Goal: Task Accomplishment & Management: Manage account settings

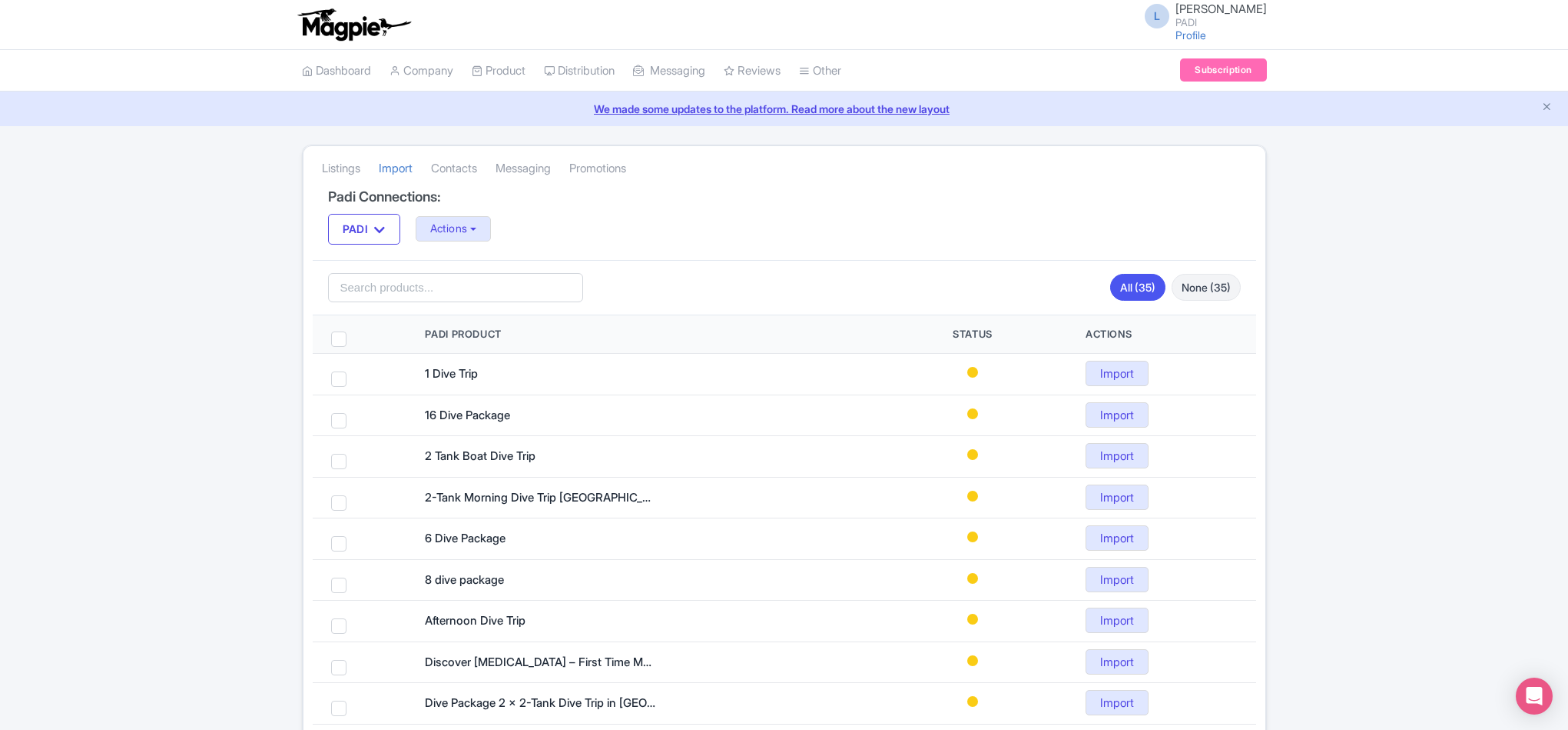
scroll to position [588, 0]
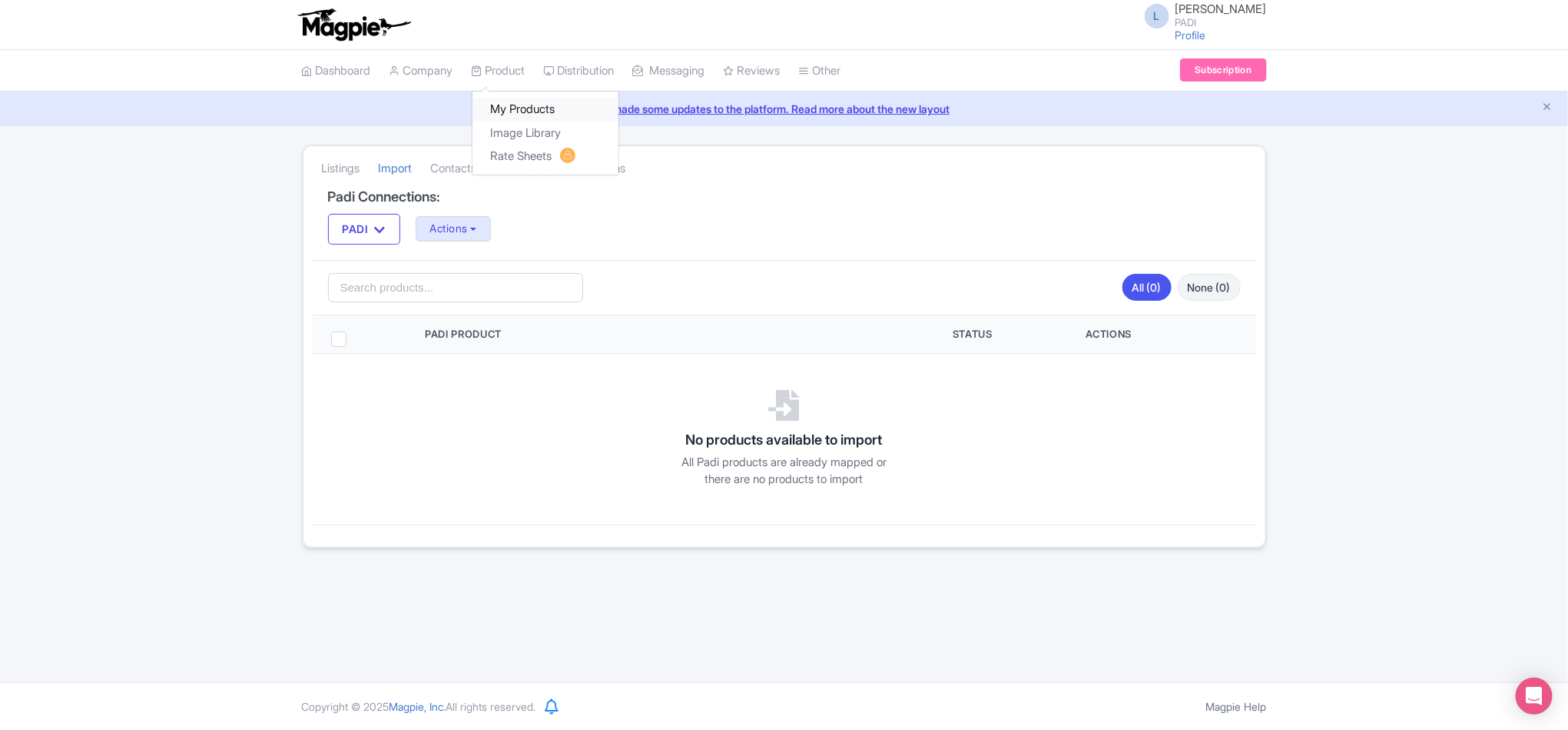
click at [512, 105] on link "My Products" at bounding box center [545, 110] width 146 height 24
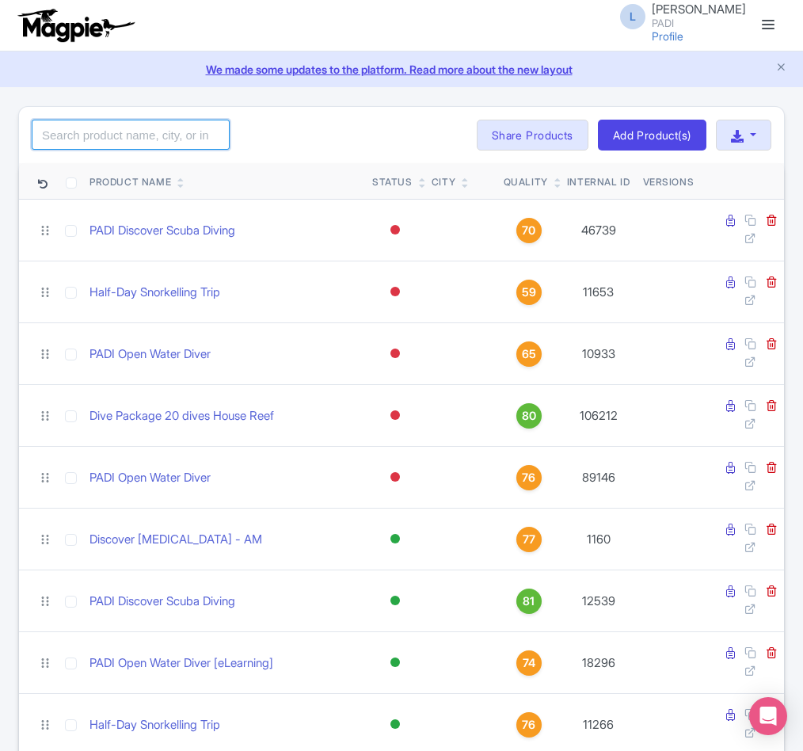
click at [143, 146] on input "search" at bounding box center [131, 135] width 198 height 30
paste input "107702"
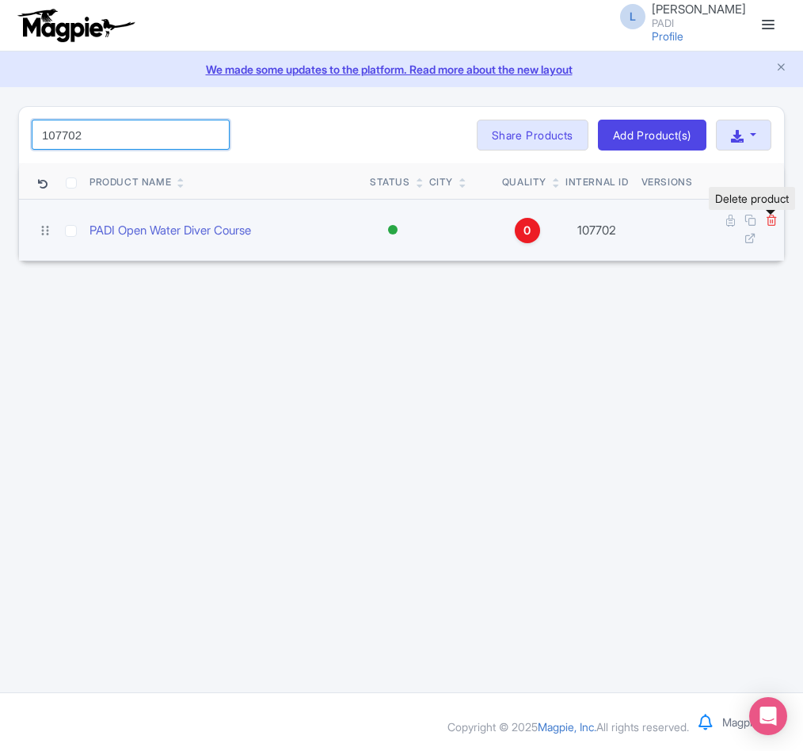
type input "107702"
click at [771, 219] on icon at bounding box center [772, 220] width 12 height 12
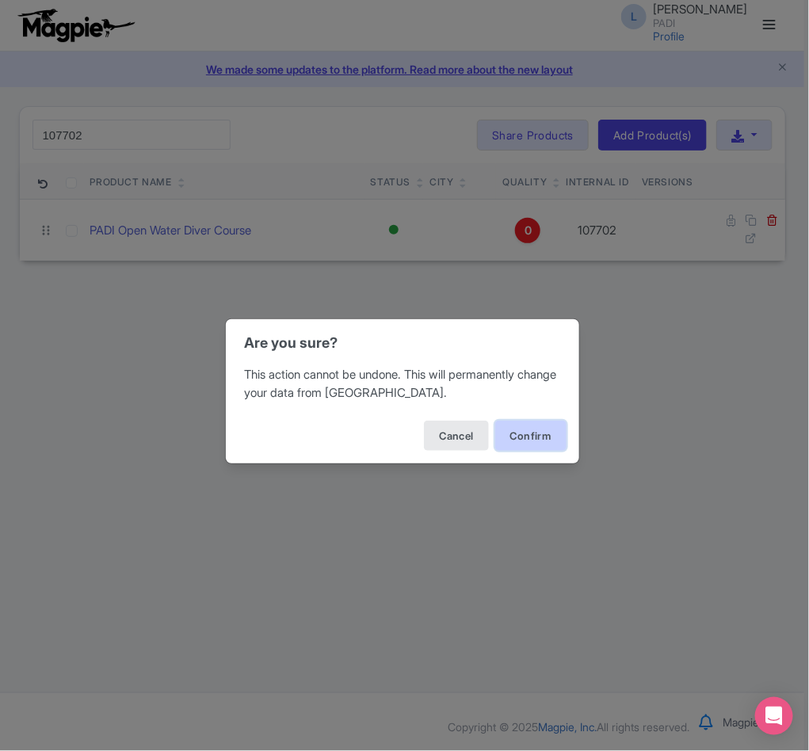
click at [525, 433] on button "Confirm" at bounding box center [530, 436] width 71 height 30
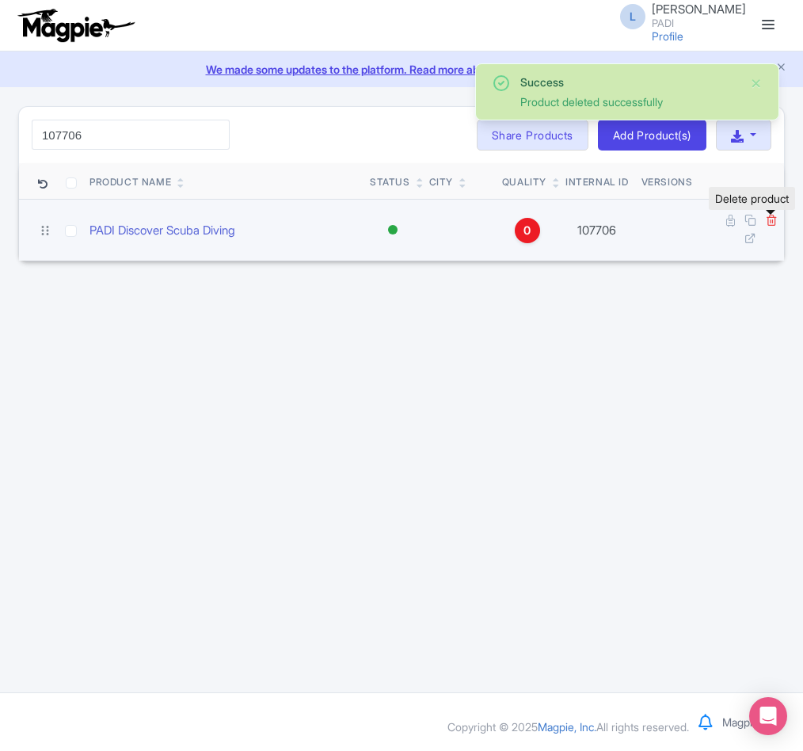
type input "107706"
click at [775, 222] on icon at bounding box center [772, 220] width 12 height 12
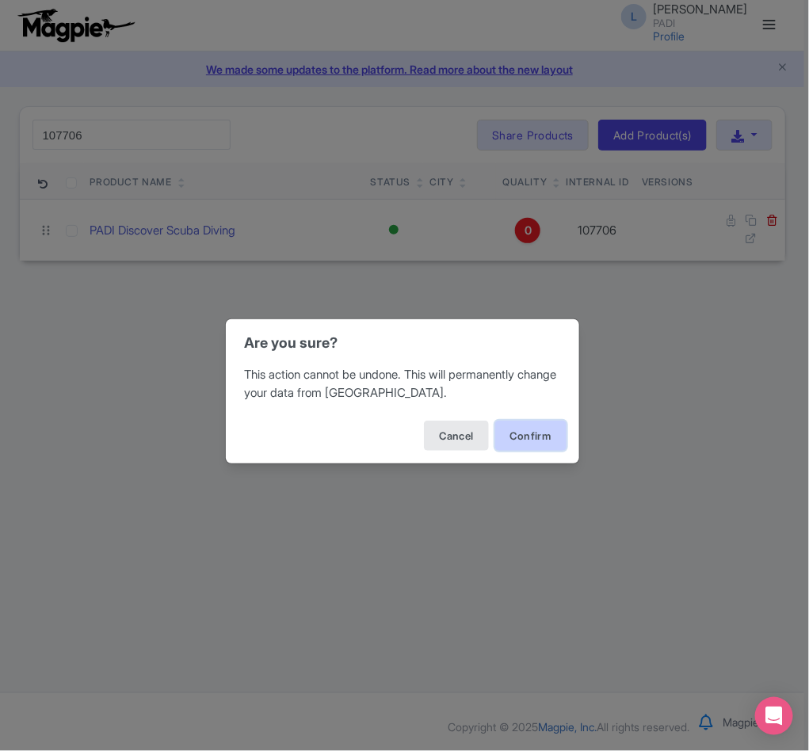
click at [514, 437] on button "Confirm" at bounding box center [530, 436] width 71 height 30
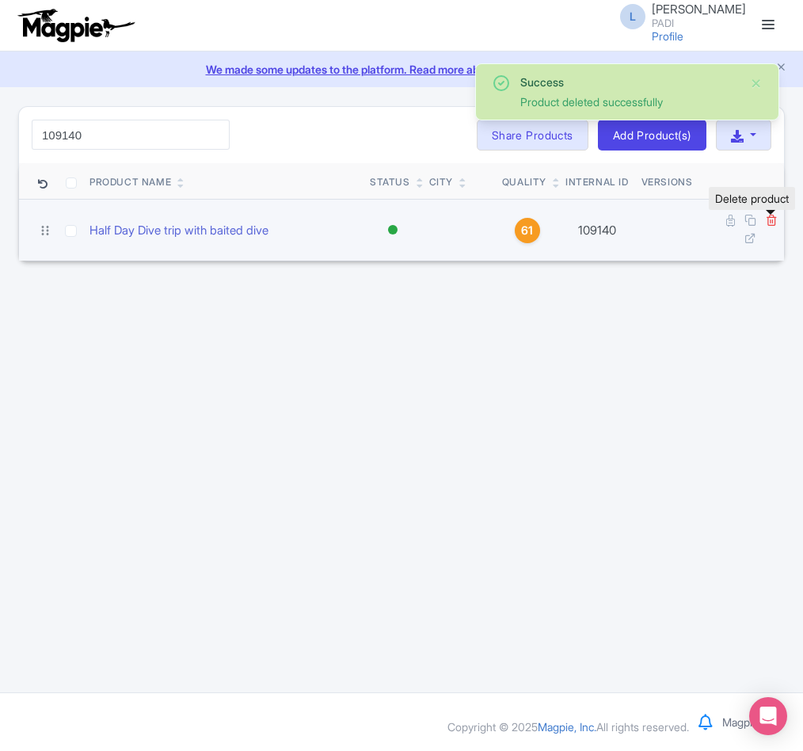
type input "109140"
click at [771, 226] on icon at bounding box center [772, 220] width 12 height 12
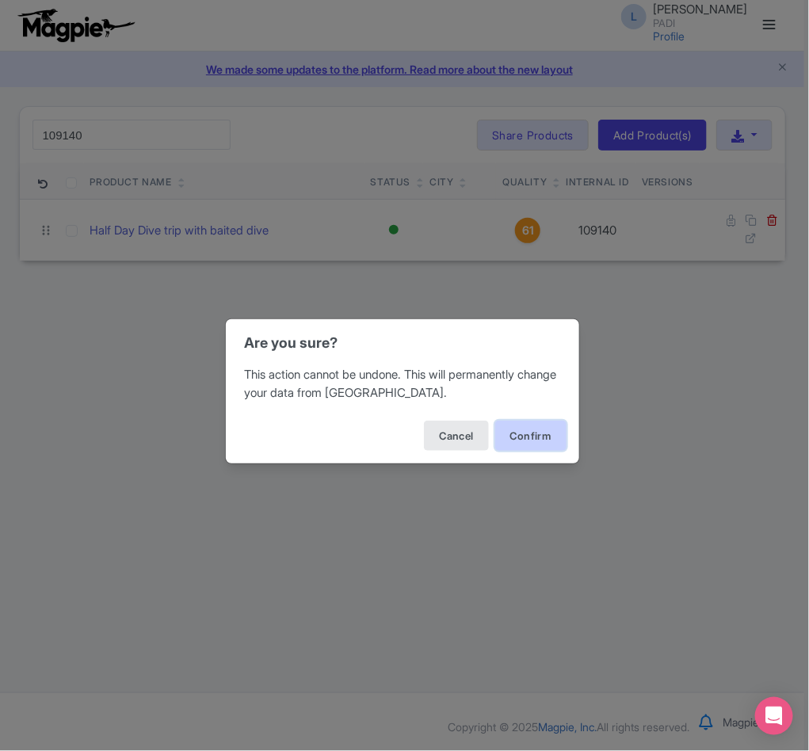
click at [538, 431] on button "Confirm" at bounding box center [530, 436] width 71 height 30
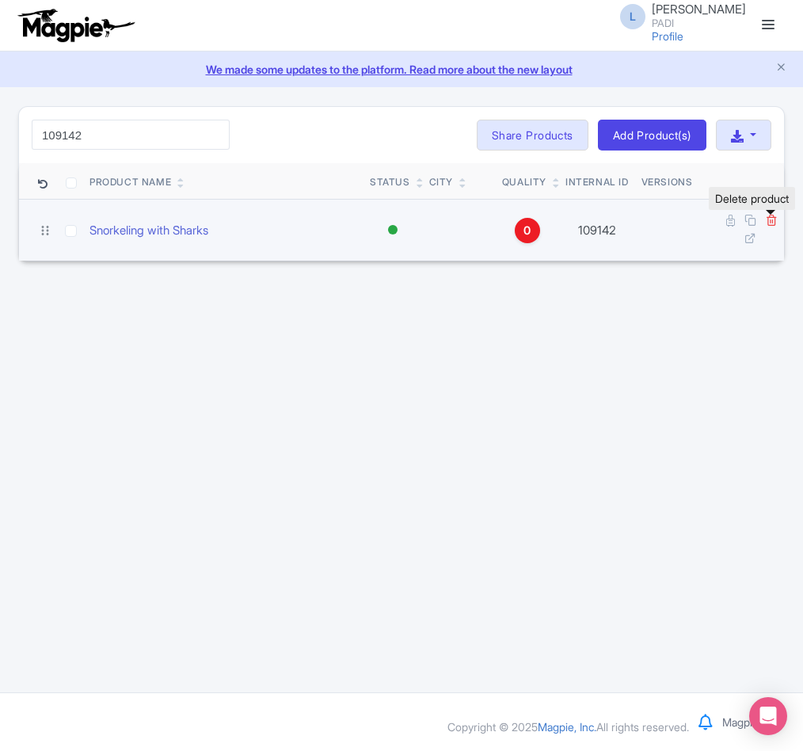
type input "109142"
click at [770, 226] on icon at bounding box center [772, 220] width 12 height 12
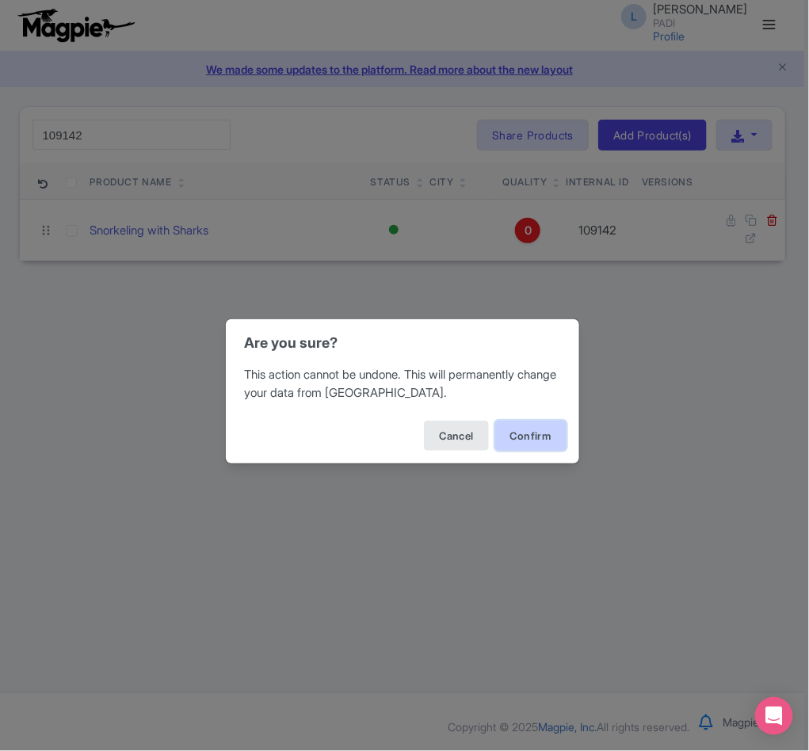
click at [546, 433] on button "Confirm" at bounding box center [530, 436] width 71 height 30
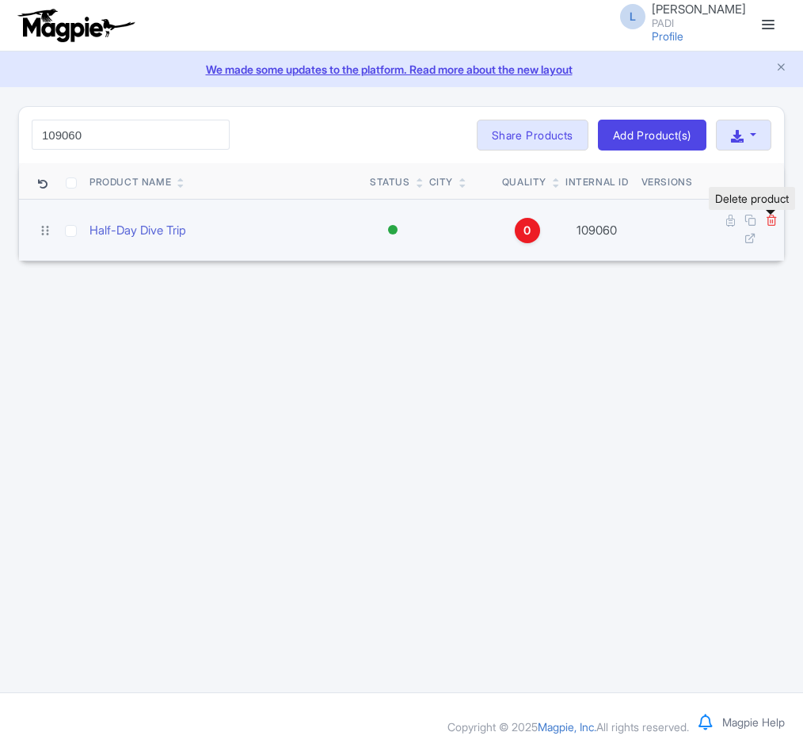
type input "109060"
click at [771, 226] on icon at bounding box center [772, 220] width 12 height 12
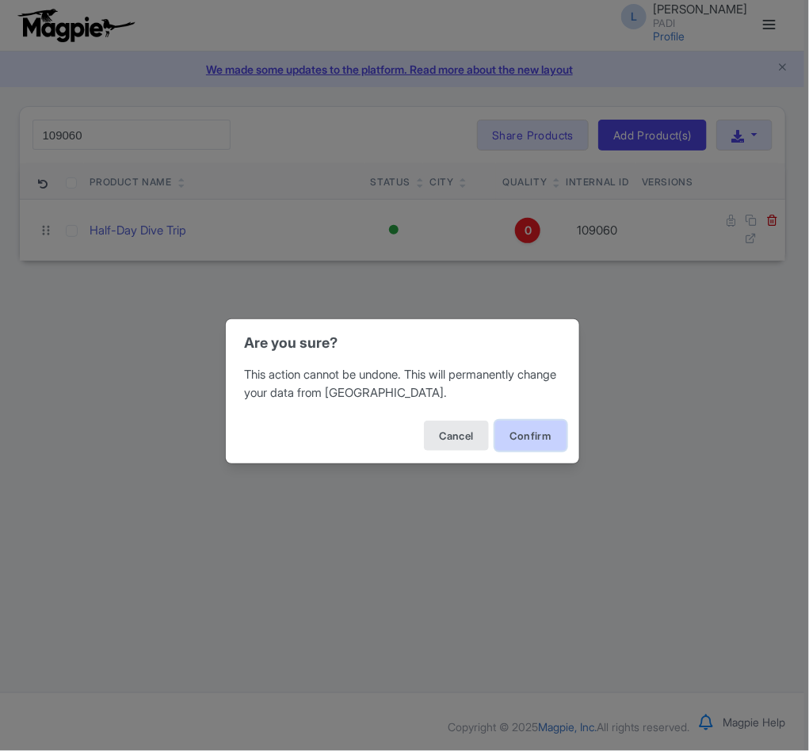
click at [533, 444] on button "Confirm" at bounding box center [530, 436] width 71 height 30
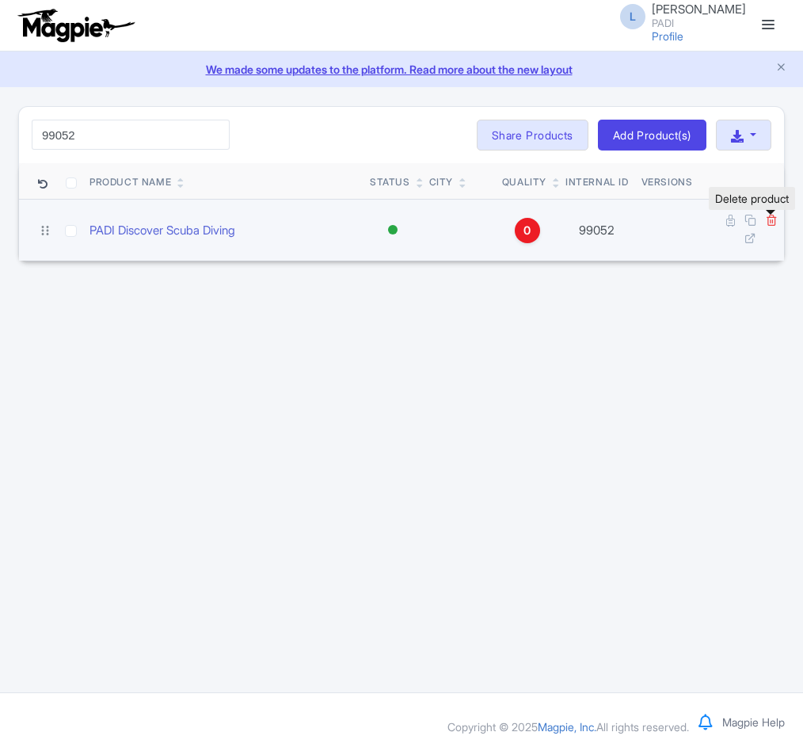
type input "99052"
click at [770, 222] on icon at bounding box center [772, 220] width 12 height 12
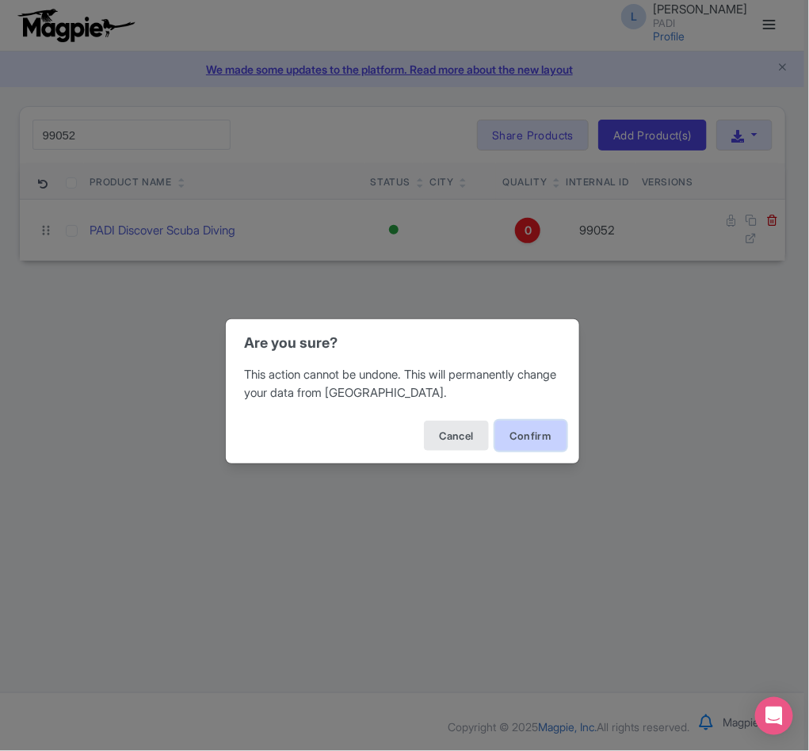
click at [519, 443] on button "Confirm" at bounding box center [530, 436] width 71 height 30
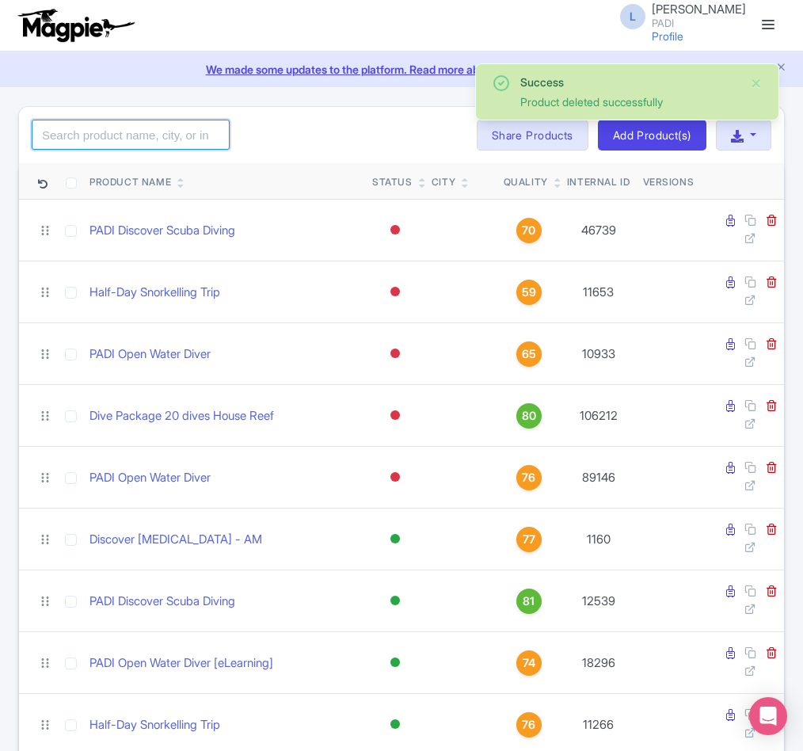
click at [117, 134] on input "search" at bounding box center [131, 135] width 198 height 30
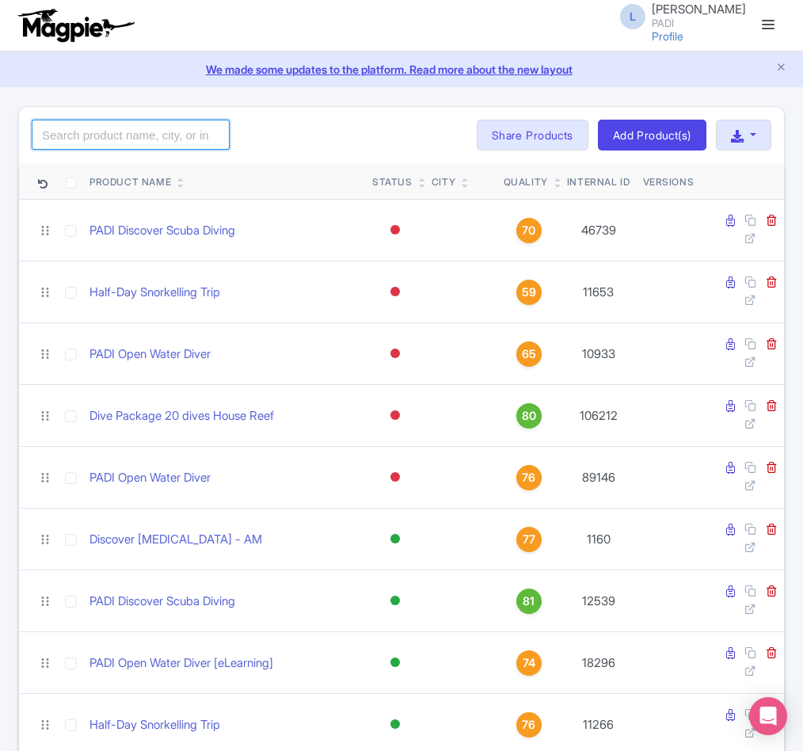
paste input "98246"
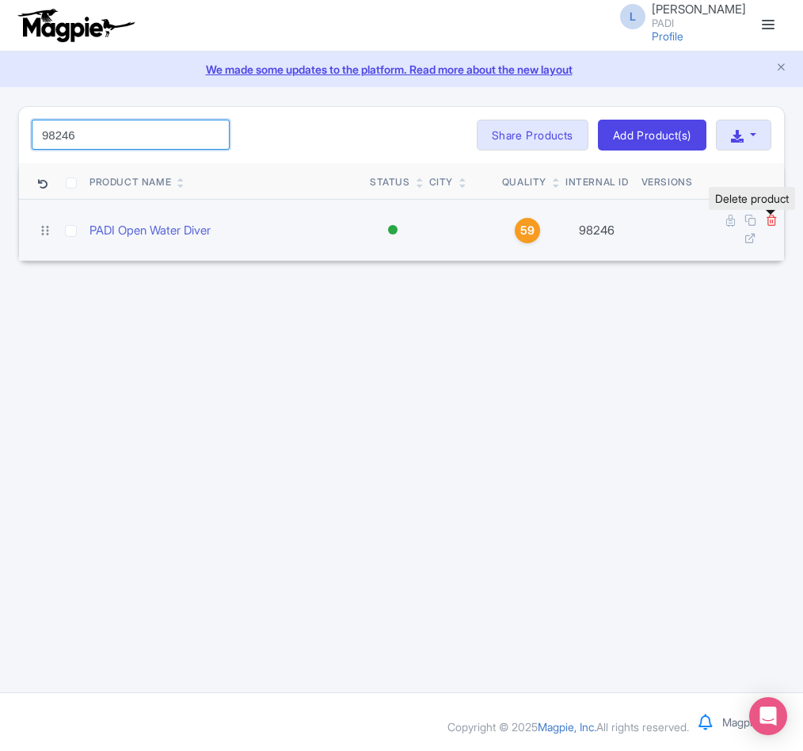
type input "98246"
click at [775, 219] on icon at bounding box center [772, 220] width 12 height 12
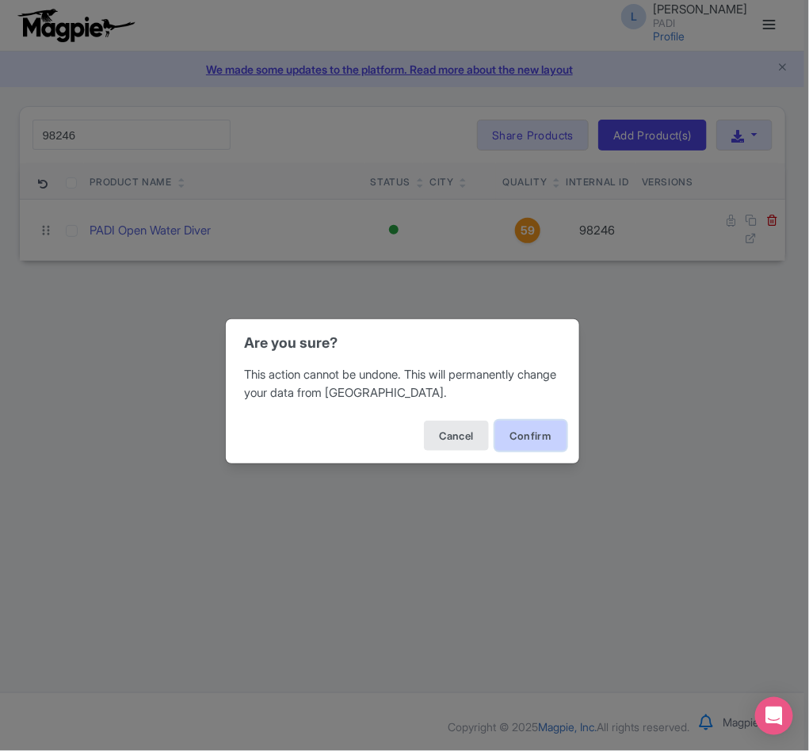
click at [527, 440] on button "Confirm" at bounding box center [530, 436] width 71 height 30
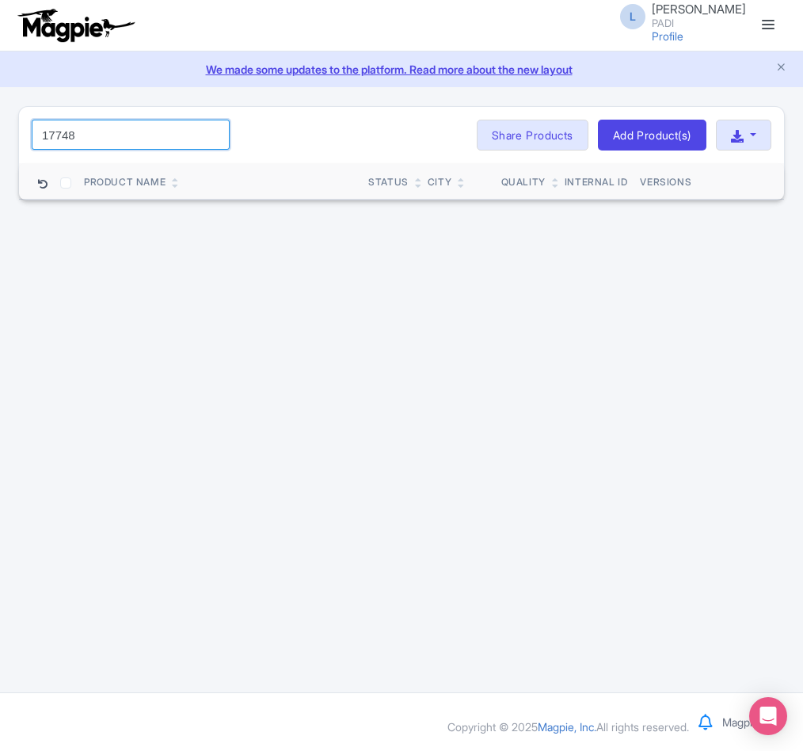
drag, startPoint x: 88, startPoint y: 140, endPoint x: -123, endPoint y: 146, distance: 210.7
click at [0, 146] on html "L Luca Novelli PADI Profile Users Settings Sign out Dashboard Company Product M…" at bounding box center [401, 375] width 803 height 751
paste input "06022"
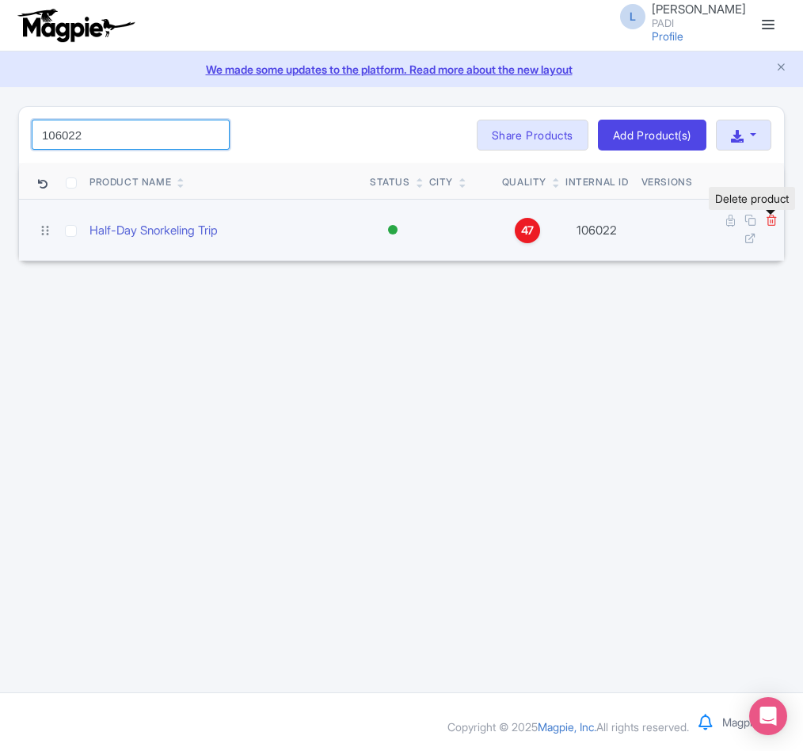
type input "106022"
click at [770, 223] on icon at bounding box center [772, 220] width 12 height 12
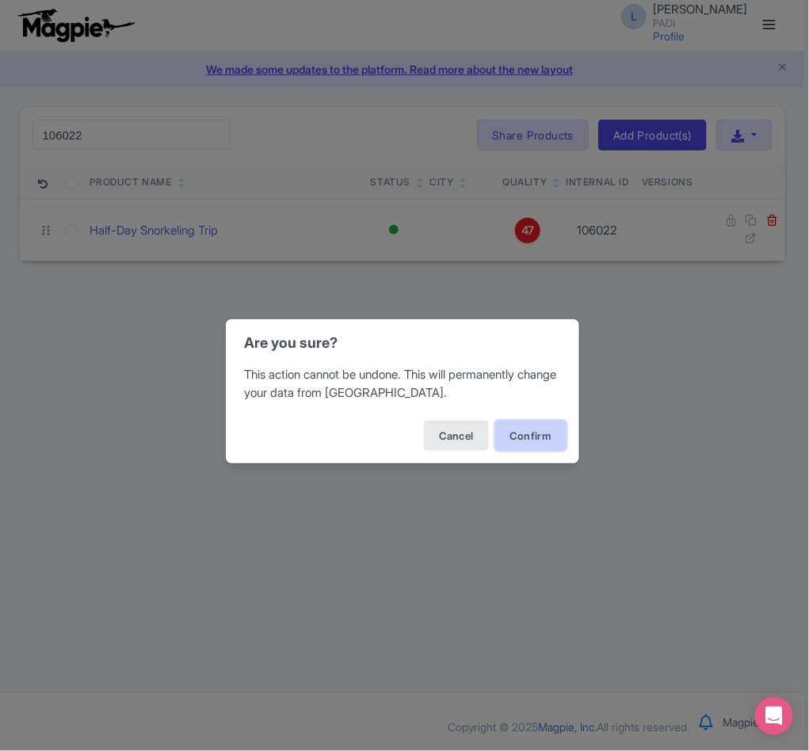
click at [519, 442] on button "Confirm" at bounding box center [530, 436] width 71 height 30
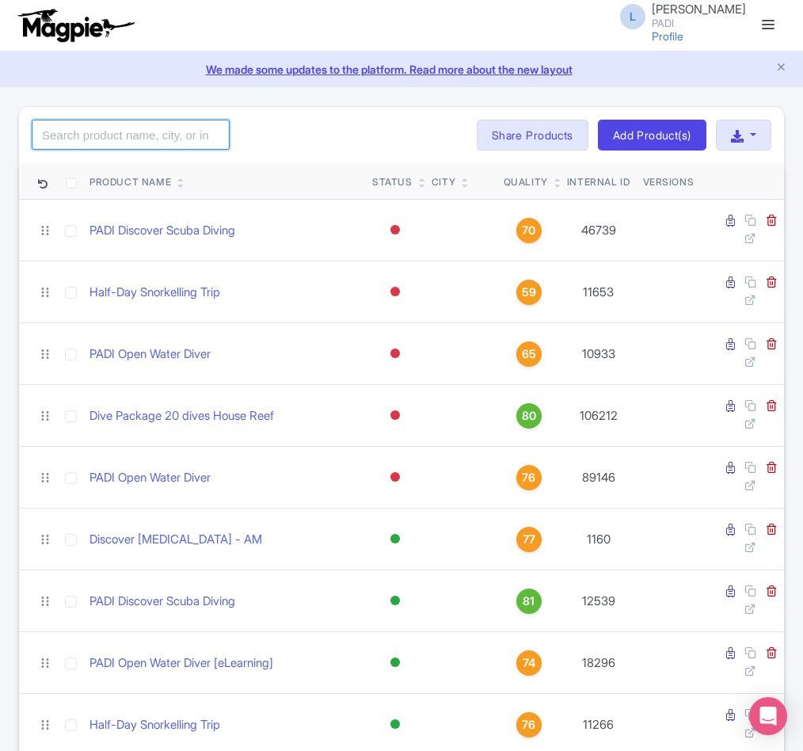
click at [110, 146] on input "search" at bounding box center [131, 135] width 198 height 30
paste input "106023"
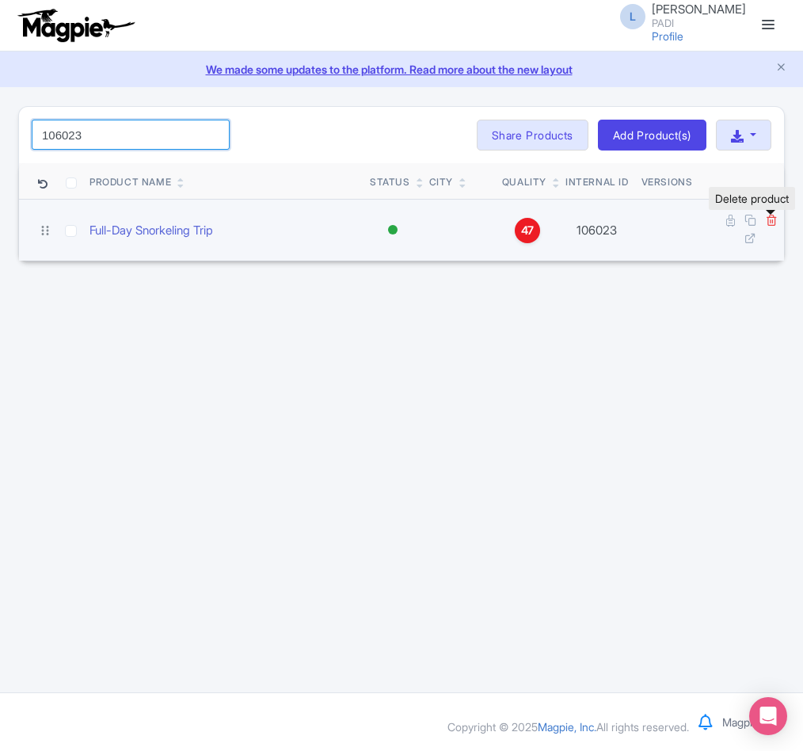
type input "106023"
click at [773, 219] on icon at bounding box center [772, 220] width 12 height 12
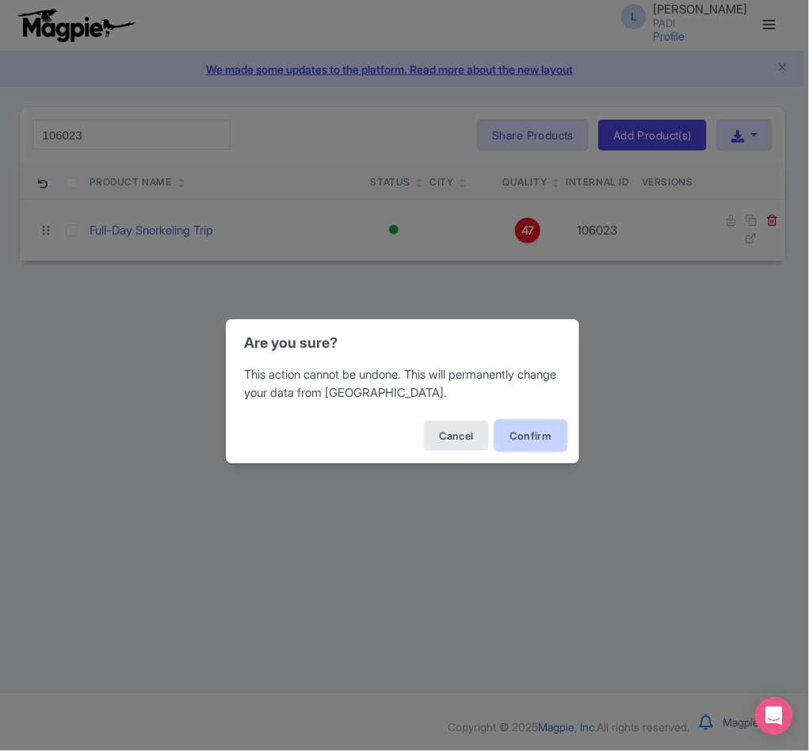
click at [535, 445] on button "Confirm" at bounding box center [530, 436] width 71 height 30
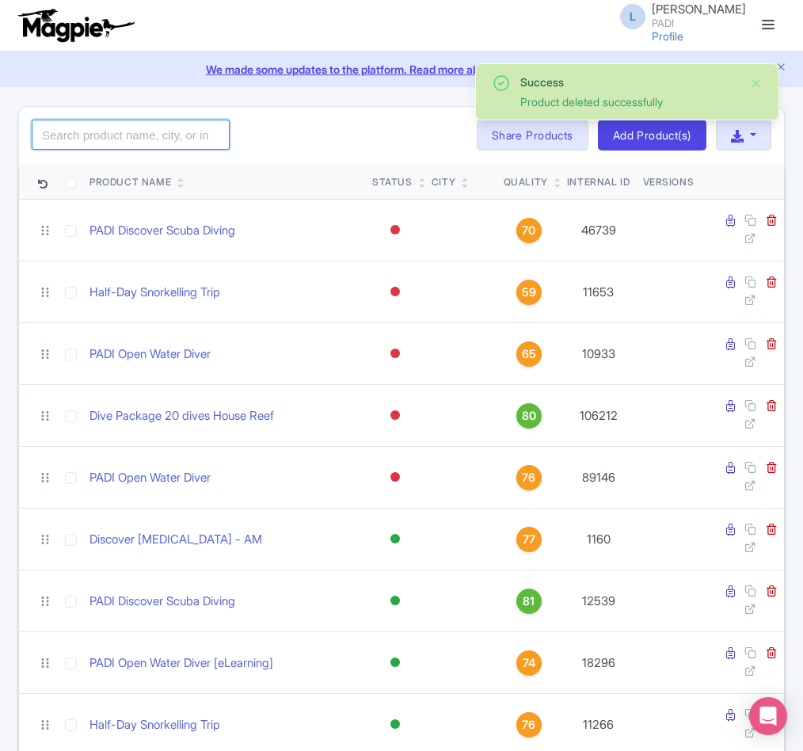
click at [88, 138] on input "search" at bounding box center [131, 135] width 198 height 30
paste input "106325"
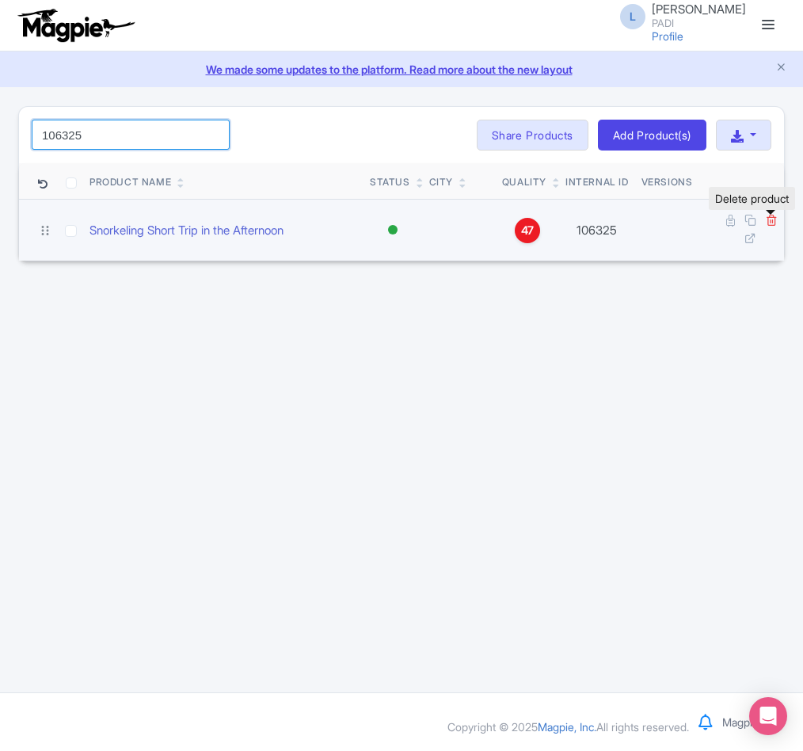
type input "106325"
click at [771, 219] on icon at bounding box center [772, 220] width 12 height 12
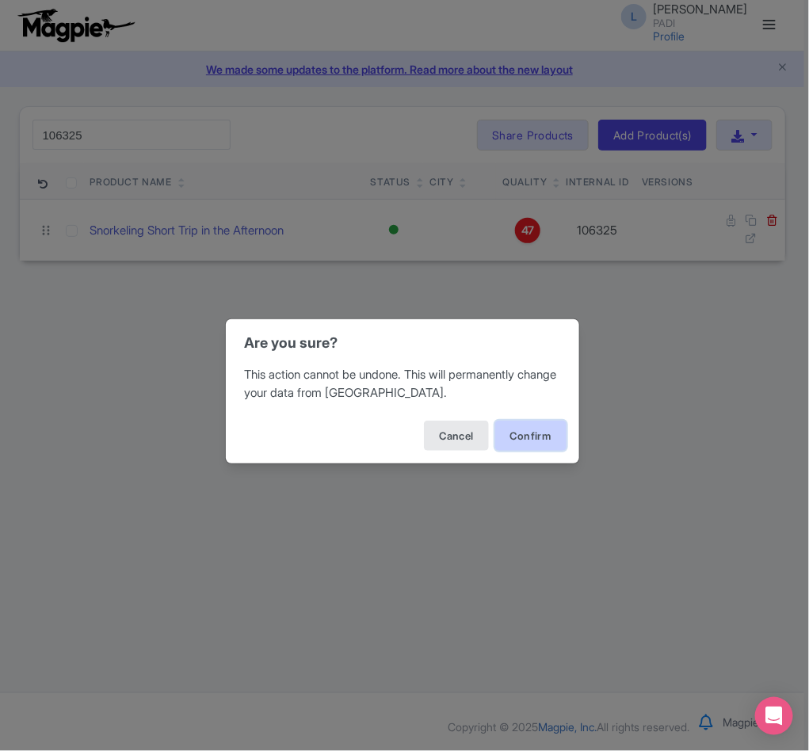
click at [516, 436] on button "Confirm" at bounding box center [530, 436] width 71 height 30
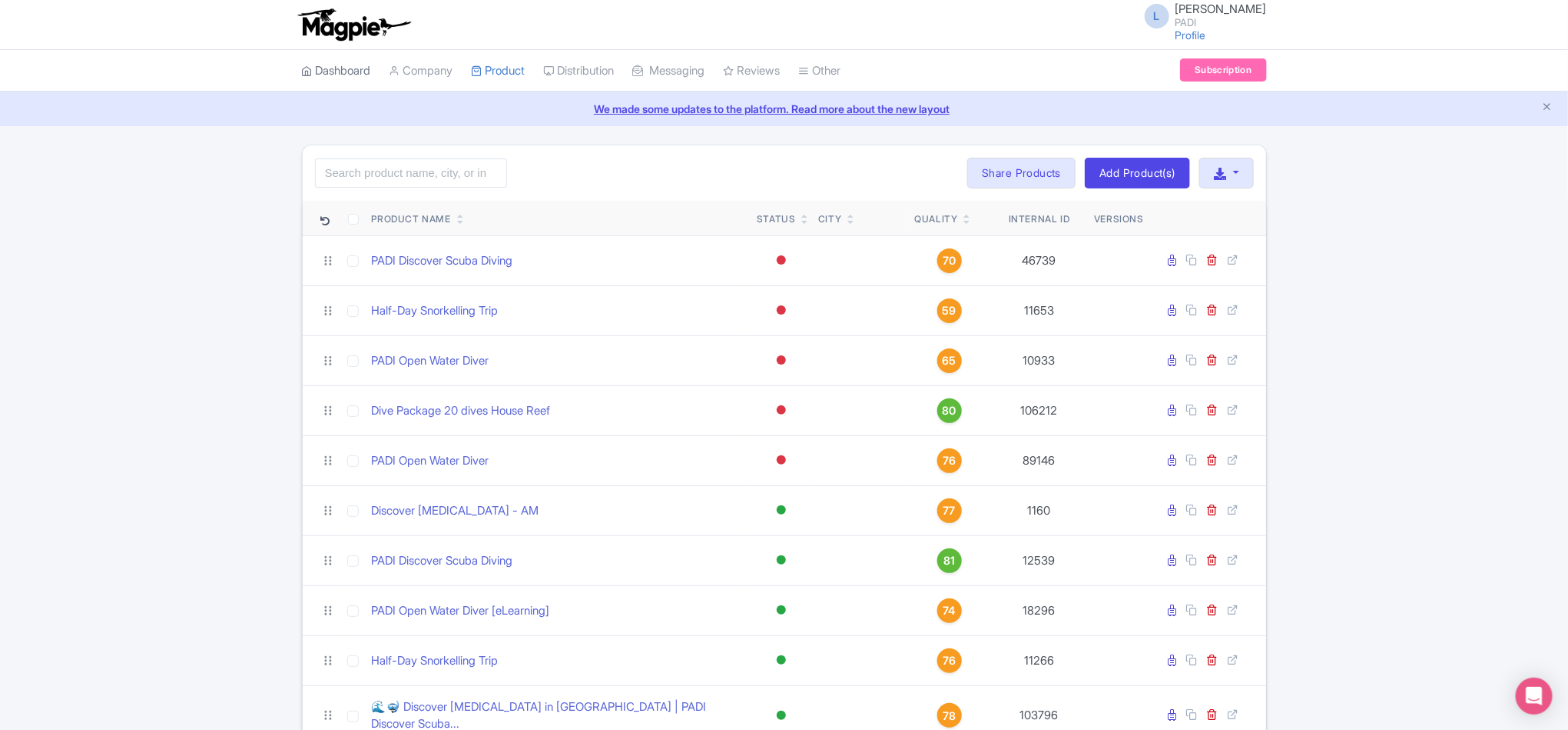
click at [342, 63] on link "Dashboard" at bounding box center [336, 71] width 69 height 43
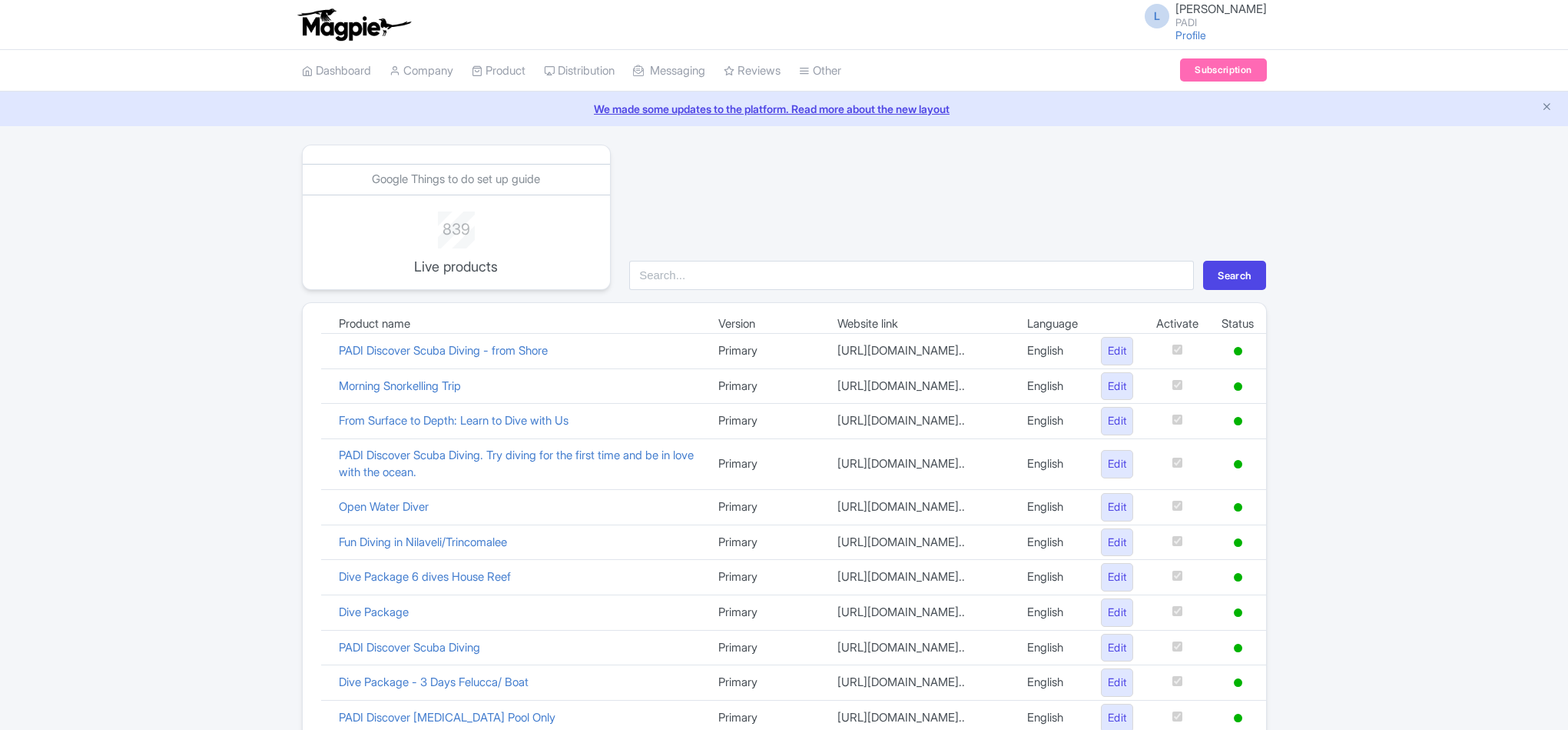
scroll to position [984, 0]
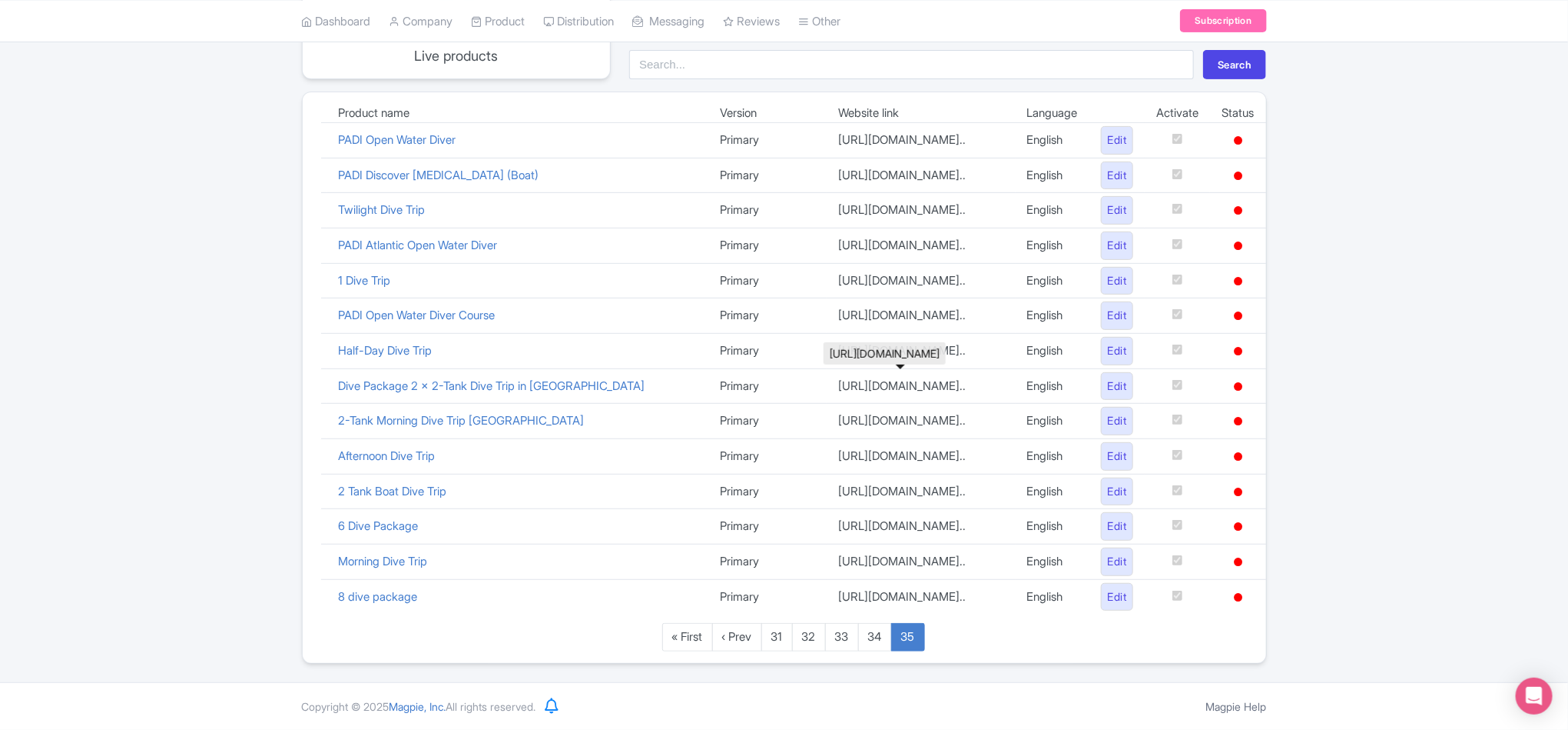
scroll to position [438, 0]
click at [891, 641] on link "34" at bounding box center [875, 636] width 34 height 28
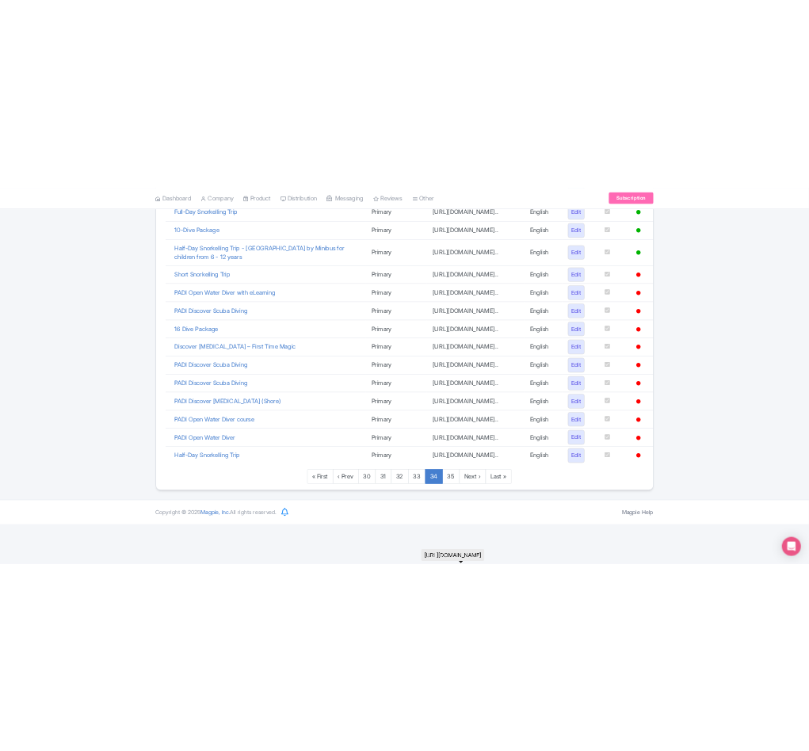
scroll to position [1030, 0]
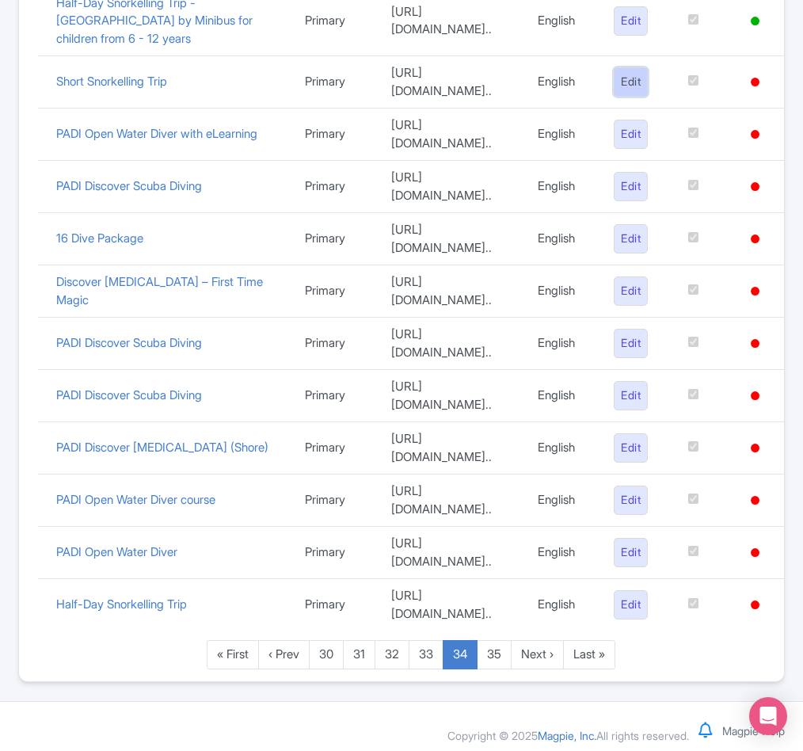
click at [615, 97] on link "Edit" at bounding box center [631, 81] width 34 height 29
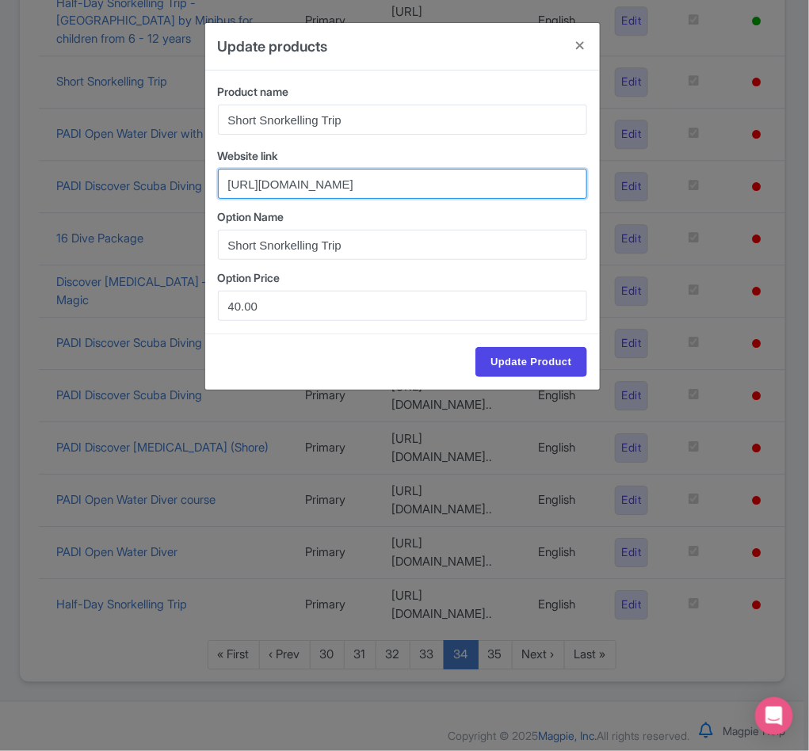
scroll to position [0, 379]
drag, startPoint x: 224, startPoint y: 193, endPoint x: 273, endPoint y: 188, distance: 49.3
click at [273, 188] on input "https://travel.padi.com/snorkeling-trip/canary-islands/short-snorkelling-trip-1…" at bounding box center [402, 184] width 369 height 30
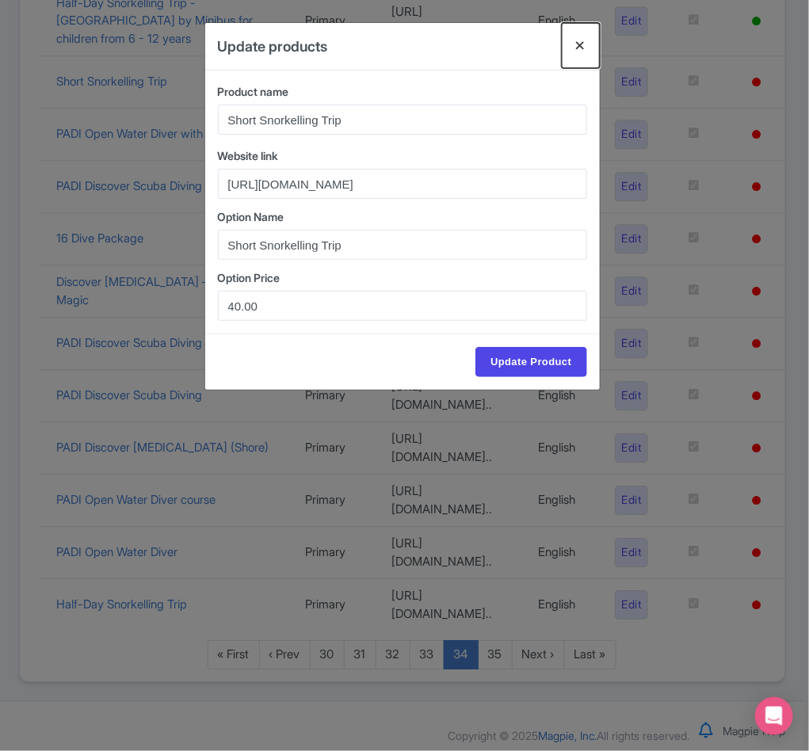
click at [580, 41] on button "Close" at bounding box center [580, 45] width 38 height 45
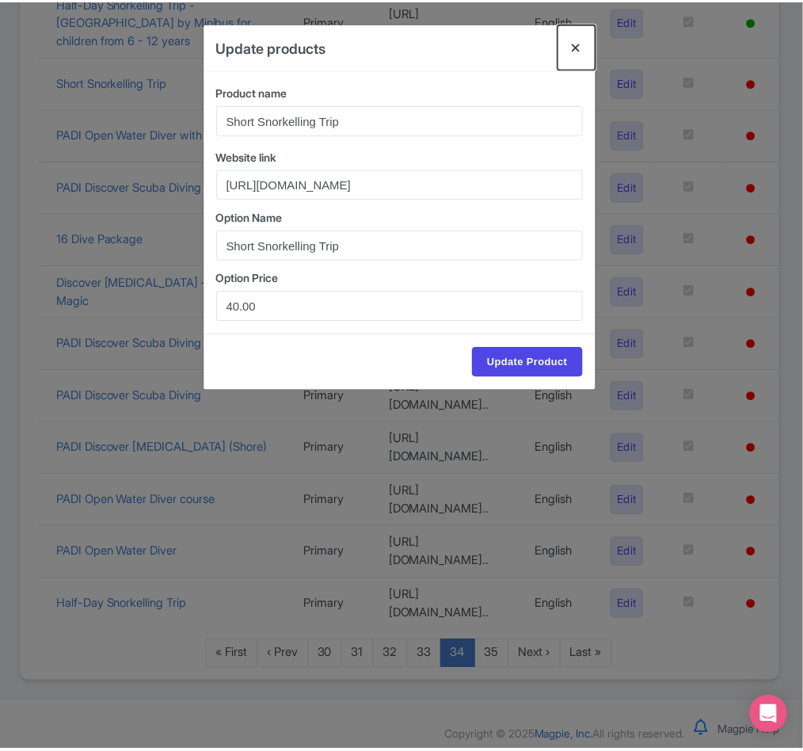
scroll to position [0, 0]
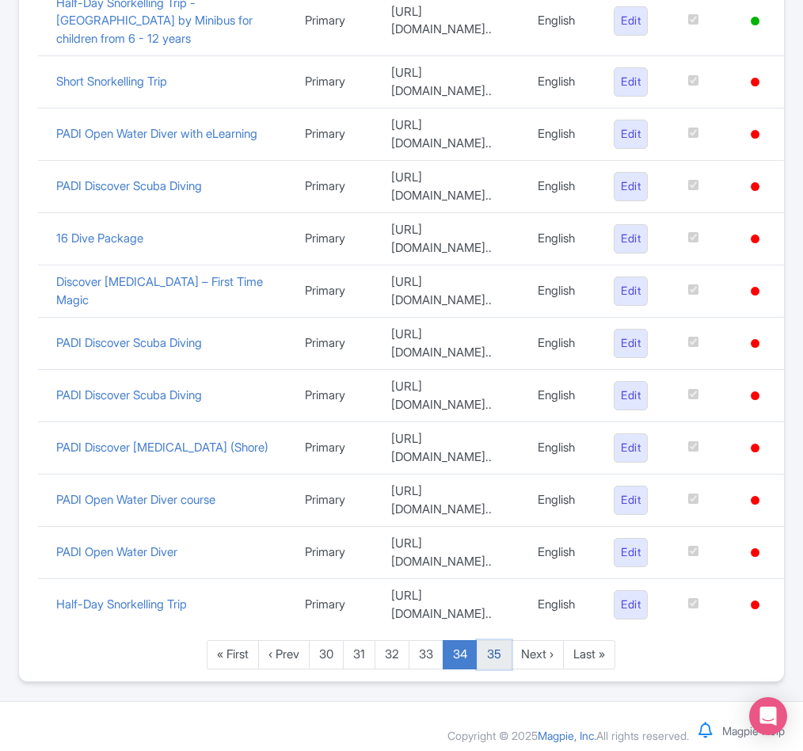
click at [490, 669] on link "35" at bounding box center [494, 654] width 35 height 29
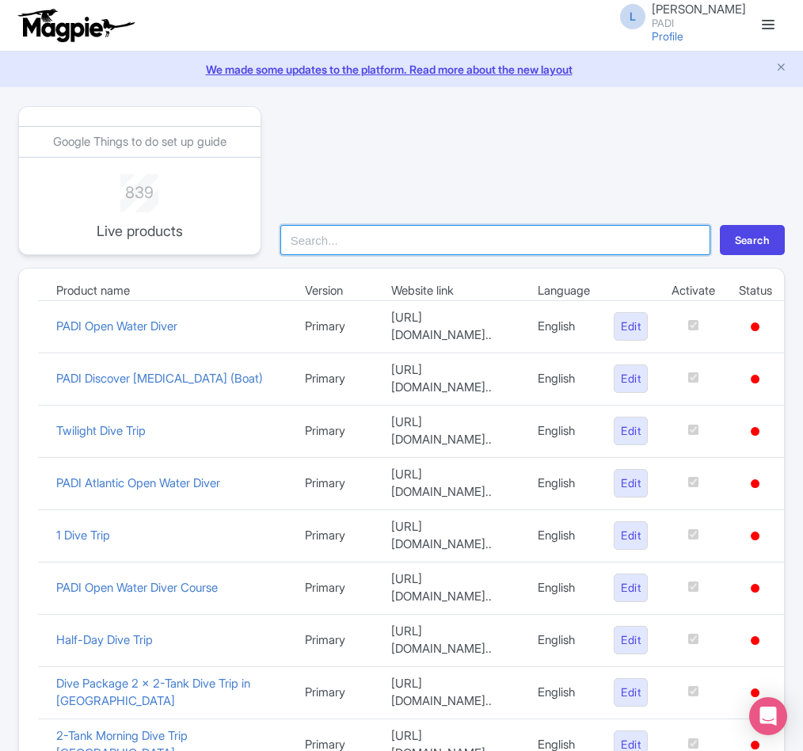
click at [364, 235] on input "search" at bounding box center [495, 240] width 430 height 30
paste input "73820"
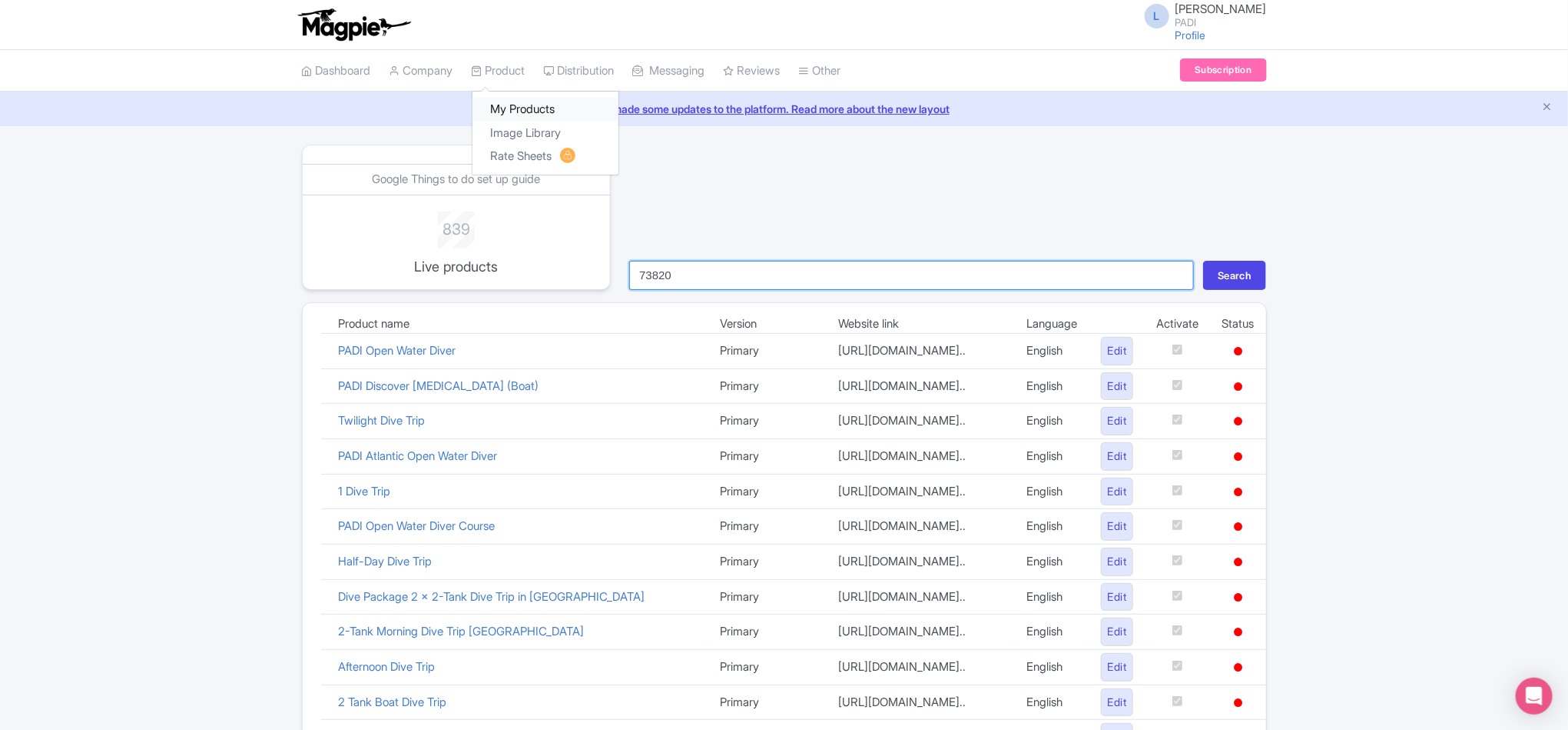
type input "73820"
click at [519, 102] on link "My Products" at bounding box center [545, 110] width 146 height 24
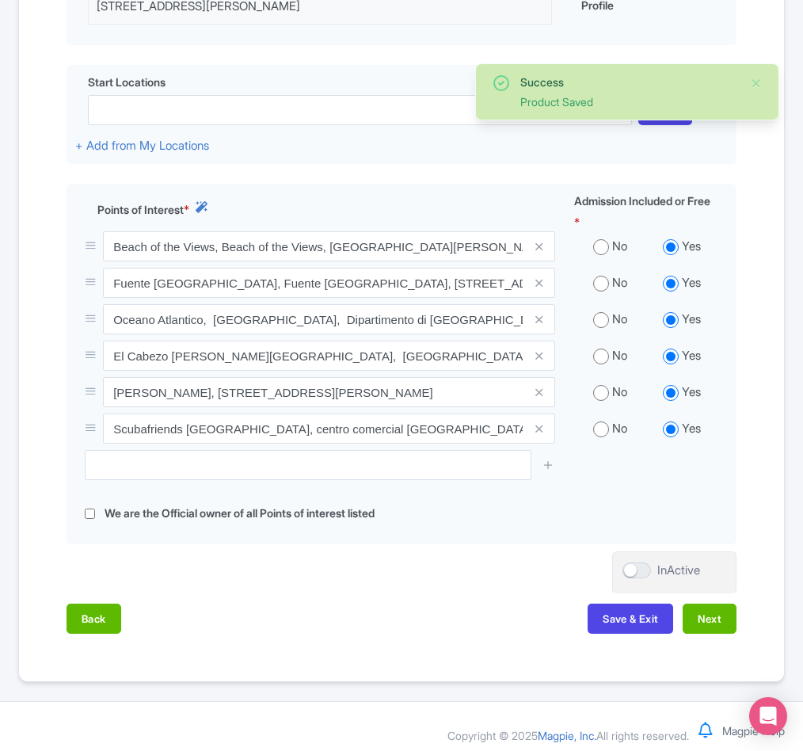
scroll to position [499, 0]
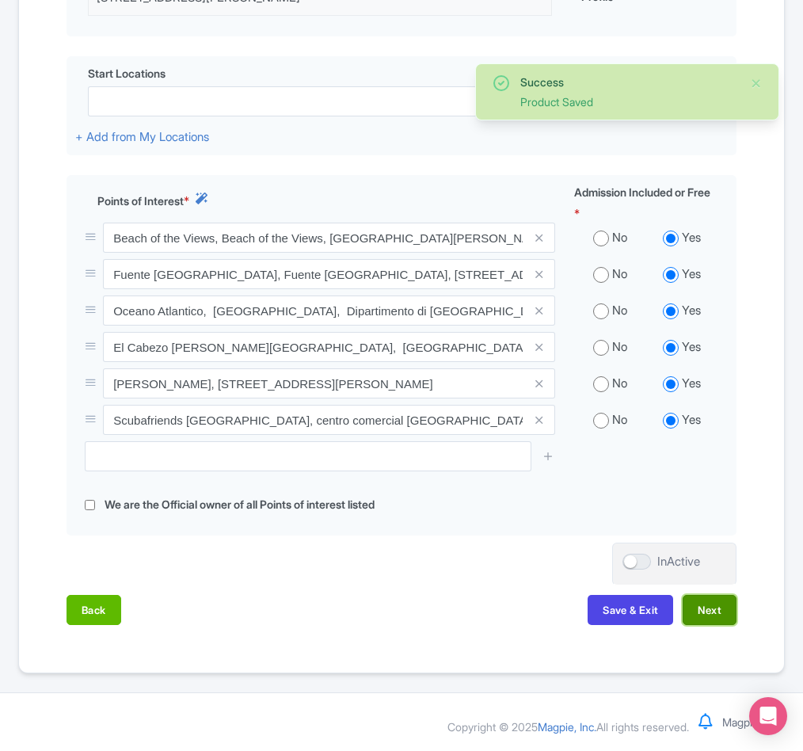
click at [697, 619] on button "Next" at bounding box center [710, 610] width 54 height 30
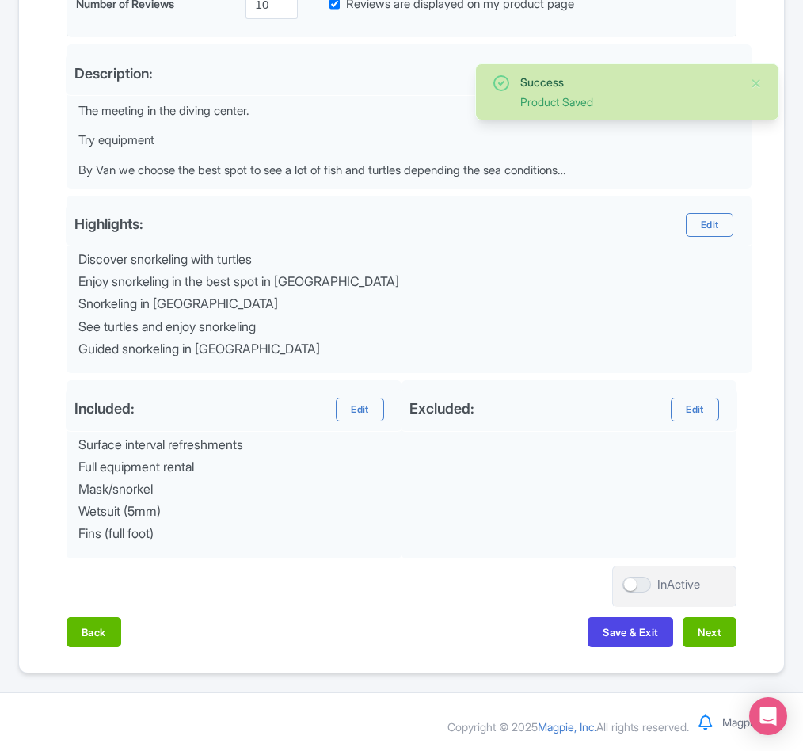
scroll to position [483, 0]
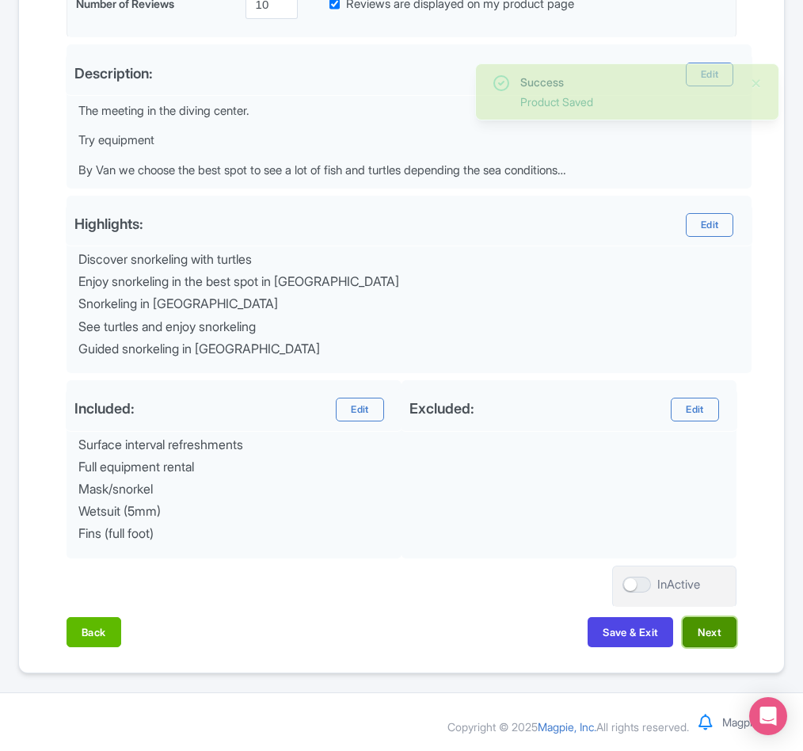
click at [697, 632] on button "Next" at bounding box center [710, 632] width 54 height 30
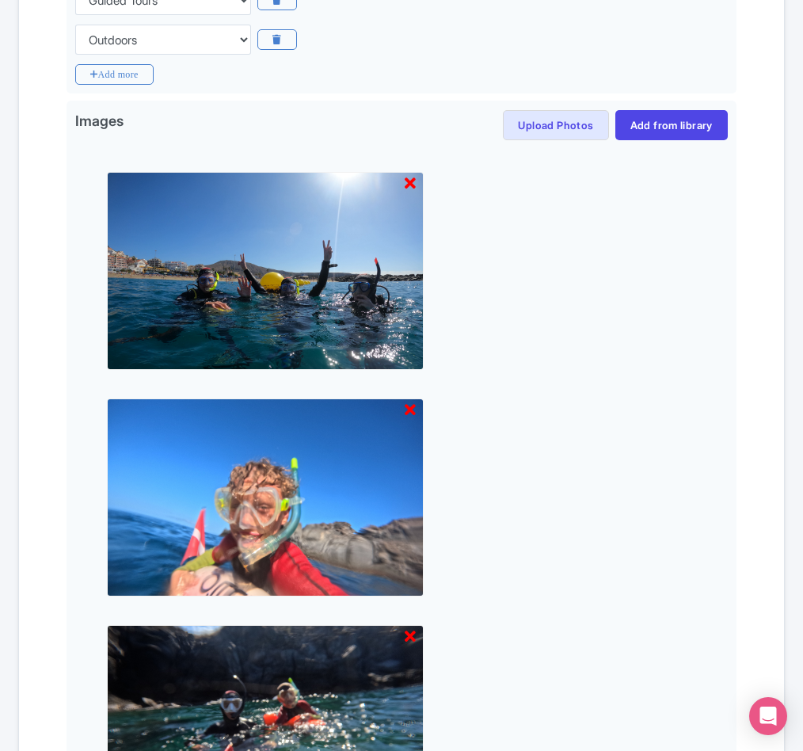
scroll to position [1699, 0]
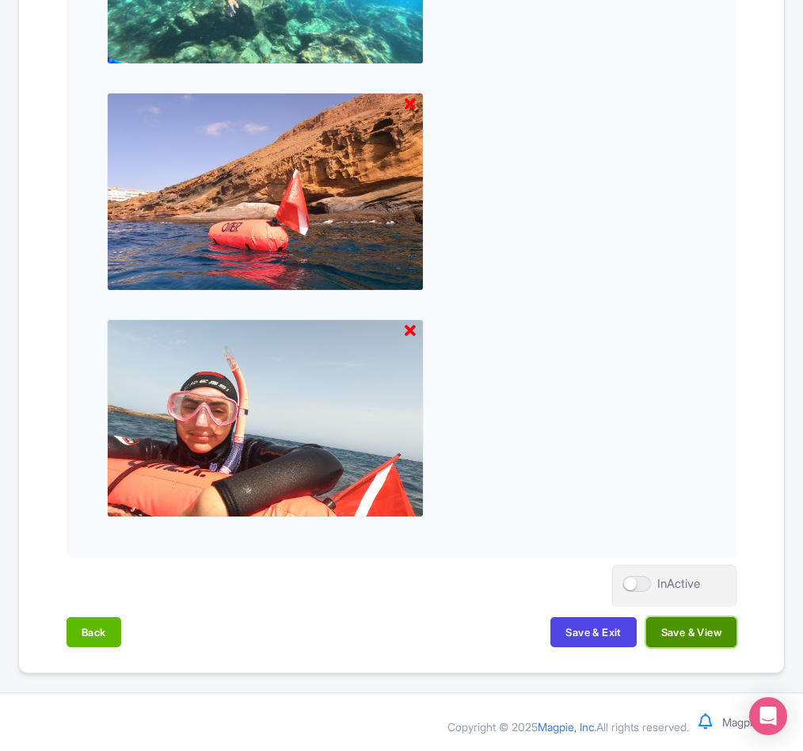
click at [690, 639] on button "Save & View" at bounding box center [691, 632] width 90 height 30
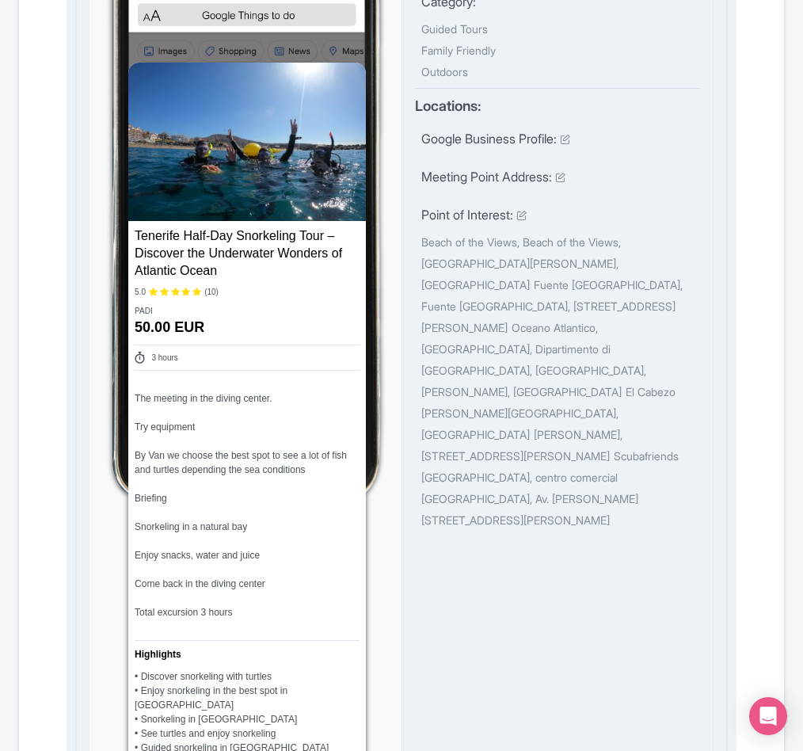
scroll to position [0, 0]
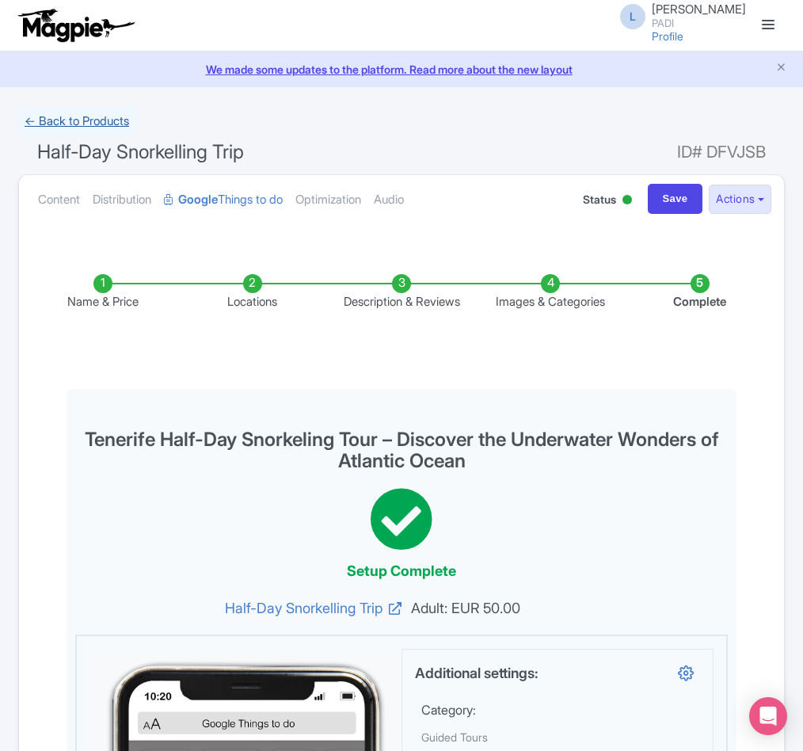
click at [58, 117] on link "← Back to Products" at bounding box center [76, 121] width 117 height 31
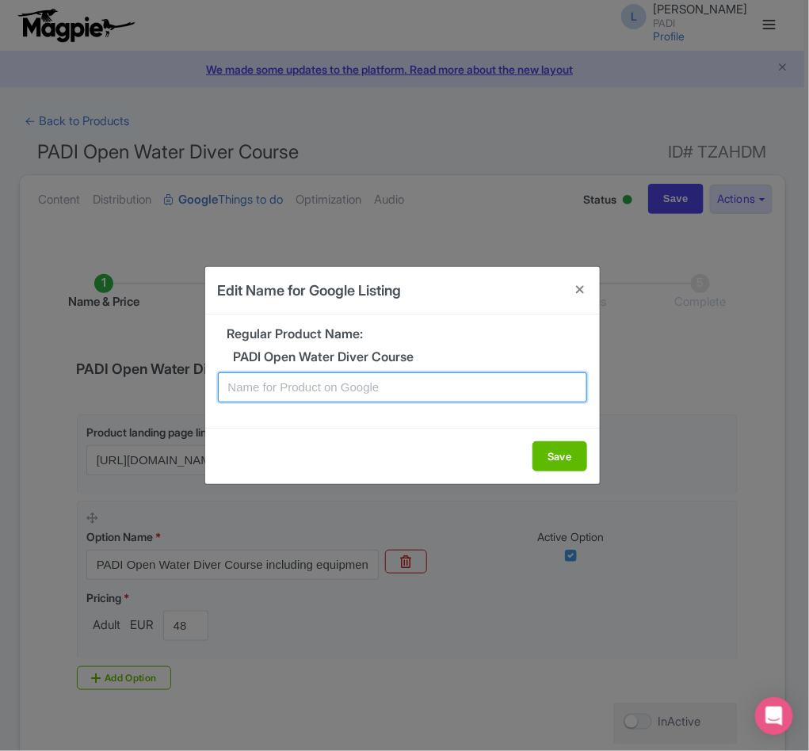
click at [367, 387] on input "text" at bounding box center [402, 387] width 369 height 30
paste input "Tenerife PADI Open Water Diving Lessons: Your First Step into a World of Fun"
type input "Tenerife PADI Open Water Diving Lessons: Your First Step into a World of Fun"
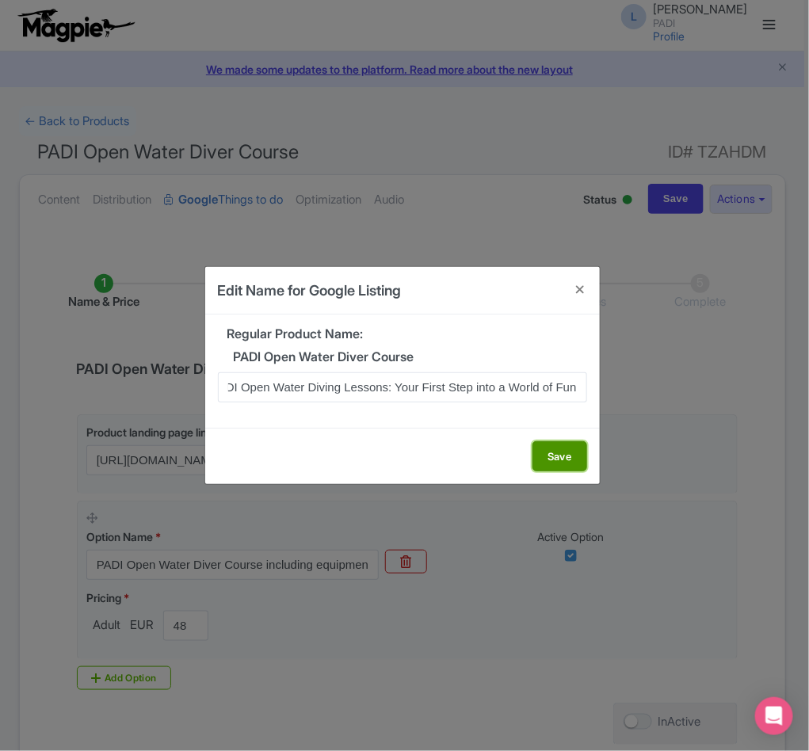
click at [556, 457] on button "Save" at bounding box center [559, 456] width 55 height 30
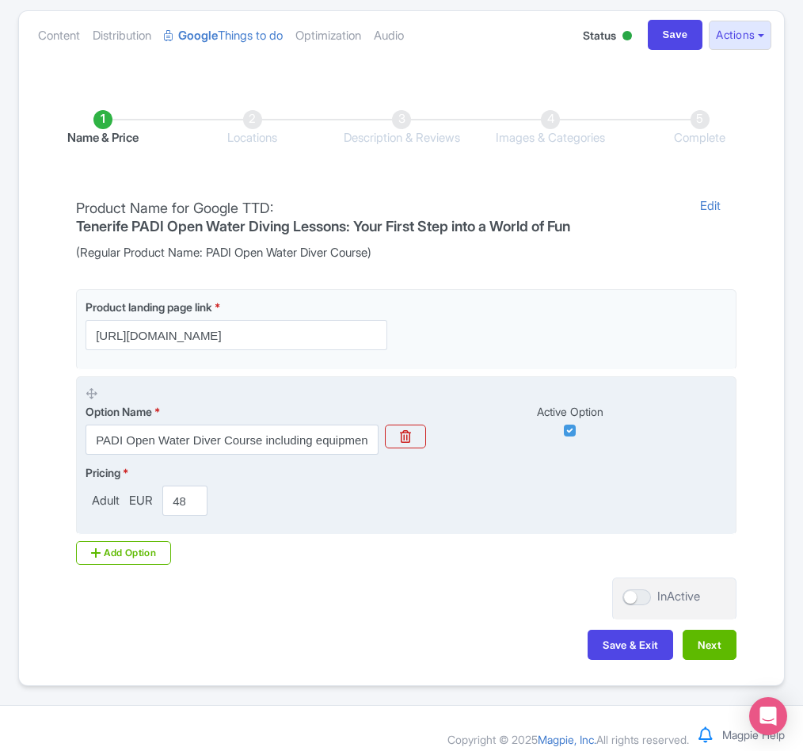
scroll to position [181, 0]
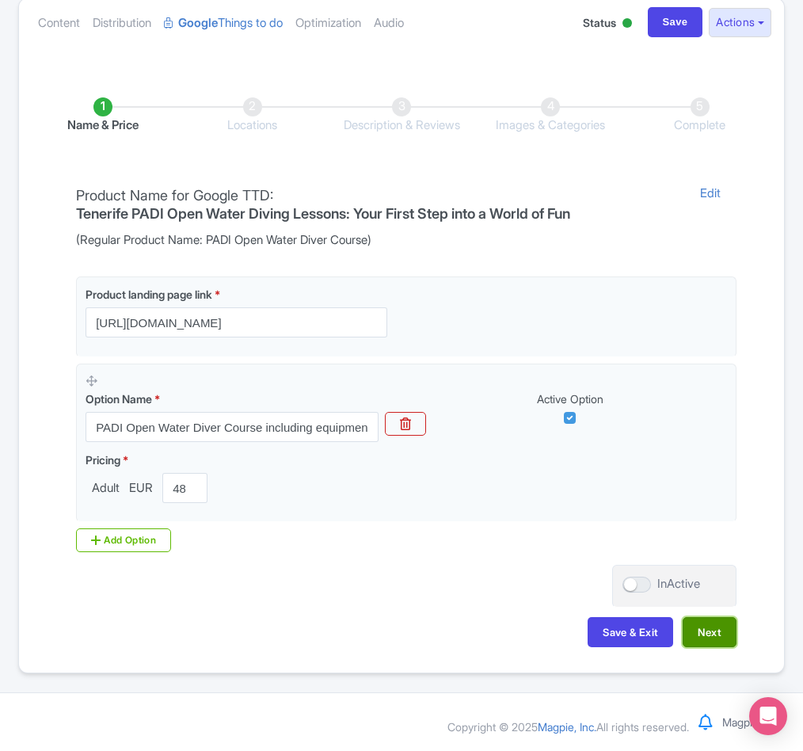
click at [702, 634] on button "Next" at bounding box center [710, 632] width 54 height 30
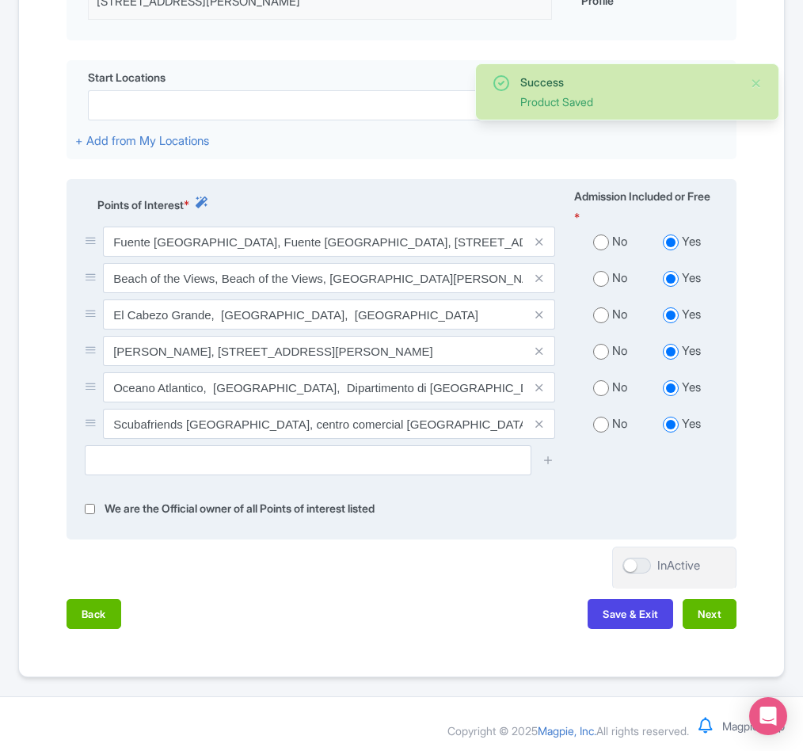
scroll to position [499, 0]
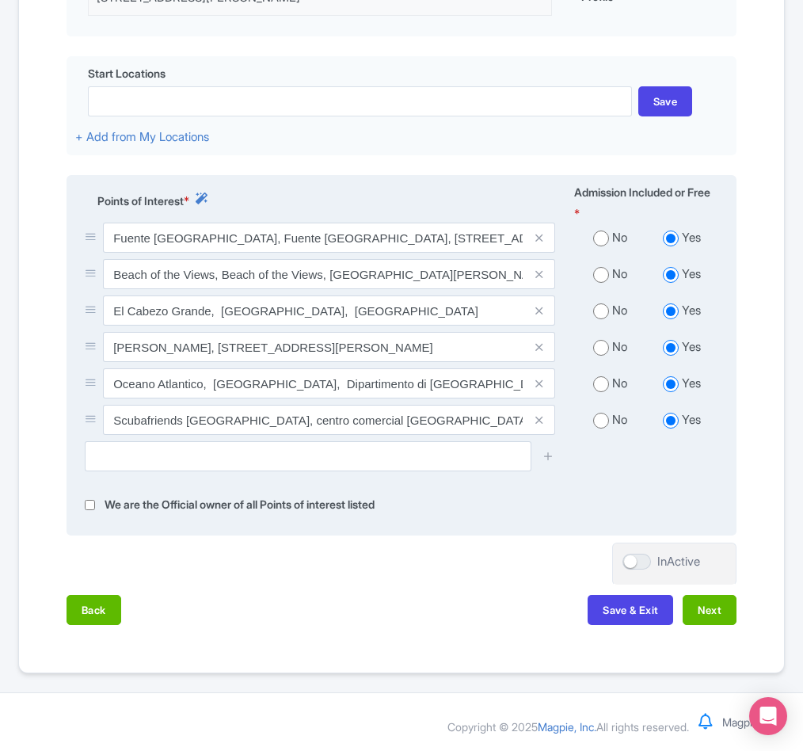
click at [599, 387] on input "radio" at bounding box center [601, 384] width 16 height 16
radio input "true"
click at [600, 343] on input "radio" at bounding box center [601, 348] width 16 height 16
radio input "true"
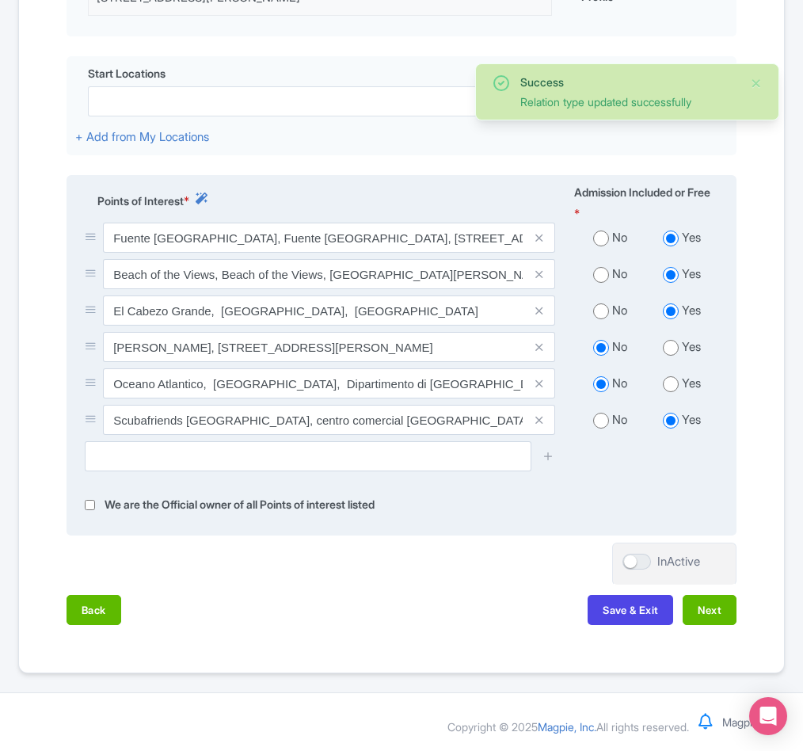
click at [603, 304] on input "radio" at bounding box center [601, 311] width 16 height 16
radio input "true"
click at [599, 274] on input "radio" at bounding box center [601, 275] width 16 height 16
radio input "true"
click at [599, 231] on input "radio" at bounding box center [601, 238] width 16 height 16
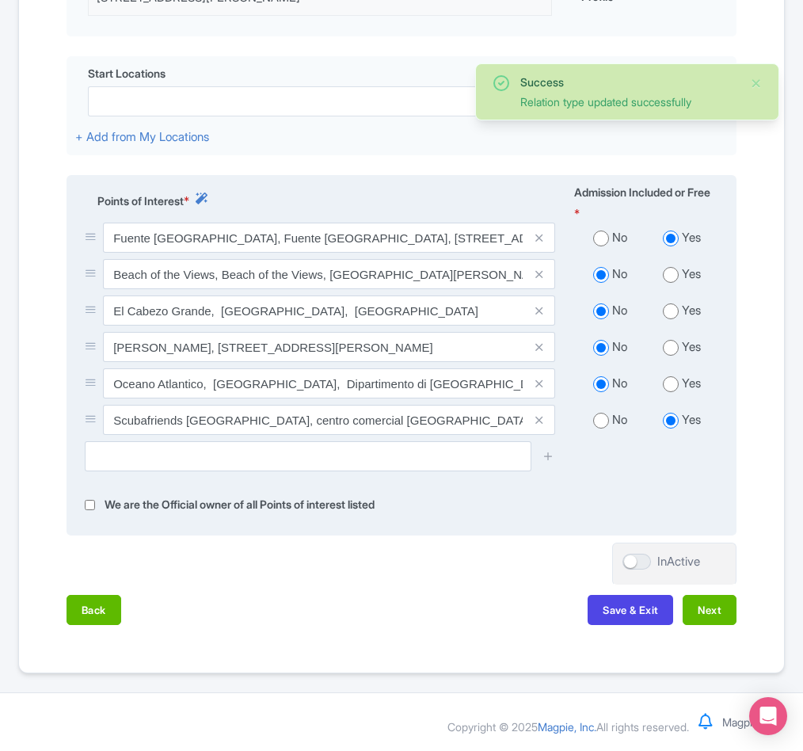
radio input "true"
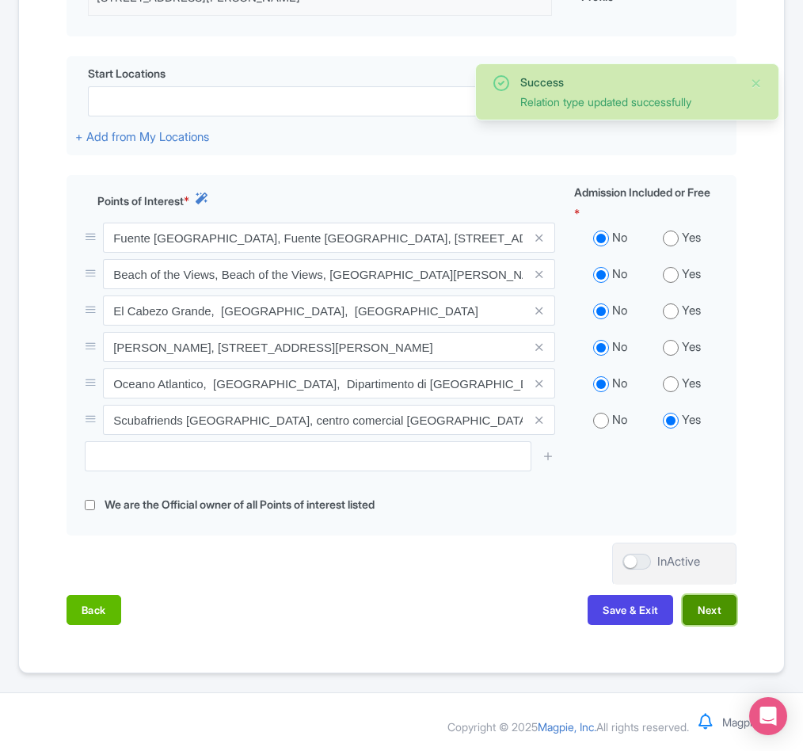
click at [708, 600] on button "Next" at bounding box center [710, 610] width 54 height 30
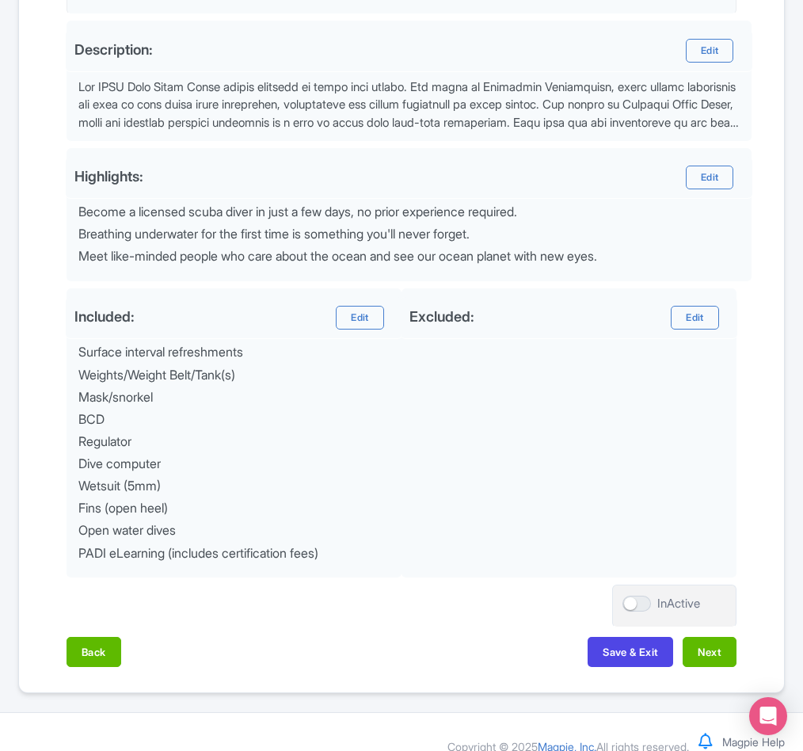
scroll to position [526, 0]
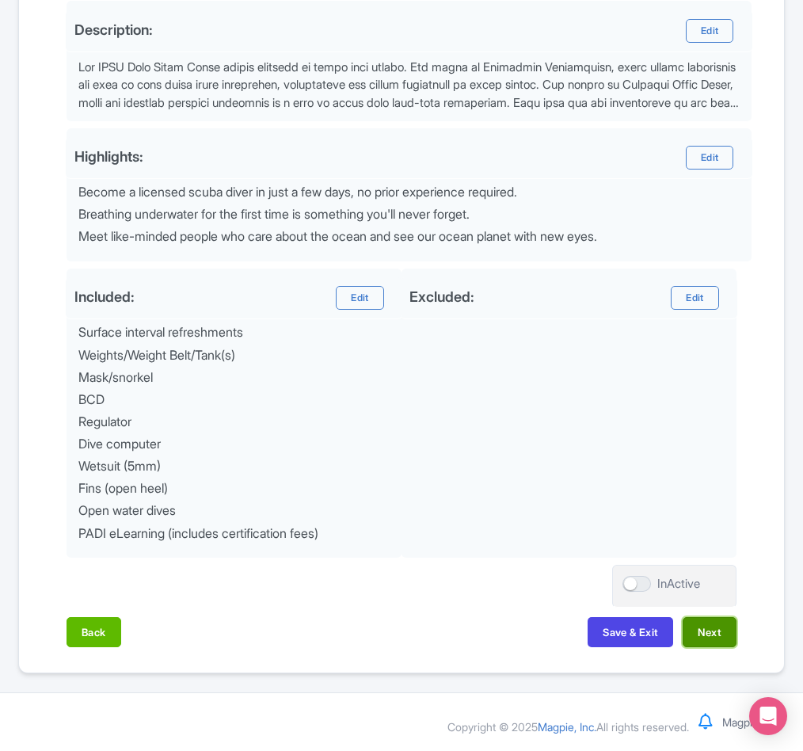
click at [716, 628] on button "Next" at bounding box center [710, 632] width 54 height 30
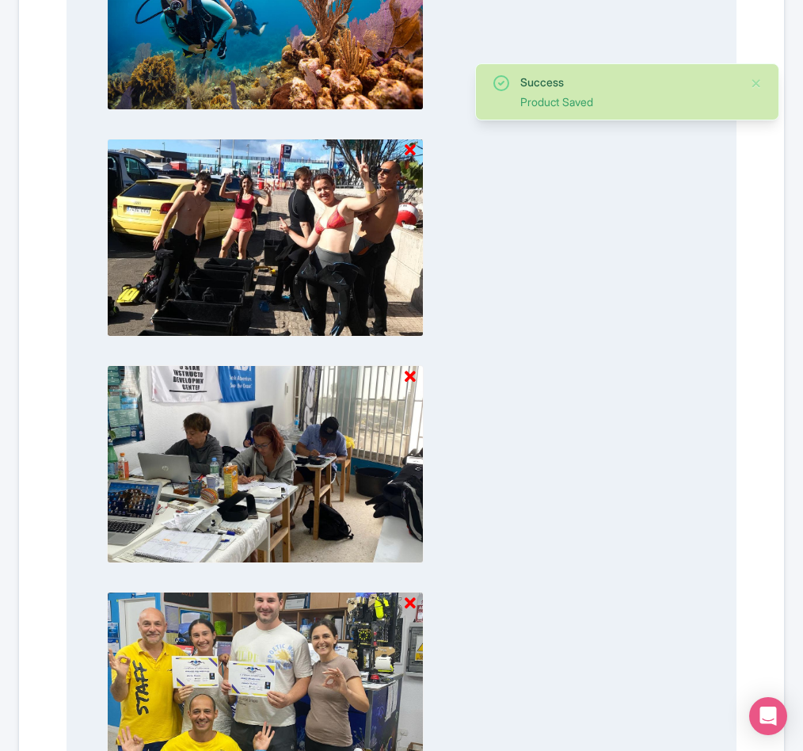
scroll to position [1473, 0]
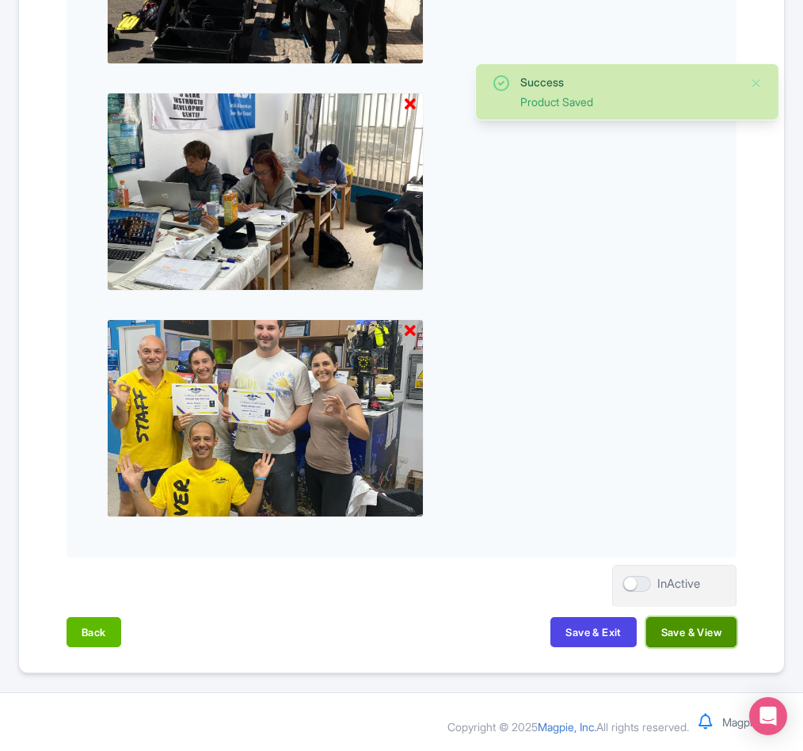
click at [691, 632] on button "Save & View" at bounding box center [691, 632] width 90 height 30
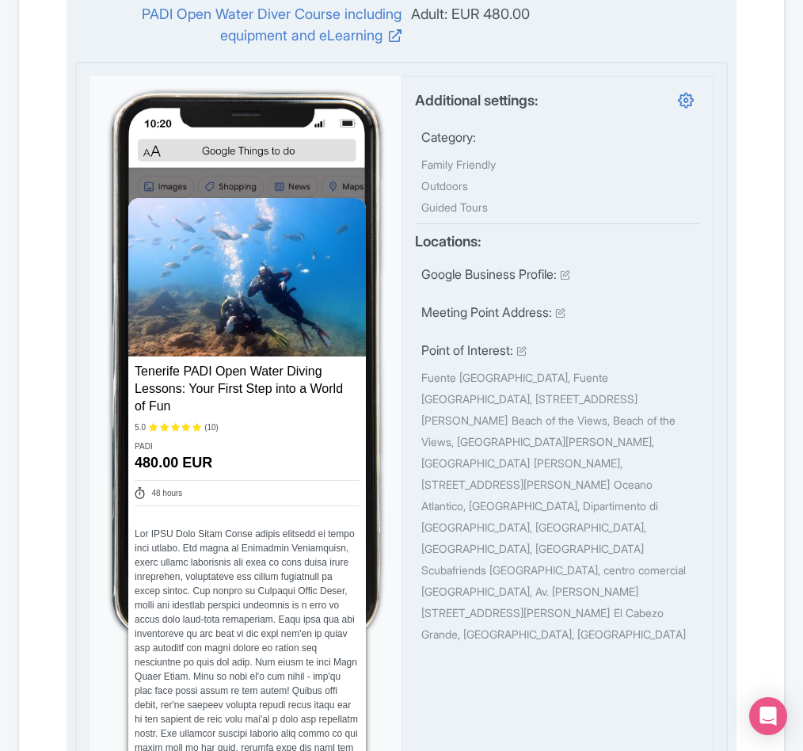
scroll to position [0, 0]
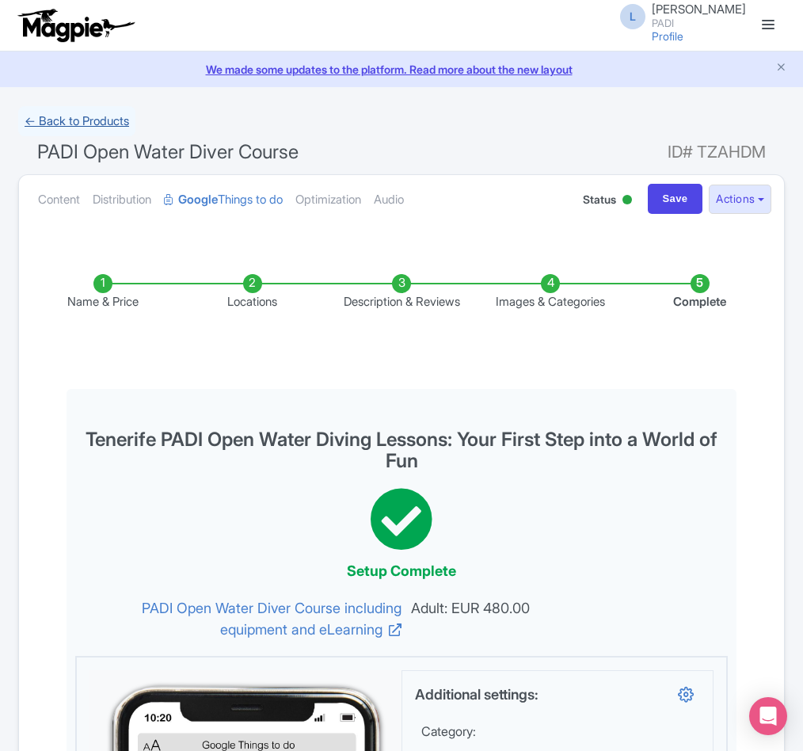
click at [81, 124] on link "← Back to Products" at bounding box center [76, 121] width 117 height 31
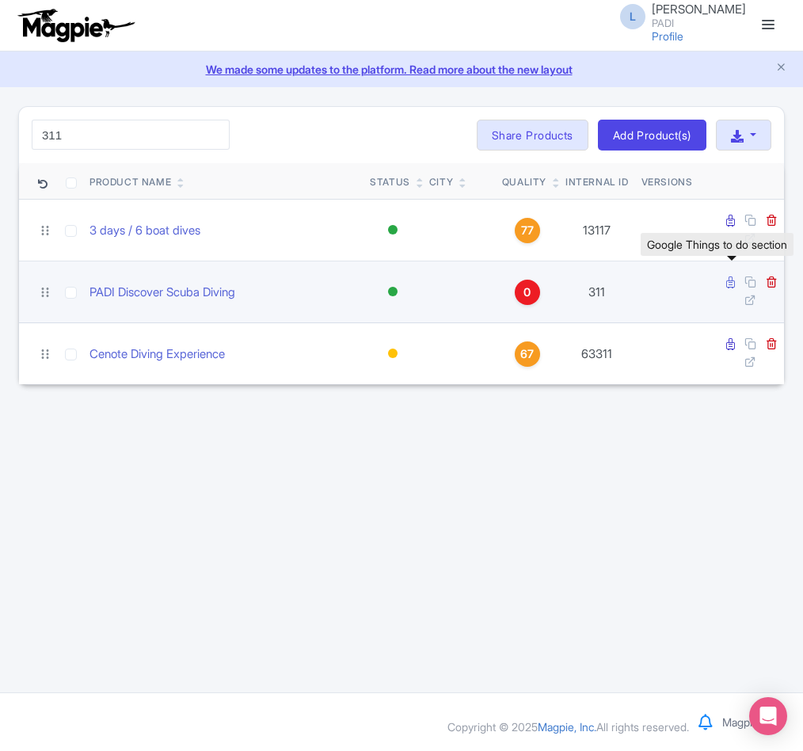
type input "311"
click at [726, 287] on icon at bounding box center [730, 282] width 9 height 12
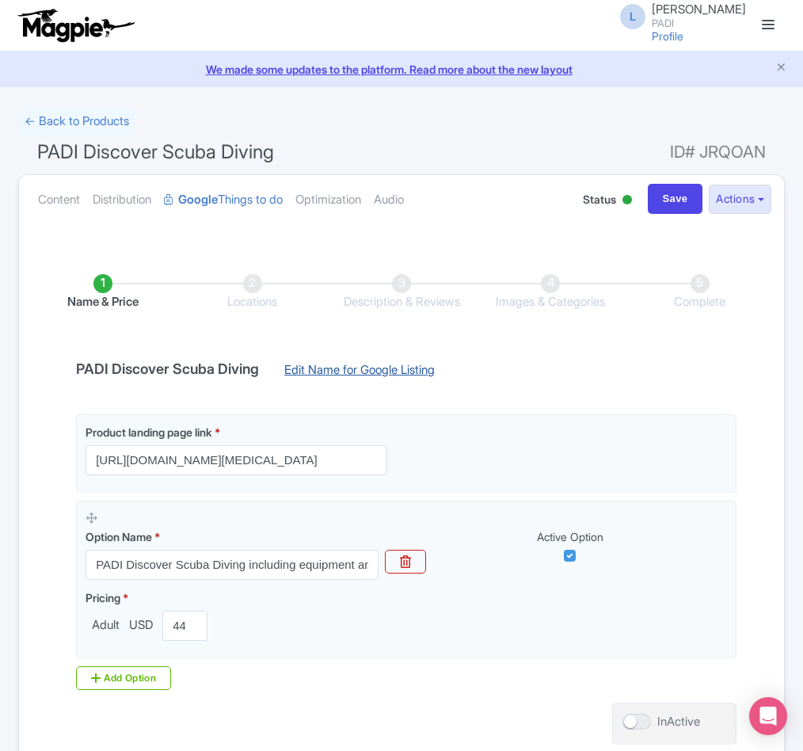
click at [417, 374] on link "Edit Name for Google Listing" at bounding box center [359, 373] width 182 height 25
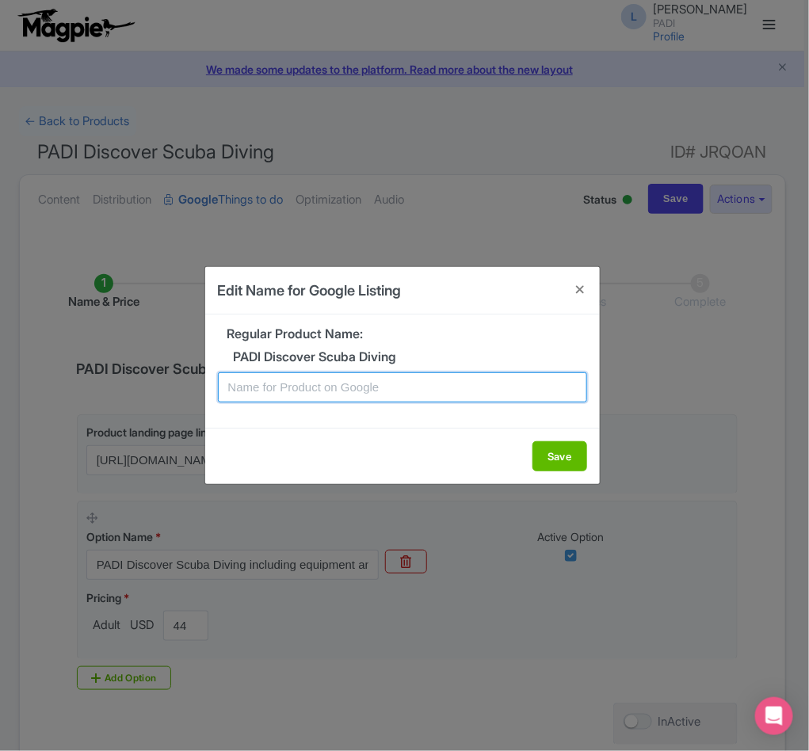
click at [411, 383] on input "text" at bounding box center [402, 387] width 369 height 30
paste input "Dahab Scuba Experience – Introductory Dive for Beginners"
type input "Dahab Scuba Experience – Introductory Dive for Beginners"
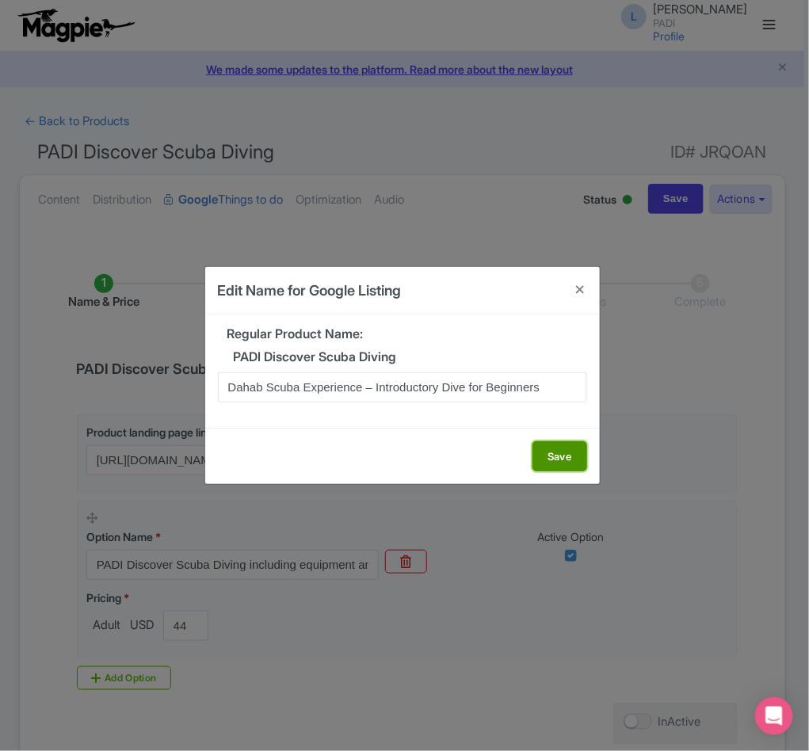
click at [556, 450] on button "Save" at bounding box center [559, 456] width 55 height 30
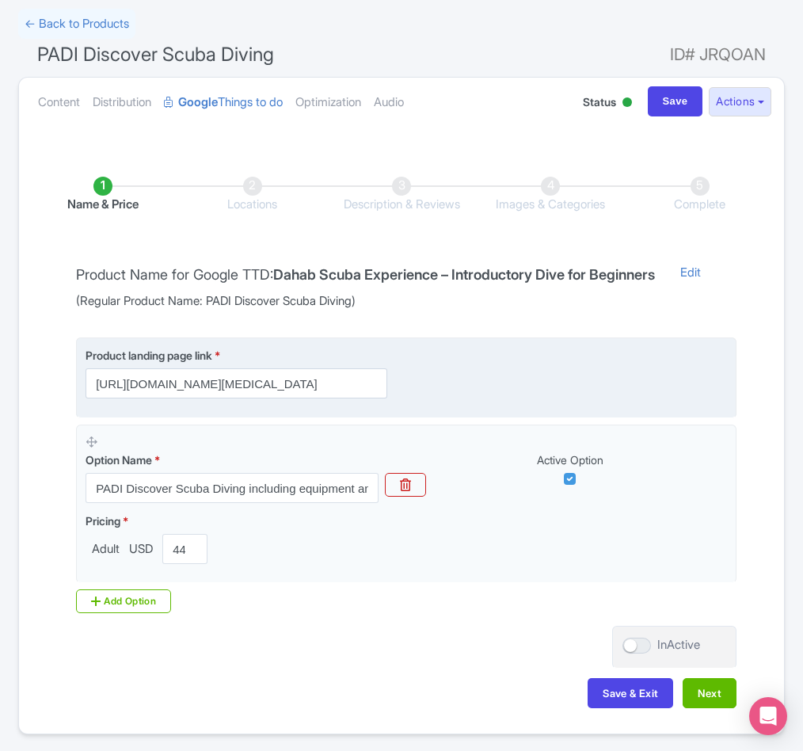
scroll to position [181, 0]
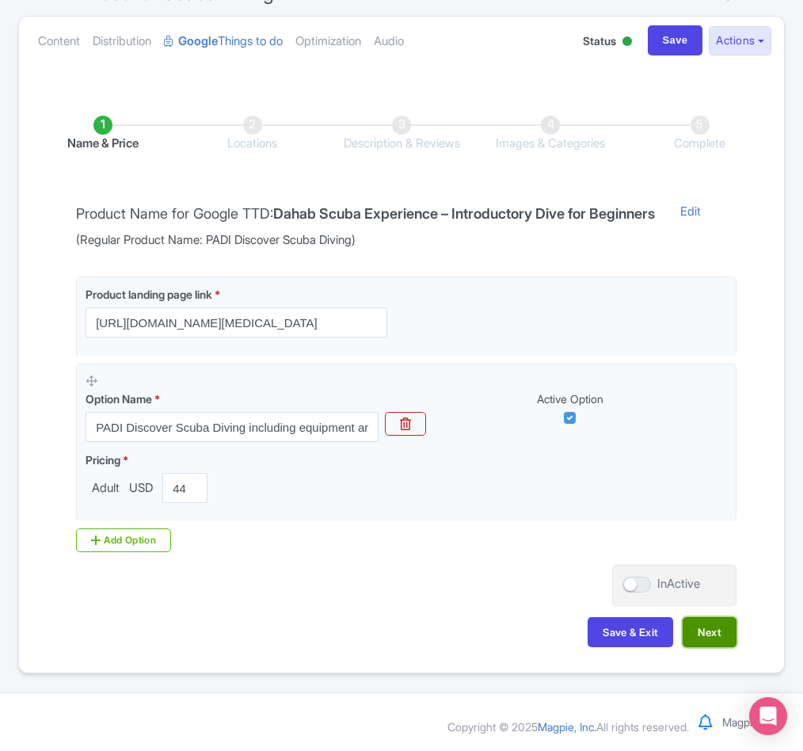
click at [710, 628] on button "Next" at bounding box center [710, 632] width 54 height 30
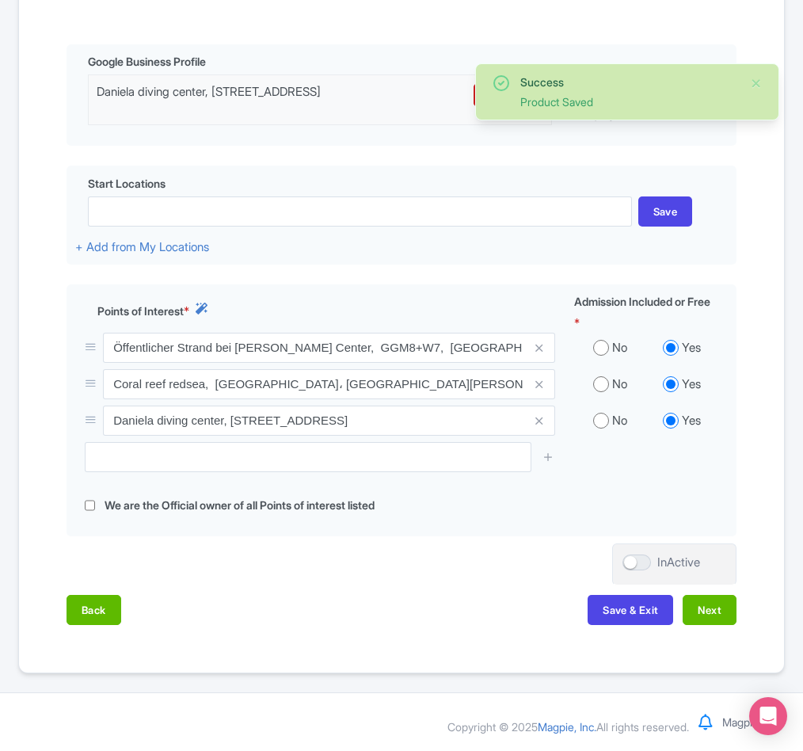
scroll to position [371, 0]
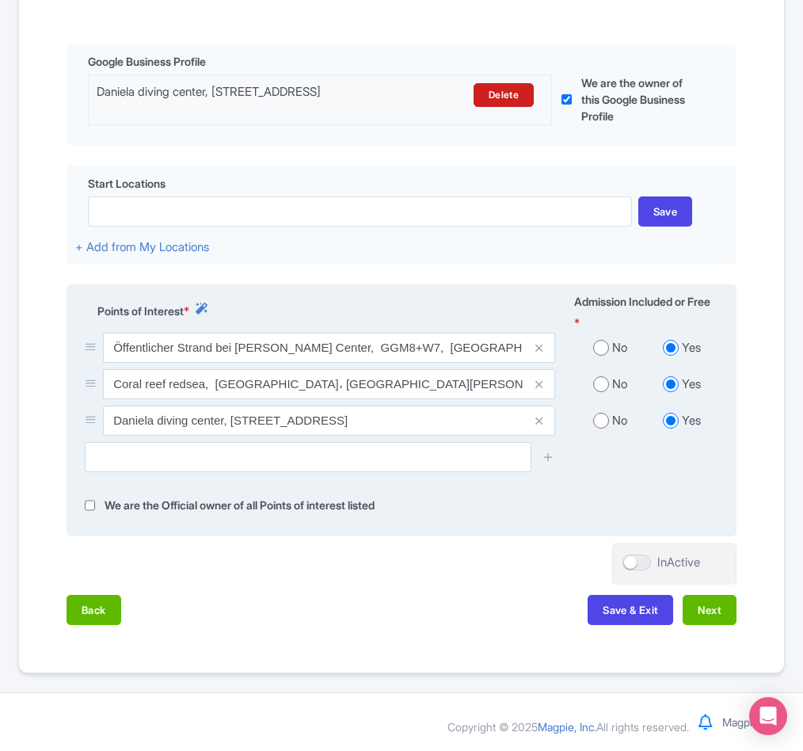
click at [599, 383] on input "radio" at bounding box center [601, 384] width 16 height 16
radio input "true"
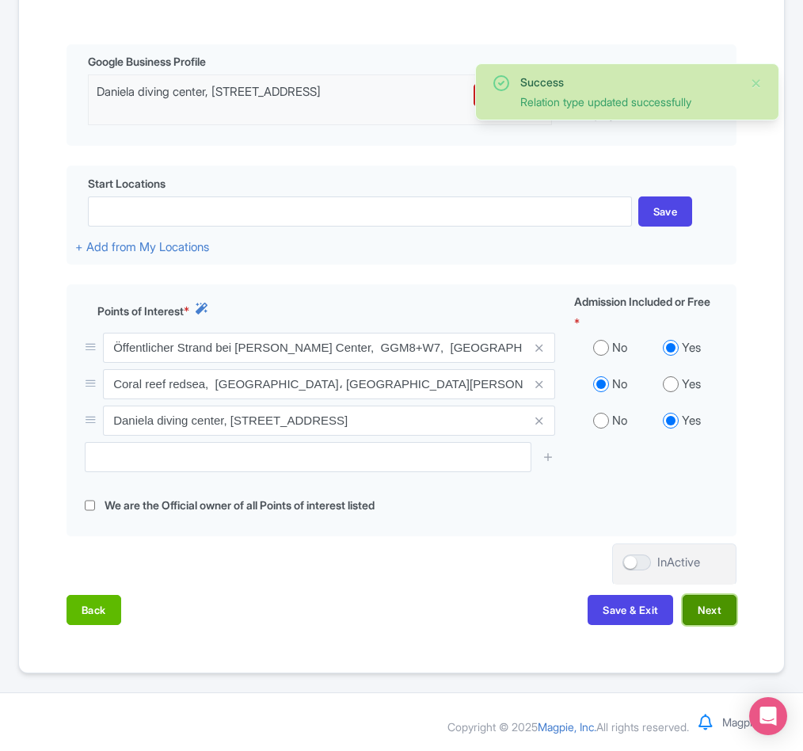
click at [699, 609] on button "Next" at bounding box center [710, 610] width 54 height 30
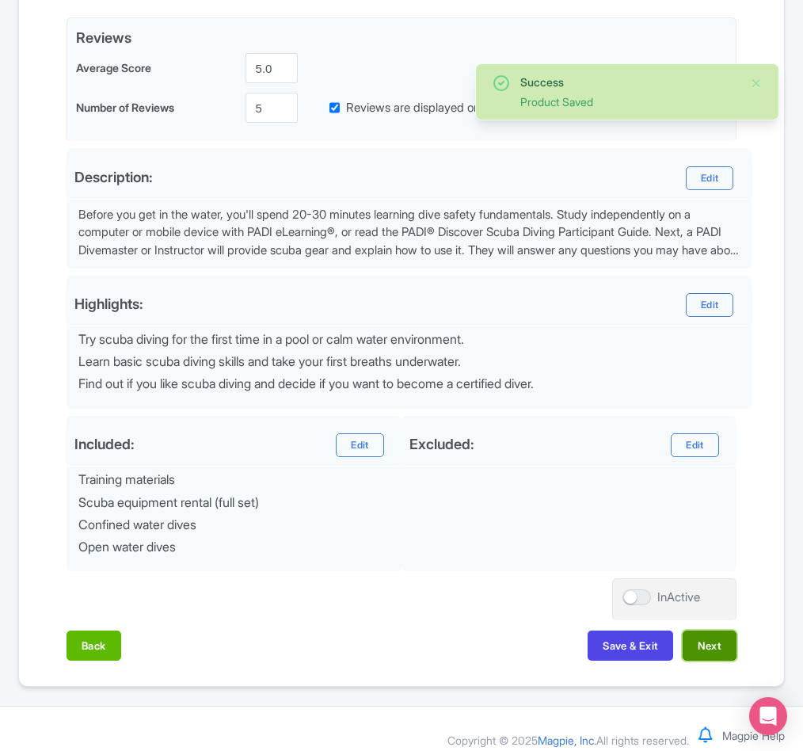
click at [708, 647] on button "Next" at bounding box center [710, 645] width 54 height 30
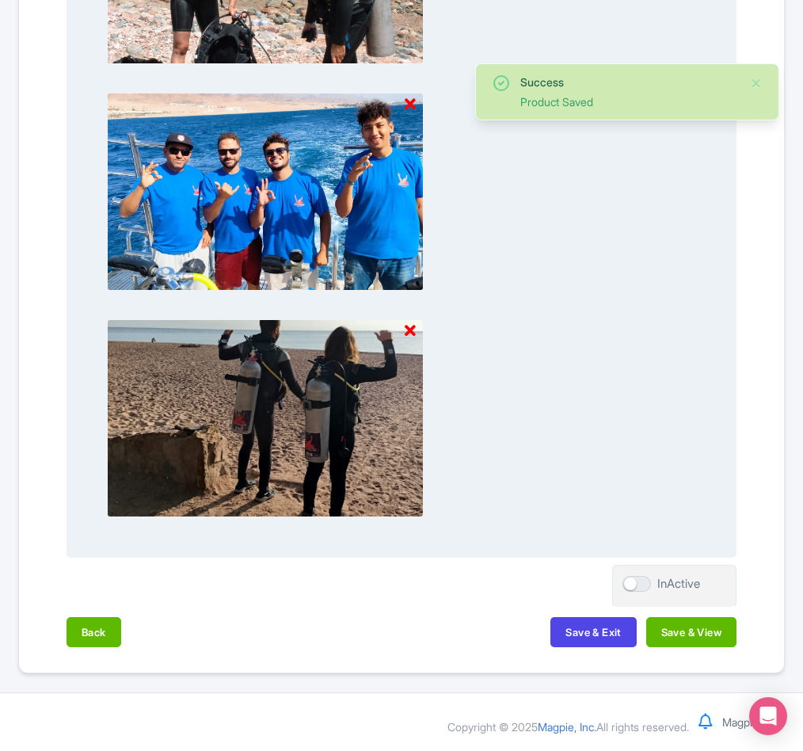
scroll to position [1473, 0]
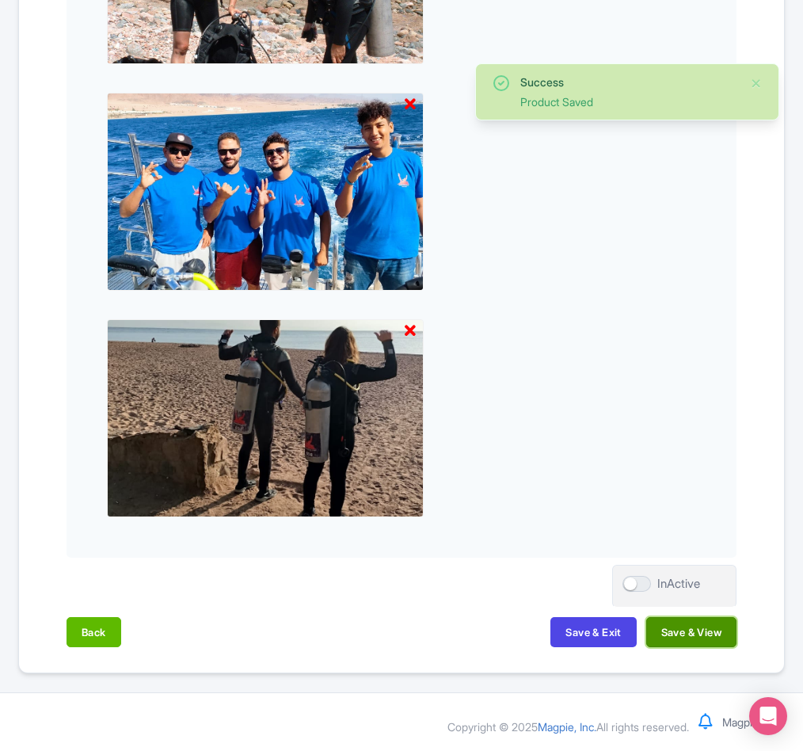
click at [685, 627] on button "Save & View" at bounding box center [691, 632] width 90 height 30
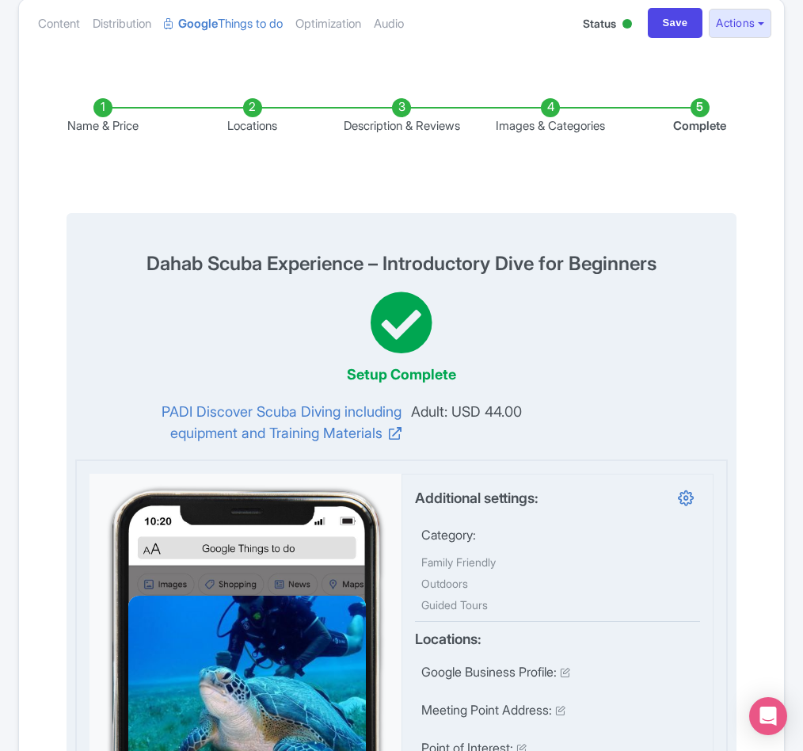
scroll to position [0, 0]
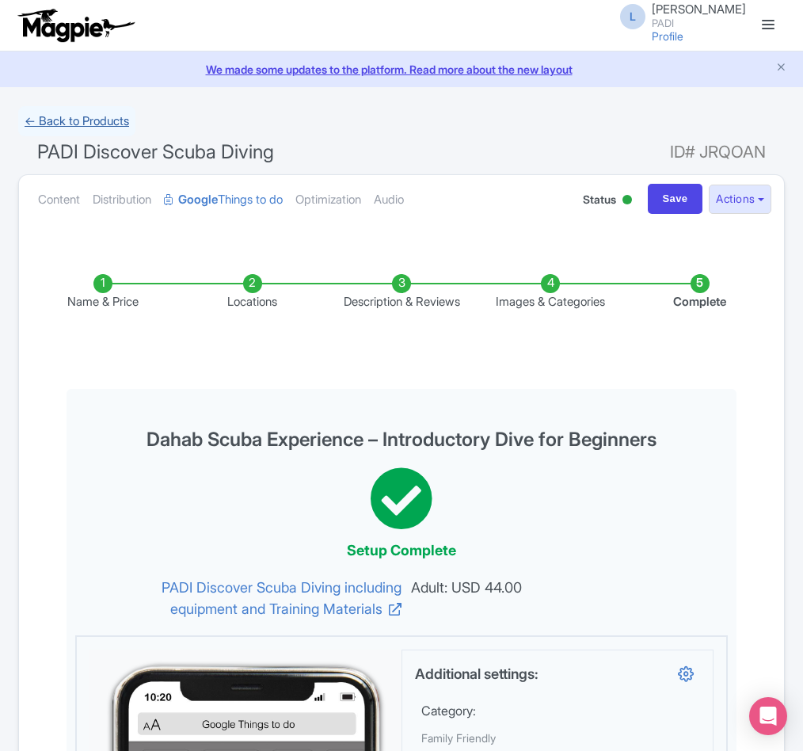
click at [69, 128] on link "← Back to Products" at bounding box center [76, 121] width 117 height 31
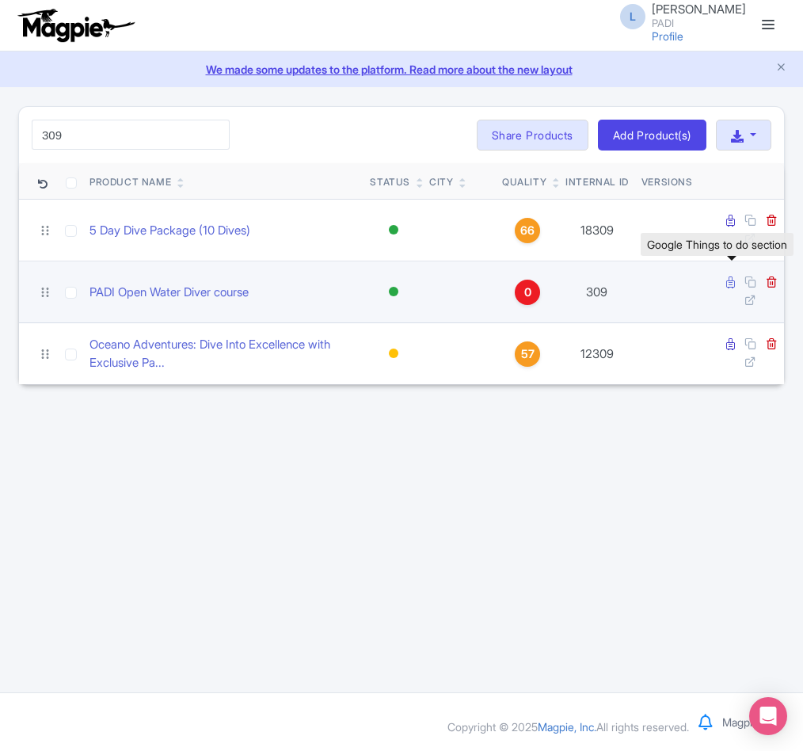
type input "309"
click at [728, 284] on icon at bounding box center [730, 282] width 9 height 12
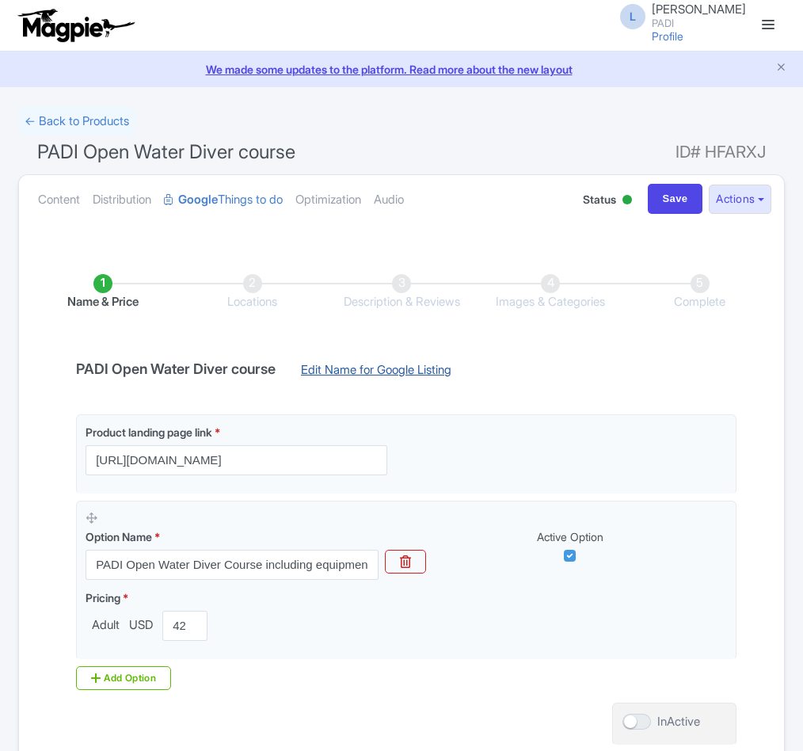
click at [424, 362] on link "Edit Name for Google Listing" at bounding box center [376, 373] width 182 height 25
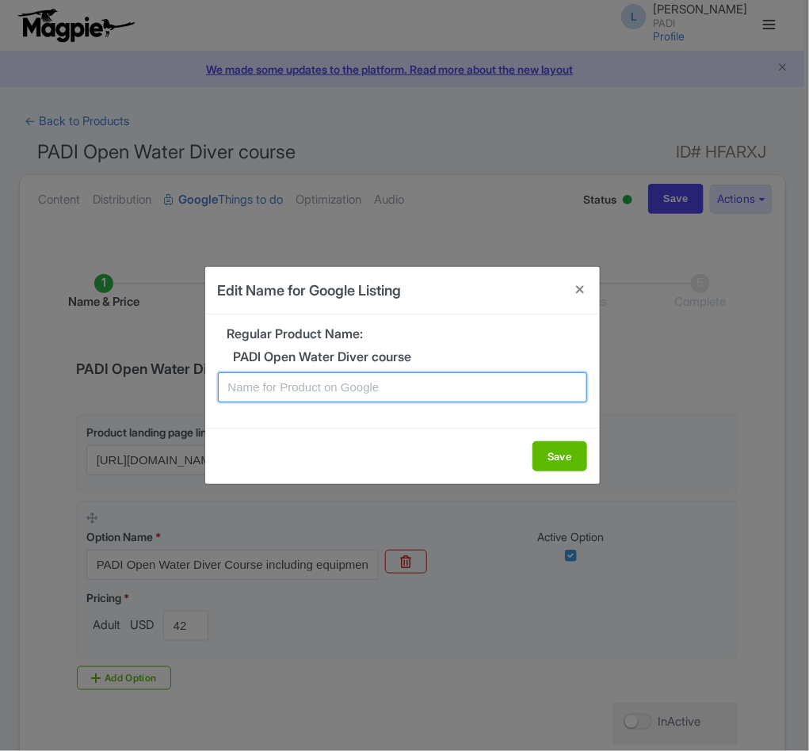
click at [405, 385] on input "text" at bounding box center [402, 387] width 369 height 30
paste input "Dahab PADI Open Water Diving Lessons: Your First Step into a World of Fun"
type input "Dahab PADI Open Water Diving Lessons: Your First Step into a World of Fun"
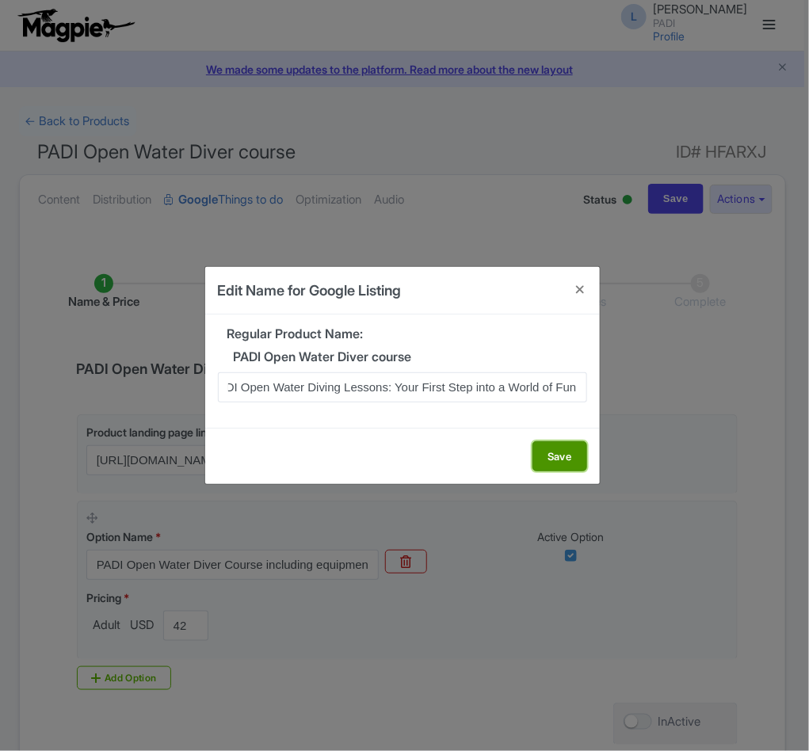
click at [554, 457] on button "Save" at bounding box center [559, 456] width 55 height 30
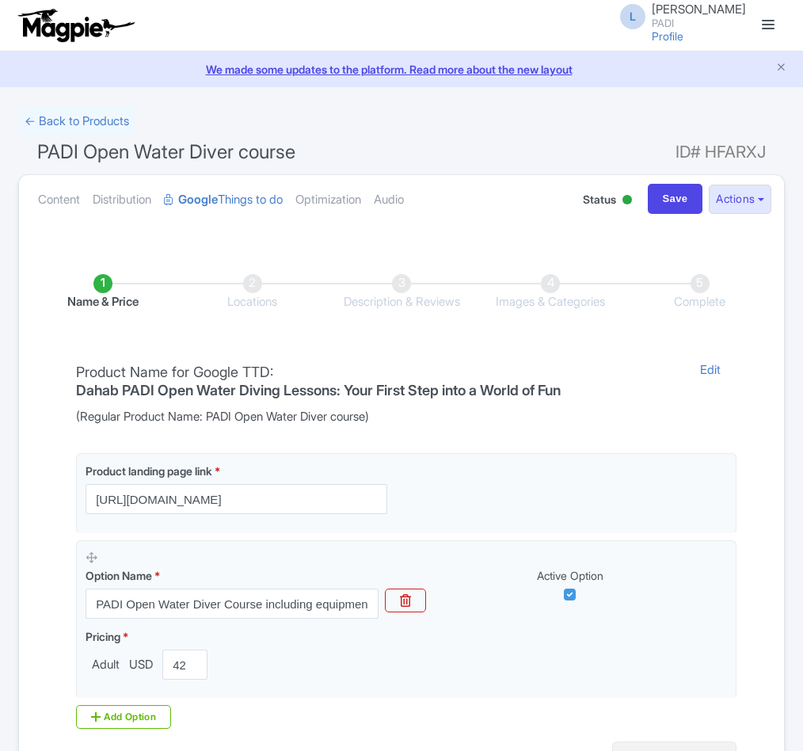
scroll to position [181, 0]
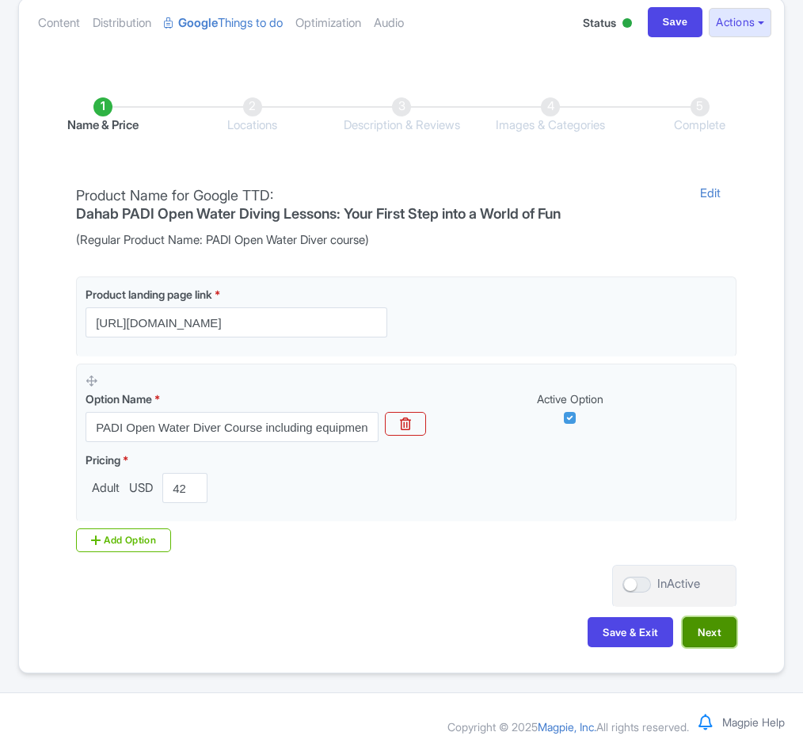
click at [718, 633] on button "Next" at bounding box center [710, 632] width 54 height 30
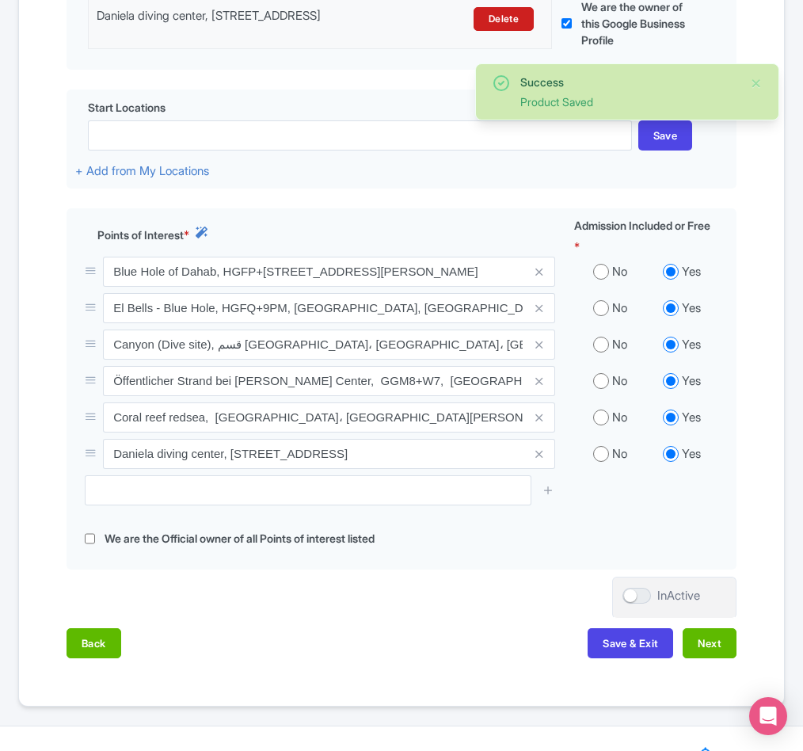
scroll to position [481, 0]
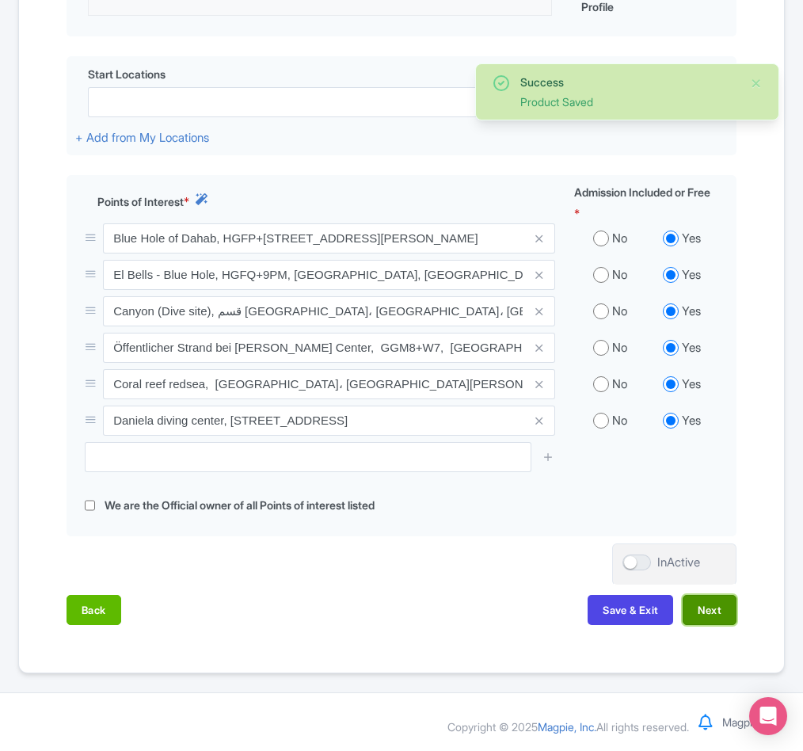
click at [703, 614] on button "Next" at bounding box center [710, 610] width 54 height 30
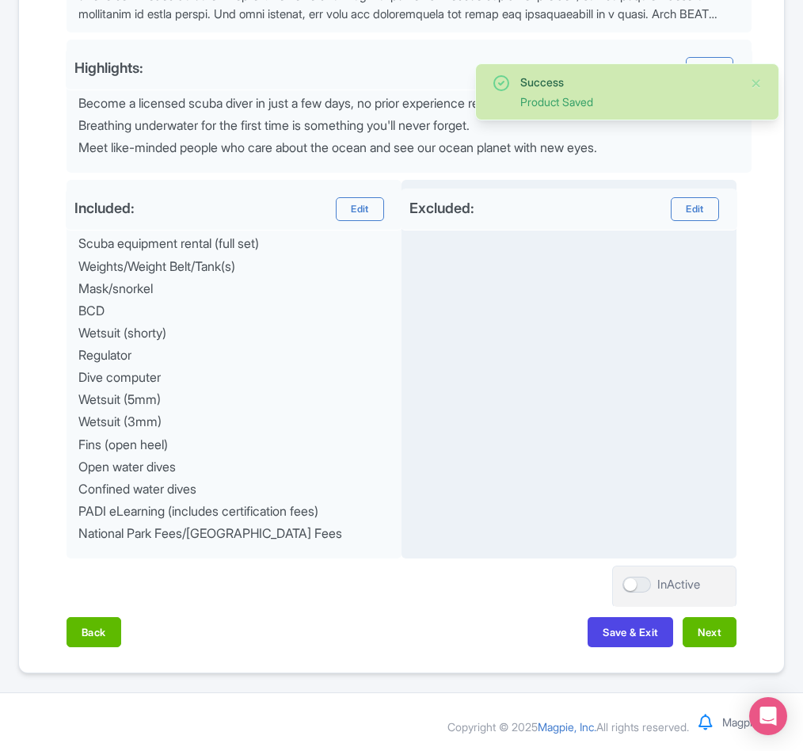
scroll to position [615, 0]
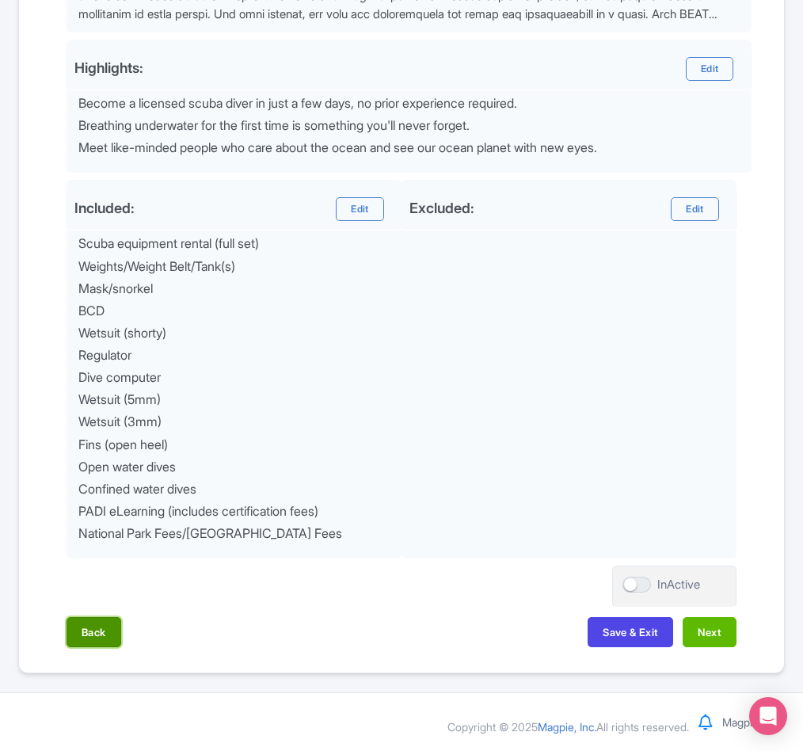
click at [93, 628] on button "Back" at bounding box center [94, 632] width 55 height 30
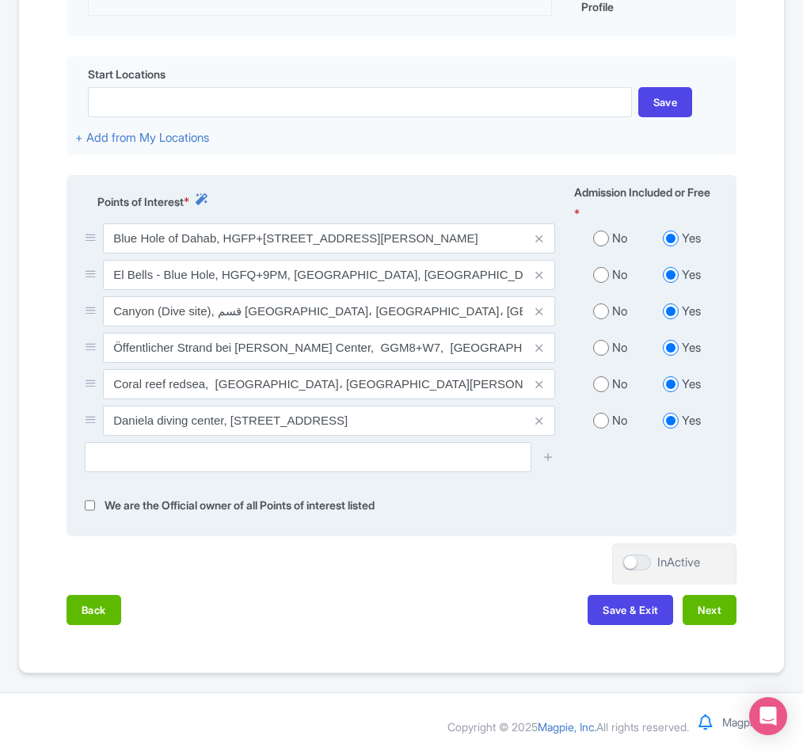
click at [603, 383] on input "radio" at bounding box center [601, 384] width 16 height 16
radio input "true"
click at [596, 306] on input "radio" at bounding box center [601, 311] width 16 height 16
radio input "true"
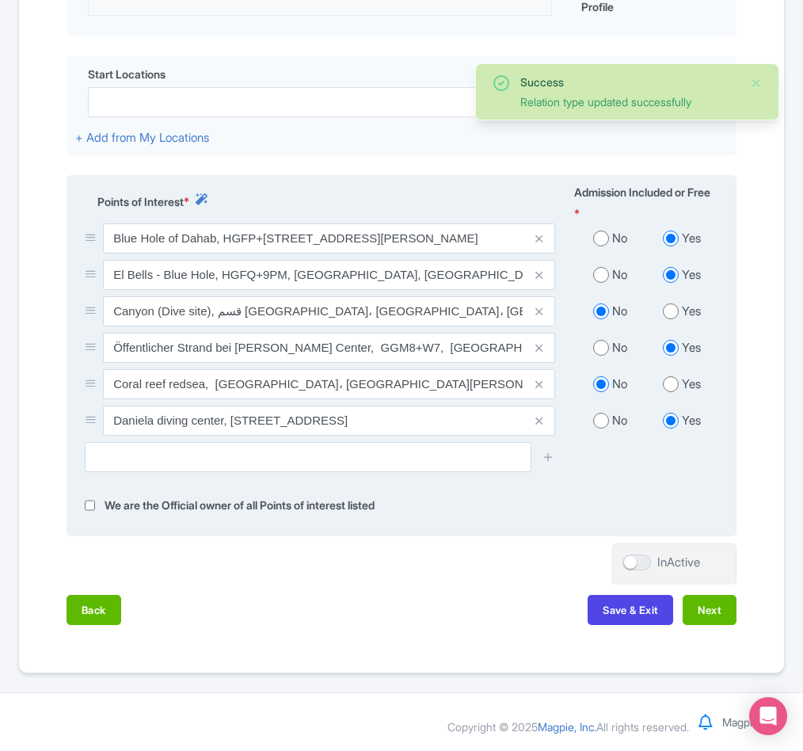
click at [602, 271] on input "radio" at bounding box center [601, 275] width 16 height 16
radio input "true"
click at [601, 238] on input "radio" at bounding box center [601, 238] width 16 height 16
radio input "true"
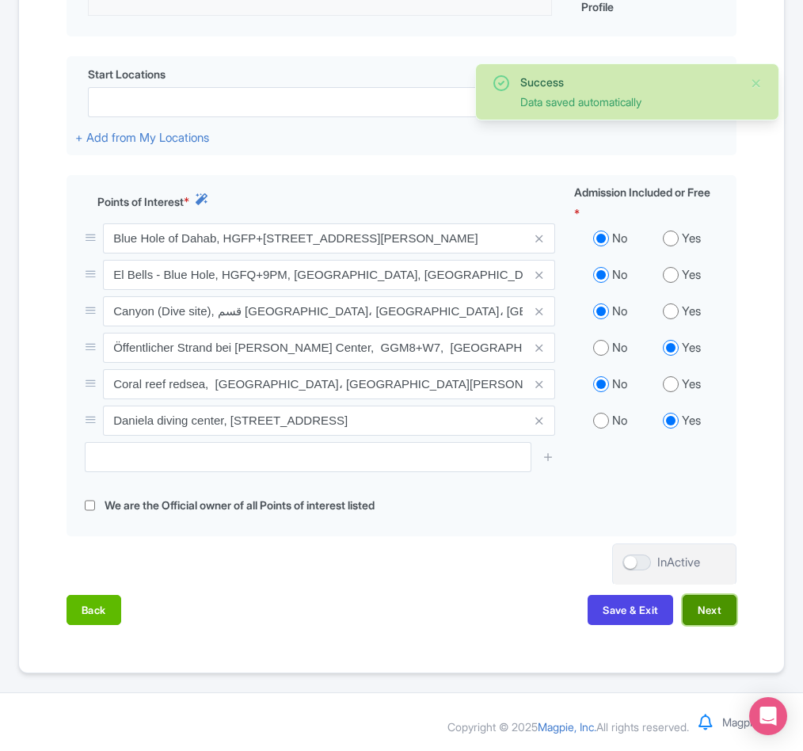
click at [709, 606] on button "Next" at bounding box center [710, 610] width 54 height 30
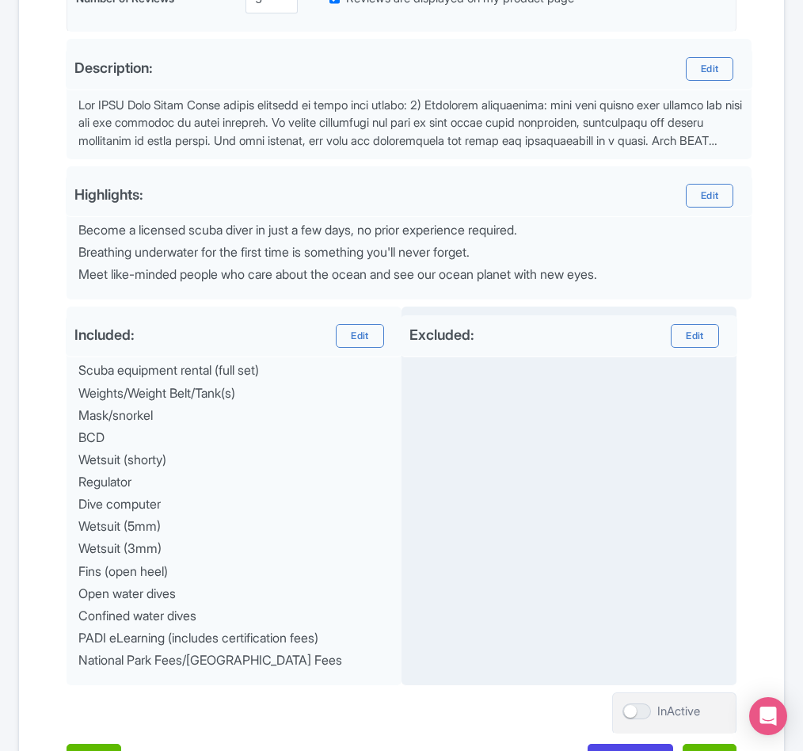
scroll to position [615, 0]
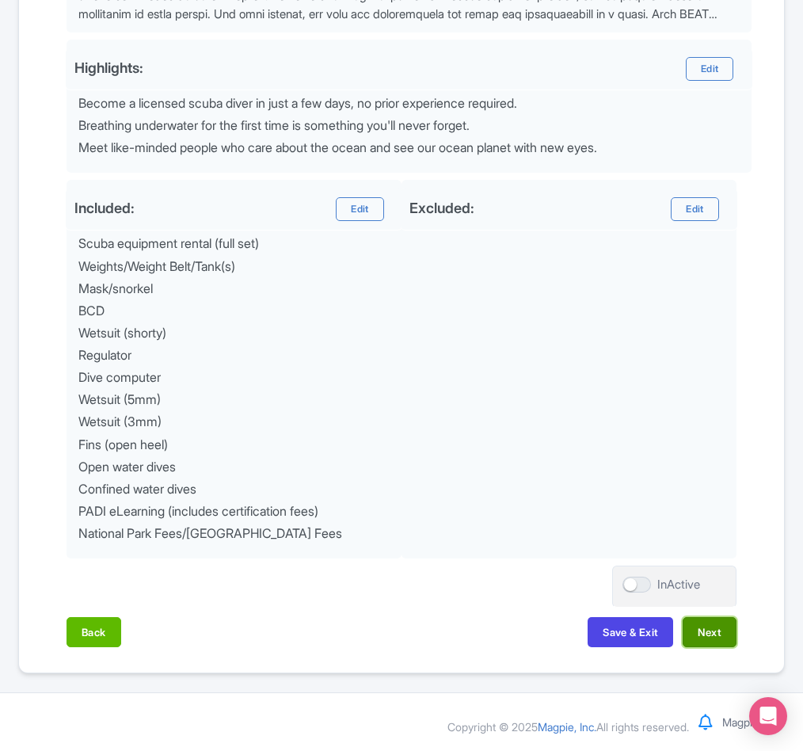
click at [710, 627] on button "Next" at bounding box center [710, 632] width 54 height 30
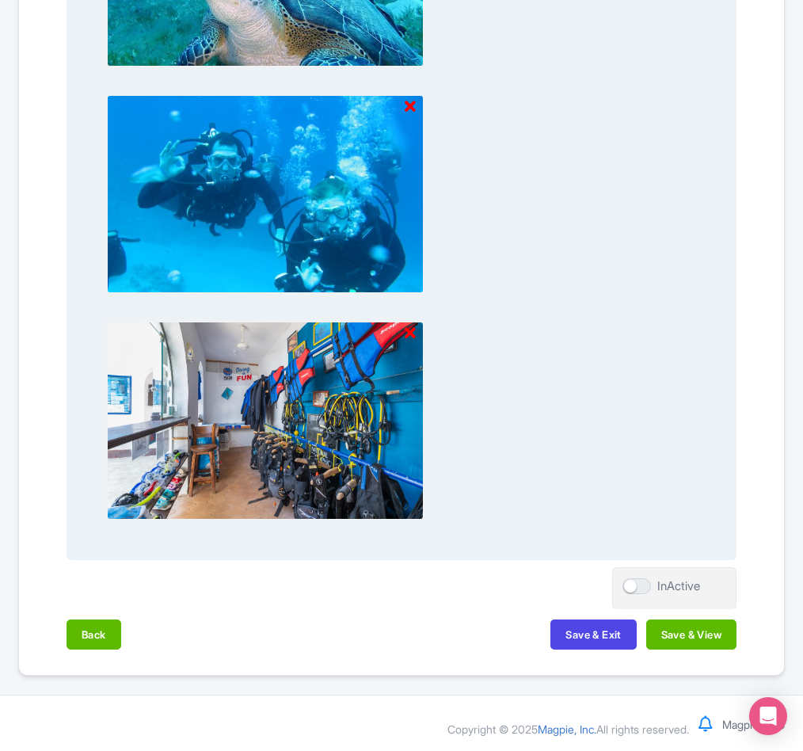
scroll to position [1473, 0]
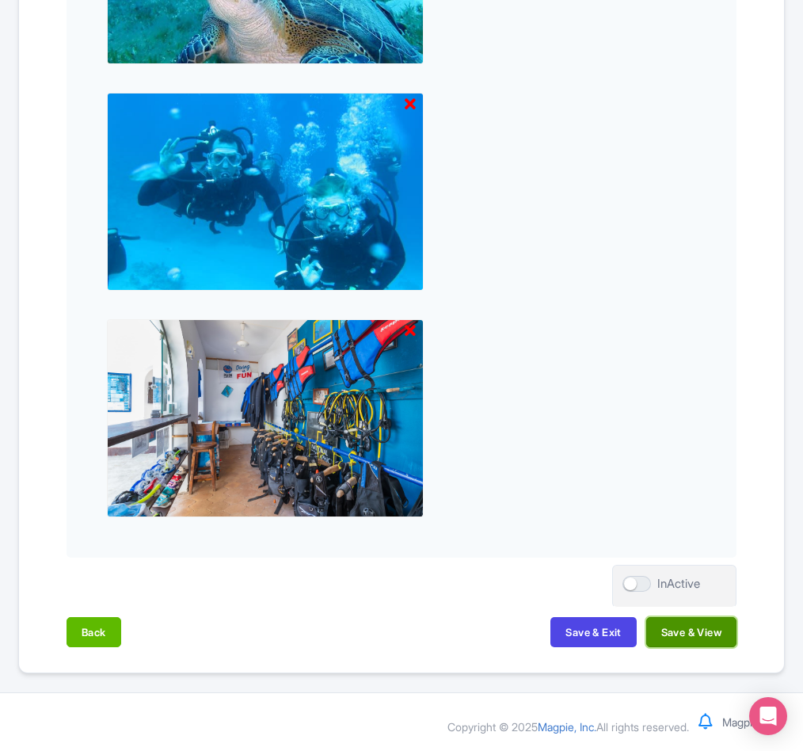
click at [671, 638] on button "Save & View" at bounding box center [691, 632] width 90 height 30
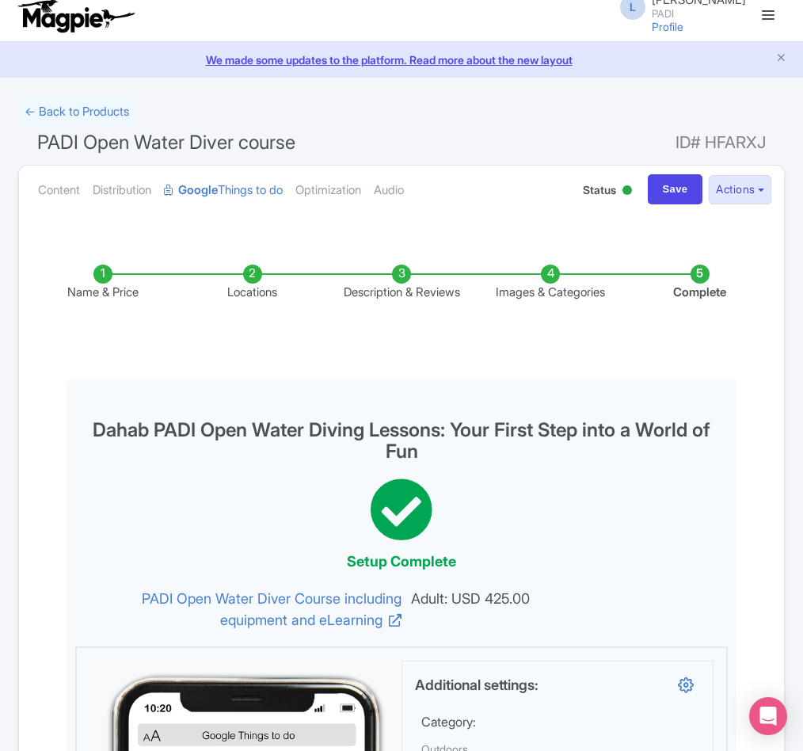
scroll to position [0, 0]
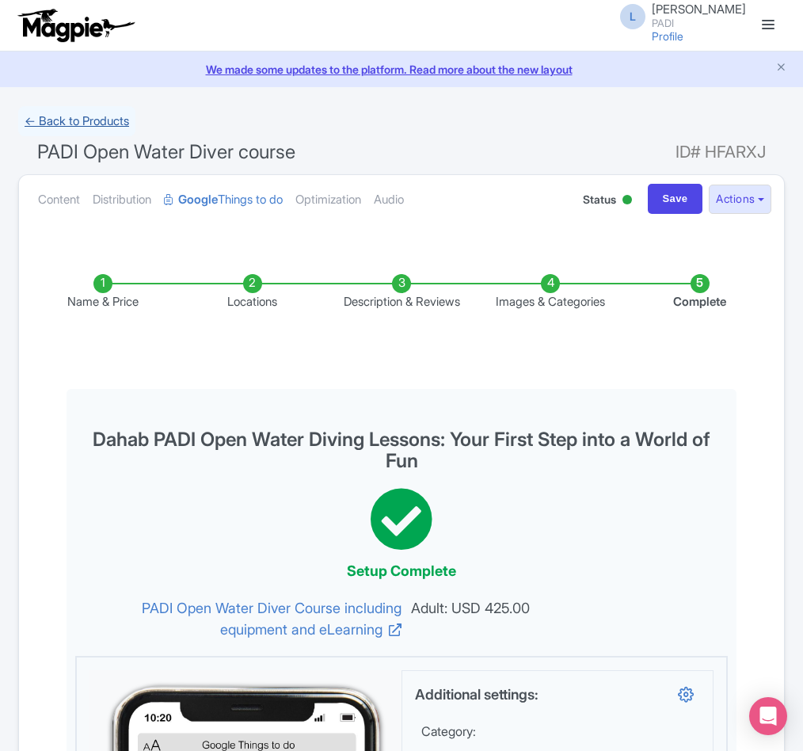
click at [65, 116] on link "← Back to Products" at bounding box center [76, 121] width 117 height 31
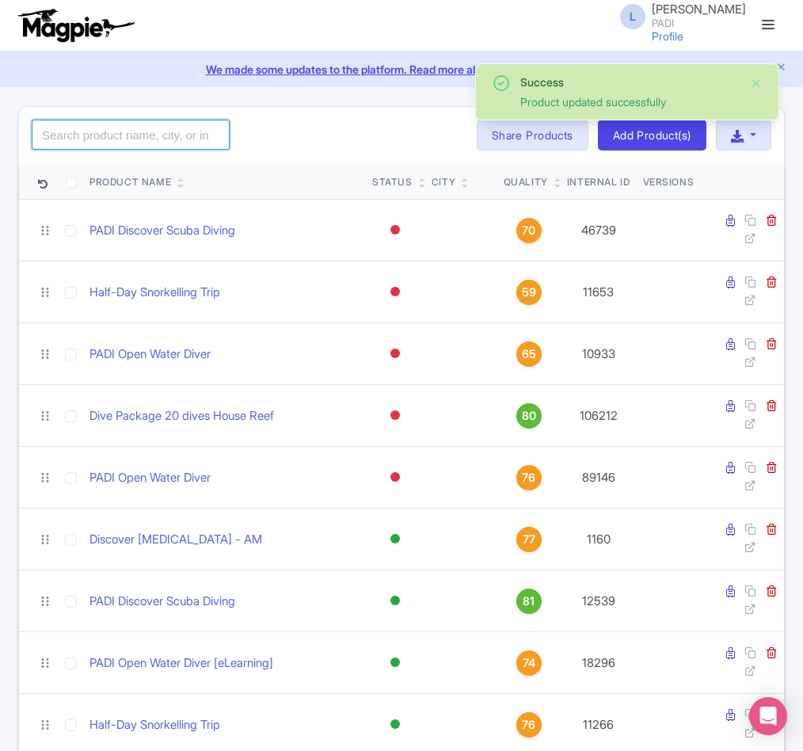
click at [131, 140] on input "search" at bounding box center [131, 135] width 198 height 30
paste input "103798"
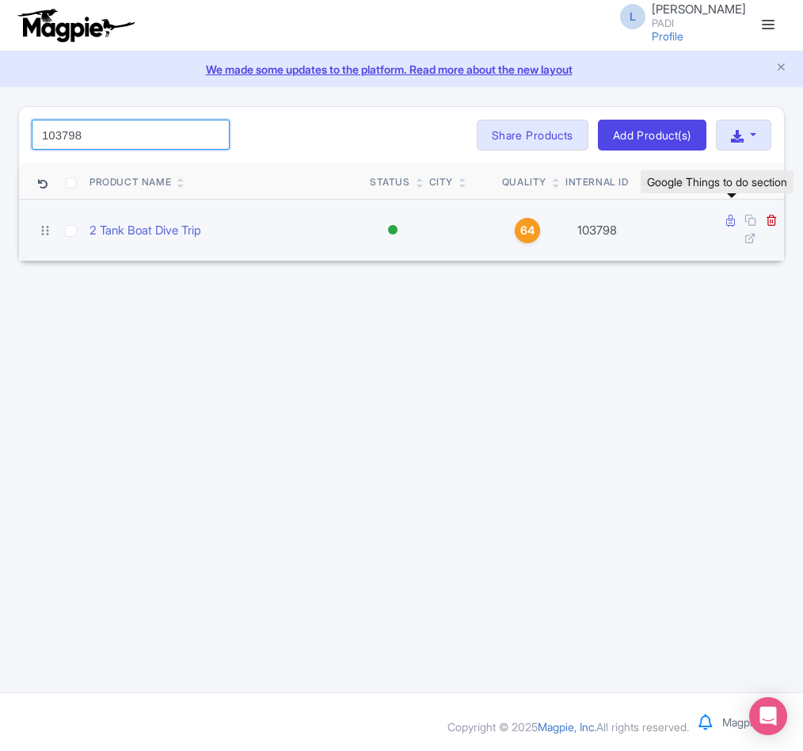
type input "103798"
click at [727, 226] on icon at bounding box center [730, 221] width 9 height 12
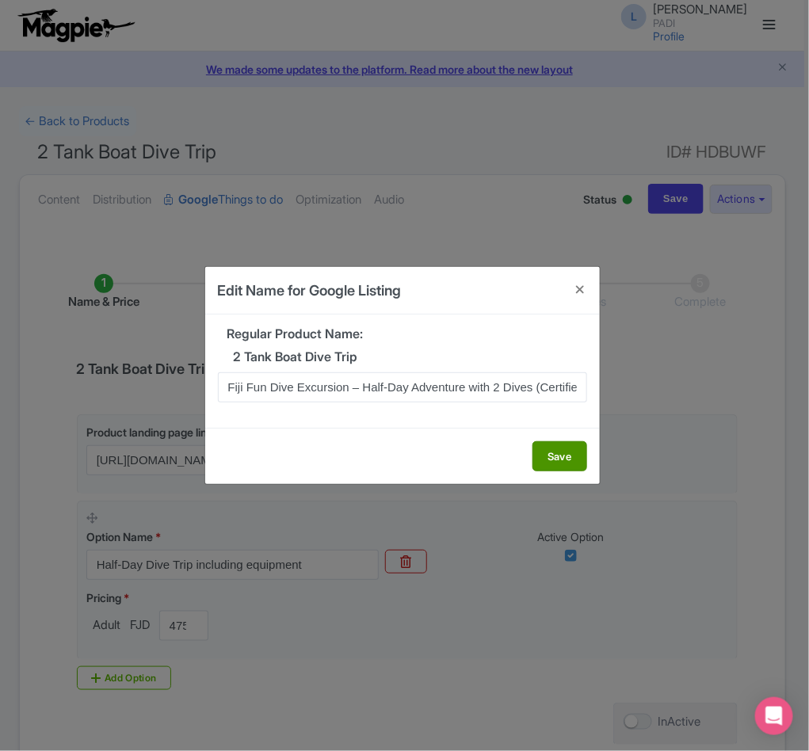
scroll to position [0, 50]
type input "Fiji Fun Dive Excursion – Half-Day Adventure with 2 Dives (Certified Divers)"
click at [561, 455] on button "Save" at bounding box center [559, 456] width 55 height 30
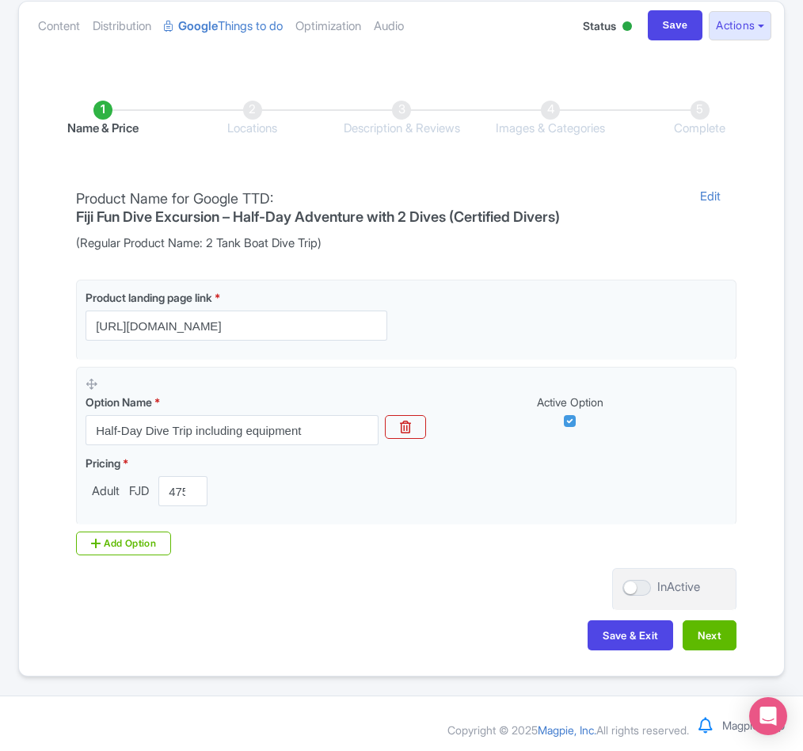
scroll to position [181, 0]
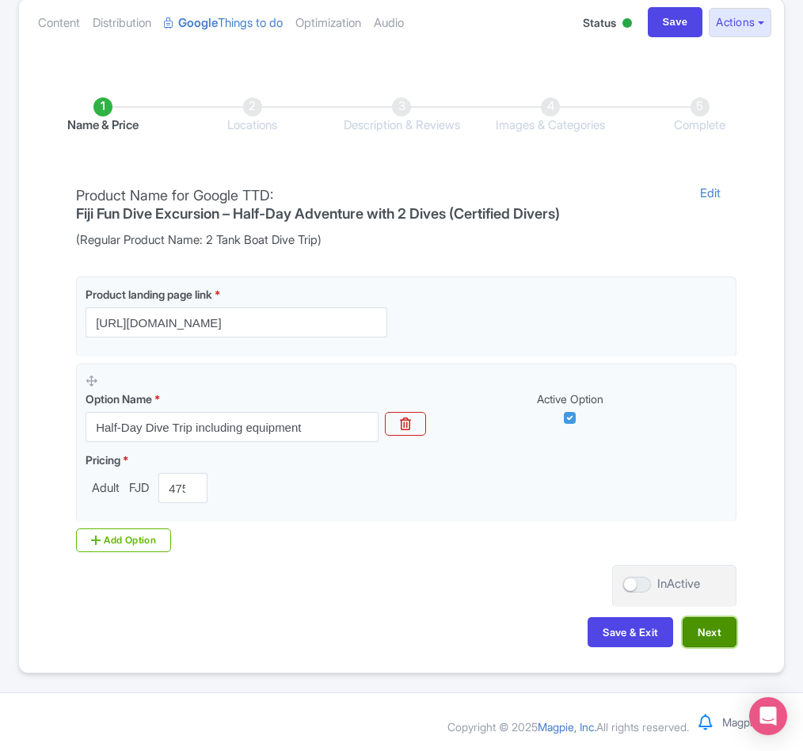
click at [704, 637] on button "Next" at bounding box center [710, 632] width 54 height 30
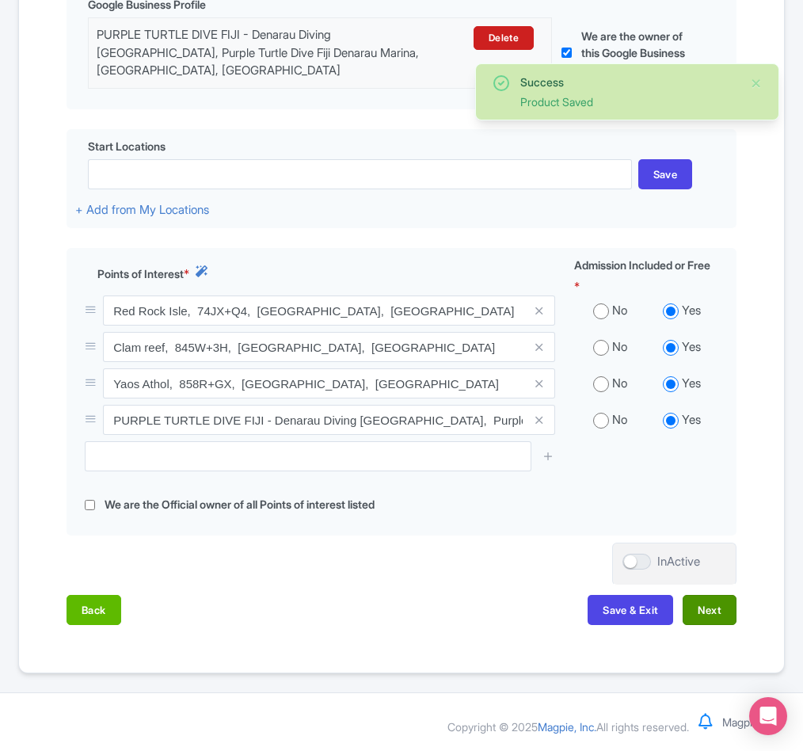
scroll to position [407, 0]
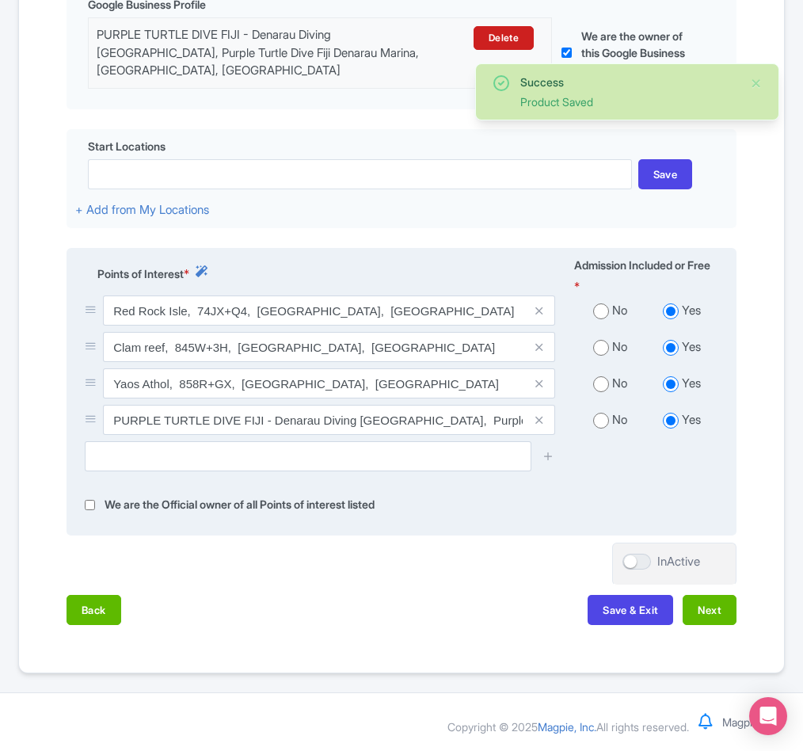
click at [604, 380] on input "radio" at bounding box center [601, 384] width 16 height 16
radio input "true"
click at [600, 349] on input "radio" at bounding box center [601, 348] width 16 height 16
radio input "true"
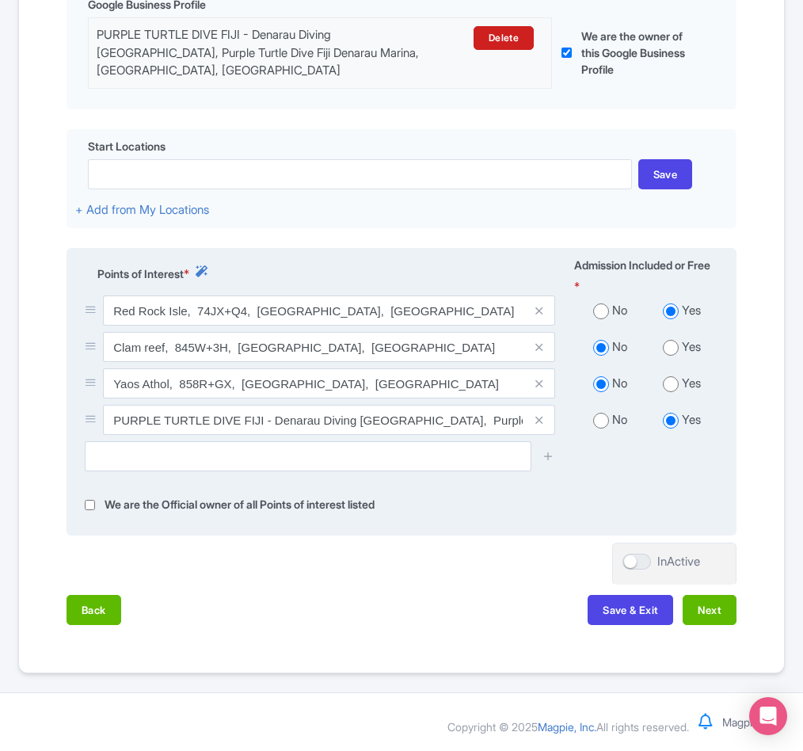
click at [600, 306] on input "radio" at bounding box center [601, 311] width 16 height 16
radio input "true"
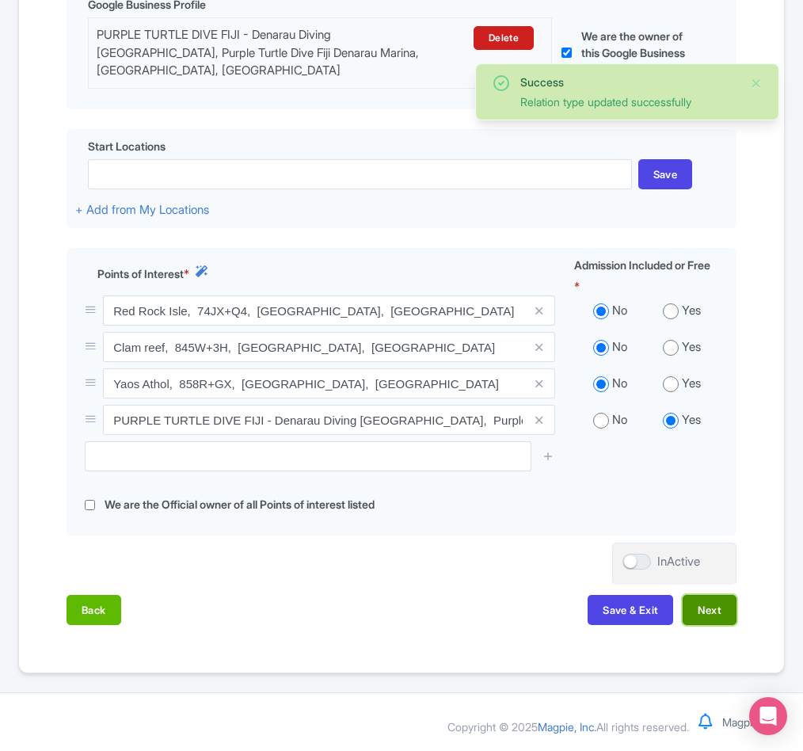
click at [716, 602] on button "Next" at bounding box center [710, 610] width 54 height 30
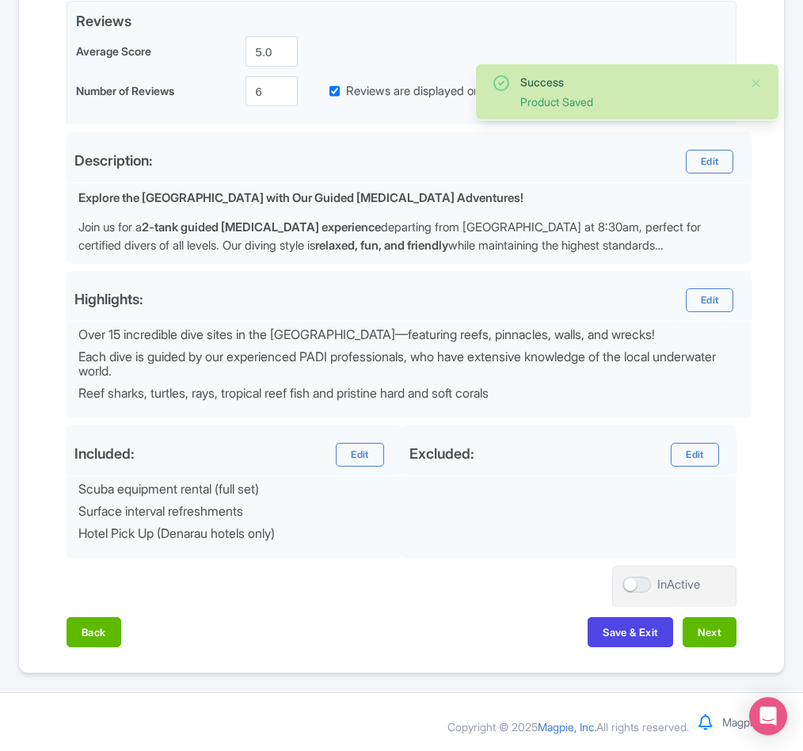
scroll to position [397, 0]
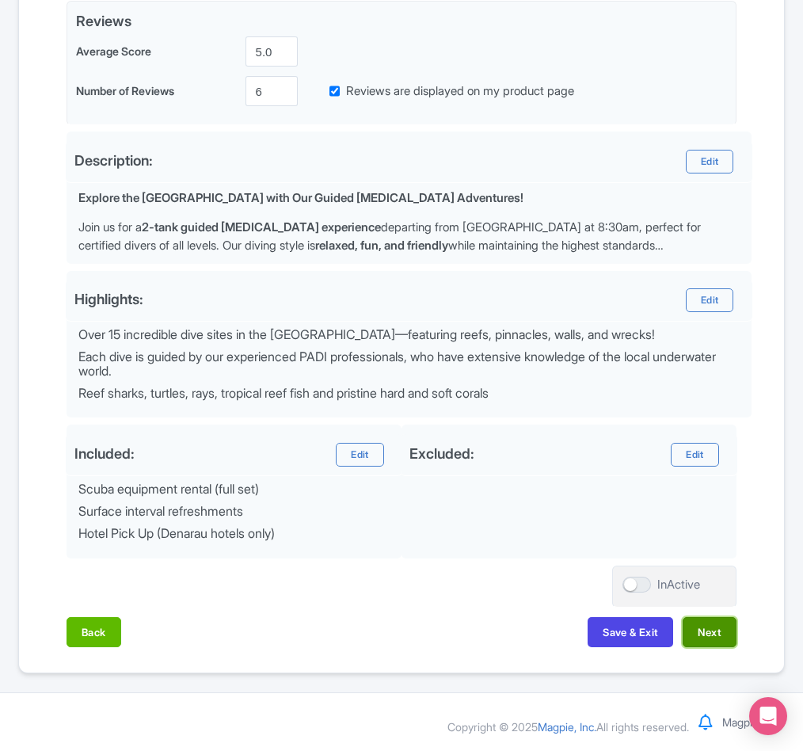
click at [715, 633] on button "Next" at bounding box center [710, 632] width 54 height 30
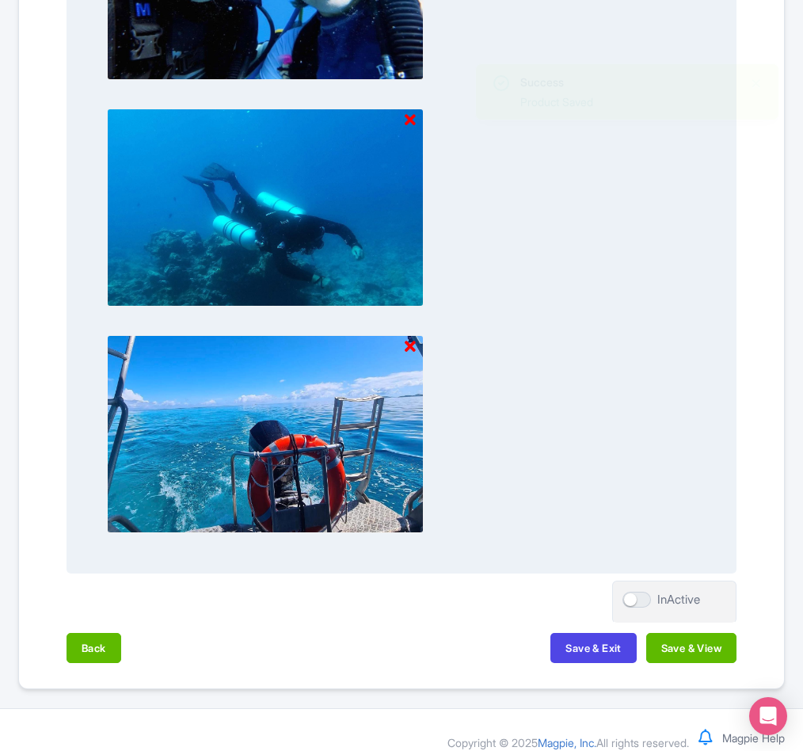
scroll to position [1925, 0]
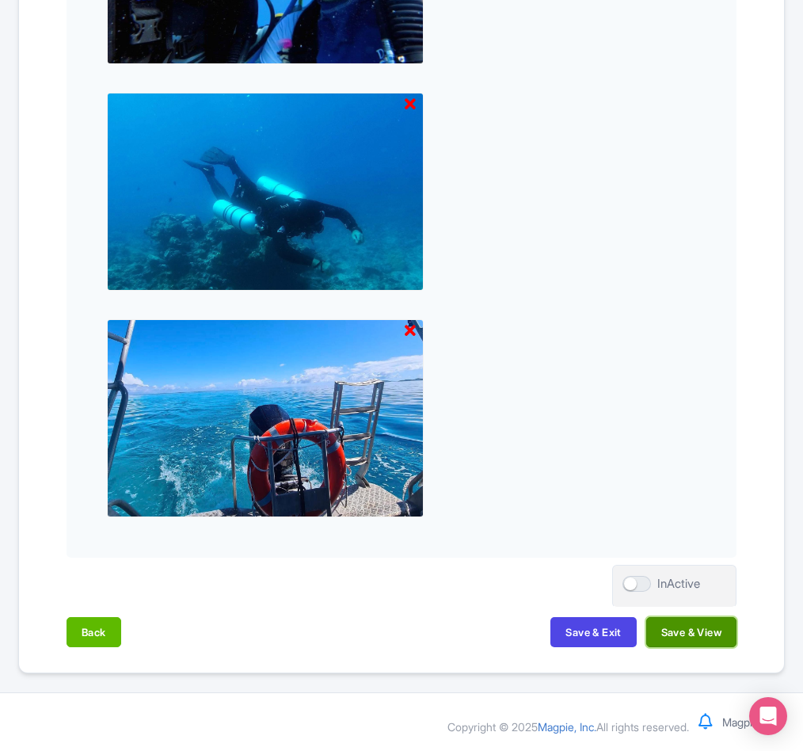
click at [697, 634] on button "Save & View" at bounding box center [691, 632] width 90 height 30
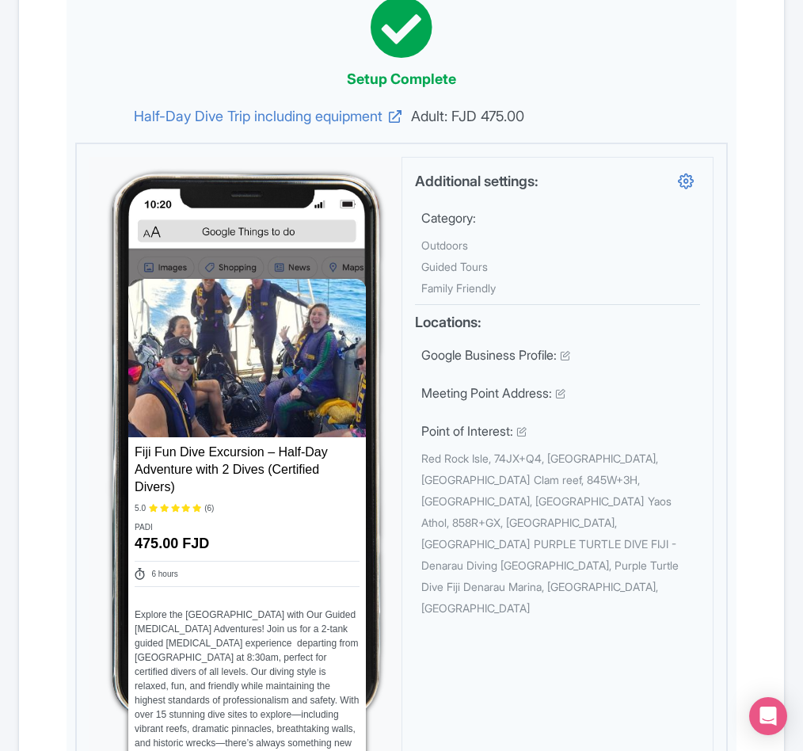
scroll to position [5, 0]
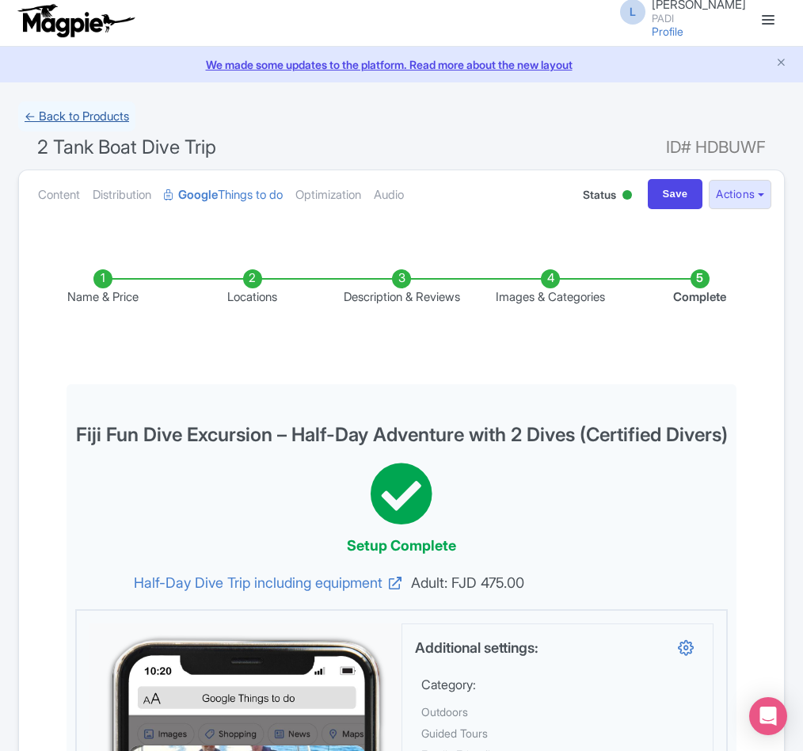
click at [81, 121] on link "← Back to Products" at bounding box center [76, 116] width 117 height 31
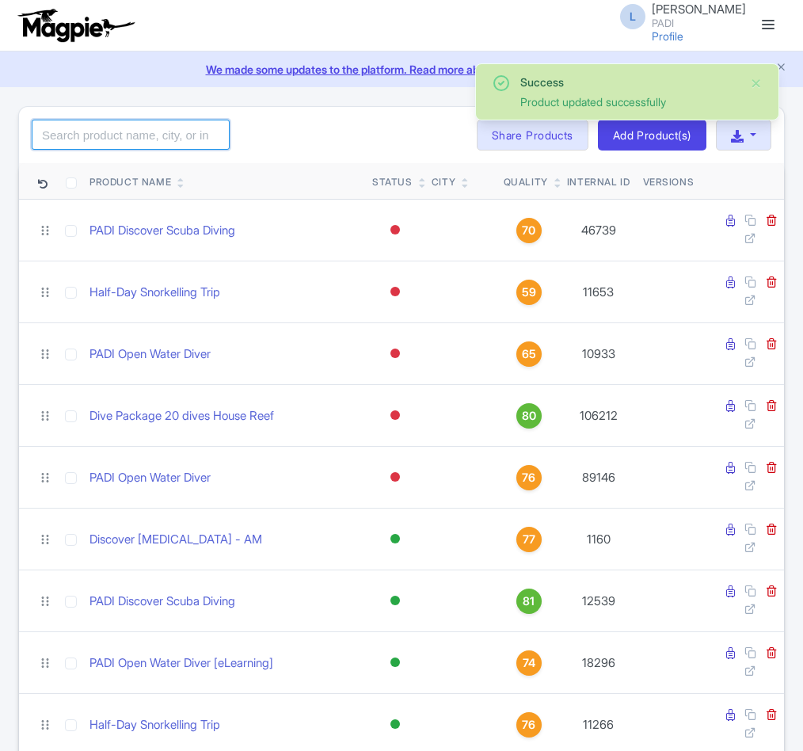
click at [74, 140] on input "search" at bounding box center [131, 135] width 198 height 30
paste input "108778"
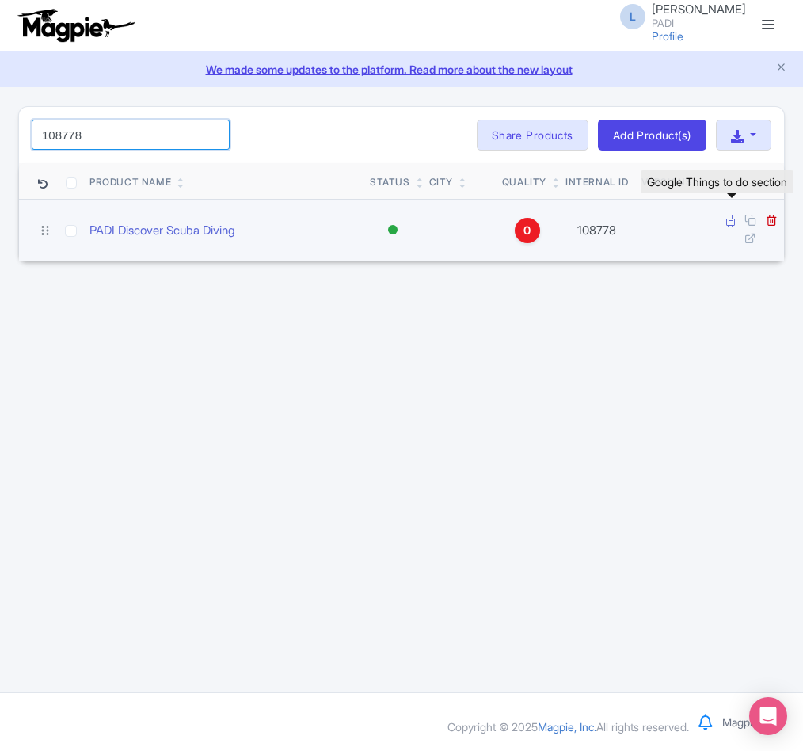
type input "108778"
click at [729, 223] on icon at bounding box center [730, 221] width 9 height 12
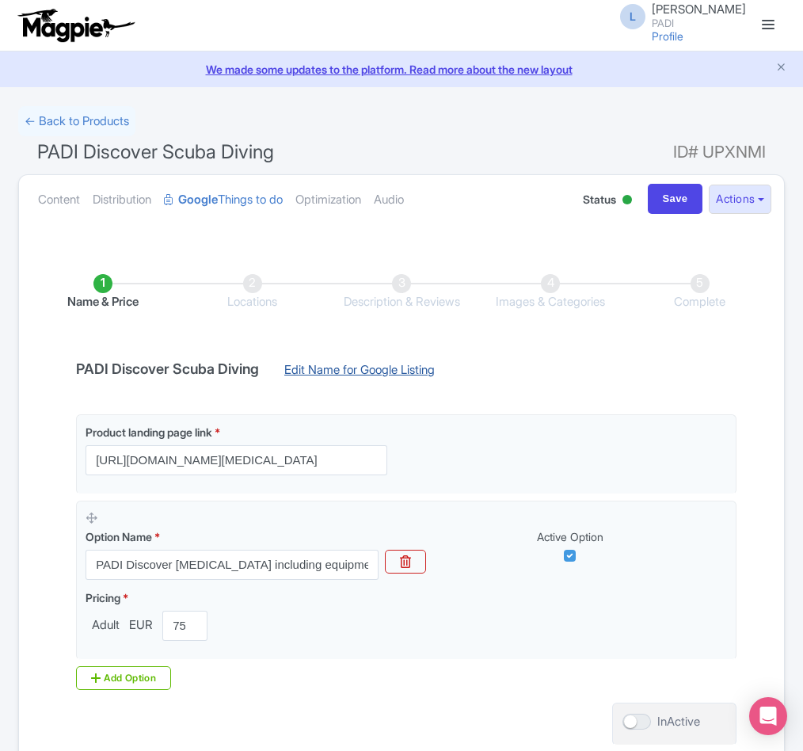
click at [299, 378] on link "Edit Name for Google Listing" at bounding box center [359, 373] width 182 height 25
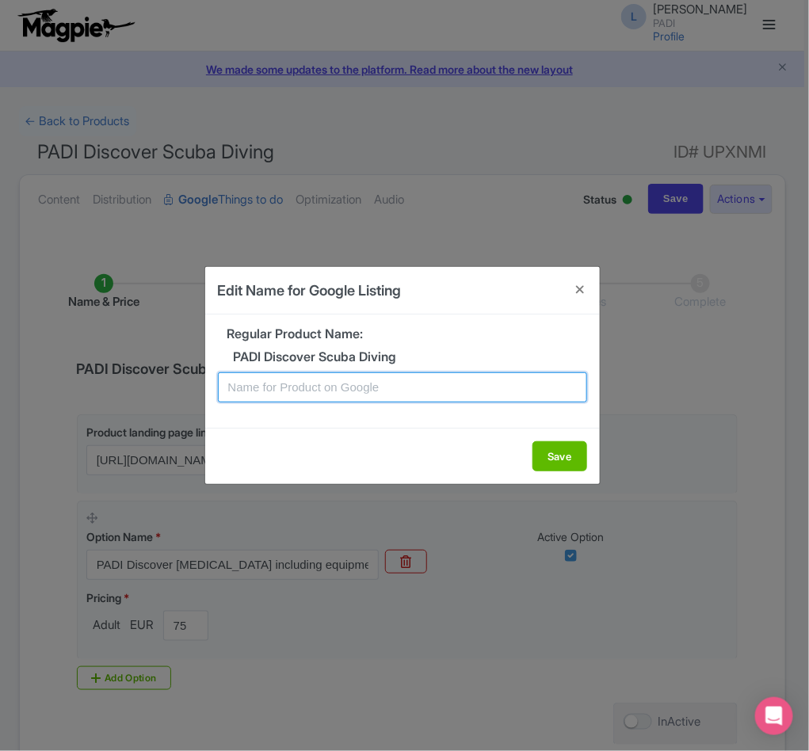
click at [310, 390] on input "text" at bounding box center [402, 387] width 369 height 30
paste input "Kvarner Bay Scuba Diving Adventure: Easy Discovery Dive for Non-Certified Divers"
type input "Kvarner Bay Scuba Diving Adventure: Easy Discovery Dive for Non-Certified Divers"
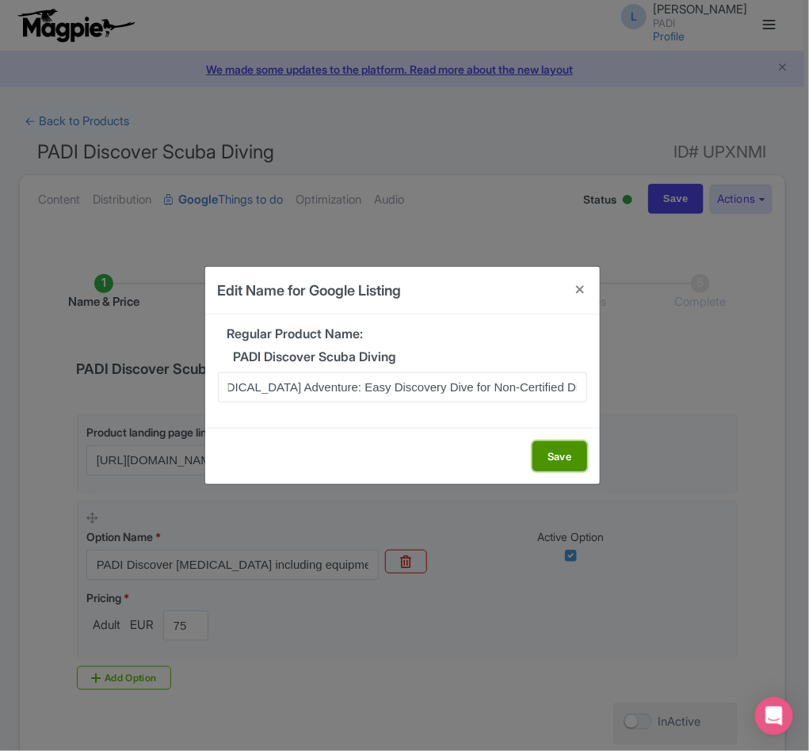
click at [580, 459] on button "Save" at bounding box center [559, 456] width 55 height 30
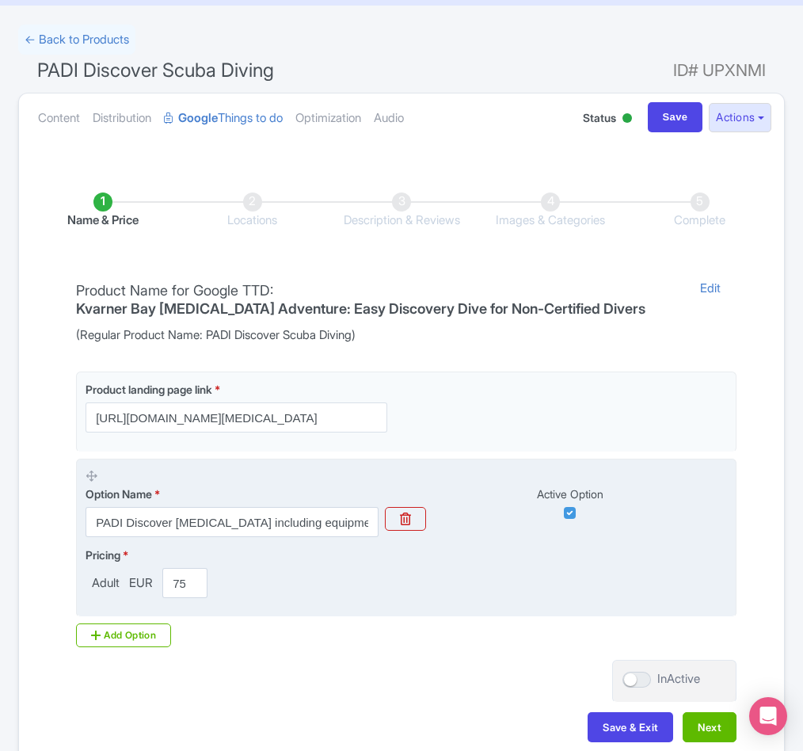
scroll to position [181, 0]
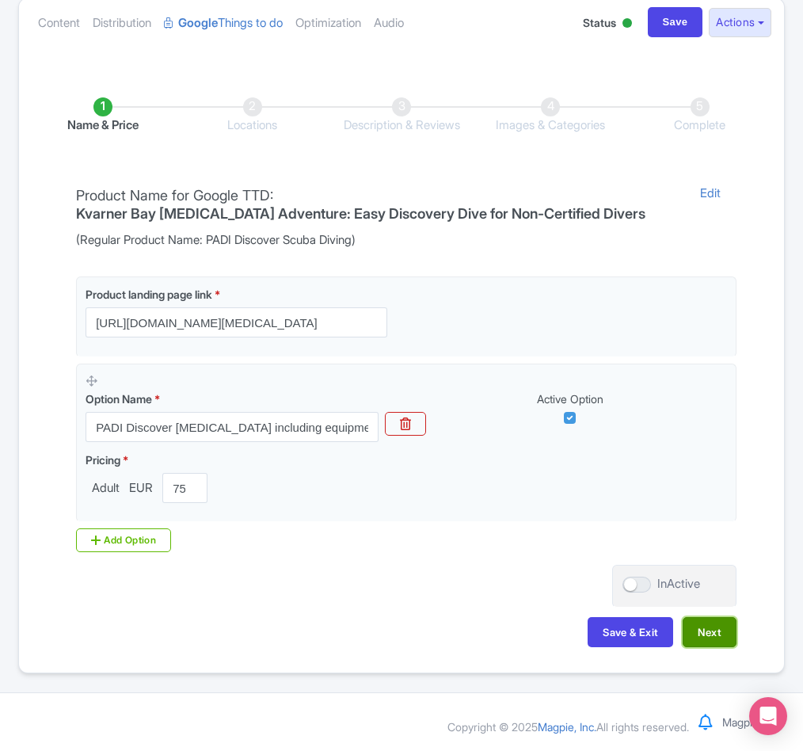
click at [695, 637] on button "Next" at bounding box center [710, 632] width 54 height 30
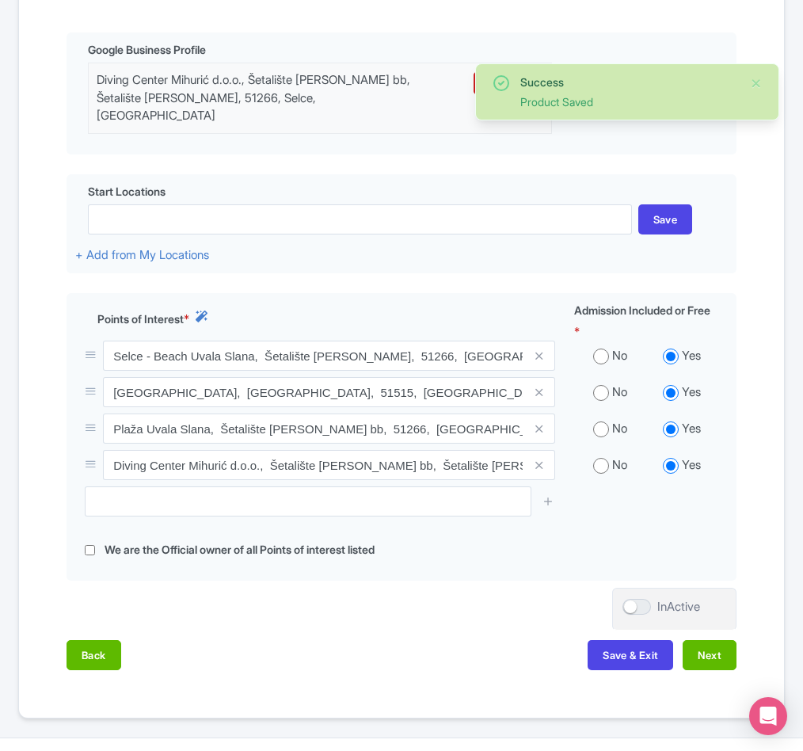
scroll to position [407, 0]
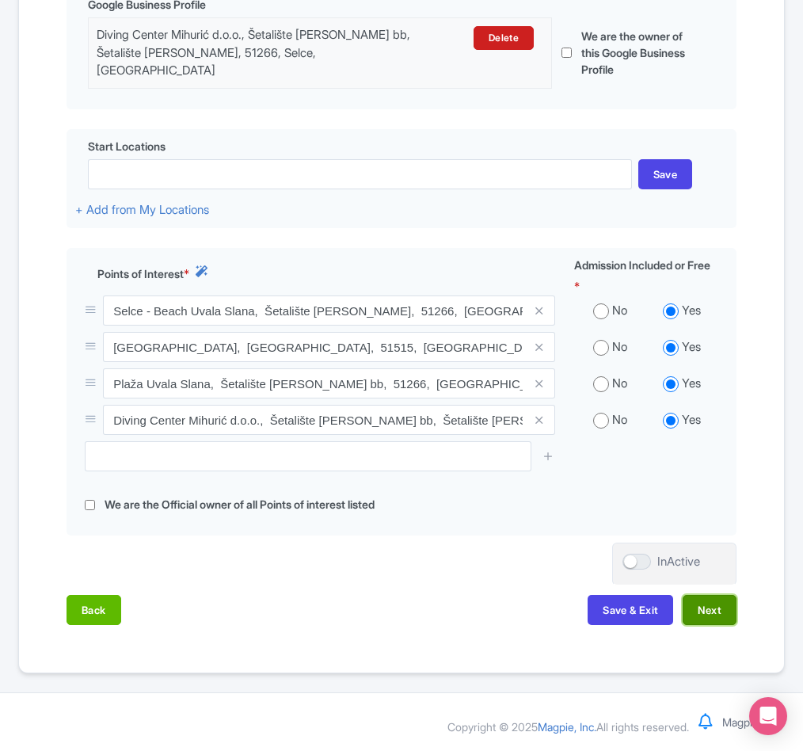
click at [703, 609] on button "Next" at bounding box center [710, 610] width 54 height 30
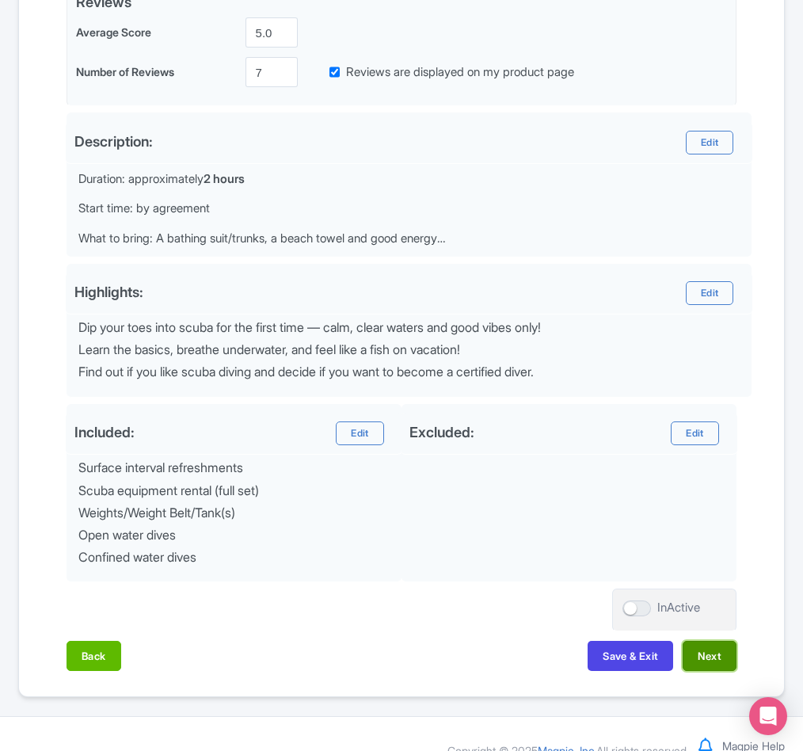
click at [713, 664] on button "Next" at bounding box center [710, 656] width 54 height 30
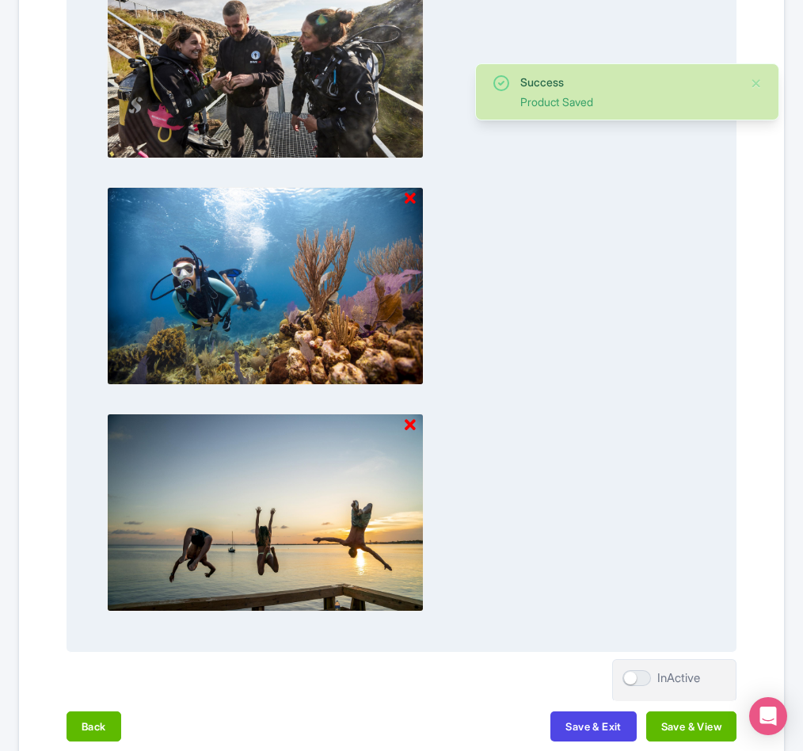
scroll to position [1473, 0]
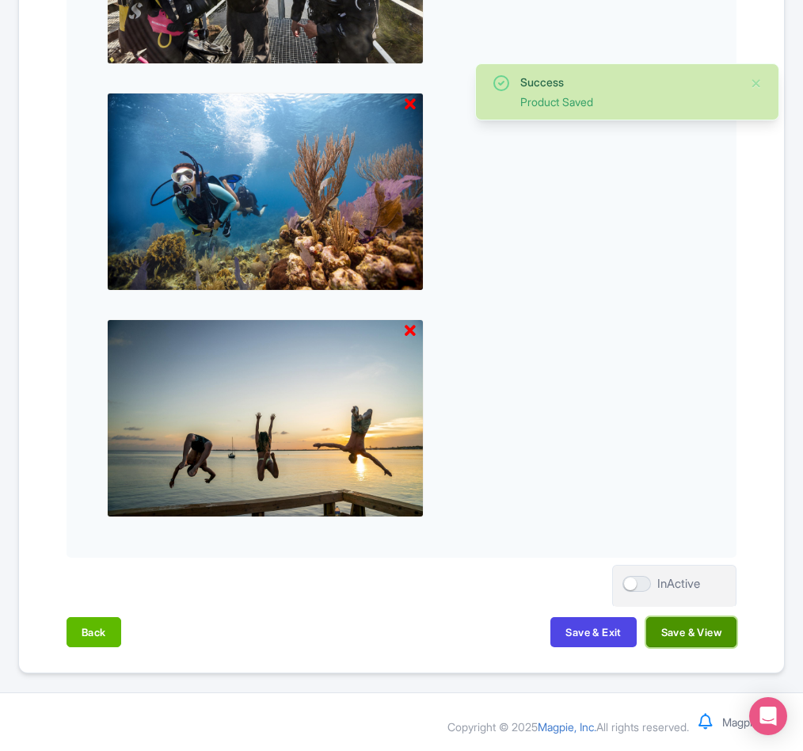
click at [720, 635] on button "Save & View" at bounding box center [691, 632] width 90 height 30
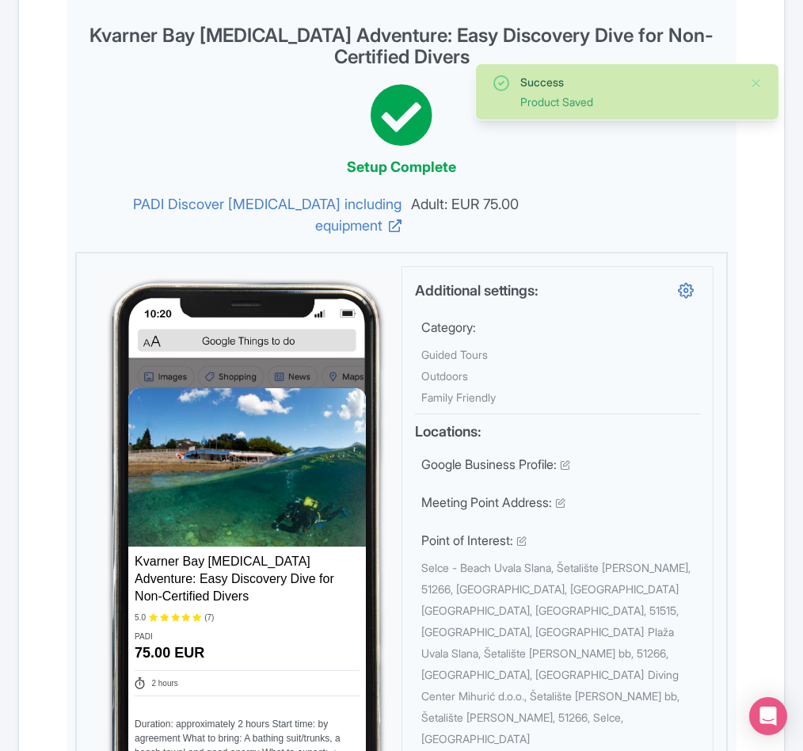
scroll to position [0, 0]
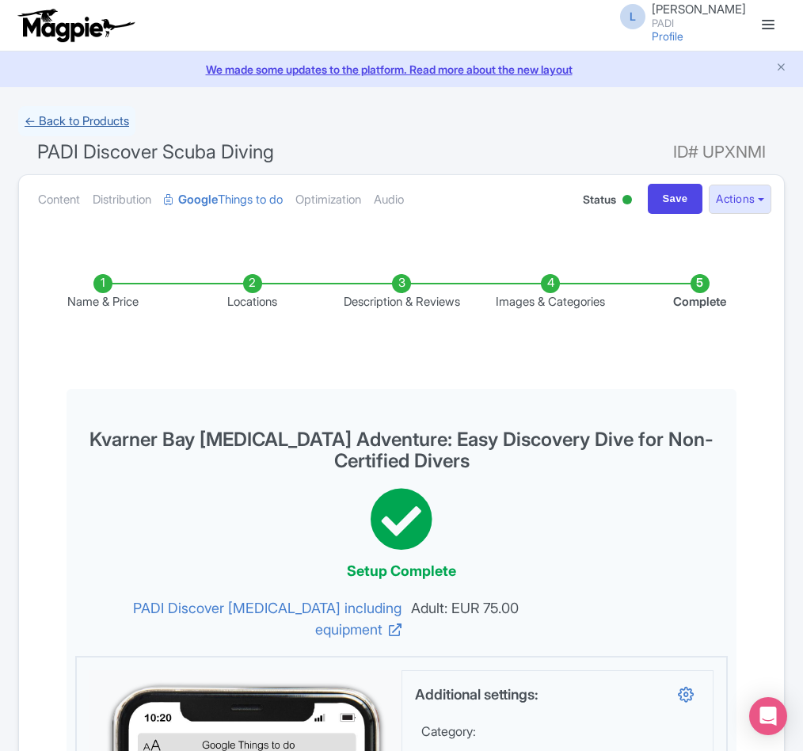
click at [102, 121] on link "← Back to Products" at bounding box center [76, 121] width 117 height 31
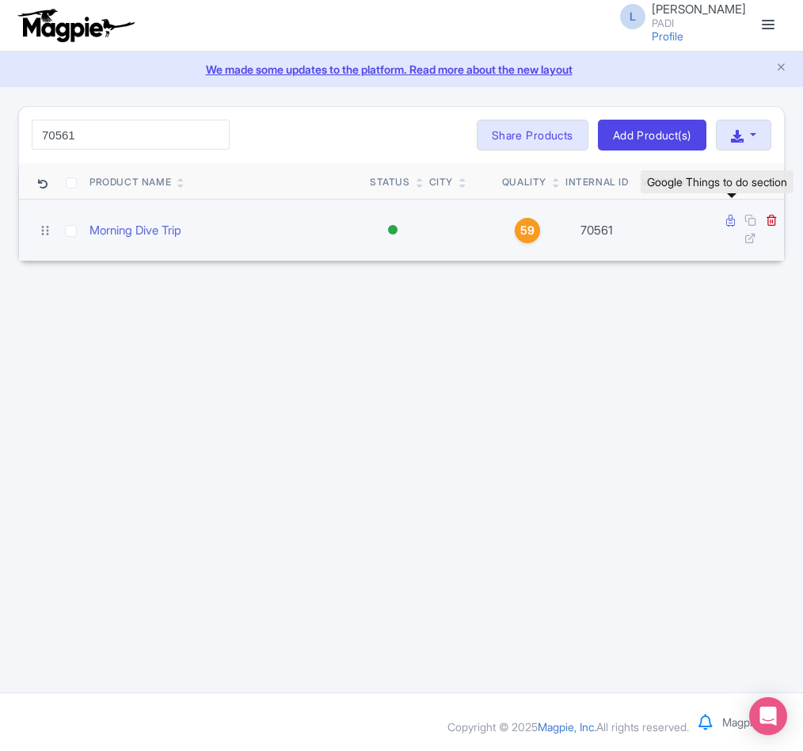
type input "70561"
click at [726, 223] on icon at bounding box center [730, 221] width 9 height 12
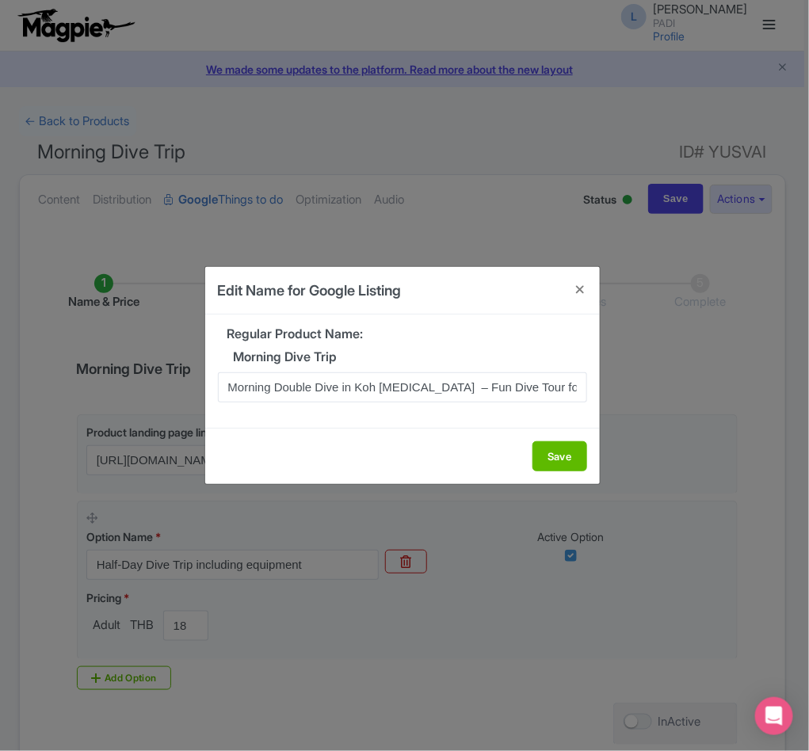
scroll to position [0, 14]
type input "Morning Double Dive in Koh Tao – Fun Dive Tour for Certified Divers"
click at [551, 449] on button "Save" at bounding box center [559, 456] width 55 height 30
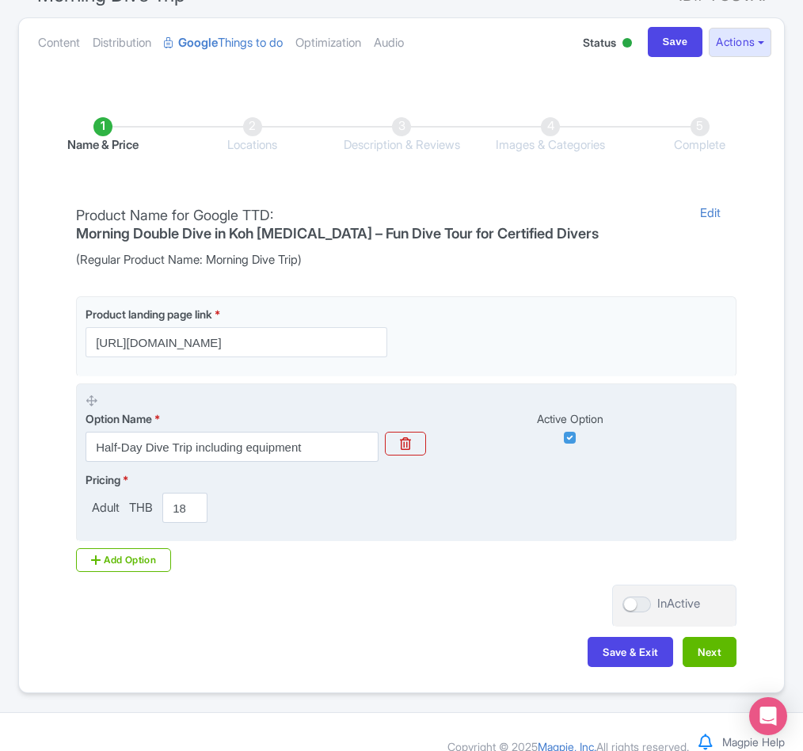
scroll to position [181, 0]
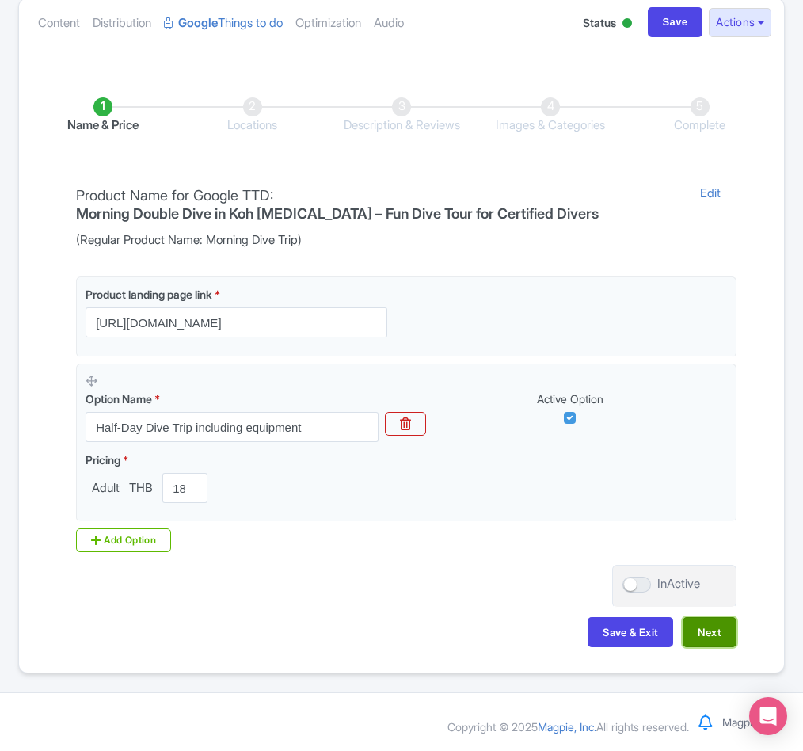
click at [711, 635] on button "Next" at bounding box center [710, 632] width 54 height 30
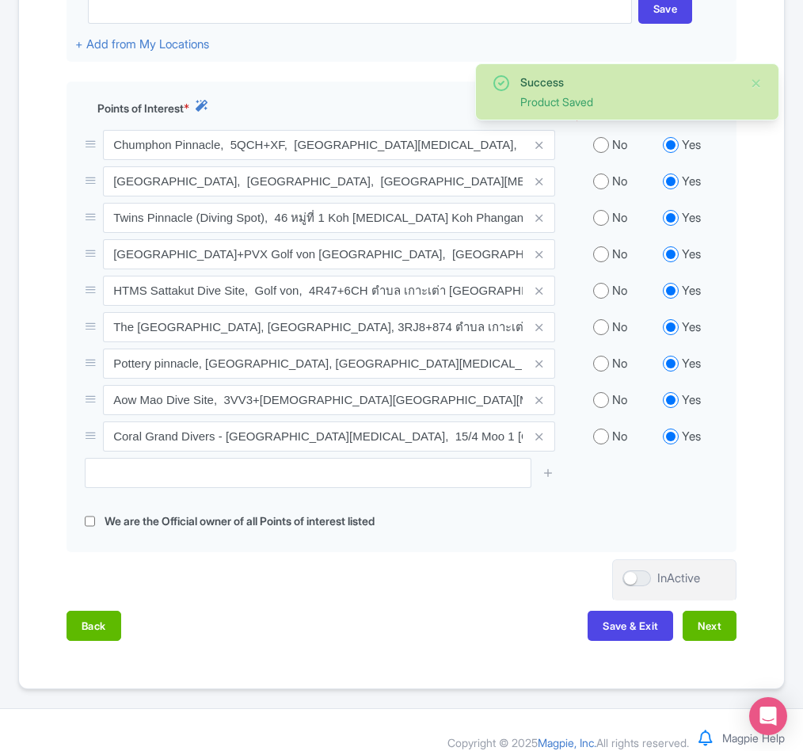
scroll to position [608, 0]
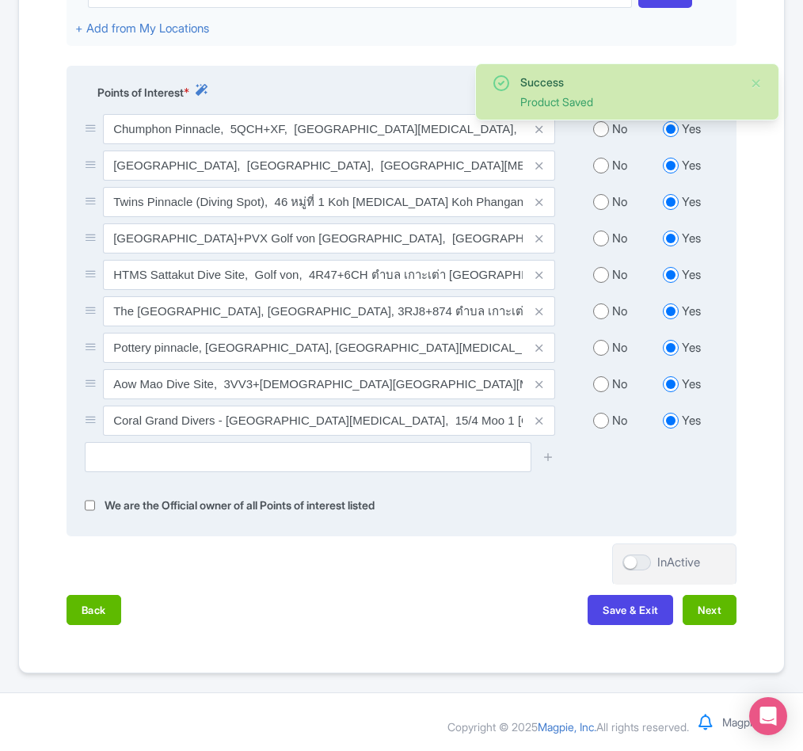
click at [599, 385] on input "radio" at bounding box center [601, 384] width 16 height 16
radio input "true"
click at [599, 348] on input "radio" at bounding box center [601, 348] width 16 height 16
radio input "true"
click at [600, 298] on div "No Yes" at bounding box center [646, 314] width 163 height 36
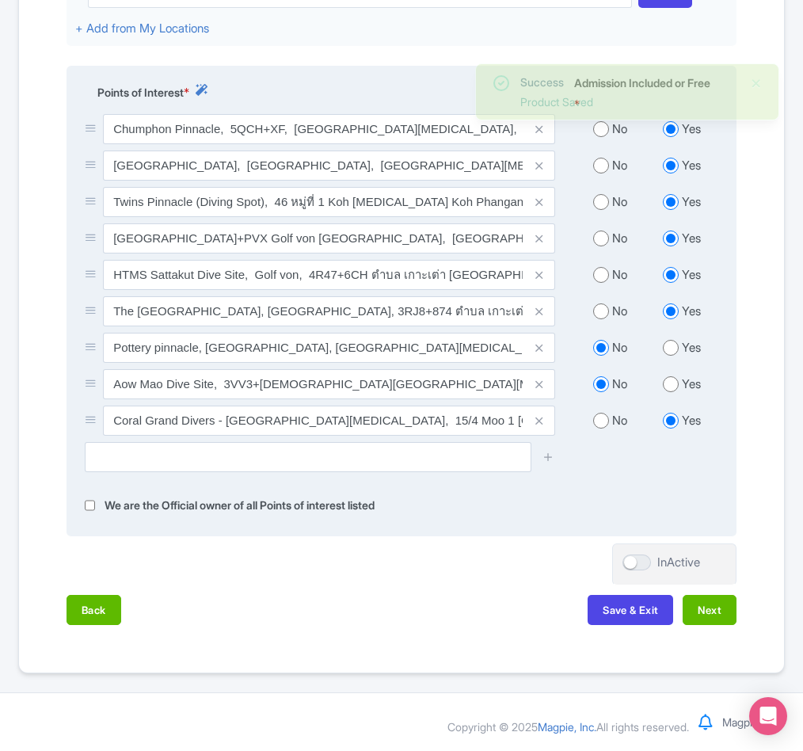
click at [604, 322] on div "No Yes" at bounding box center [646, 314] width 163 height 36
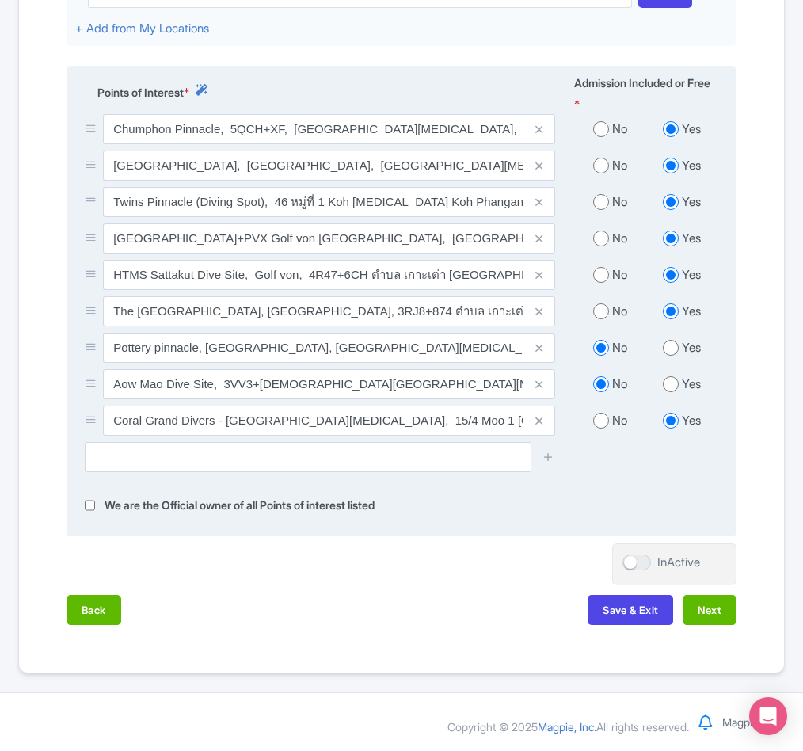
click at [603, 311] on input "radio" at bounding box center [601, 311] width 16 height 16
radio input "true"
click at [597, 269] on input "radio" at bounding box center [601, 275] width 16 height 16
radio input "true"
click at [602, 236] on input "radio" at bounding box center [601, 238] width 16 height 16
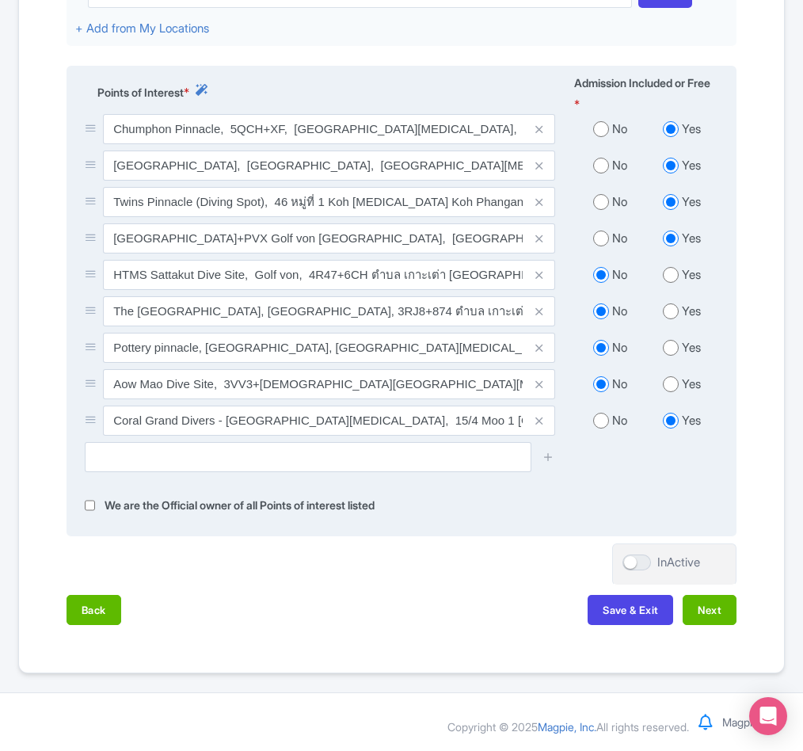
radio input "true"
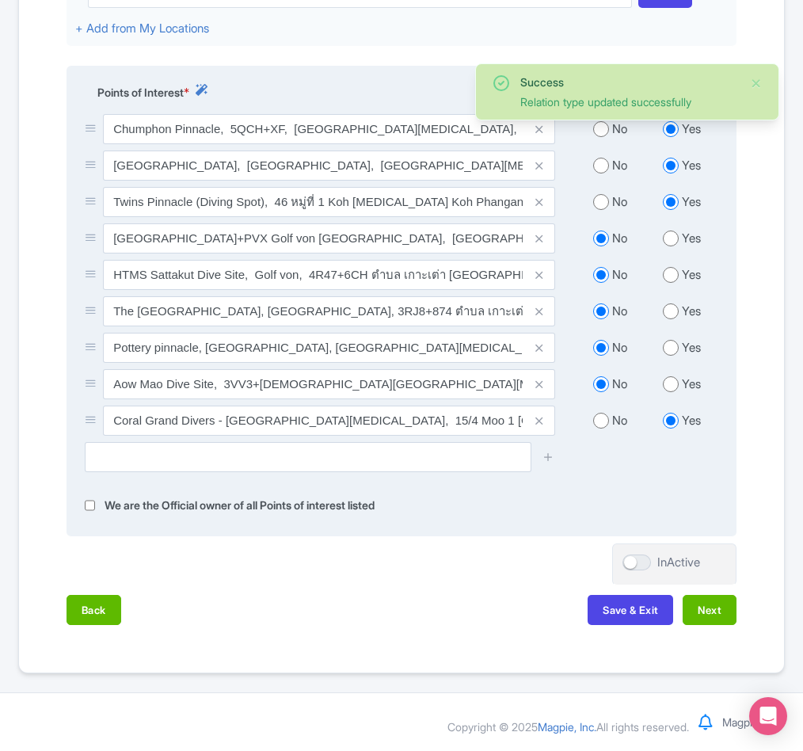
click at [602, 204] on input "radio" at bounding box center [601, 202] width 16 height 16
radio input "true"
click at [594, 158] on input "radio" at bounding box center [601, 166] width 16 height 16
radio input "true"
click at [597, 128] on input "radio" at bounding box center [601, 129] width 16 height 16
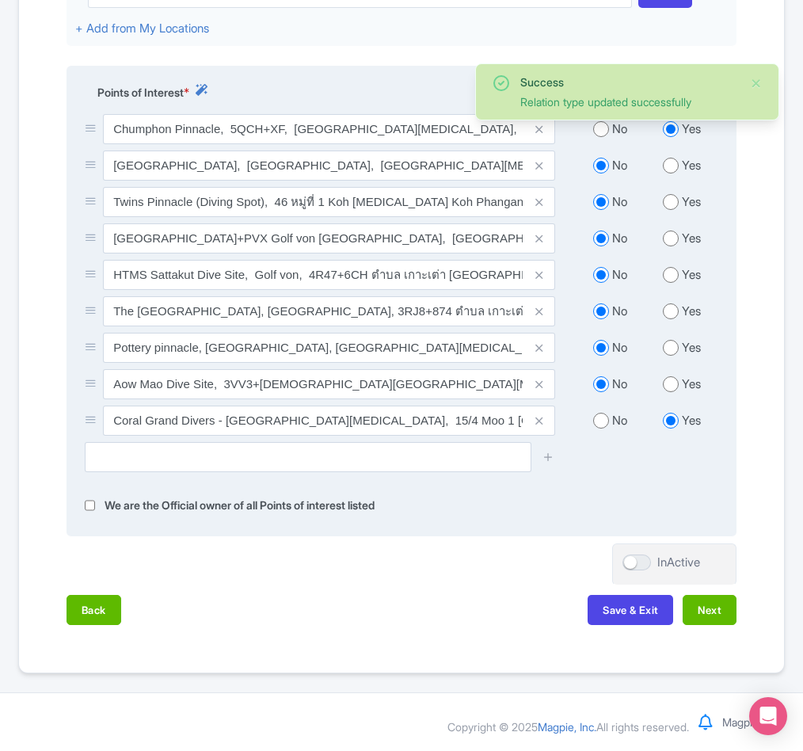
radio input "true"
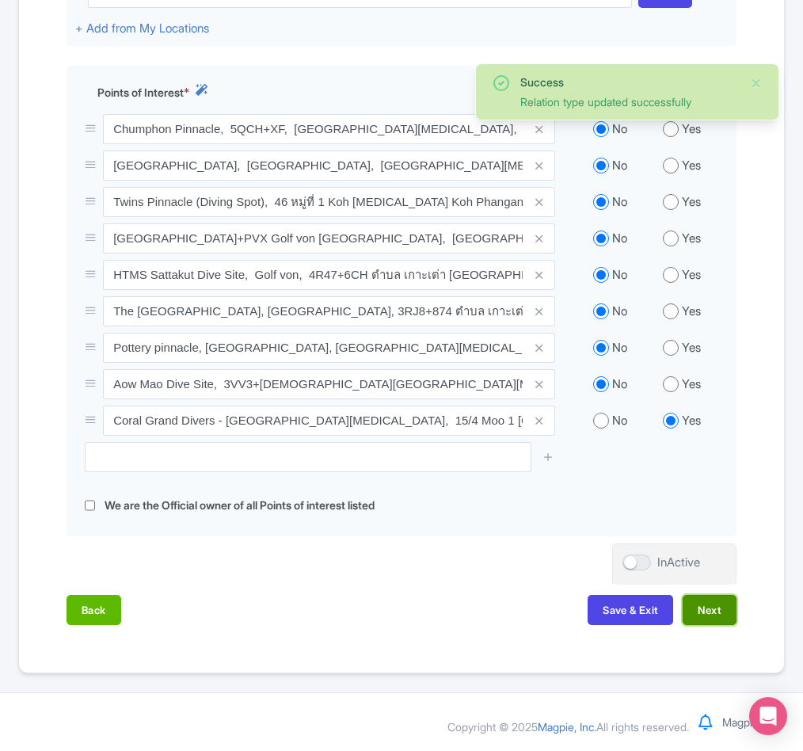
click at [720, 609] on button "Next" at bounding box center [710, 610] width 54 height 30
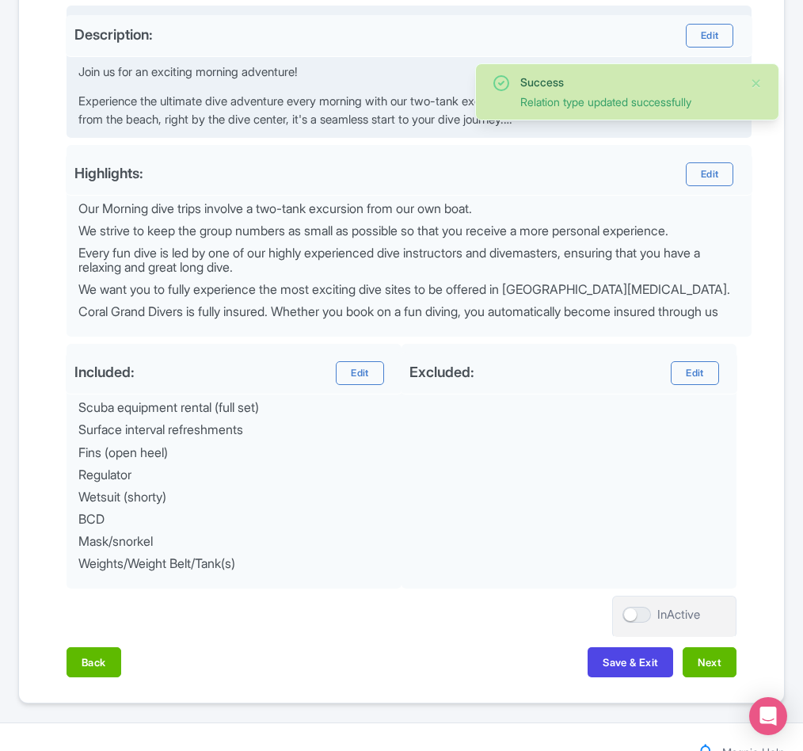
scroll to position [566, 0]
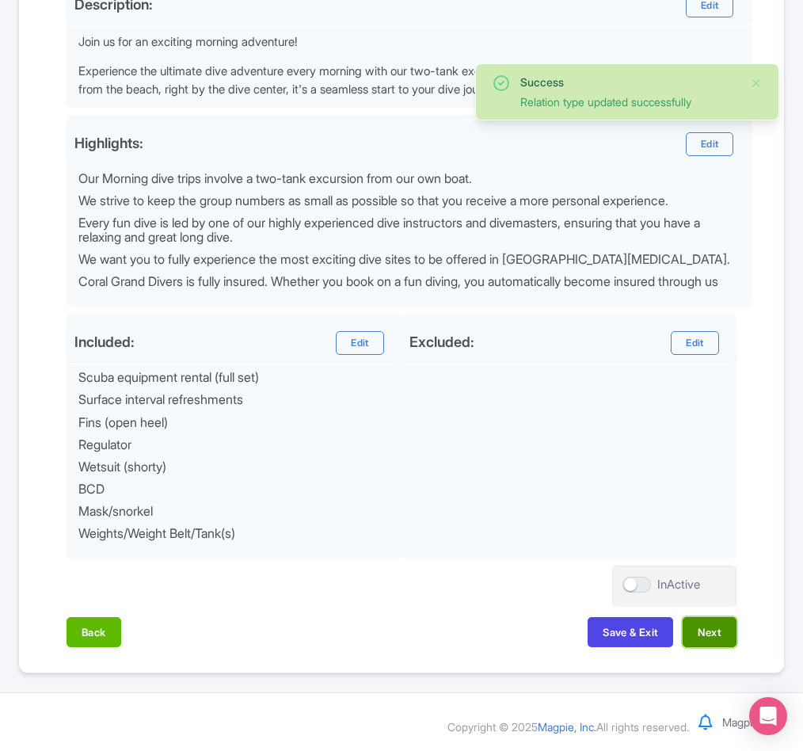
click at [698, 638] on button "Next" at bounding box center [710, 632] width 54 height 30
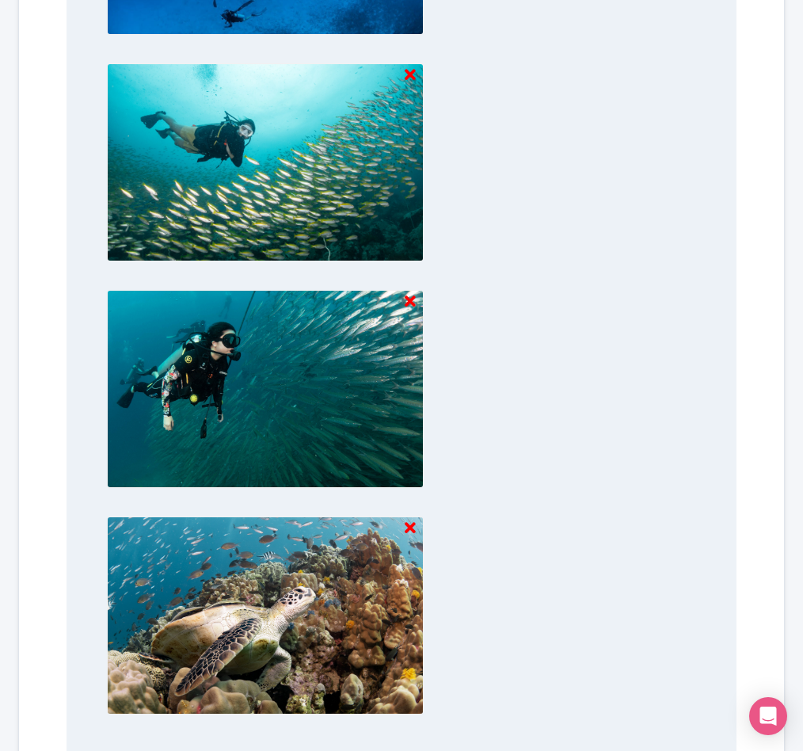
scroll to position [2111, 0]
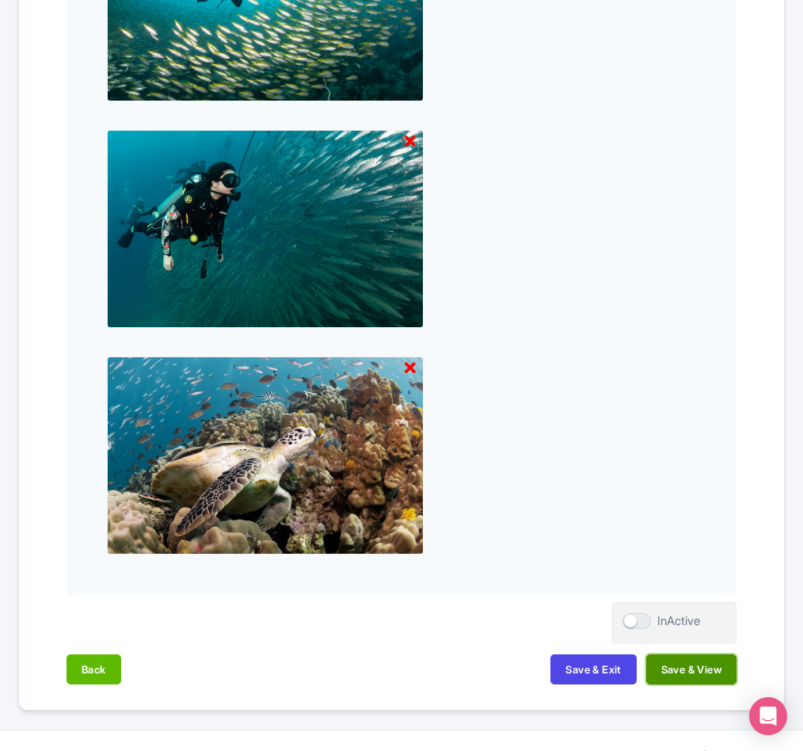
click at [687, 677] on button "Save & View" at bounding box center [691, 669] width 90 height 30
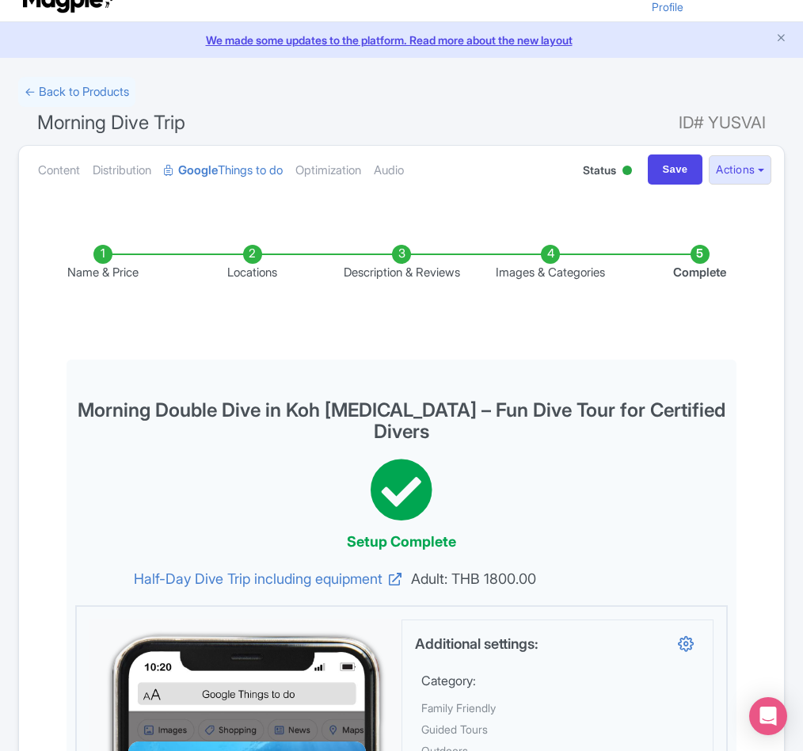
scroll to position [0, 0]
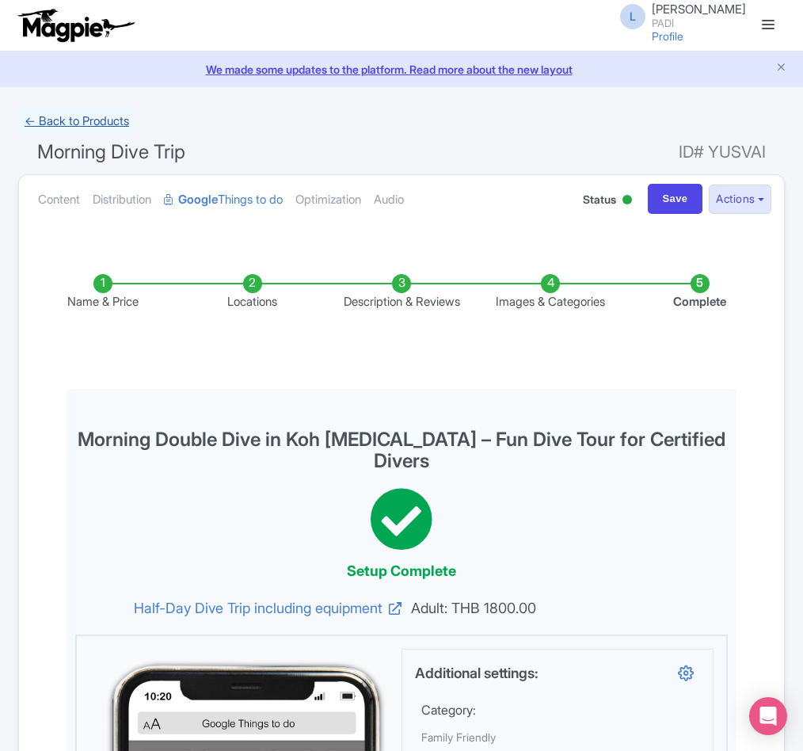
click at [82, 116] on link "← Back to Products" at bounding box center [76, 121] width 117 height 31
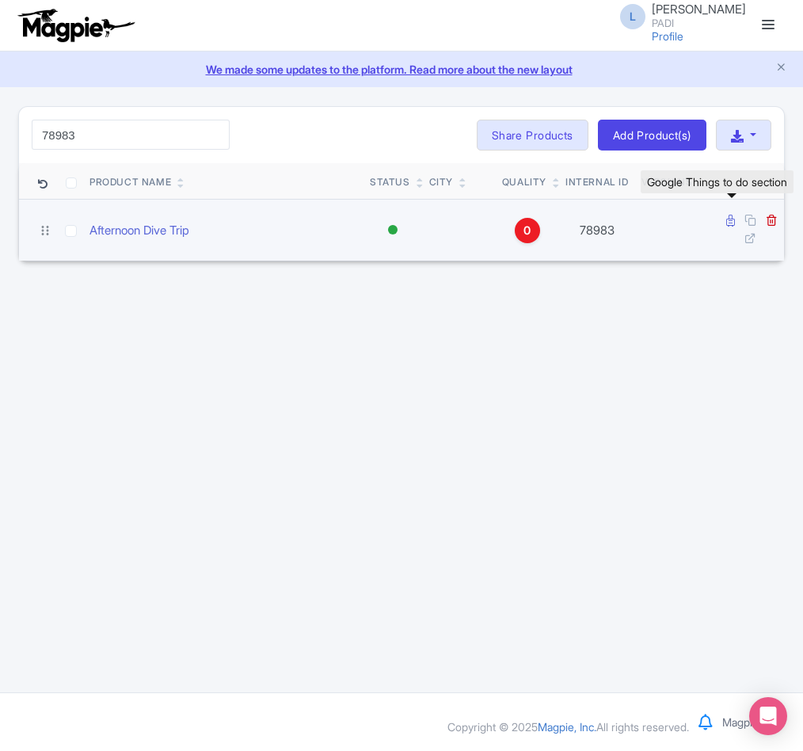
type input "78983"
click at [732, 224] on icon at bounding box center [730, 221] width 9 height 12
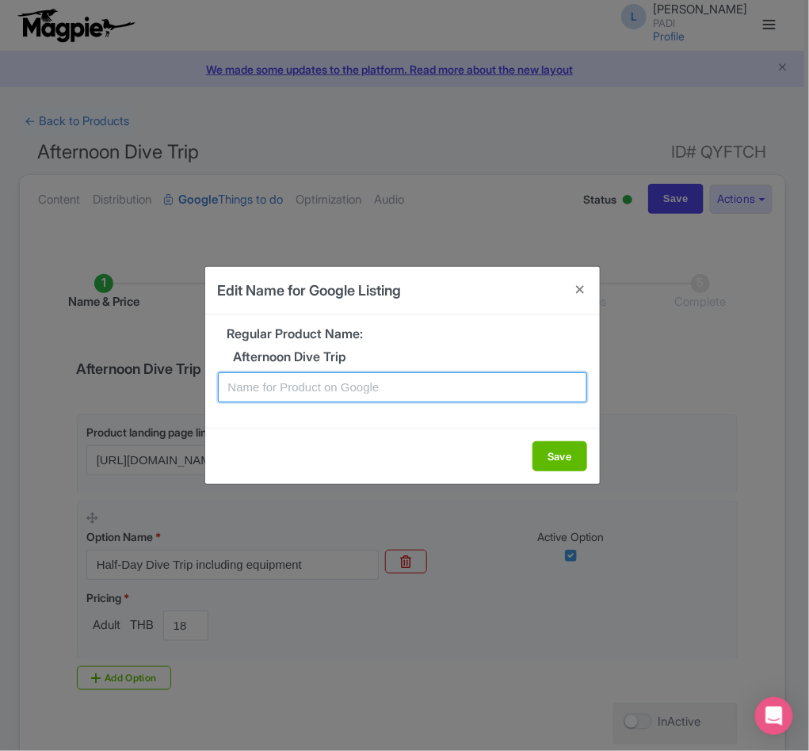
click at [360, 378] on input "text" at bounding box center [402, 387] width 369 height 30
paste input "Afternoon Double Dive in Koh [MEDICAL_DATA] – Fun Dive Tour for Certified Divers"
type input "Afternoon Double Dive in Koh [MEDICAL_DATA] – Fun Dive Tour for Certified Divers"
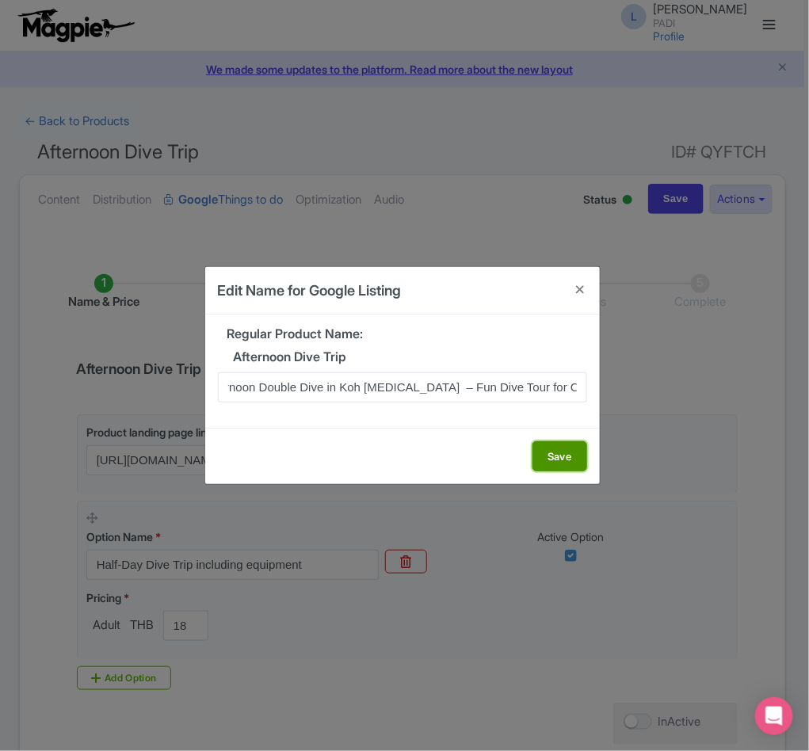
click at [554, 452] on button "Save" at bounding box center [559, 456] width 55 height 30
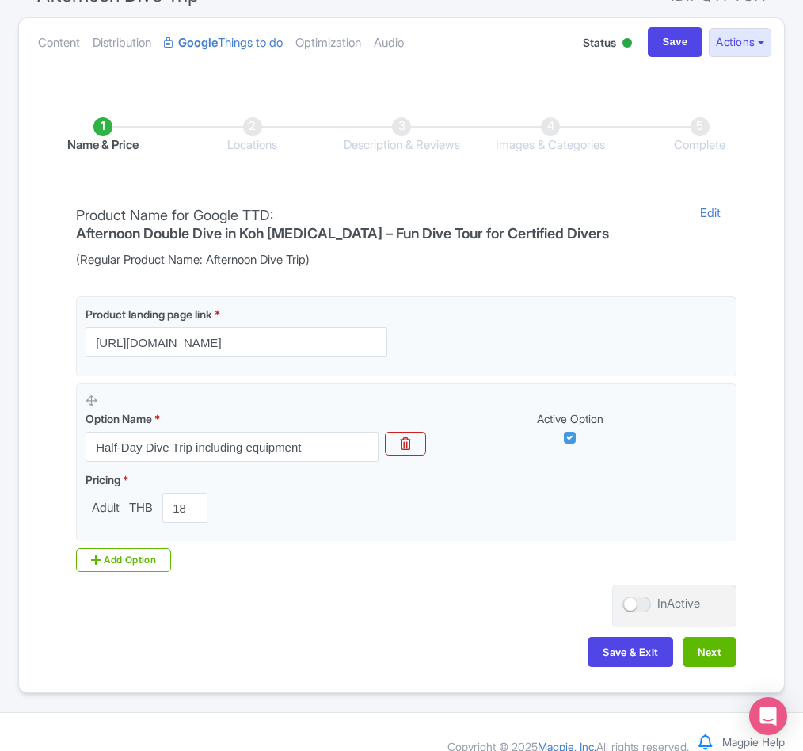
scroll to position [181, 0]
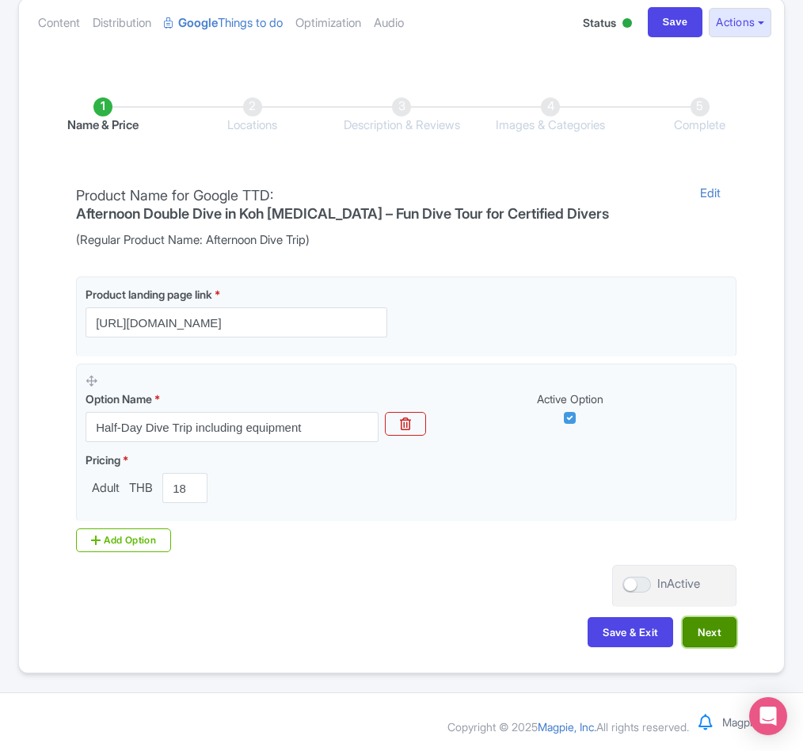
click at [694, 627] on button "Next" at bounding box center [710, 632] width 54 height 30
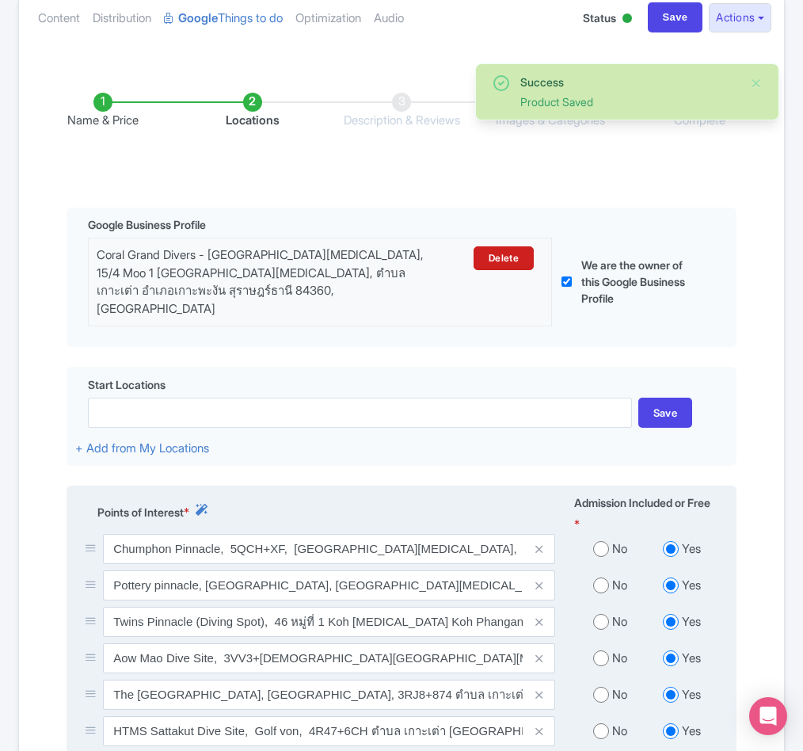
click at [593, 557] on input "radio" at bounding box center [601, 549] width 16 height 16
radio input "true"
click at [607, 590] on input "radio" at bounding box center [601, 585] width 16 height 16
radio input "true"
click at [607, 618] on input "radio" at bounding box center [601, 622] width 16 height 16
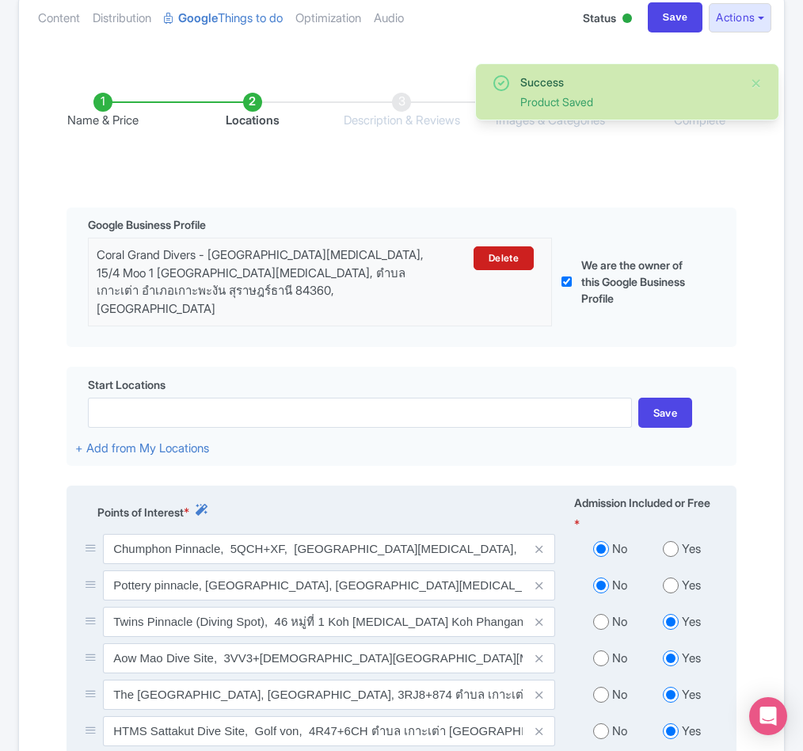
radio input "true"
click at [603, 654] on input "radio" at bounding box center [601, 658] width 16 height 16
radio input "true"
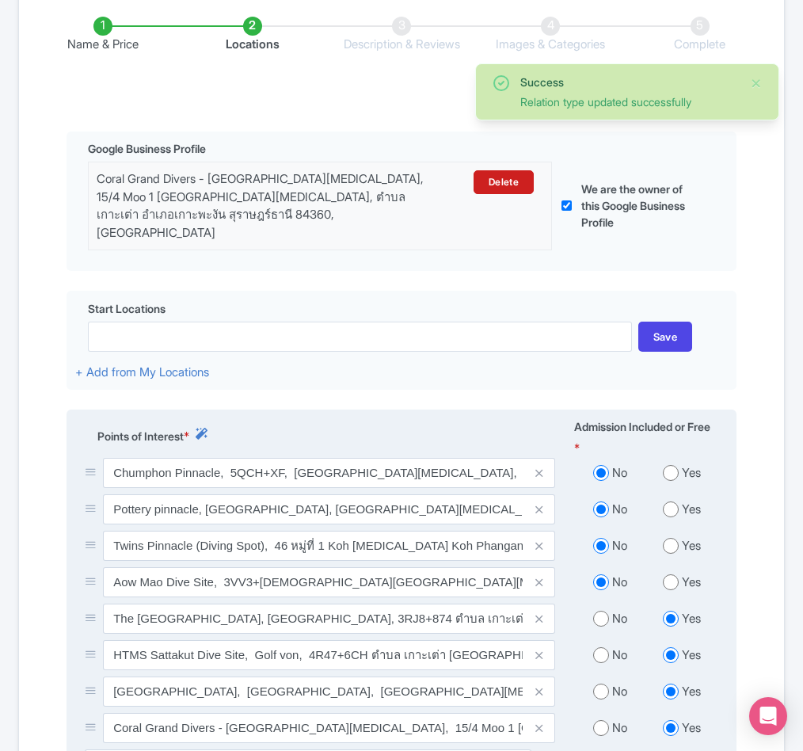
scroll to position [300, 0]
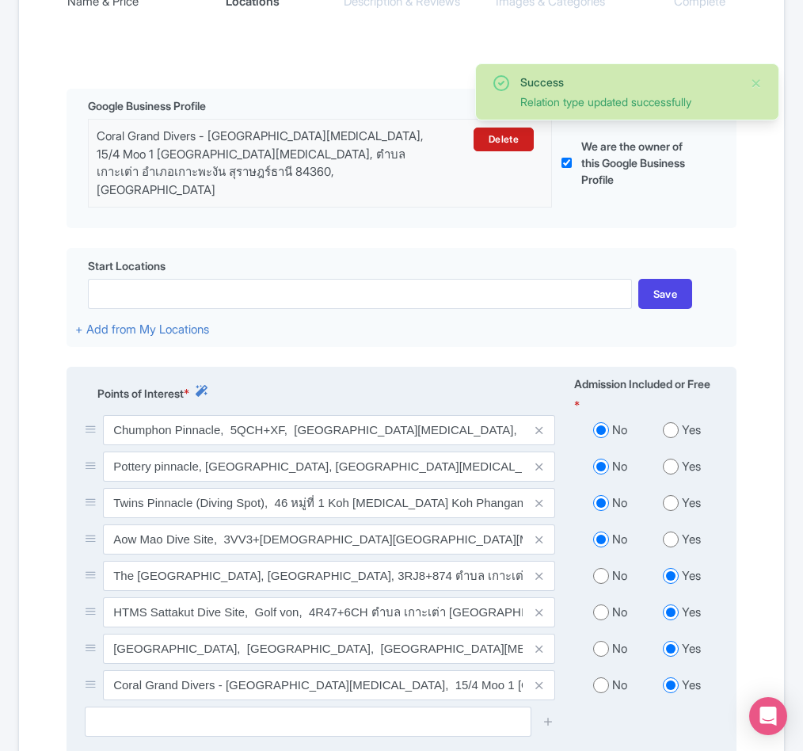
click at [594, 580] on input "radio" at bounding box center [601, 576] width 16 height 16
radio input "true"
click at [599, 620] on input "radio" at bounding box center [601, 612] width 16 height 16
radio input "true"
click at [599, 646] on input "radio" at bounding box center [601, 649] width 16 height 16
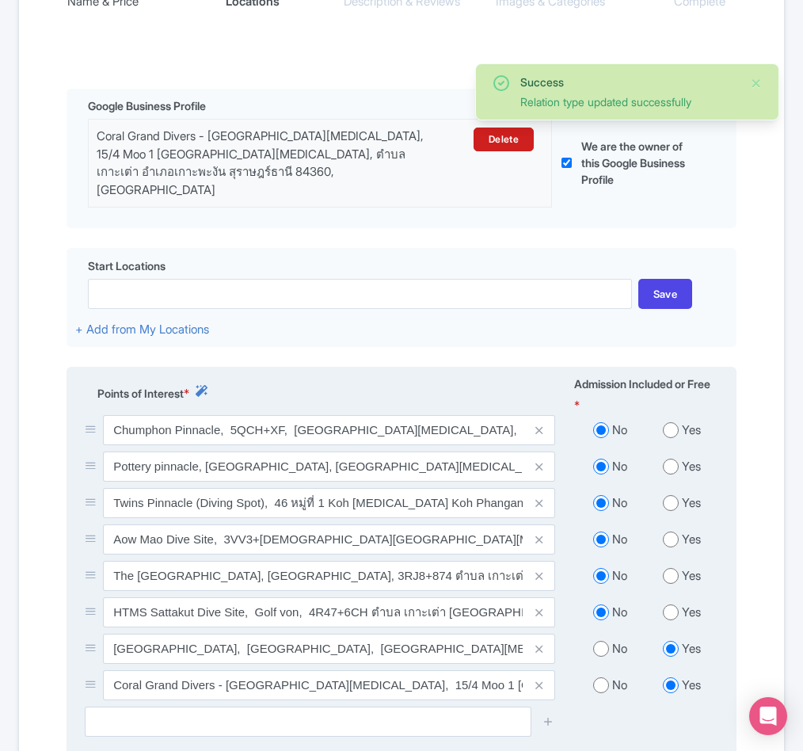
radio input "true"
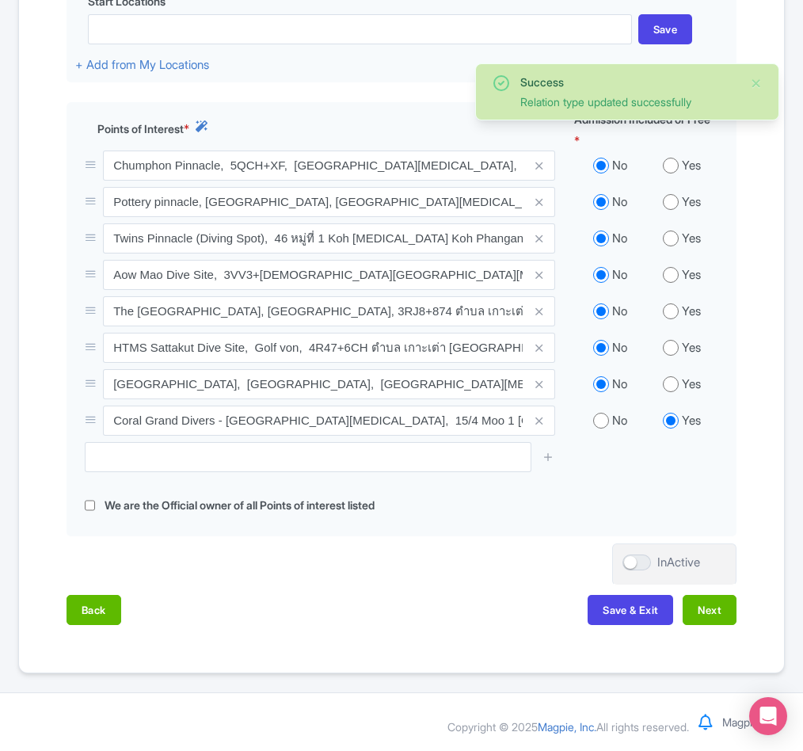
scroll to position [571, 0]
click at [703, 609] on button "Next" at bounding box center [710, 610] width 54 height 30
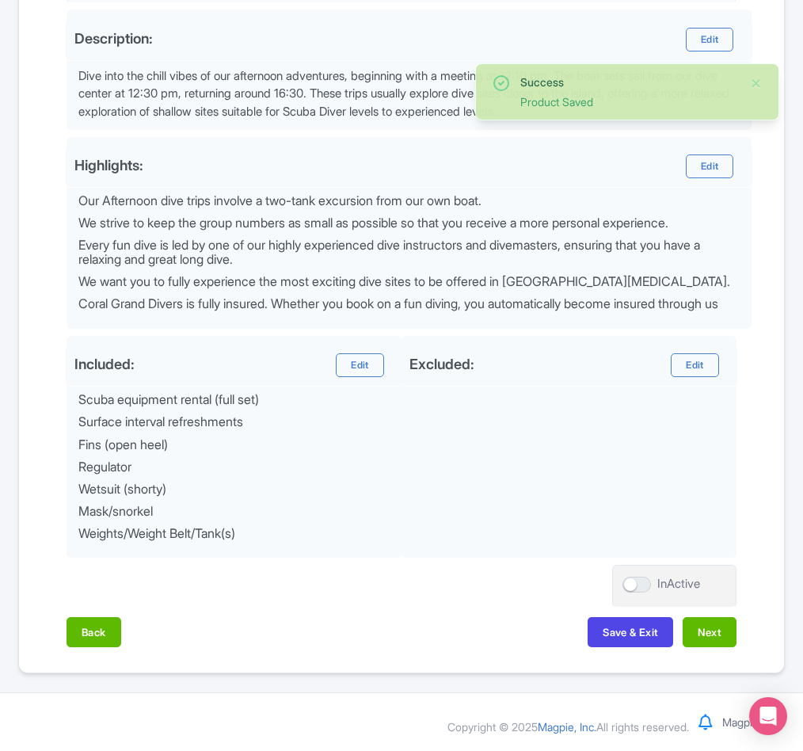
scroll to position [532, 0]
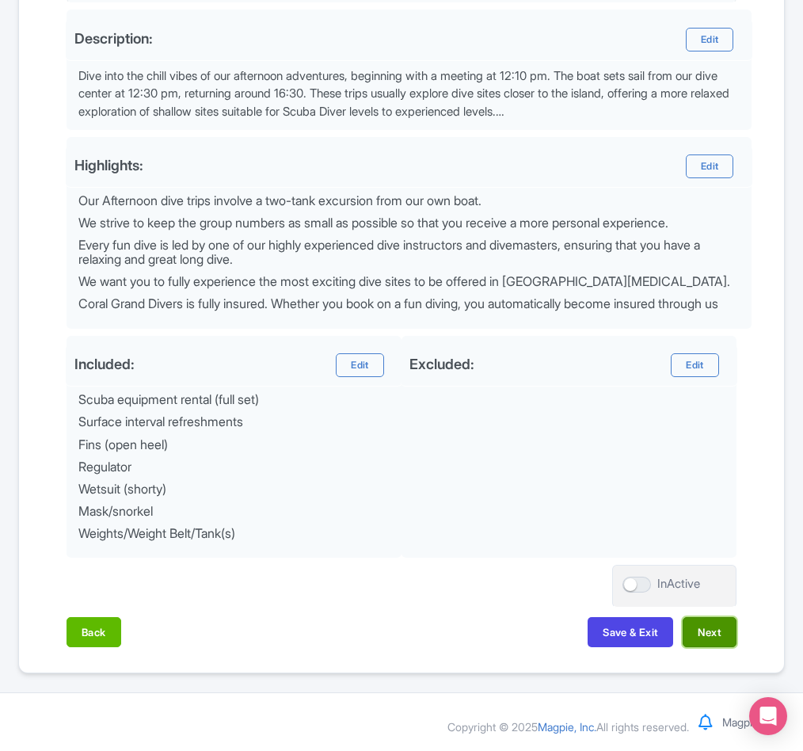
click at [701, 635] on button "Next" at bounding box center [710, 632] width 54 height 30
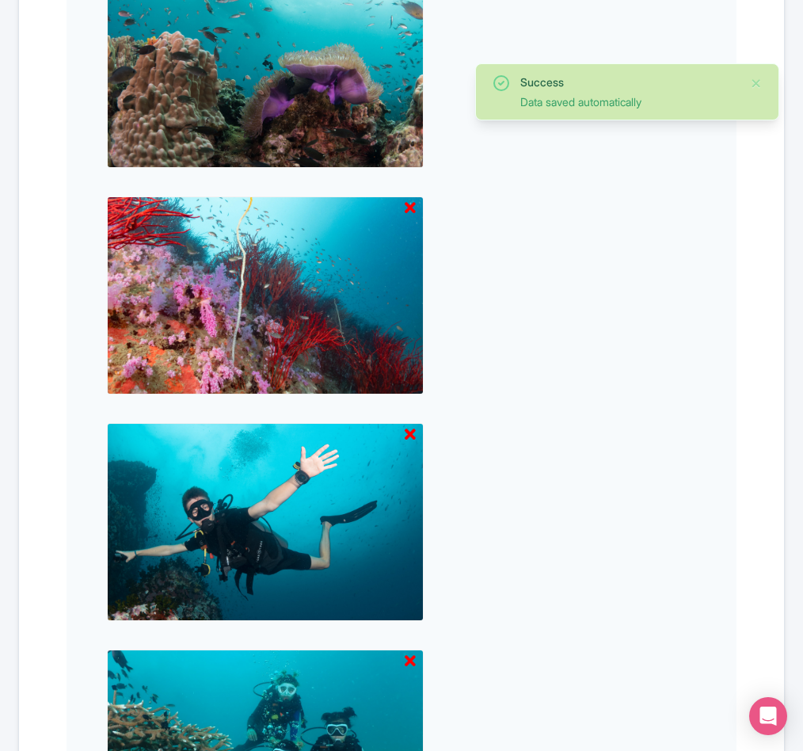
scroll to position [1925, 0]
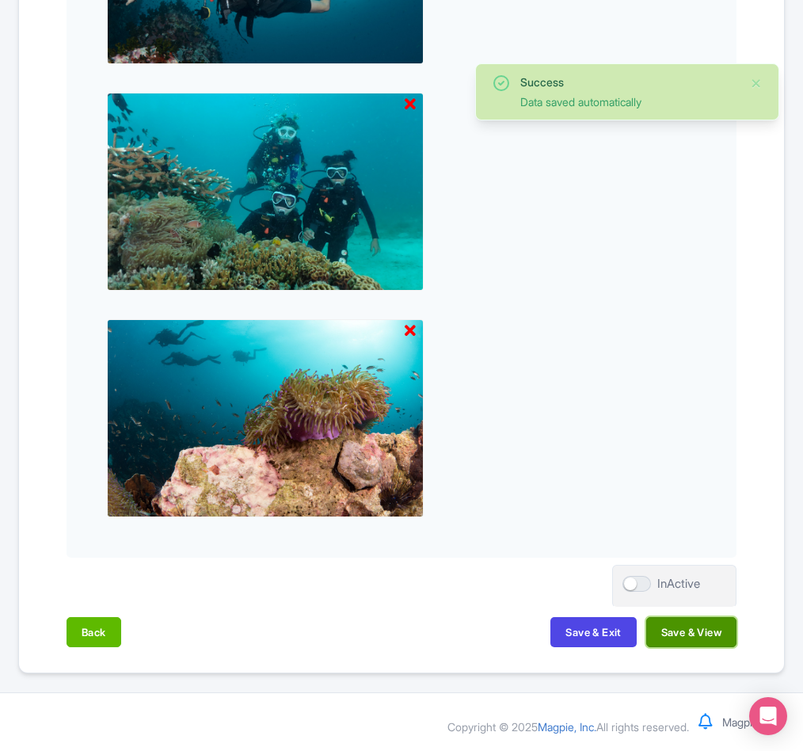
click at [687, 638] on button "Save & View" at bounding box center [691, 632] width 90 height 30
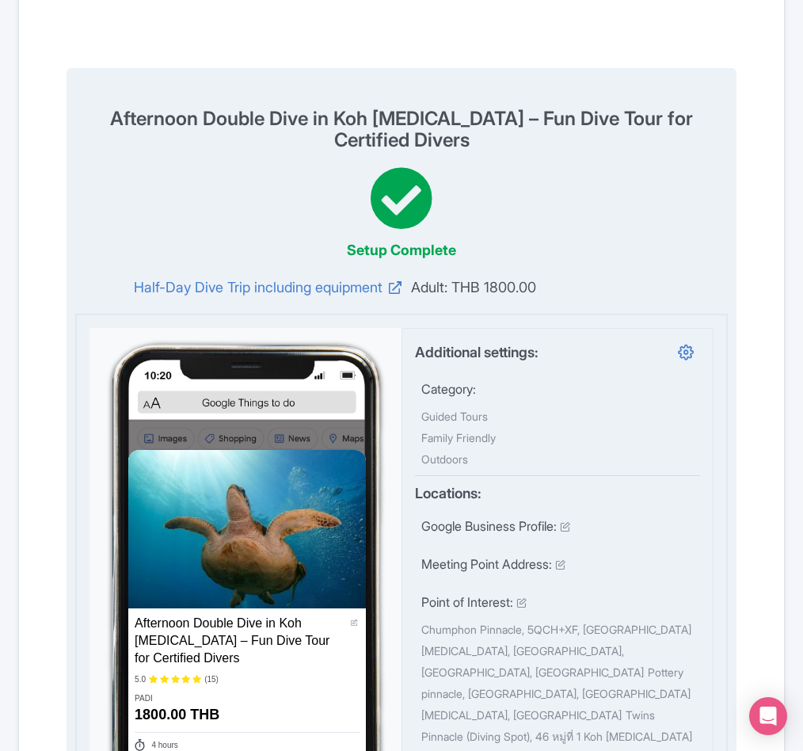
scroll to position [0, 0]
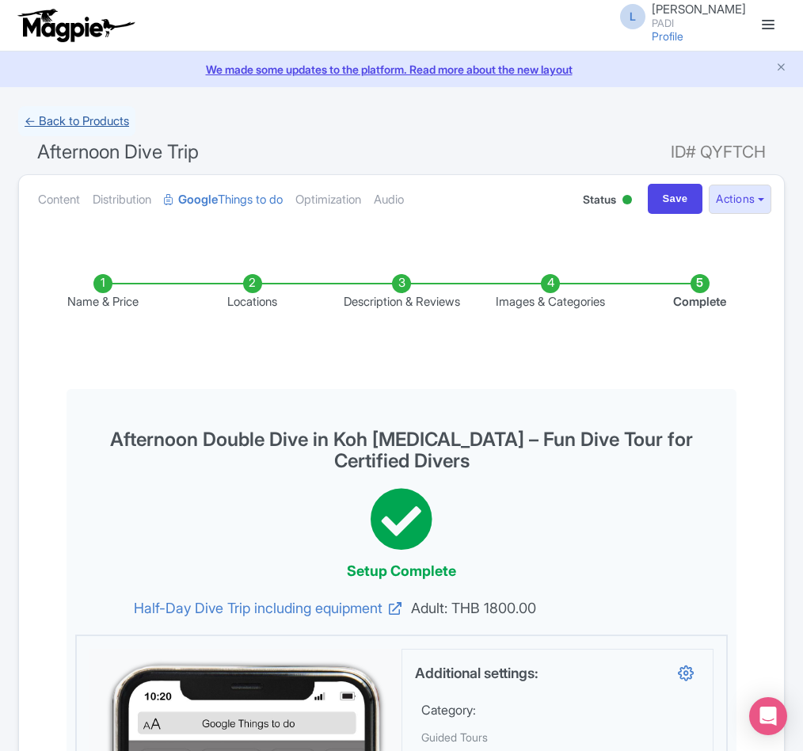
click at [65, 120] on link "← Back to Products" at bounding box center [76, 121] width 117 height 31
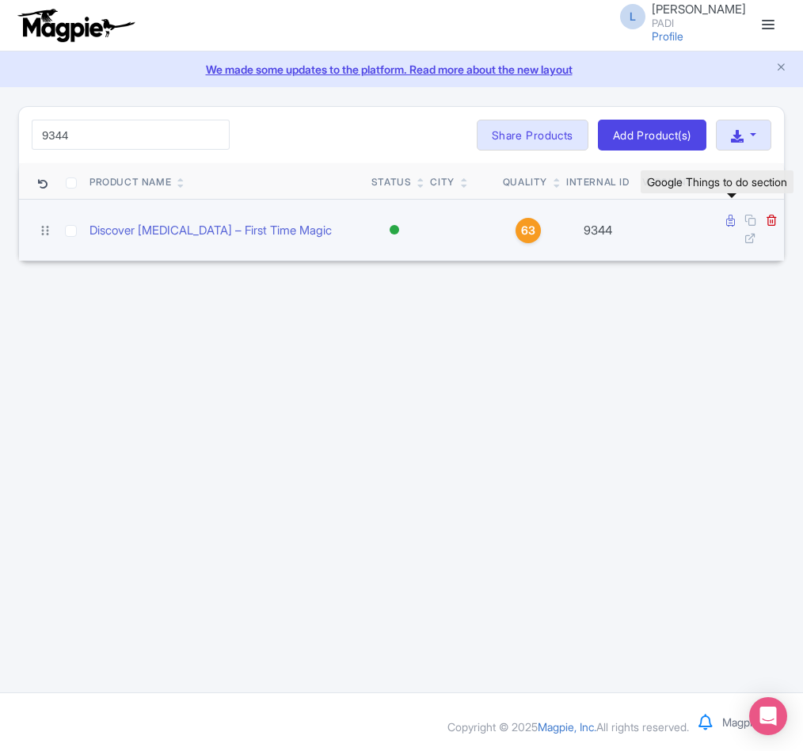
type input "9344"
click at [726, 226] on icon at bounding box center [730, 221] width 9 height 12
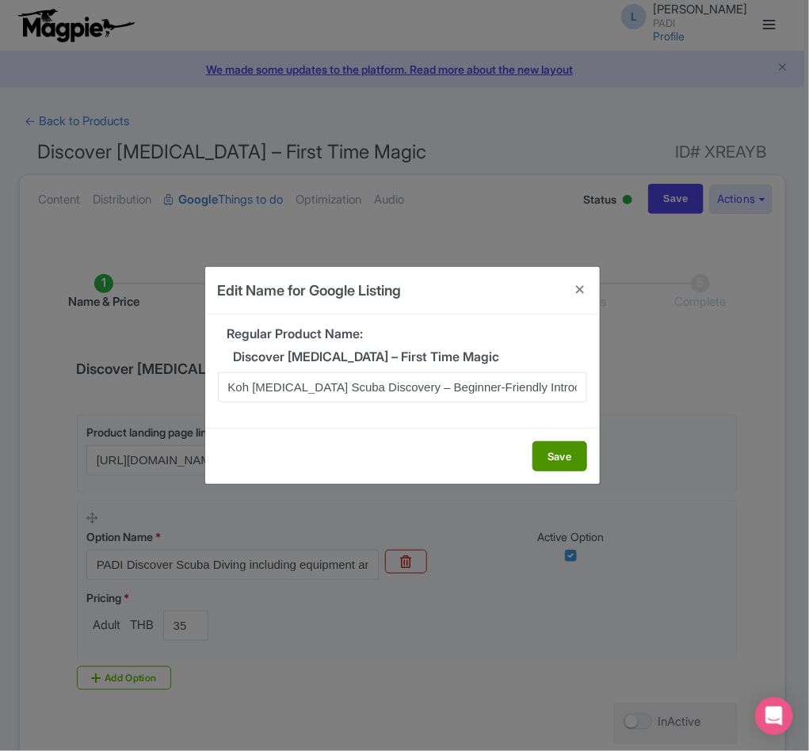
type input "Koh [MEDICAL_DATA] Scuba Discovery – Beginner-Friendly Introductory Dive"
click at [544, 449] on button "Save" at bounding box center [559, 456] width 55 height 30
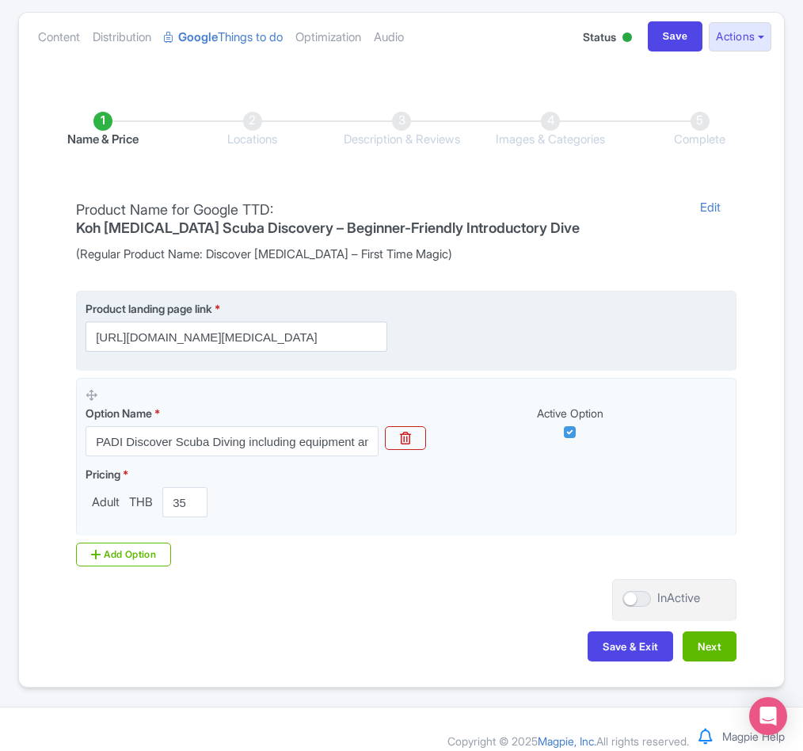
scroll to position [181, 0]
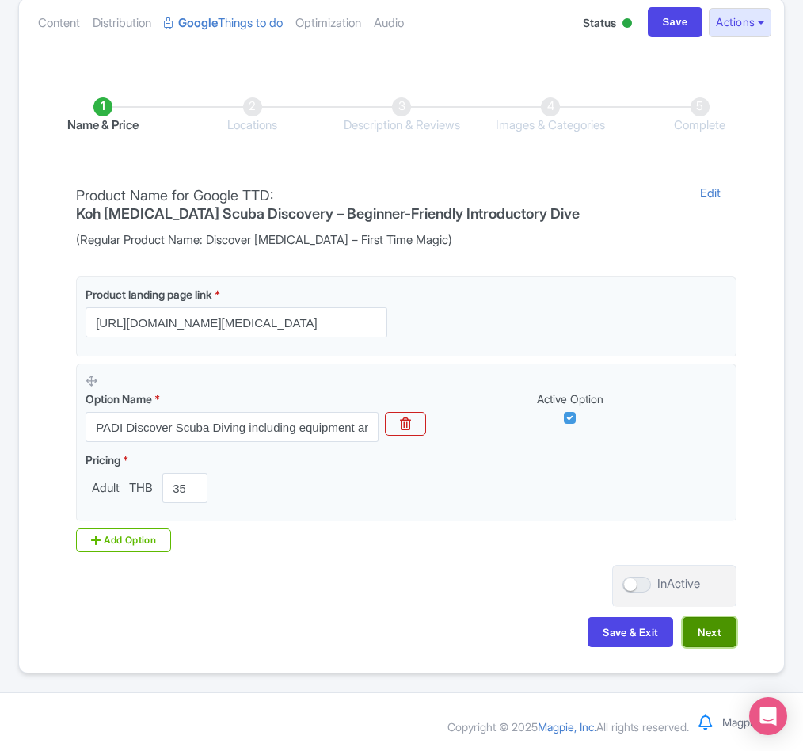
click at [691, 630] on button "Next" at bounding box center [710, 632] width 54 height 30
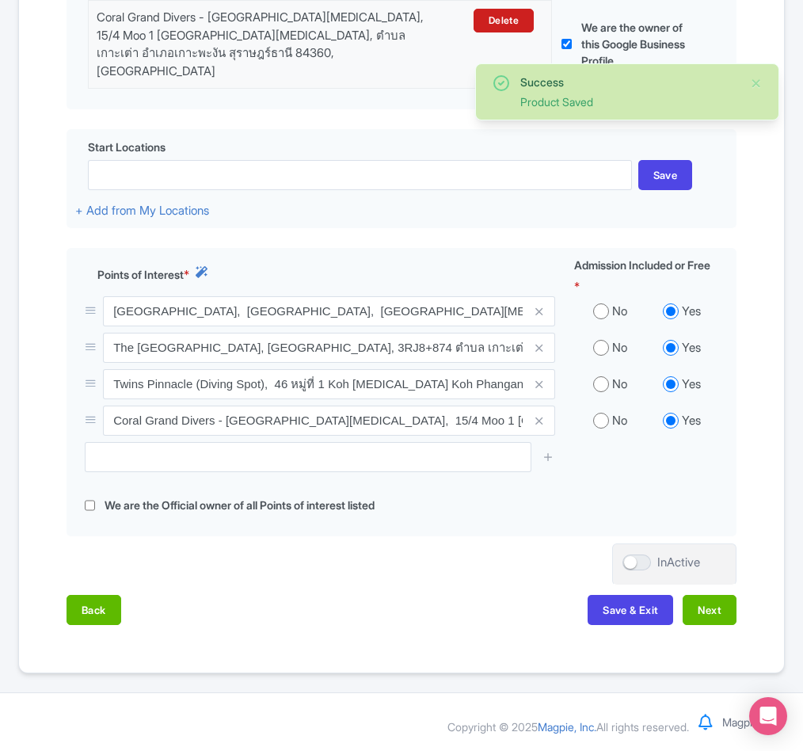
scroll to position [425, 0]
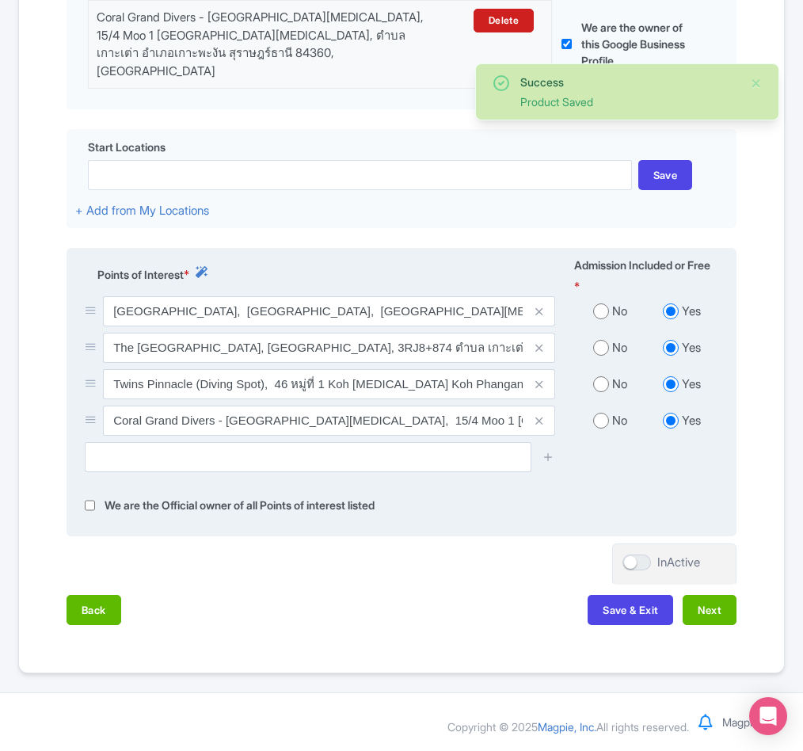
click at [601, 314] on input "radio" at bounding box center [601, 311] width 16 height 16
radio input "true"
click at [603, 360] on div "No Yes" at bounding box center [646, 351] width 163 height 36
click at [601, 376] on input "radio" at bounding box center [601, 384] width 16 height 16
radio input "true"
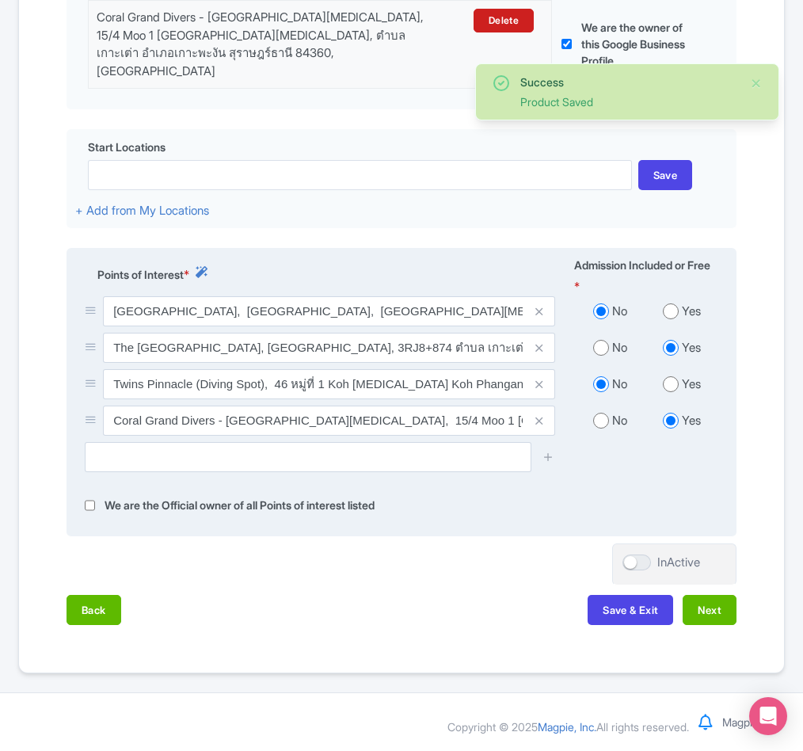
click at [602, 342] on input "radio" at bounding box center [601, 348] width 16 height 16
radio input "true"
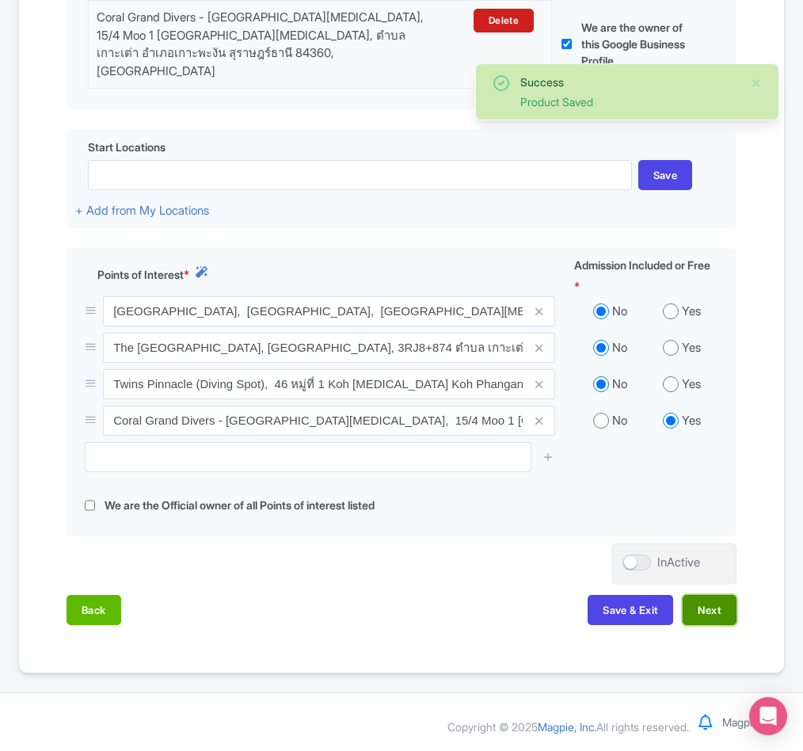
click at [715, 608] on button "Next" at bounding box center [710, 610] width 54 height 30
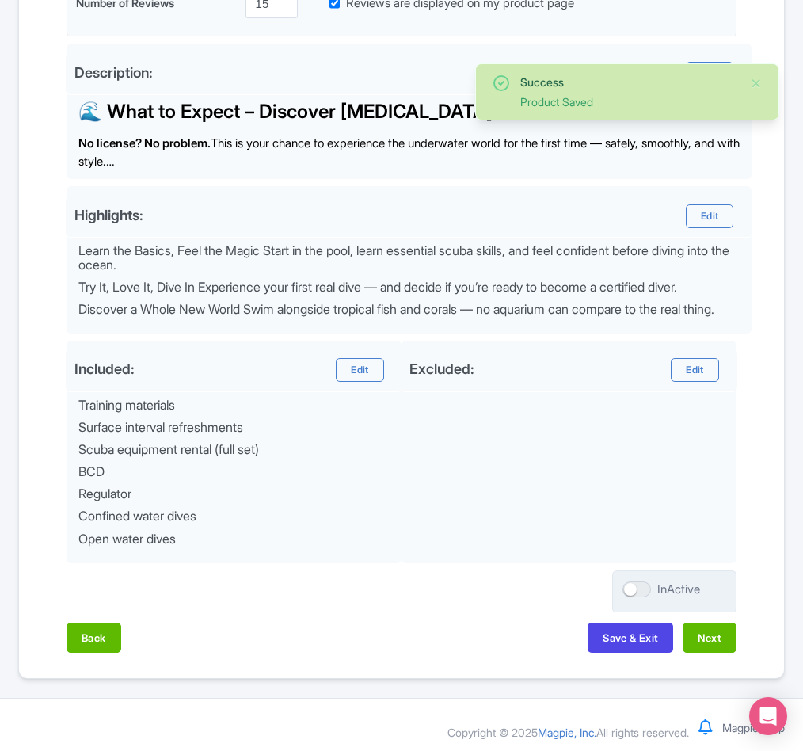
scroll to position [504, 0]
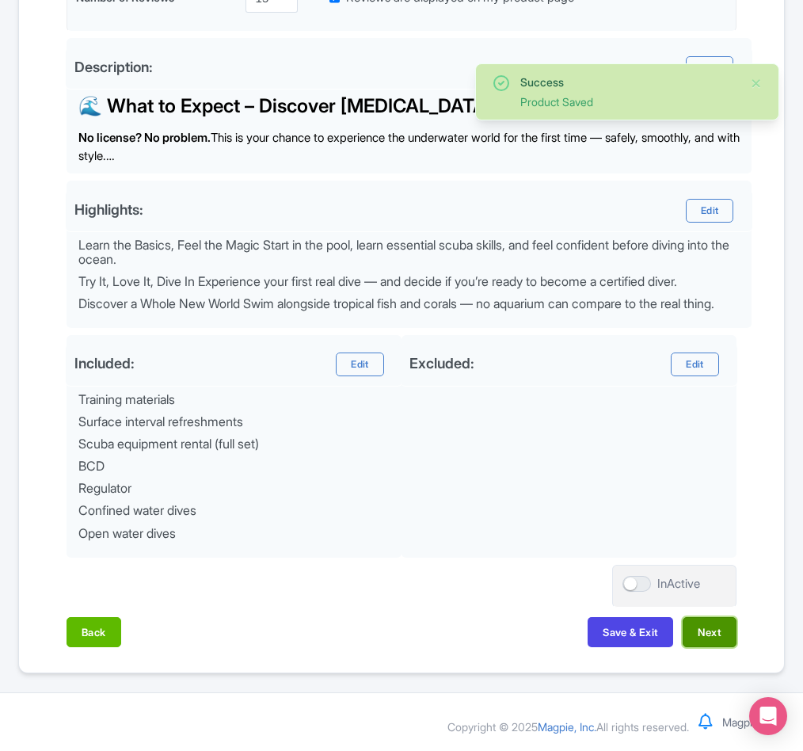
click at [708, 633] on button "Next" at bounding box center [710, 632] width 54 height 30
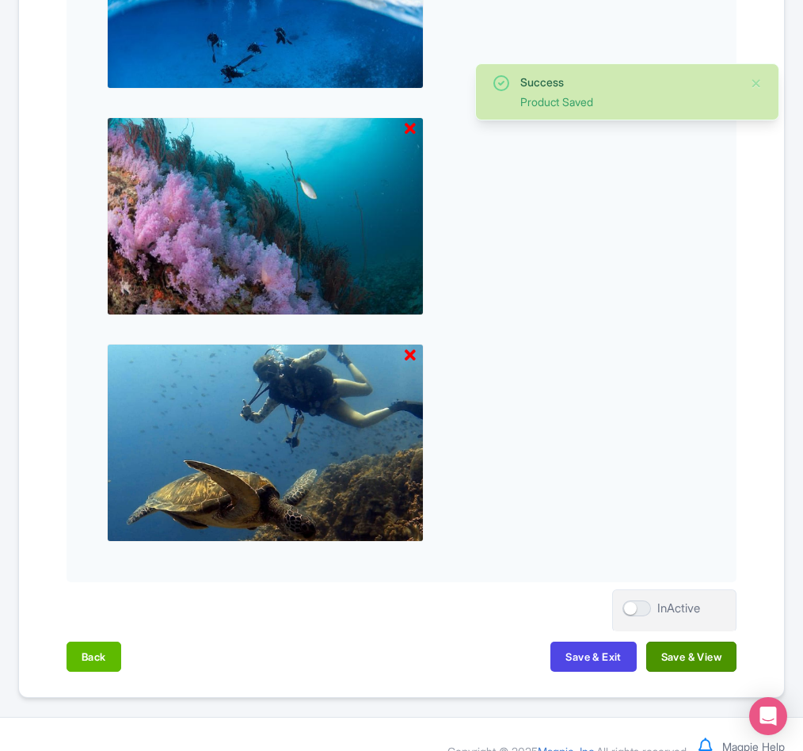
scroll to position [1925, 0]
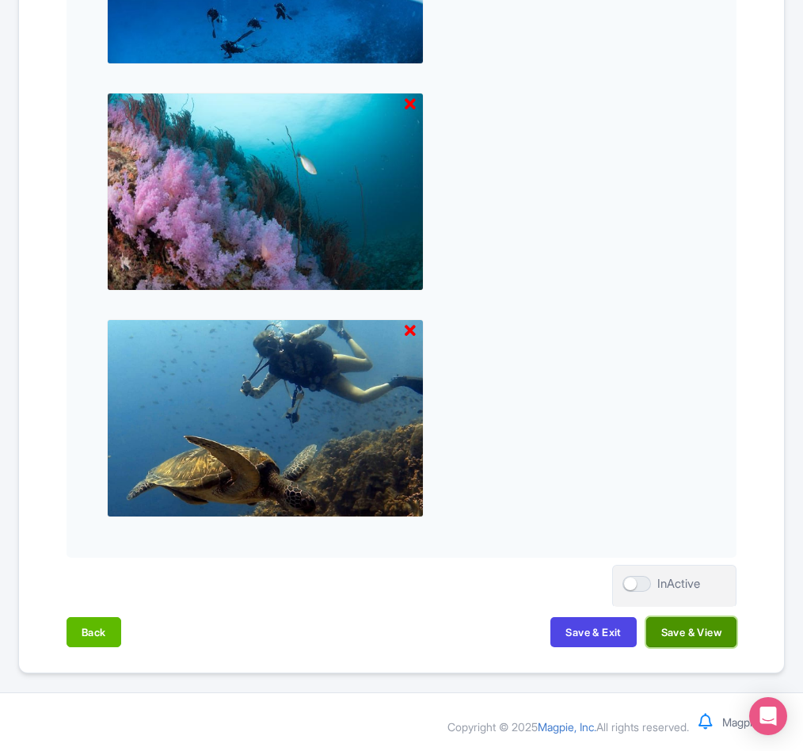
click at [679, 630] on button "Save & View" at bounding box center [691, 632] width 90 height 30
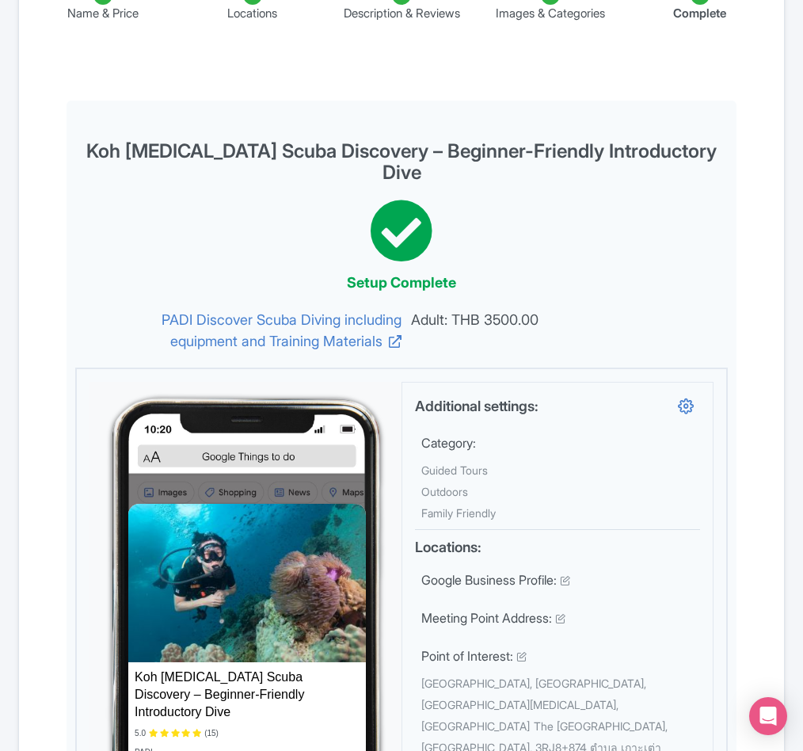
scroll to position [0, 0]
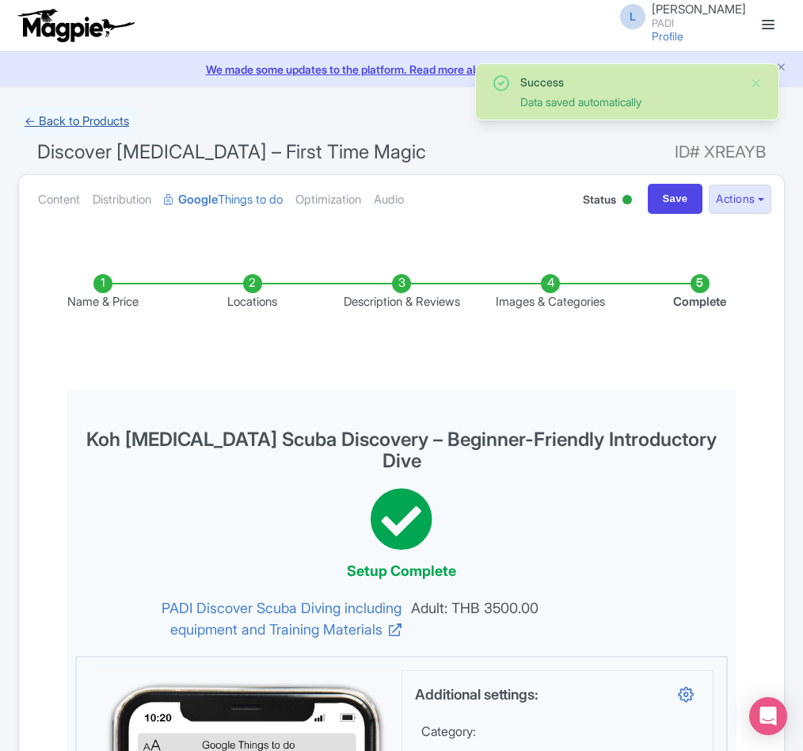
click at [67, 119] on link "← Back to Products" at bounding box center [76, 121] width 117 height 31
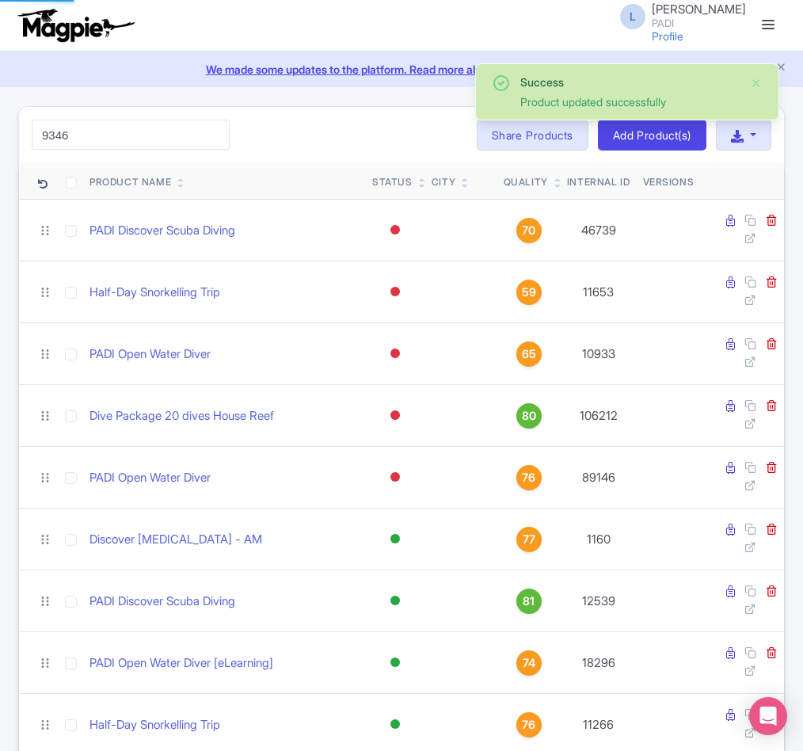
type input "9346"
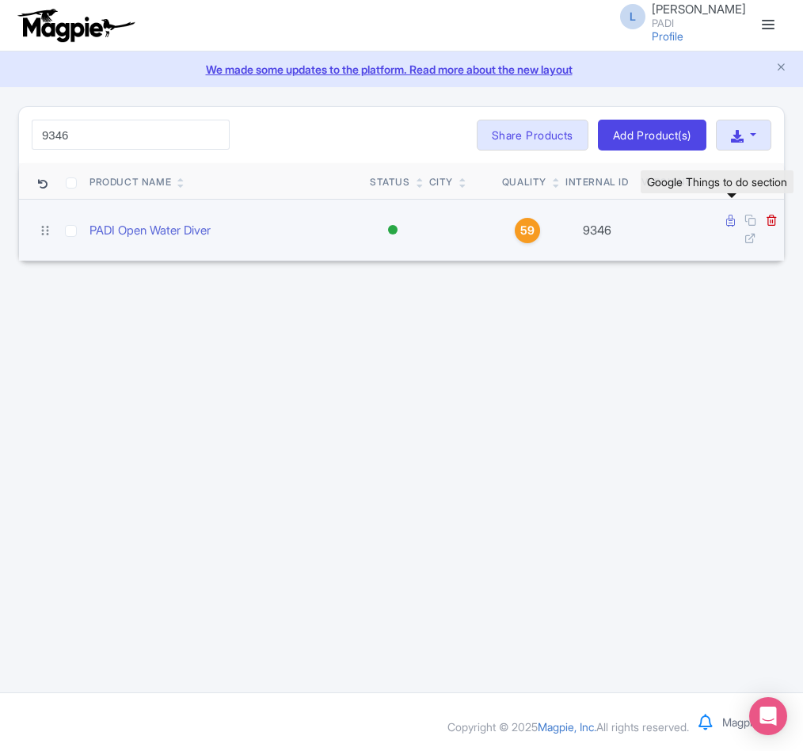
click at [730, 222] on icon at bounding box center [730, 221] width 9 height 12
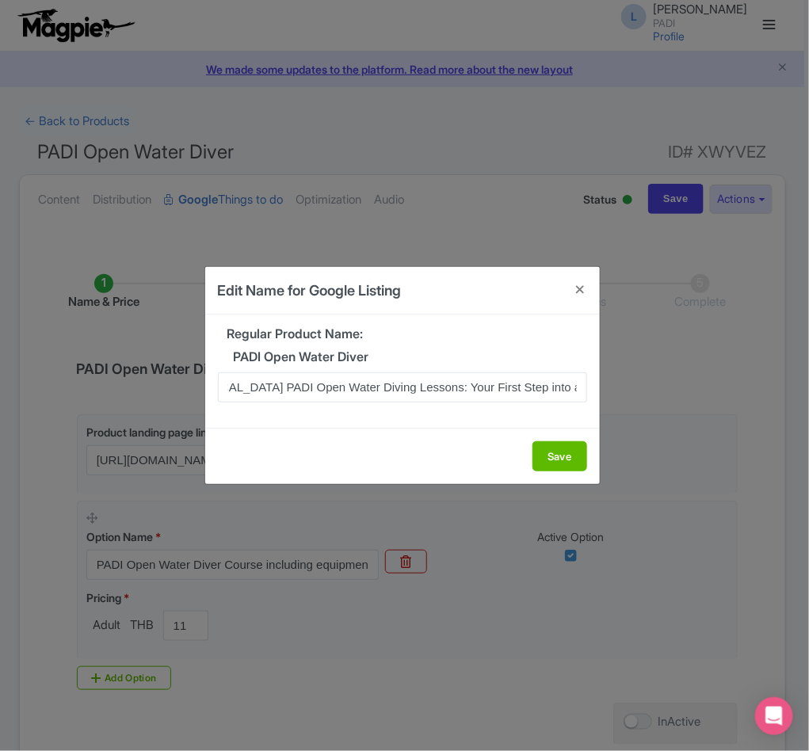
scroll to position [0, 65]
type input "Koh Tao PADI Open Water Diving Lessons: Your First Step into a World of Fun"
click at [558, 455] on button "Save" at bounding box center [559, 456] width 55 height 30
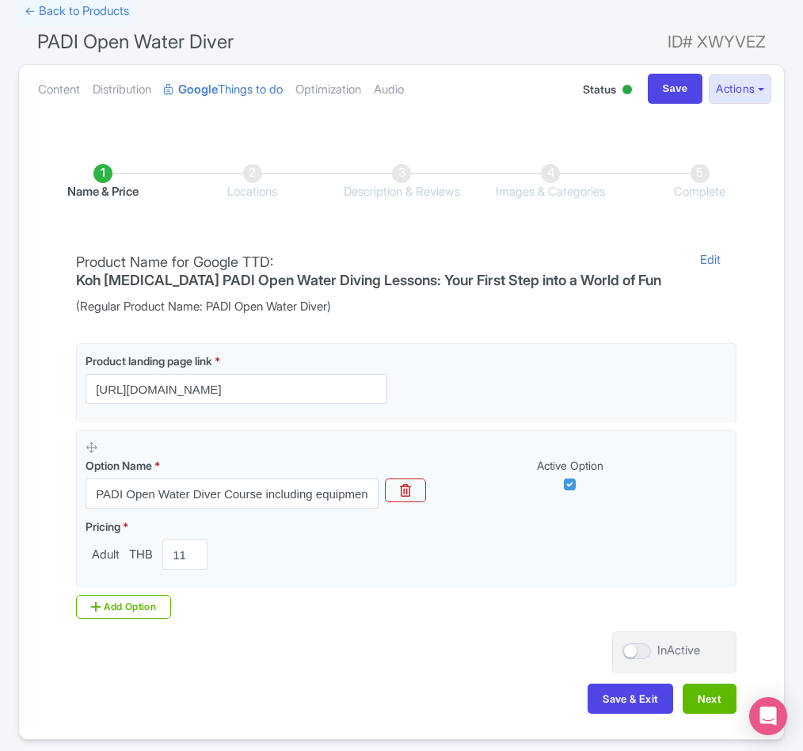
scroll to position [181, 0]
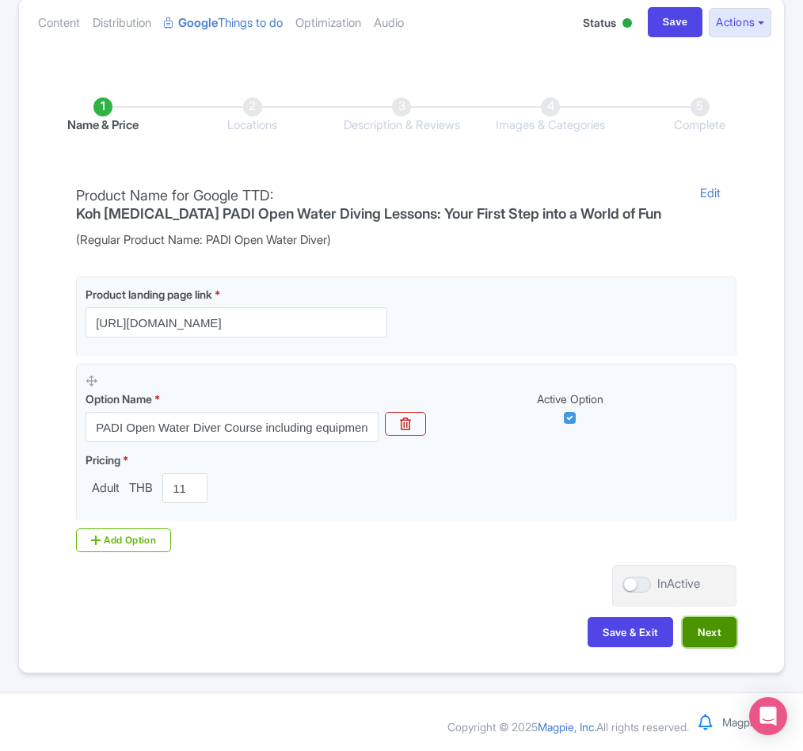
click at [710, 628] on button "Next" at bounding box center [710, 632] width 54 height 30
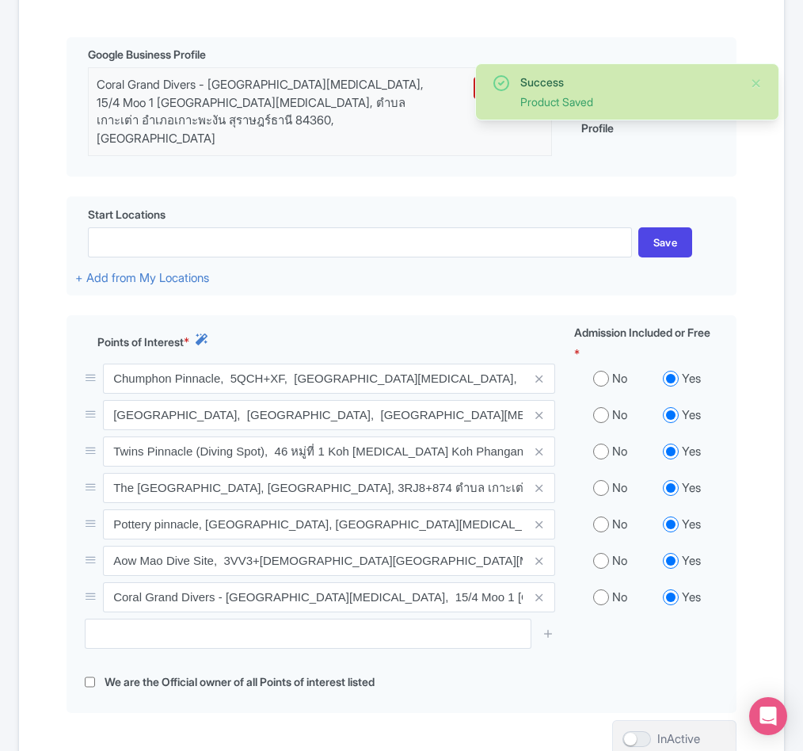
scroll to position [535, 0]
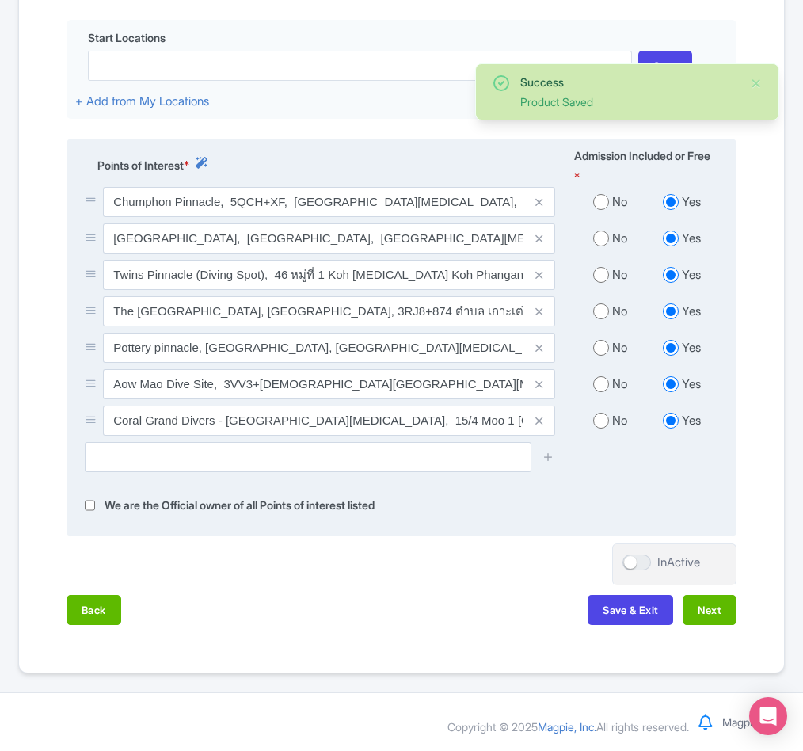
click at [600, 198] on input "radio" at bounding box center [601, 202] width 16 height 16
radio input "true"
click at [599, 238] on input "radio" at bounding box center [601, 238] width 16 height 16
radio input "true"
click at [602, 267] on input "radio" at bounding box center [601, 275] width 16 height 16
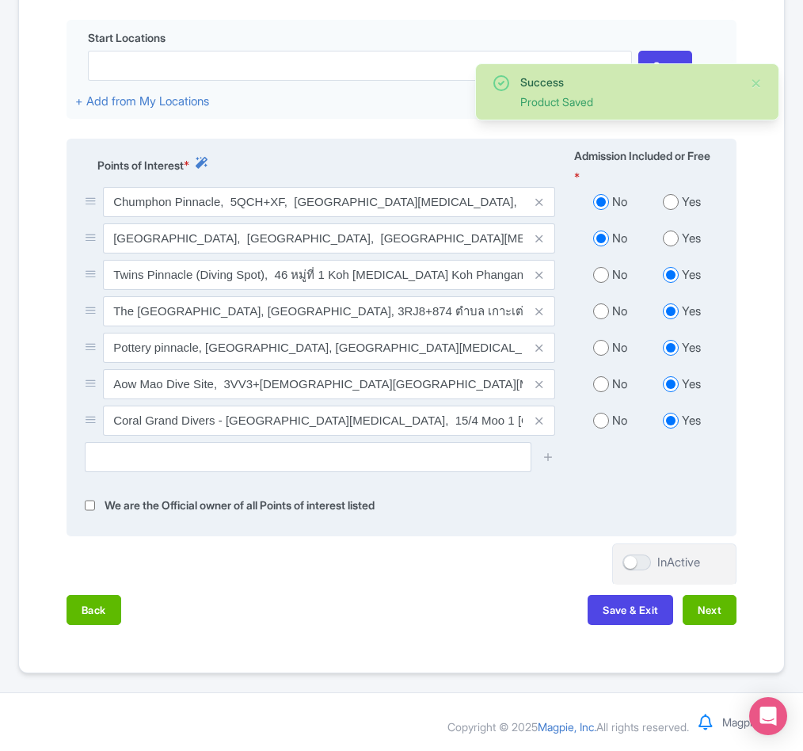
radio input "true"
click at [600, 303] on div "No" at bounding box center [610, 312] width 72 height 18
click at [601, 350] on input "radio" at bounding box center [601, 348] width 16 height 16
radio input "true"
click at [600, 310] on input "radio" at bounding box center [601, 311] width 16 height 16
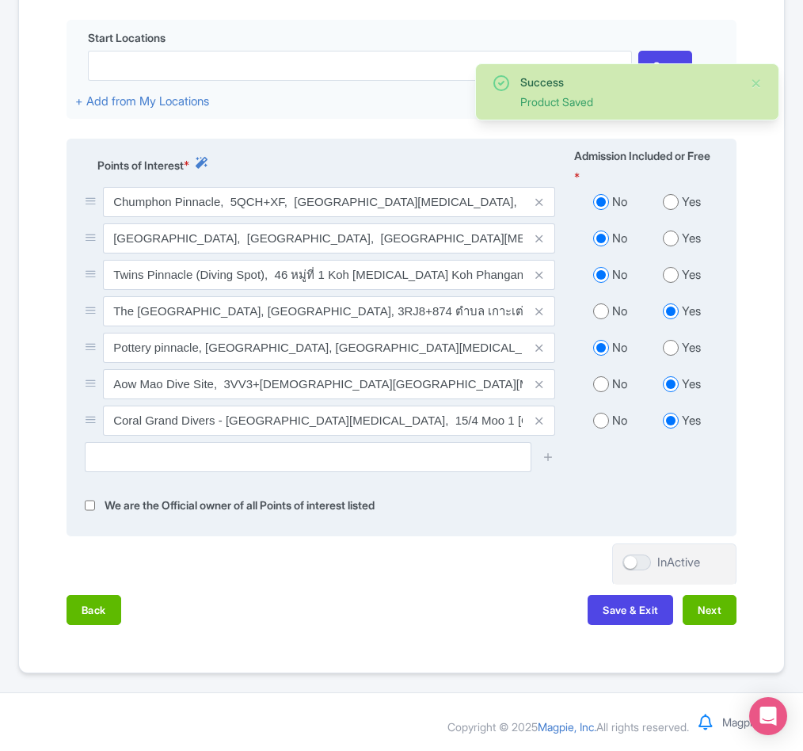
radio input "true"
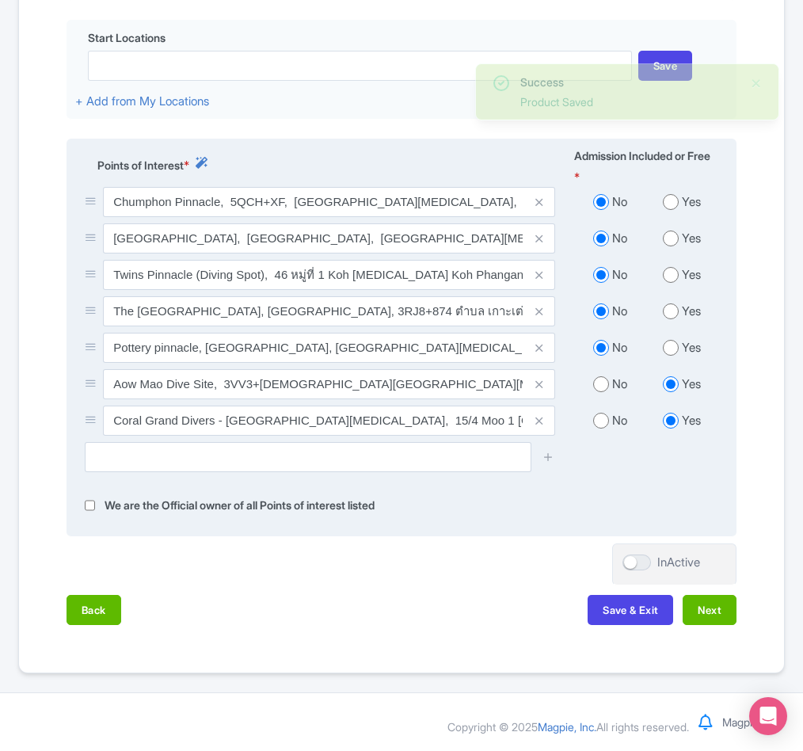
click at [601, 383] on input "radio" at bounding box center [601, 384] width 16 height 16
radio input "true"
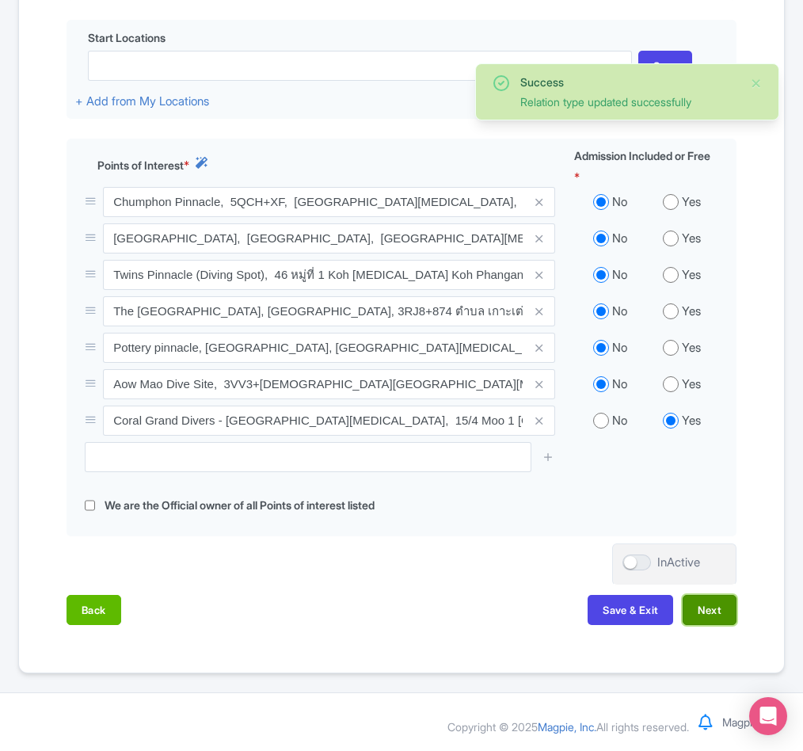
click at [710, 611] on button "Next" at bounding box center [710, 610] width 54 height 30
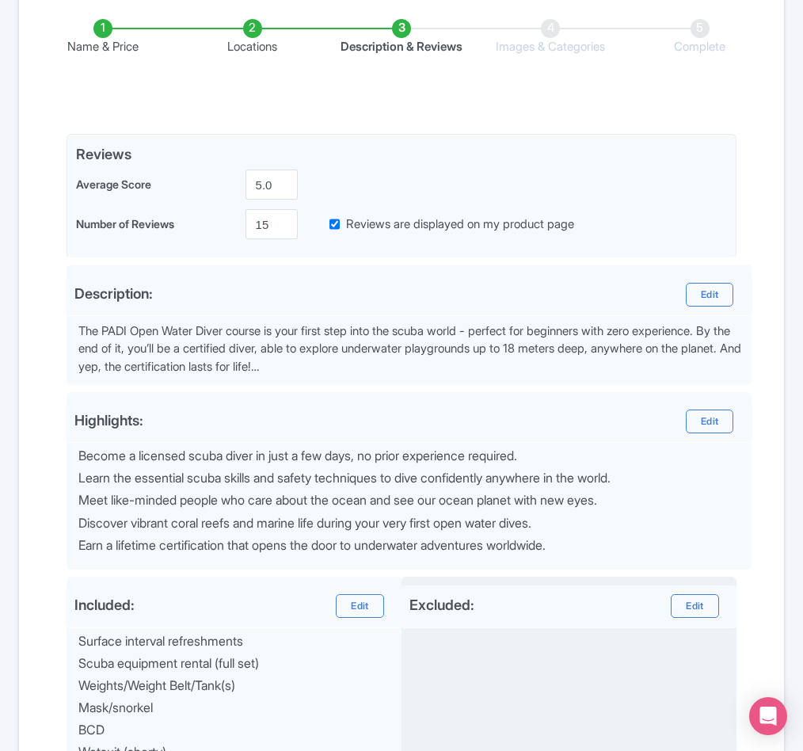
scroll to position [660, 0]
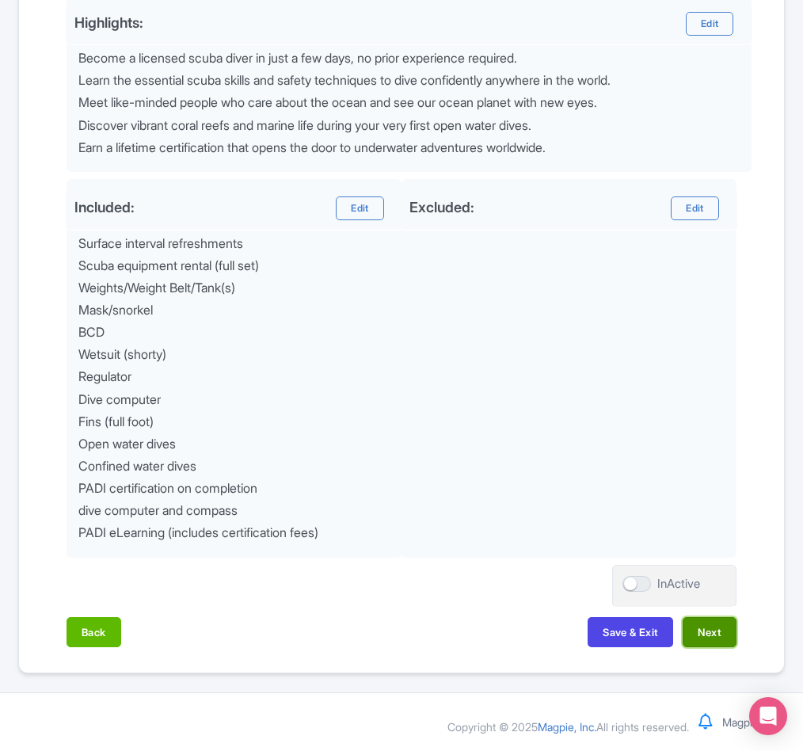
click at [713, 627] on button "Next" at bounding box center [710, 632] width 54 height 30
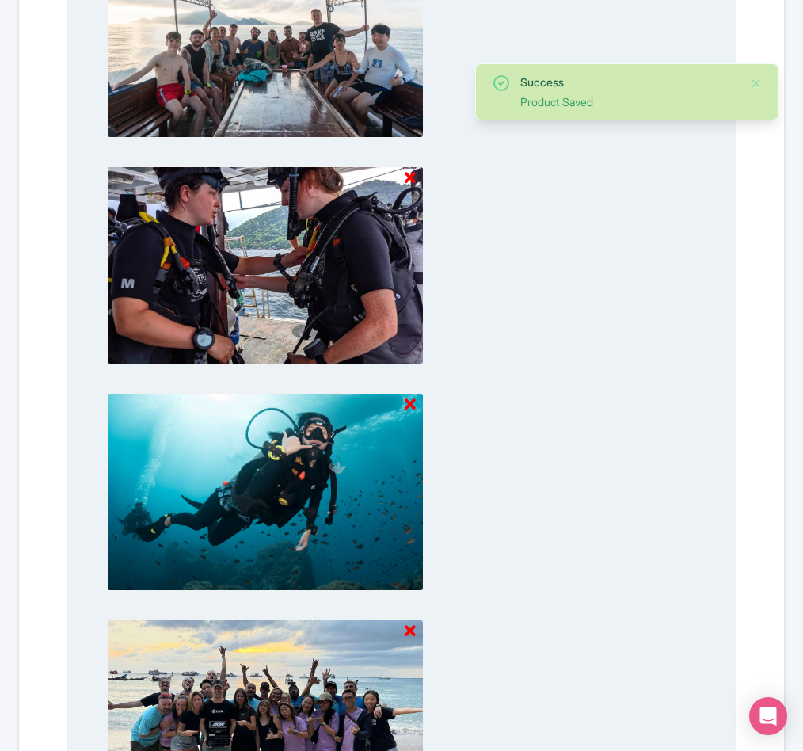
scroll to position [2605, 0]
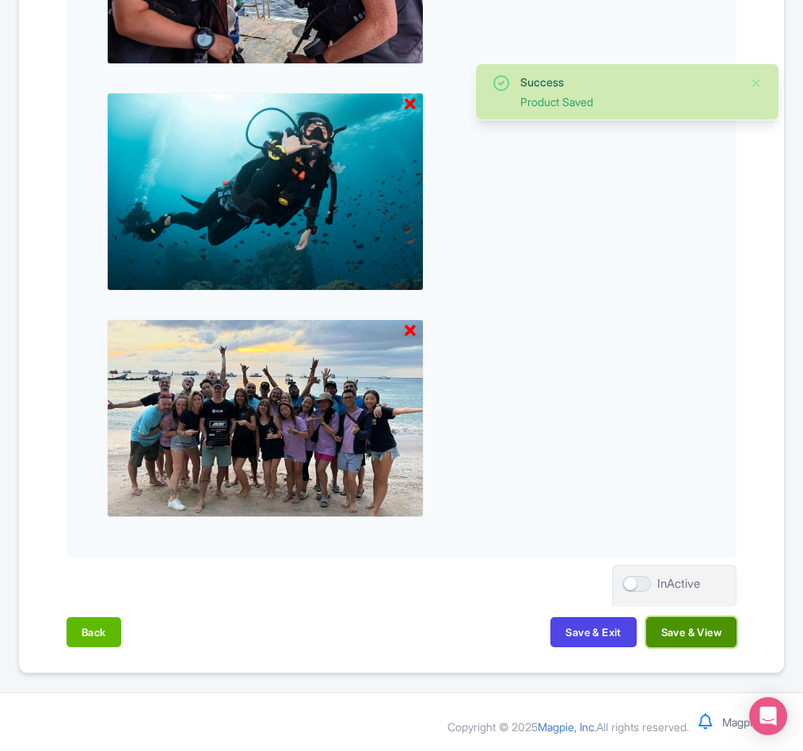
click at [673, 632] on button "Save & View" at bounding box center [691, 632] width 90 height 30
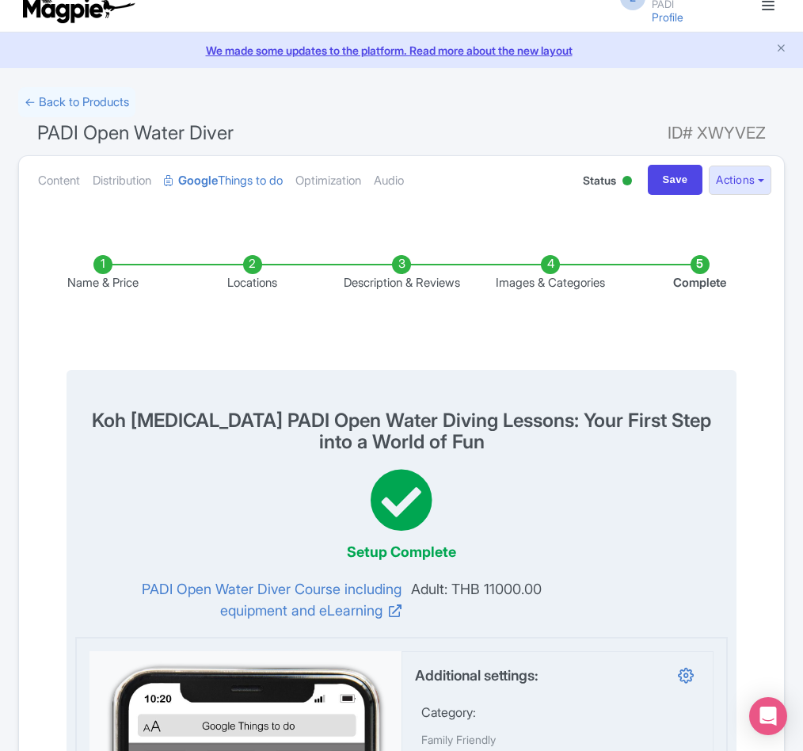
scroll to position [0, 0]
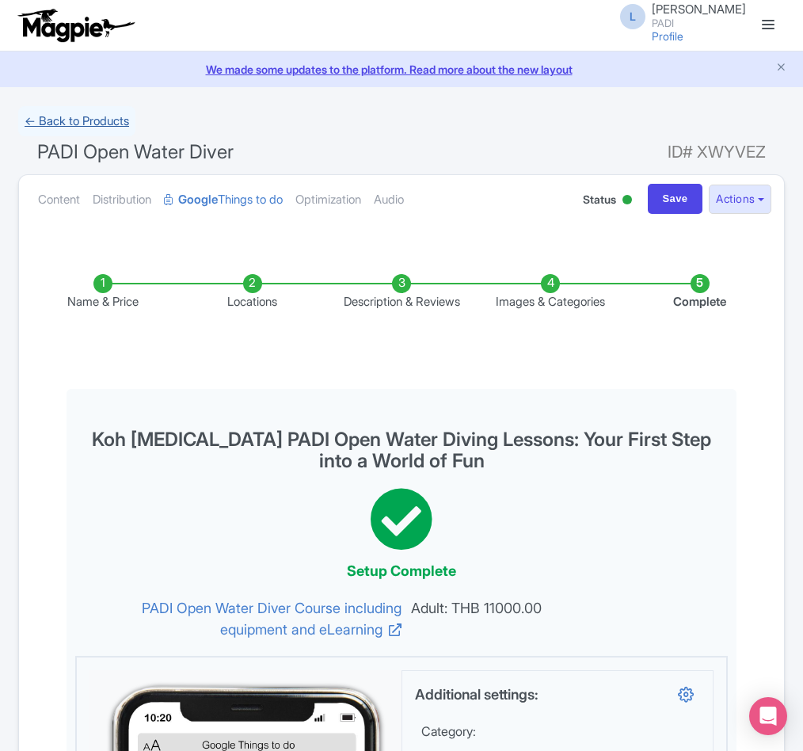
click at [83, 115] on link "← Back to Products" at bounding box center [76, 121] width 117 height 31
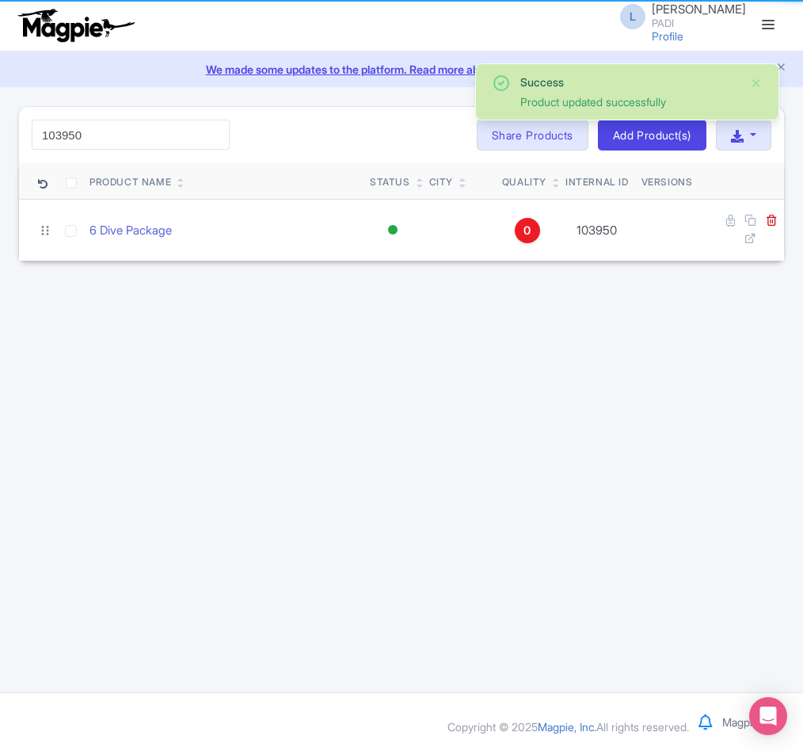
type input "103950"
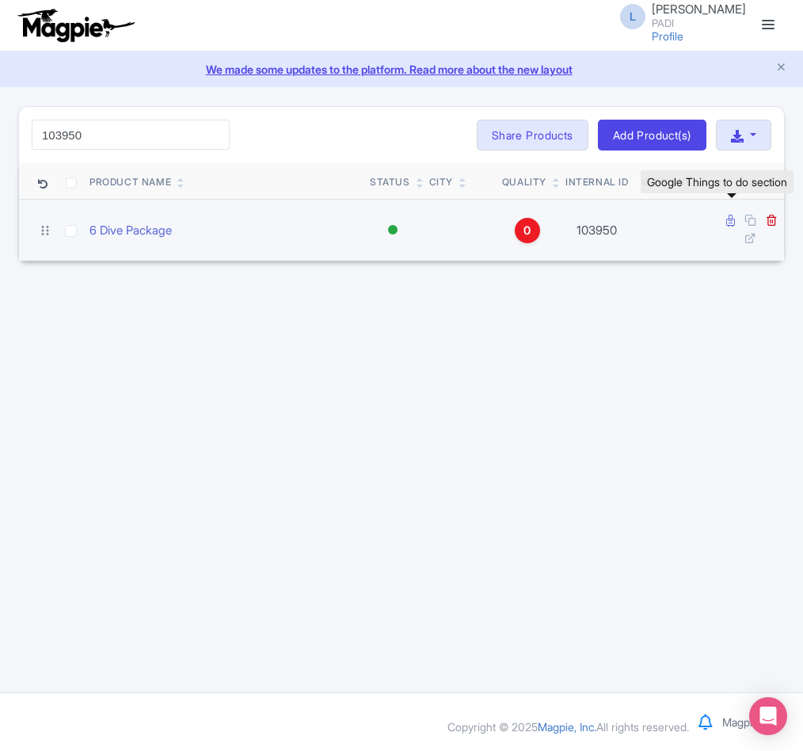
click at [728, 221] on icon at bounding box center [730, 221] width 9 height 12
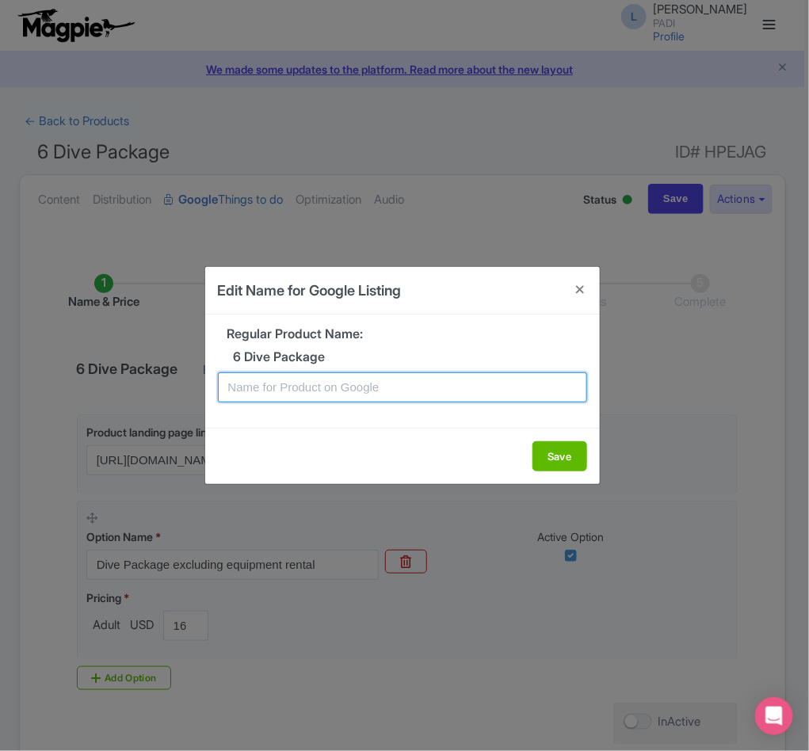
click at [281, 388] on input "text" at bounding box center [402, 387] width 369 height 30
paste input "3-Day Dive Pack in Dahab – 6 Dives for Certified Divers"
type input "3-Day Dive Pack in Dahab – 6 Dives for Certified Divers"
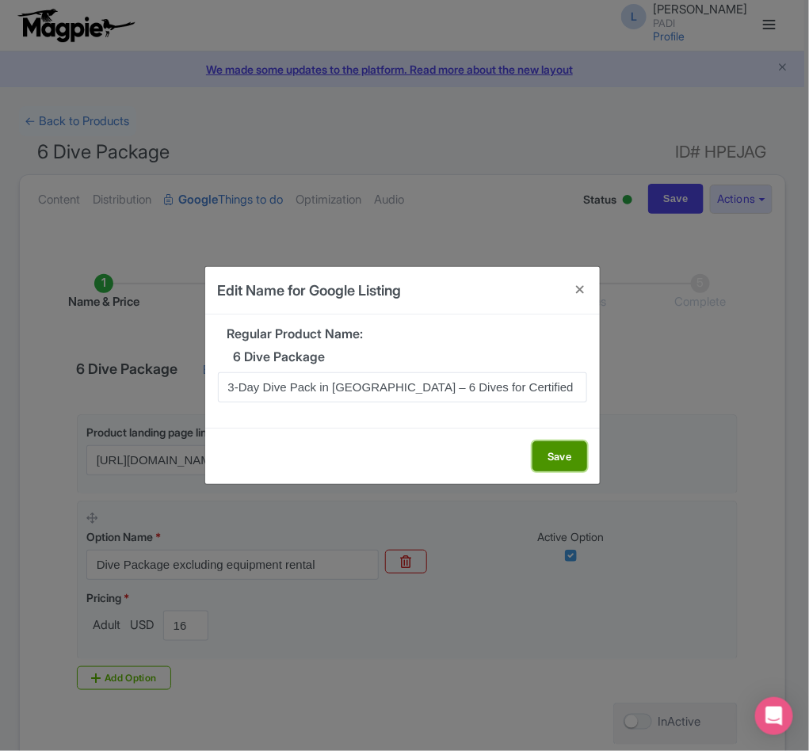
click at [545, 455] on button "Save" at bounding box center [559, 456] width 55 height 30
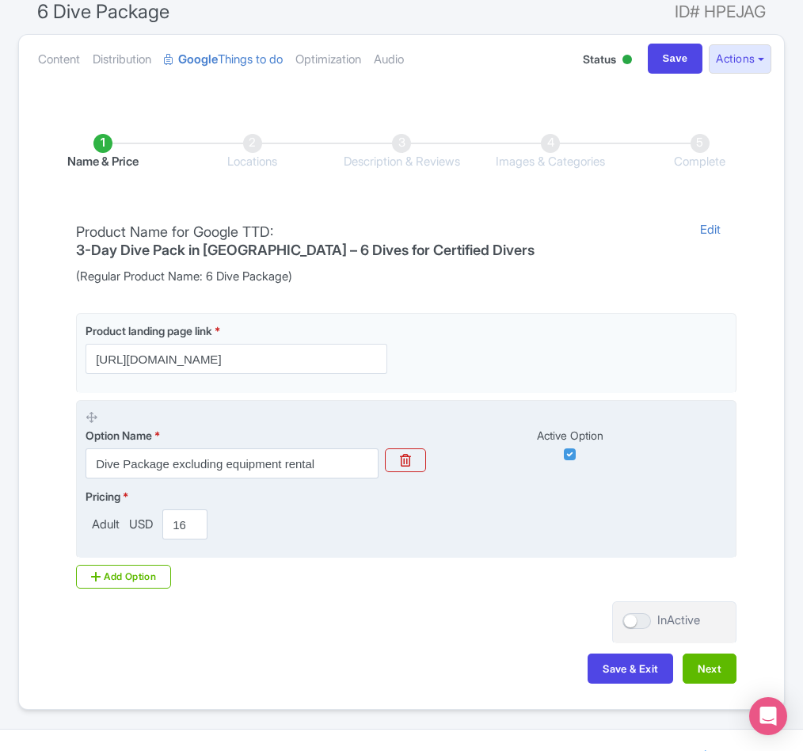
scroll to position [162, 0]
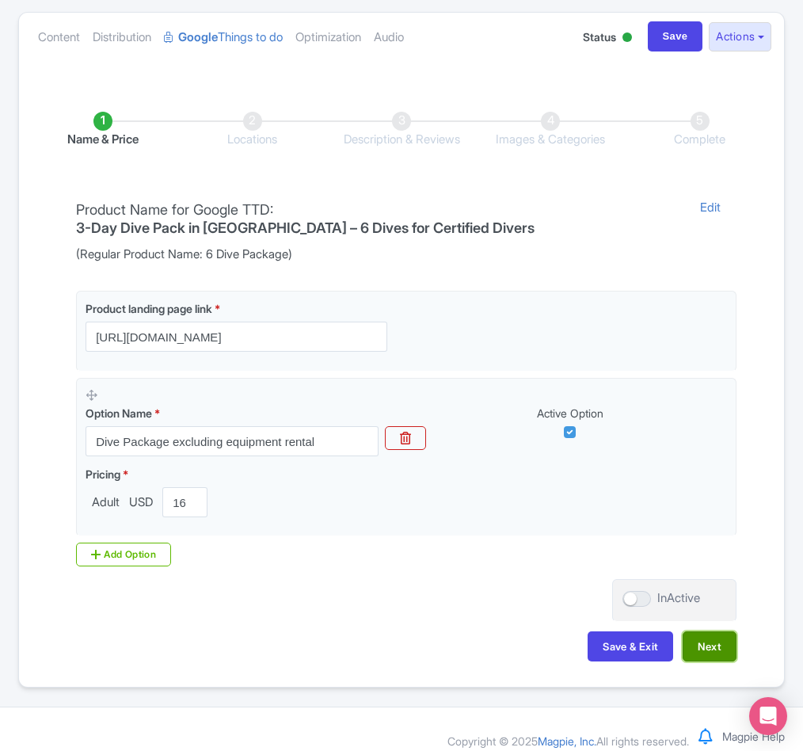
click at [706, 635] on button "Next" at bounding box center [710, 646] width 54 height 30
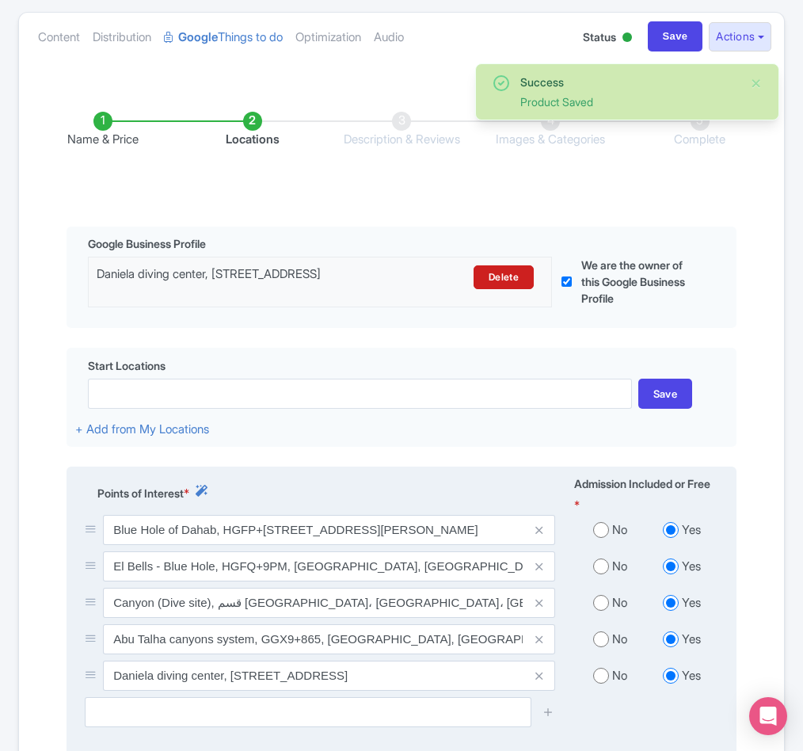
click at [599, 538] on input "radio" at bounding box center [601, 530] width 16 height 16
radio input "true"
click at [602, 574] on input "radio" at bounding box center [601, 566] width 16 height 16
radio input "true"
click at [606, 611] on input "radio" at bounding box center [601, 603] width 16 height 16
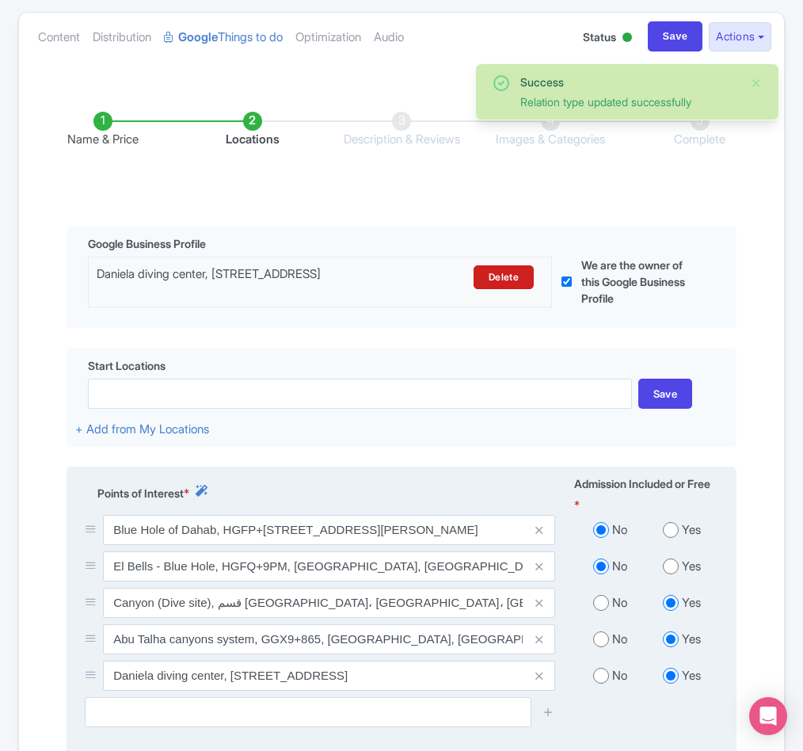
radio input "true"
click at [596, 647] on input "radio" at bounding box center [601, 639] width 16 height 16
radio input "true"
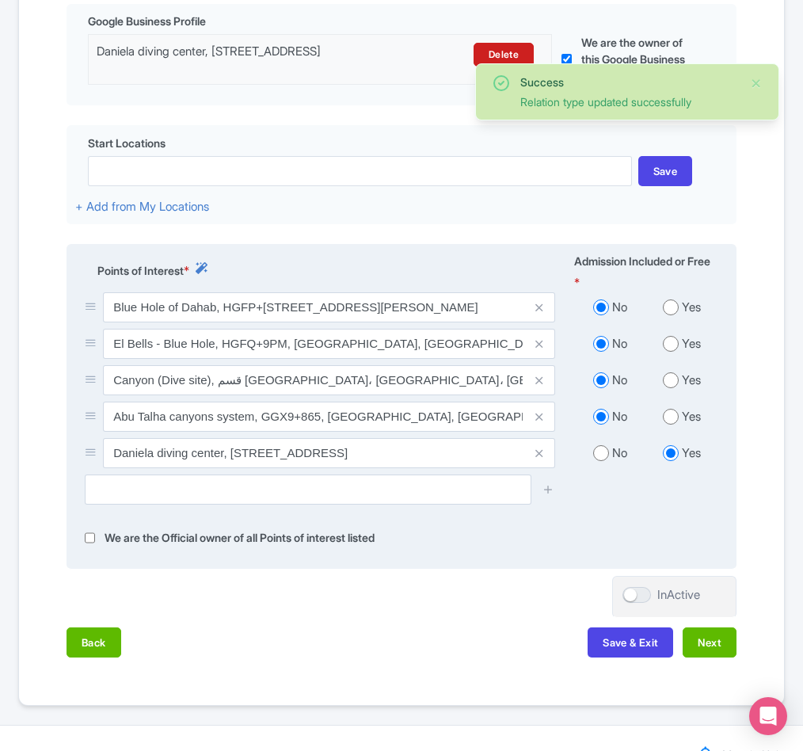
scroll to position [400, 0]
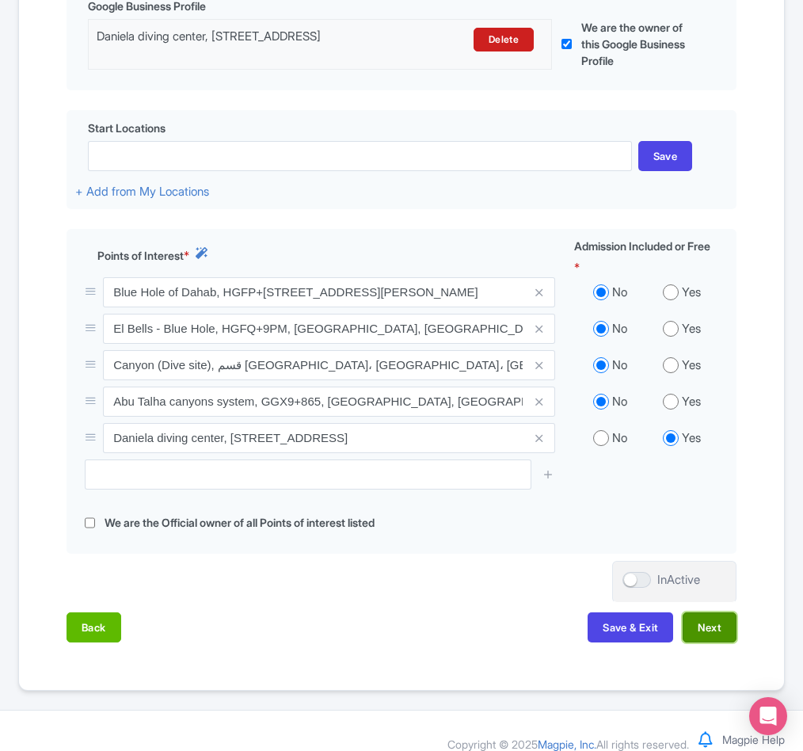
click at [698, 642] on button "Next" at bounding box center [710, 627] width 54 height 30
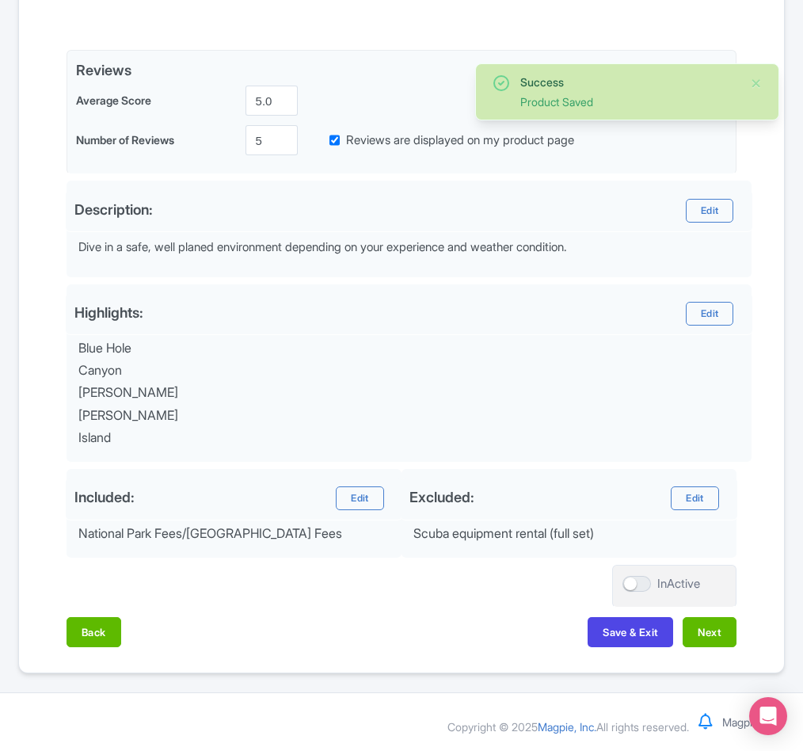
scroll to position [347, 0]
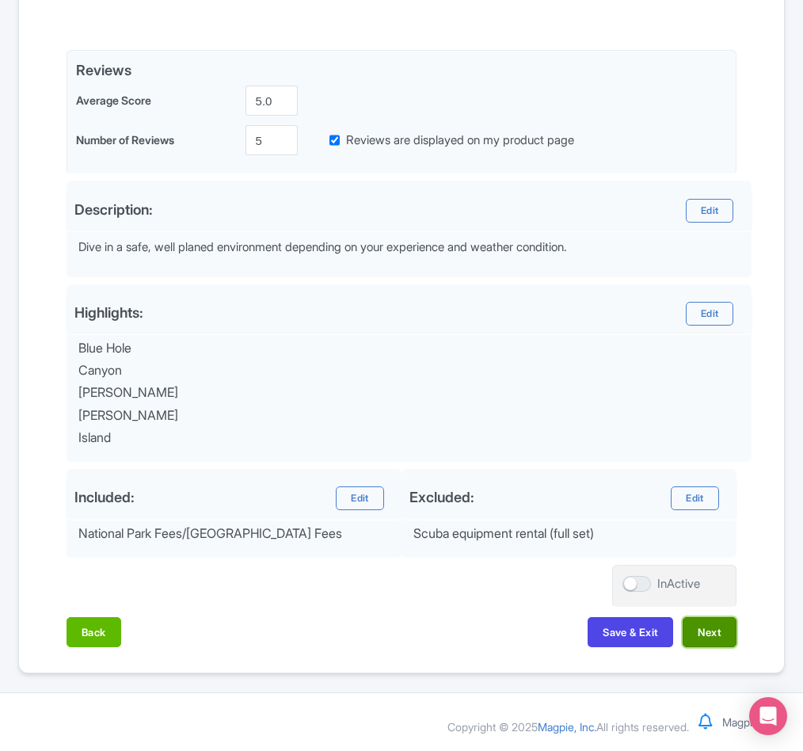
click at [699, 642] on button "Next" at bounding box center [710, 632] width 54 height 30
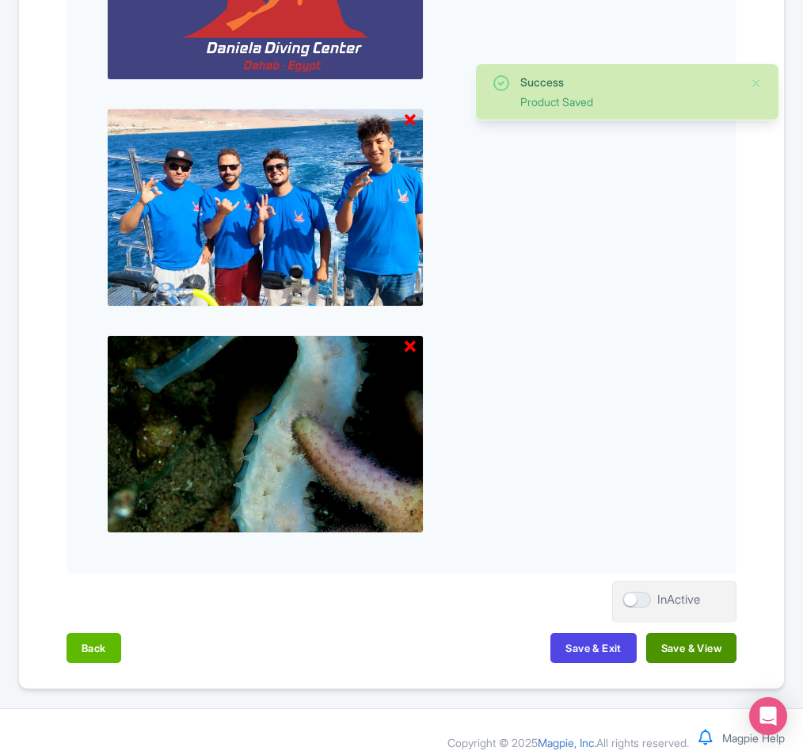
scroll to position [1473, 0]
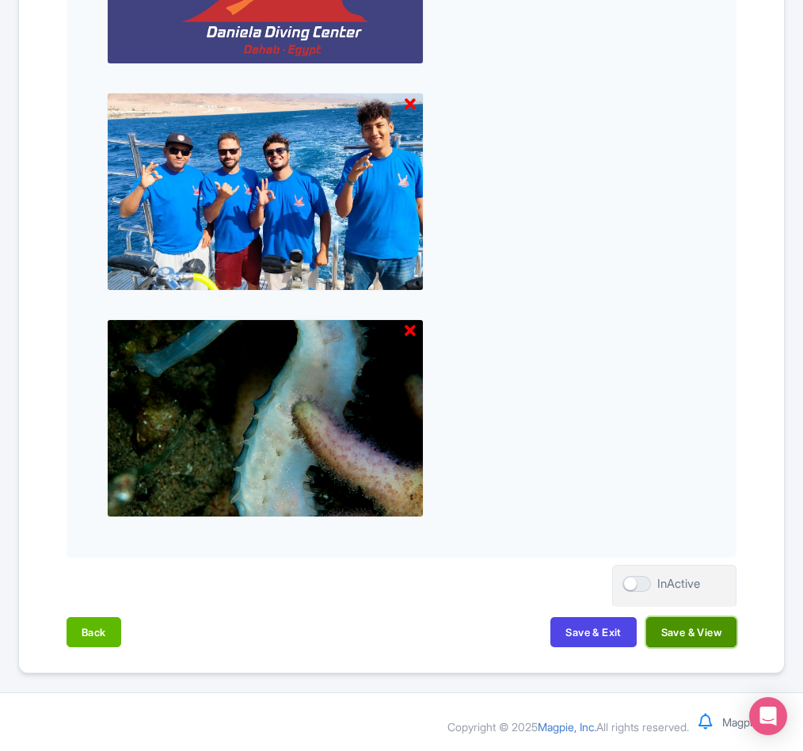
click at [701, 635] on button "Save & View" at bounding box center [691, 632] width 90 height 30
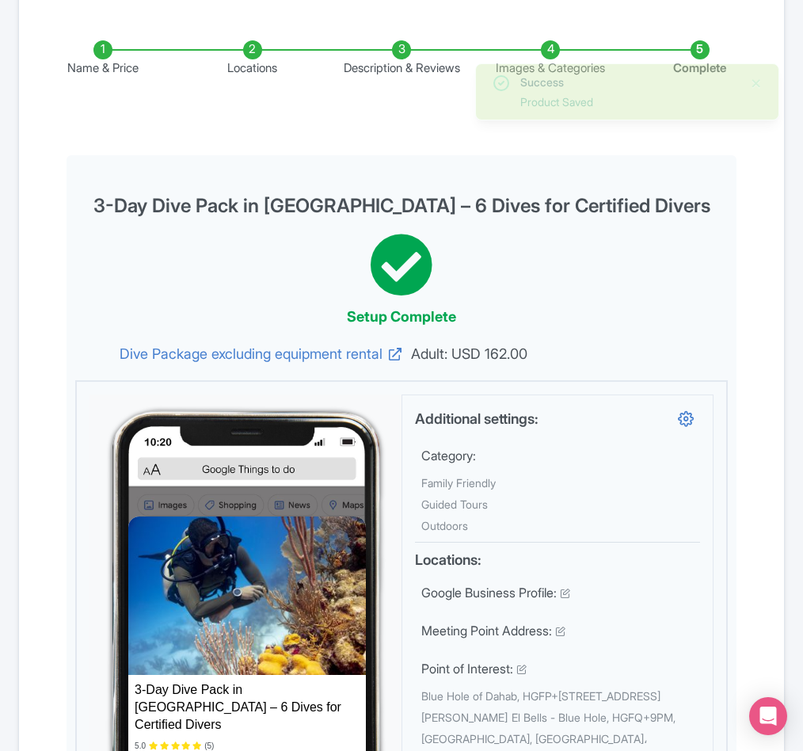
scroll to position [0, 0]
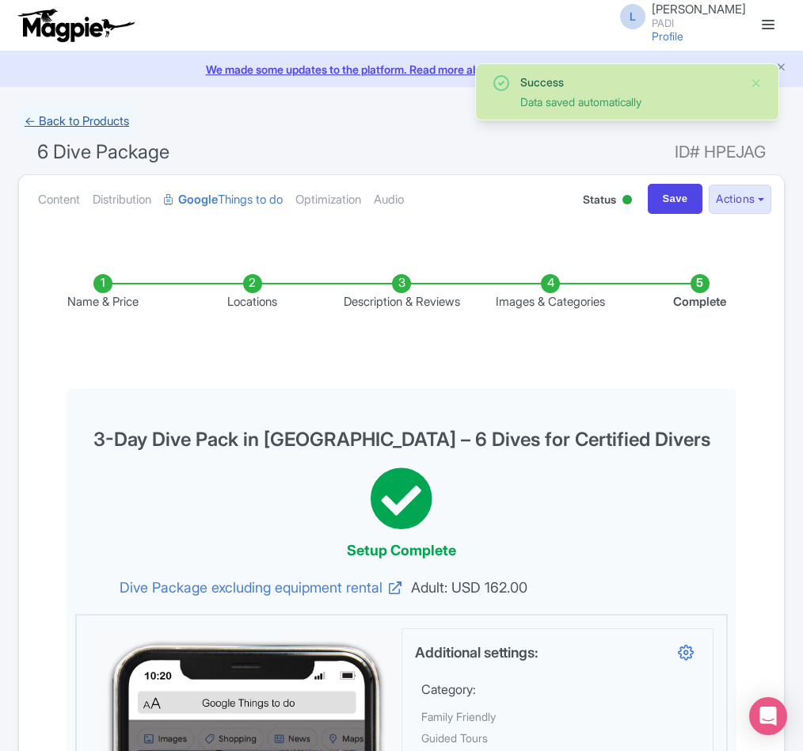
click at [70, 121] on link "← Back to Products" at bounding box center [76, 121] width 117 height 31
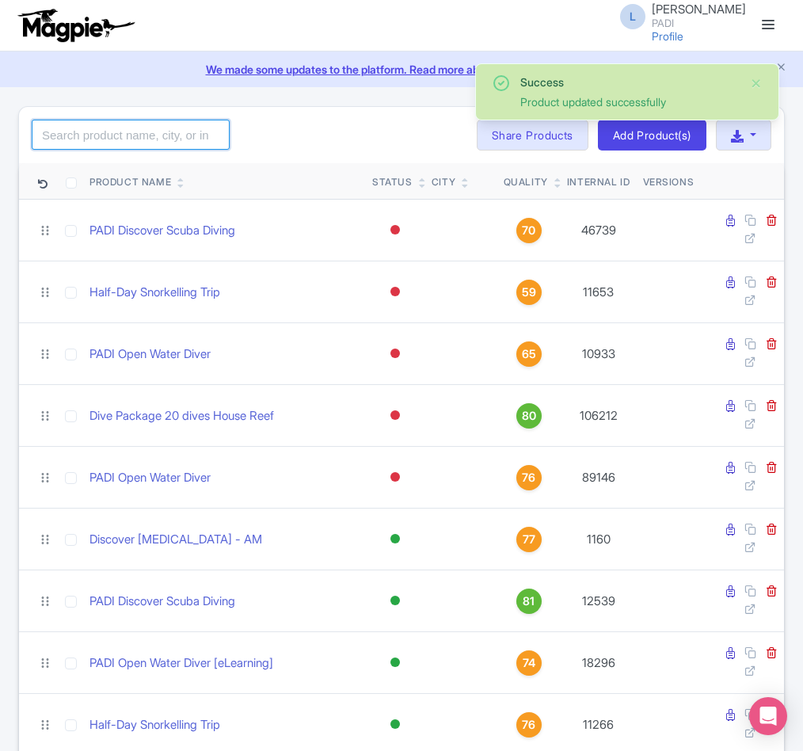
click at [86, 141] on input "search" at bounding box center [131, 135] width 198 height 30
paste input "103952"
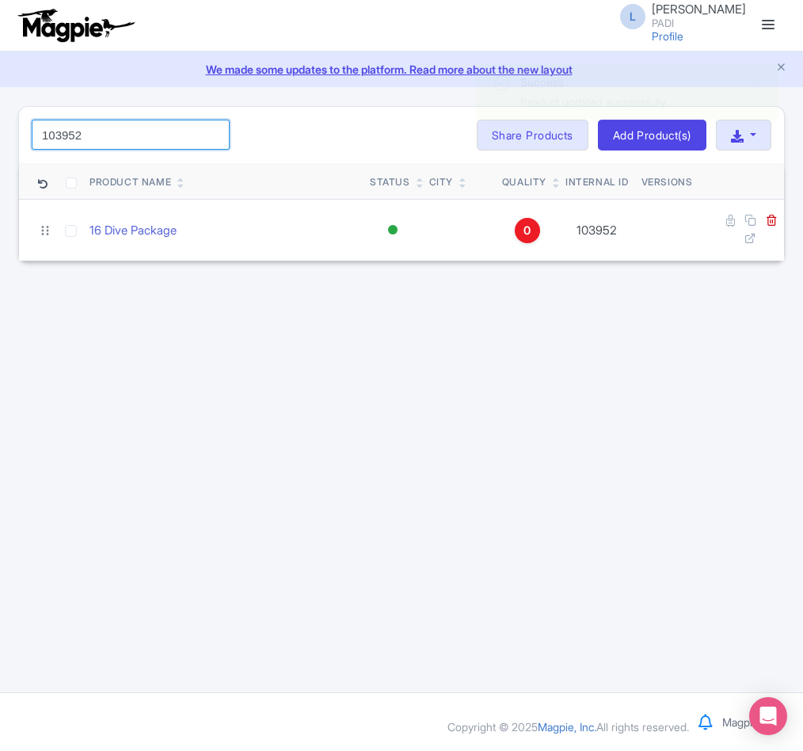
type input "103952"
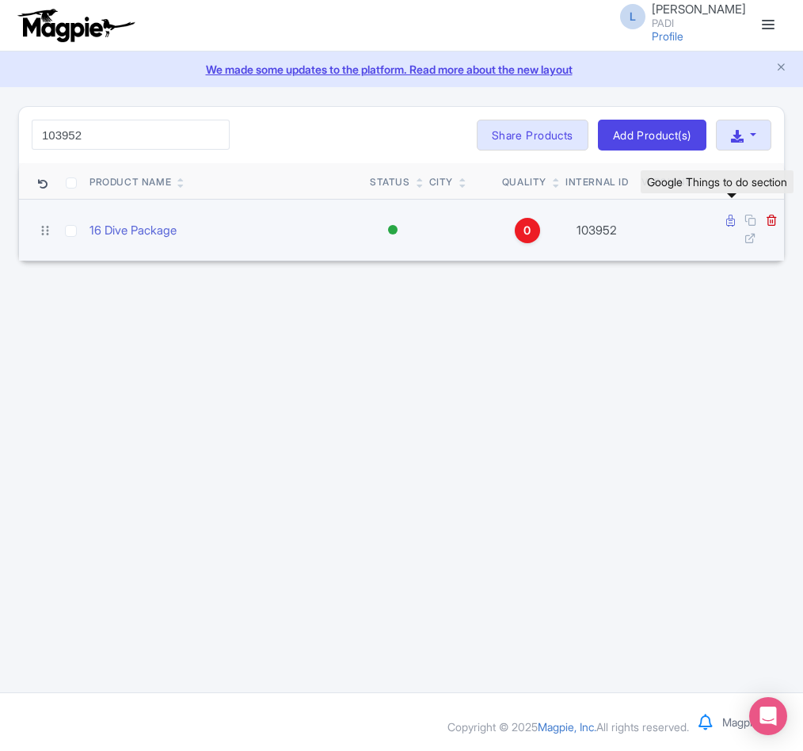
click at [726, 226] on icon at bounding box center [730, 221] width 9 height 12
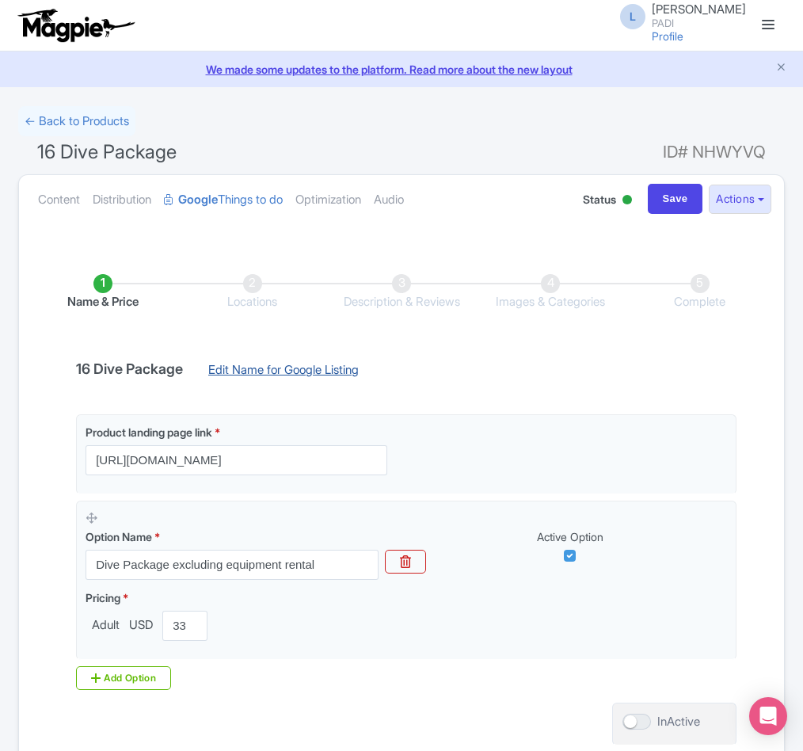
drag, startPoint x: 0, startPoint y: 0, endPoint x: 348, endPoint y: 375, distance: 511.6
click at [348, 375] on link "Edit Name for Google Listing" at bounding box center [283, 373] width 182 height 25
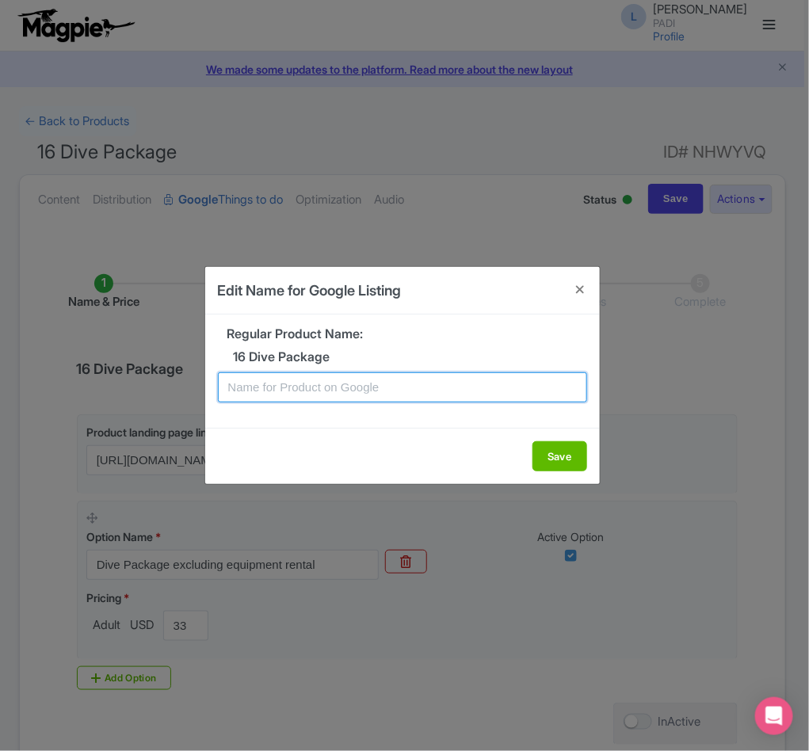
click at [348, 379] on input "text" at bounding box center [402, 387] width 369 height 30
paste input "Dahab Diving Package – 16 Epic Fun Dives for Certified Divers"
type input "Dahab Diving Package – 16 Epic Fun Dives for Certified Divers"
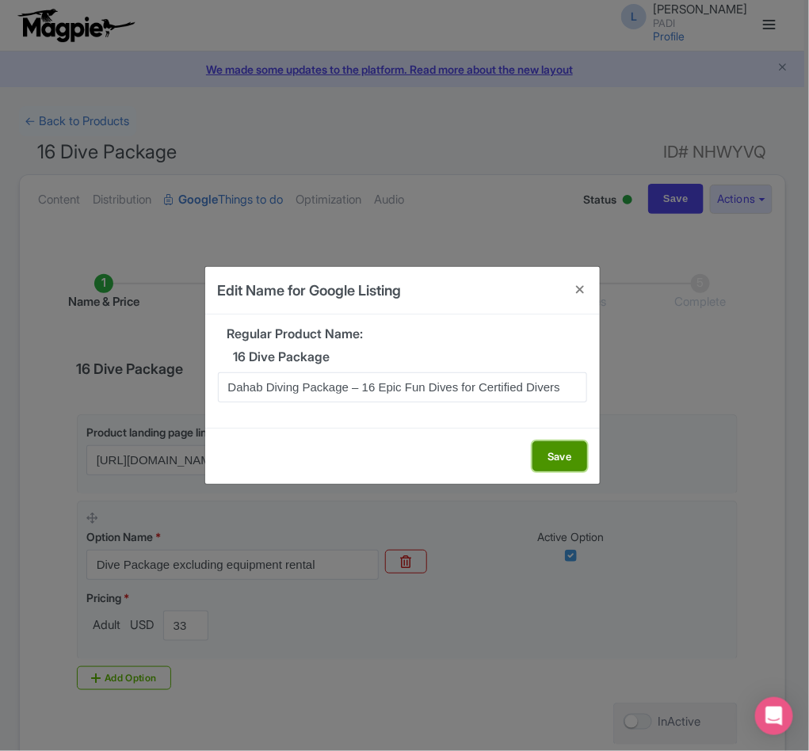
click at [546, 456] on button "Save" at bounding box center [559, 456] width 55 height 30
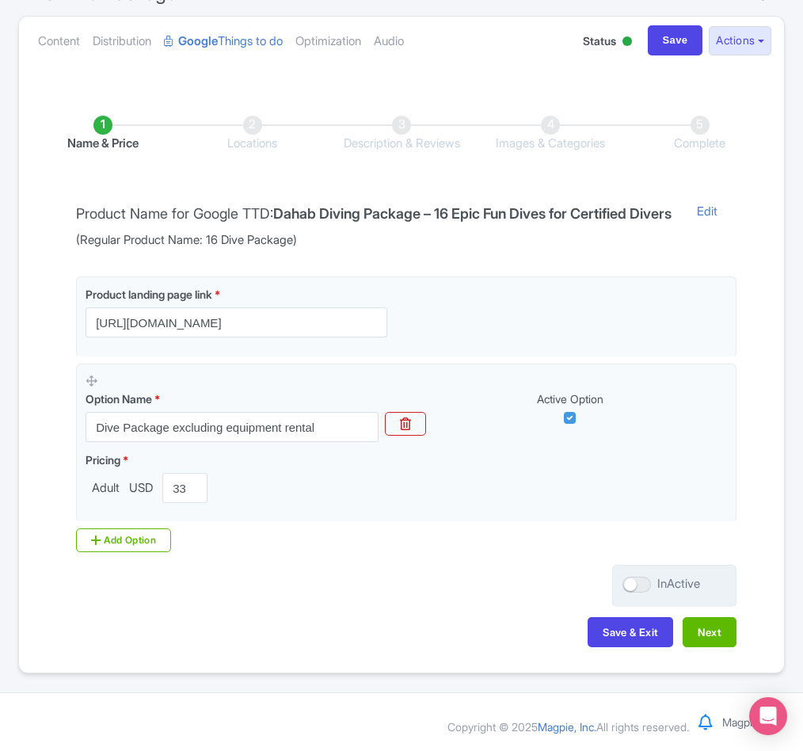
scroll to position [181, 0]
click at [715, 637] on button "Next" at bounding box center [710, 632] width 54 height 30
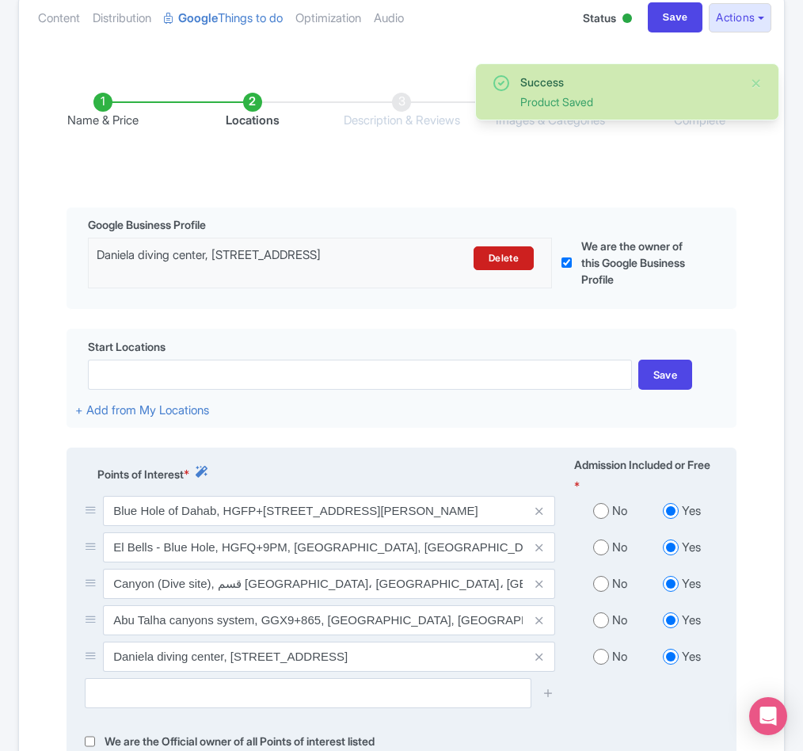
click at [599, 519] on input "radio" at bounding box center [601, 511] width 16 height 16
radio input "true"
click at [604, 555] on input "radio" at bounding box center [601, 547] width 16 height 16
radio input "true"
click at [603, 592] on input "radio" at bounding box center [601, 584] width 16 height 16
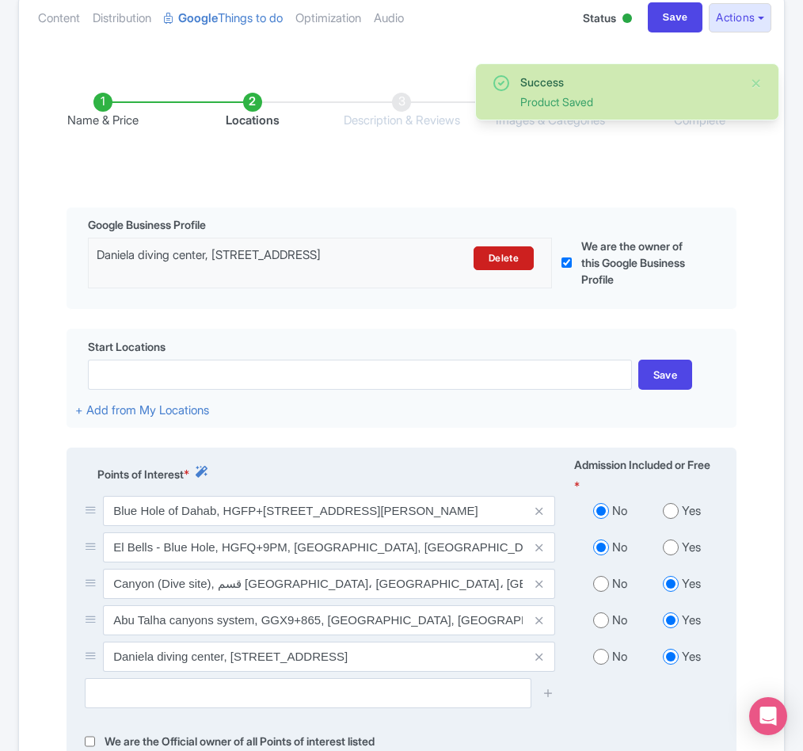
radio input "true"
click at [600, 628] on input "radio" at bounding box center [601, 620] width 16 height 16
radio input "true"
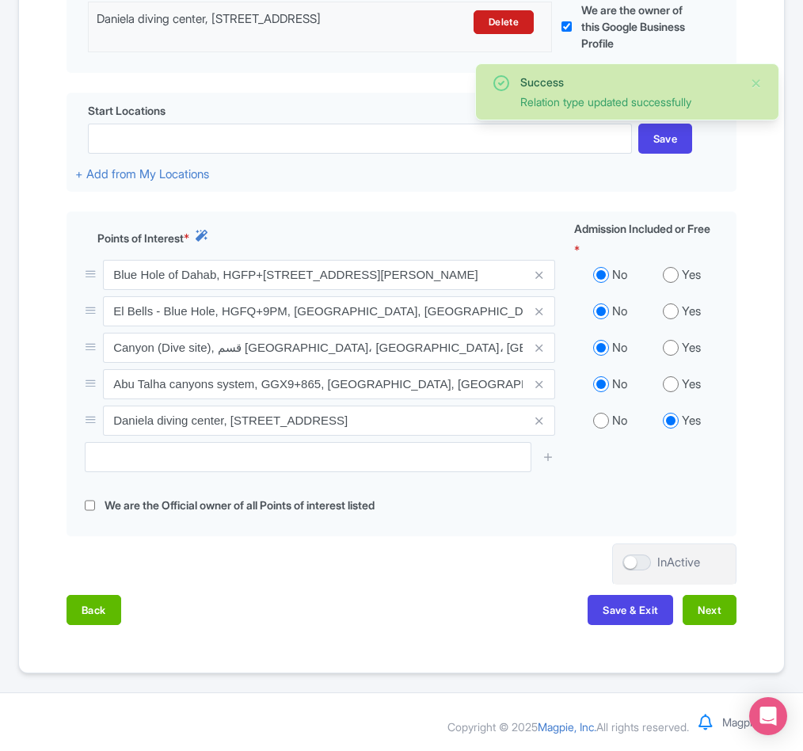
scroll to position [444, 0]
click at [704, 607] on button "Next" at bounding box center [710, 610] width 54 height 30
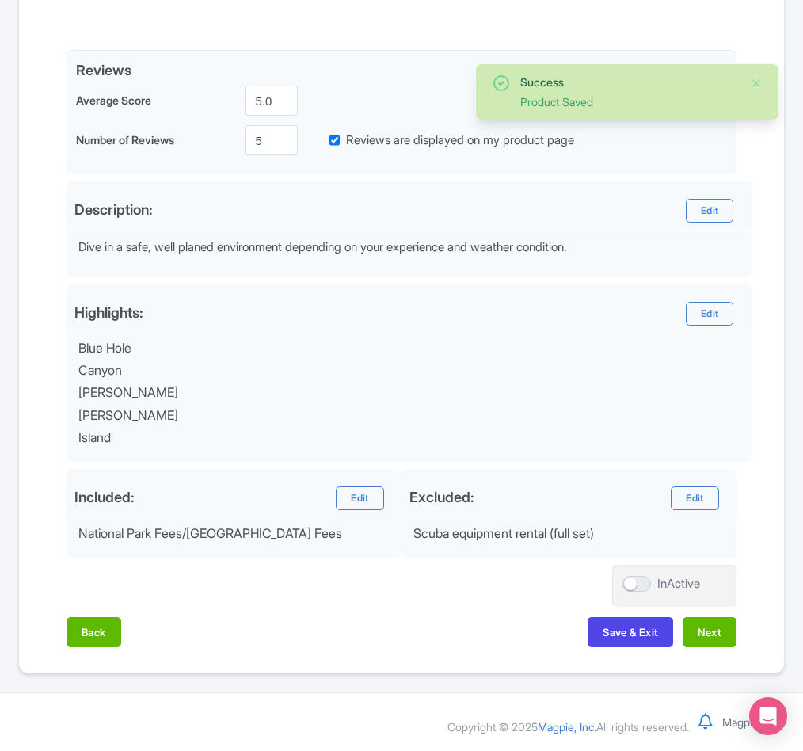
scroll to position [347, 0]
click at [709, 632] on button "Next" at bounding box center [710, 632] width 54 height 30
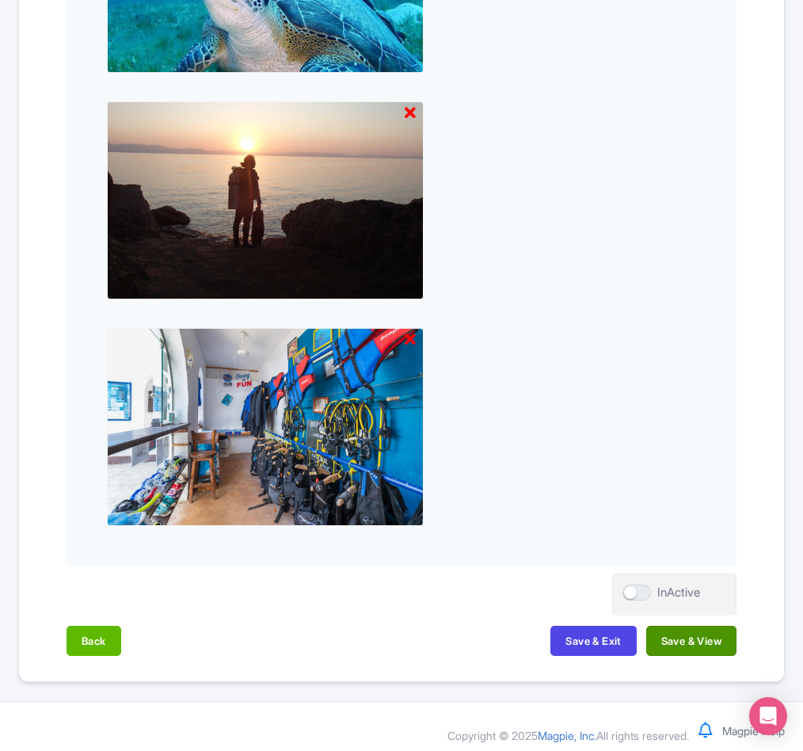
scroll to position [1473, 0]
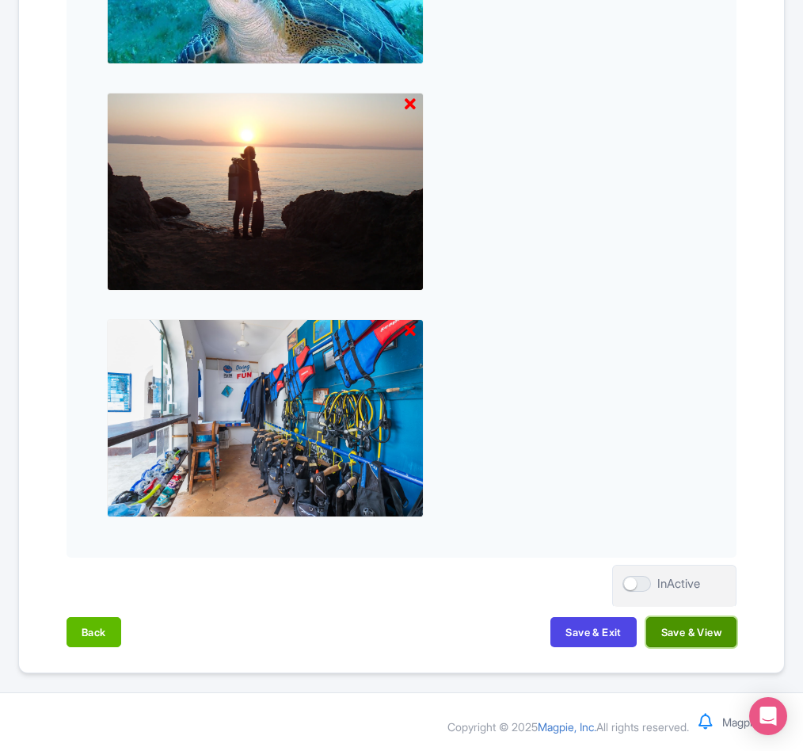
click at [709, 635] on button "Save & View" at bounding box center [691, 632] width 90 height 30
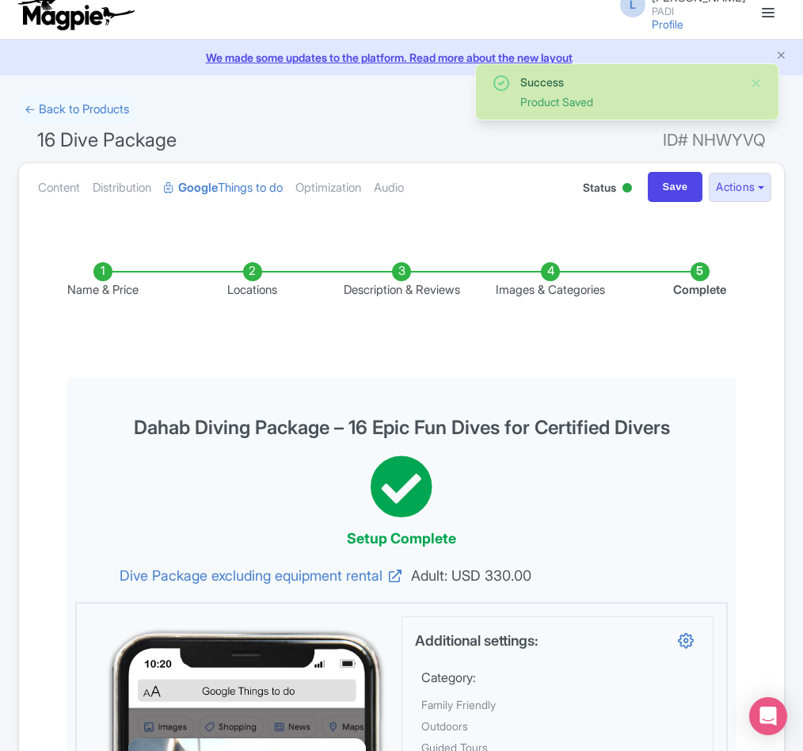
scroll to position [0, 0]
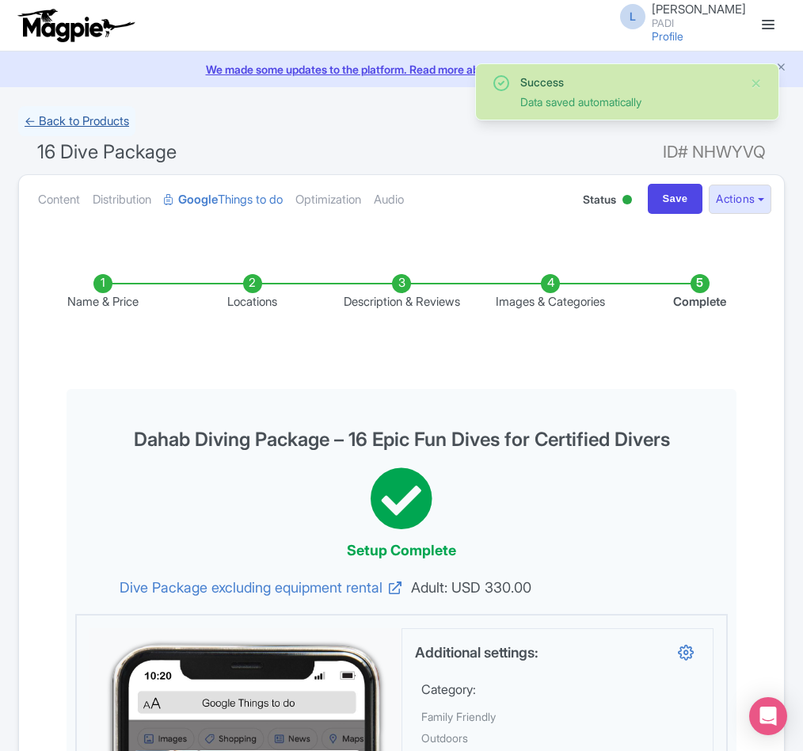
click at [107, 120] on link "← Back to Products" at bounding box center [76, 121] width 117 height 31
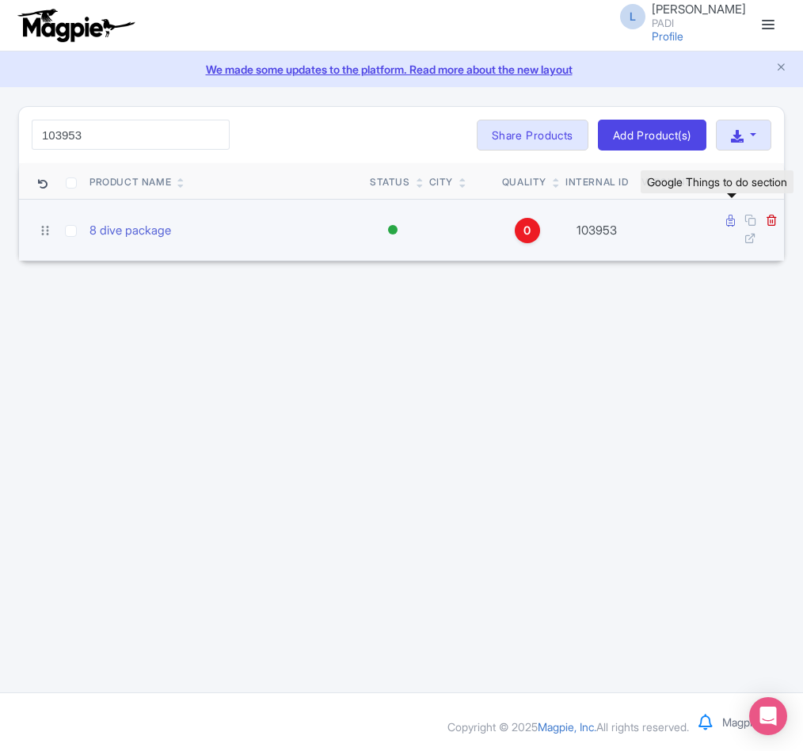
type input "103953"
click at [729, 222] on icon at bounding box center [730, 221] width 9 height 12
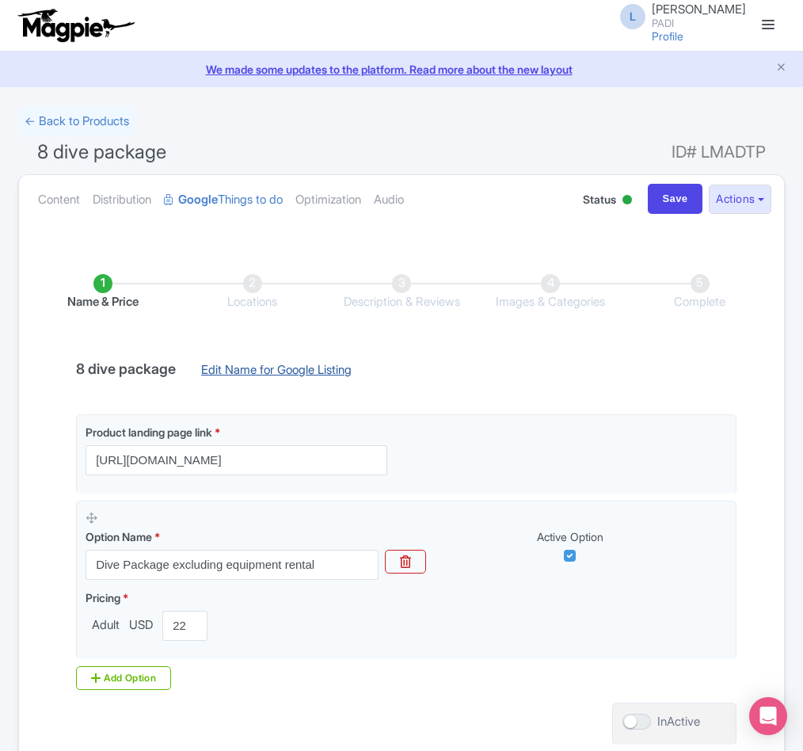
click at [260, 376] on link "Edit Name for Google Listing" at bounding box center [276, 373] width 182 height 25
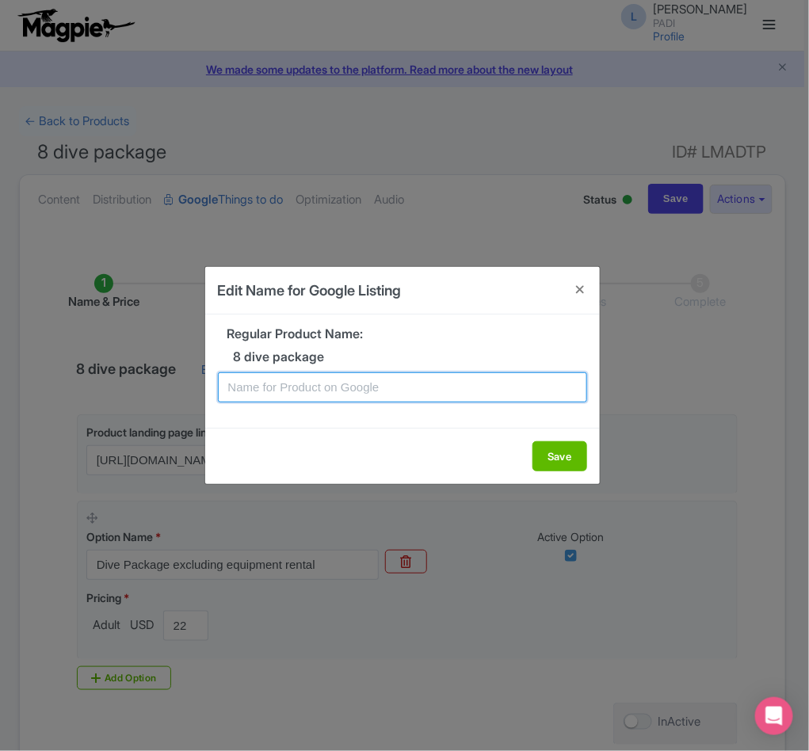
click at [265, 381] on input "text" at bounding box center [402, 387] width 369 height 30
paste input "103953"
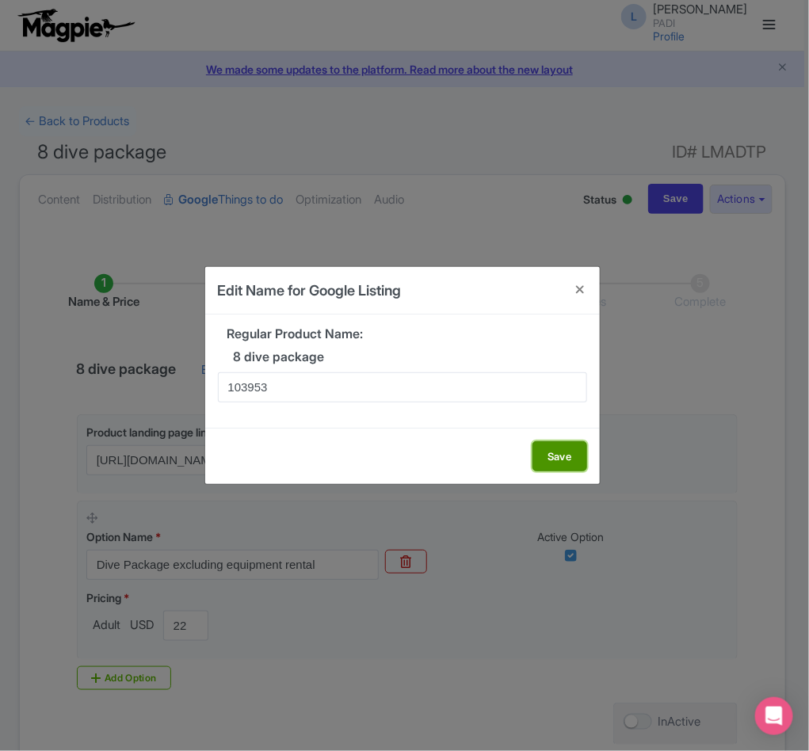
click at [559, 459] on button "Save" at bounding box center [559, 456] width 55 height 30
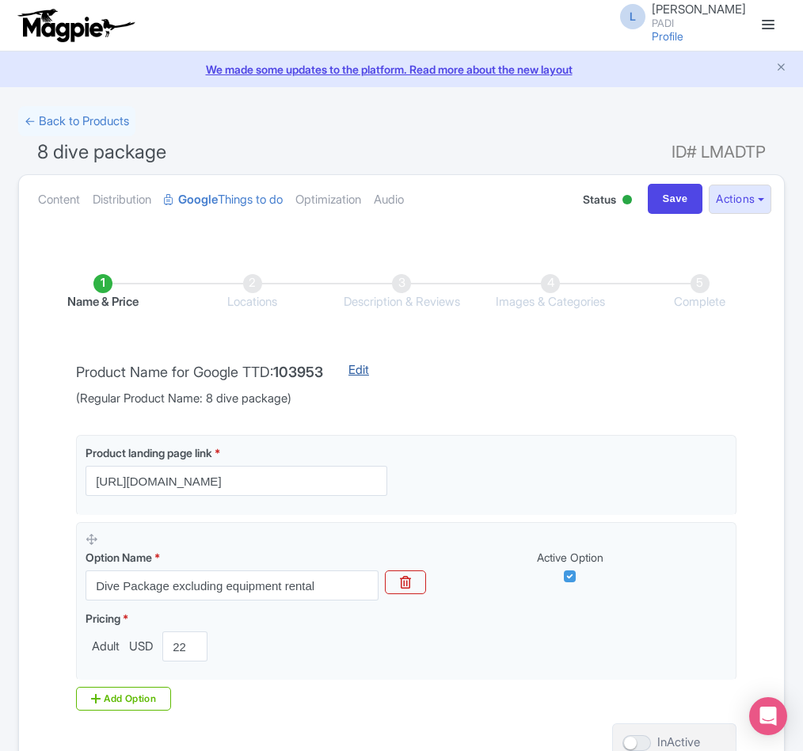
click at [371, 371] on link "Edit" at bounding box center [359, 384] width 52 height 46
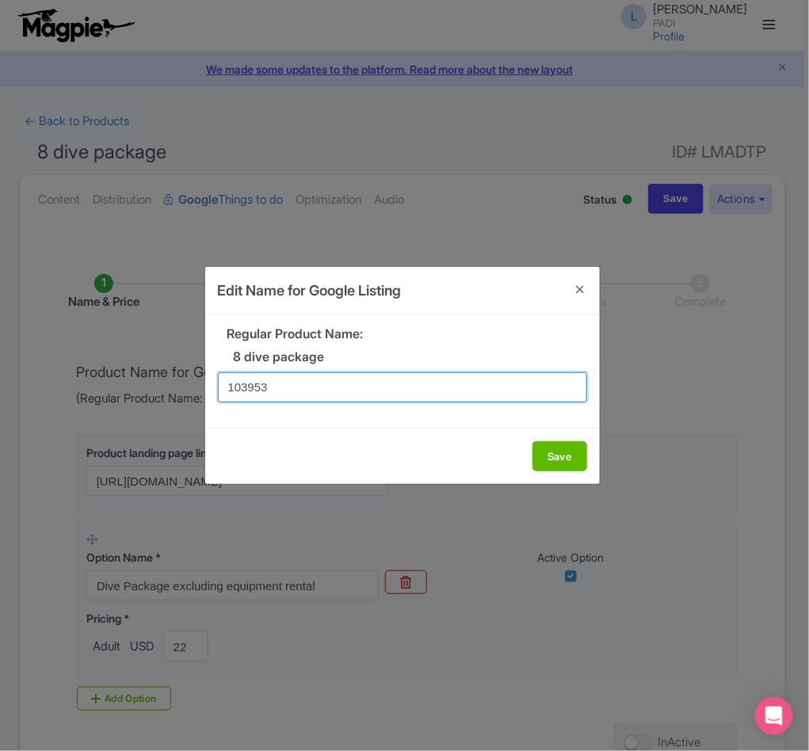
drag, startPoint x: 337, startPoint y: 376, endPoint x: 57, endPoint y: 376, distance: 280.3
click at [57, 376] on div "Edit Name for Google Listing Regular Product Name: 8 dive package 103953 Save" at bounding box center [404, 375] width 809 height 751
paste input "Dahab Wonders Await – 4 Days, 8 Dive Excursion for Certified Divers from Nilave…"
type input "Dahab Wonders Await – 4 Days, 8 Dive Excursion for Certified Divers from Nilave…"
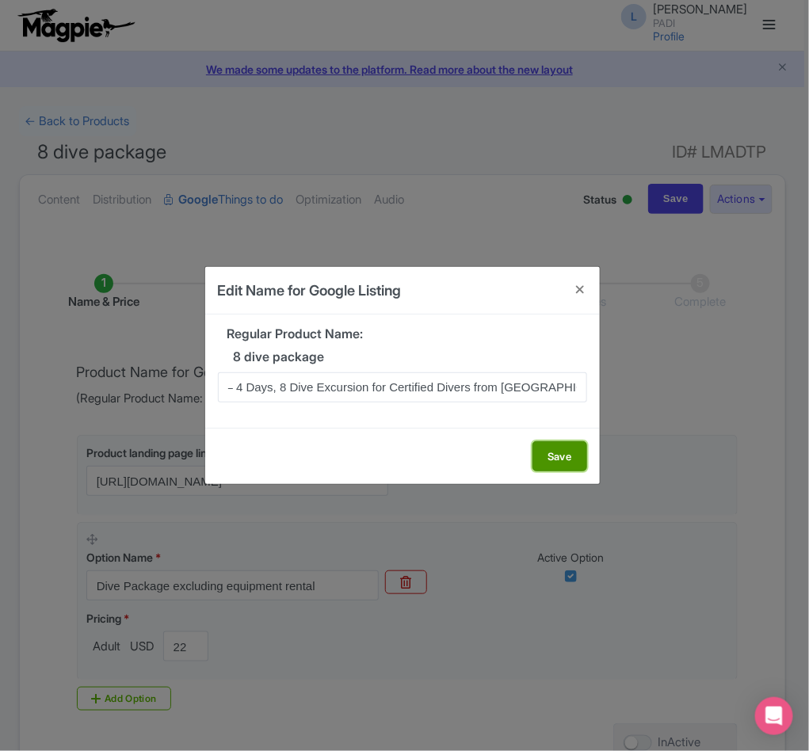
click at [551, 459] on button "Save" at bounding box center [559, 456] width 55 height 30
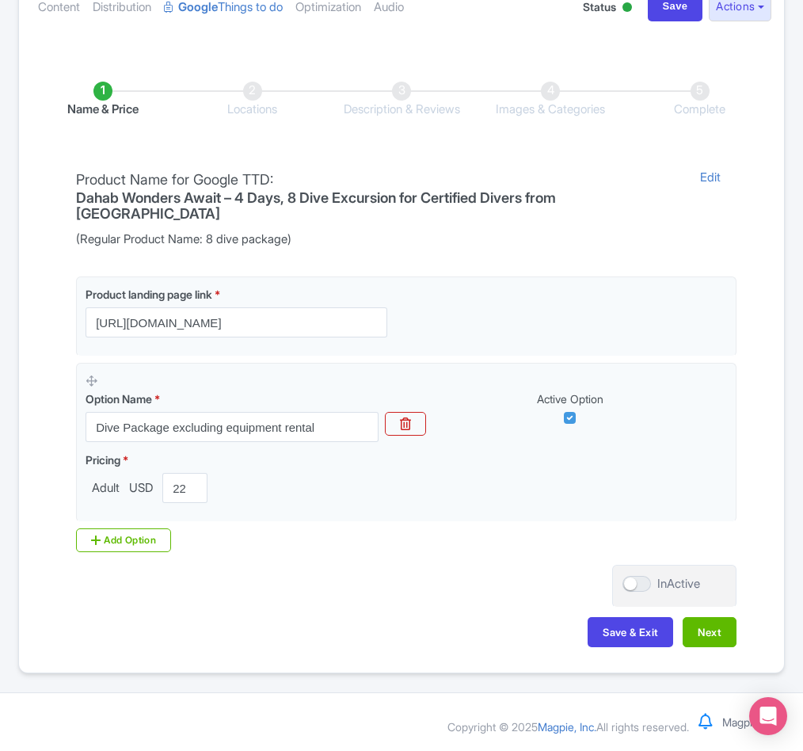
scroll to position [197, 0]
click at [710, 630] on button "Next" at bounding box center [710, 632] width 54 height 30
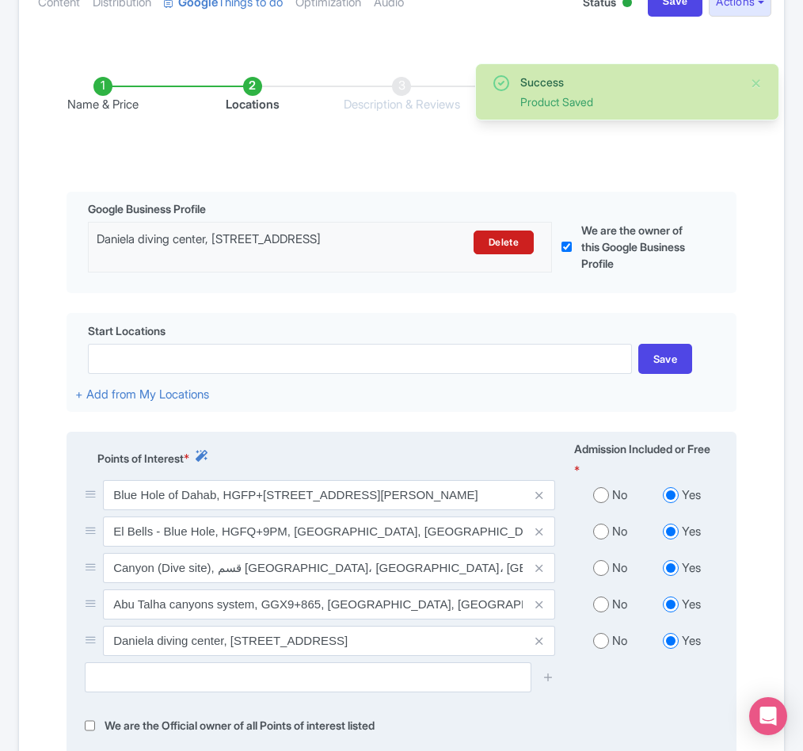
click at [604, 503] on input "radio" at bounding box center [601, 495] width 16 height 16
radio input "true"
click at [594, 539] on input "radio" at bounding box center [601, 531] width 16 height 16
radio input "true"
click at [603, 576] on input "radio" at bounding box center [601, 568] width 16 height 16
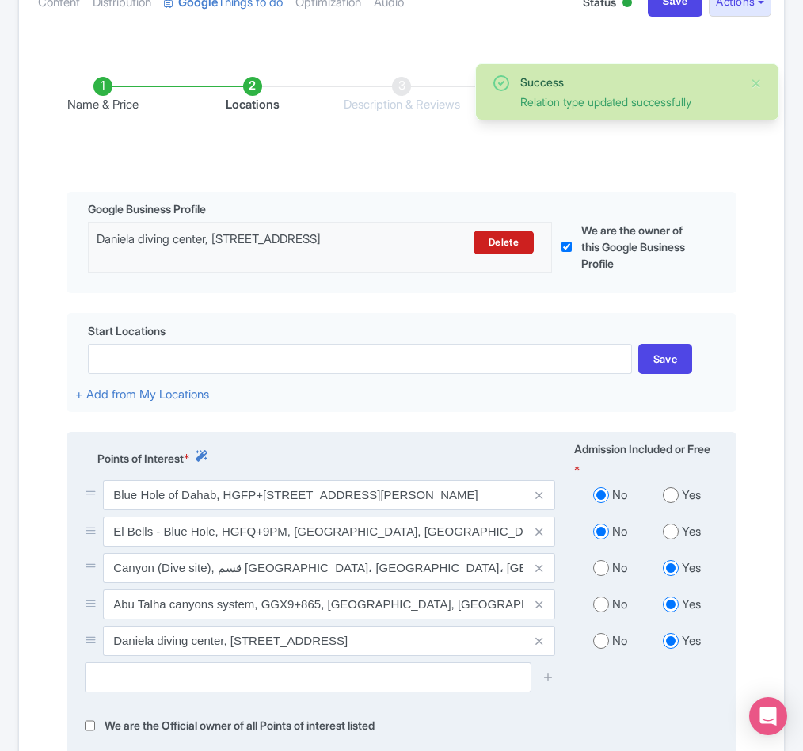
radio input "true"
click at [599, 612] on input "radio" at bounding box center [601, 604] width 16 height 16
radio input "true"
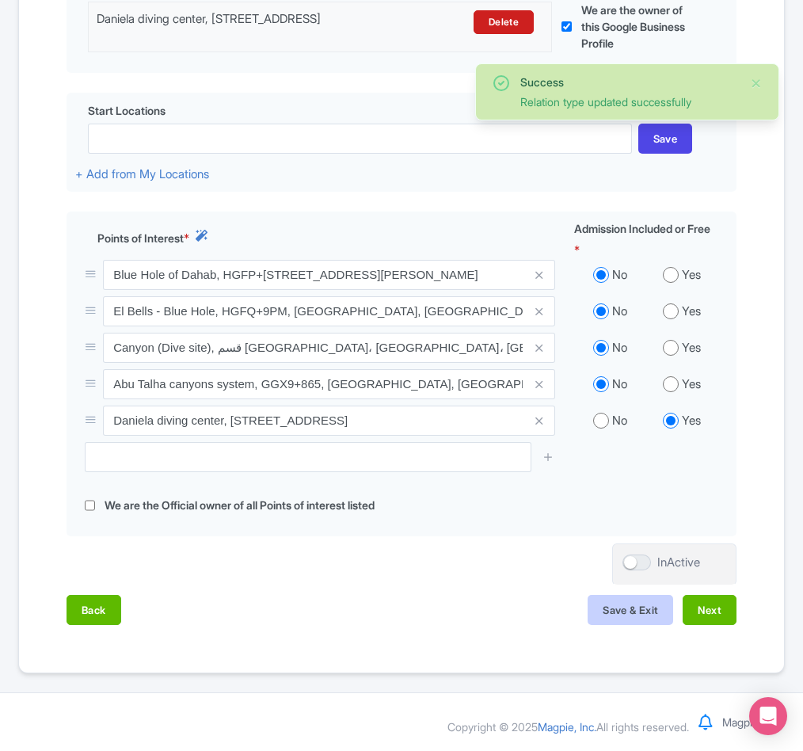
scroll to position [435, 0]
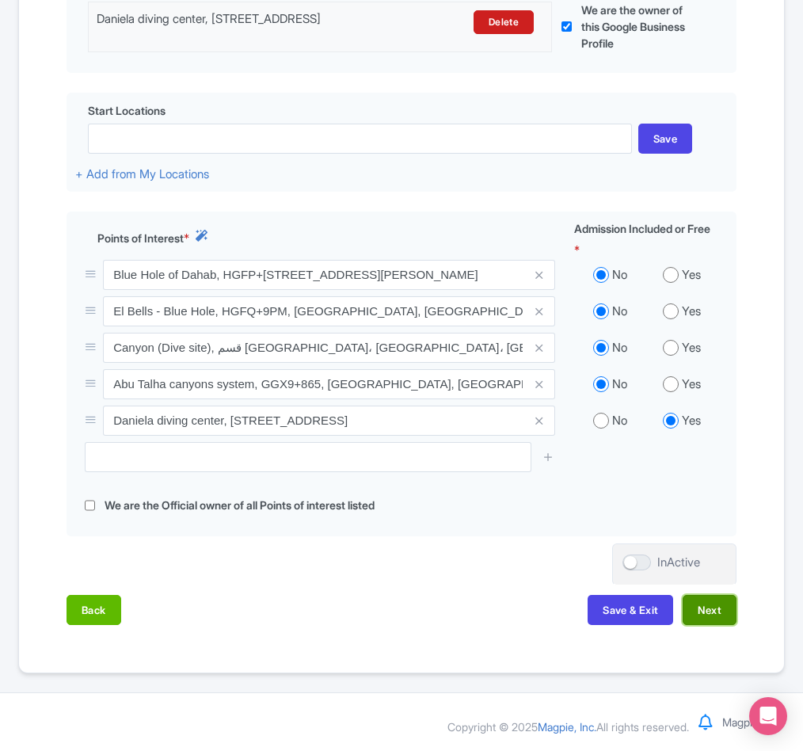
click at [710, 625] on button "Next" at bounding box center [710, 610] width 54 height 30
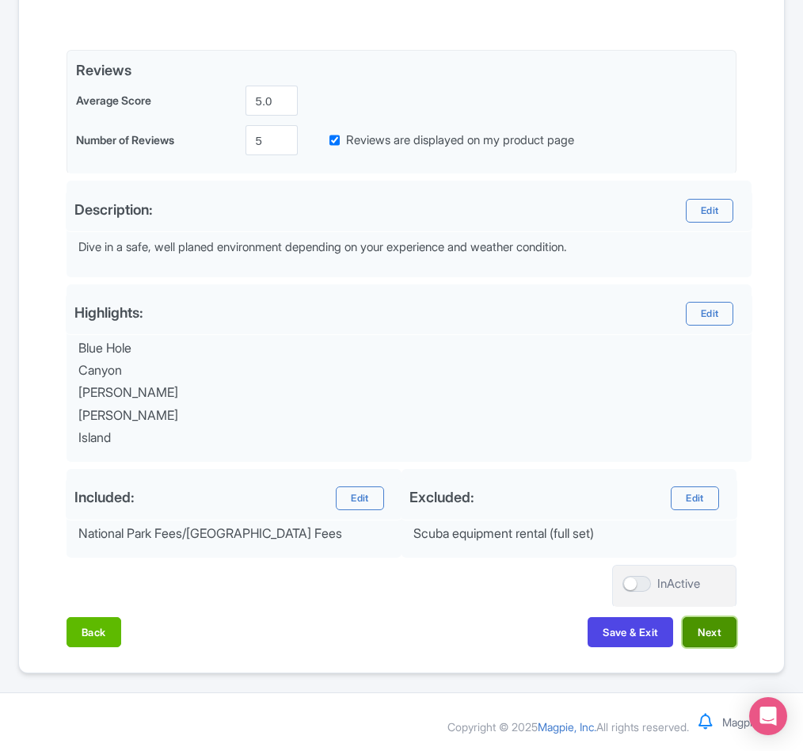
click at [713, 626] on button "Next" at bounding box center [710, 632] width 54 height 30
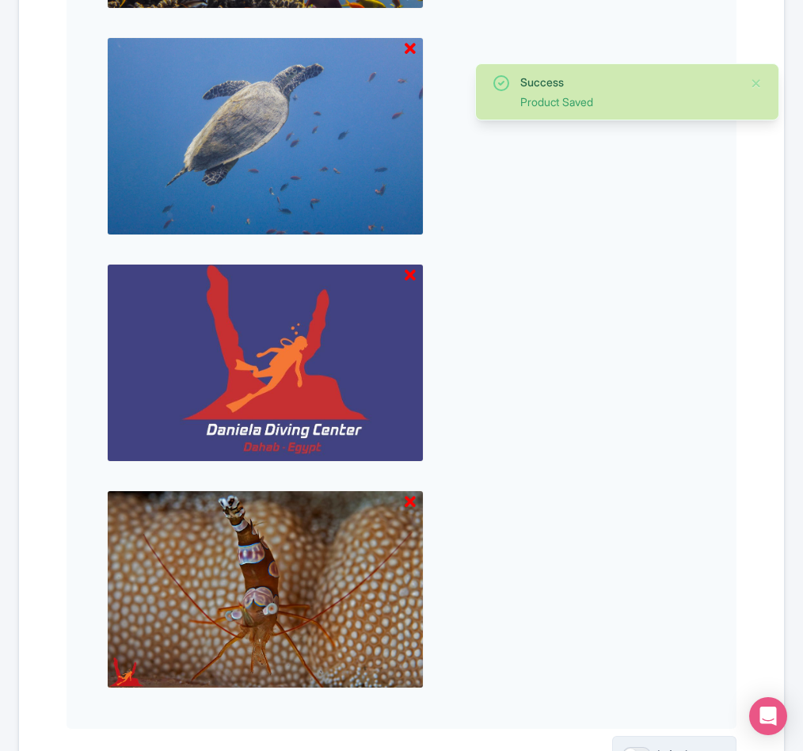
scroll to position [1473, 0]
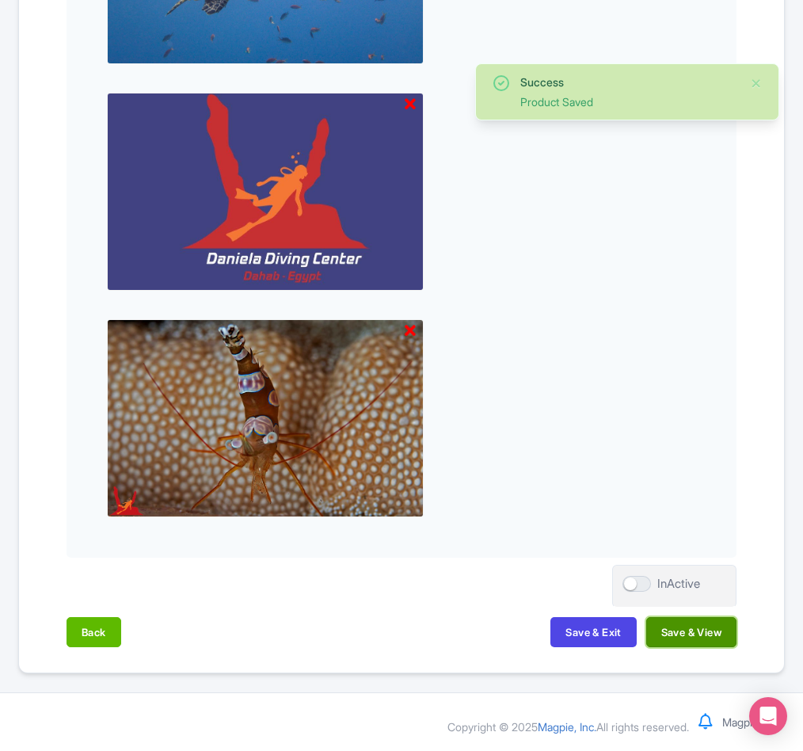
click at [711, 630] on button "Save & View" at bounding box center [691, 632] width 90 height 30
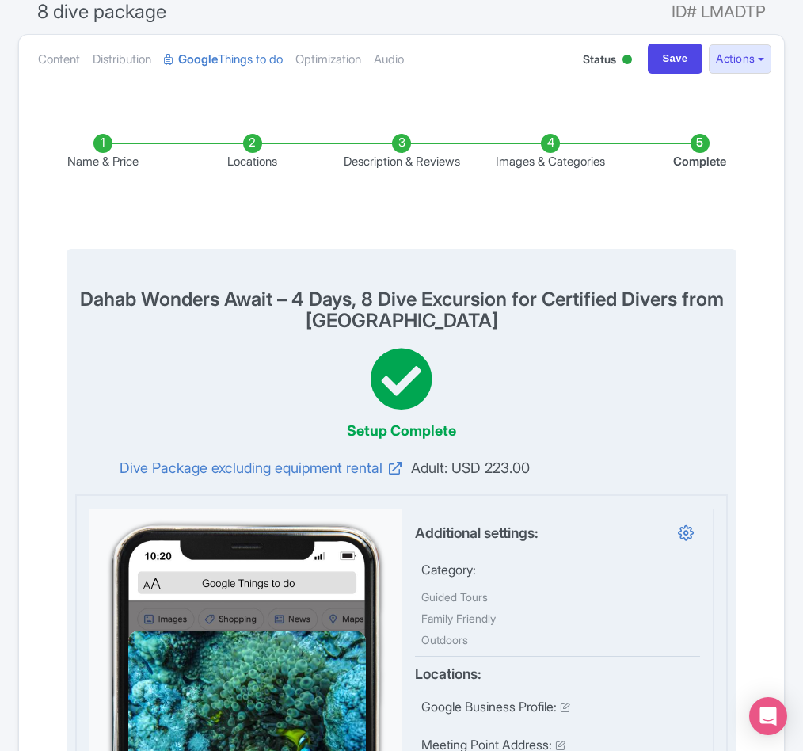
scroll to position [0, 0]
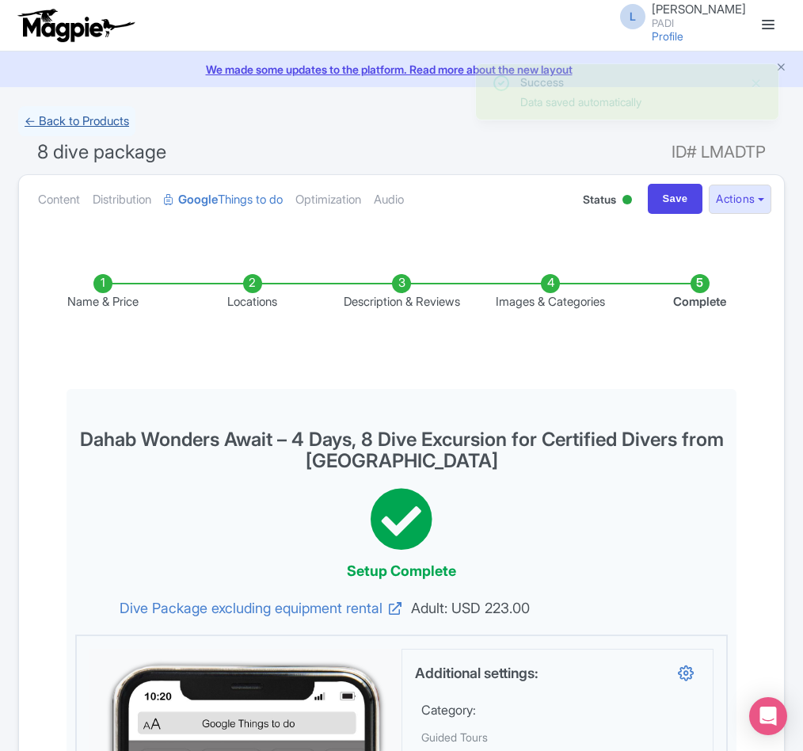
click at [79, 127] on link "← Back to Products" at bounding box center [76, 121] width 117 height 31
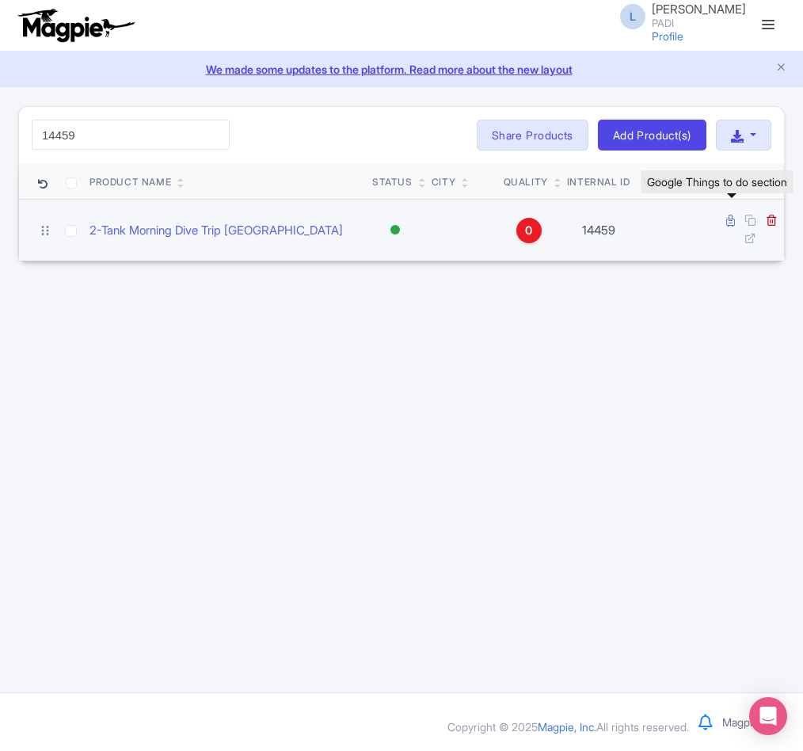
type input "14459"
click at [727, 223] on icon at bounding box center [730, 221] width 9 height 12
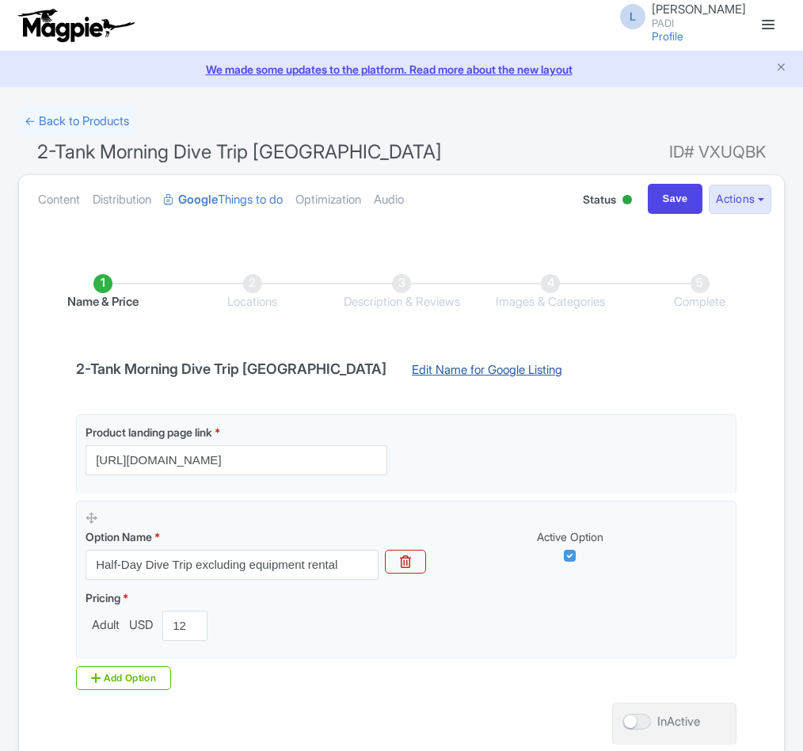
drag, startPoint x: 0, startPoint y: 0, endPoint x: 387, endPoint y: 364, distance: 531.7
click at [396, 364] on link "Edit Name for Google Listing" at bounding box center [487, 373] width 182 height 25
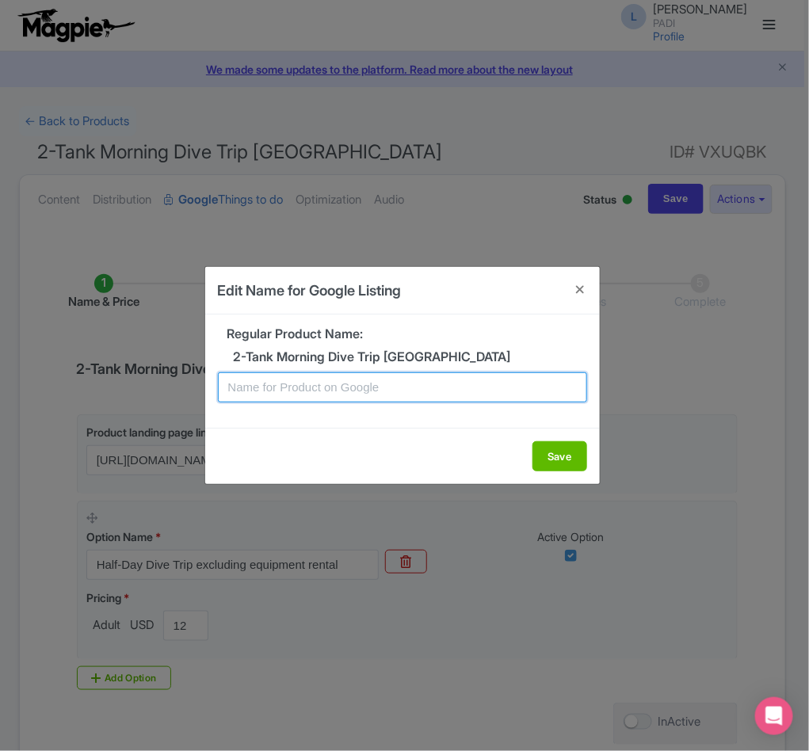
click at [324, 390] on input "text" at bounding box center [402, 387] width 369 height 30
paste input "Explore [GEOGRAPHIC_DATA] – 2-Tank morning Dives for Certified Divers"
type input "Explore [GEOGRAPHIC_DATA] – 2-Tank morning Dives for Certified Divers"
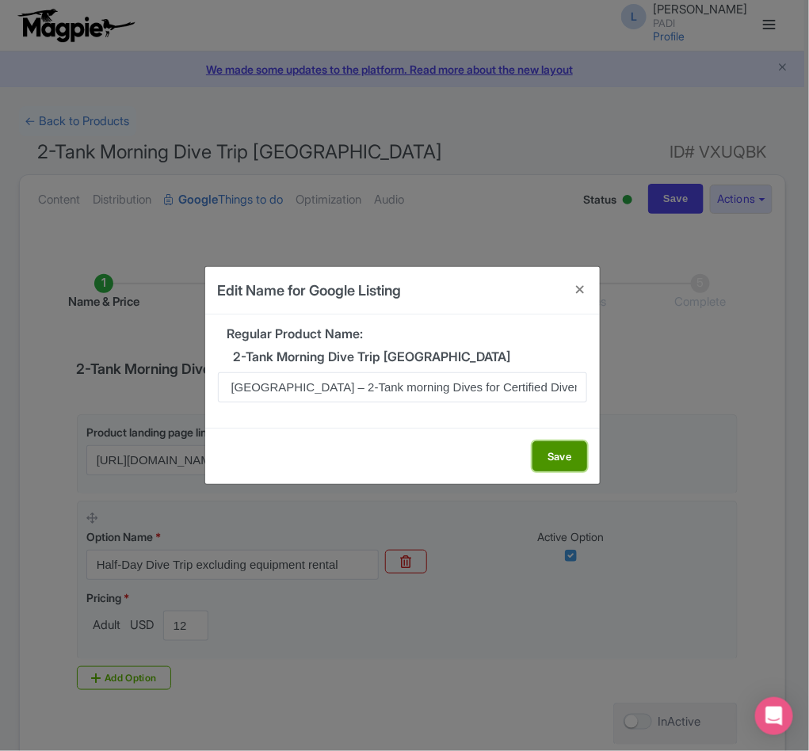
click at [547, 456] on button "Save" at bounding box center [559, 456] width 55 height 30
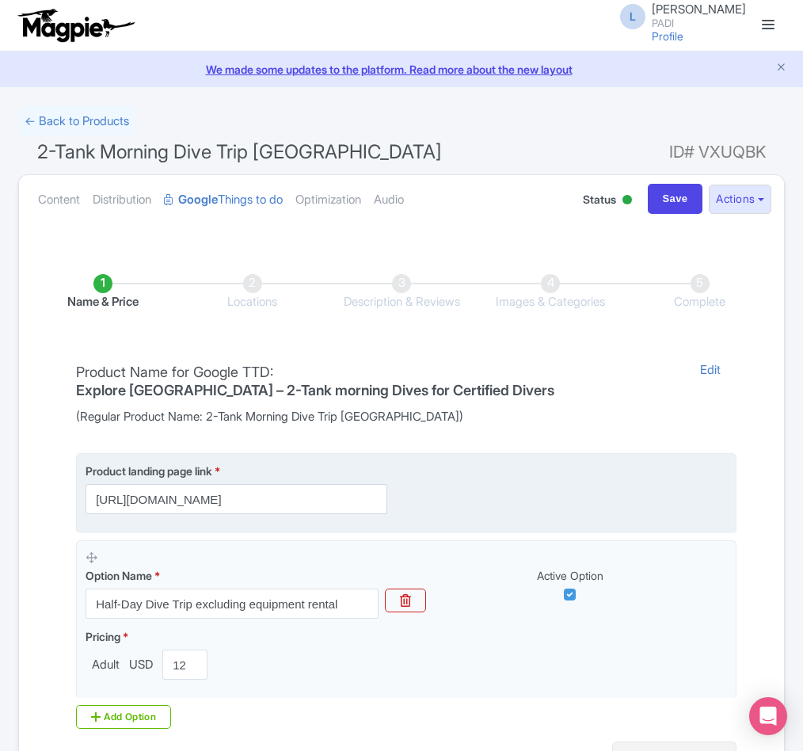
scroll to position [181, 0]
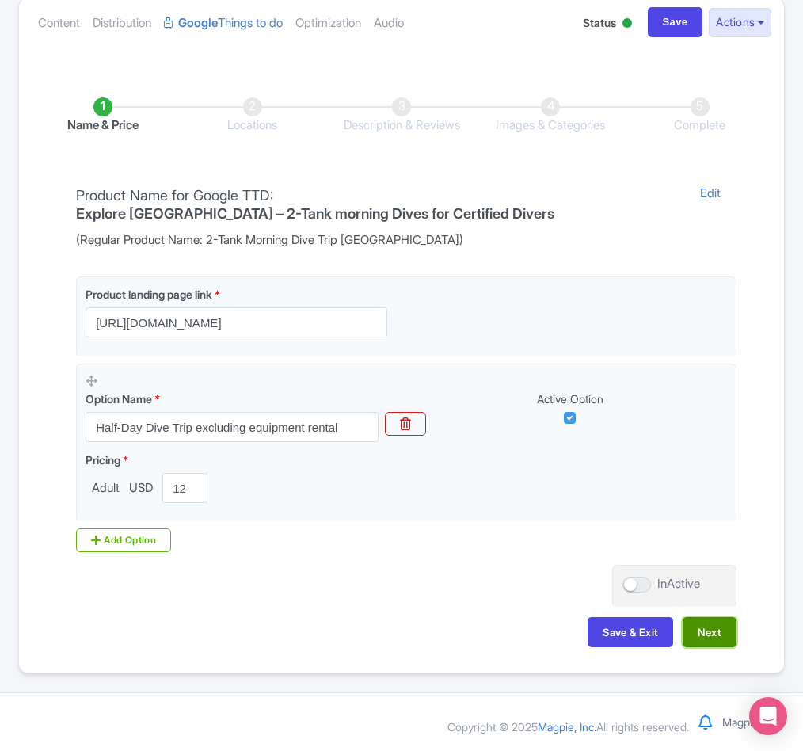
click at [696, 638] on button "Next" at bounding box center [710, 632] width 54 height 30
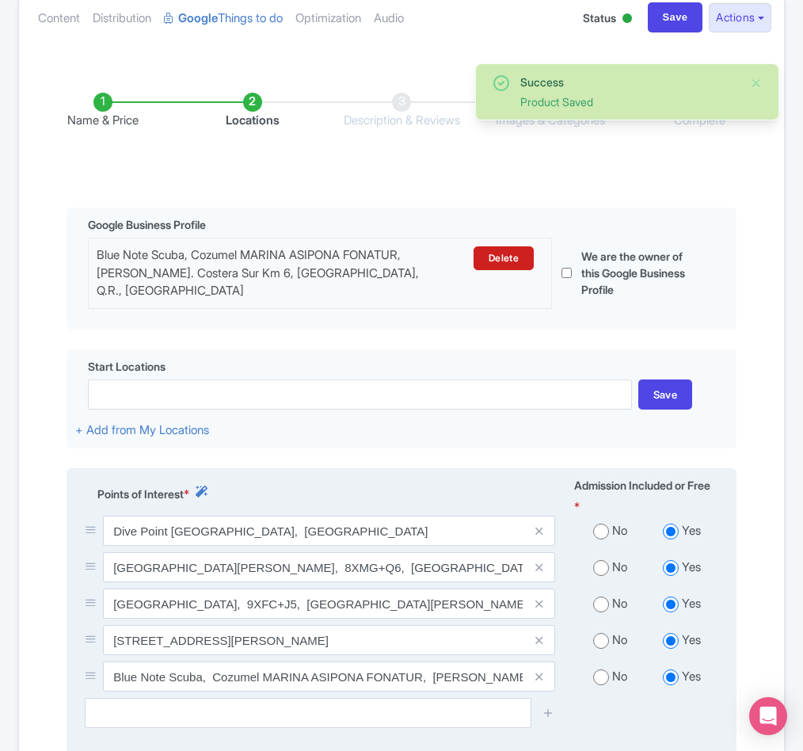
click at [602, 539] on input "radio" at bounding box center [601, 531] width 16 height 16
radio input "true"
click at [601, 576] on input "radio" at bounding box center [601, 568] width 16 height 16
radio input "true"
click at [603, 612] on input "radio" at bounding box center [601, 604] width 16 height 16
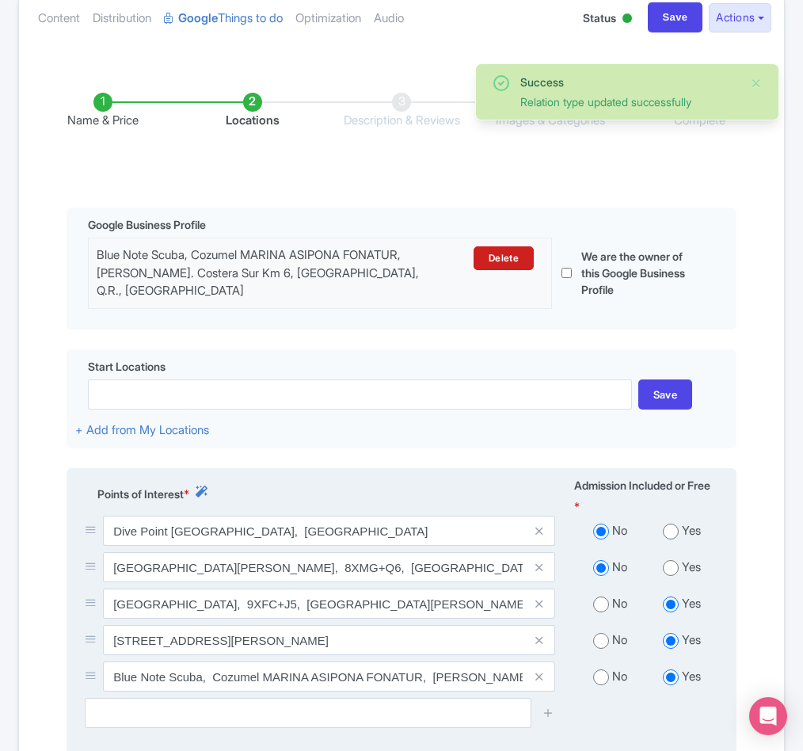
radio input "true"
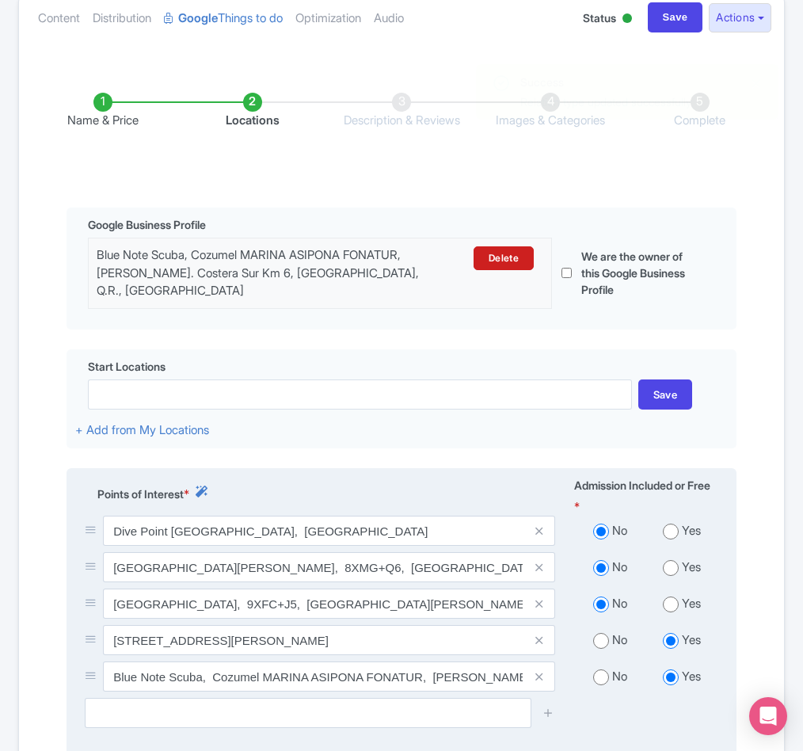
click at [602, 661] on div "No Yes" at bounding box center [646, 643] width 163 height 36
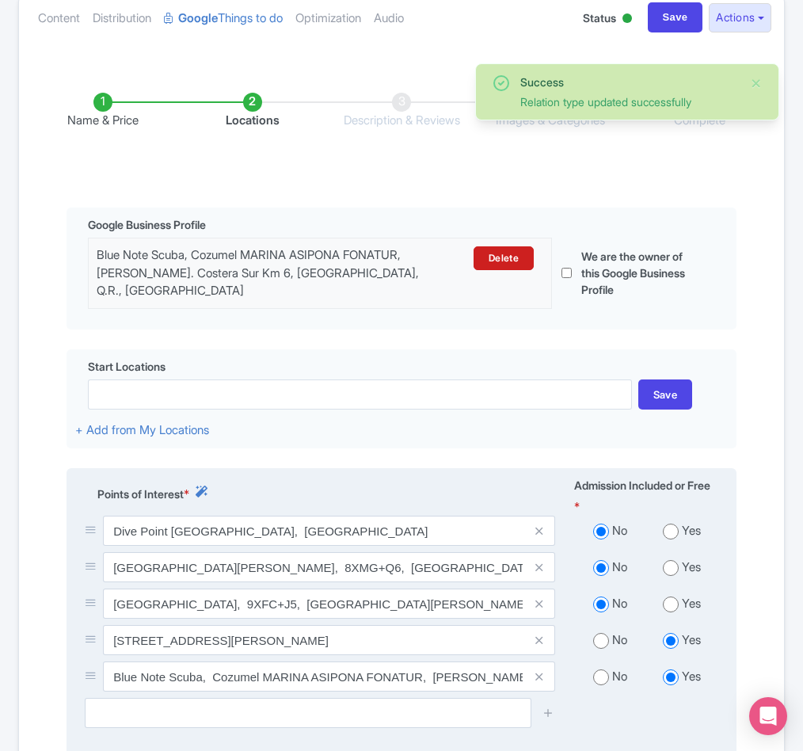
click at [602, 649] on input "radio" at bounding box center [601, 641] width 16 height 16
radio input "true"
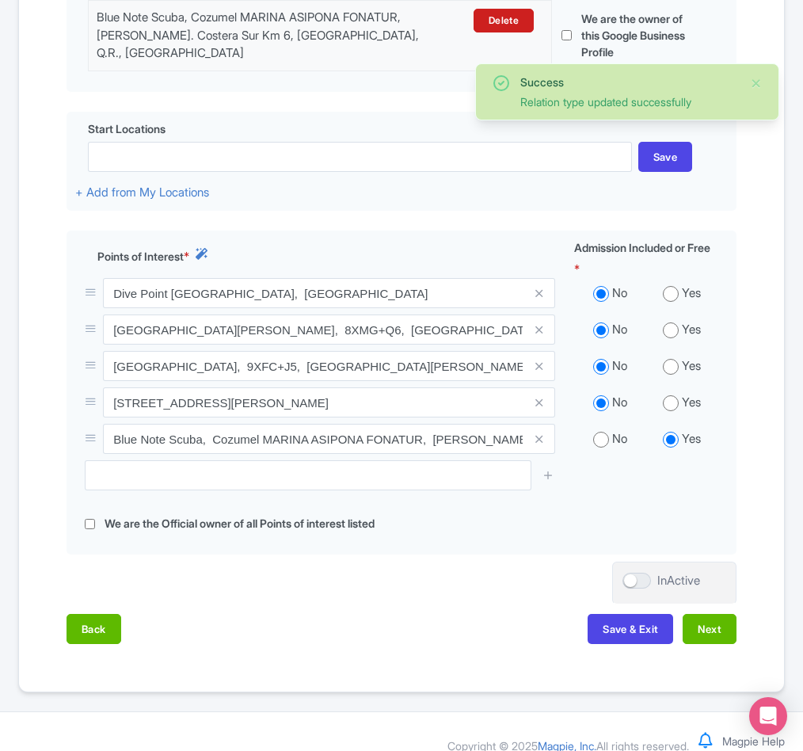
scroll to position [462, 0]
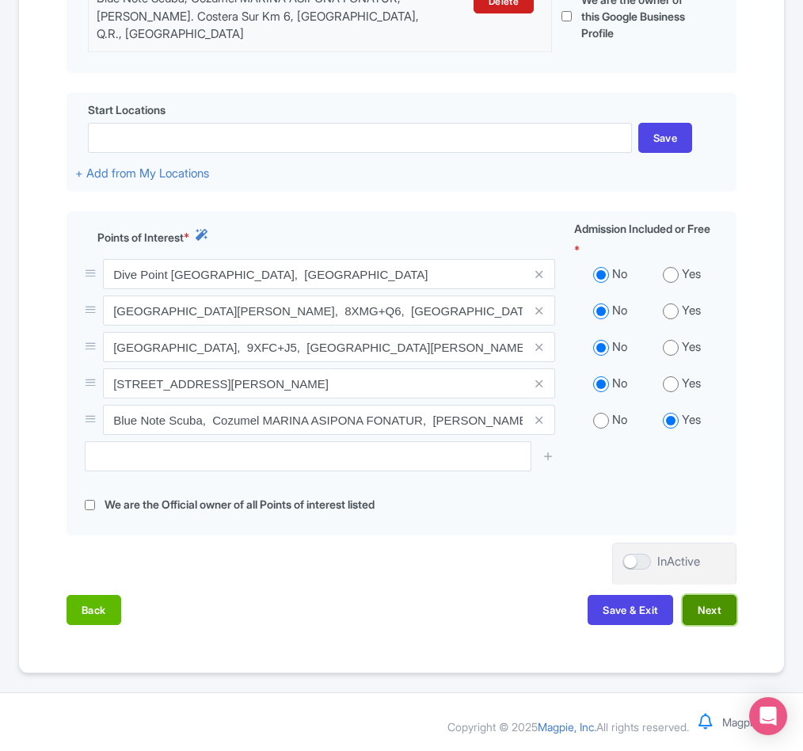
click at [725, 611] on button "Next" at bounding box center [710, 610] width 54 height 30
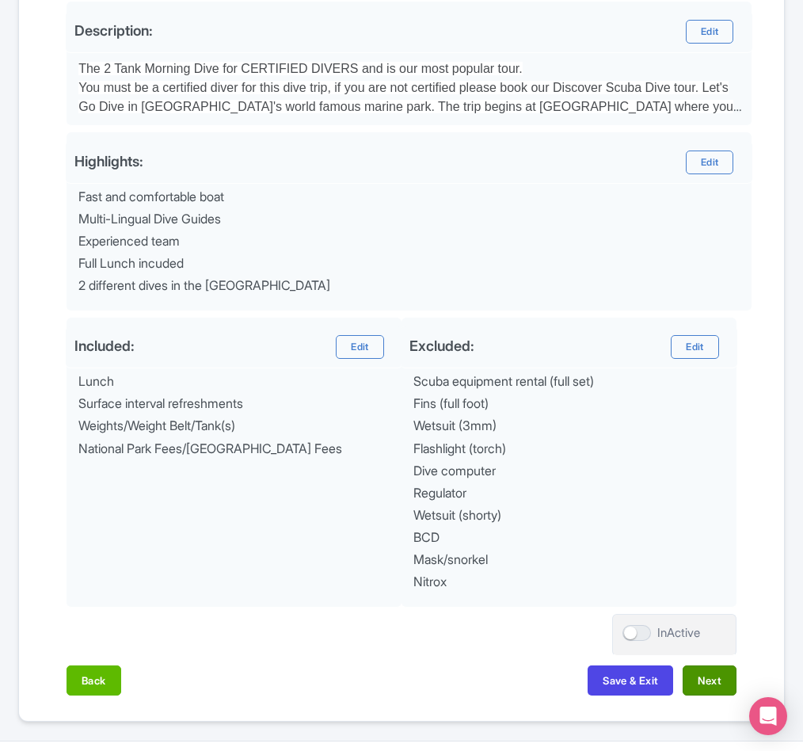
scroll to position [575, 0]
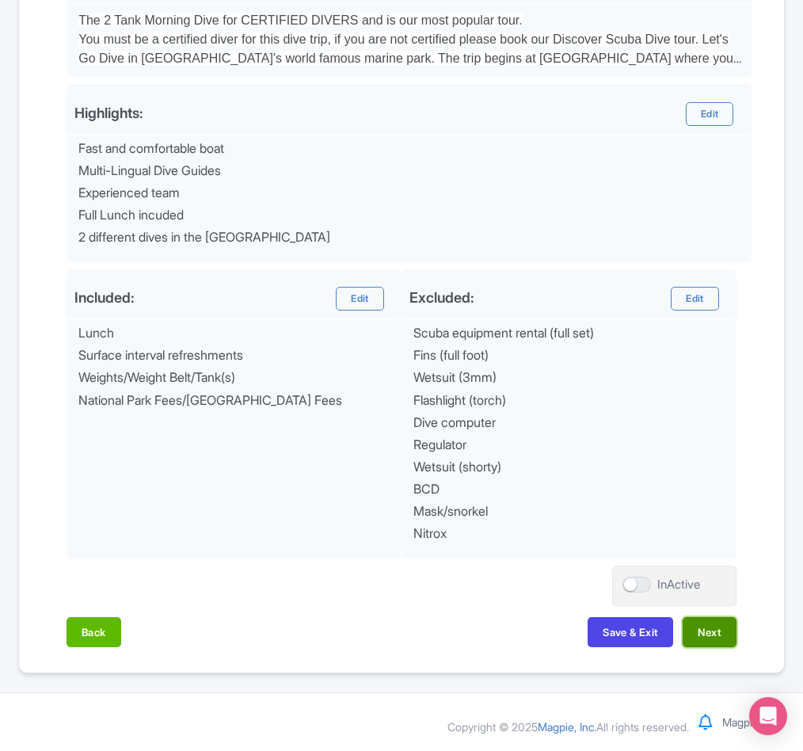
click at [701, 630] on button "Next" at bounding box center [710, 632] width 54 height 30
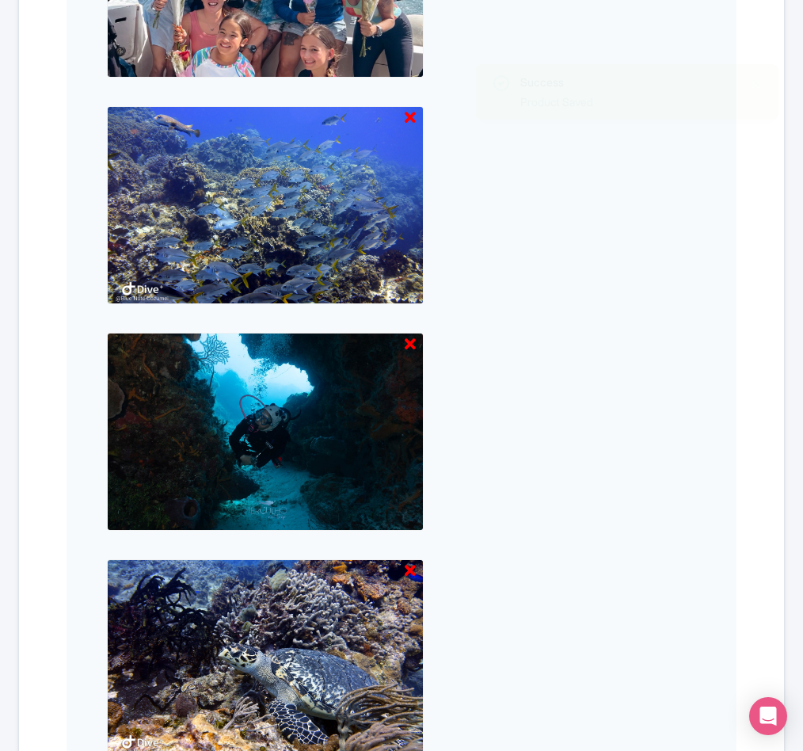
scroll to position [1644, 0]
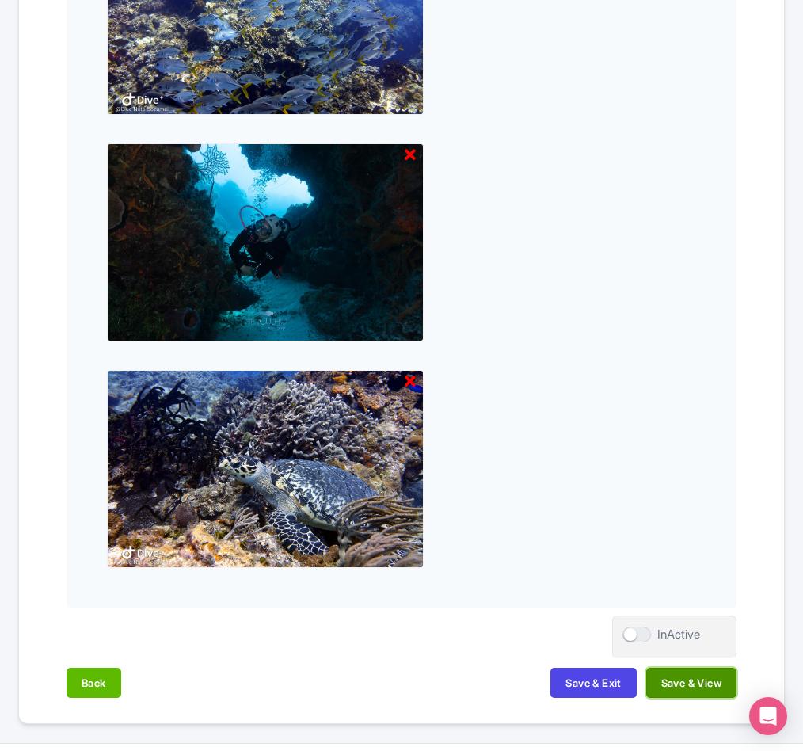
click at [687, 684] on button "Save & View" at bounding box center [691, 683] width 90 height 30
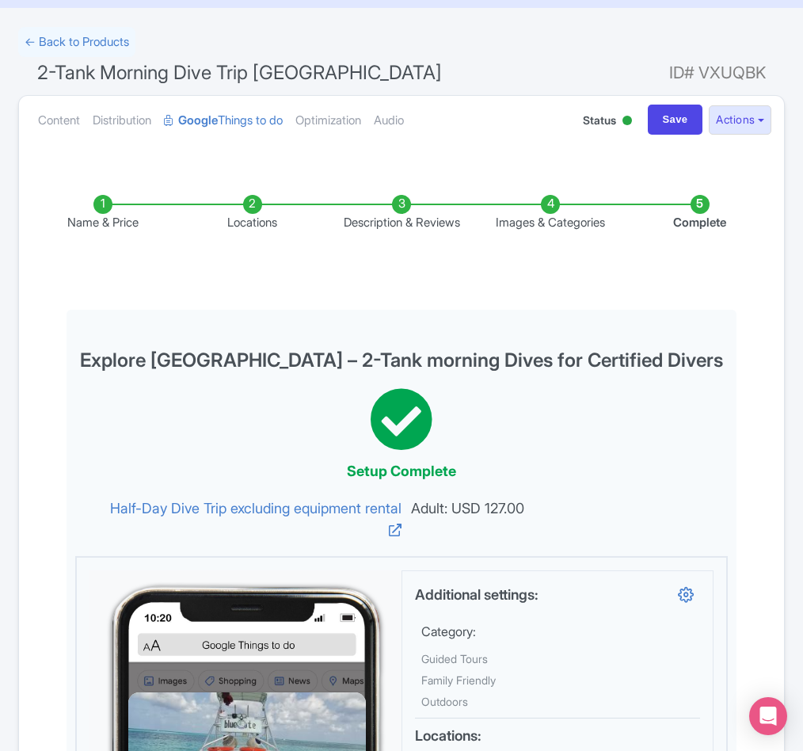
scroll to position [0, 0]
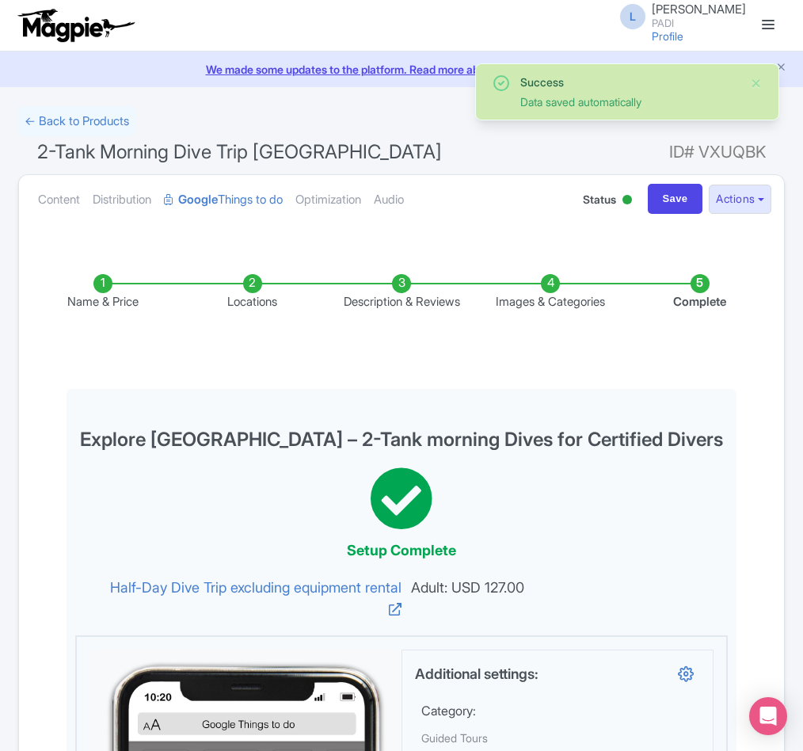
click at [60, 136] on h1 "2-Tank Morning Dive Trip Cozumel ID# VXUQBK" at bounding box center [401, 155] width 767 height 38
click at [58, 133] on link "← Back to Products" at bounding box center [76, 121] width 117 height 31
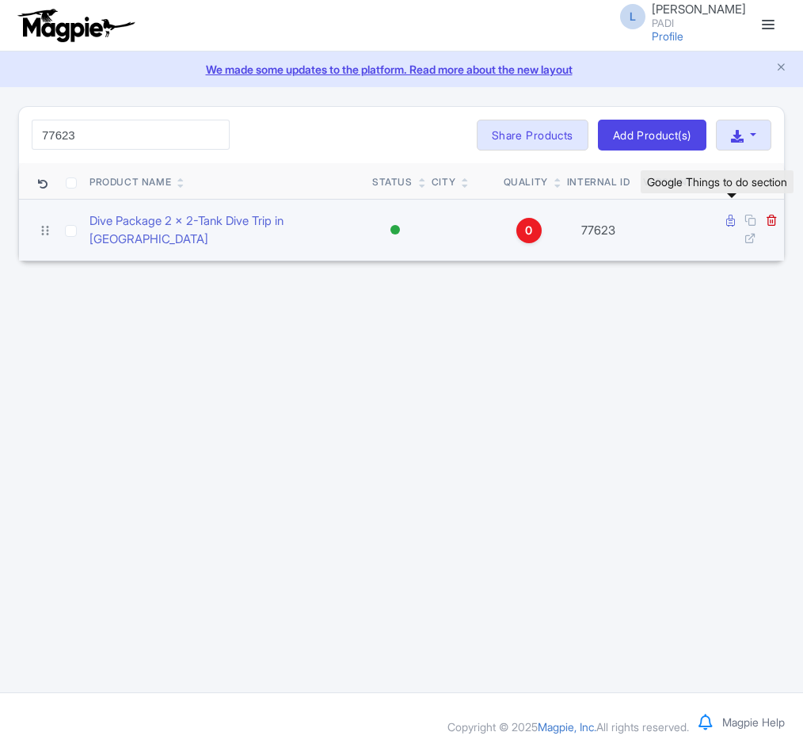
click at [727, 221] on icon at bounding box center [730, 221] width 9 height 12
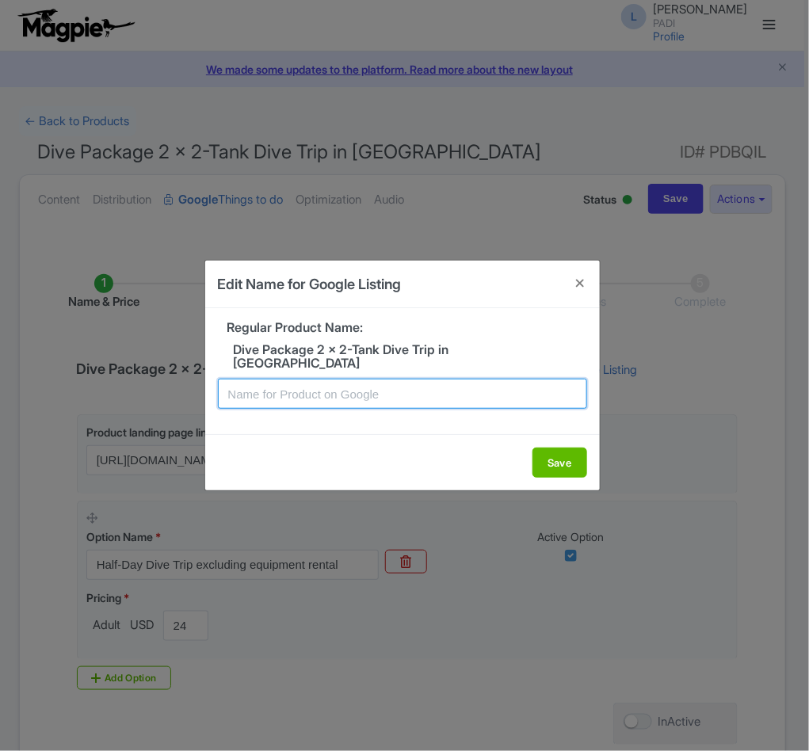
click at [314, 386] on input "text" at bounding box center [402, 394] width 369 height 30
paste input "Cozumel Wonders Await – 2 Days, 4 Dives Package for Certified Divers"
type input "Cozumel Wonders Await – 2 Days, 4 Dives Package for Certified Divers"
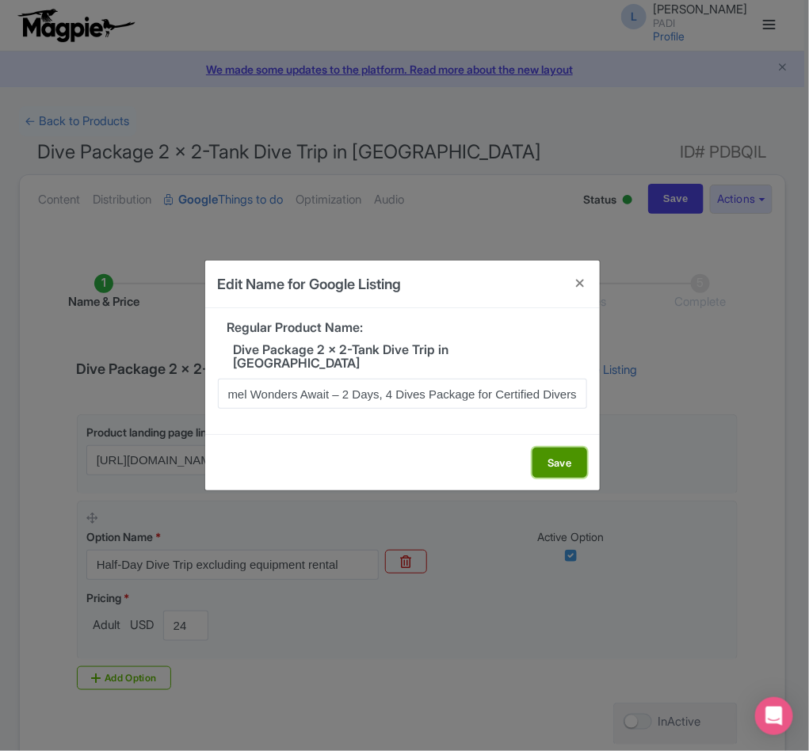
click at [571, 457] on button "Save" at bounding box center [559, 462] width 55 height 30
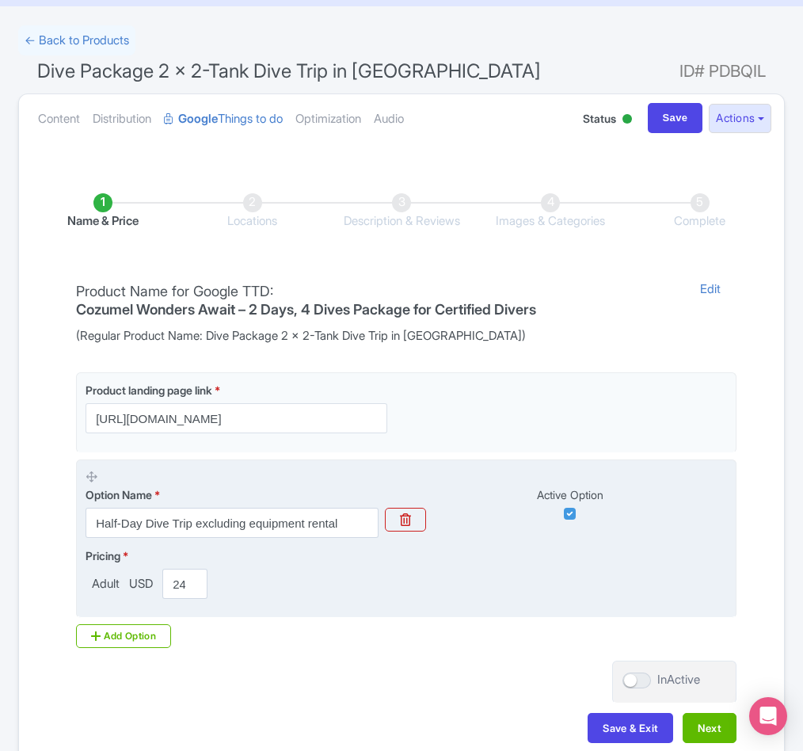
scroll to position [181, 0]
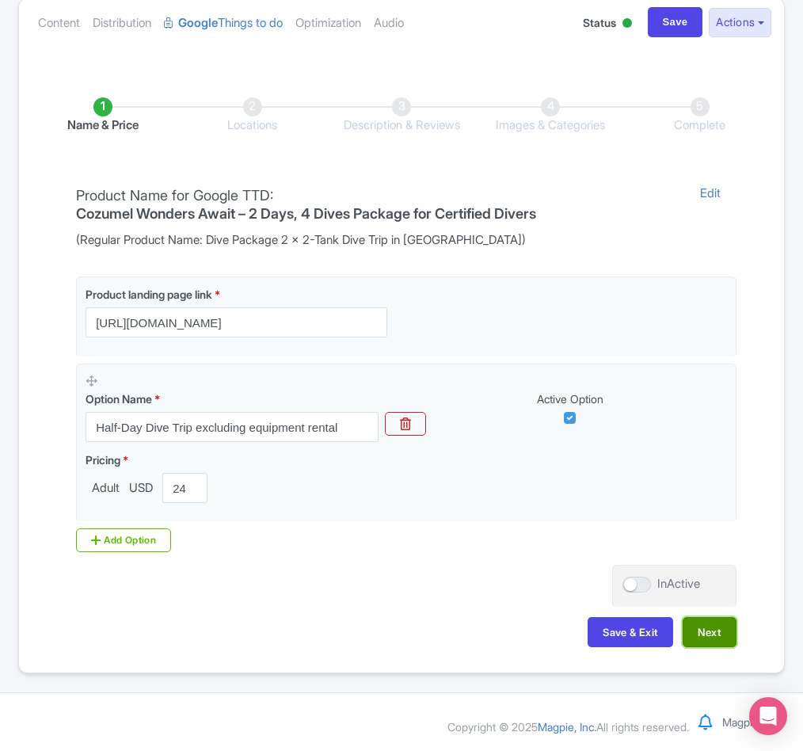
click at [702, 625] on button "Next" at bounding box center [710, 632] width 54 height 30
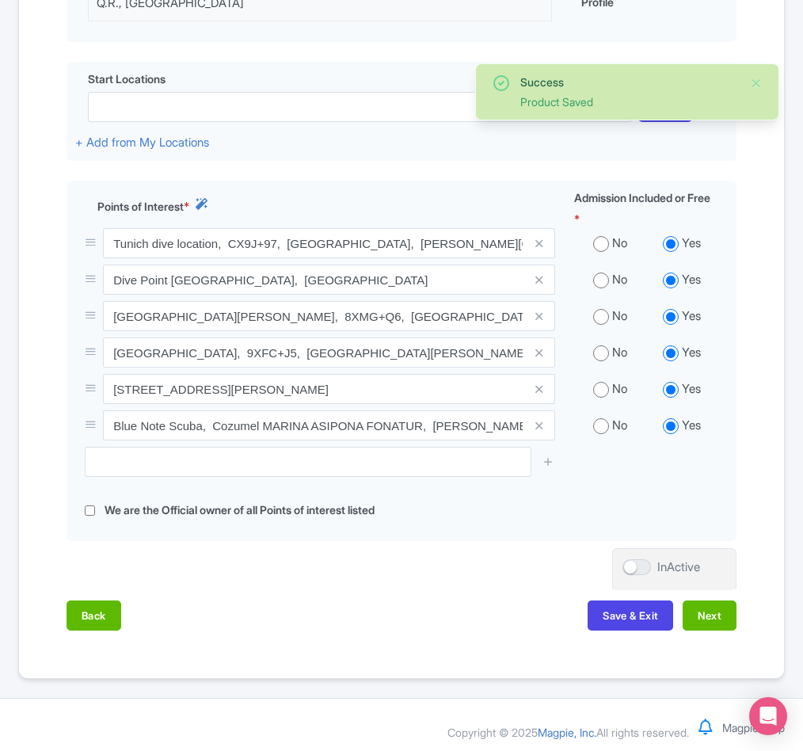
scroll to position [499, 0]
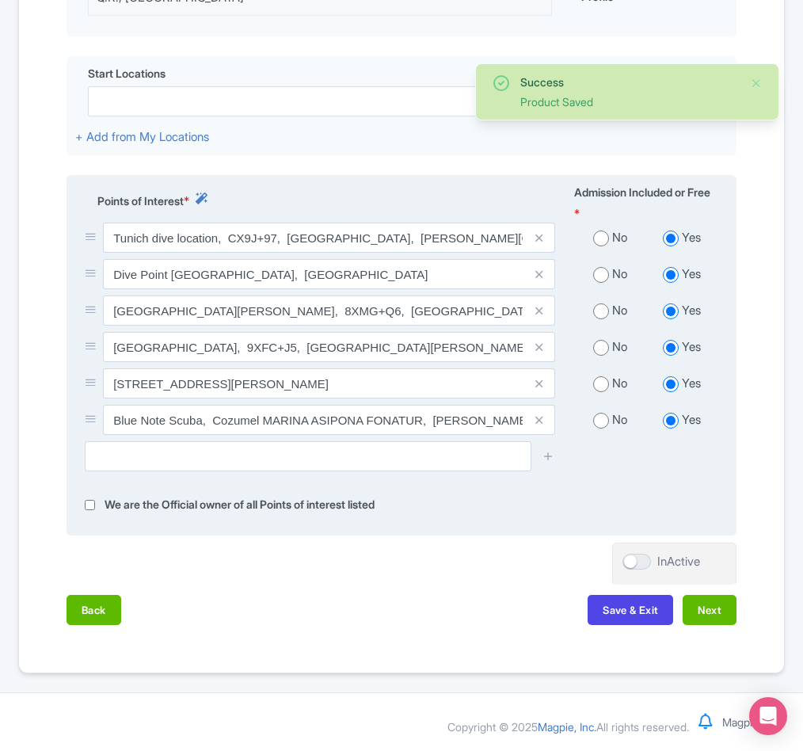
click at [602, 236] on input "radio" at bounding box center [601, 238] width 16 height 16
radio input "true"
click at [603, 276] on input "radio" at bounding box center [601, 275] width 16 height 16
radio input "true"
click at [596, 303] on input "radio" at bounding box center [601, 311] width 16 height 16
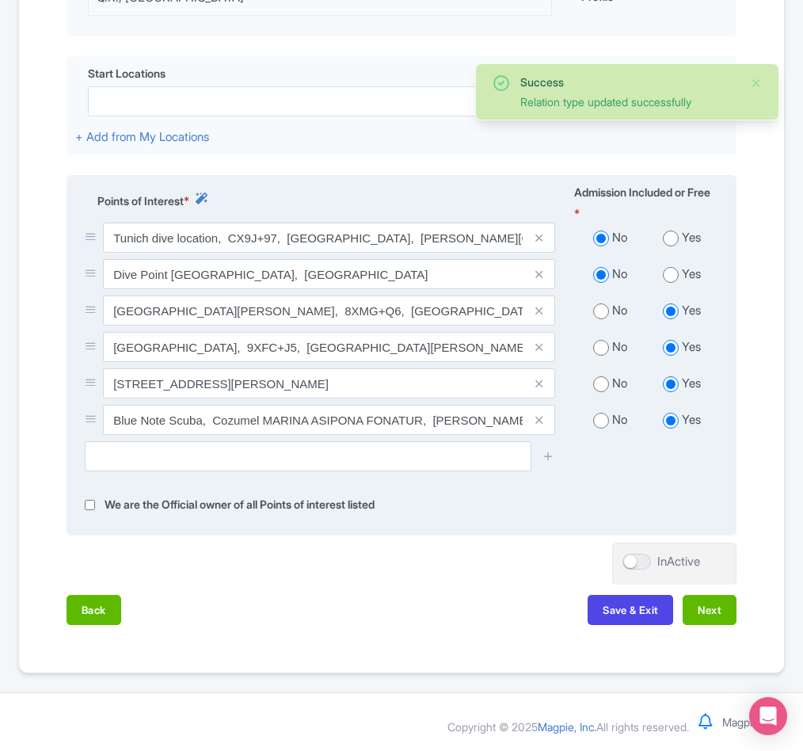
radio input "true"
click at [596, 341] on input "radio" at bounding box center [601, 348] width 16 height 16
radio input "true"
click at [606, 376] on input "radio" at bounding box center [601, 384] width 16 height 16
radio input "true"
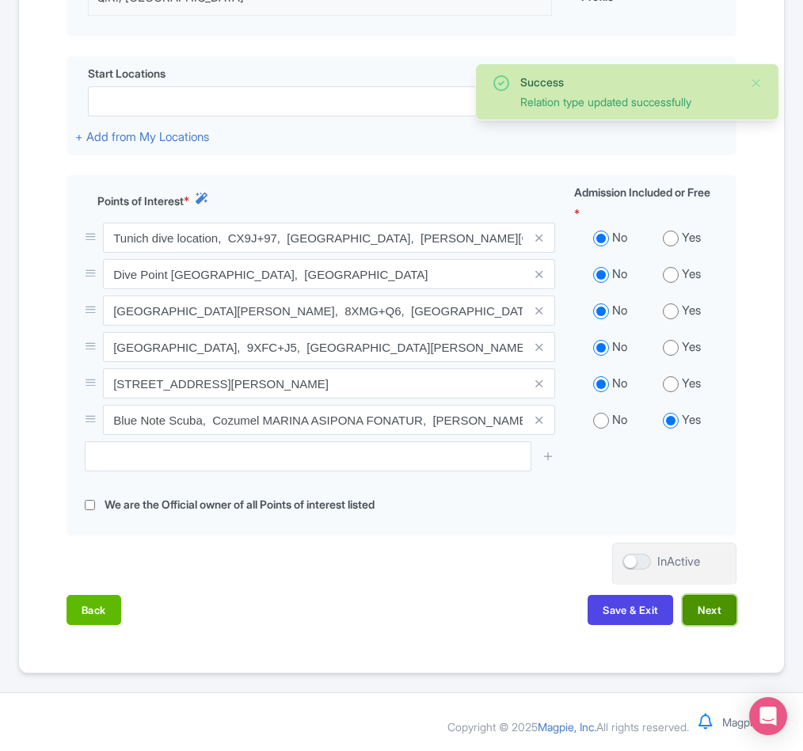
click at [702, 603] on button "Next" at bounding box center [710, 610] width 54 height 30
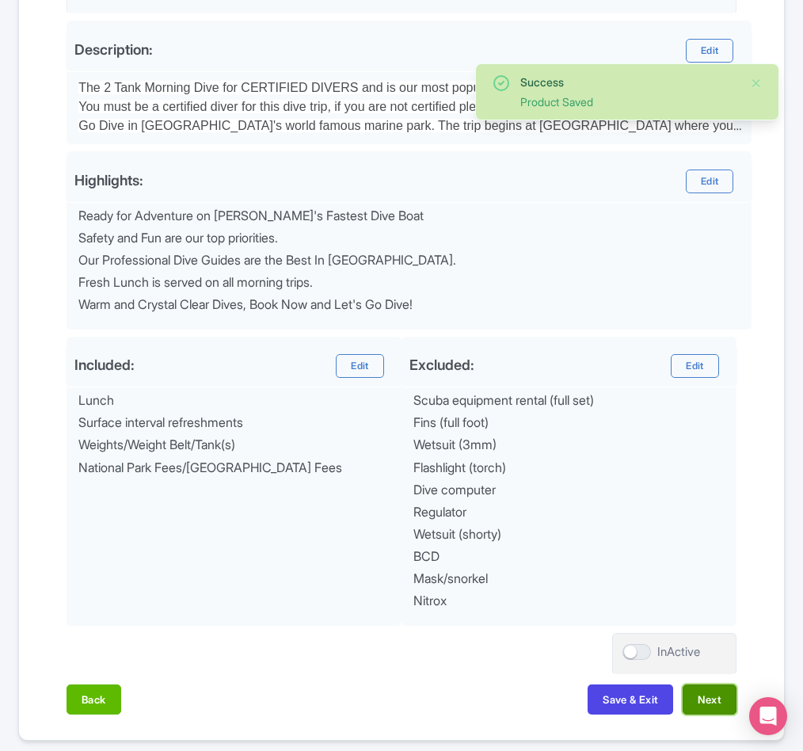
click at [706, 709] on button "Next" at bounding box center [710, 699] width 54 height 30
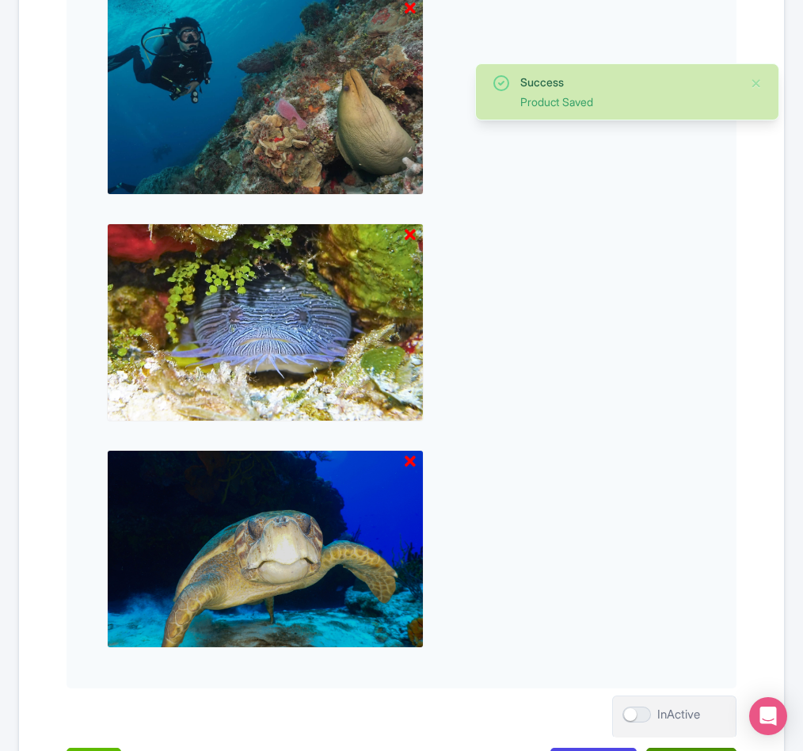
scroll to position [1449, 0]
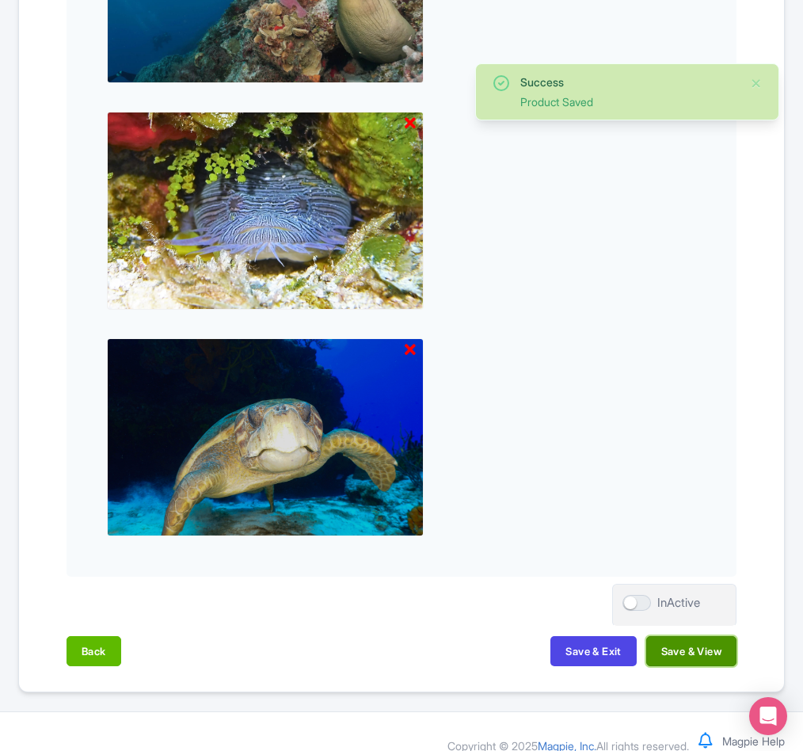
click at [710, 659] on button "Save & View" at bounding box center [691, 651] width 90 height 30
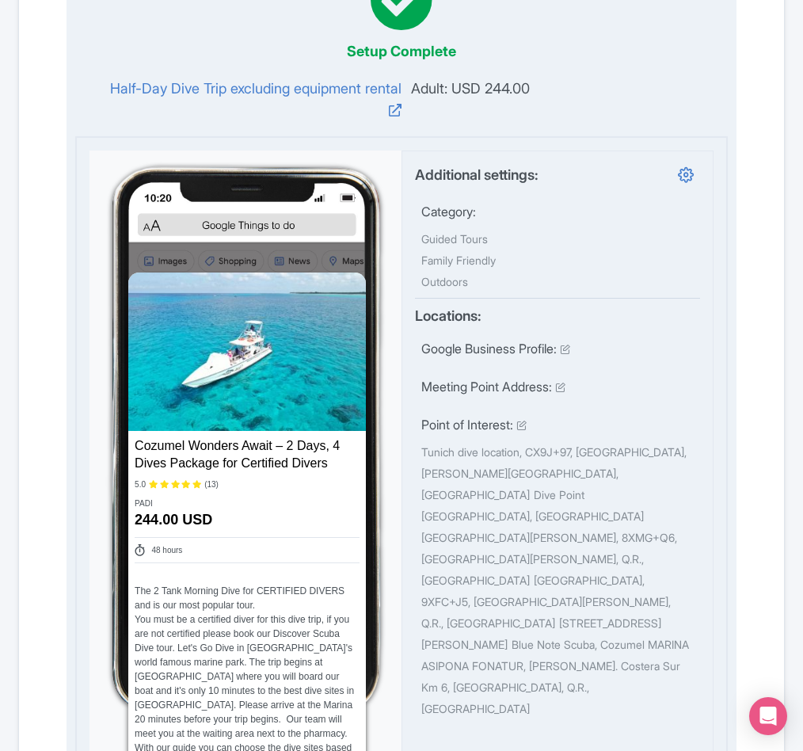
scroll to position [0, 0]
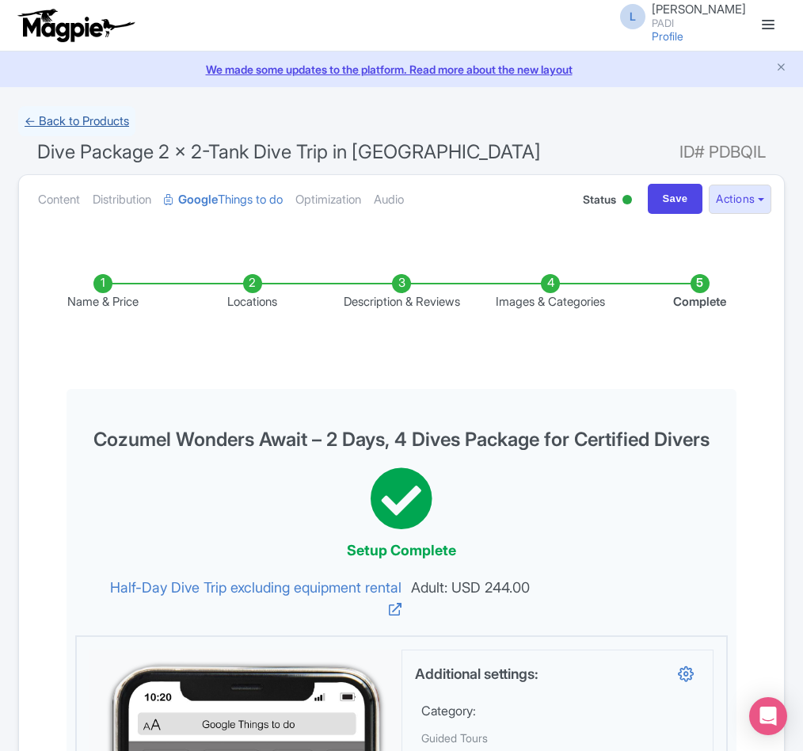
click at [86, 121] on link "← Back to Products" at bounding box center [76, 121] width 117 height 31
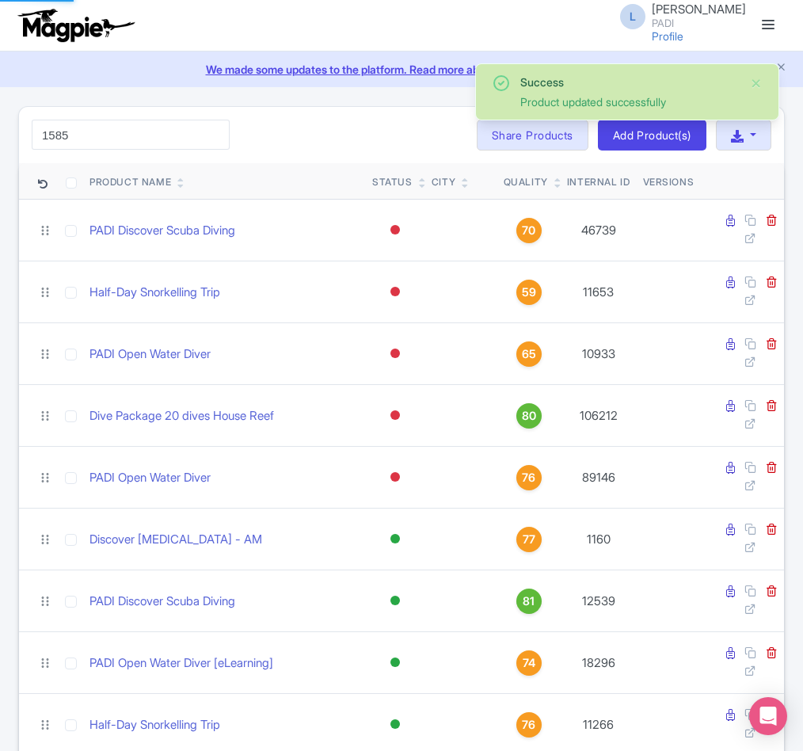
type input "1585"
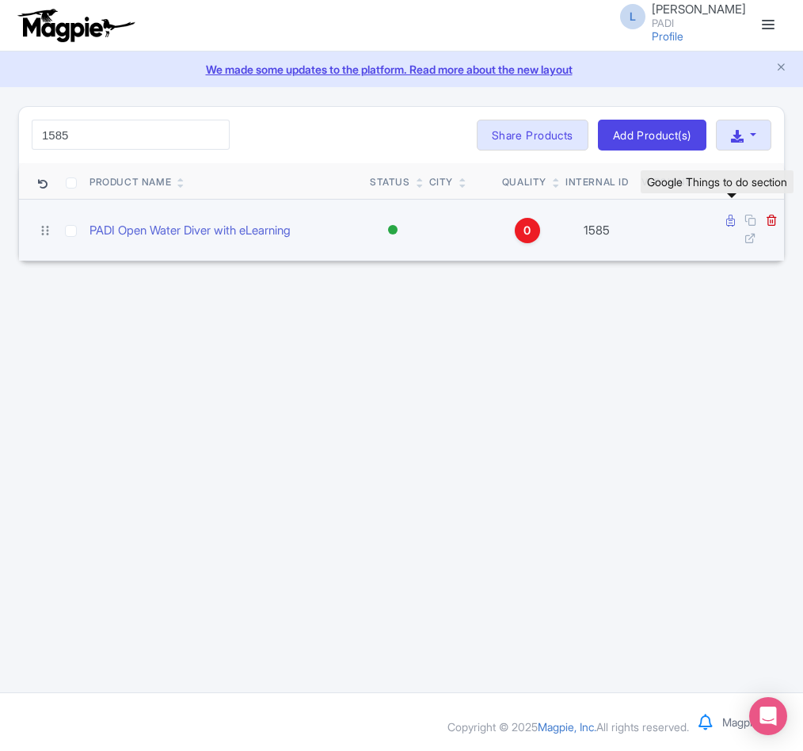
click at [727, 223] on icon at bounding box center [730, 221] width 9 height 12
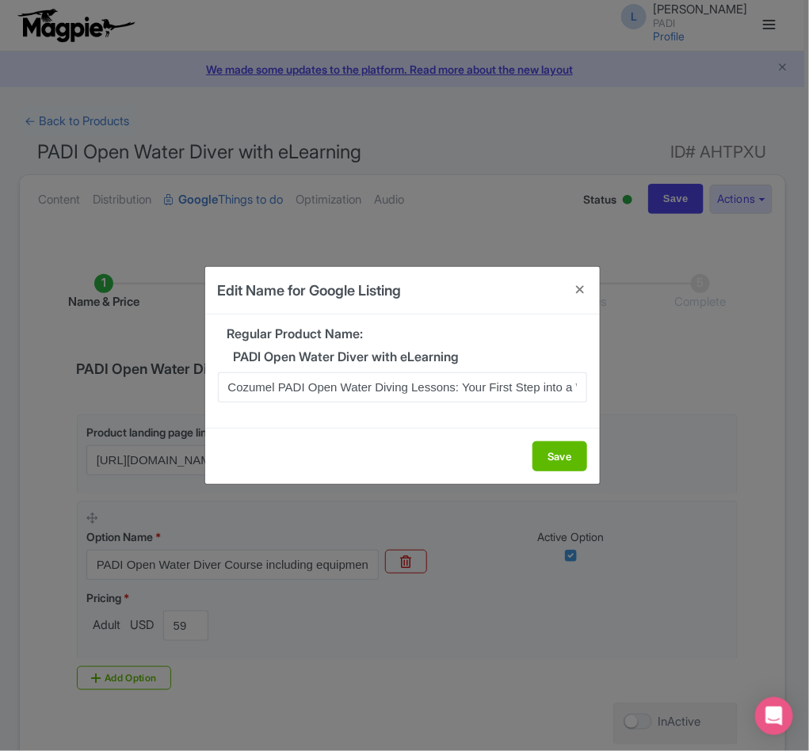
scroll to position [0, 67]
type input "Cozumel PADI Open Water Diving Lessons: Your First Step into a World of Fun"
click at [549, 459] on button "Save" at bounding box center [559, 456] width 55 height 30
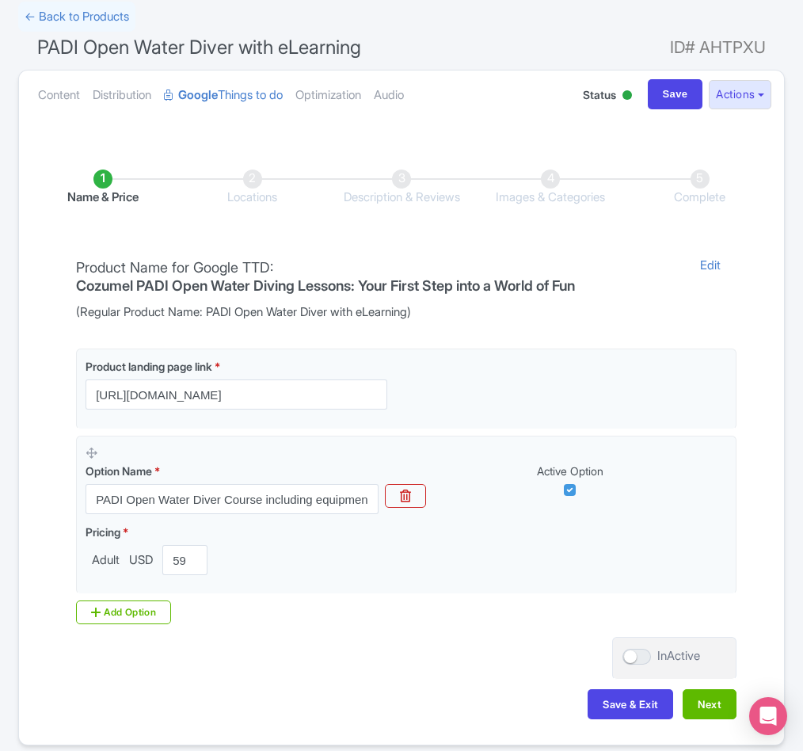
scroll to position [181, 0]
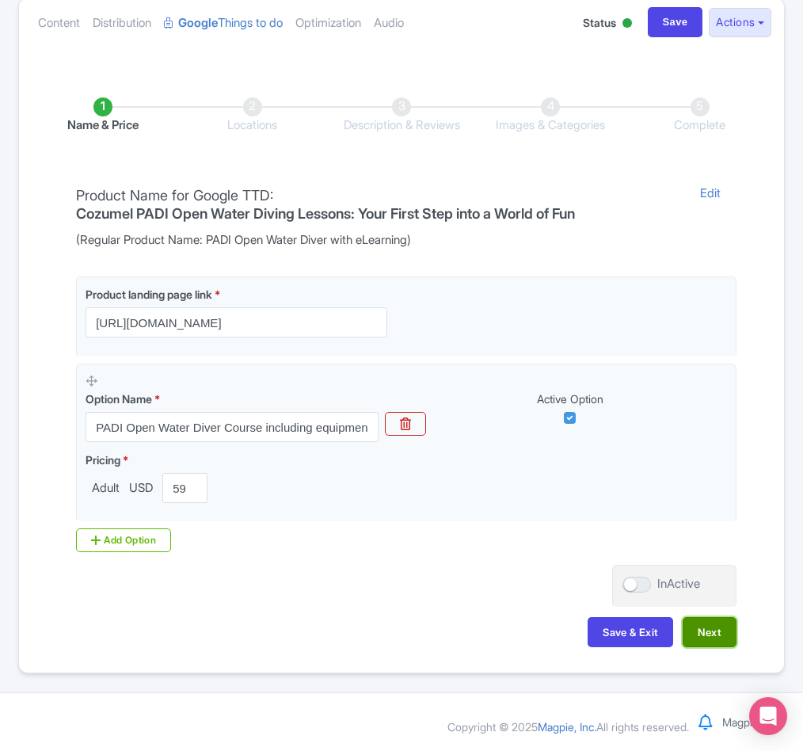
click at [706, 627] on button "Next" at bounding box center [710, 632] width 54 height 30
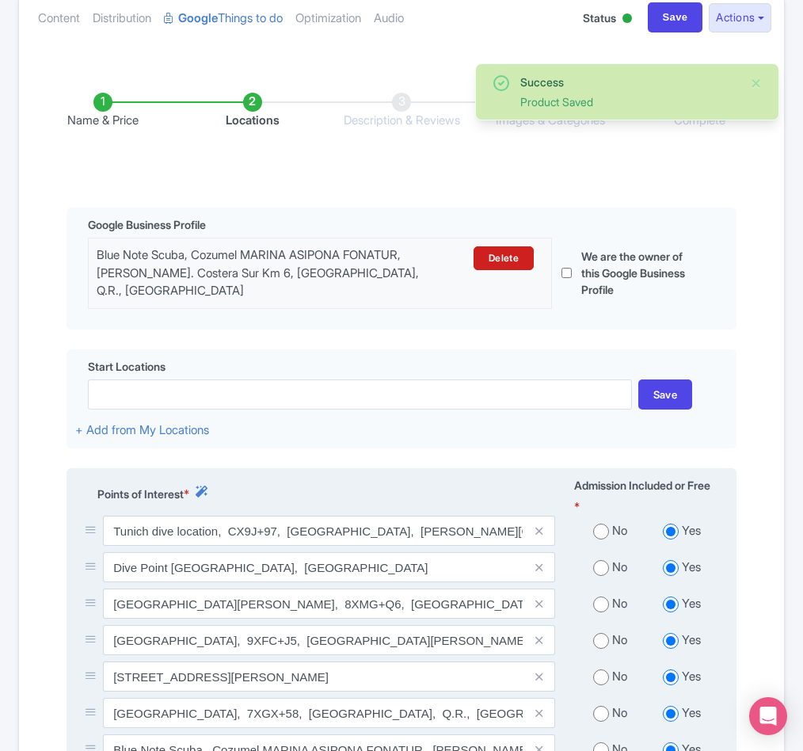
click at [604, 539] on input "radio" at bounding box center [601, 531] width 16 height 16
radio input "true"
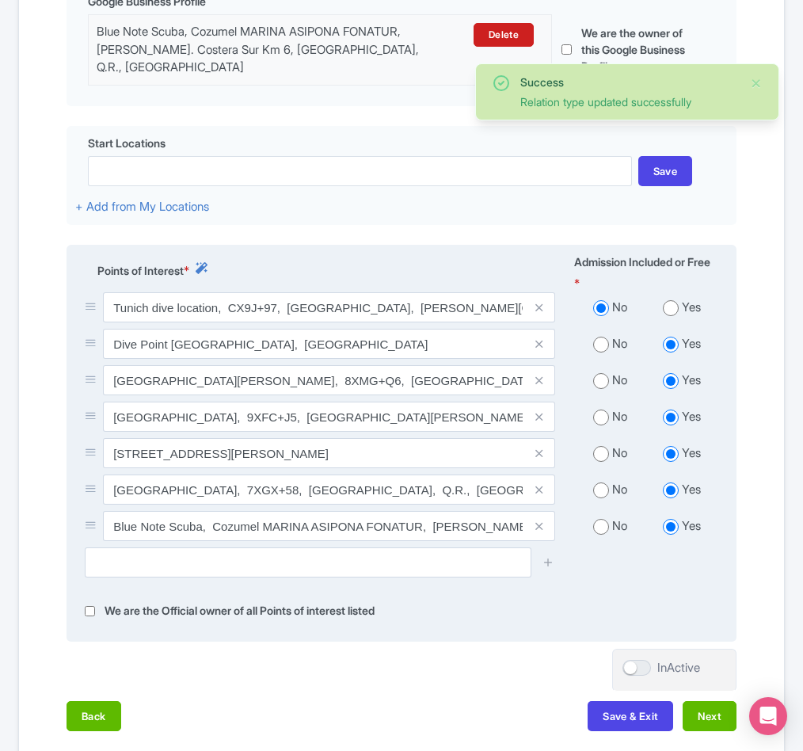
scroll to position [419, 0]
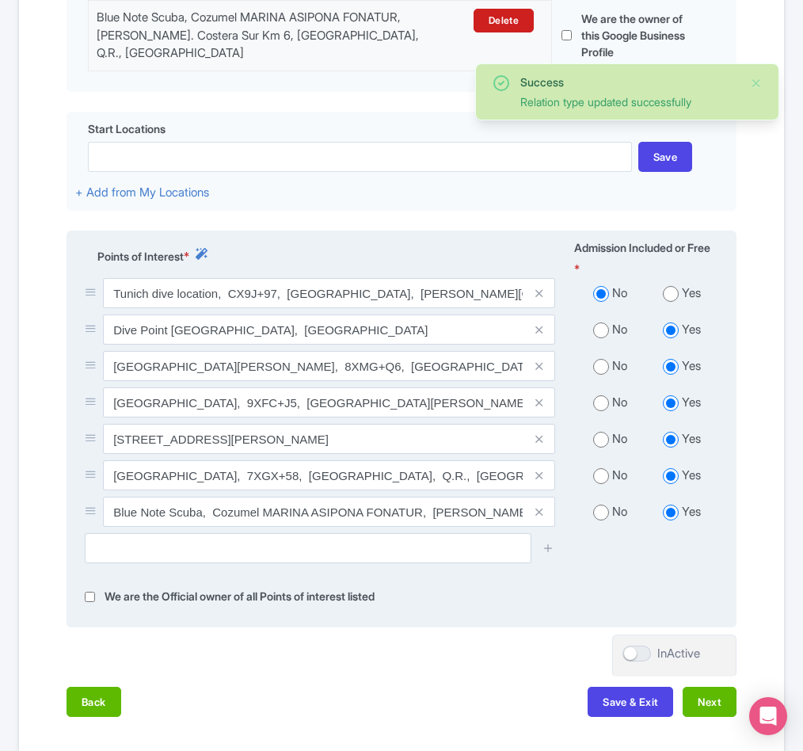
click at [603, 338] on input "radio" at bounding box center [601, 330] width 16 height 16
radio input "true"
click at [602, 375] on input "radio" at bounding box center [601, 367] width 16 height 16
radio input "true"
click at [601, 411] on input "radio" at bounding box center [601, 403] width 16 height 16
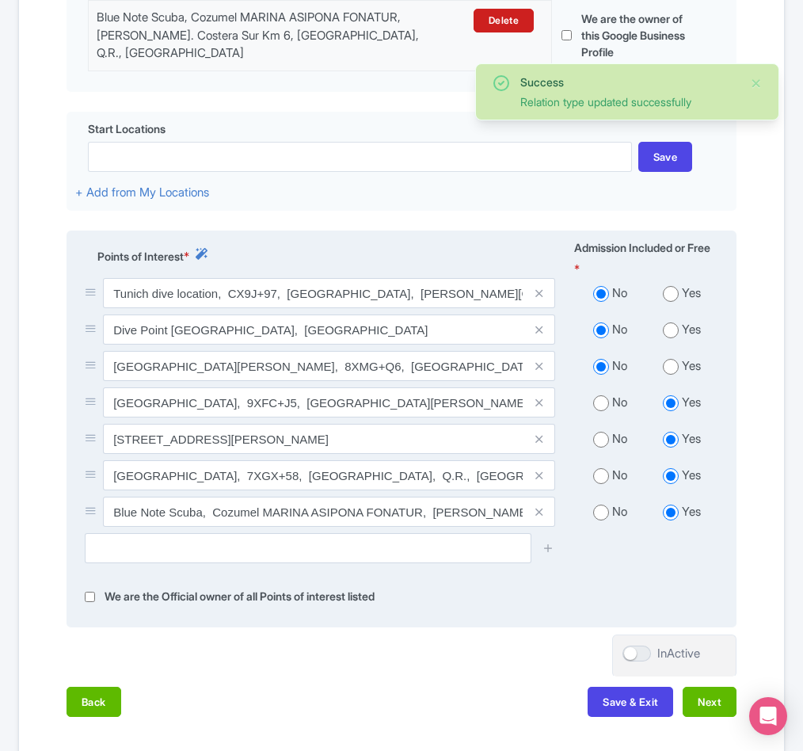
radio input "true"
click at [603, 447] on input "radio" at bounding box center [601, 440] width 16 height 16
radio input "true"
click at [597, 484] on input "radio" at bounding box center [601, 476] width 16 height 16
radio input "true"
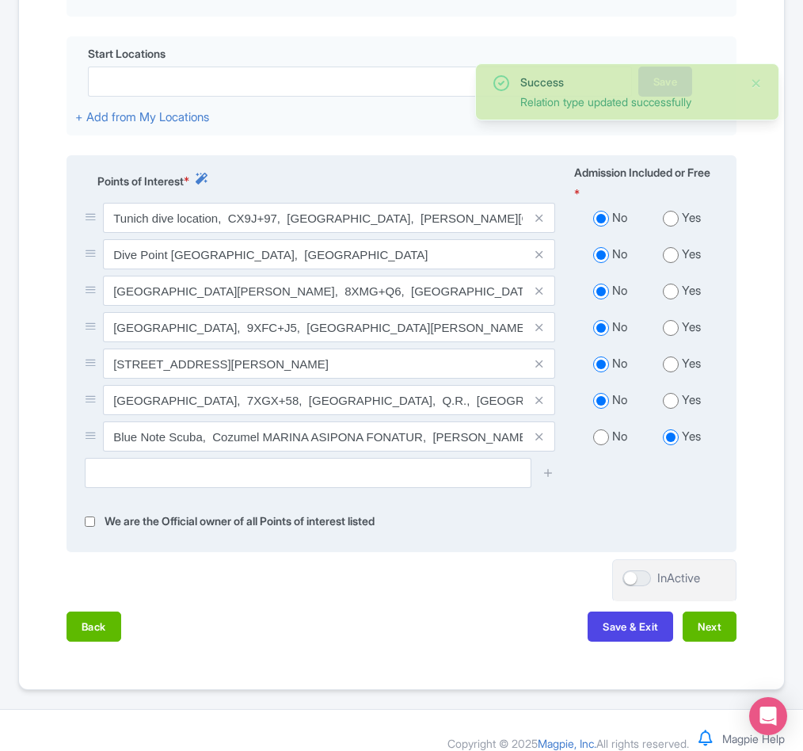
scroll to position [535, 0]
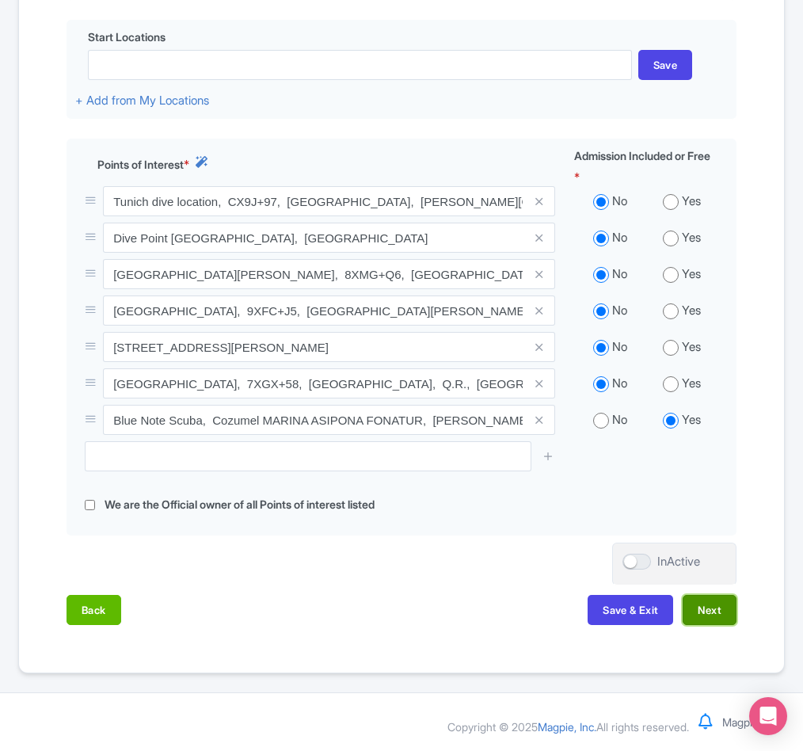
click at [715, 602] on button "Next" at bounding box center [710, 610] width 54 height 30
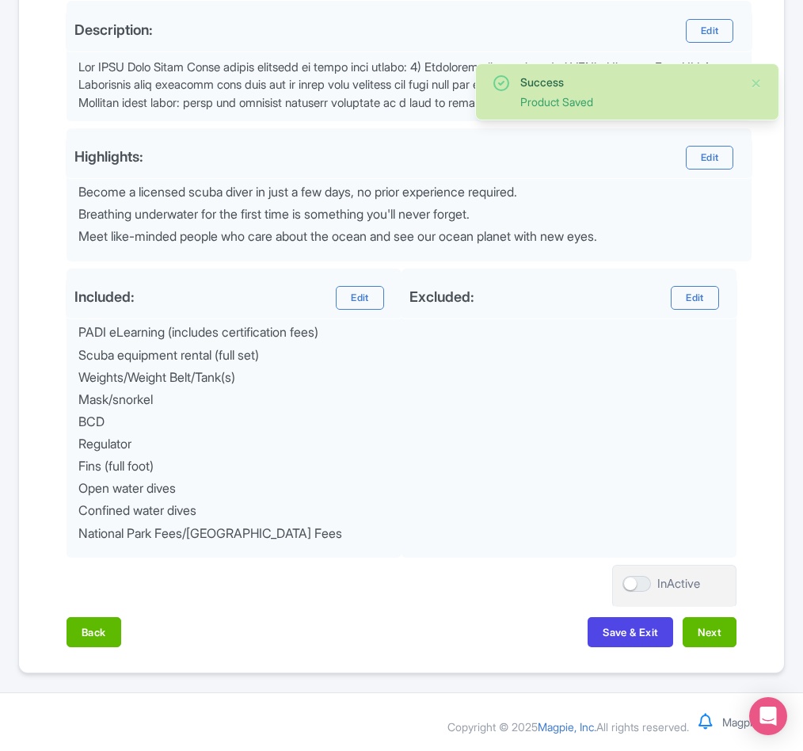
scroll to position [526, 0]
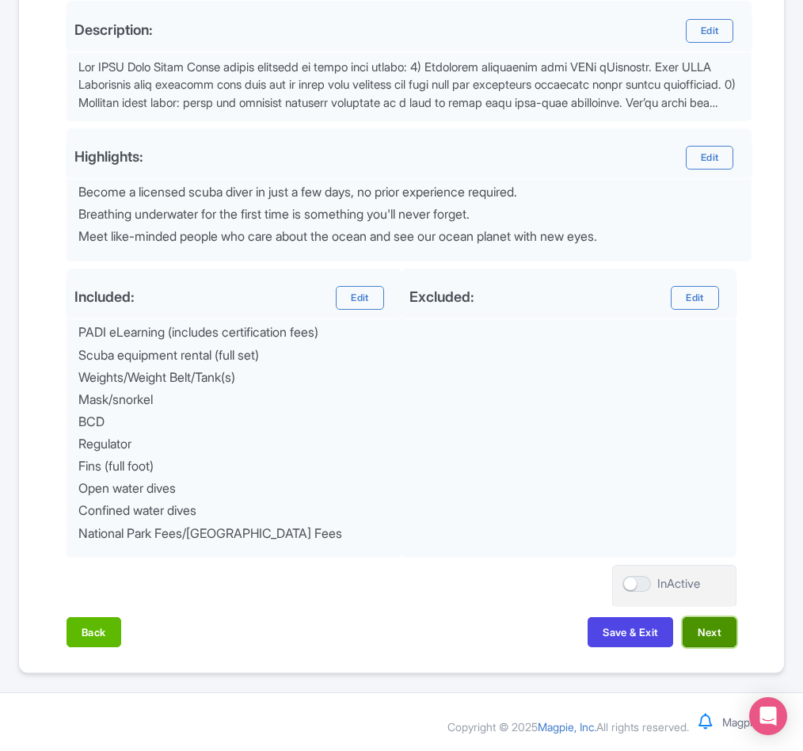
click at [696, 626] on button "Next" at bounding box center [710, 632] width 54 height 30
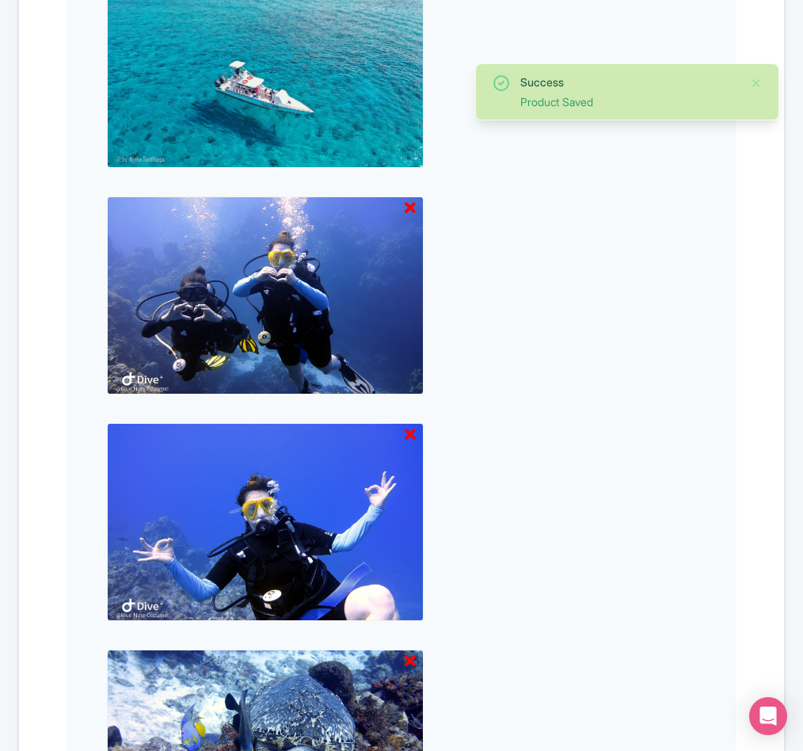
scroll to position [1019, 0]
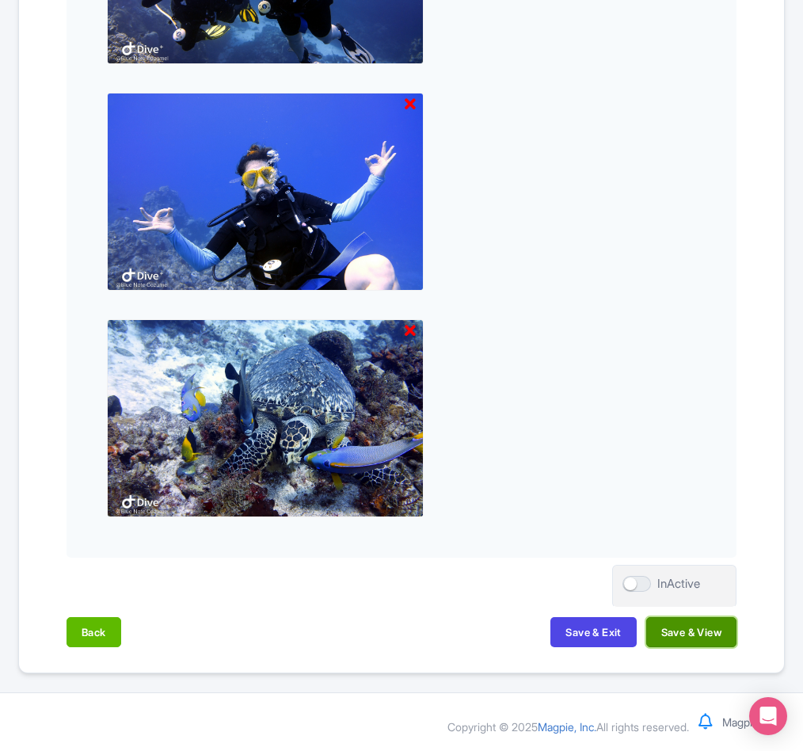
click at [696, 630] on button "Save & View" at bounding box center [691, 632] width 90 height 30
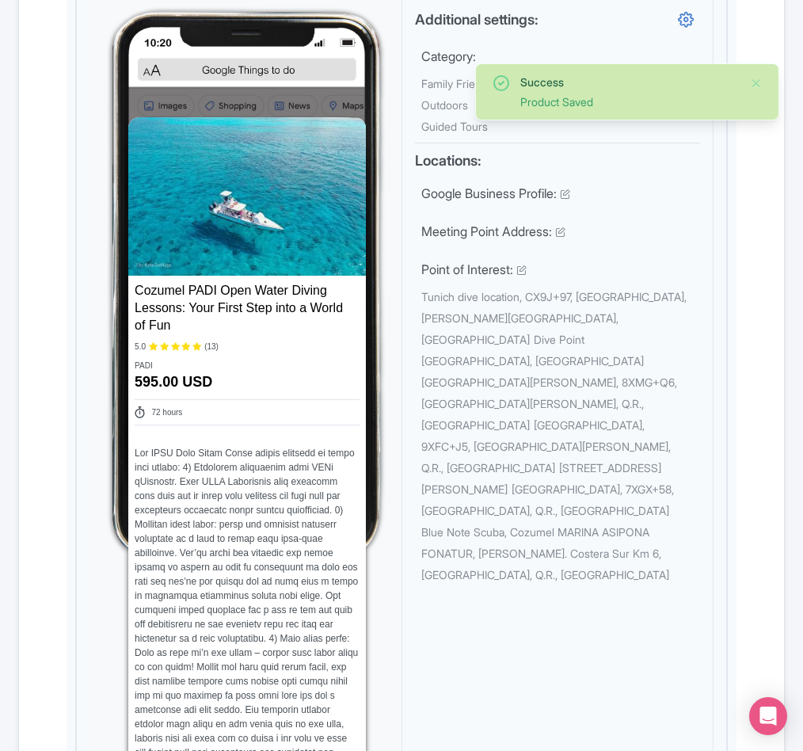
scroll to position [0, 0]
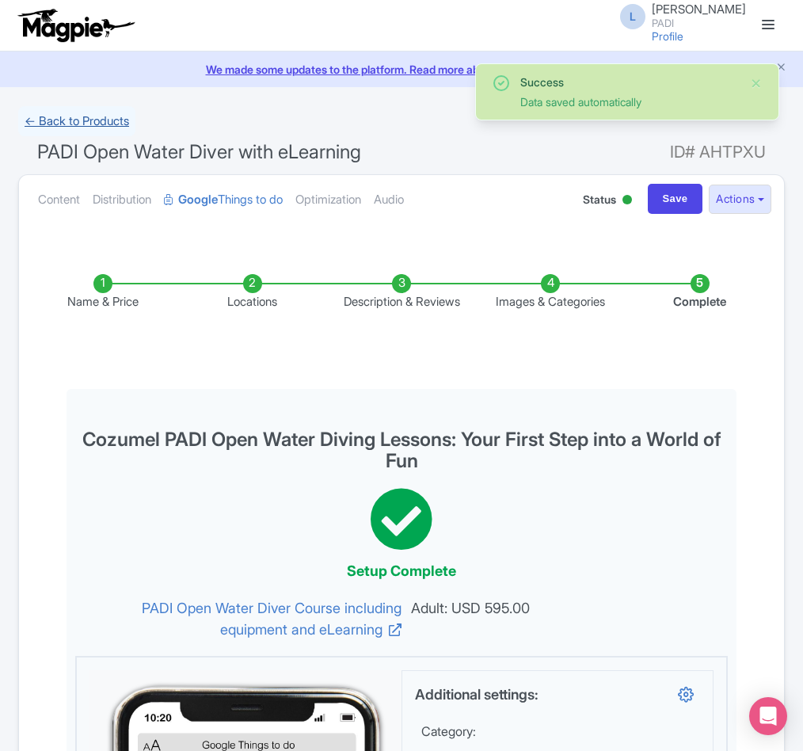
click at [76, 124] on link "← Back to Products" at bounding box center [76, 121] width 117 height 31
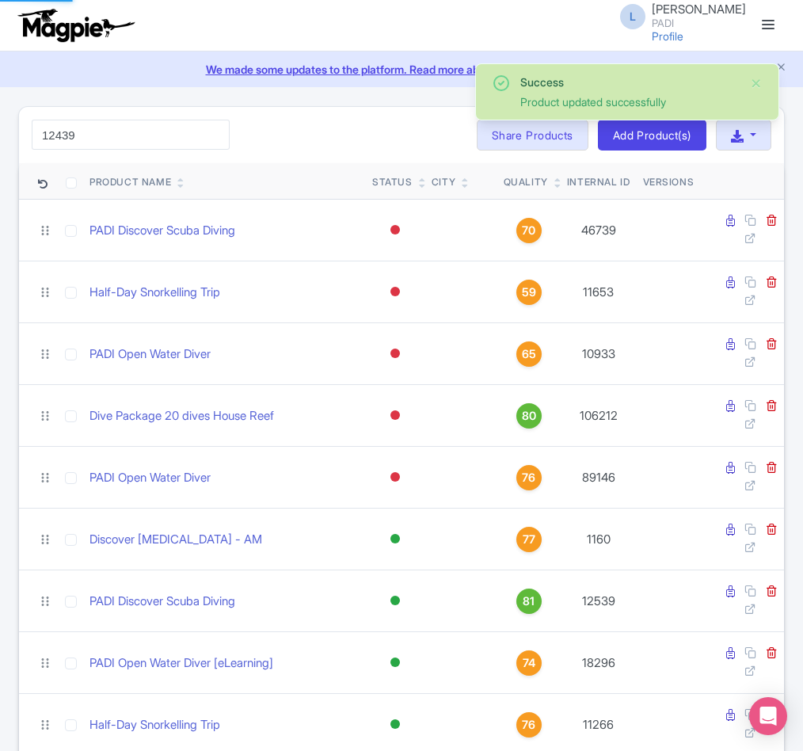
type input "12439"
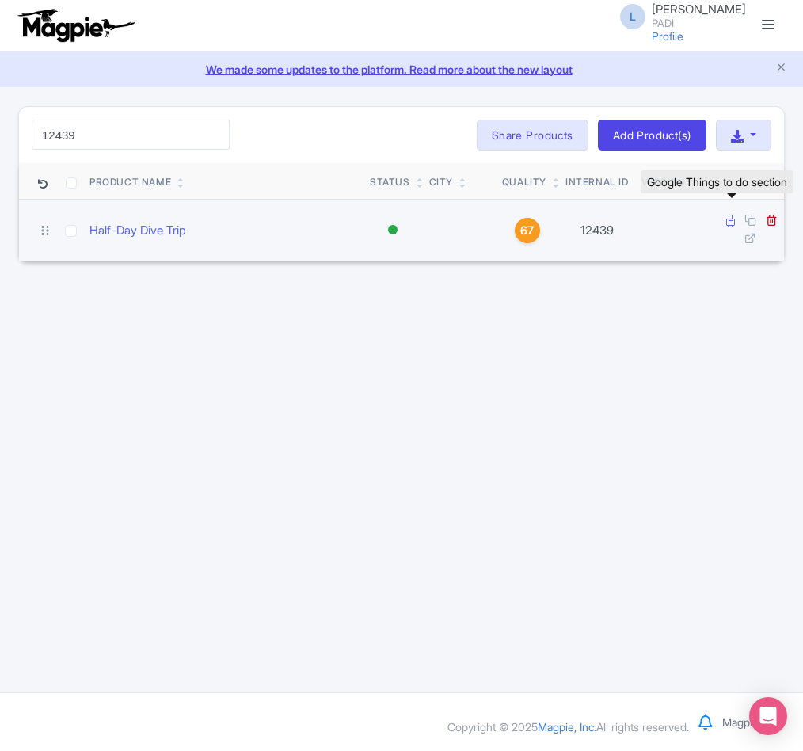
click at [727, 222] on icon at bounding box center [730, 221] width 9 height 12
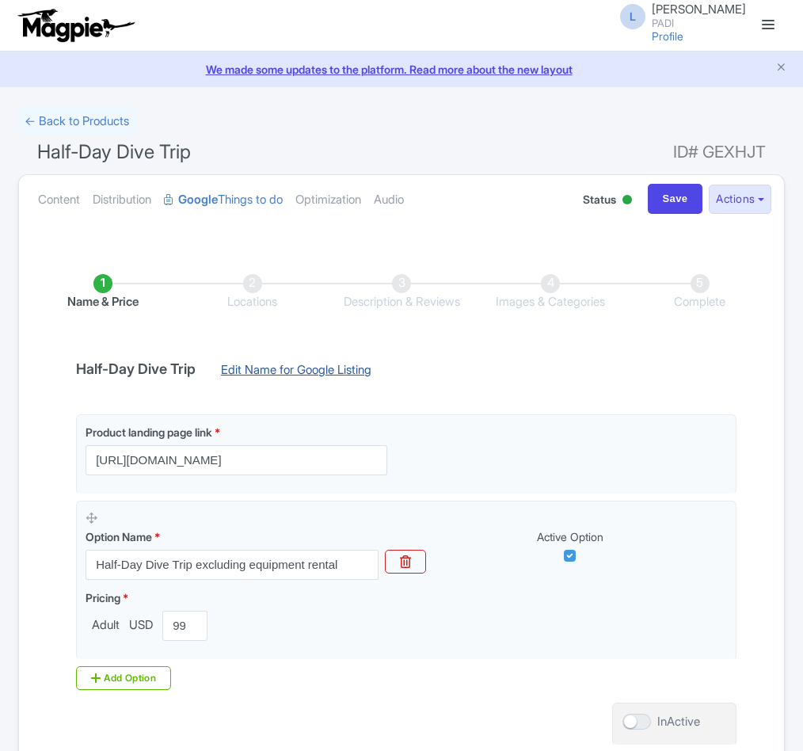
click at [373, 368] on link "Edit Name for Google Listing" at bounding box center [296, 373] width 182 height 25
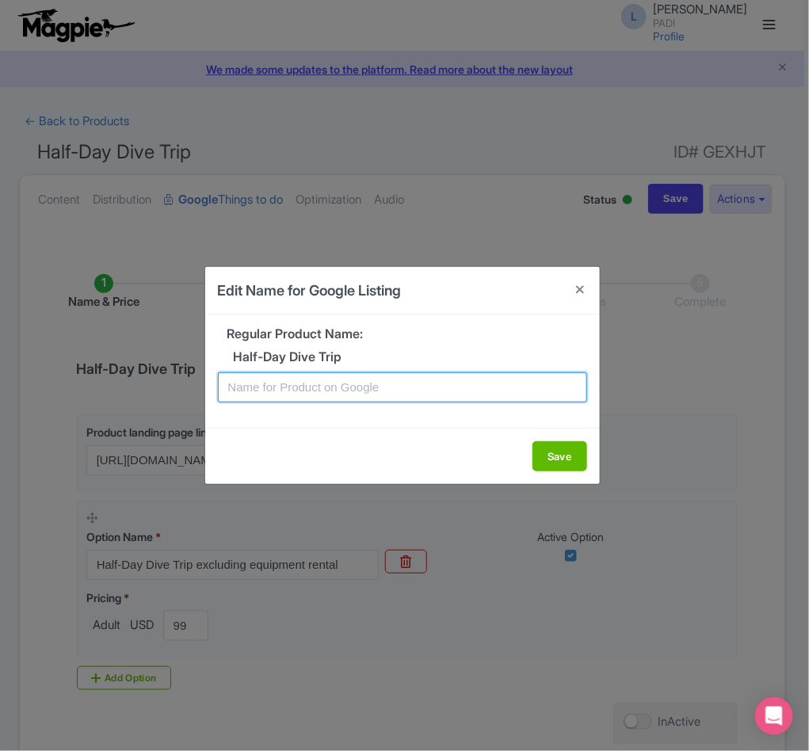
click at [354, 394] on input "text" at bounding box center [402, 387] width 369 height 30
paste input "Explore Cozumel's famous Marine Park – 2 Dives for Certified Divers"
type input "Explore Cozumel's famous Marine Park – 2 Dives for Certified Divers"
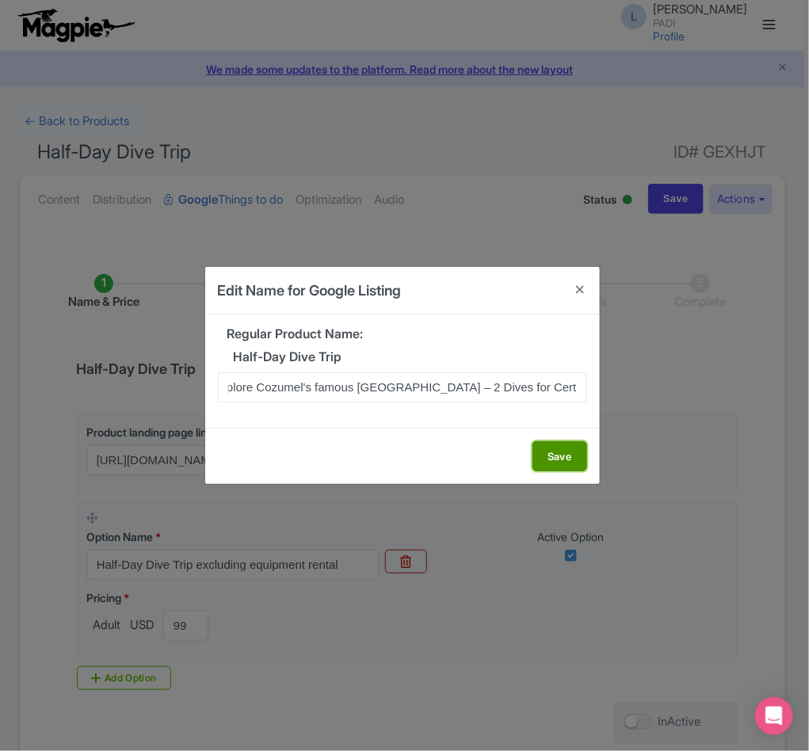
click at [549, 457] on button "Save" at bounding box center [559, 456] width 55 height 30
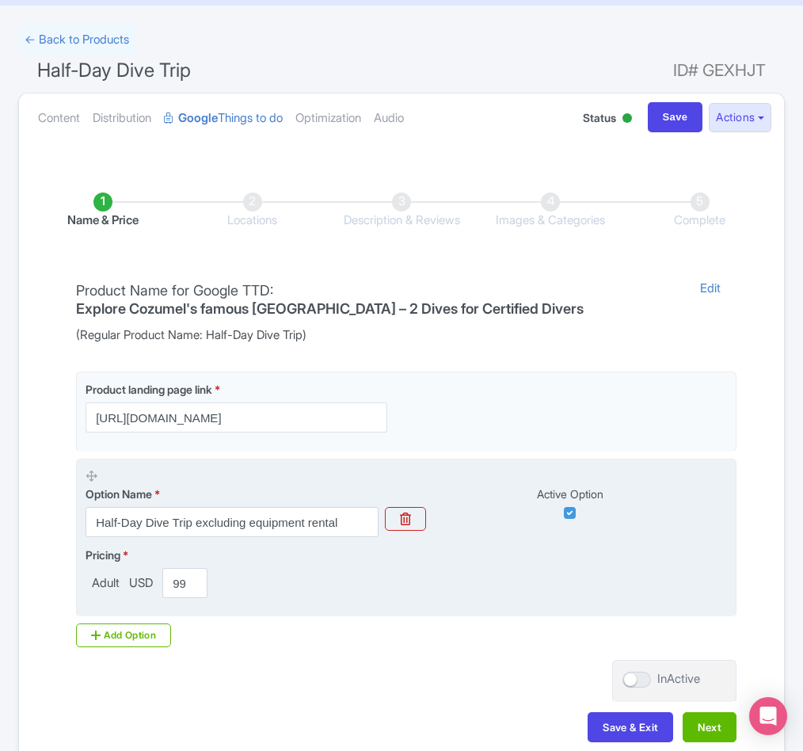
scroll to position [181, 0]
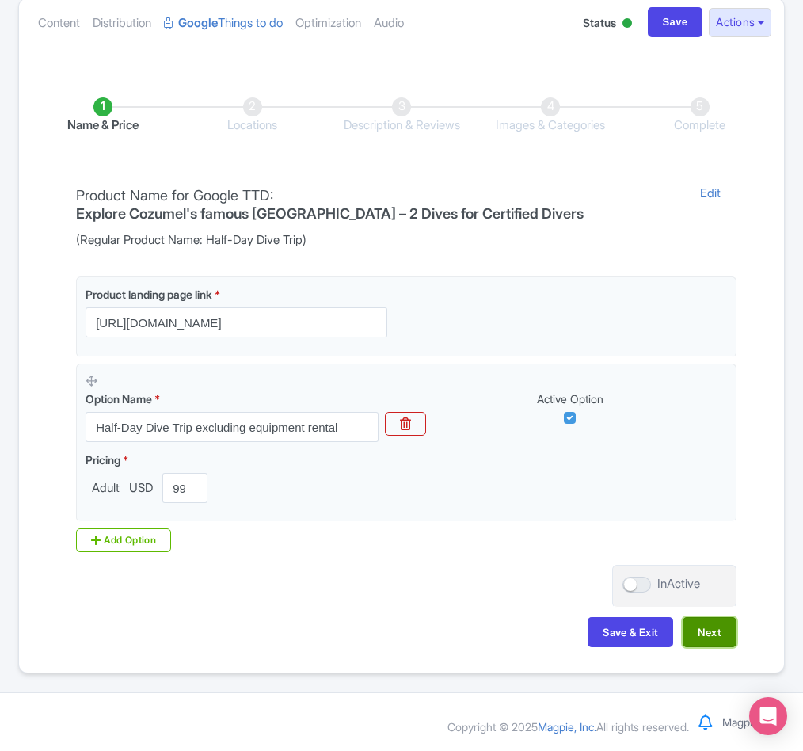
click at [709, 628] on button "Next" at bounding box center [710, 632] width 54 height 30
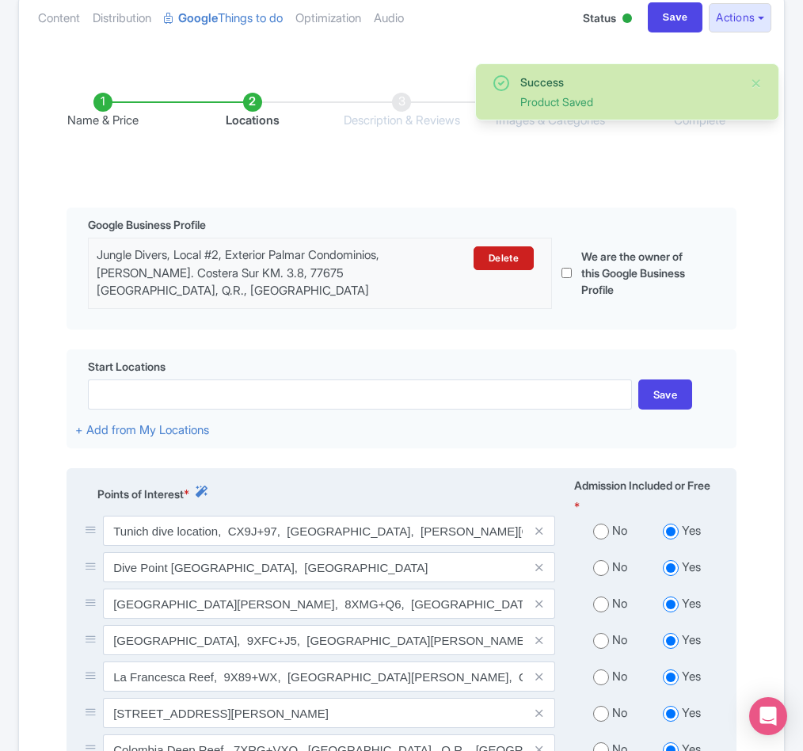
click at [602, 539] on input "radio" at bounding box center [601, 531] width 16 height 16
radio input "true"
click at [601, 576] on input "radio" at bounding box center [601, 568] width 16 height 16
radio input "true"
click at [601, 611] on input "radio" at bounding box center [601, 604] width 16 height 16
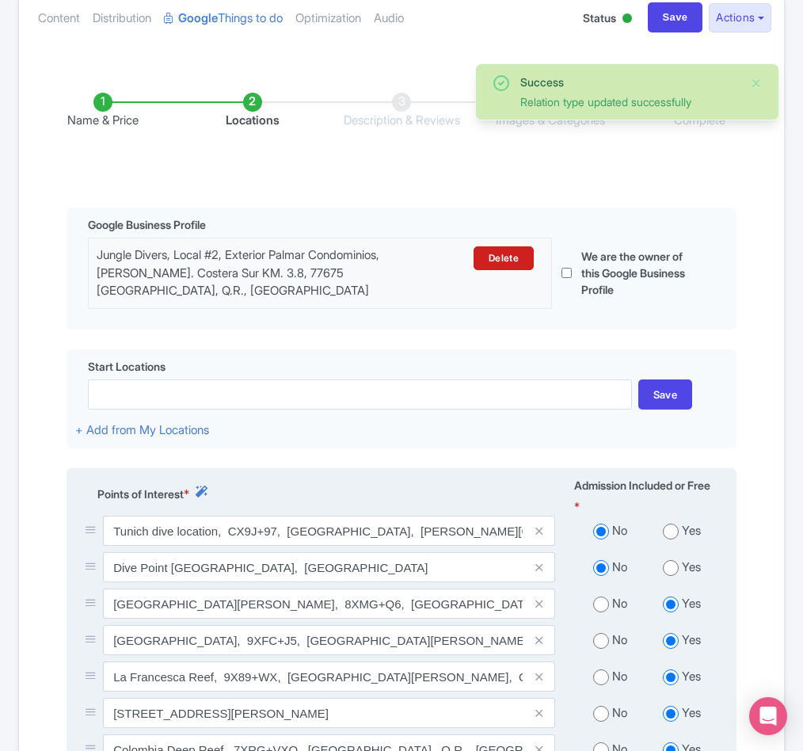
radio input "true"
click at [600, 654] on div "No Yes" at bounding box center [646, 643] width 163 height 36
click at [599, 679] on input "radio" at bounding box center [601, 677] width 16 height 16
radio input "true"
click at [601, 642] on input "radio" at bounding box center [601, 641] width 16 height 16
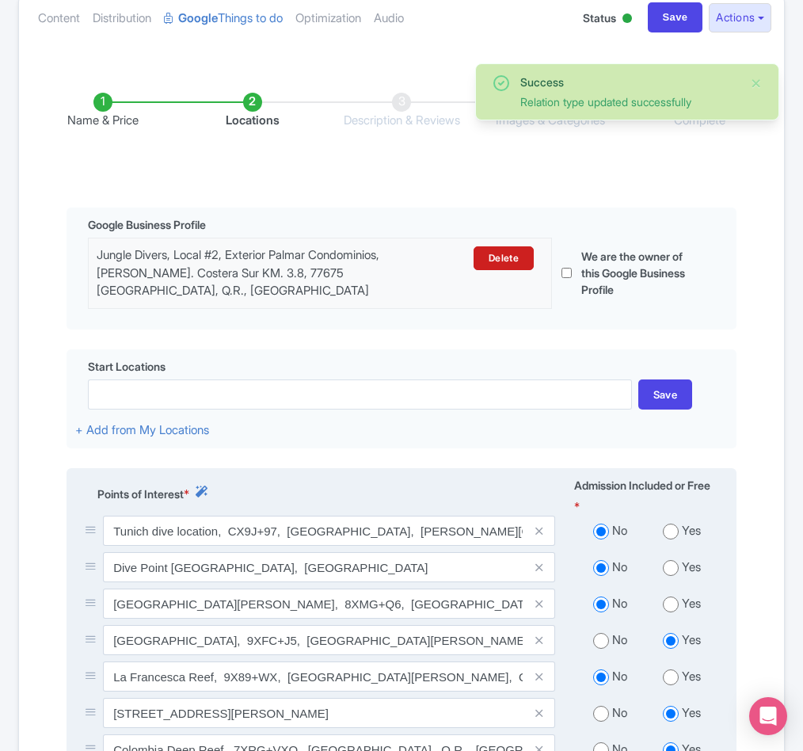
radio input "true"
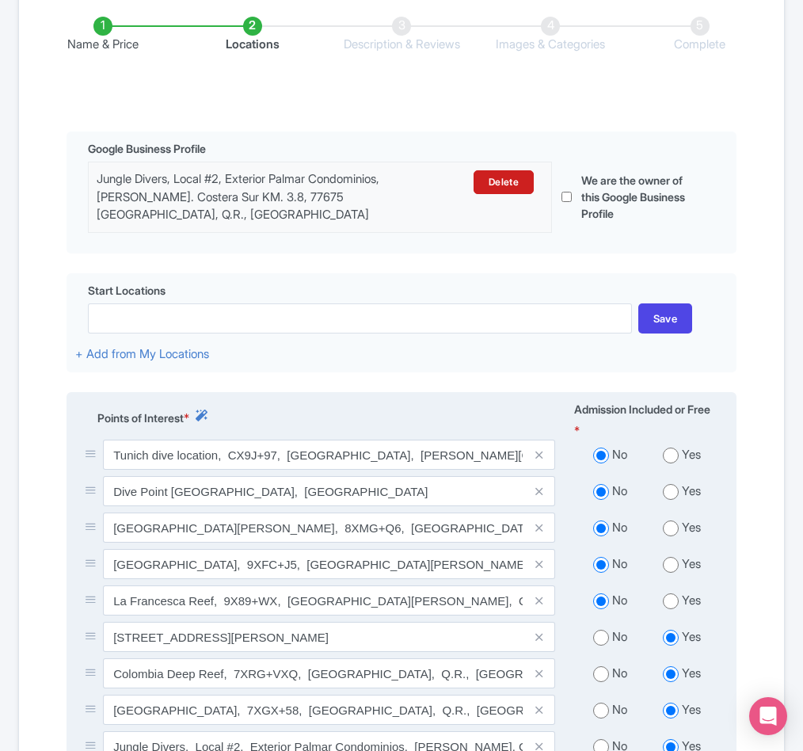
scroll to position [300, 0]
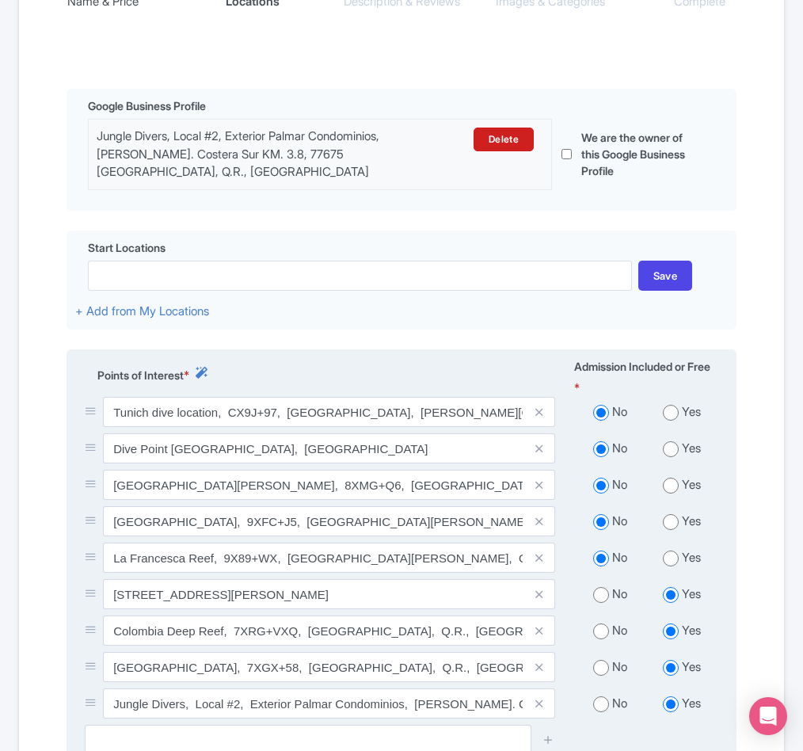
click at [600, 603] on input "radio" at bounding box center [601, 595] width 16 height 16
radio input "true"
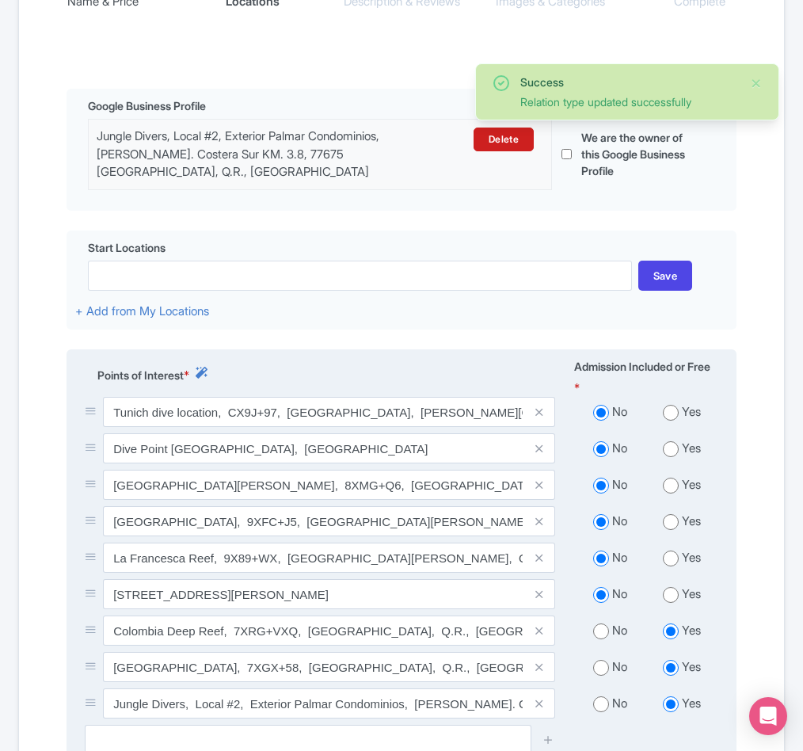
click at [600, 639] on input "radio" at bounding box center [601, 631] width 16 height 16
radio input "true"
click at [600, 673] on input "radio" at bounding box center [601, 668] width 16 height 16
radio input "true"
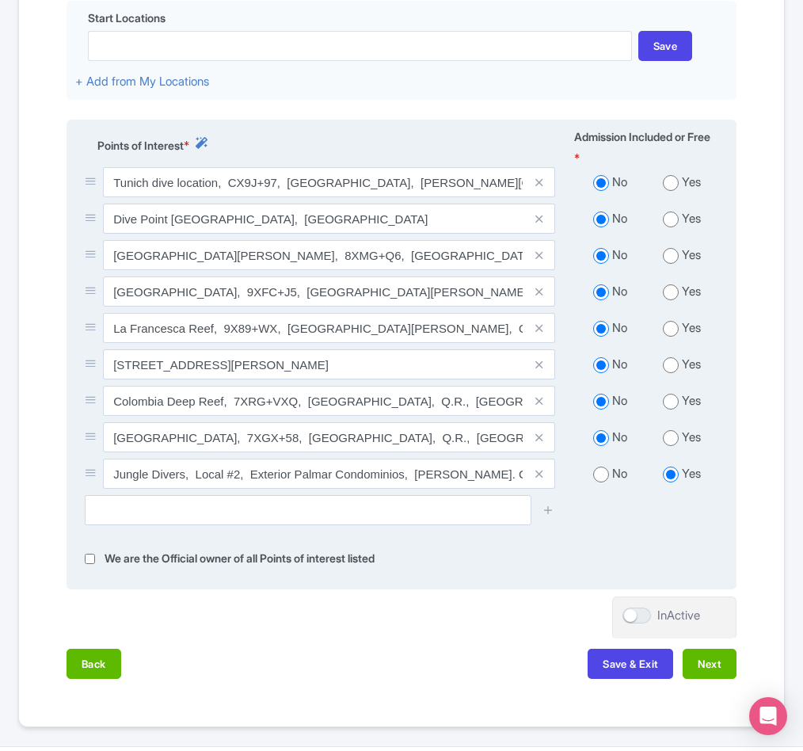
scroll to position [590, 0]
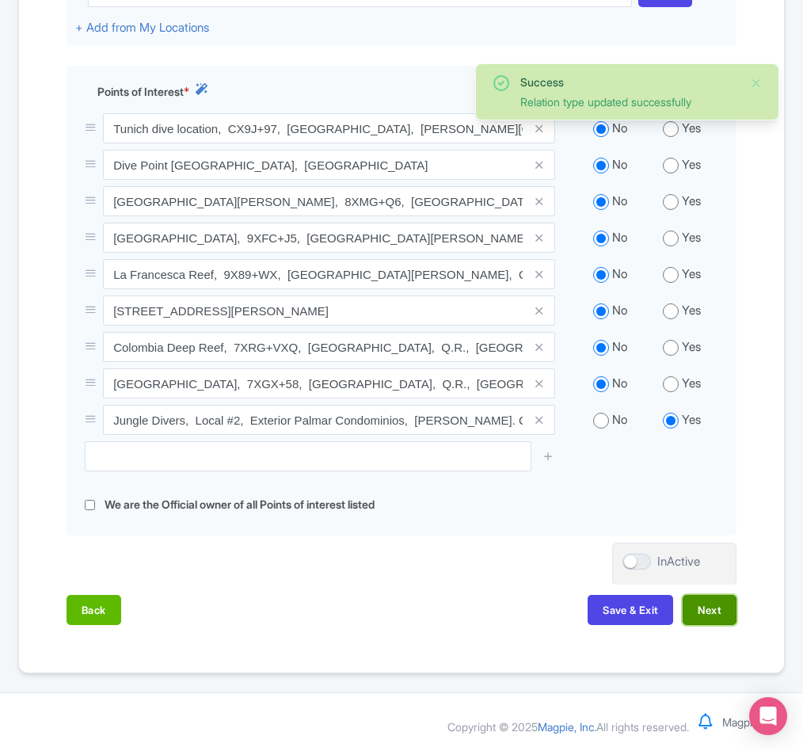
click at [725, 615] on button "Next" at bounding box center [710, 610] width 54 height 30
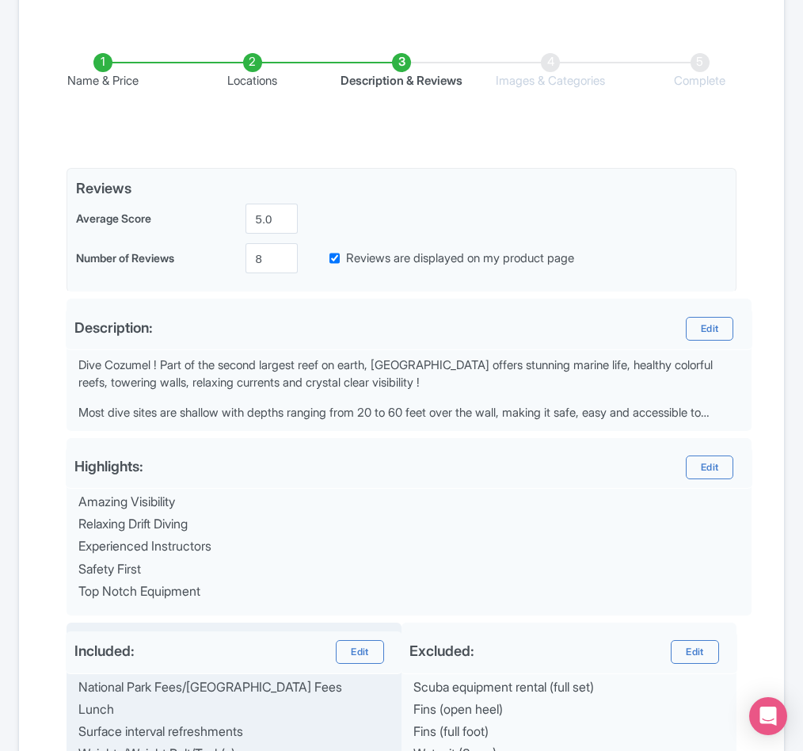
scroll to position [594, 0]
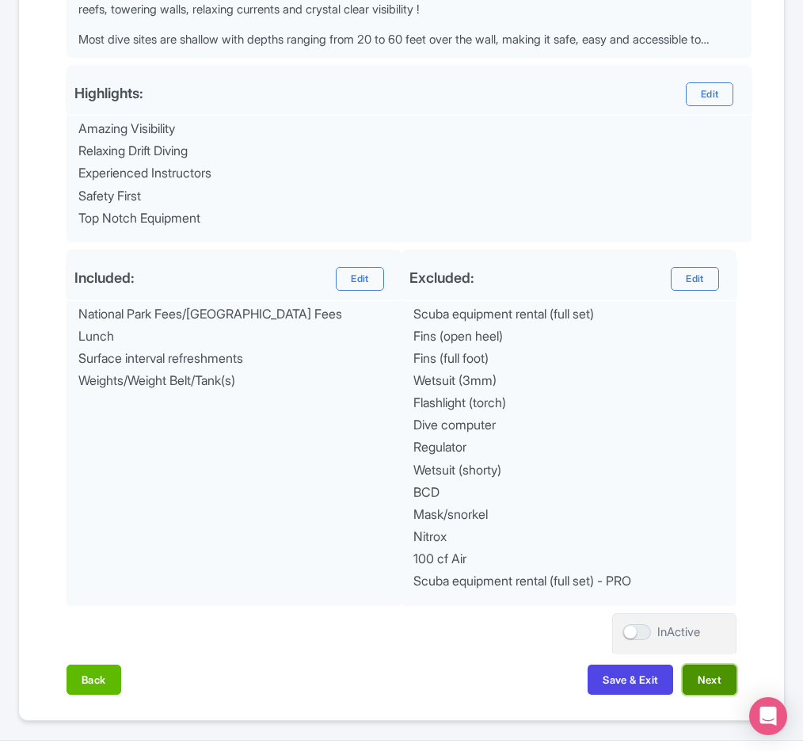
click at [694, 689] on button "Next" at bounding box center [710, 679] width 54 height 30
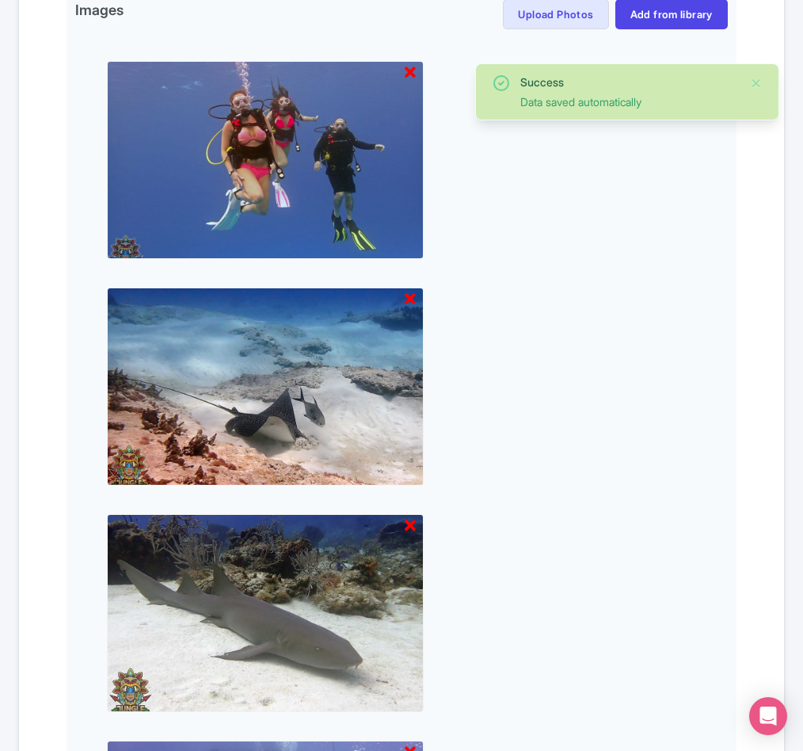
scroll to position [1473, 0]
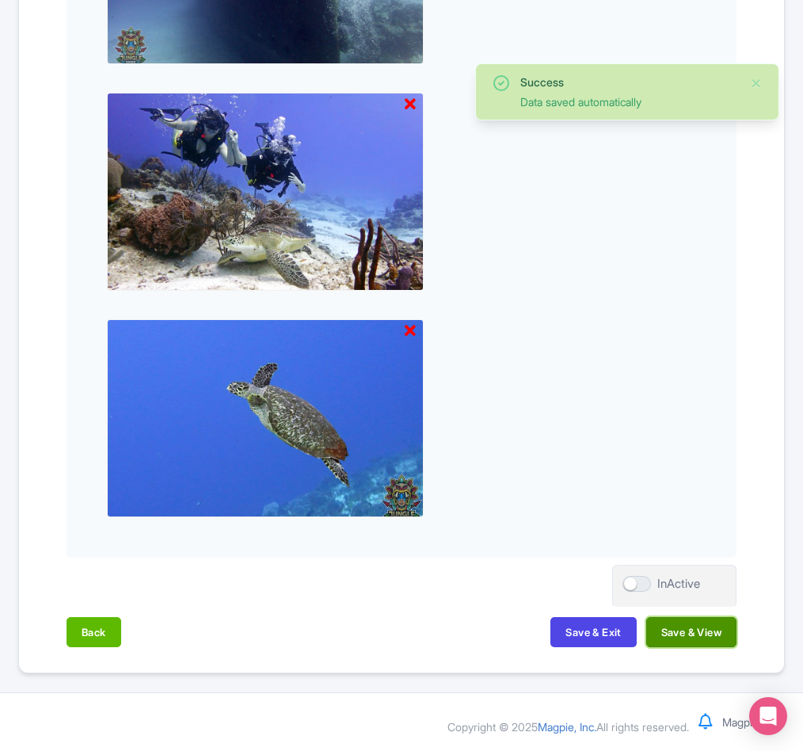
click at [696, 633] on button "Save & View" at bounding box center [691, 632] width 90 height 30
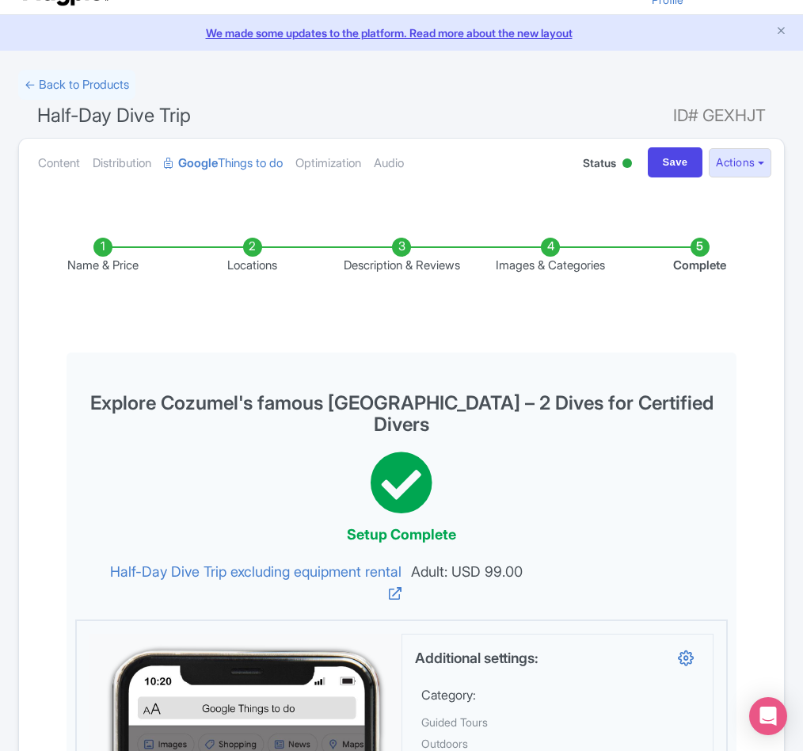
scroll to position [0, 0]
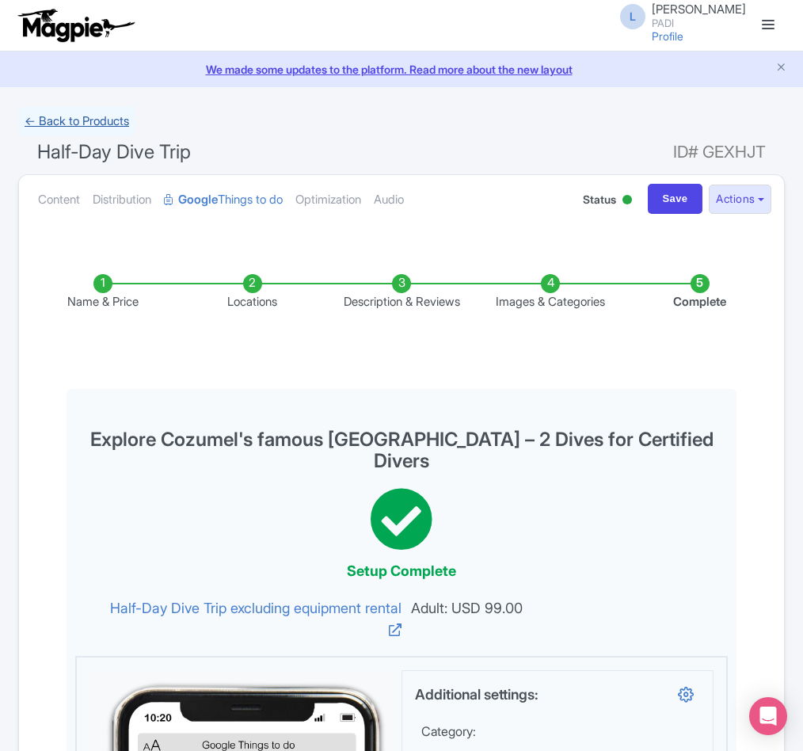
click at [89, 121] on link "← Back to Products" at bounding box center [76, 121] width 117 height 31
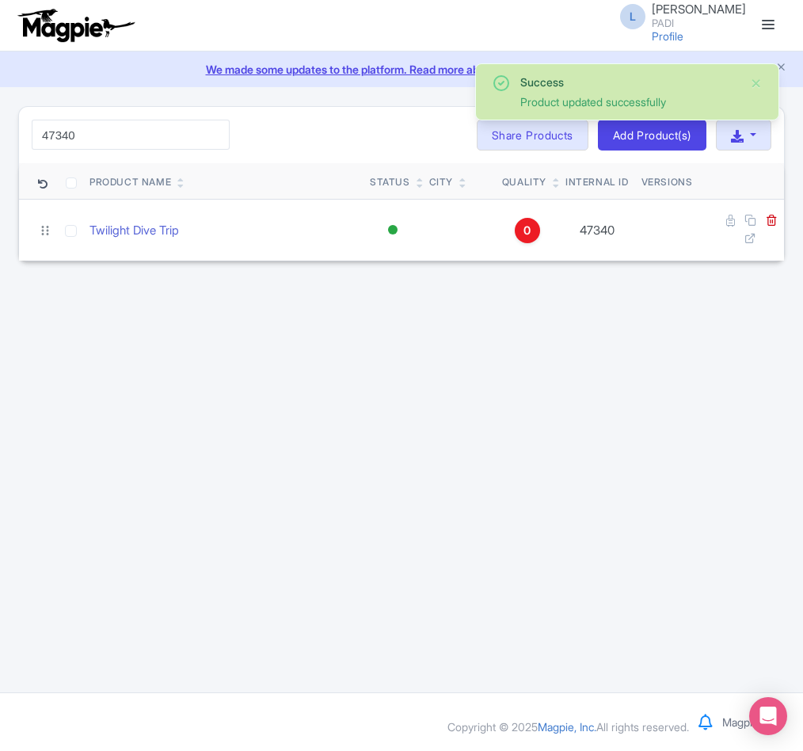
type input "47340"
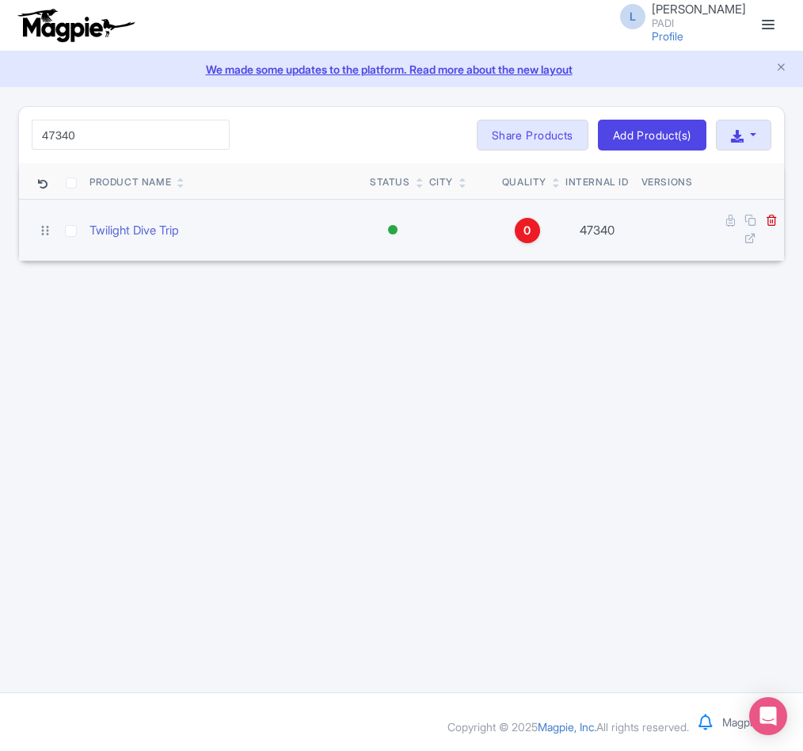
click at [723, 222] on td at bounding box center [741, 231] width 86 height 62
click at [727, 222] on icon at bounding box center [730, 221] width 9 height 12
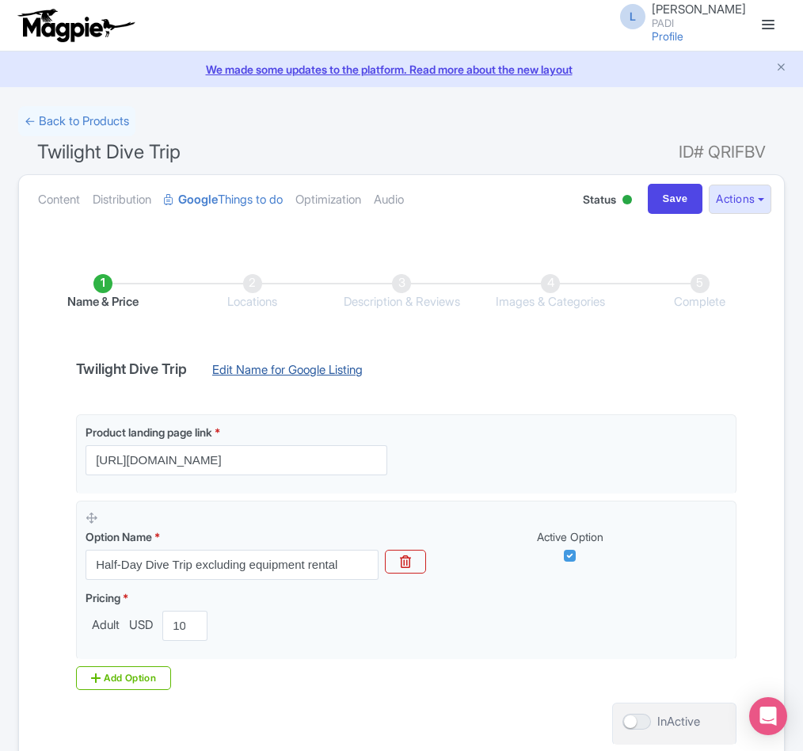
click at [321, 371] on link "Edit Name for Google Listing" at bounding box center [287, 373] width 182 height 25
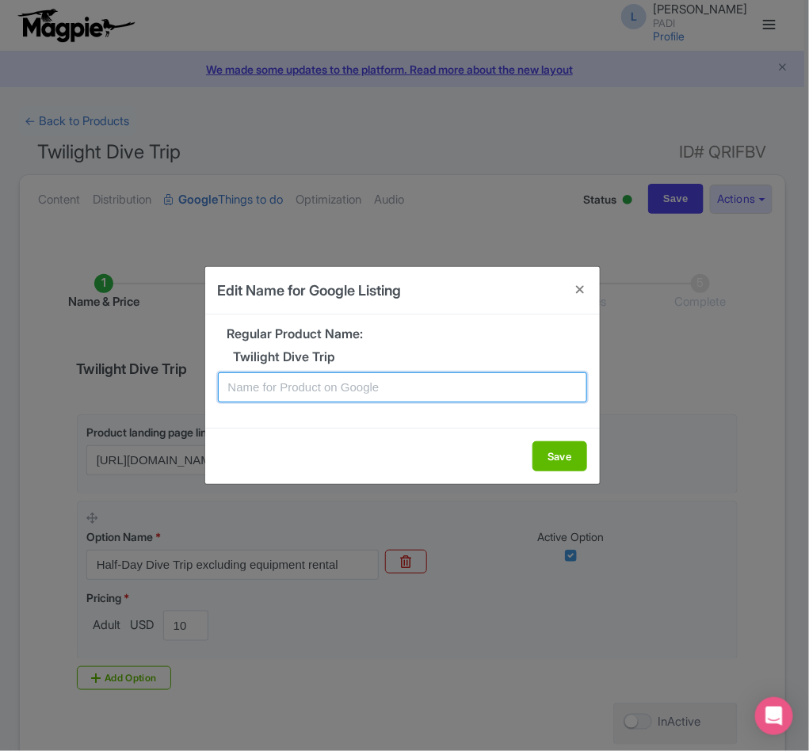
click at [321, 379] on input "text" at bounding box center [402, 387] width 369 height 30
paste input "Cozumel Twilight Dive Experience - Enjoy both, a sunset dive & a night dive!"
type input "Cozumel Twilight Dive Experience - Enjoy both, a sunset dive & a night dive!"
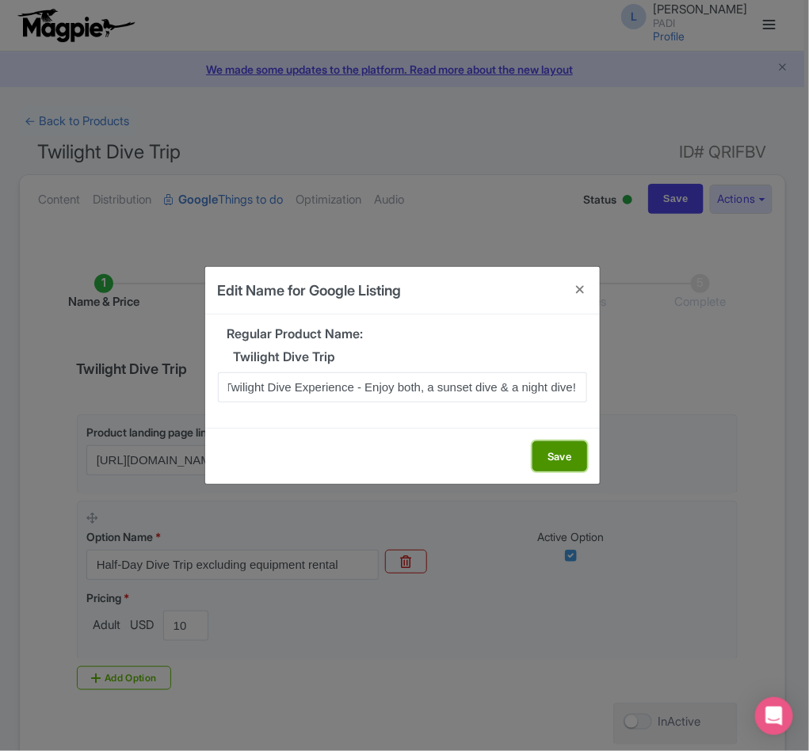
click at [559, 451] on button "Save" at bounding box center [559, 456] width 55 height 30
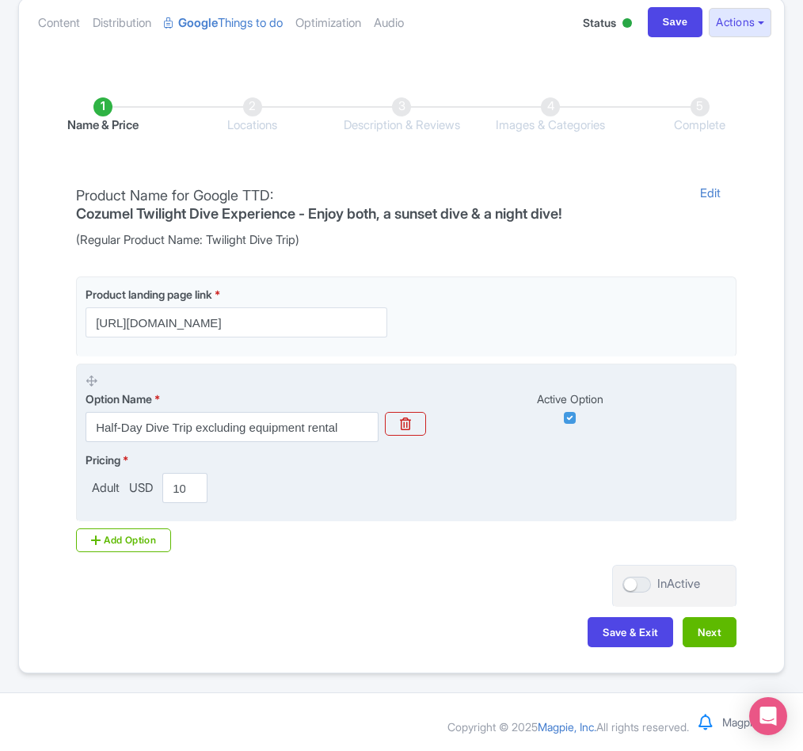
scroll to position [181, 0]
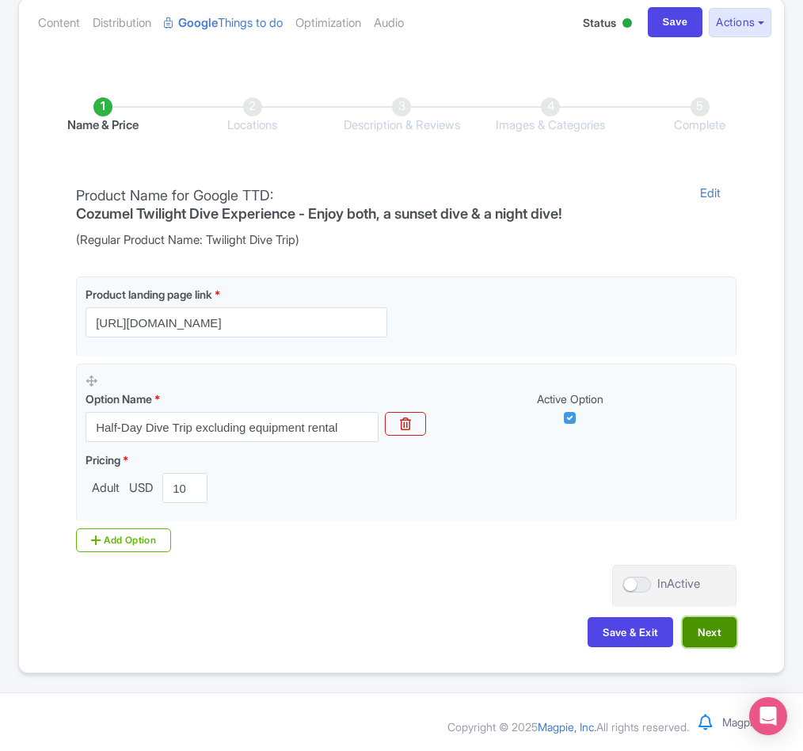
click at [715, 633] on button "Next" at bounding box center [710, 632] width 54 height 30
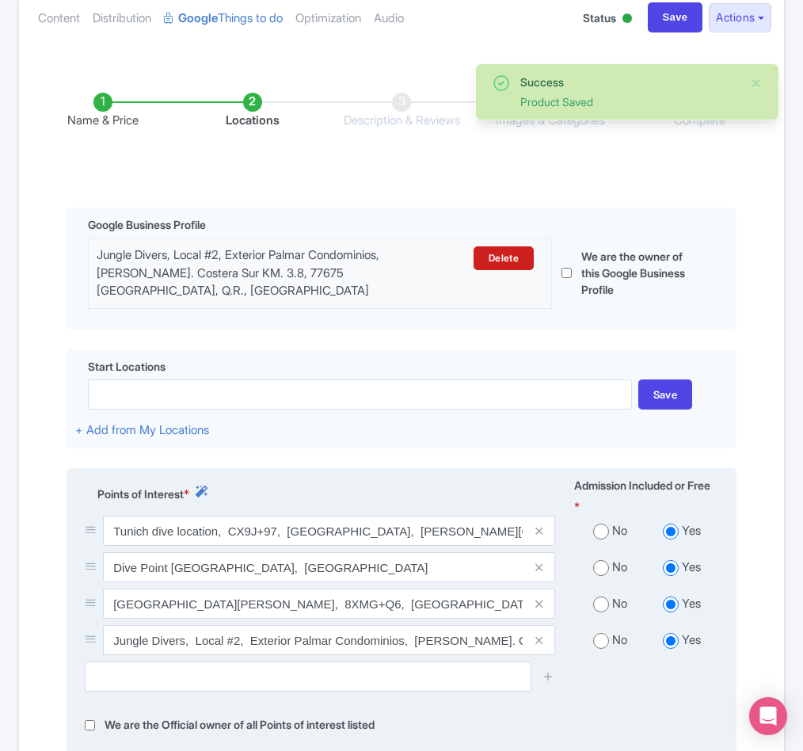
click at [606, 533] on input "radio" at bounding box center [601, 531] width 16 height 16
radio input "true"
click at [602, 569] on input "radio" at bounding box center [601, 568] width 16 height 16
radio input "true"
click at [597, 609] on input "radio" at bounding box center [601, 604] width 16 height 16
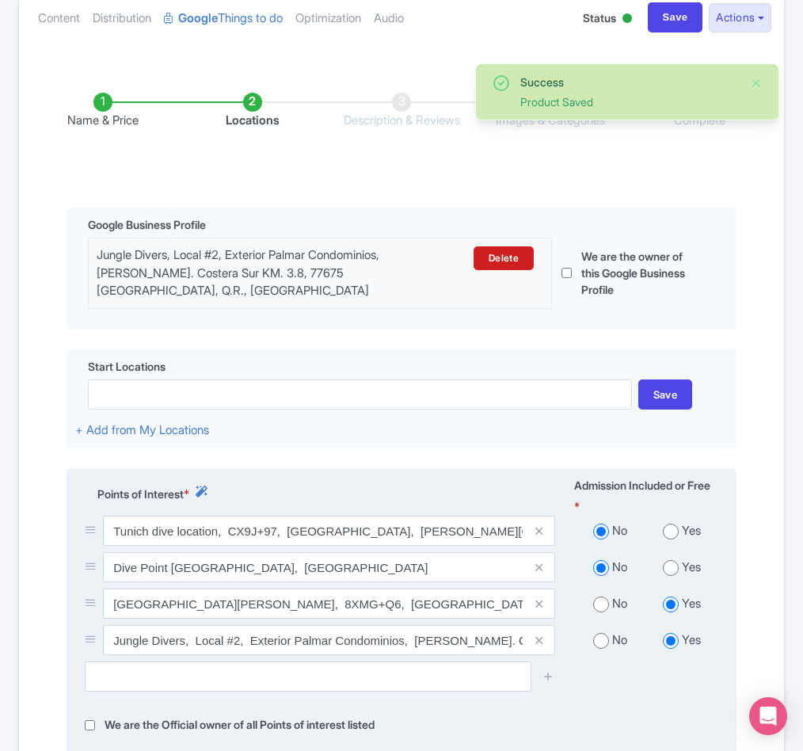
radio input "true"
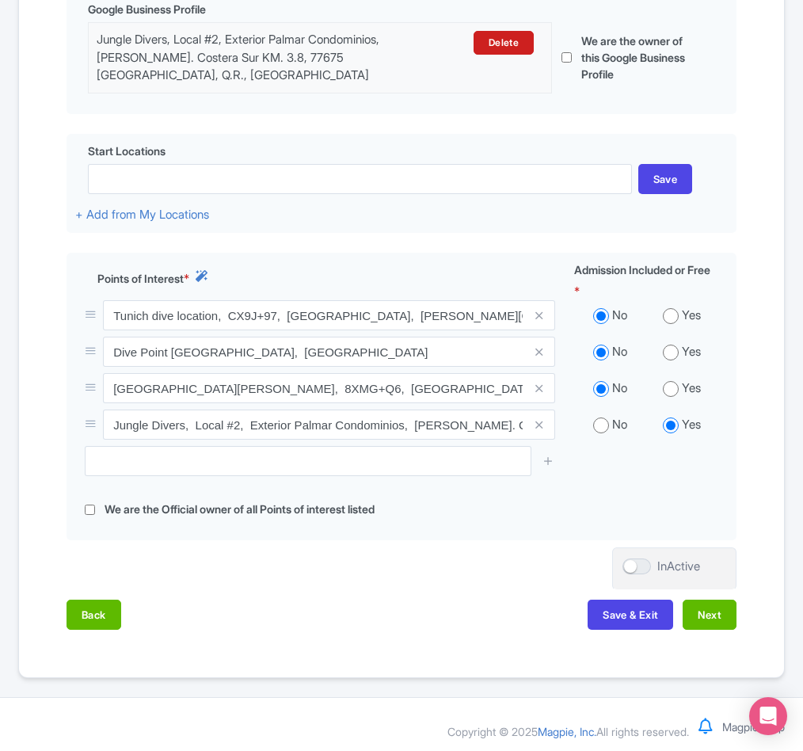
scroll to position [407, 0]
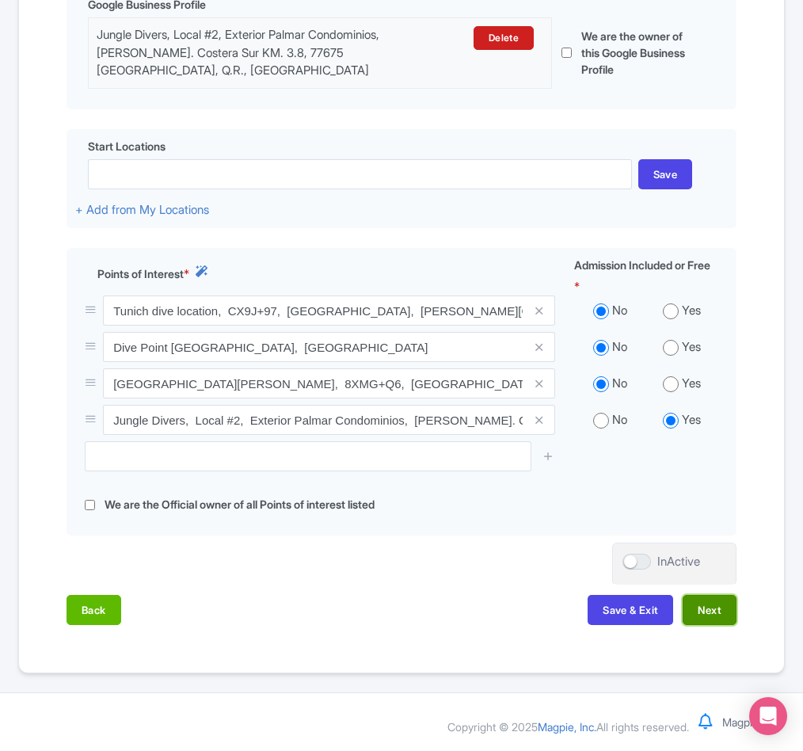
click at [703, 615] on button "Next" at bounding box center [710, 610] width 54 height 30
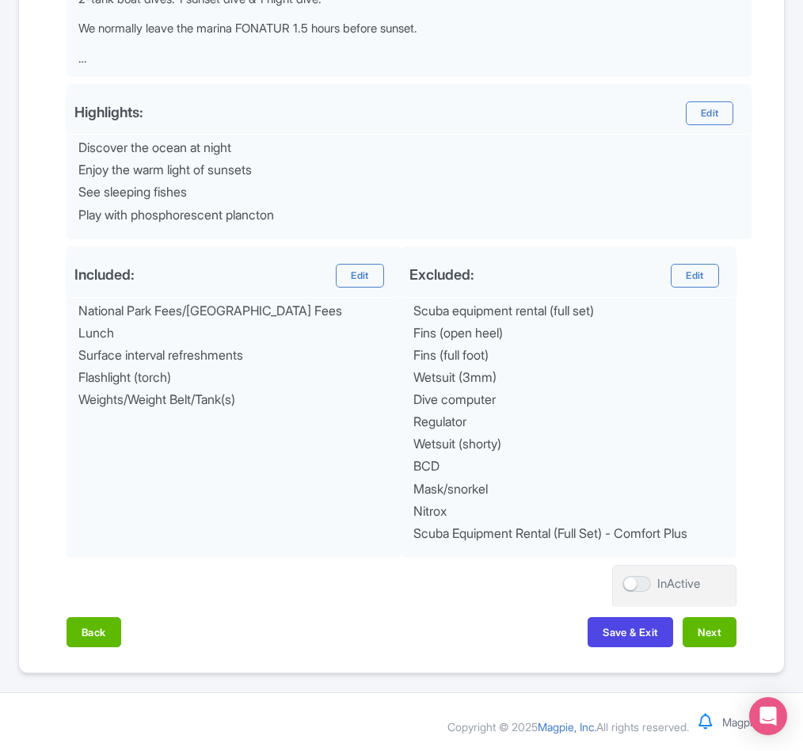
scroll to position [595, 0]
click at [709, 633] on button "Next" at bounding box center [710, 632] width 54 height 30
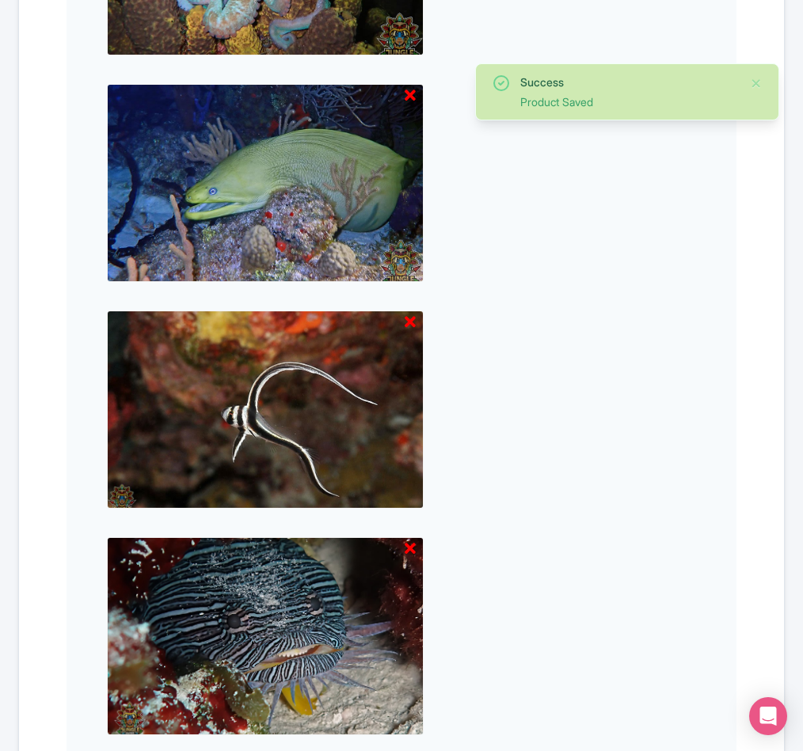
scroll to position [1246, 0]
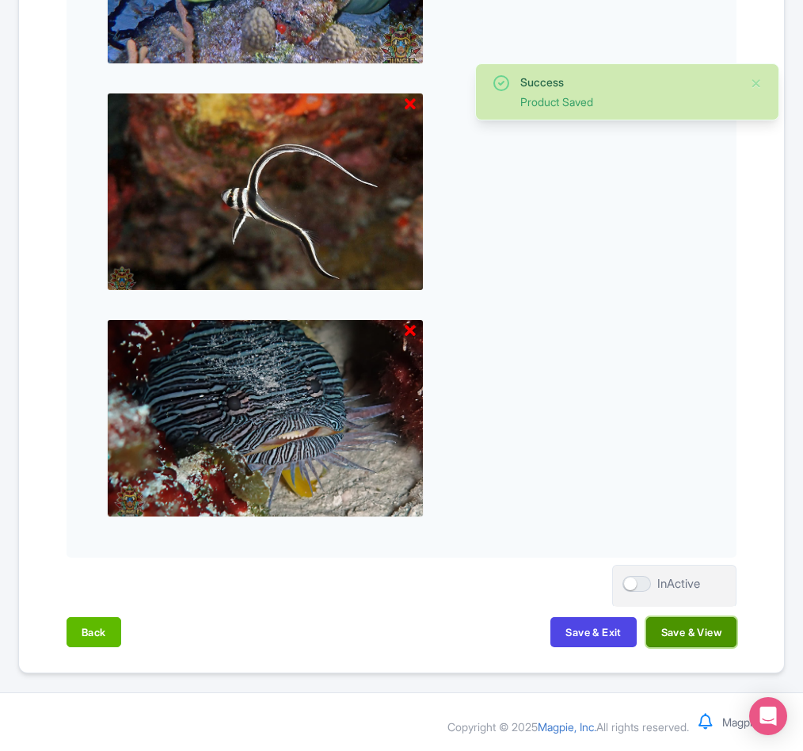
click at [706, 635] on button "Save & View" at bounding box center [691, 632] width 90 height 30
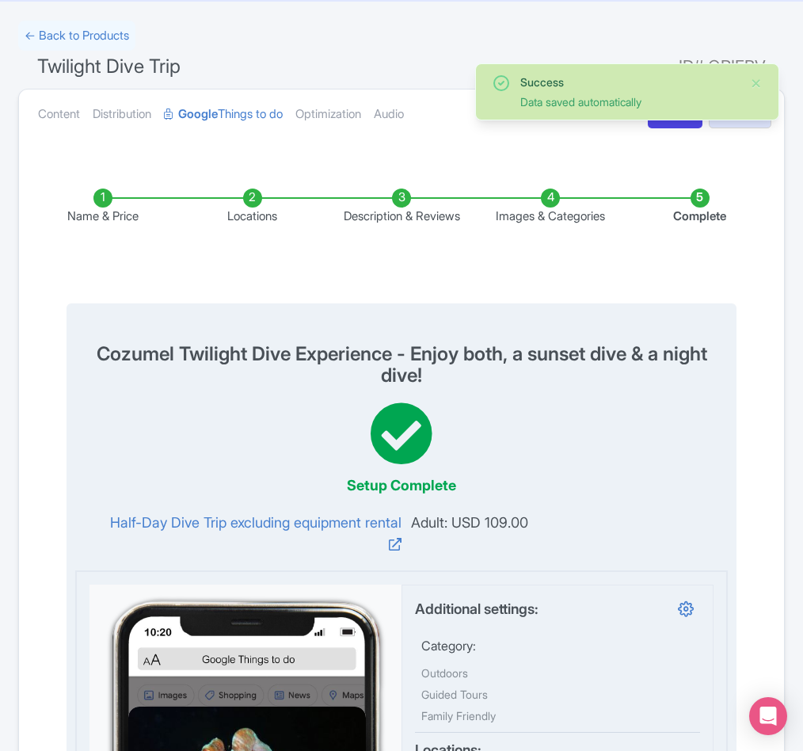
scroll to position [0, 0]
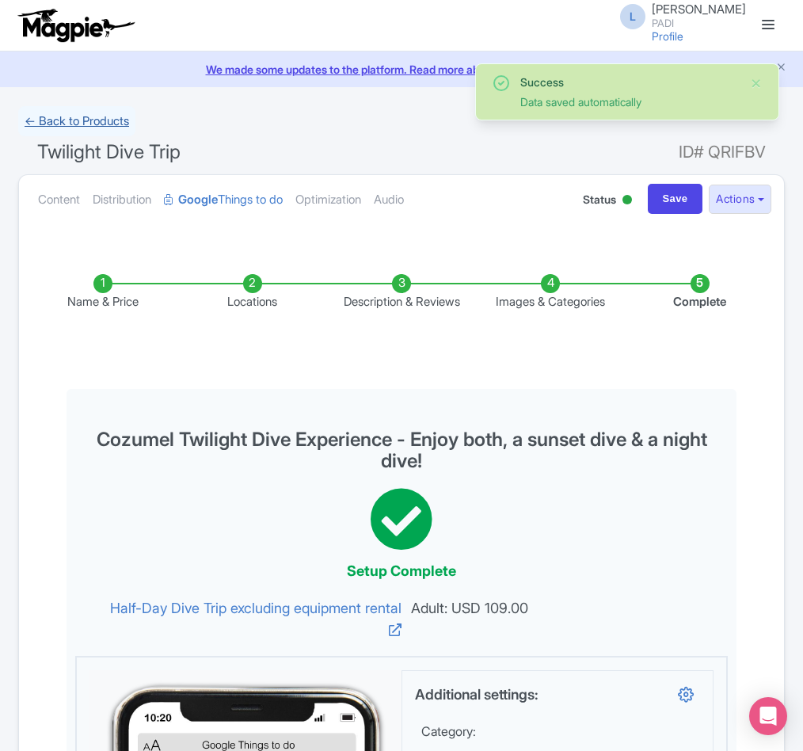
click at [74, 121] on link "← Back to Products" at bounding box center [76, 121] width 117 height 31
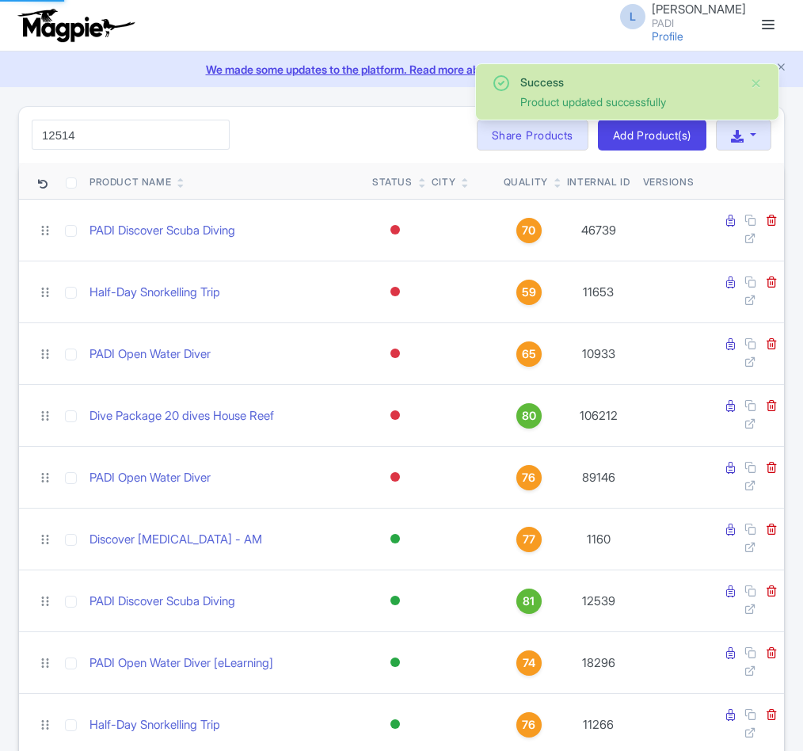
type input "12514"
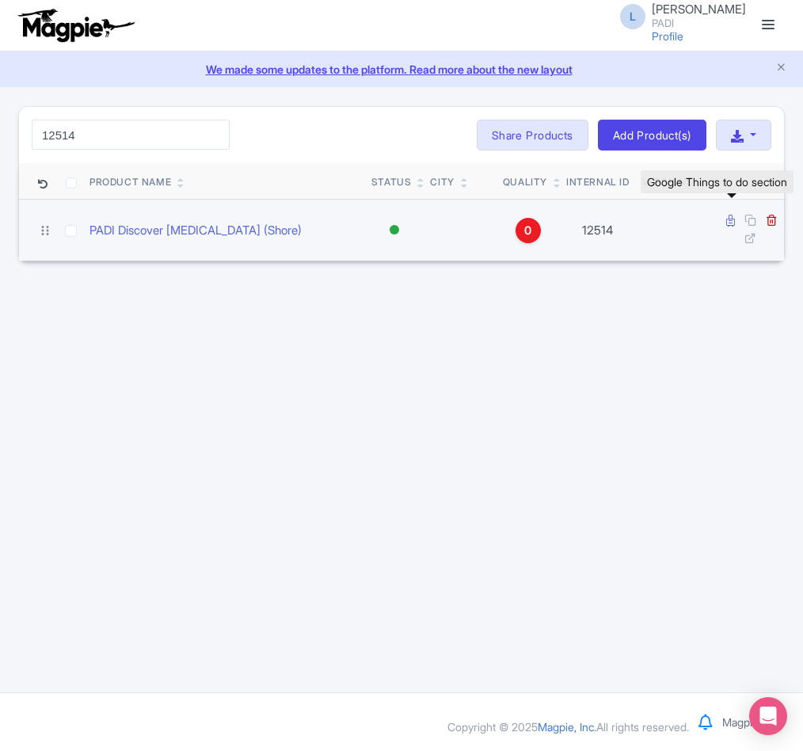
click at [729, 223] on icon at bounding box center [730, 221] width 9 height 12
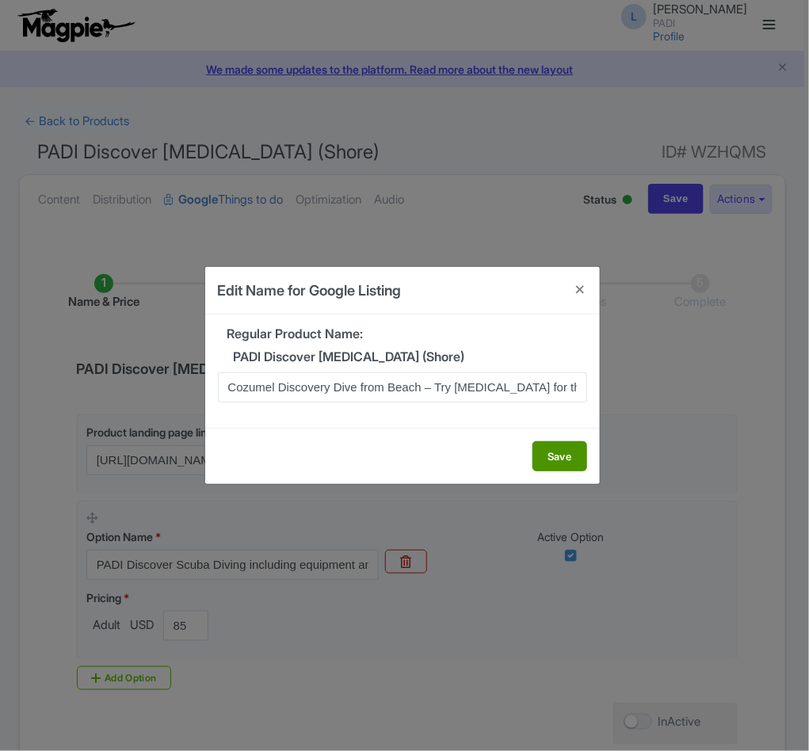
scroll to position [0, 41]
type input "Cozumel Discovery Dive from Beach – Try [MEDICAL_DATA] for the First Time"
click at [550, 457] on button "Save" at bounding box center [559, 456] width 55 height 30
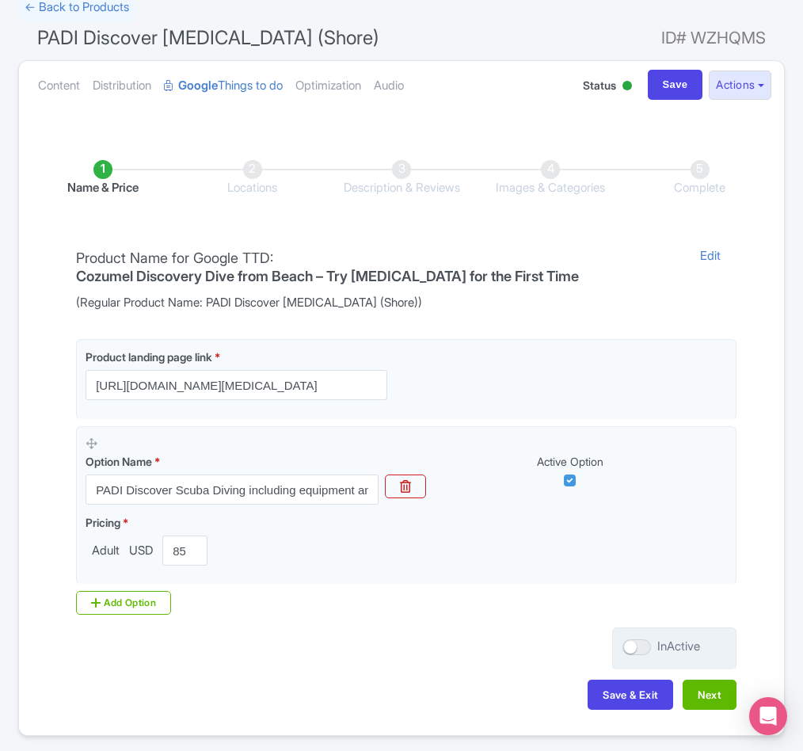
scroll to position [181, 0]
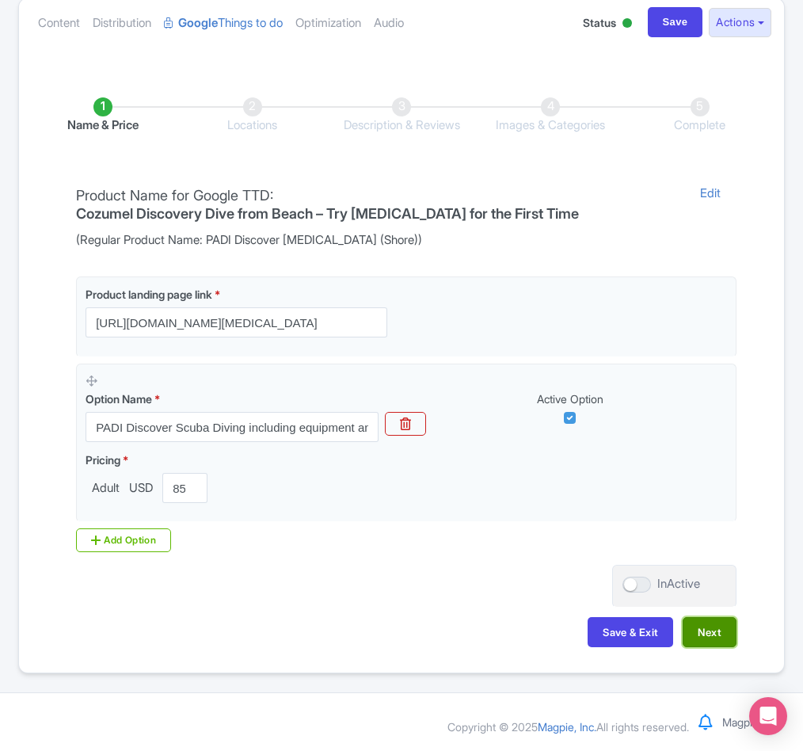
click at [711, 633] on button "Next" at bounding box center [710, 632] width 54 height 30
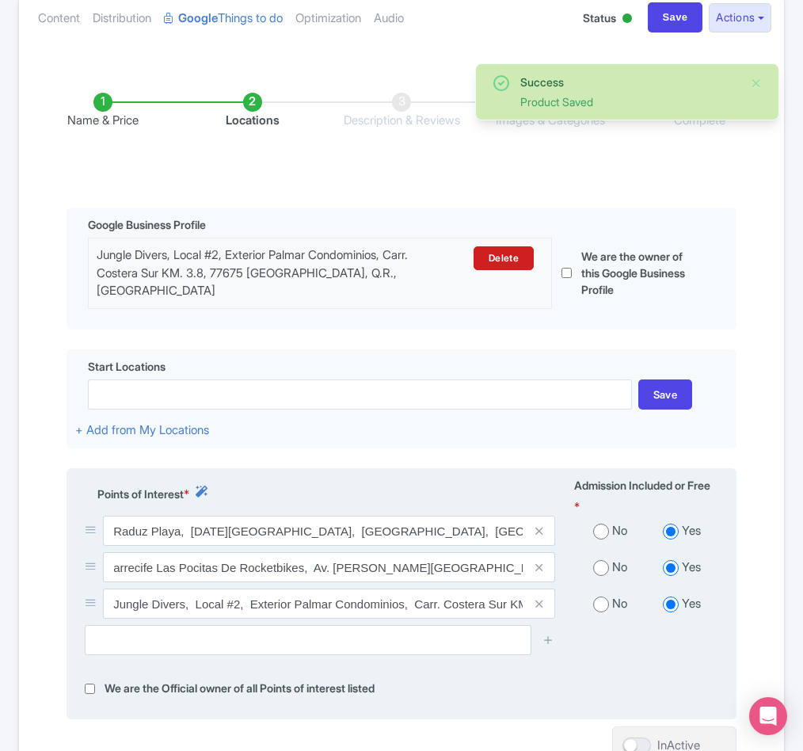
click at [603, 533] on input "radio" at bounding box center [601, 531] width 16 height 16
radio input "true"
click at [603, 566] on input "radio" at bounding box center [601, 568] width 16 height 16
radio input "true"
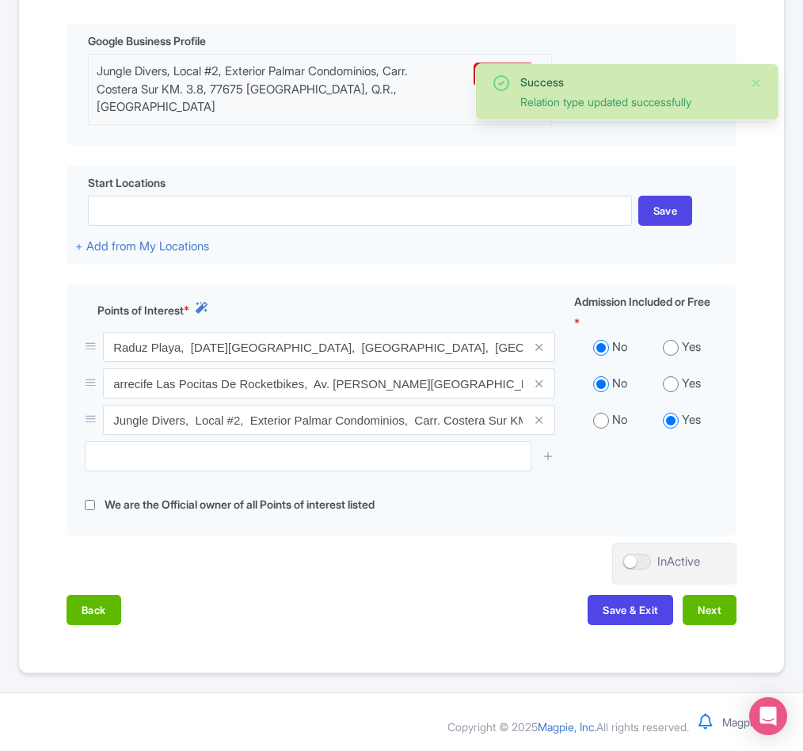
scroll to position [371, 0]
click at [698, 603] on button "Next" at bounding box center [710, 610] width 54 height 30
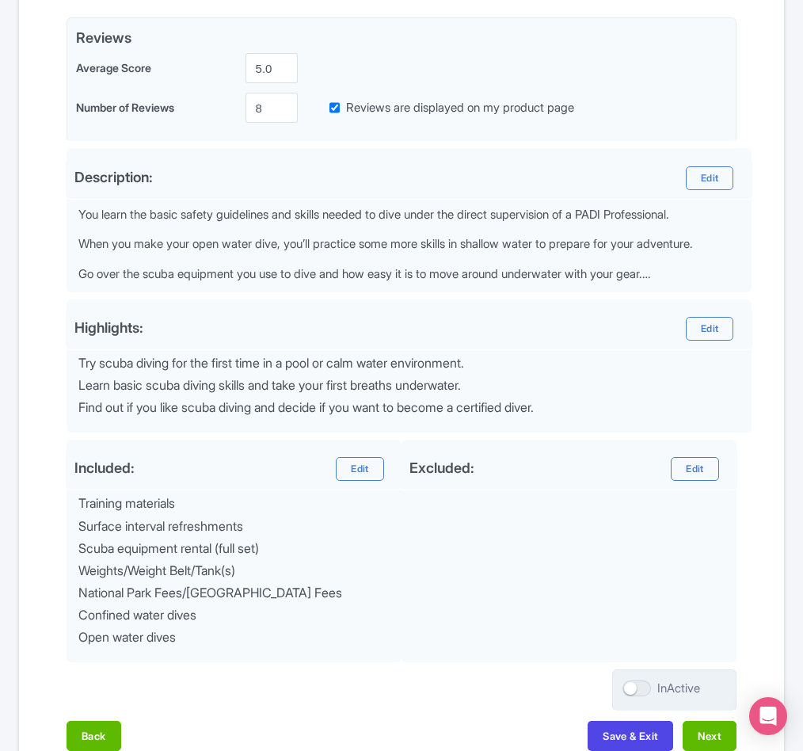
scroll to position [483, 0]
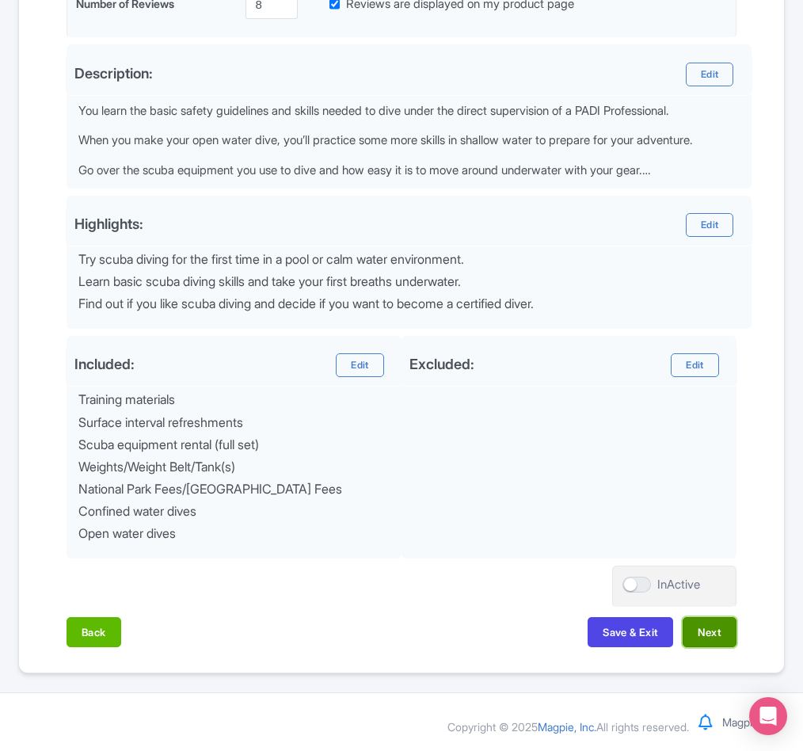
click at [702, 628] on button "Next" at bounding box center [710, 632] width 54 height 30
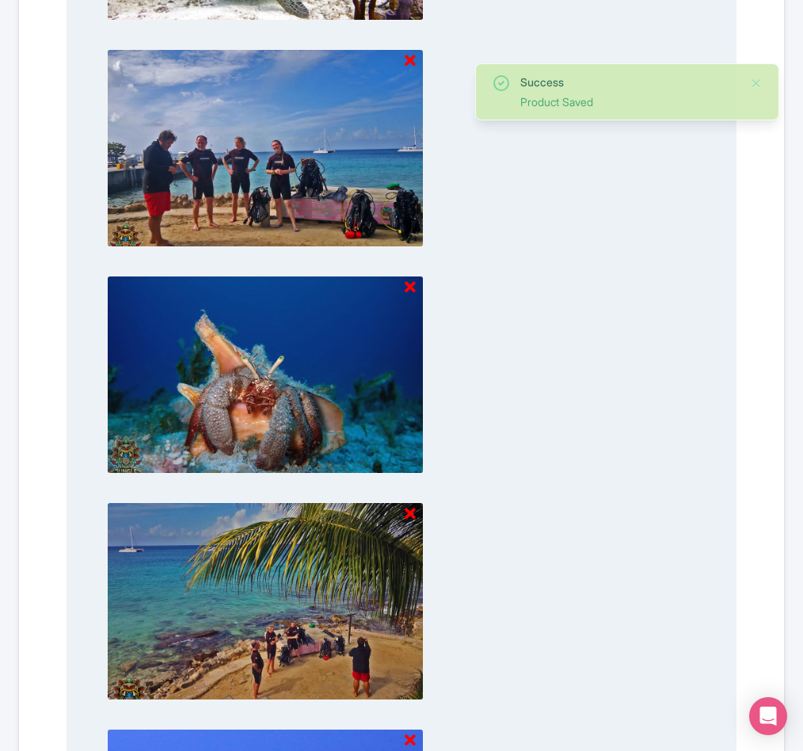
scroll to position [1433, 0]
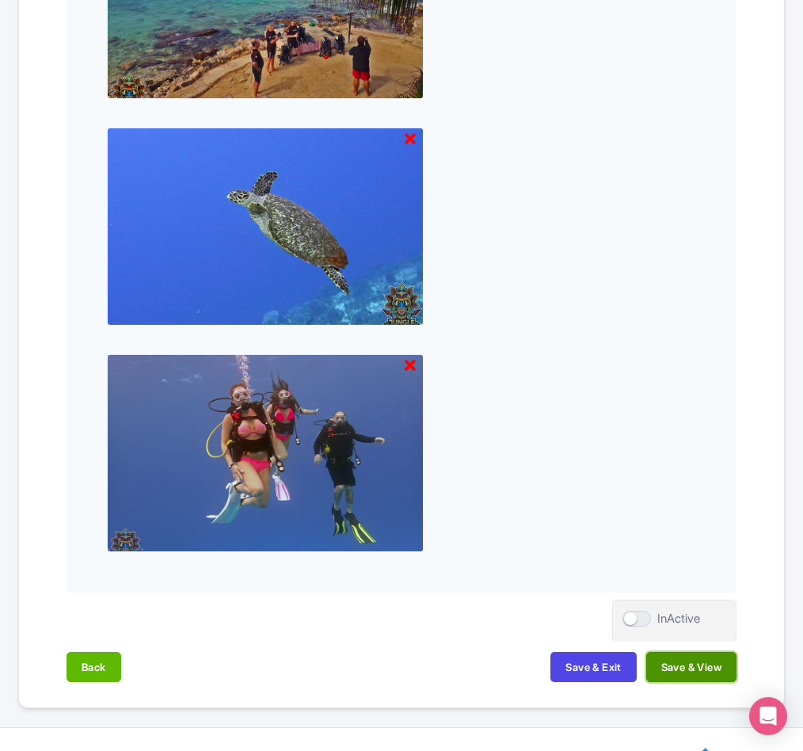
click at [692, 665] on button "Save & View" at bounding box center [691, 667] width 90 height 30
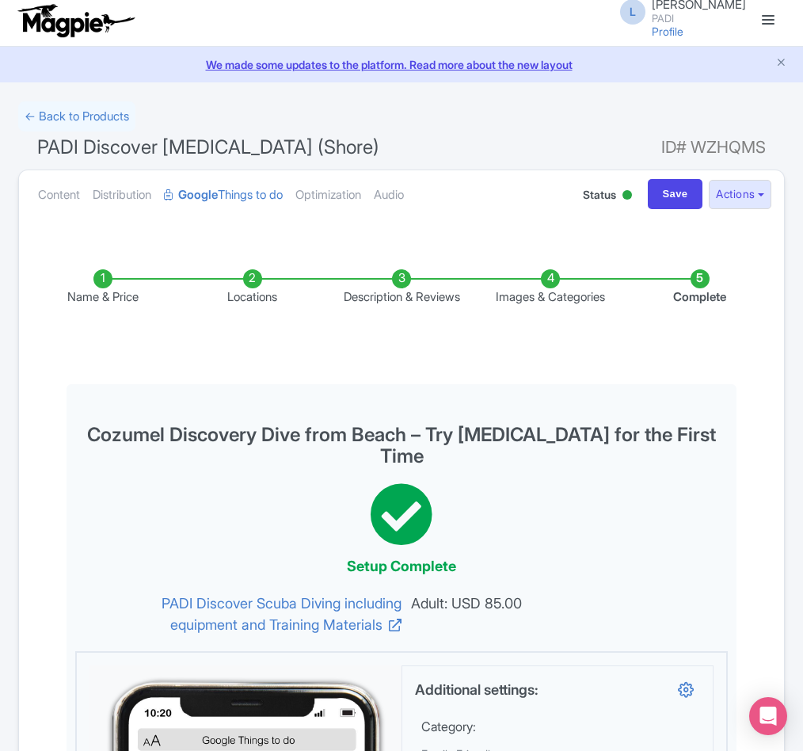
scroll to position [0, 0]
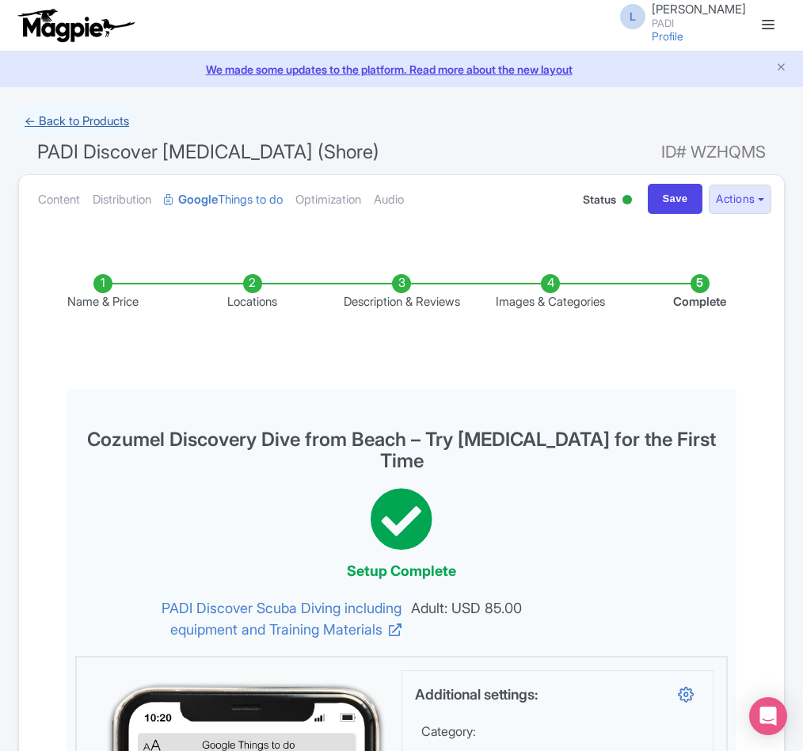
click at [114, 121] on link "← Back to Products" at bounding box center [76, 121] width 117 height 31
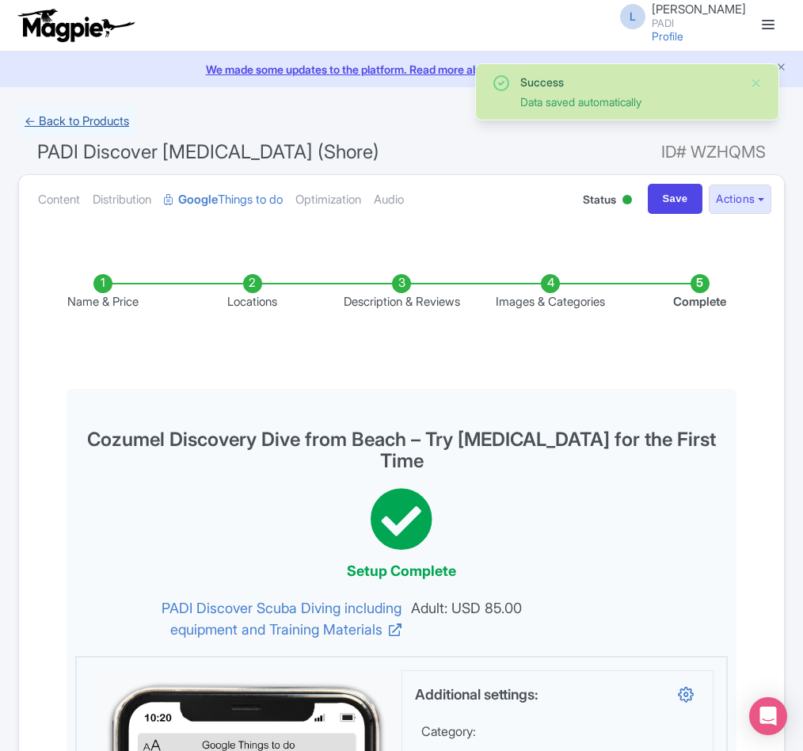
click at [103, 116] on link "← Back to Products" at bounding box center [76, 121] width 117 height 31
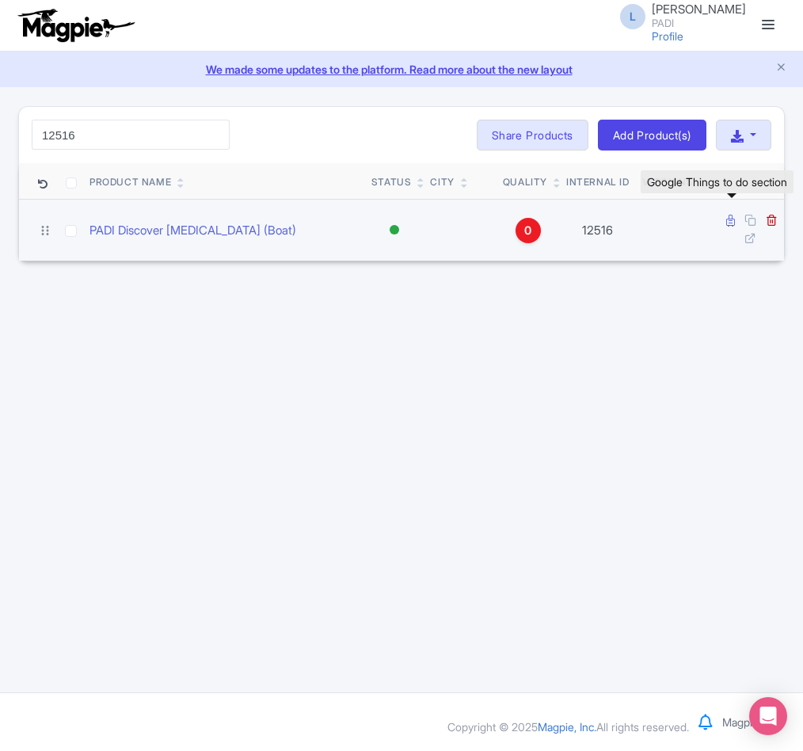
type input "12516"
click at [727, 223] on icon at bounding box center [730, 221] width 9 height 12
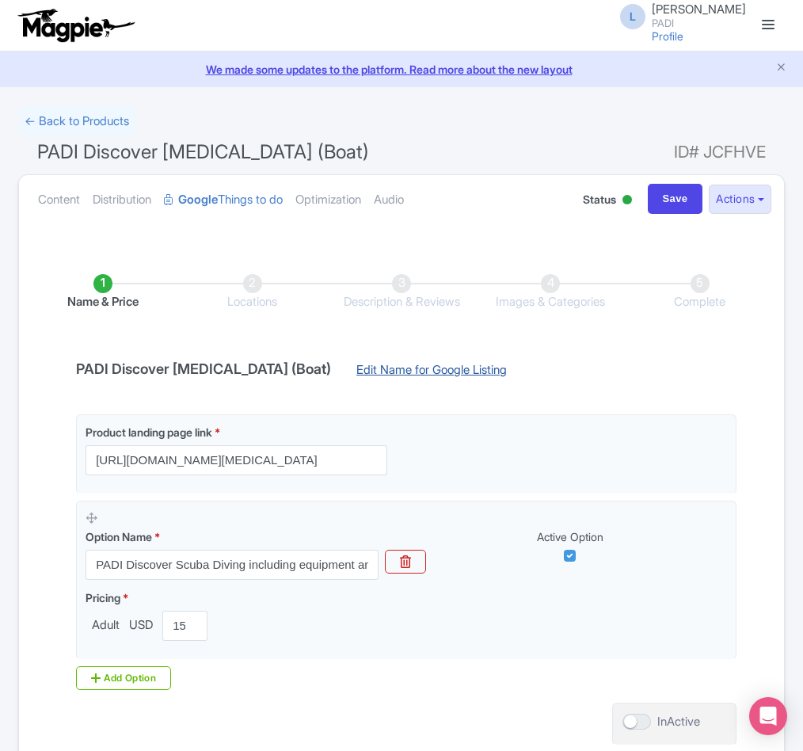
click at [412, 374] on link "Edit Name for Google Listing" at bounding box center [432, 373] width 182 height 25
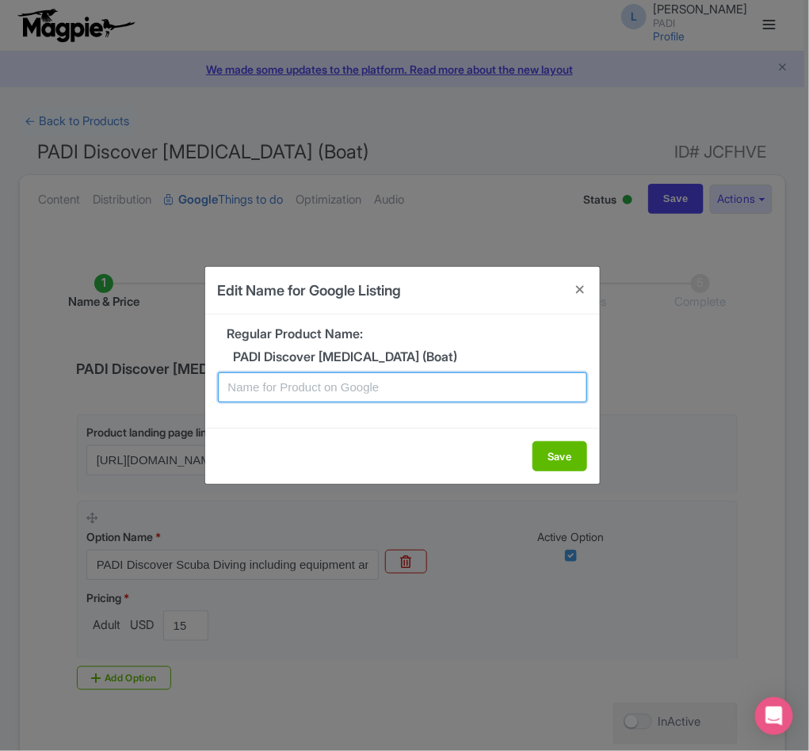
click at [447, 379] on input "text" at bounding box center [402, 387] width 369 height 30
paste input "Cozumel Scuba Diving Adventure: Easy Discovery with 2 Dives from Boat for Non-C…"
type input "Cozumel Scuba Diving Adventure: Easy Discovery with 2 Dives from Boat for Non-C…"
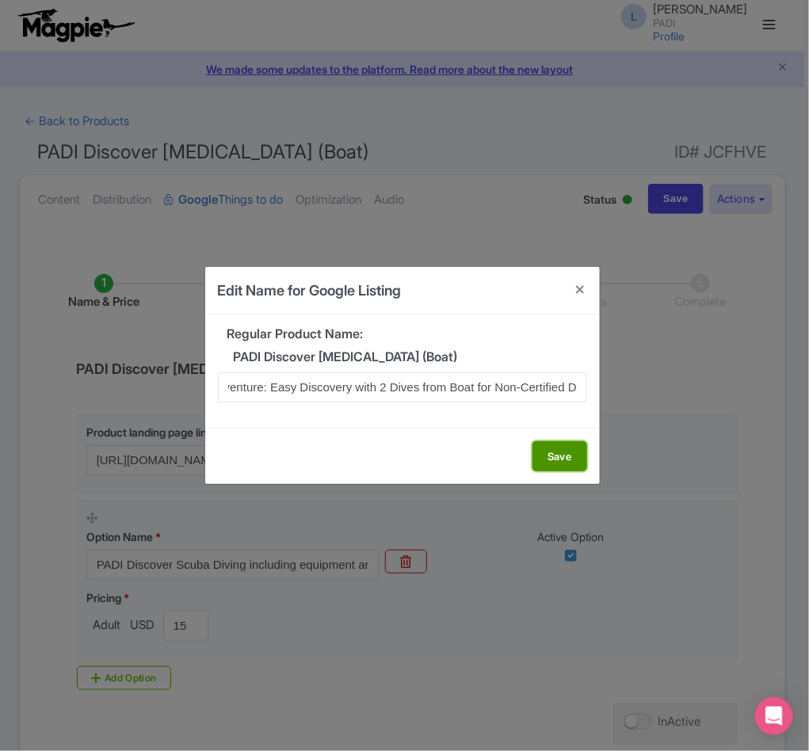
click at [554, 459] on button "Save" at bounding box center [559, 456] width 55 height 30
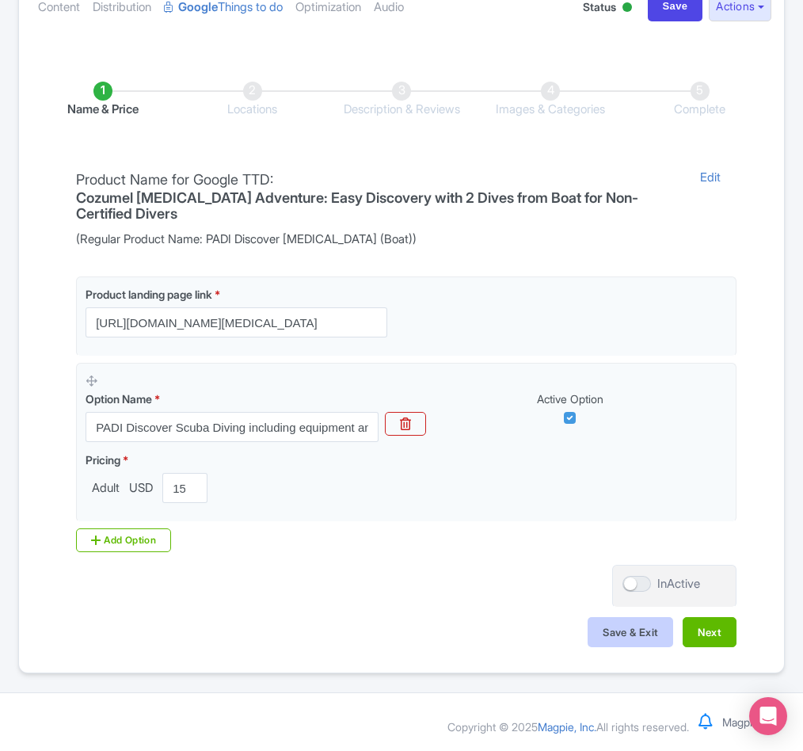
scroll to position [197, 0]
click at [704, 630] on button "Next" at bounding box center [710, 632] width 54 height 30
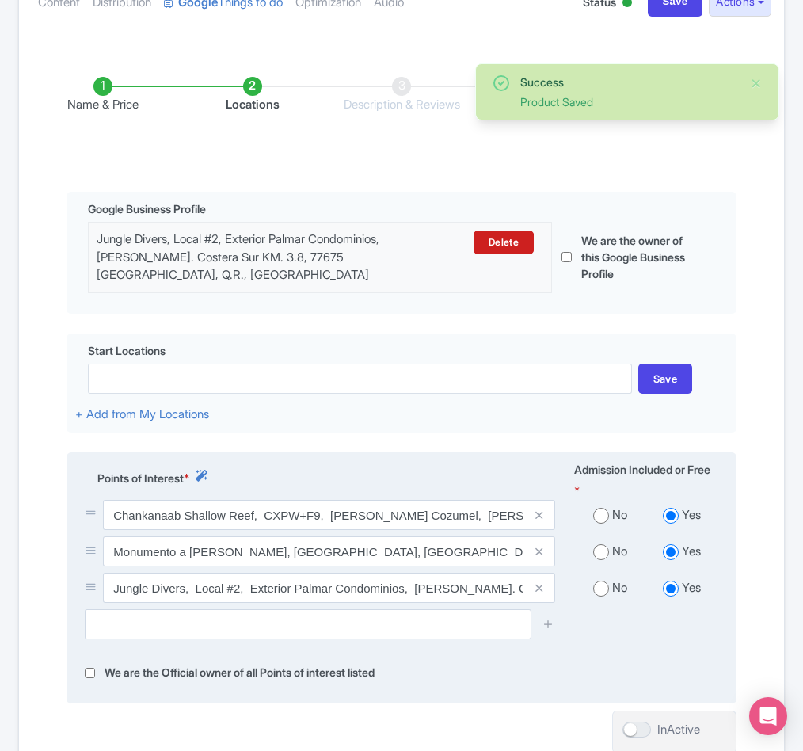
click at [599, 523] on input "radio" at bounding box center [601, 516] width 16 height 16
radio input "true"
click at [600, 560] on input "radio" at bounding box center [601, 552] width 16 height 16
radio input "true"
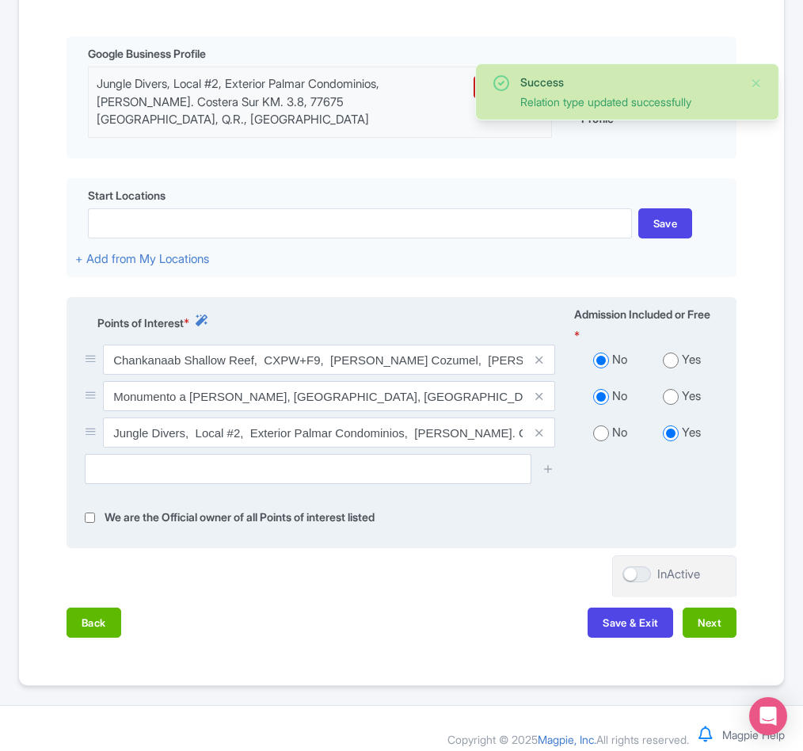
scroll to position [371, 0]
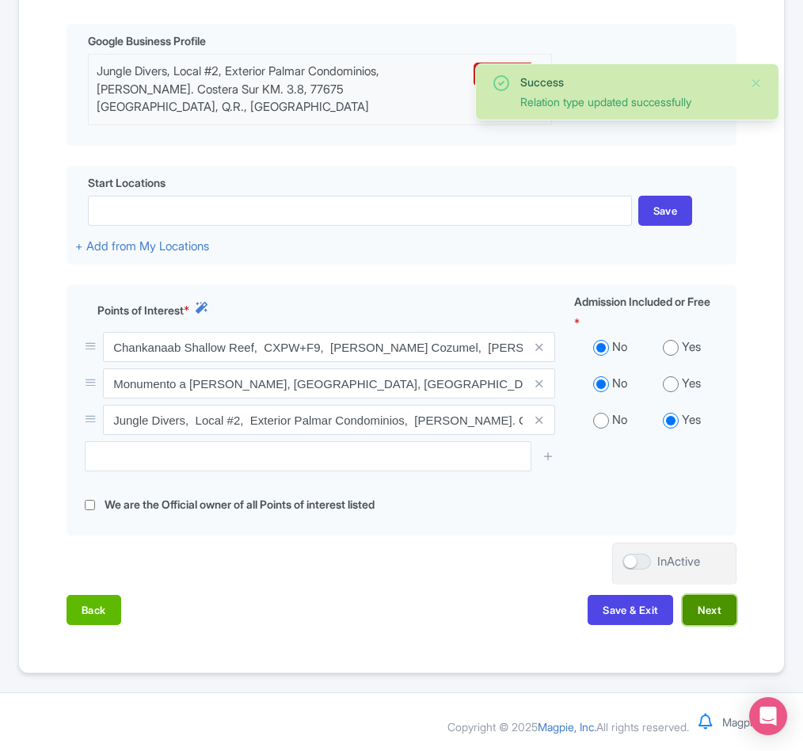
click at [709, 608] on button "Next" at bounding box center [710, 610] width 54 height 30
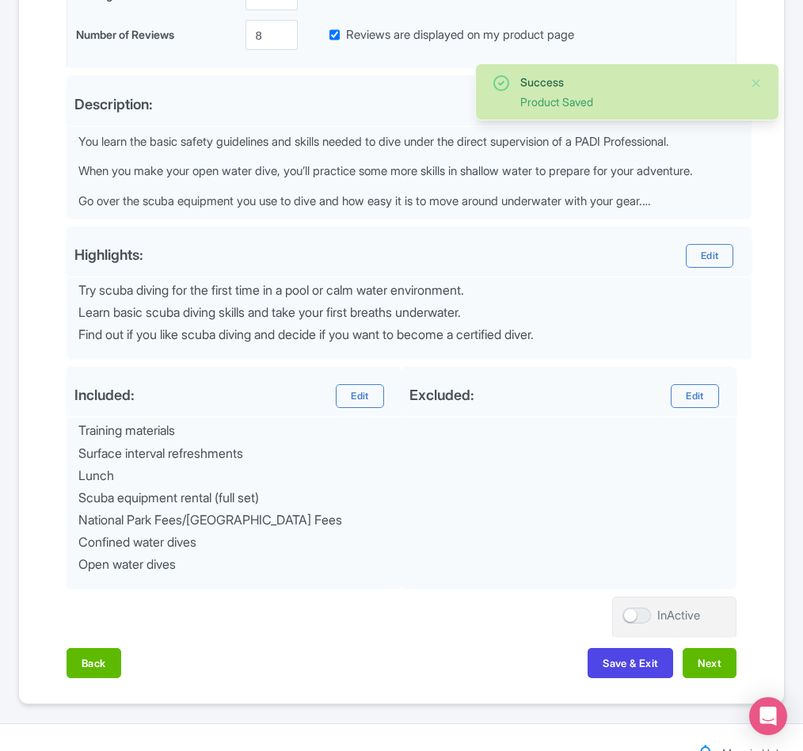
scroll to position [483, 0]
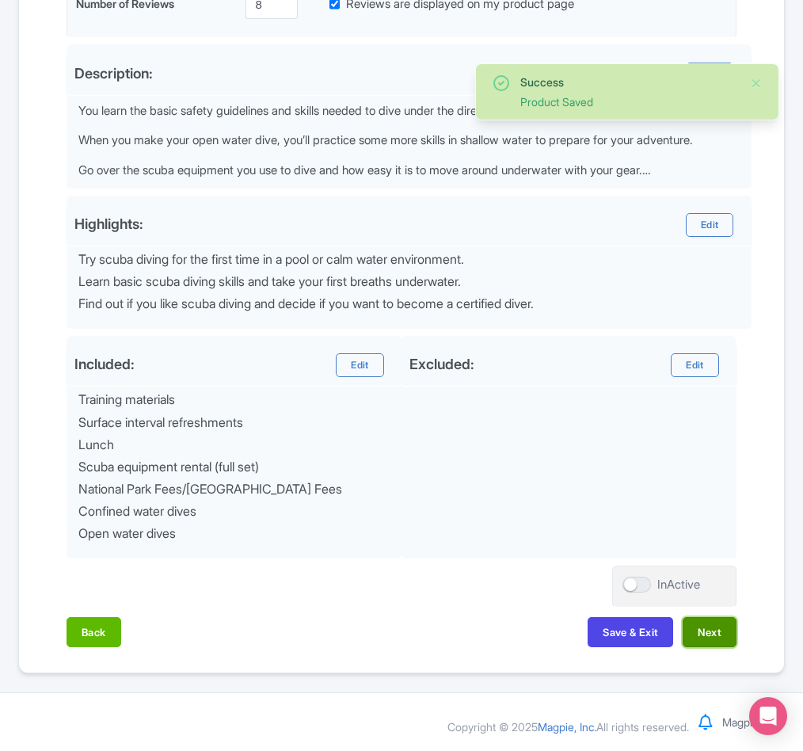
click at [711, 621] on button "Next" at bounding box center [710, 632] width 54 height 30
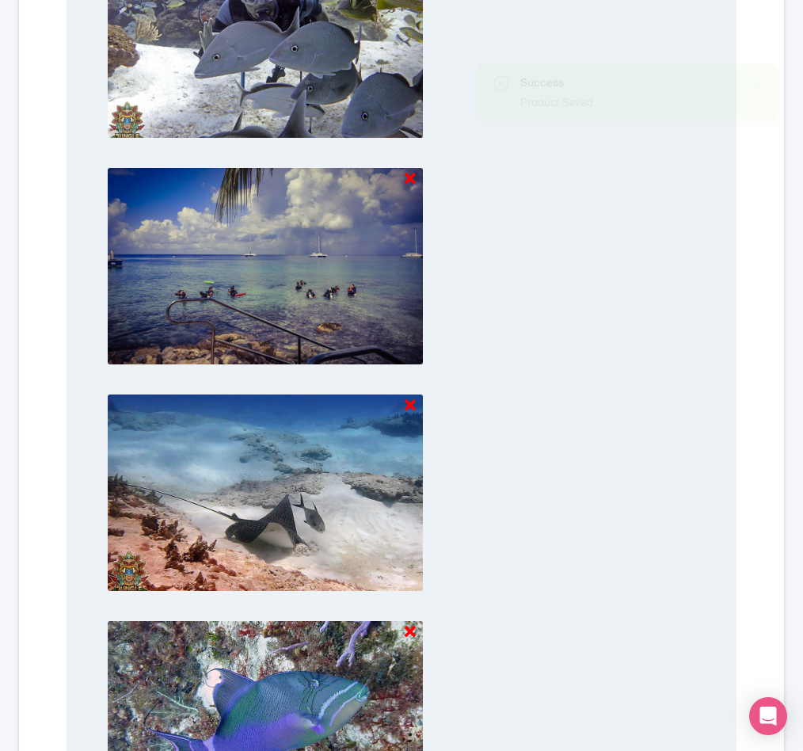
scroll to position [1433, 0]
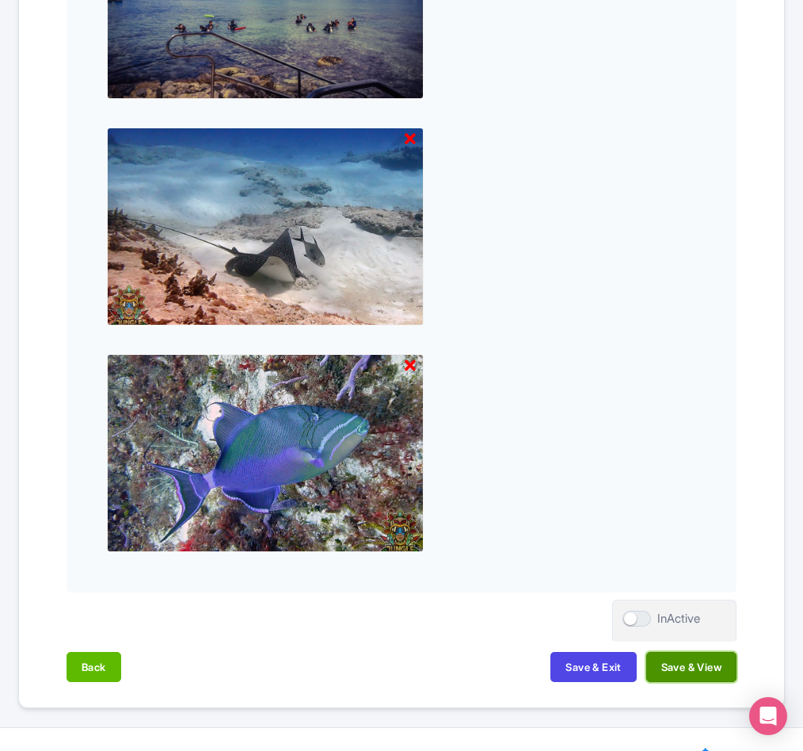
click at [675, 666] on button "Save & View" at bounding box center [691, 667] width 90 height 30
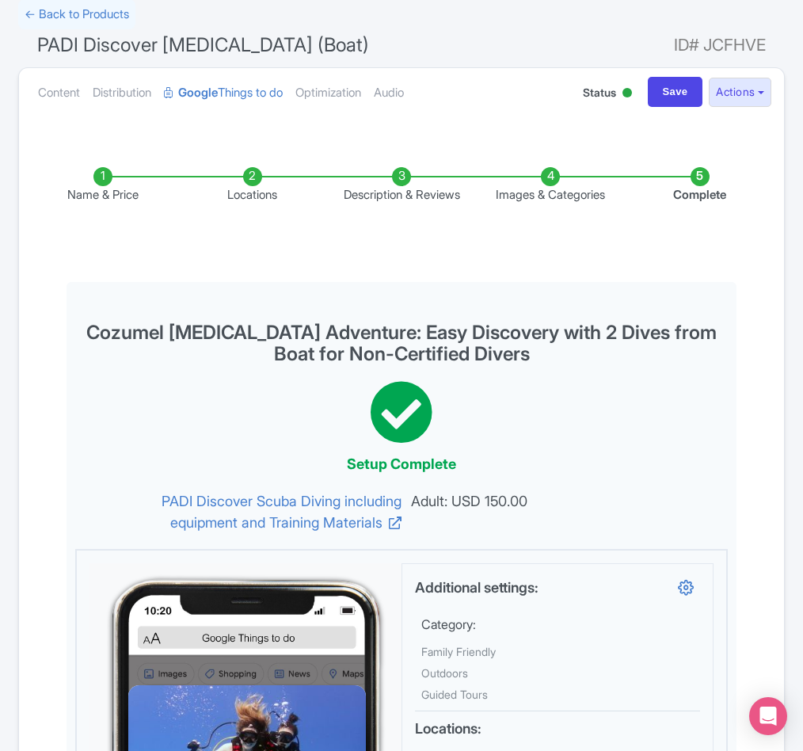
scroll to position [0, 0]
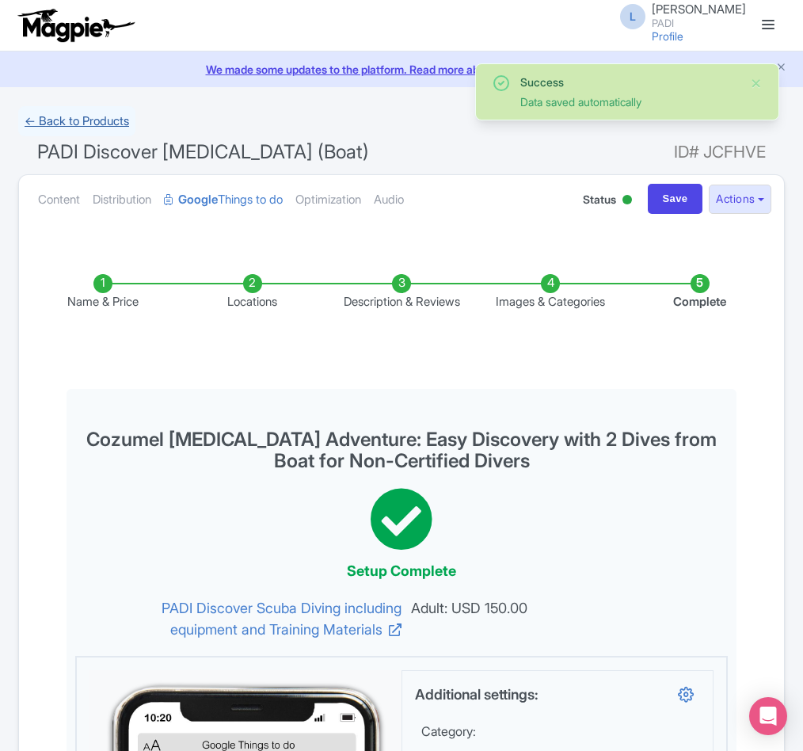
click at [72, 117] on link "← Back to Products" at bounding box center [76, 121] width 117 height 31
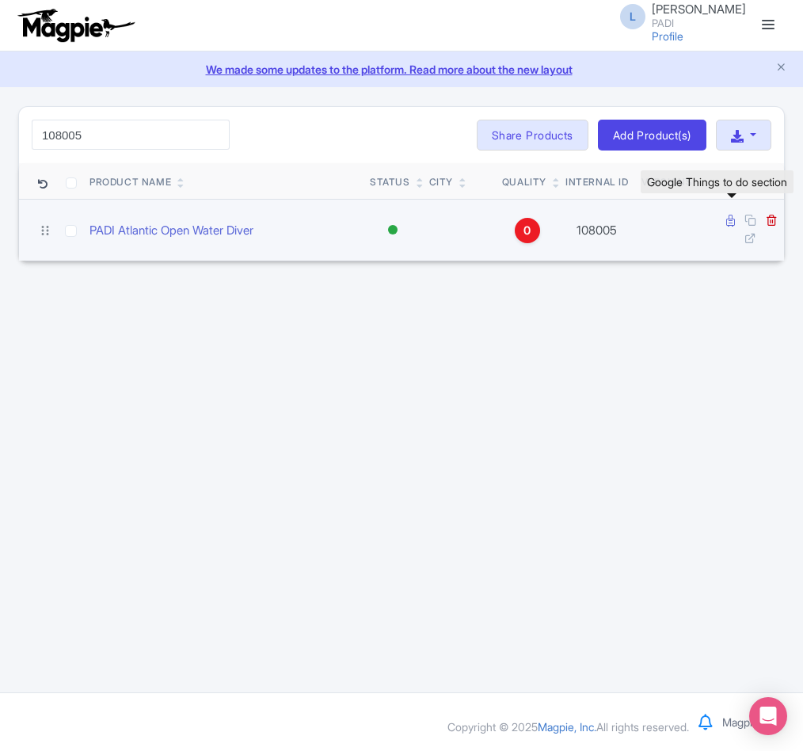
click at [729, 219] on icon at bounding box center [730, 221] width 9 height 12
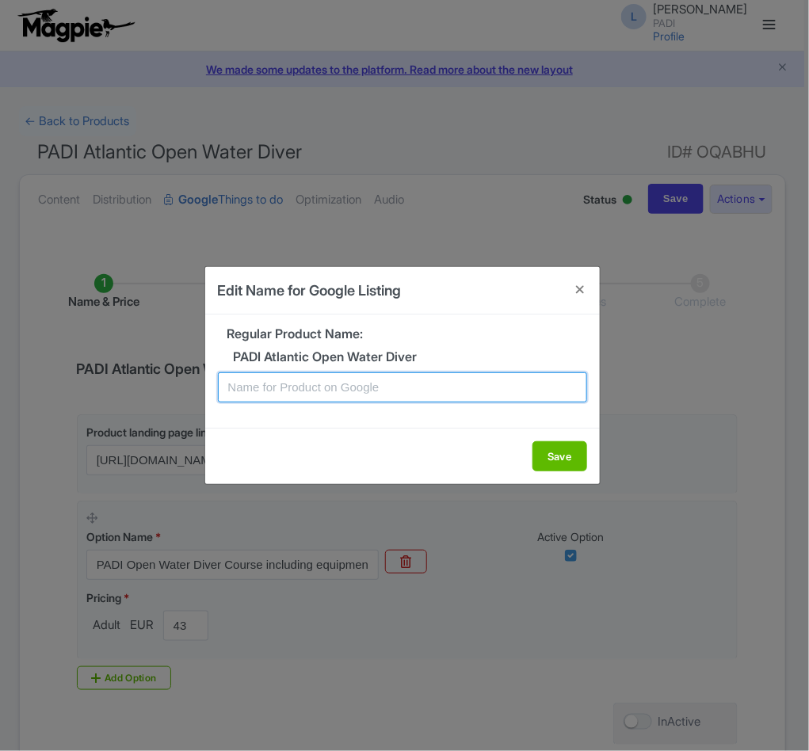
click at [287, 374] on input "text" at bounding box center [402, 387] width 369 height 30
paste input "La Palma PADI Open Water Diving Lessons: Your First Step into a World of Fun"
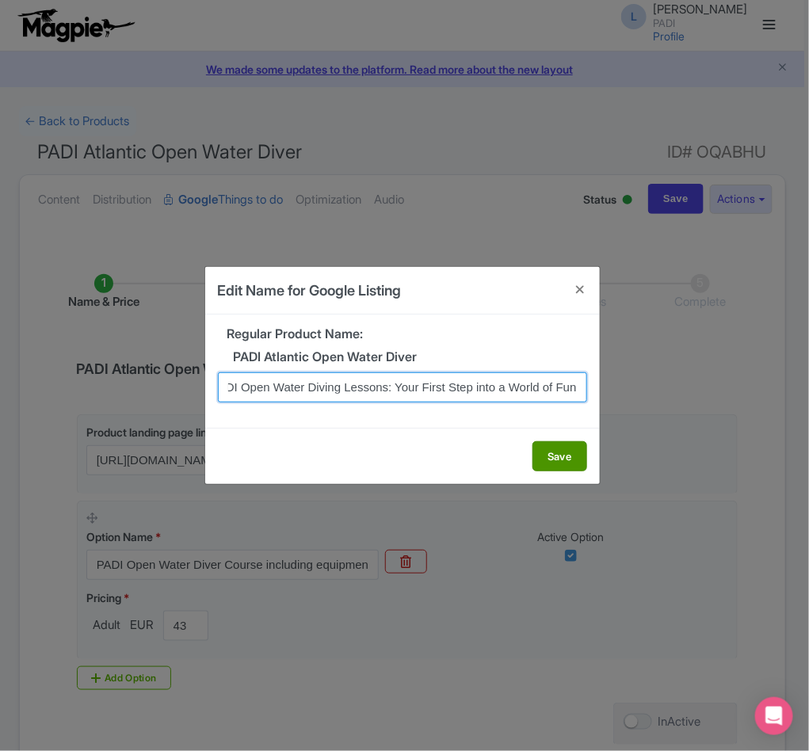
type input "La Palma PADI Open Water Diving Lessons: Your First Step into a World of Fun"
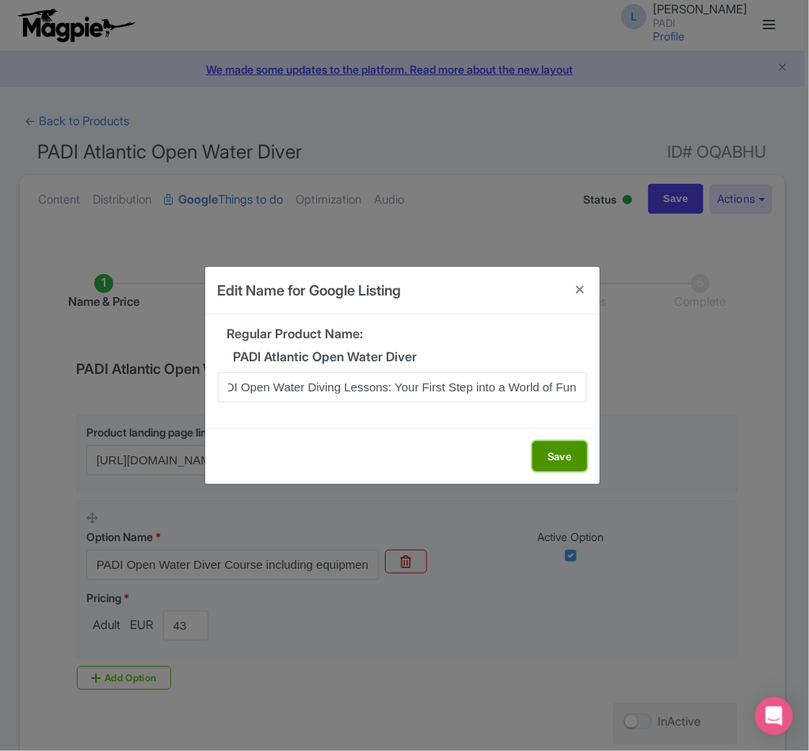
click at [547, 462] on button "Save" at bounding box center [559, 456] width 55 height 30
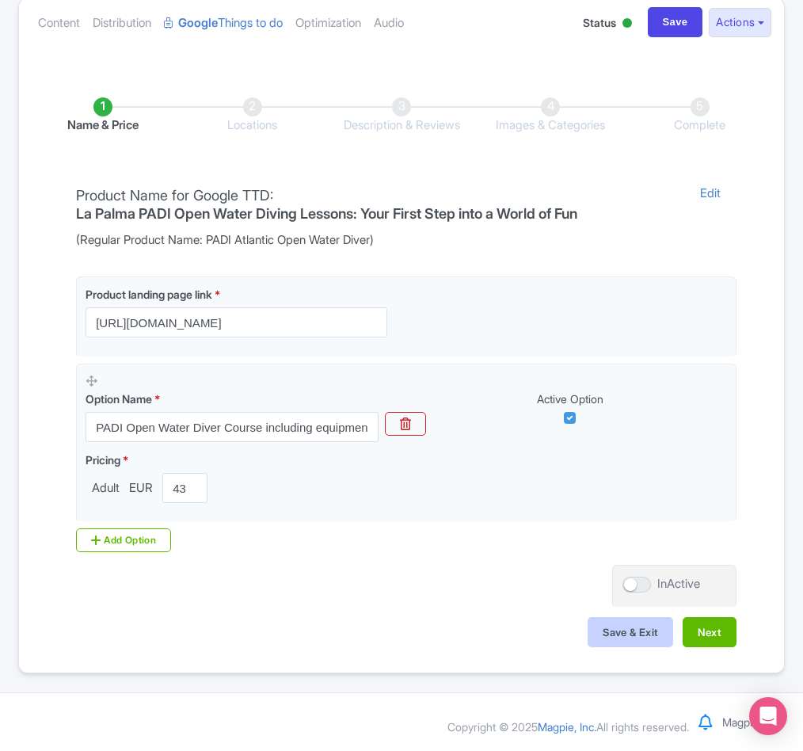
scroll to position [181, 0]
click at [704, 628] on button "Next" at bounding box center [710, 632] width 54 height 30
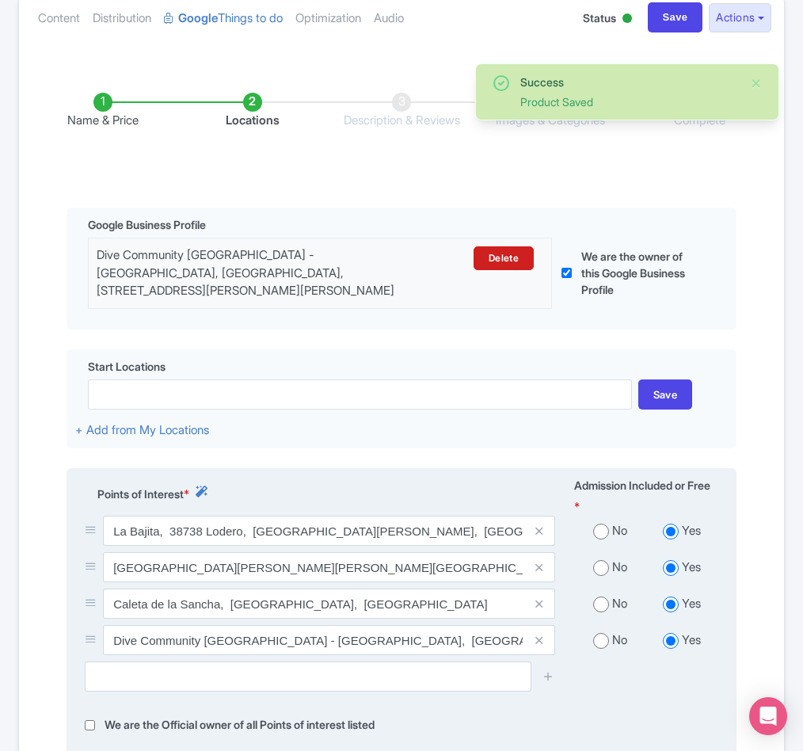
click at [599, 539] on input "radio" at bounding box center [601, 531] width 16 height 16
radio input "true"
click at [600, 576] on input "radio" at bounding box center [601, 568] width 16 height 16
radio input "true"
click at [601, 612] on input "radio" at bounding box center [601, 604] width 16 height 16
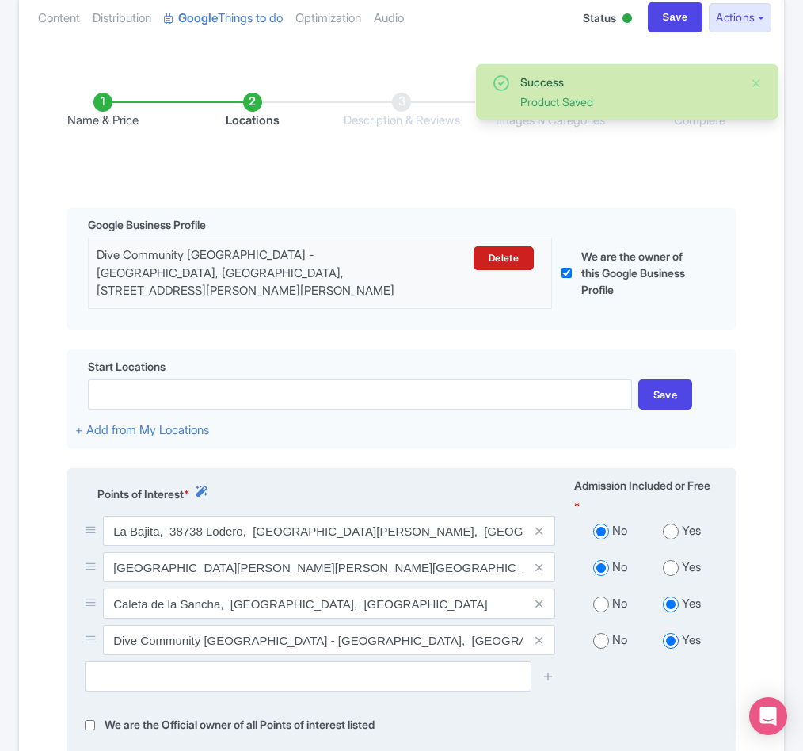
radio input "true"
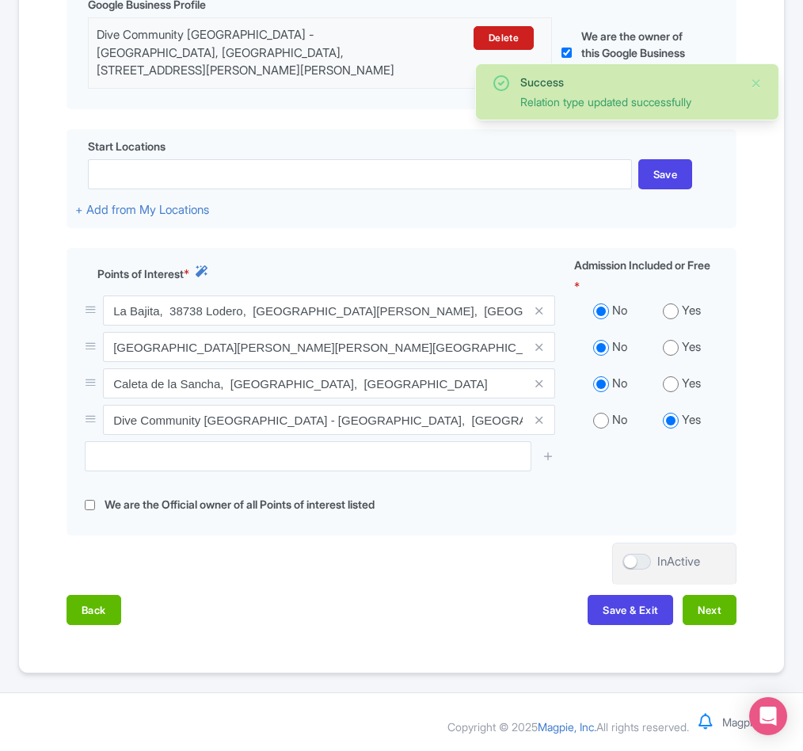
scroll to position [425, 0]
click at [699, 606] on button "Next" at bounding box center [710, 610] width 54 height 30
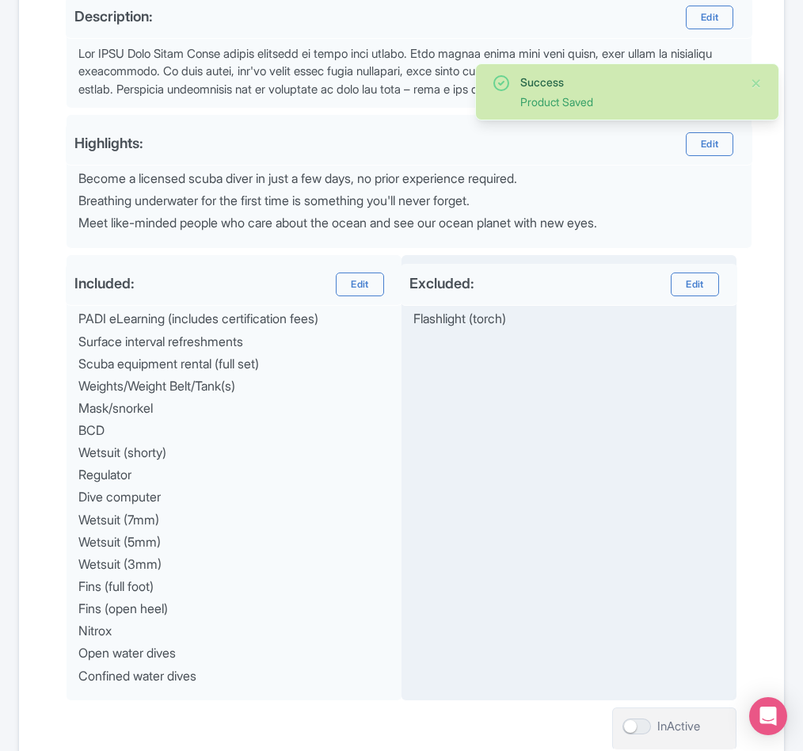
scroll to position [683, 0]
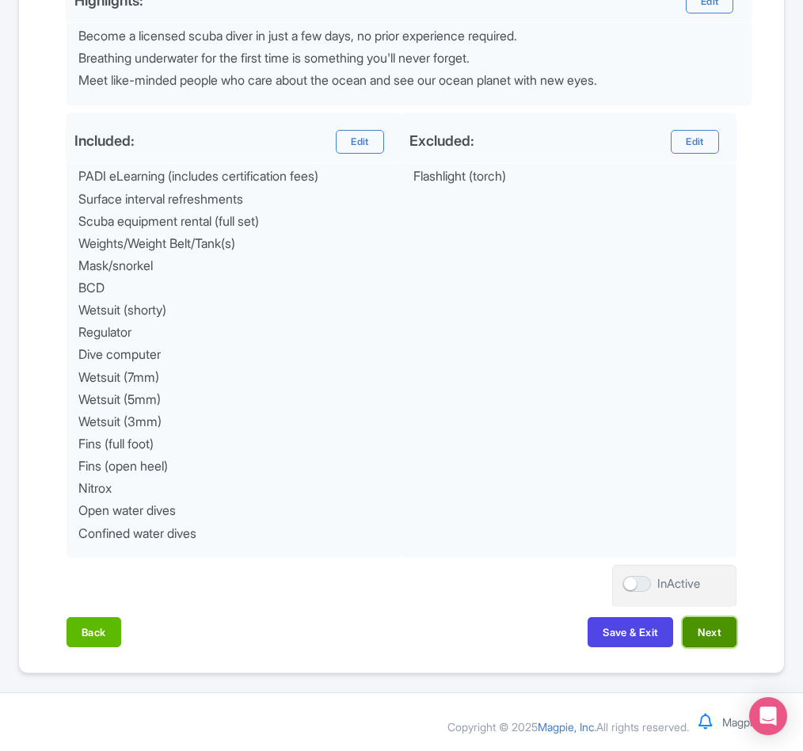
click at [718, 622] on button "Next" at bounding box center [710, 632] width 54 height 30
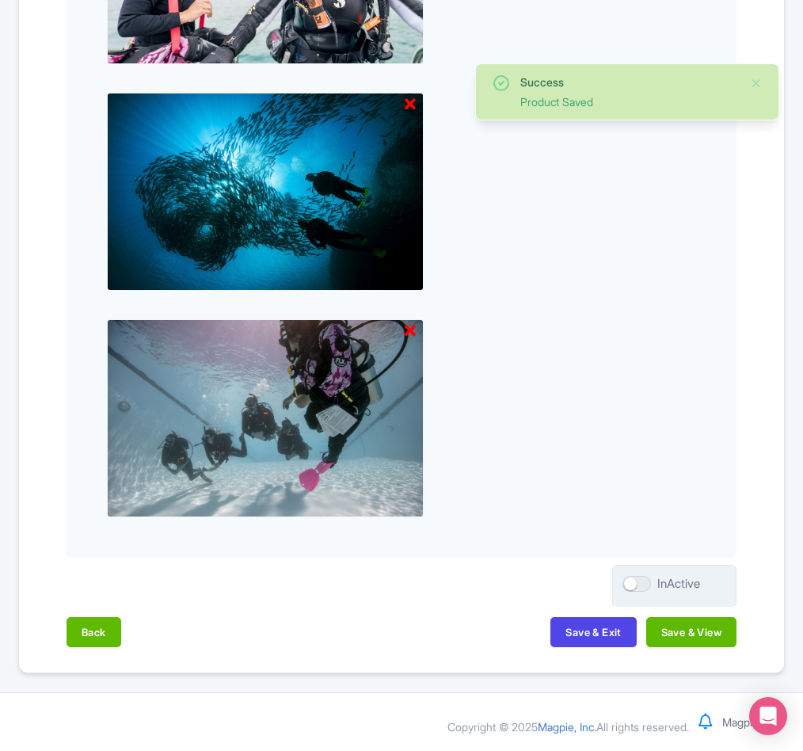
scroll to position [1473, 0]
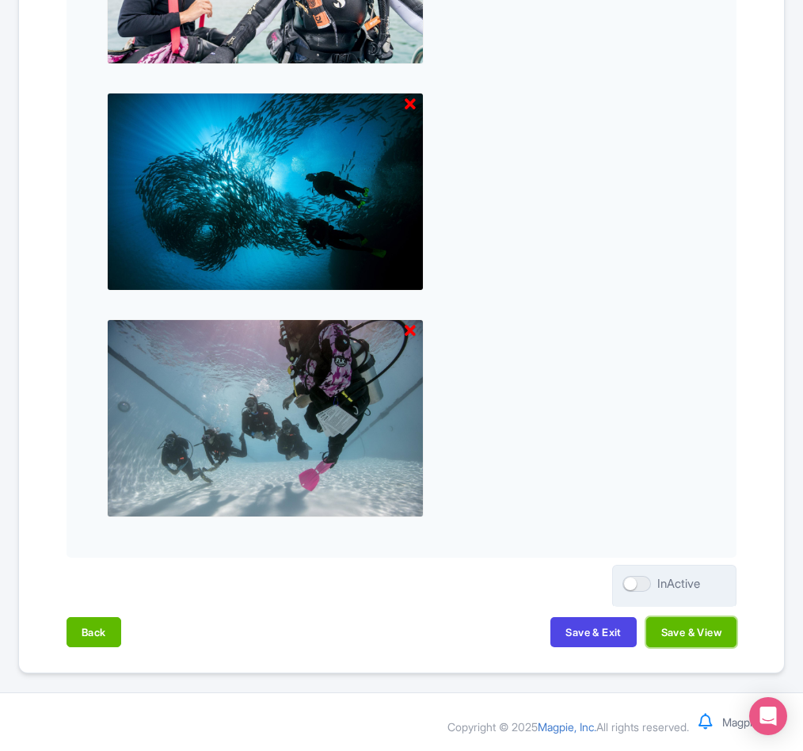
click at [704, 633] on button "Save & View" at bounding box center [691, 632] width 90 height 30
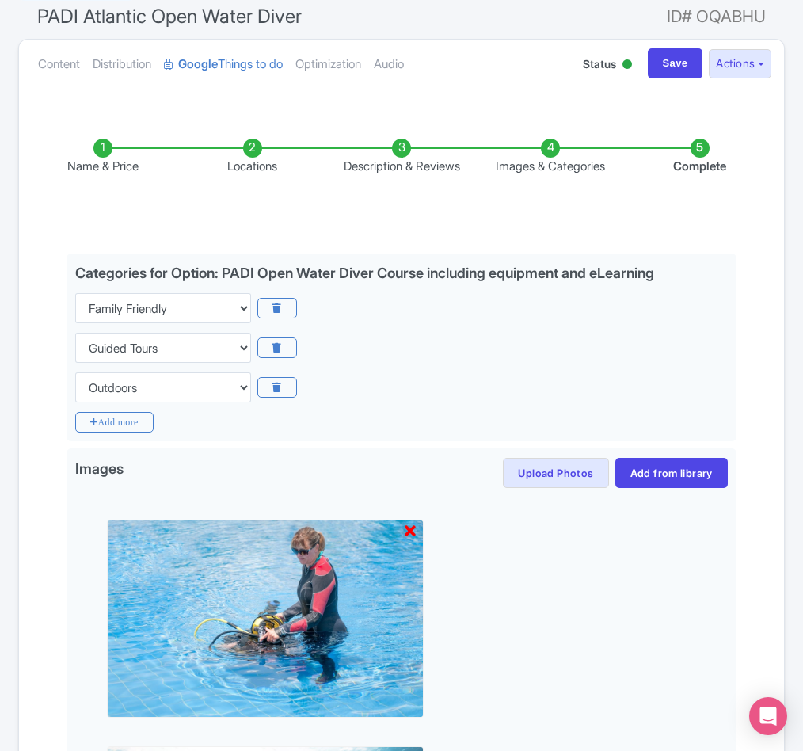
scroll to position [0, 0]
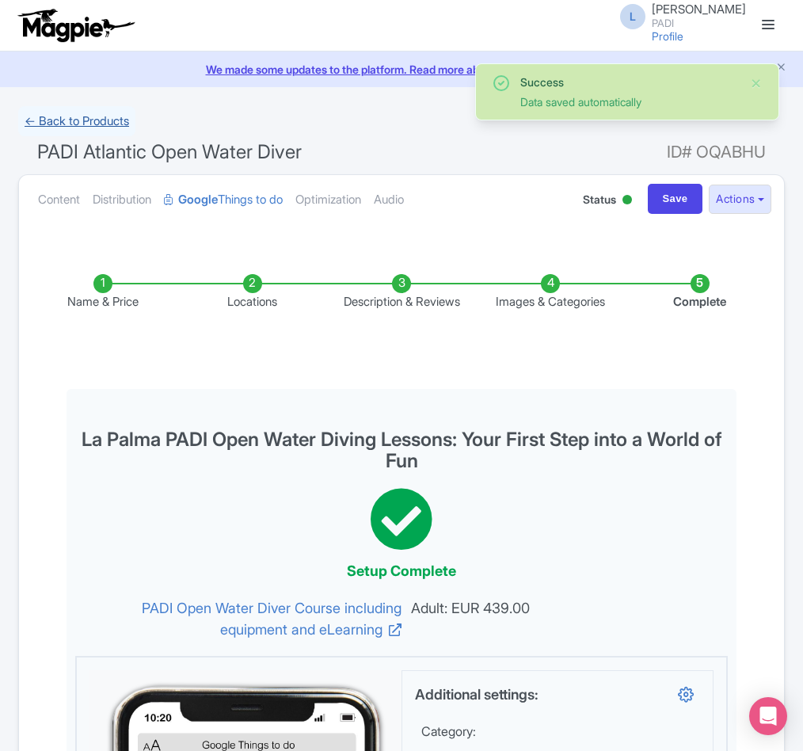
click at [71, 117] on link "← Back to Products" at bounding box center [76, 121] width 117 height 31
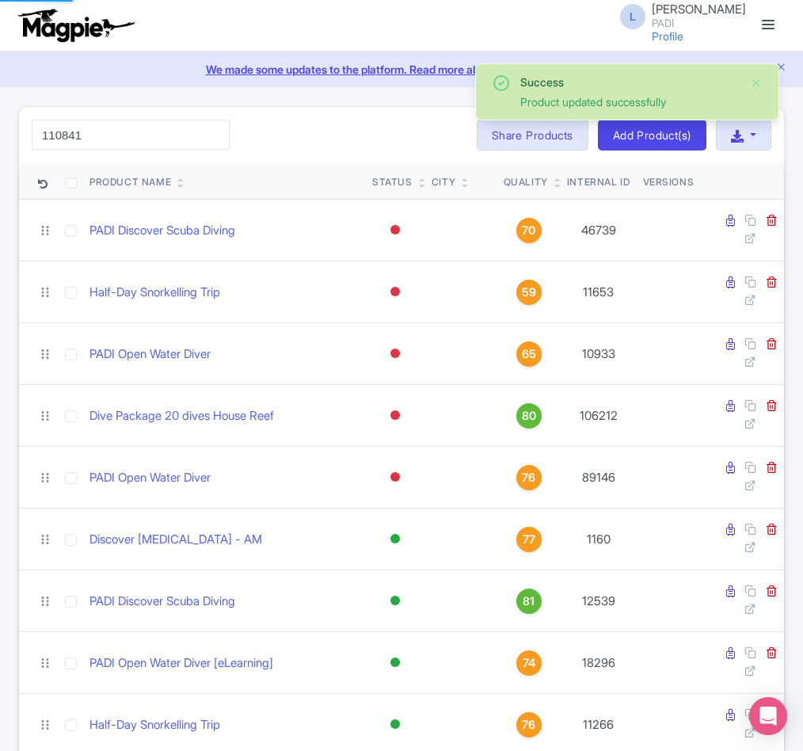
type input "110841"
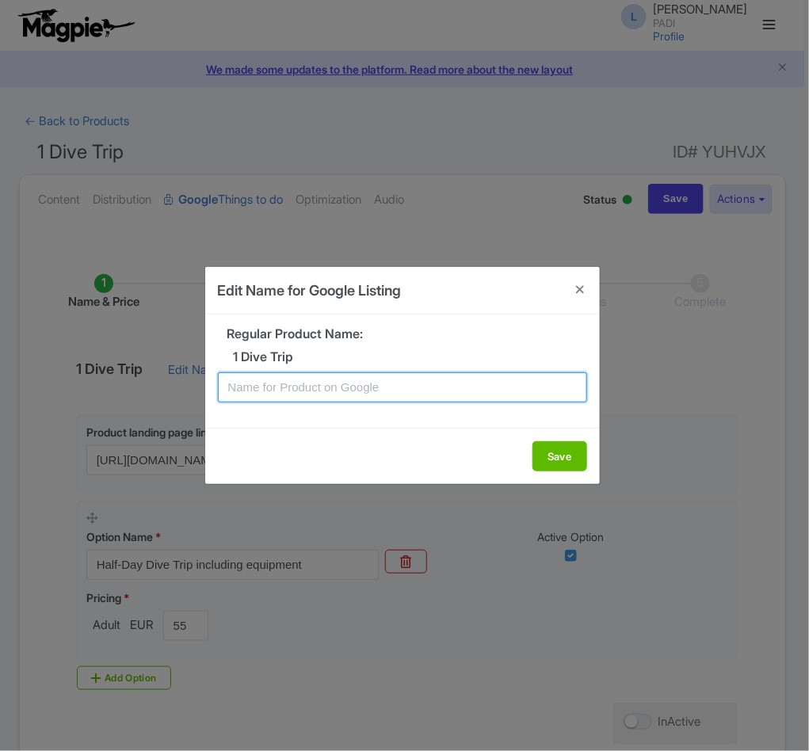
click at [293, 386] on input "text" at bounding box center [402, 387] width 369 height 30
paste input "Explore Tenerife Underwater Wonders – 1-Tank Dive Tour for Certified Divers"
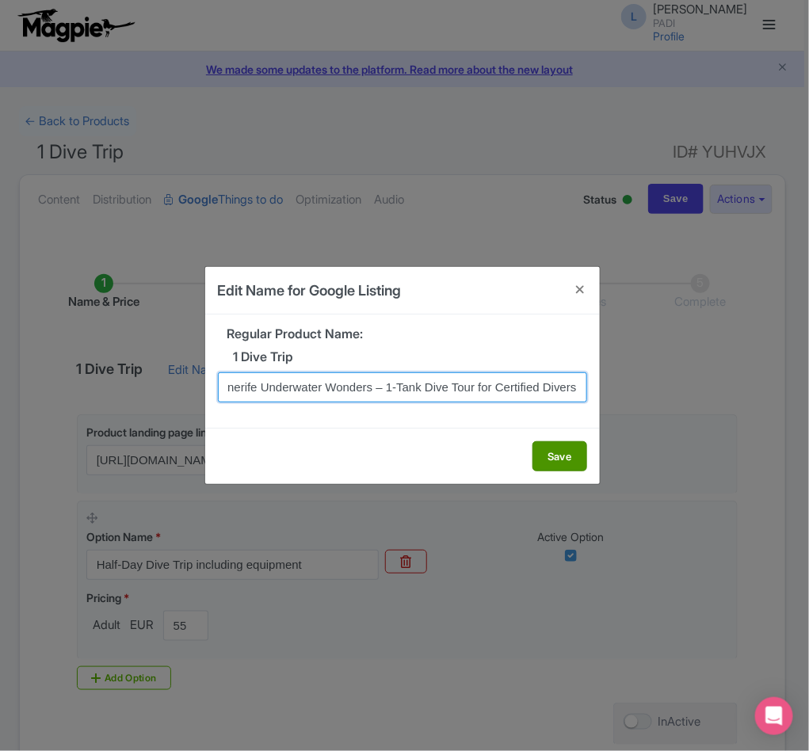
type input "Explore Tenerife Underwater Wonders – 1-Tank Dive Tour for Certified Divers"
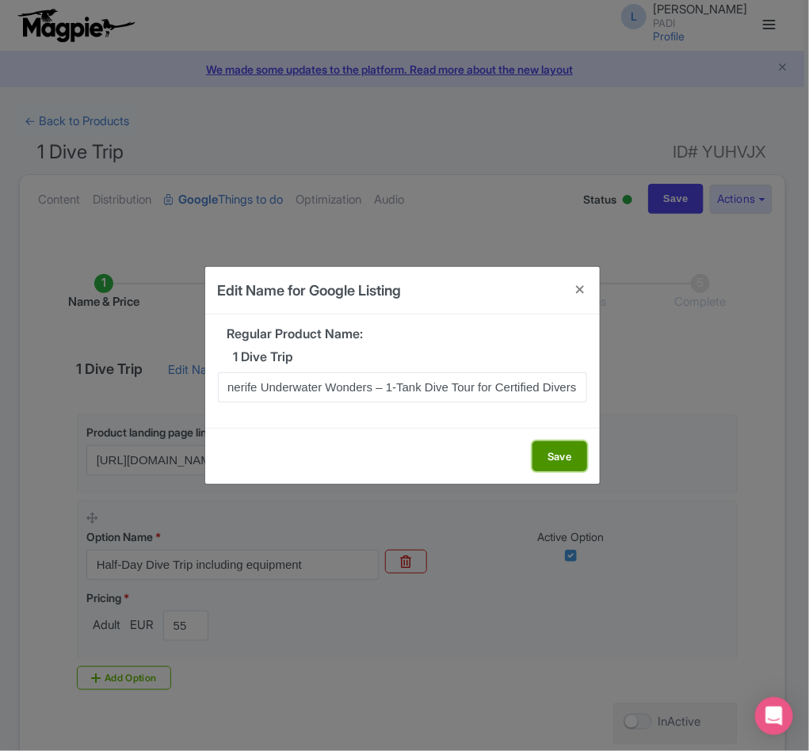
click at [559, 452] on button "Save" at bounding box center [559, 456] width 55 height 30
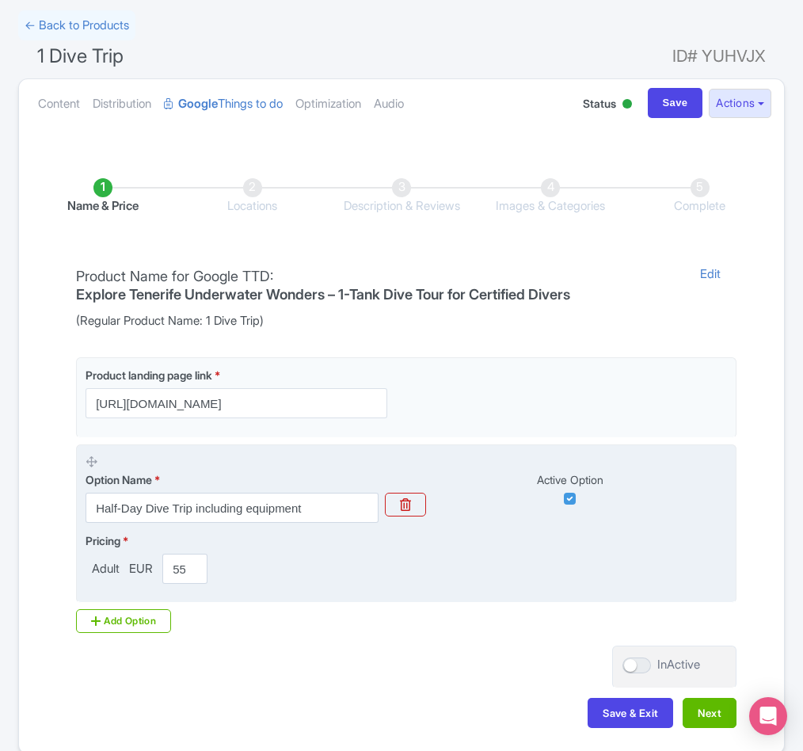
scroll to position [181, 0]
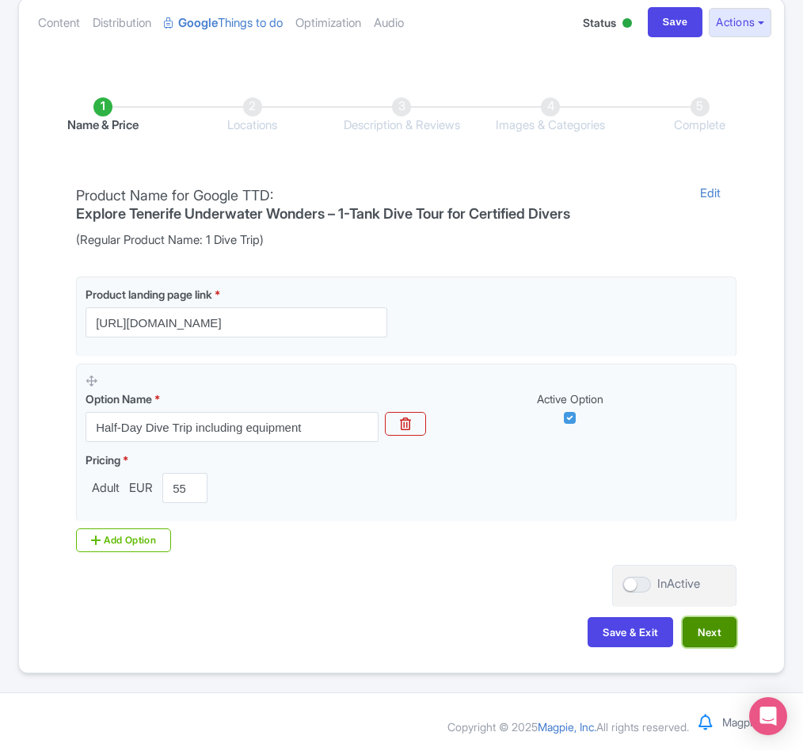
click at [722, 623] on button "Next" at bounding box center [710, 632] width 54 height 30
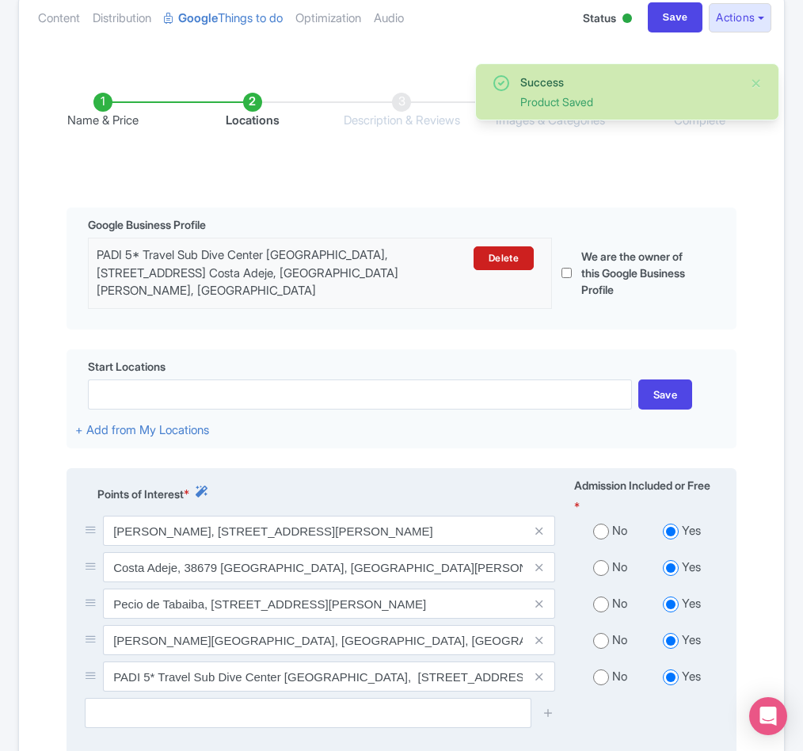
click at [599, 539] on input "radio" at bounding box center [601, 531] width 16 height 16
radio input "true"
drag, startPoint x: 596, startPoint y: 585, endPoint x: 596, endPoint y: 595, distance: 9.5
click at [596, 576] on input "radio" at bounding box center [601, 568] width 16 height 16
radio input "true"
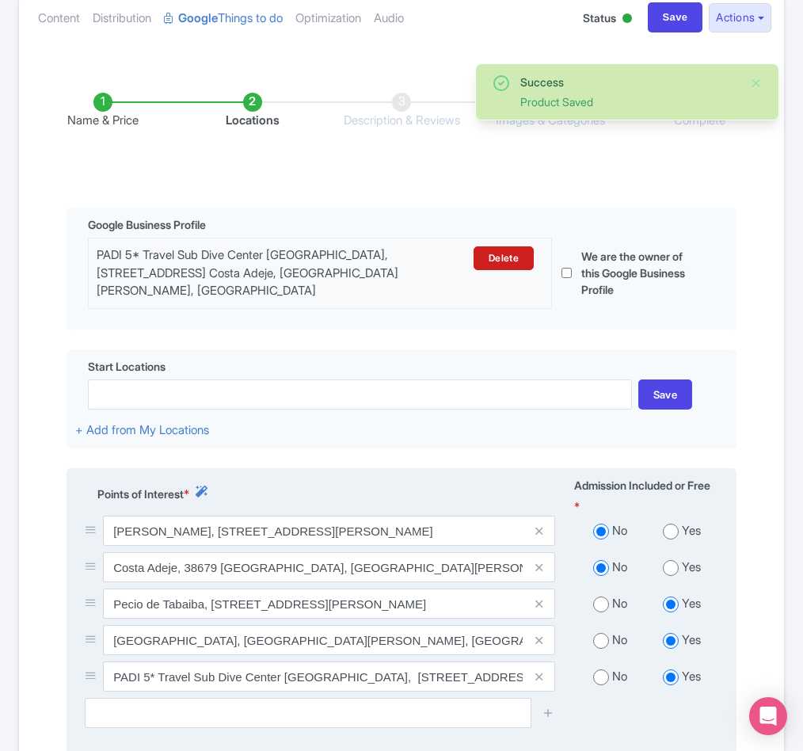
click at [597, 612] on input "radio" at bounding box center [601, 604] width 16 height 16
radio input "true"
click at [597, 649] on input "radio" at bounding box center [601, 641] width 16 height 16
radio input "true"
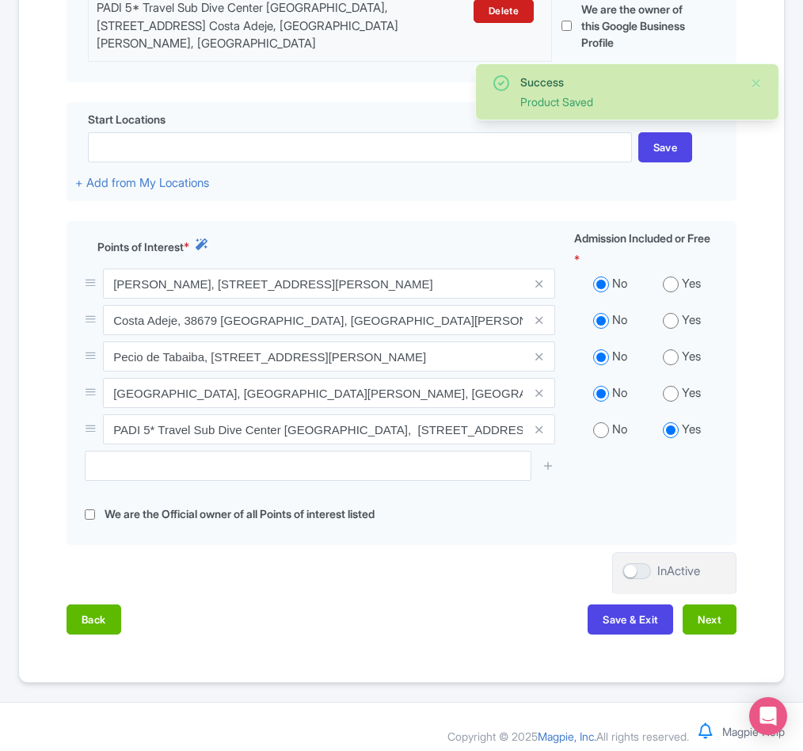
scroll to position [462, 0]
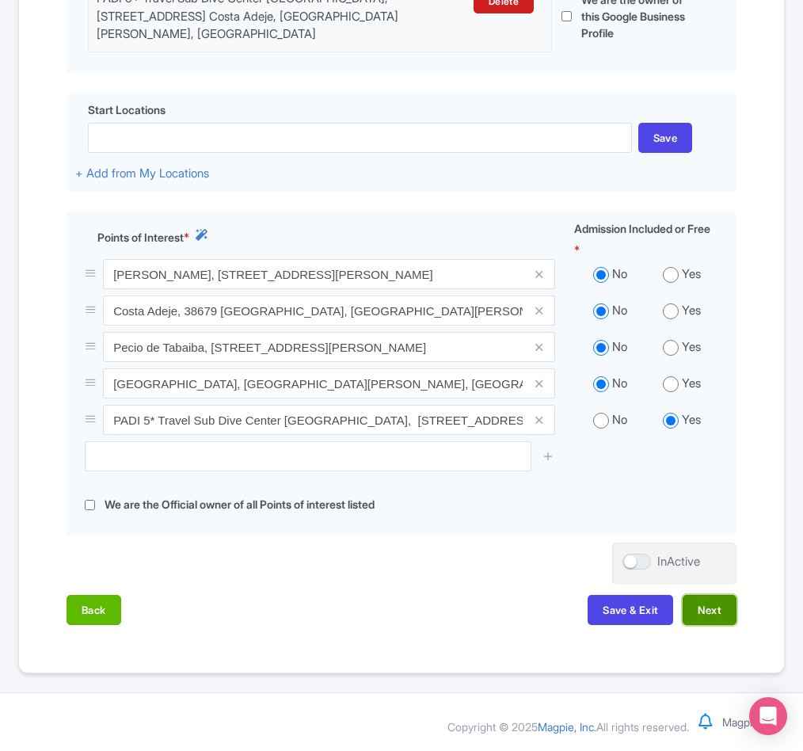
click at [702, 604] on button "Next" at bounding box center [710, 610] width 54 height 30
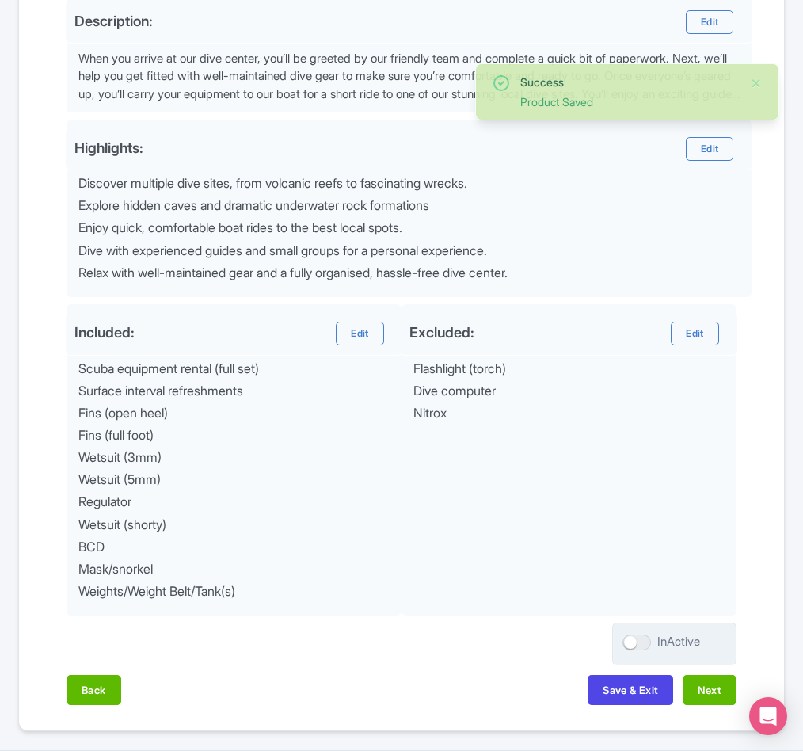
scroll to position [594, 0]
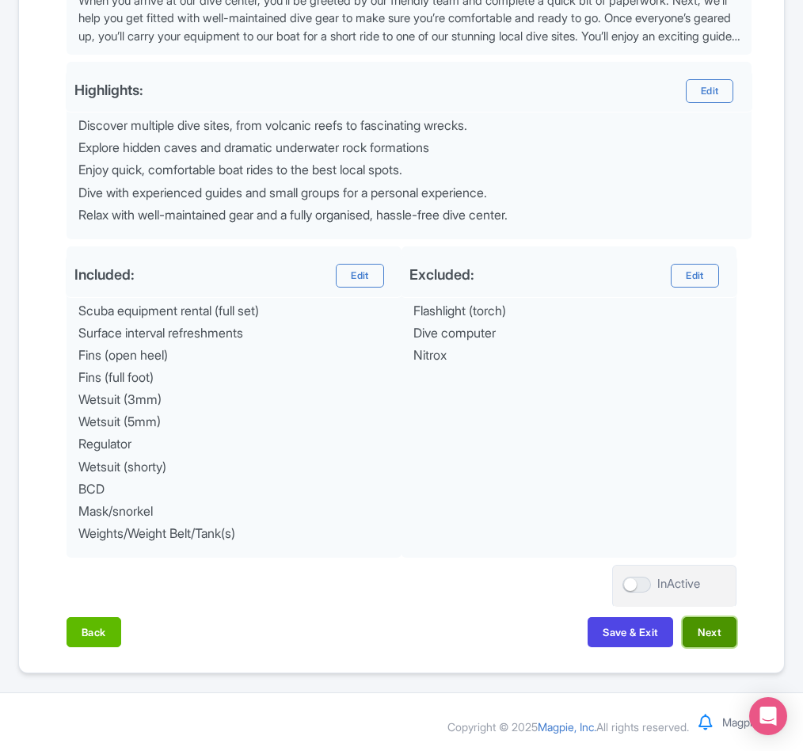
click at [727, 635] on button "Next" at bounding box center [710, 632] width 54 height 30
click at [359, 641] on div "Back Save & Exit Next" at bounding box center [402, 640] width 670 height 46
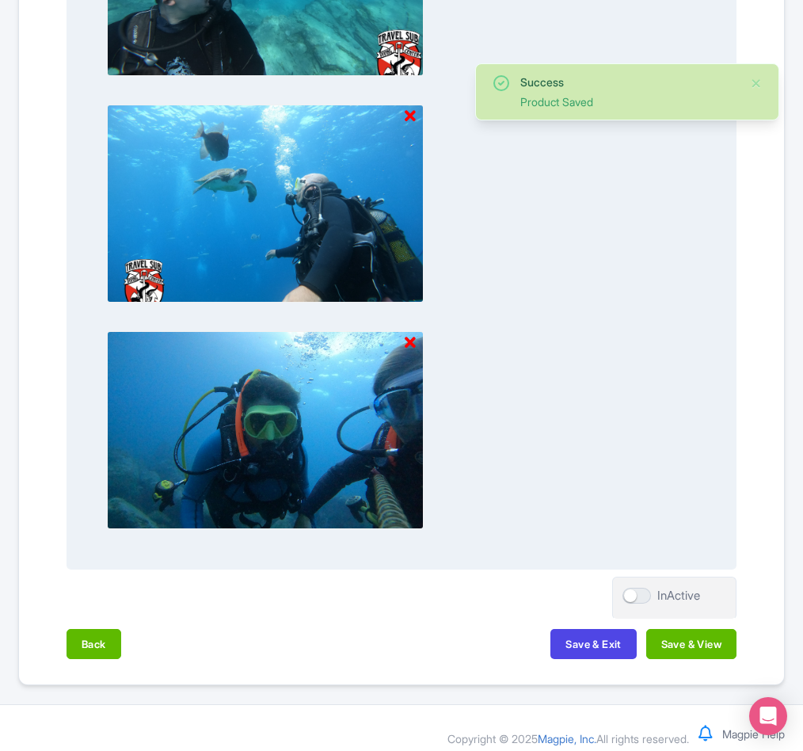
scroll to position [1473, 0]
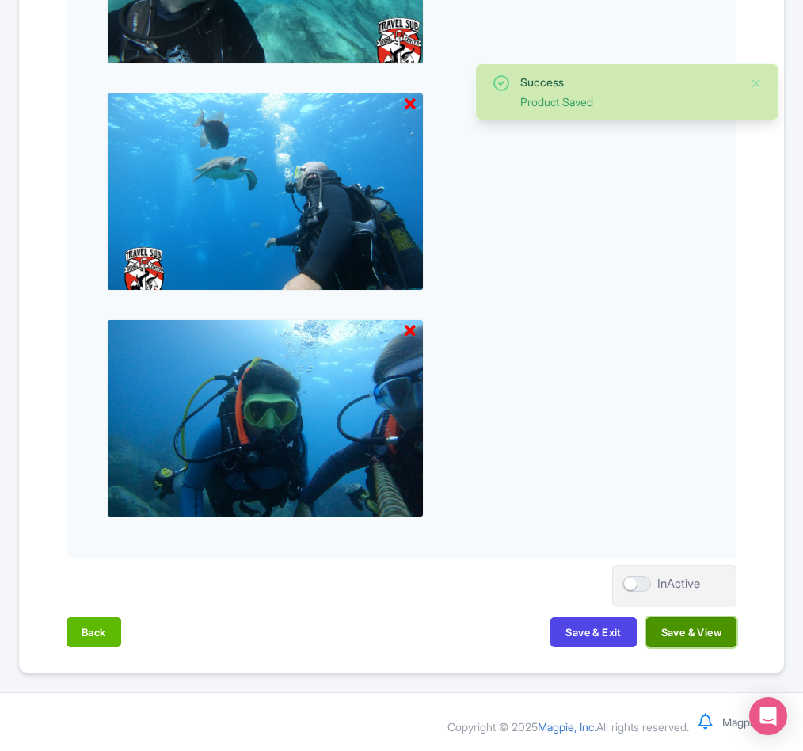
click at [670, 626] on button "Save & View" at bounding box center [691, 632] width 90 height 30
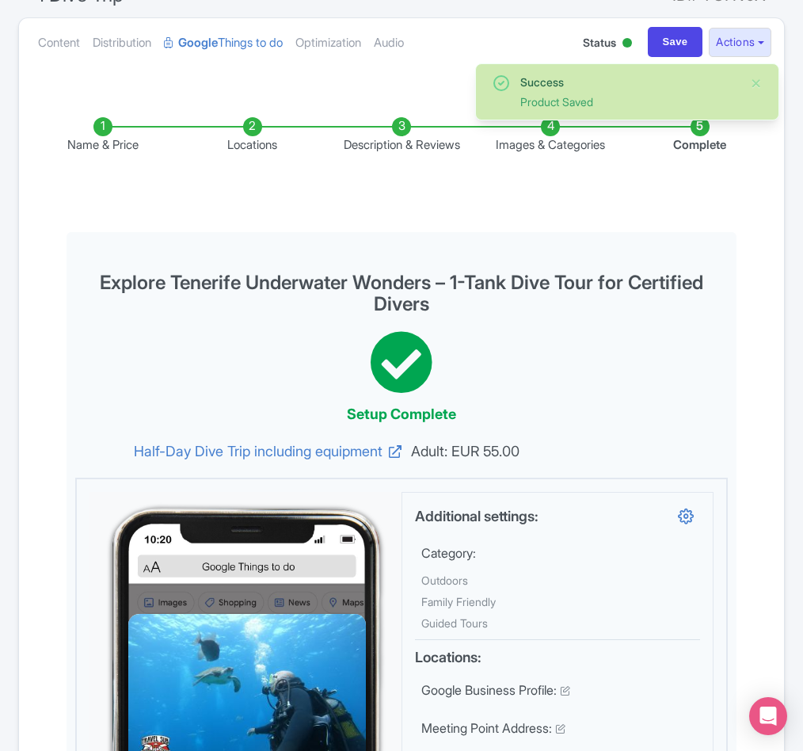
scroll to position [0, 0]
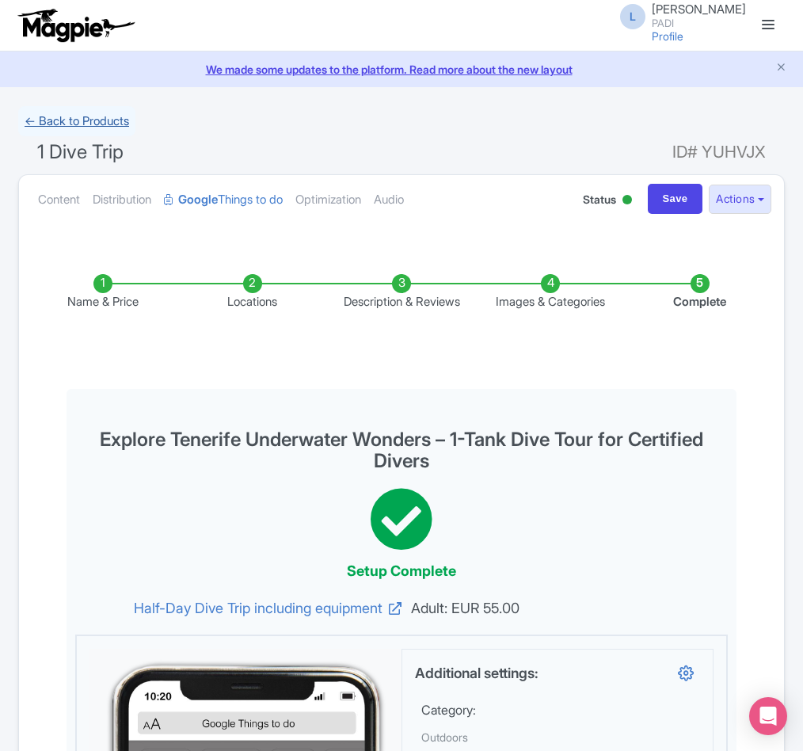
click at [108, 126] on link "← Back to Products" at bounding box center [76, 121] width 117 height 31
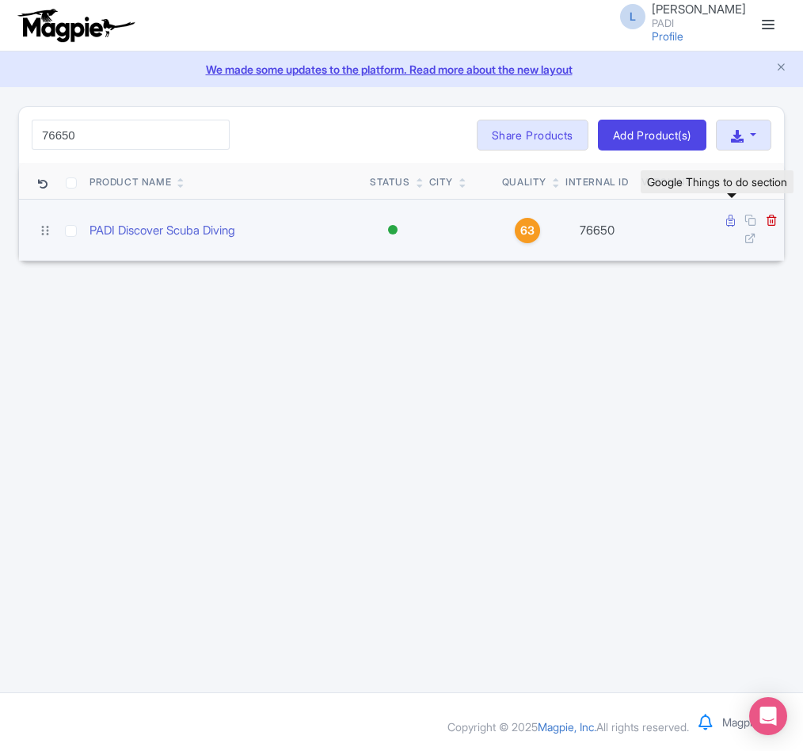
type input "76650"
click at [729, 223] on icon at bounding box center [730, 221] width 9 height 12
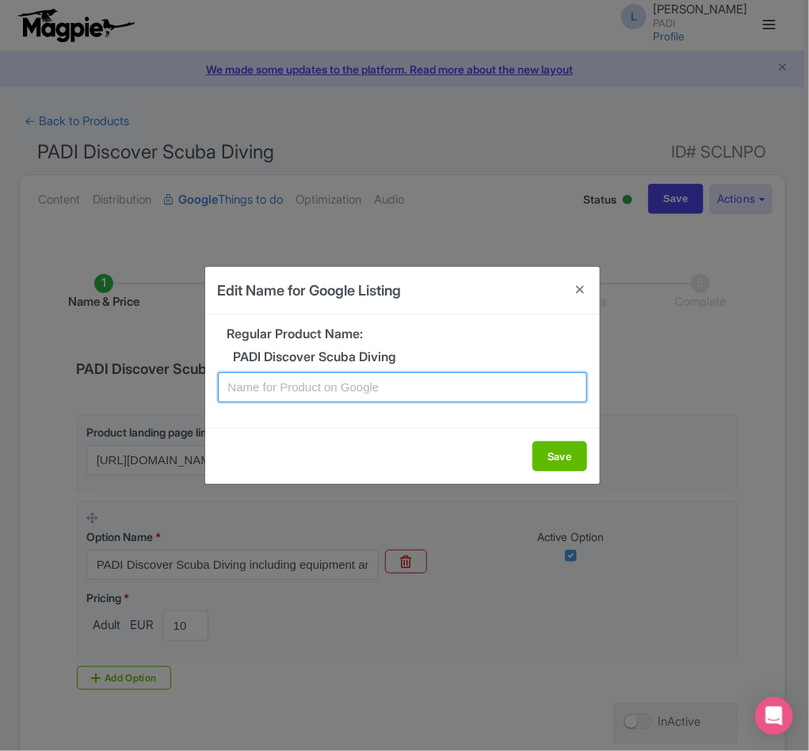
click at [350, 383] on input "text" at bounding box center [402, 387] width 369 height 30
paste input "Tenerife Scuba Experience – Introductory Dive for Beginners"
type input "Tenerife Scuba Experience – Introductory Dive for Beginners"
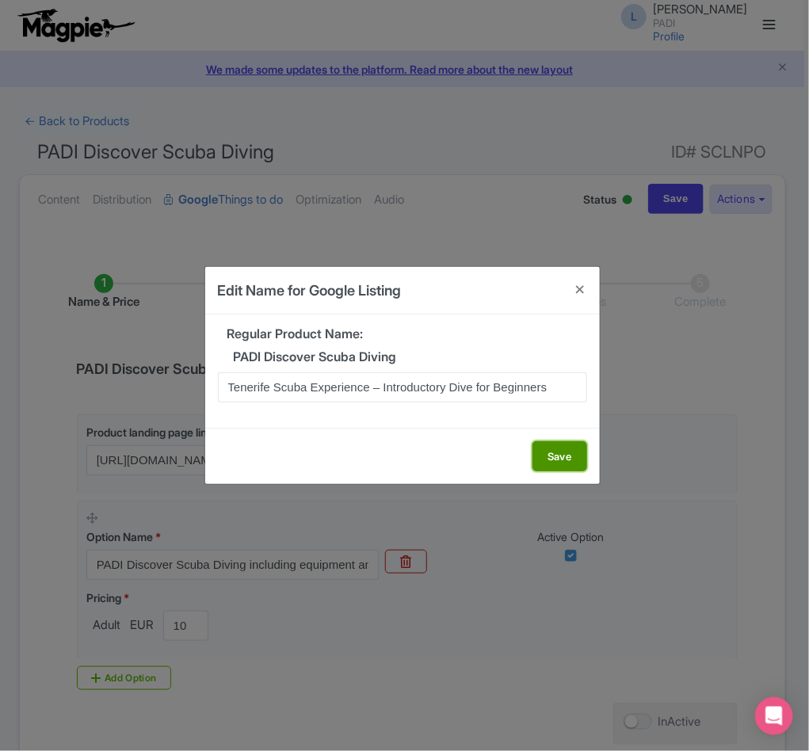
click at [551, 450] on button "Save" at bounding box center [559, 456] width 55 height 30
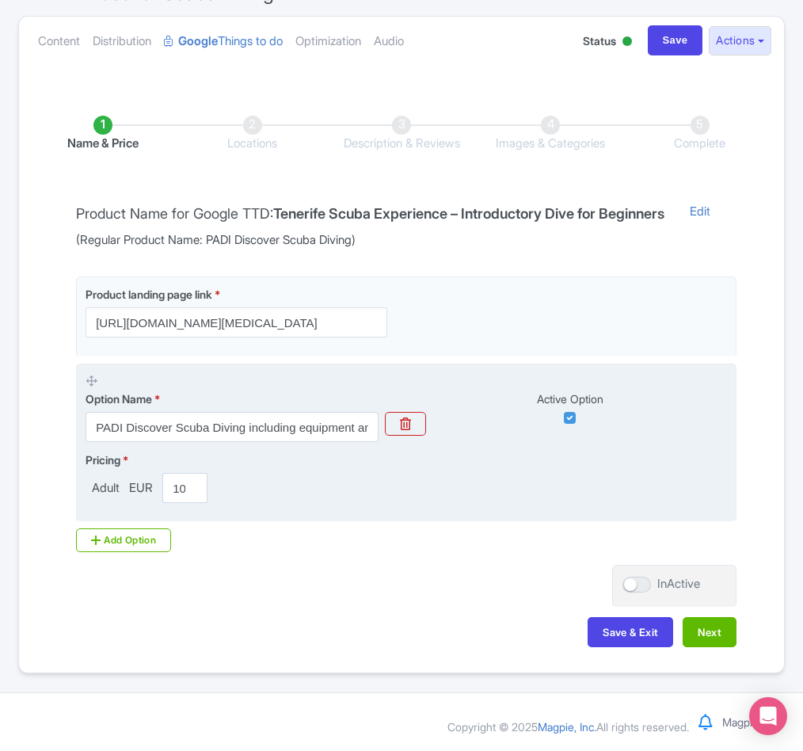
scroll to position [181, 0]
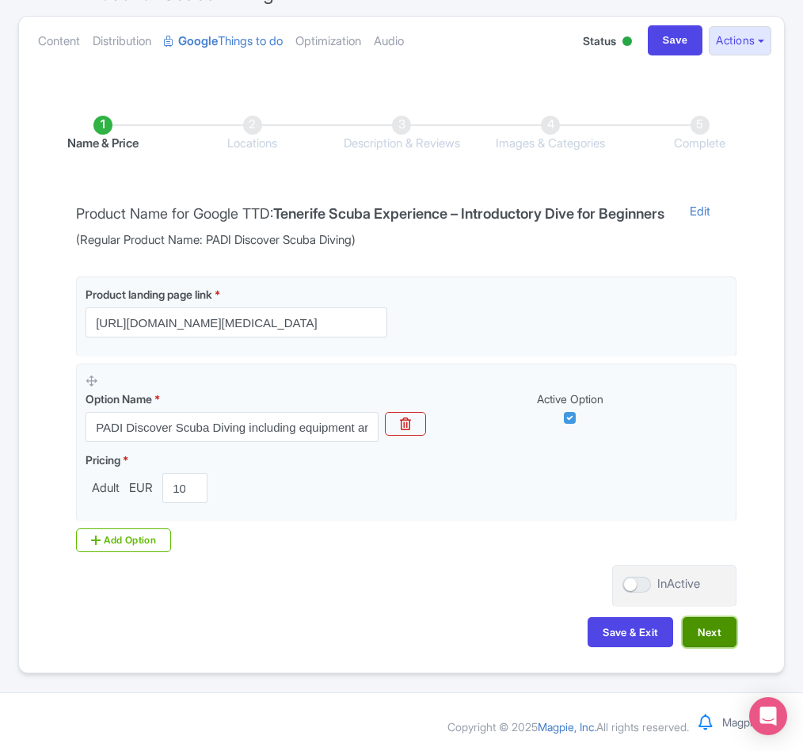
click at [702, 630] on button "Next" at bounding box center [710, 632] width 54 height 30
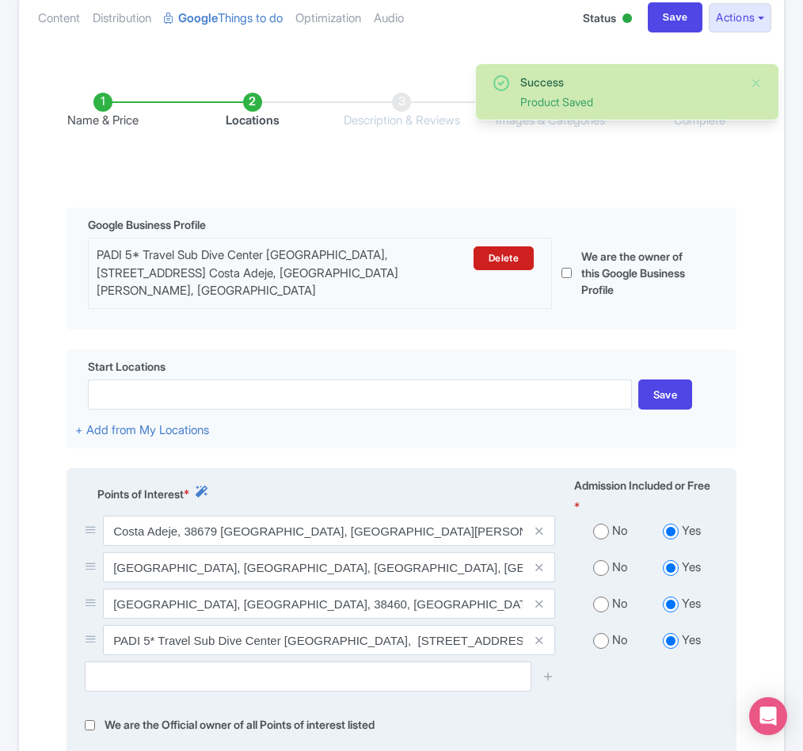
click at [599, 539] on input "radio" at bounding box center [601, 531] width 16 height 16
radio input "true"
click at [603, 576] on input "radio" at bounding box center [601, 568] width 16 height 16
radio input "true"
click at [601, 612] on input "radio" at bounding box center [601, 604] width 16 height 16
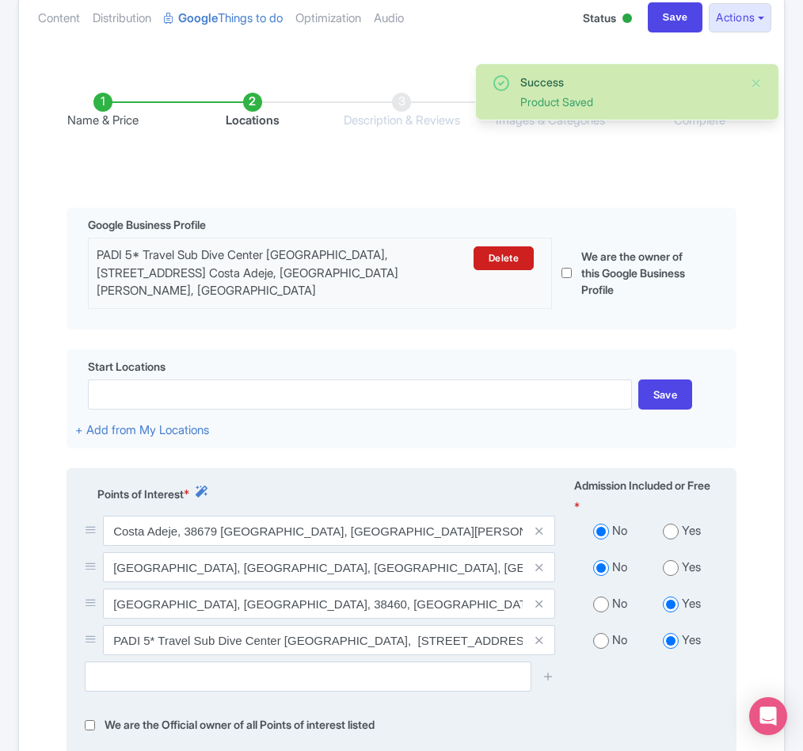
radio input "true"
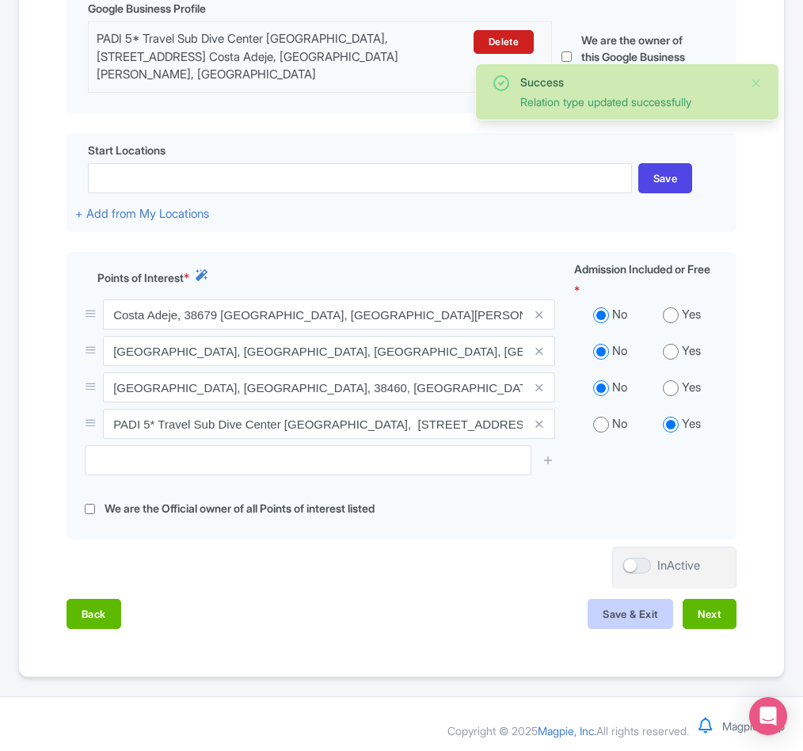
scroll to position [425, 0]
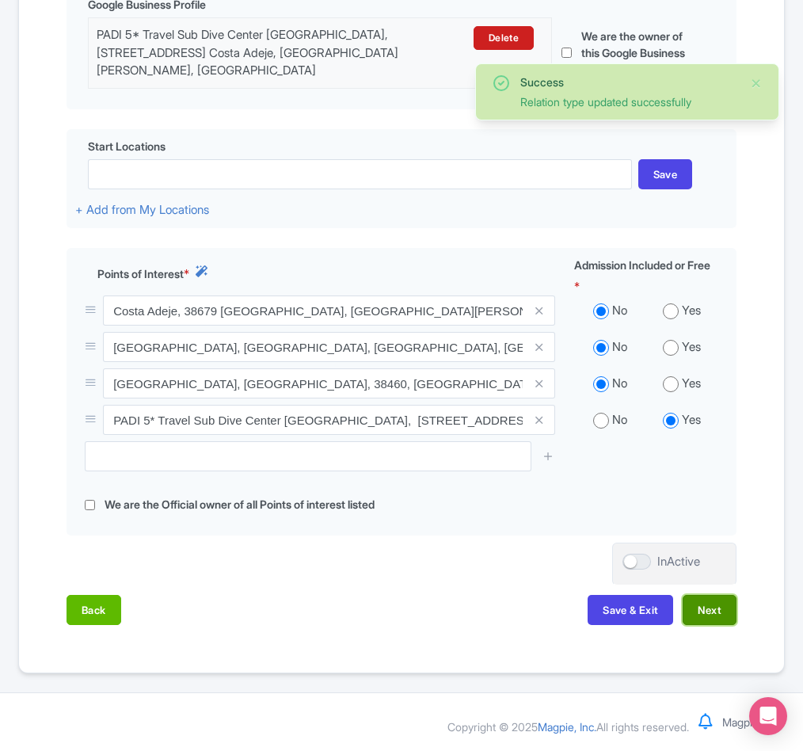
click at [709, 614] on button "Next" at bounding box center [710, 610] width 54 height 30
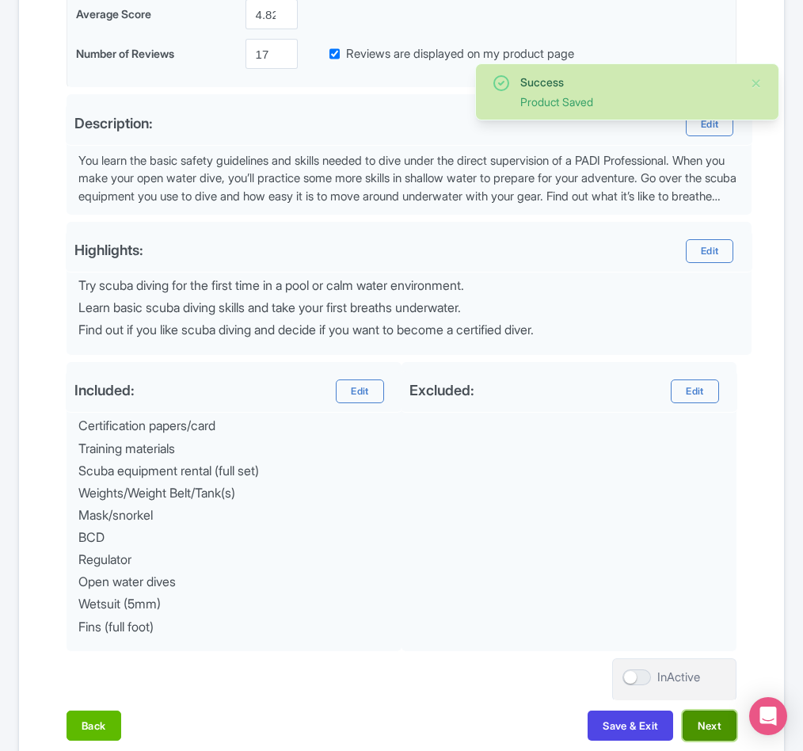
click at [716, 732] on button "Next" at bounding box center [710, 725] width 54 height 30
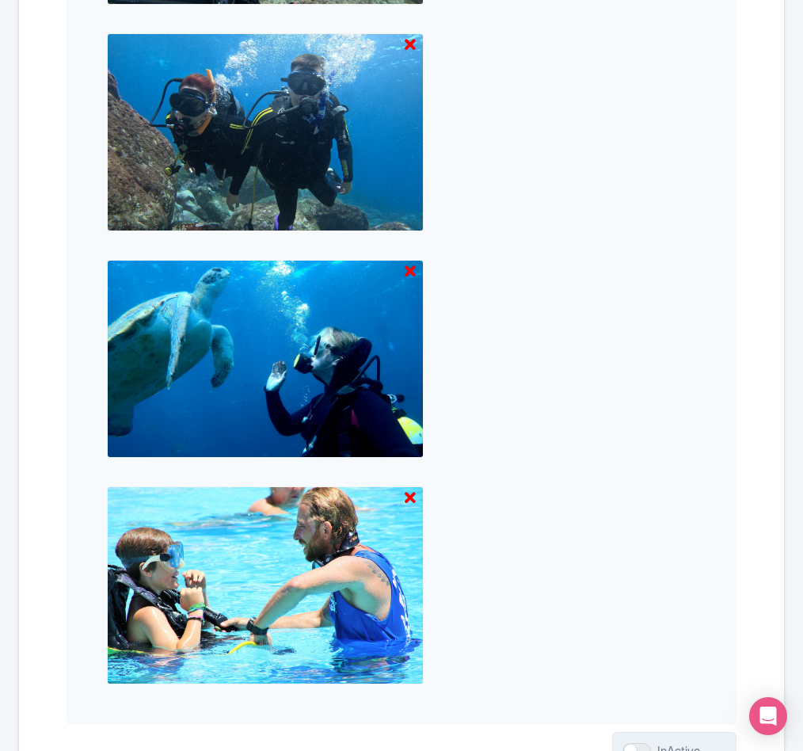
scroll to position [1699, 0]
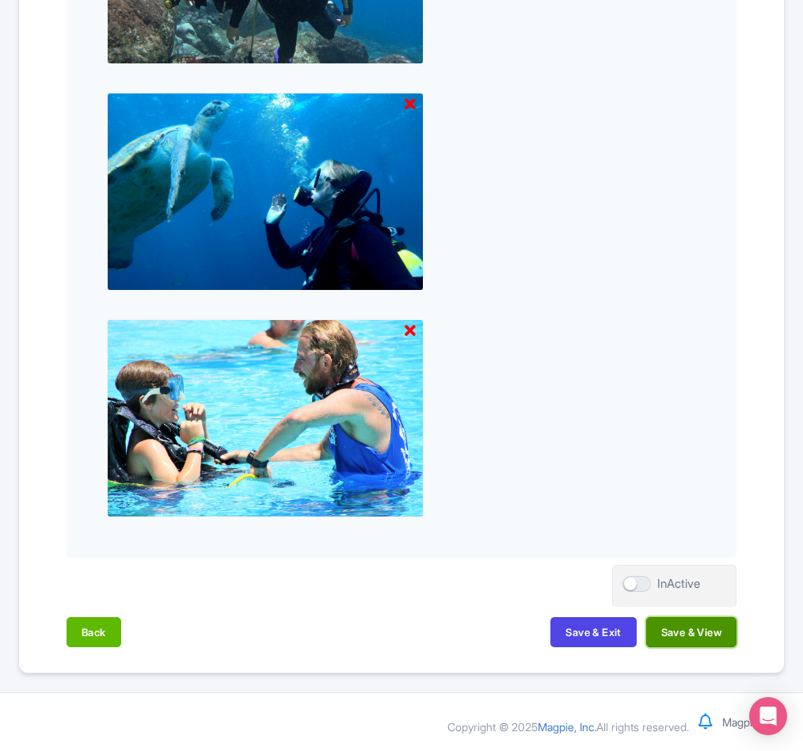
click at [706, 632] on button "Save & View" at bounding box center [691, 632] width 90 height 30
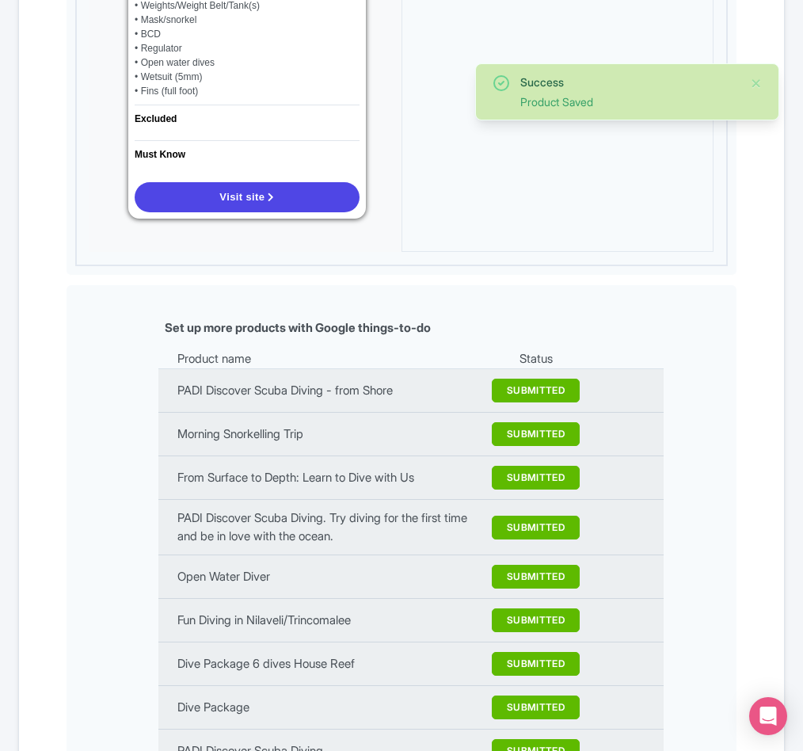
scroll to position [0, 0]
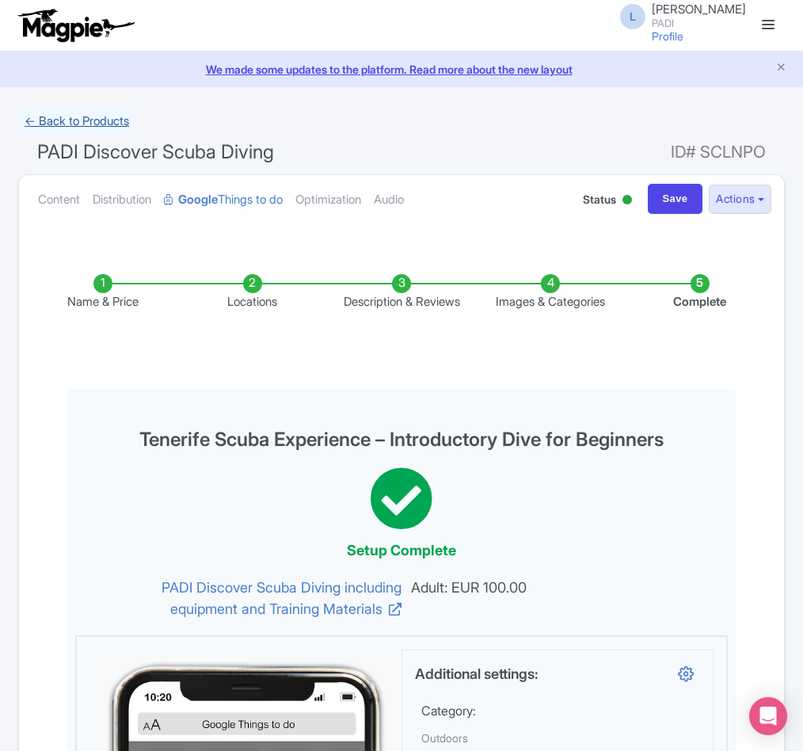
click at [74, 128] on link "← Back to Products" at bounding box center [76, 121] width 117 height 31
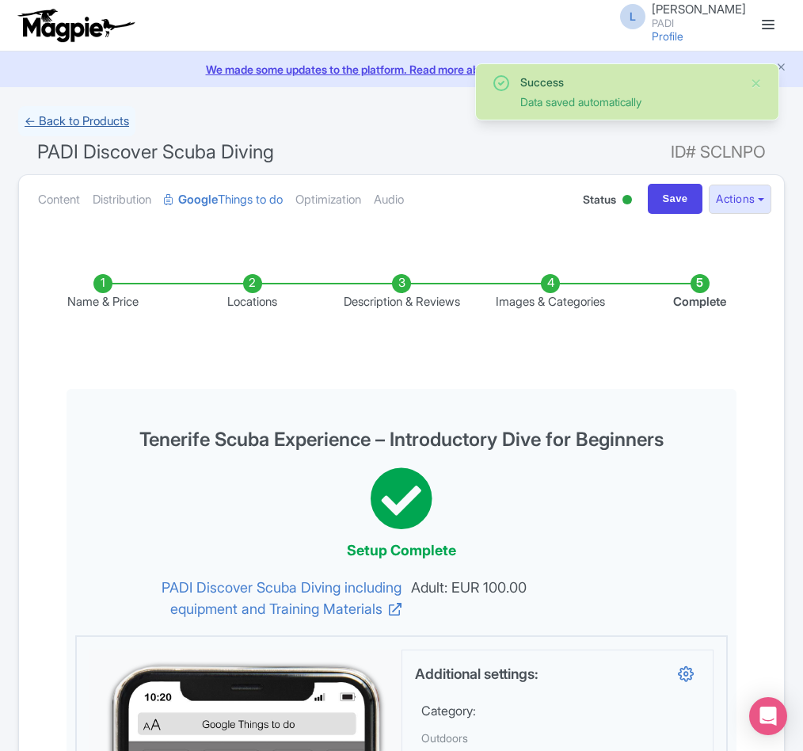
click at [78, 119] on link "← Back to Products" at bounding box center [76, 121] width 117 height 31
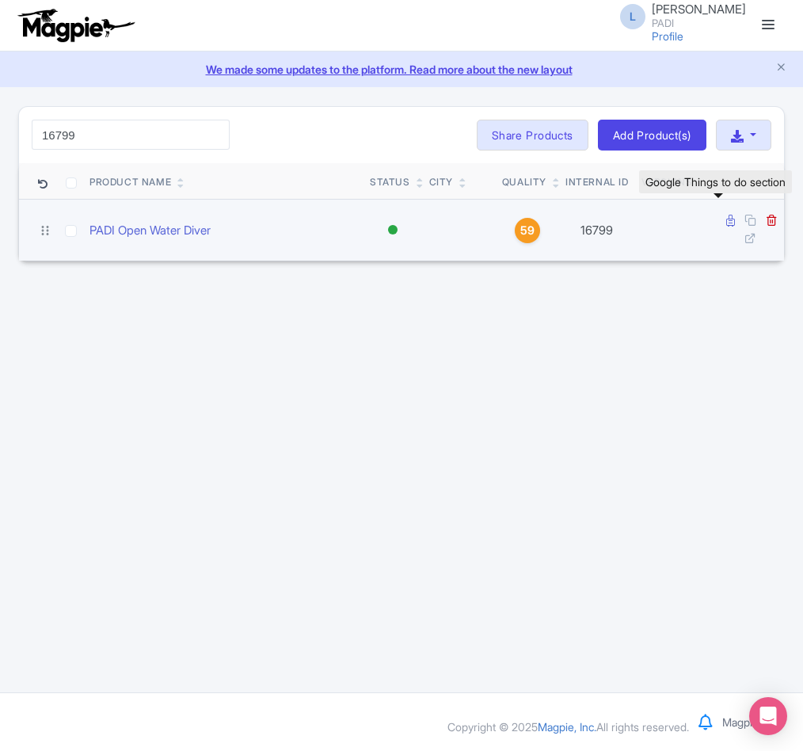
type input "16799"
click at [726, 221] on icon at bounding box center [730, 221] width 9 height 12
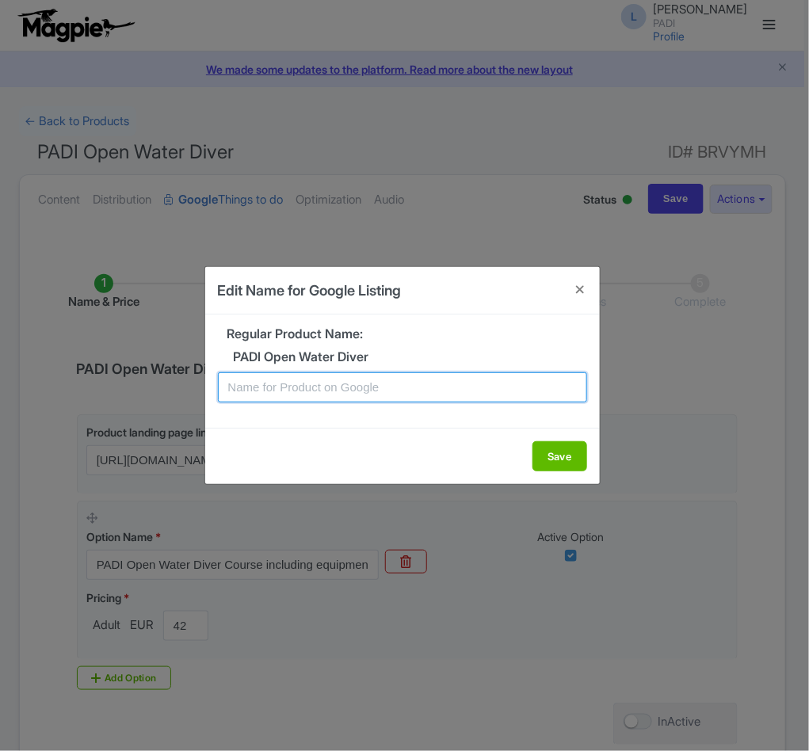
click at [293, 393] on input "text" at bounding box center [402, 387] width 369 height 30
paste input "Tenerife PADI Open Water Diving Lessons: Your First Step into a World of Fun"
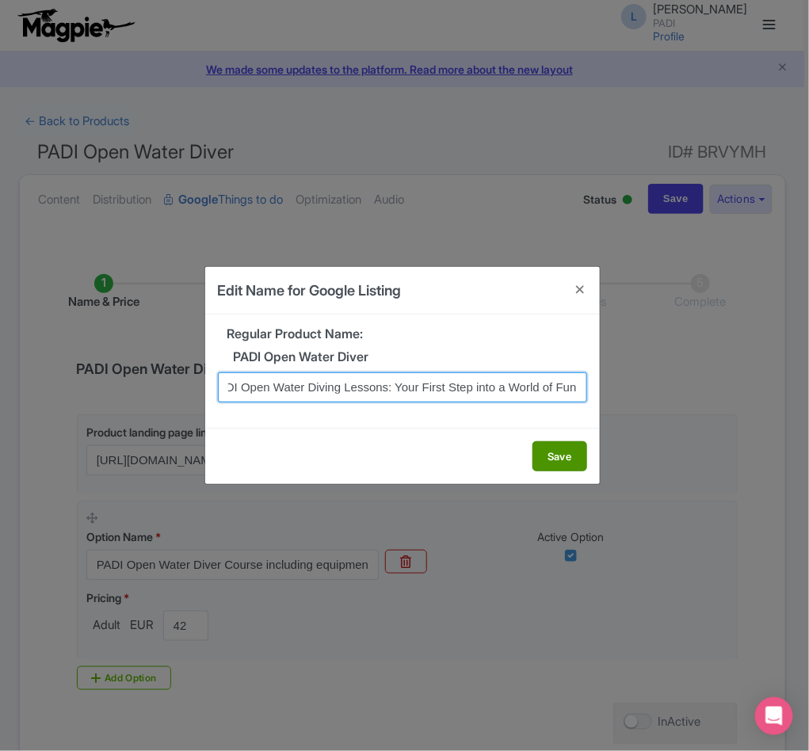
type input "Tenerife PADI Open Water Diving Lessons: Your First Step into a World of Fun"
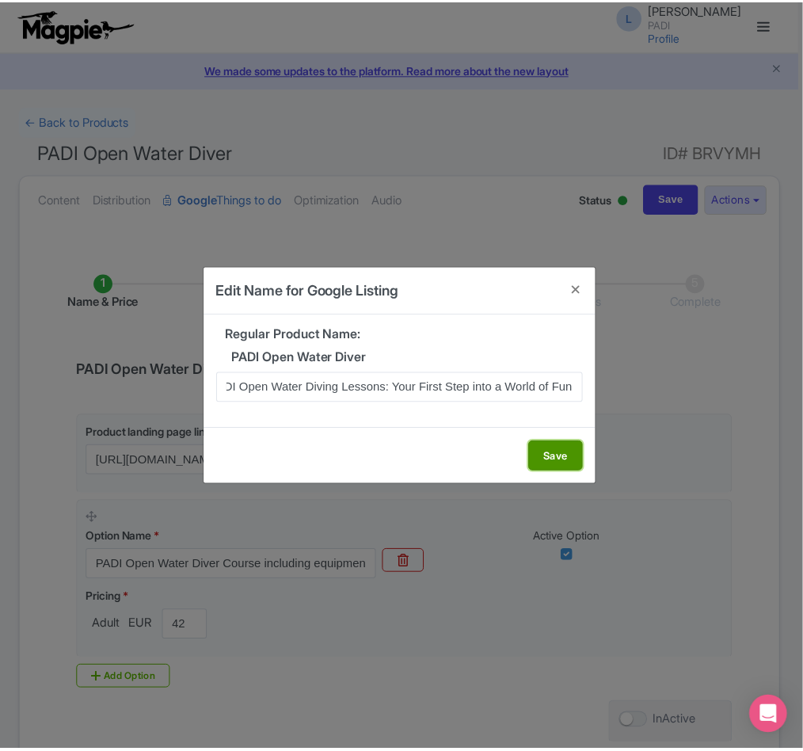
scroll to position [0, 0]
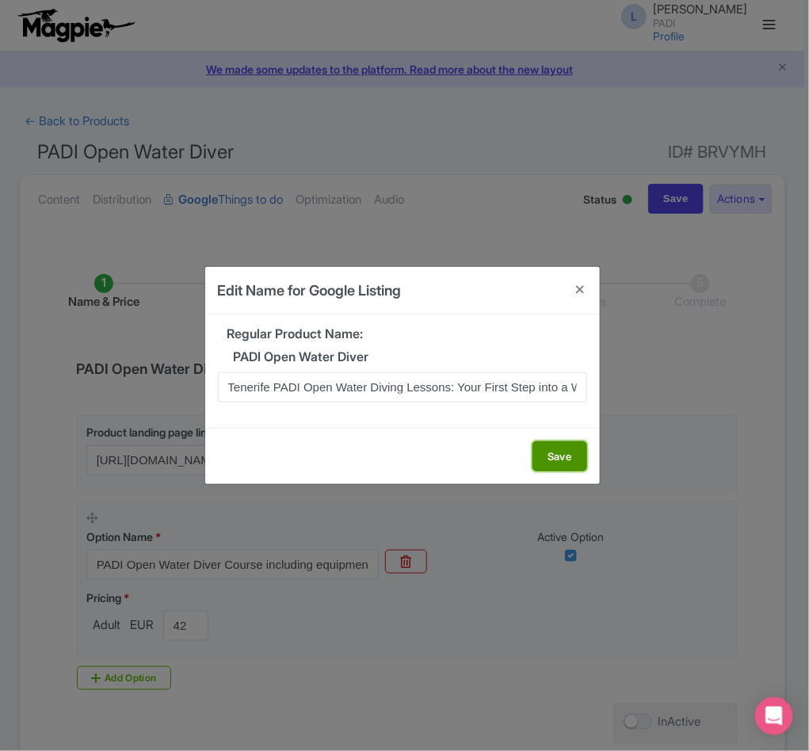
click at [554, 459] on button "Save" at bounding box center [559, 456] width 55 height 30
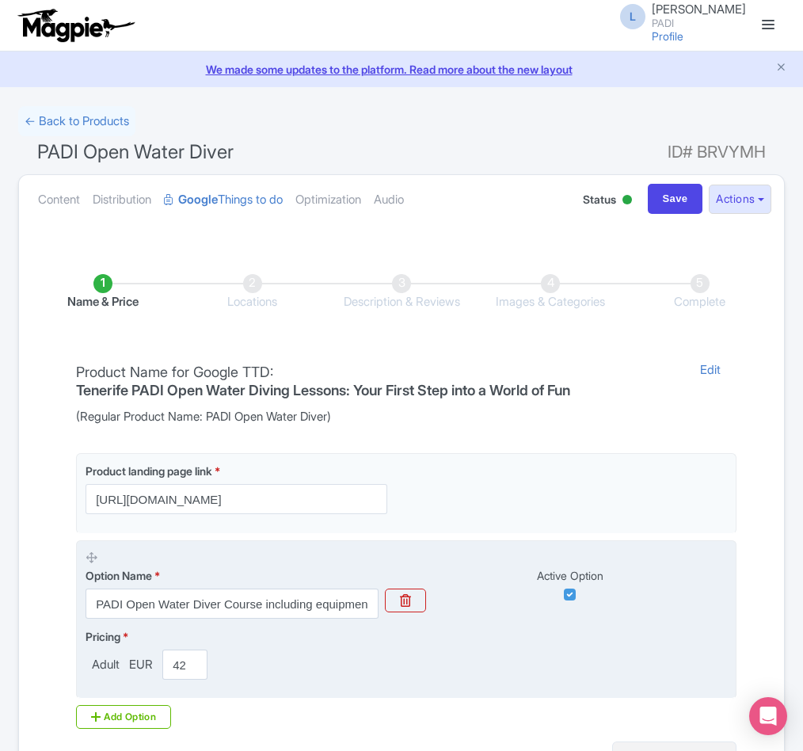
scroll to position [181, 0]
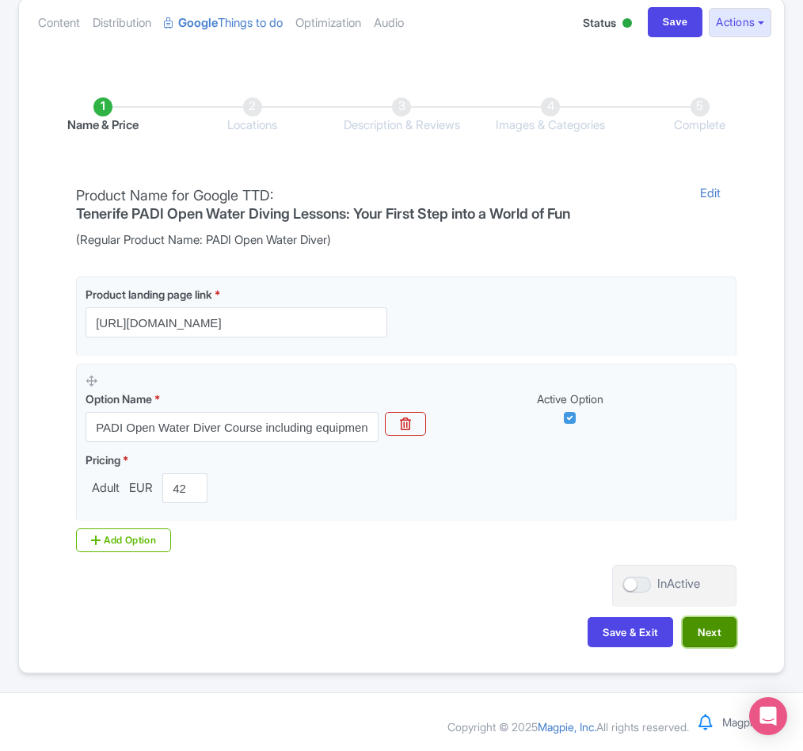
click at [703, 627] on button "Next" at bounding box center [710, 632] width 54 height 30
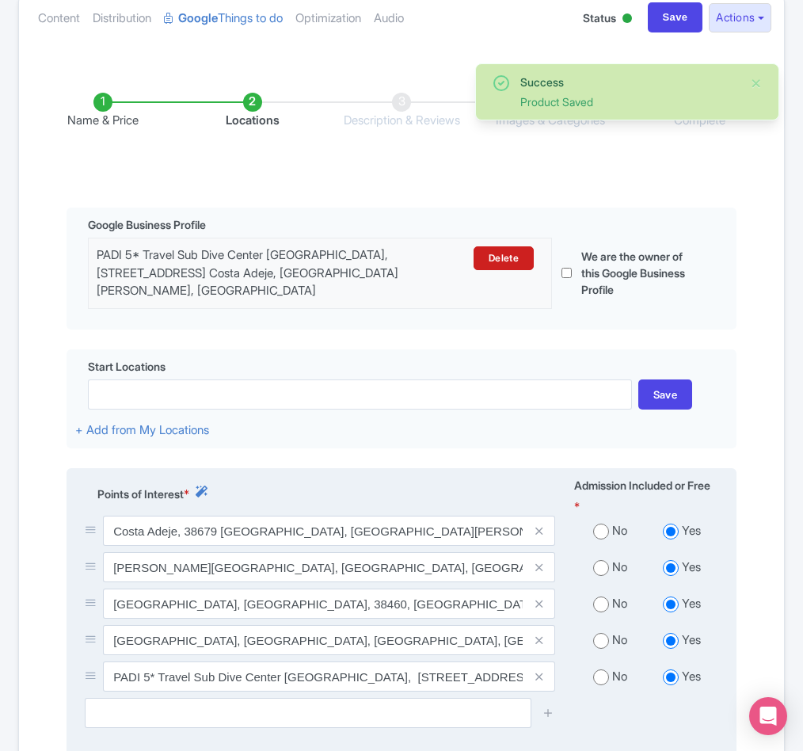
click at [604, 539] on input "radio" at bounding box center [601, 531] width 16 height 16
radio input "true"
click at [603, 576] on input "radio" at bounding box center [601, 568] width 16 height 16
radio input "true"
click at [597, 612] on input "radio" at bounding box center [601, 604] width 16 height 16
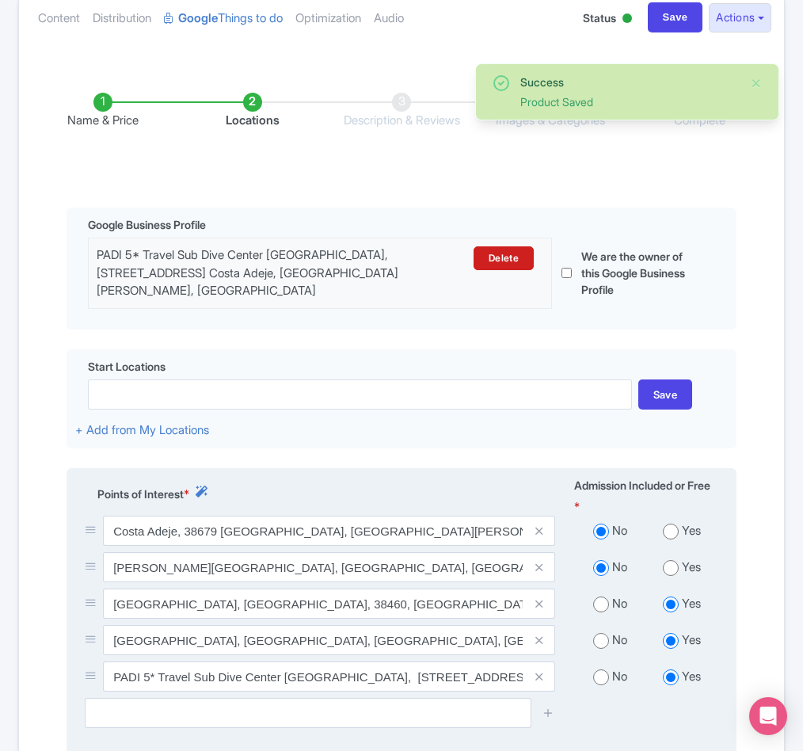
radio input "true"
click at [602, 649] on input "radio" at bounding box center [601, 641] width 16 height 16
radio input "true"
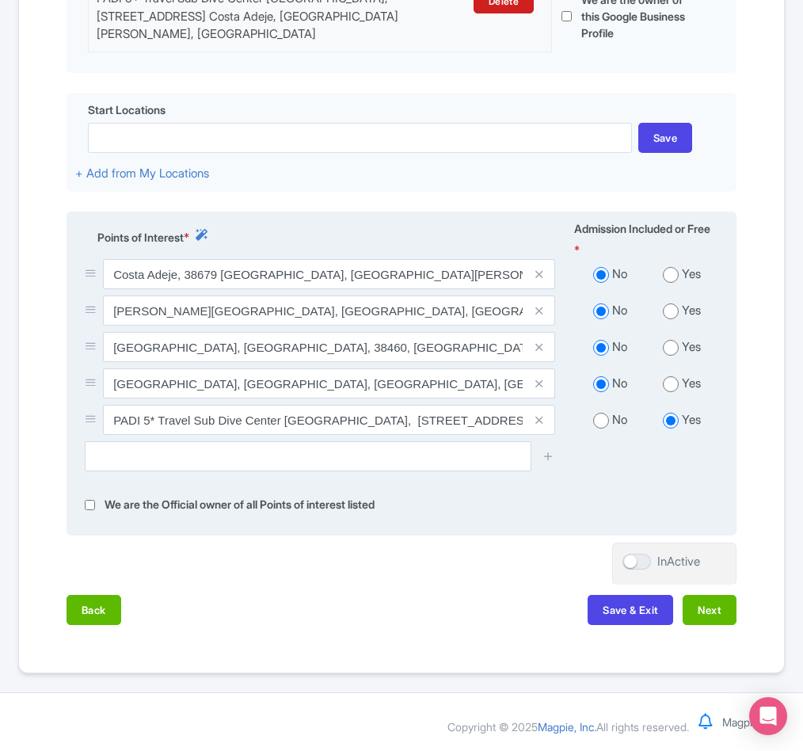
scroll to position [462, 0]
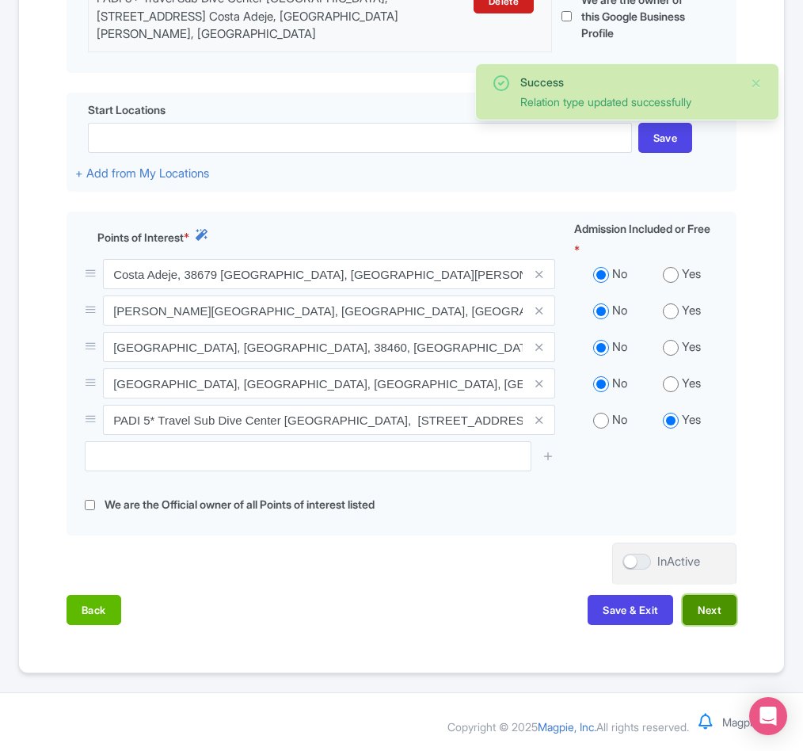
click at [699, 604] on button "Next" at bounding box center [710, 610] width 54 height 30
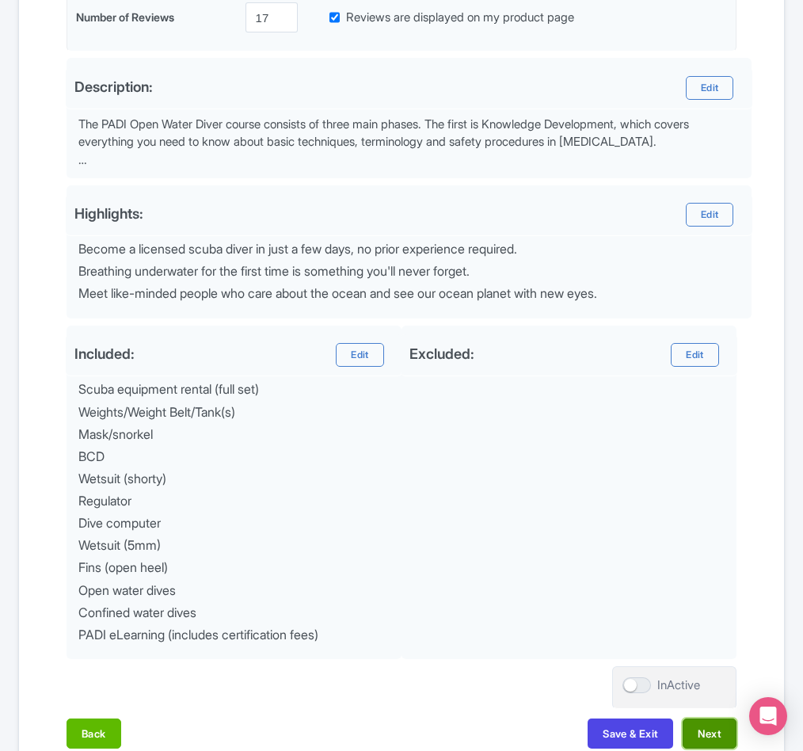
click at [704, 737] on button "Next" at bounding box center [710, 733] width 54 height 30
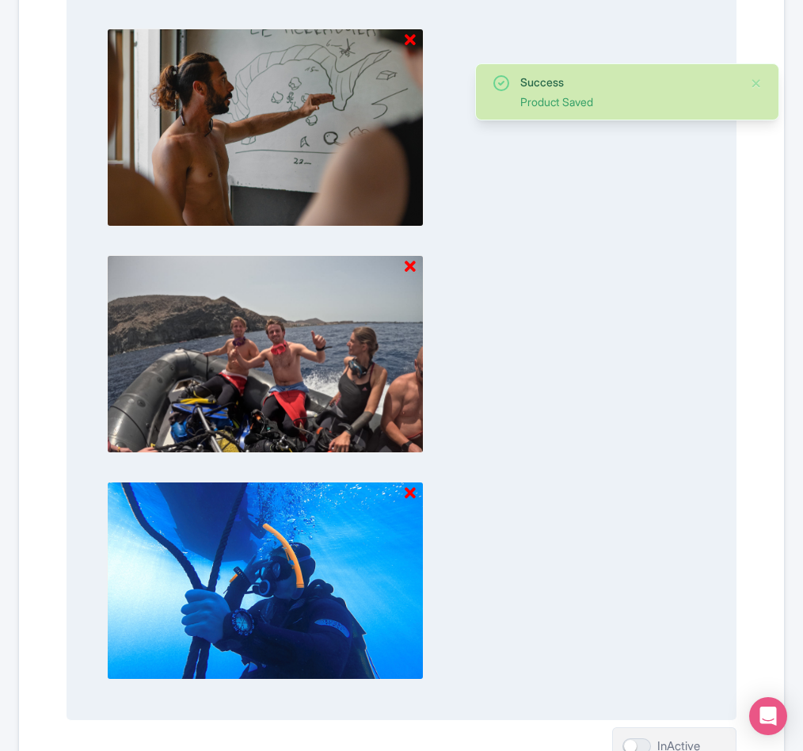
scroll to position [1699, 0]
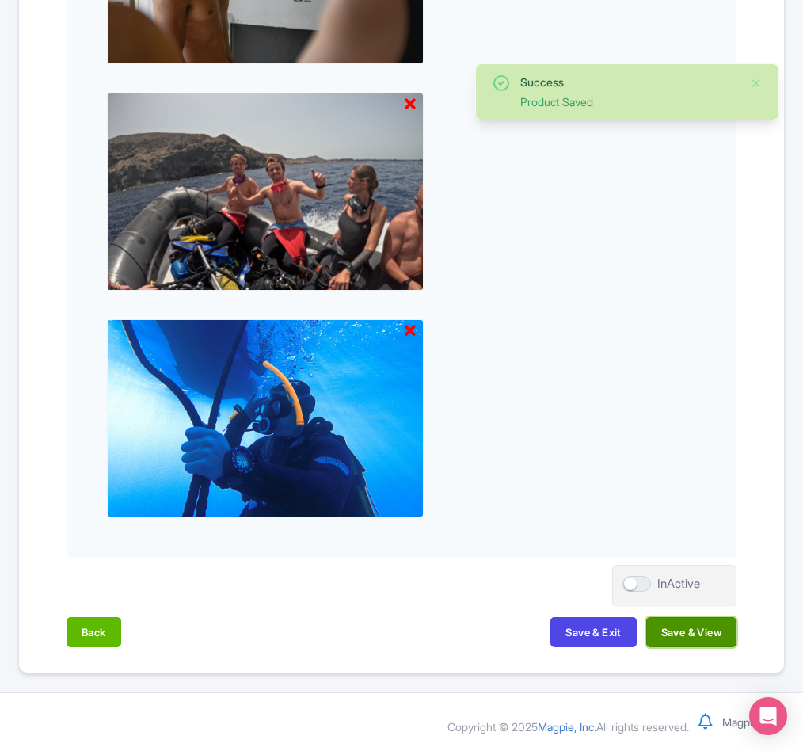
click at [687, 637] on button "Save & View" at bounding box center [691, 632] width 90 height 30
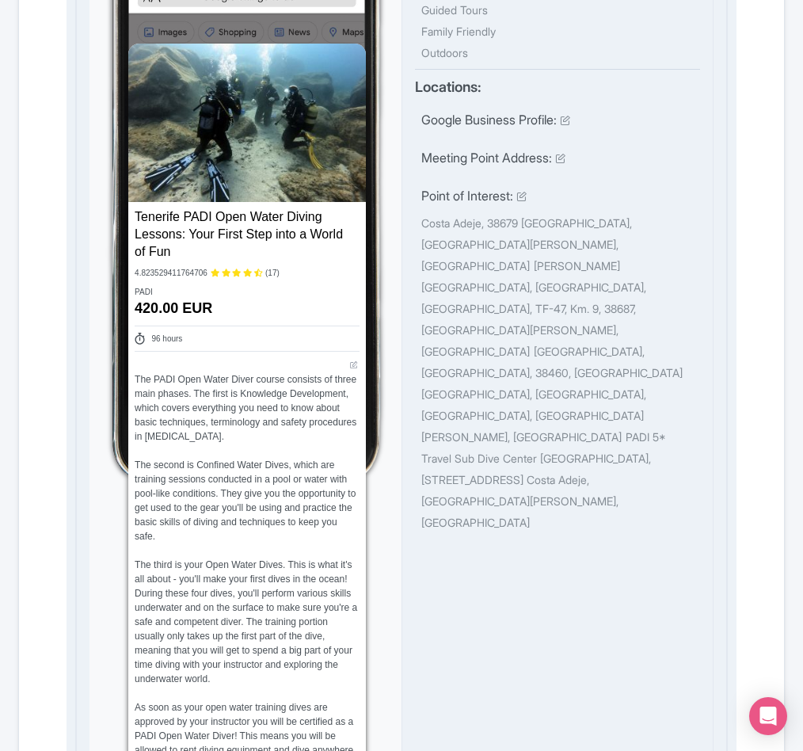
scroll to position [0, 0]
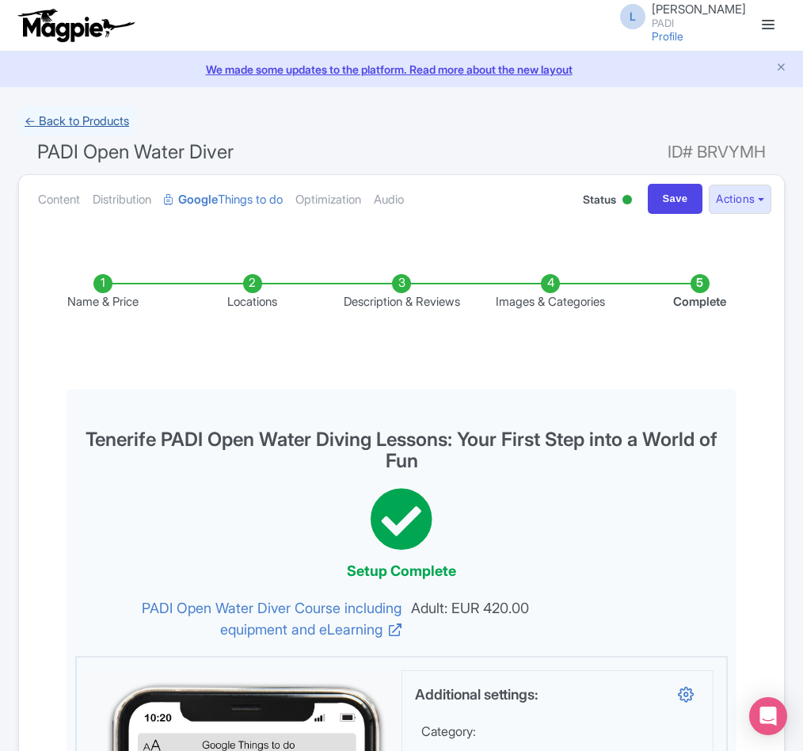
click at [88, 127] on link "← Back to Products" at bounding box center [76, 121] width 117 height 31
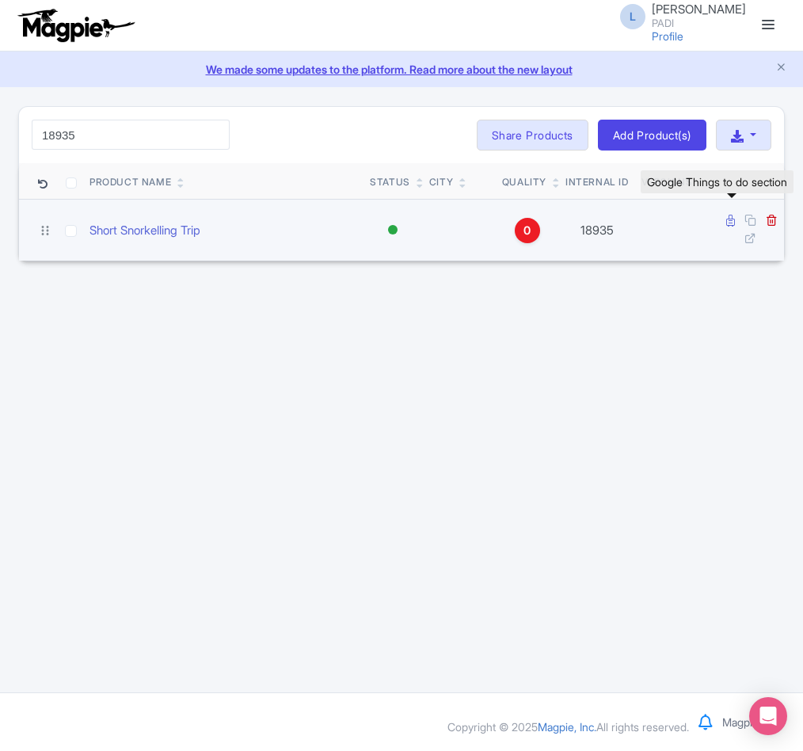
type input "18935"
click at [734, 224] on link at bounding box center [732, 220] width 12 height 15
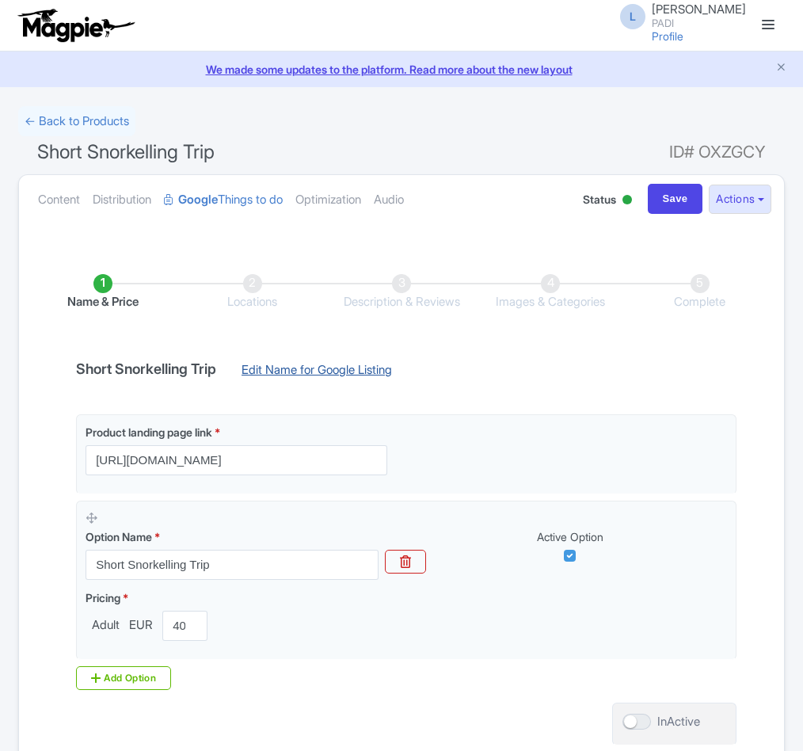
click at [393, 368] on link "Edit Name for Google Listing" at bounding box center [317, 373] width 182 height 25
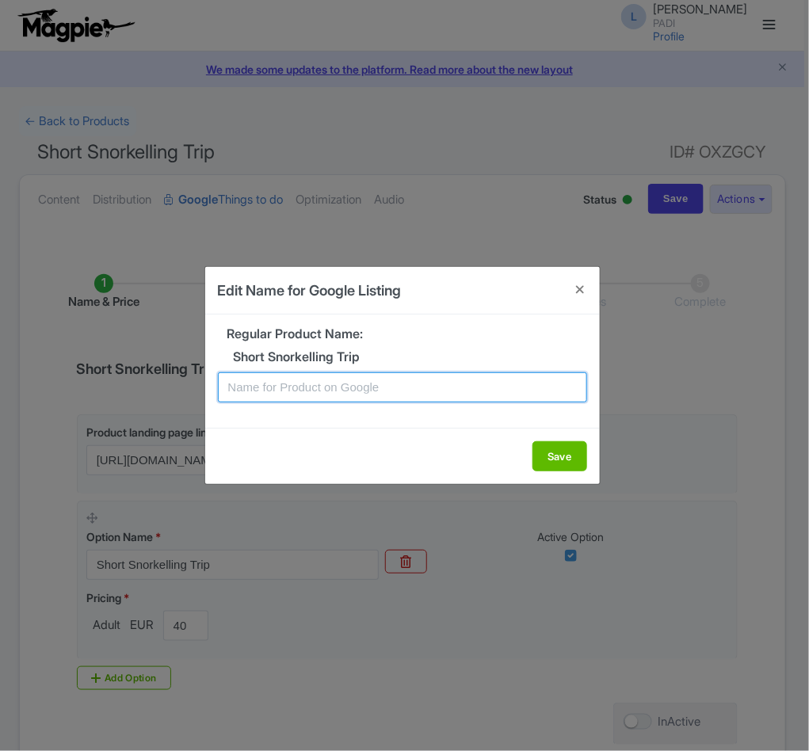
click at [392, 388] on input "text" at bounding box center [402, 387] width 369 height 30
paste input "Tenerife Snorkeling Excursion – A Short Adventure in the Ocean"
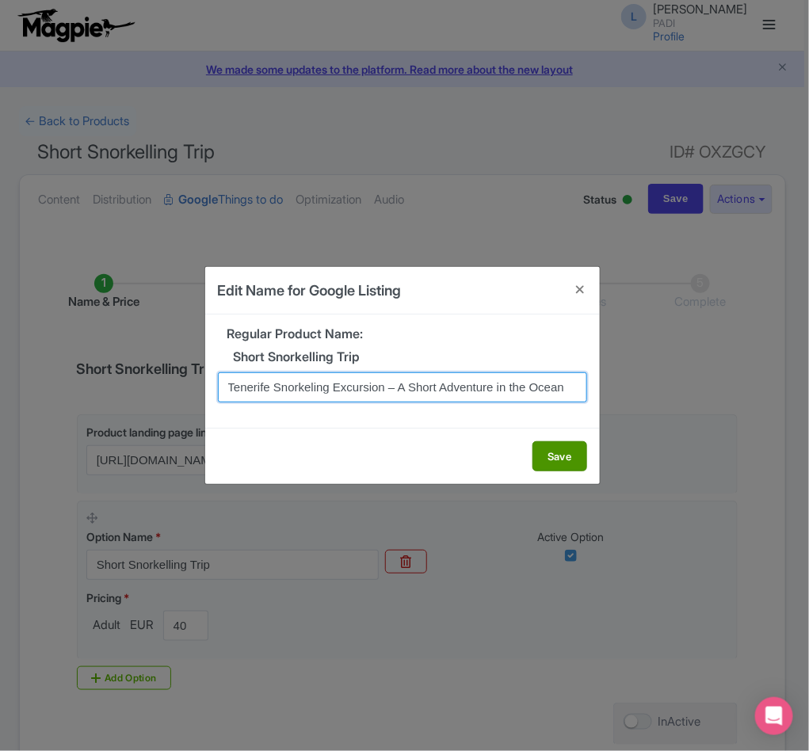
type input "Tenerife Snorkeling Excursion – A Short Adventure in the Ocean"
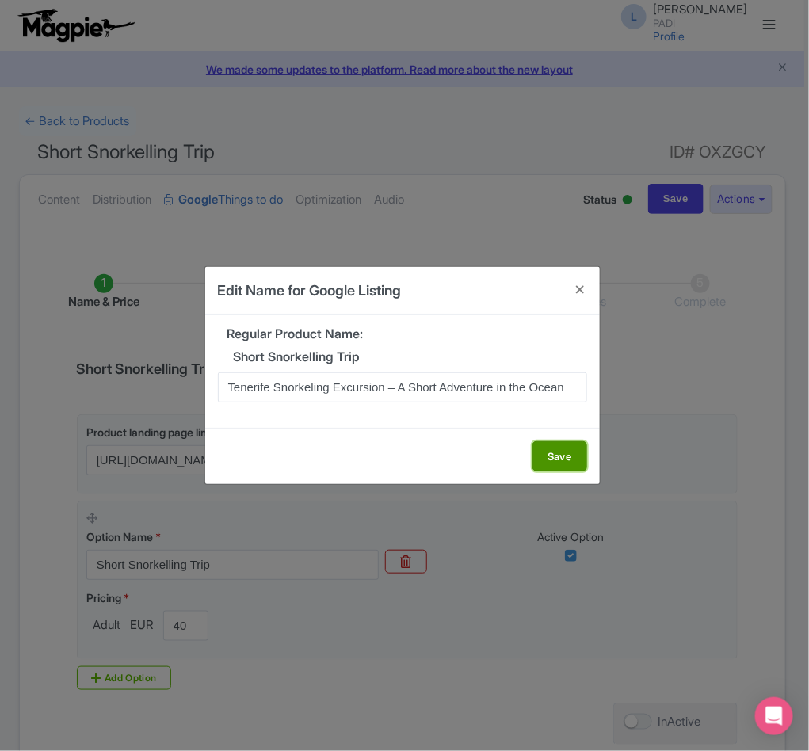
click at [556, 457] on button "Save" at bounding box center [559, 456] width 55 height 30
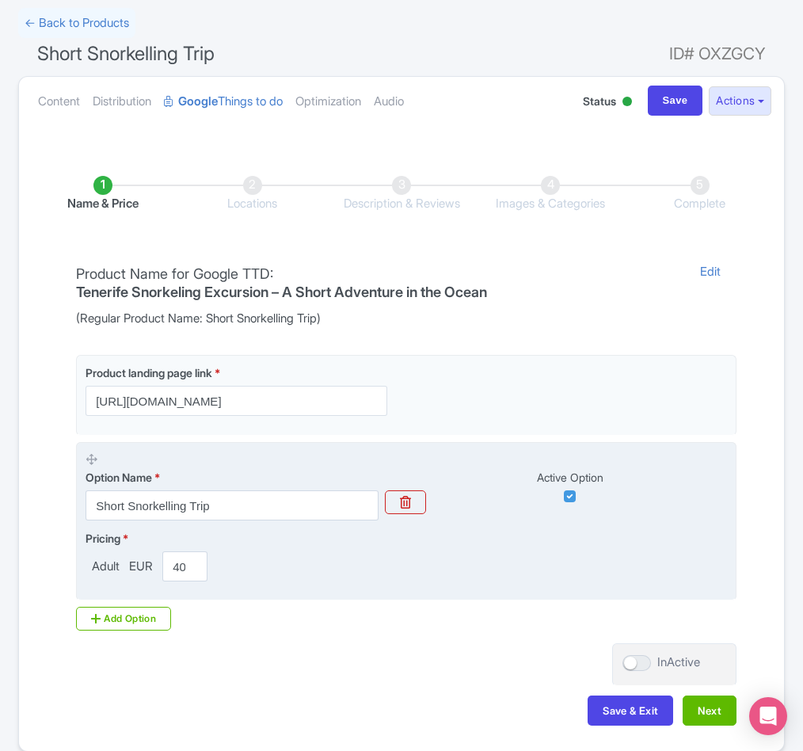
scroll to position [181, 0]
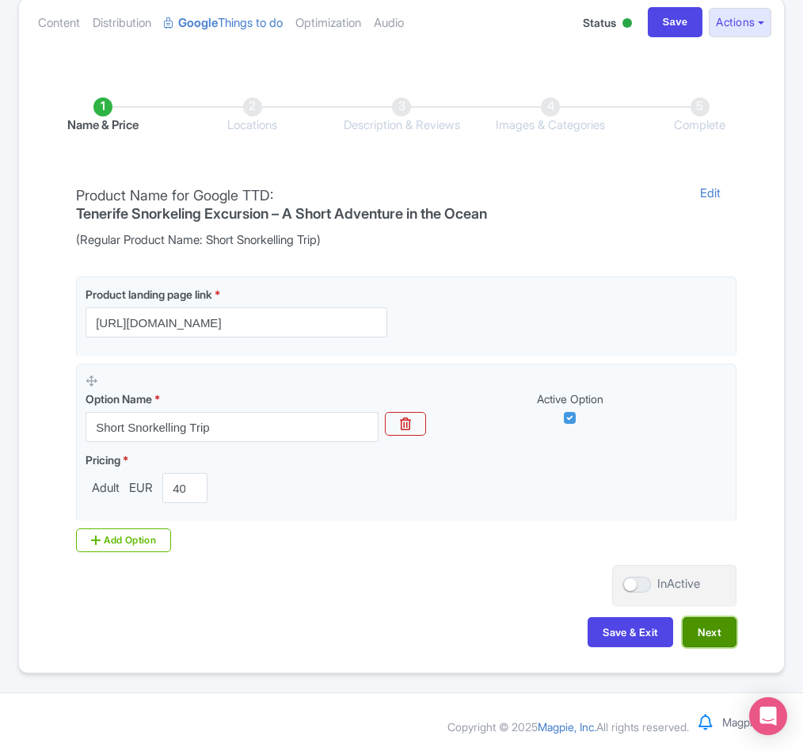
click at [714, 634] on button "Next" at bounding box center [710, 632] width 54 height 30
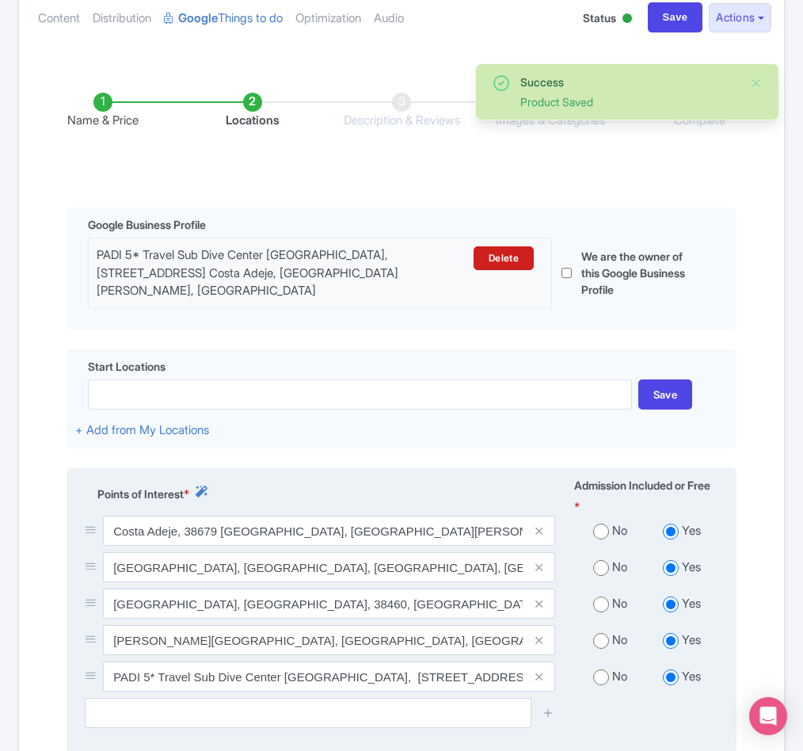
click at [606, 540] on div "No" at bounding box center [610, 531] width 72 height 18
click at [602, 576] on input "radio" at bounding box center [601, 568] width 16 height 16
radio input "true"
click at [601, 540] on div "No" at bounding box center [610, 531] width 72 height 18
click at [597, 539] on input "radio" at bounding box center [601, 531] width 16 height 16
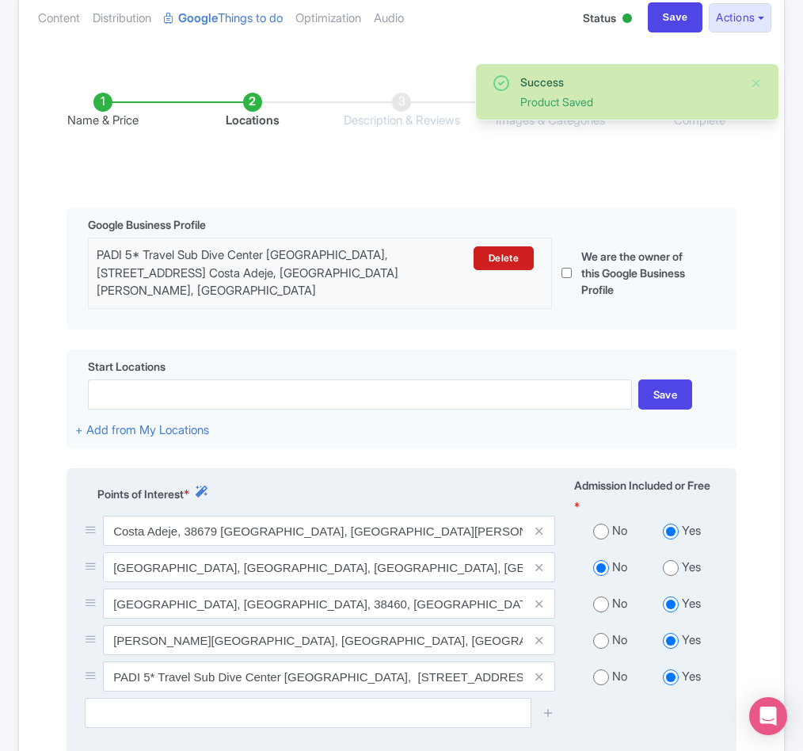
radio input "true"
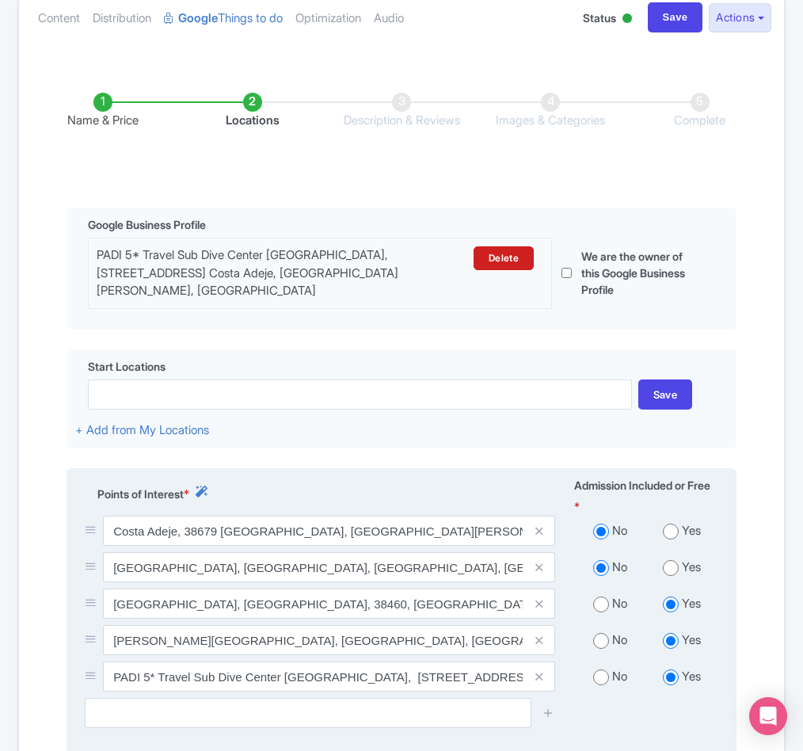
click at [600, 612] on input "radio" at bounding box center [601, 604] width 16 height 16
radio input "true"
click at [602, 661] on div "No Yes" at bounding box center [646, 643] width 163 height 36
click at [596, 649] on input "radio" at bounding box center [601, 641] width 16 height 16
radio input "true"
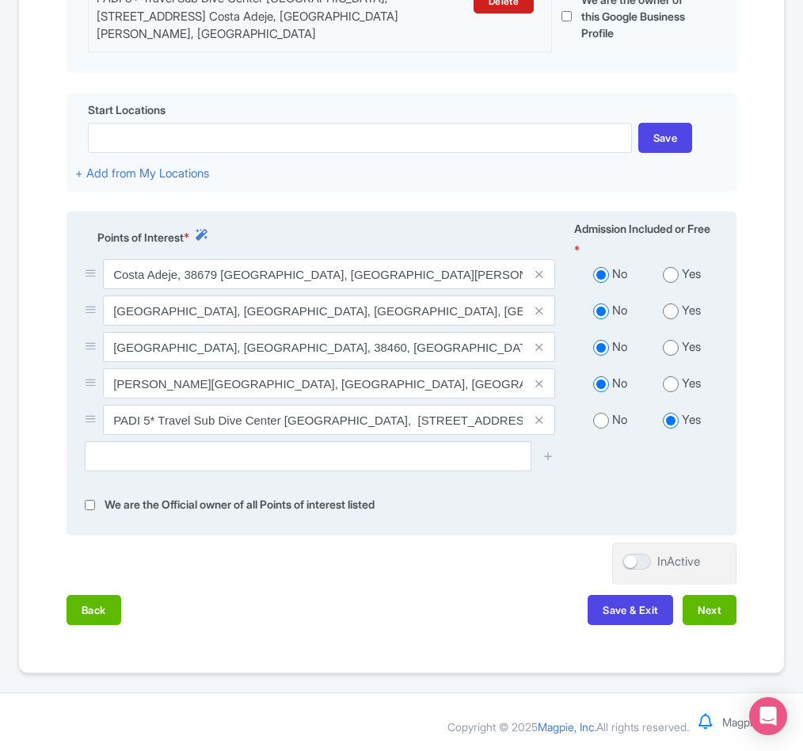
scroll to position [462, 0]
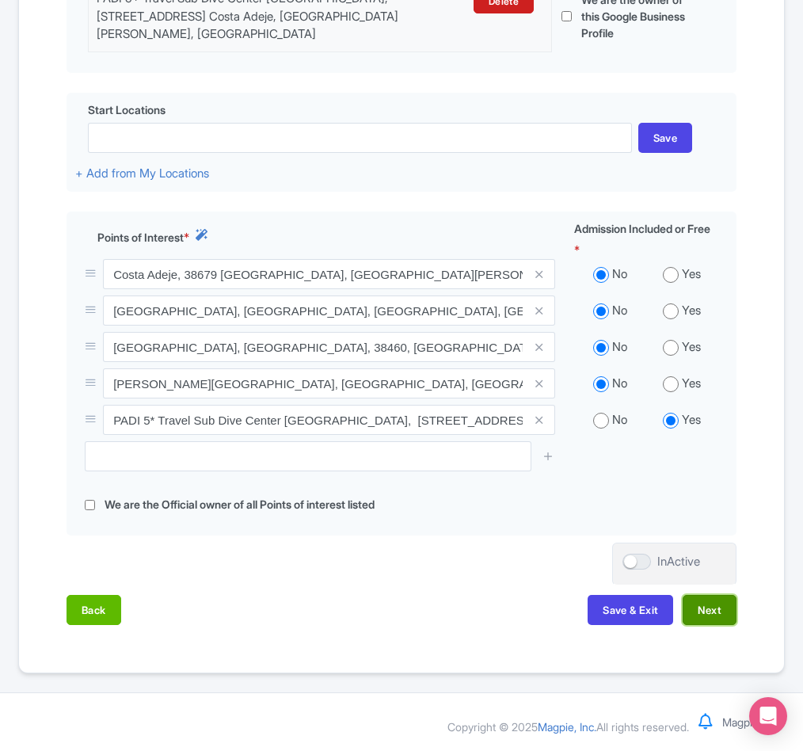
click at [730, 611] on button "Next" at bounding box center [710, 610] width 54 height 30
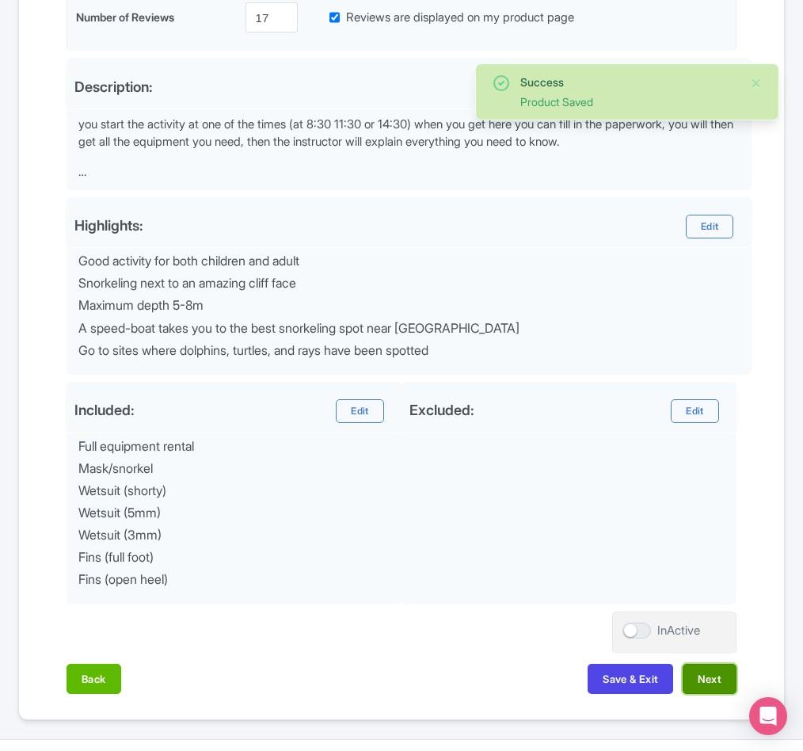
click at [706, 694] on button "Next" at bounding box center [710, 679] width 54 height 30
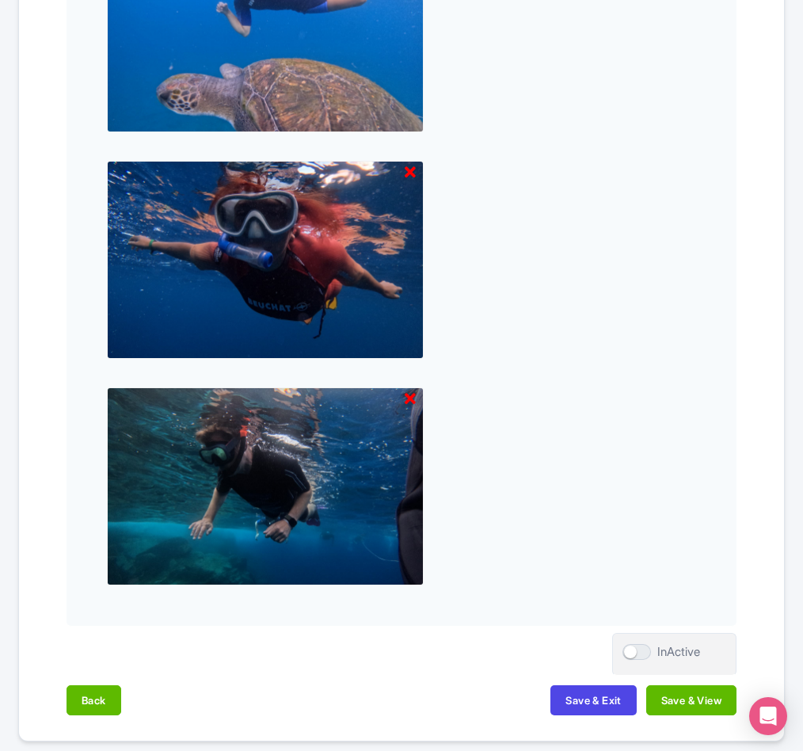
scroll to position [1925, 0]
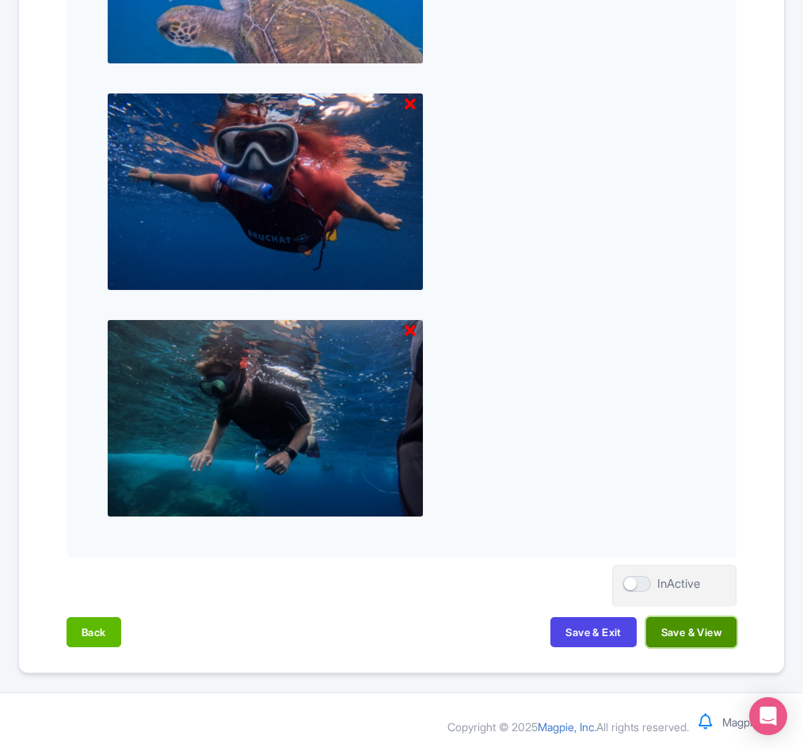
click at [671, 635] on button "Save & View" at bounding box center [691, 632] width 90 height 30
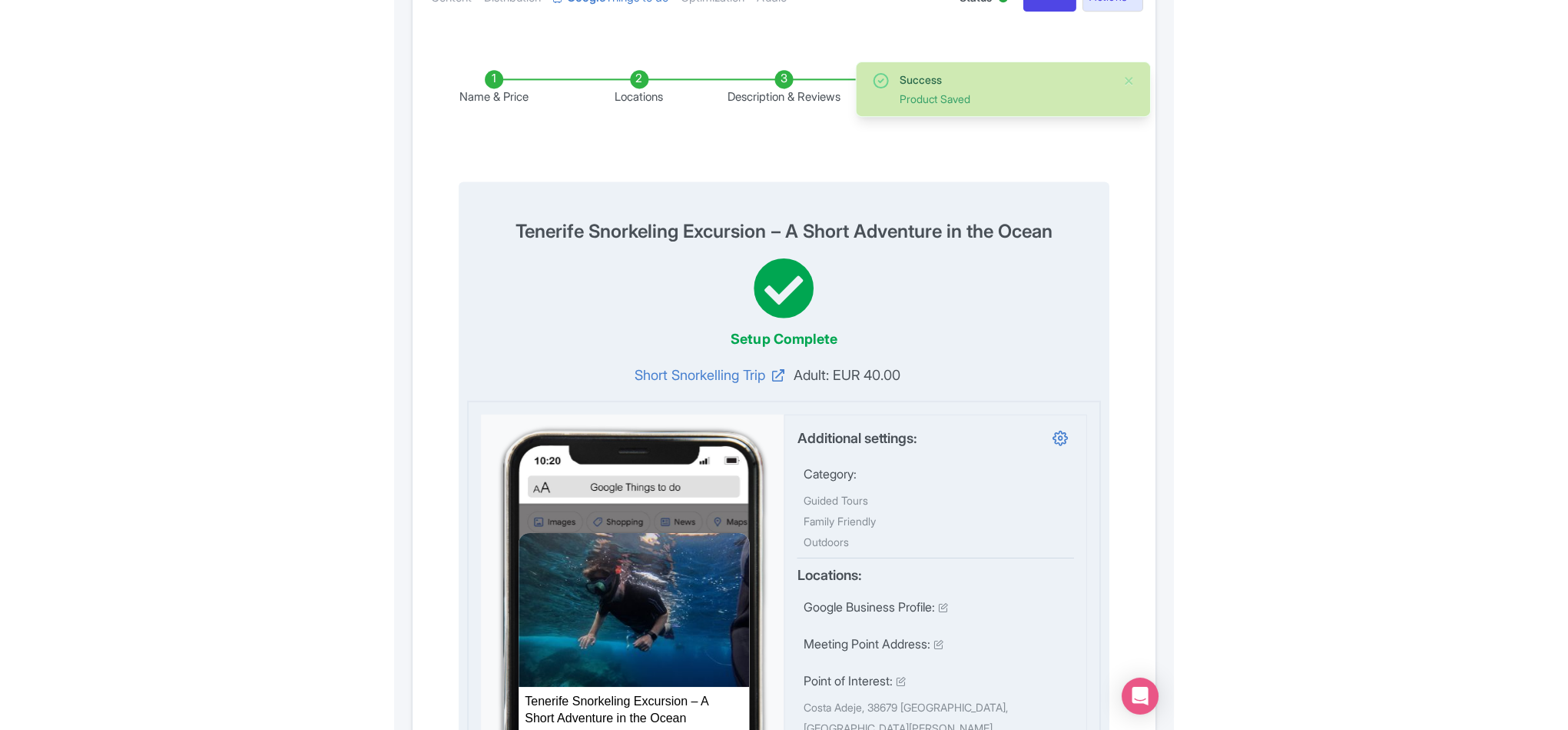
scroll to position [0, 0]
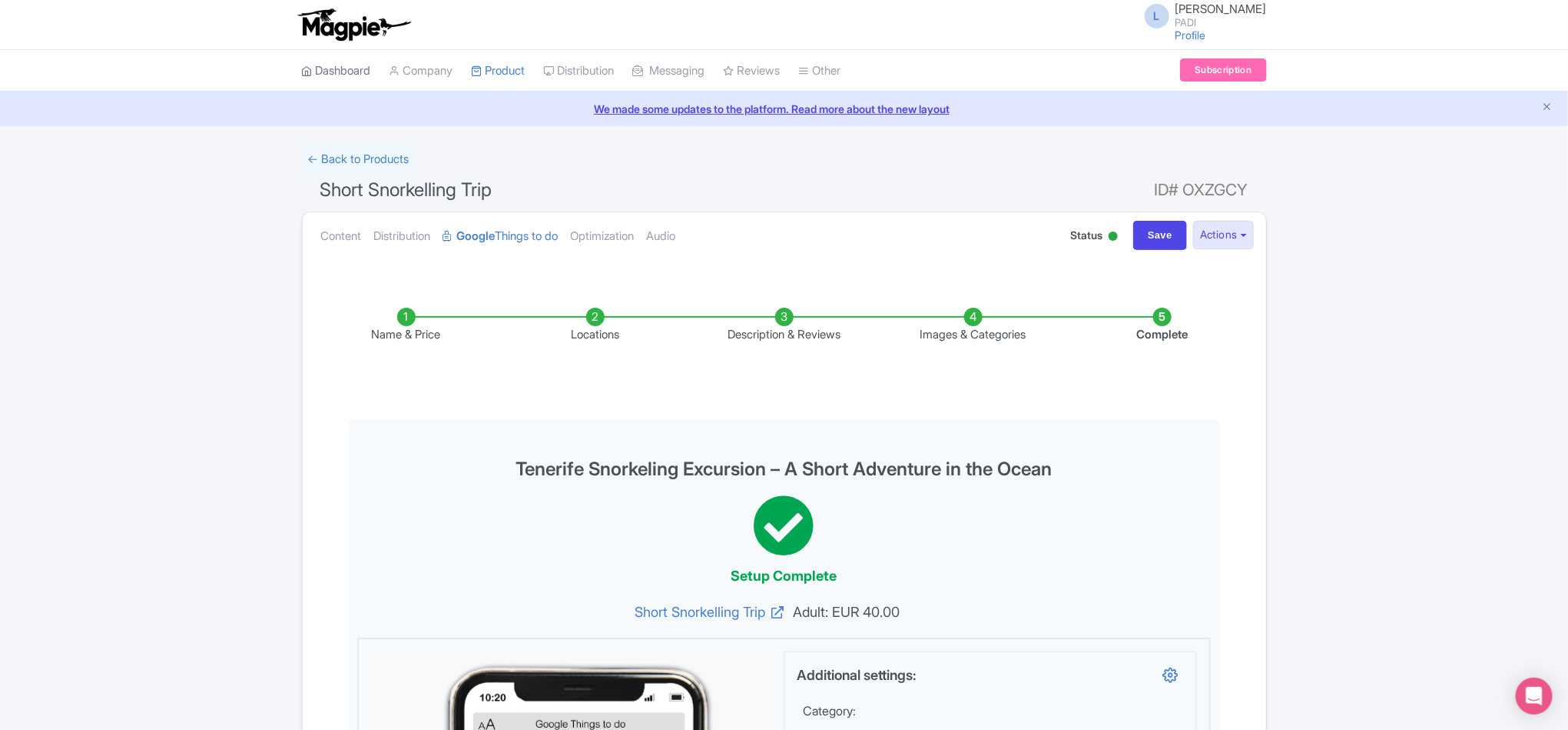
click at [321, 65] on link "Dashboard" at bounding box center [336, 71] width 69 height 43
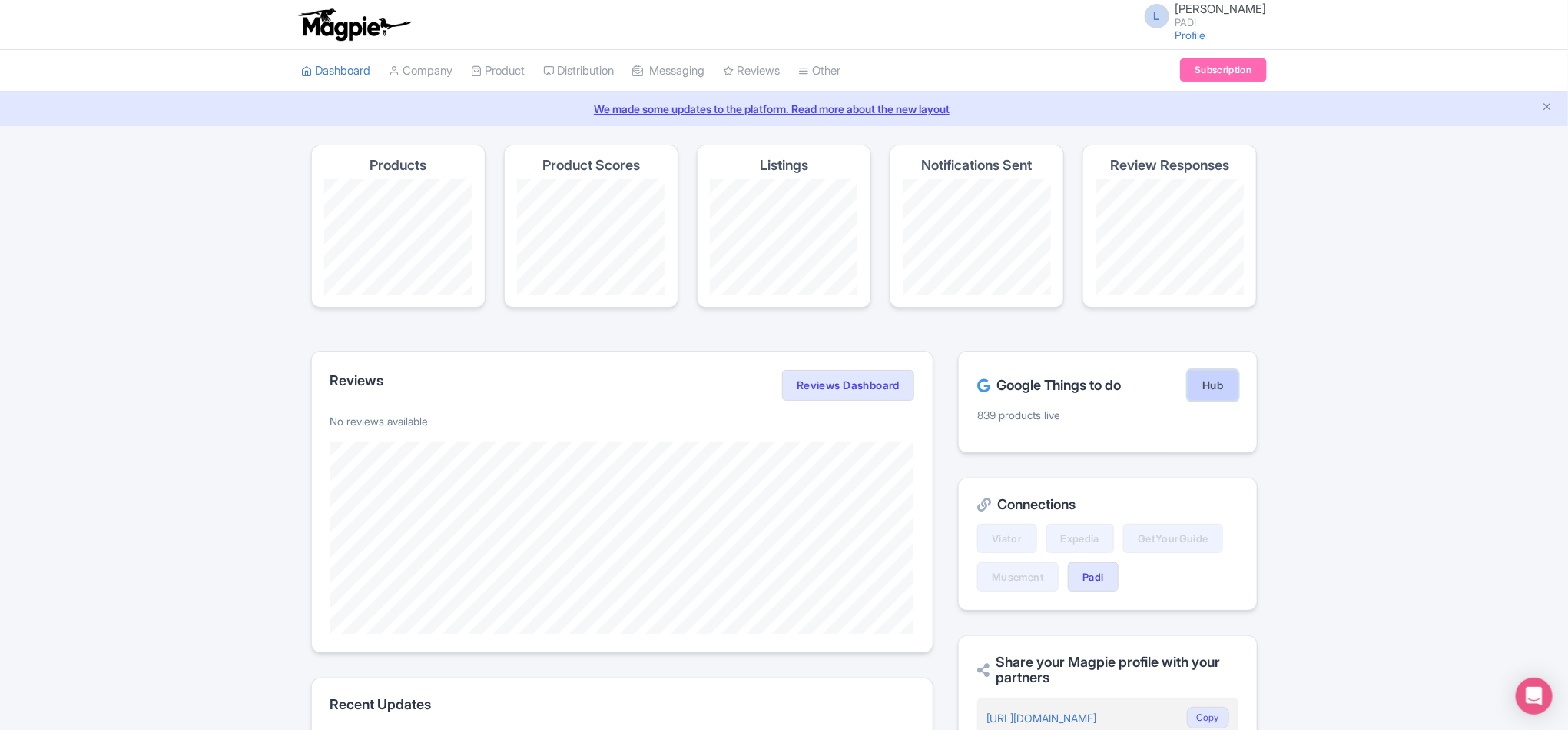
click at [1199, 386] on link "Hub" at bounding box center [1212, 385] width 49 height 31
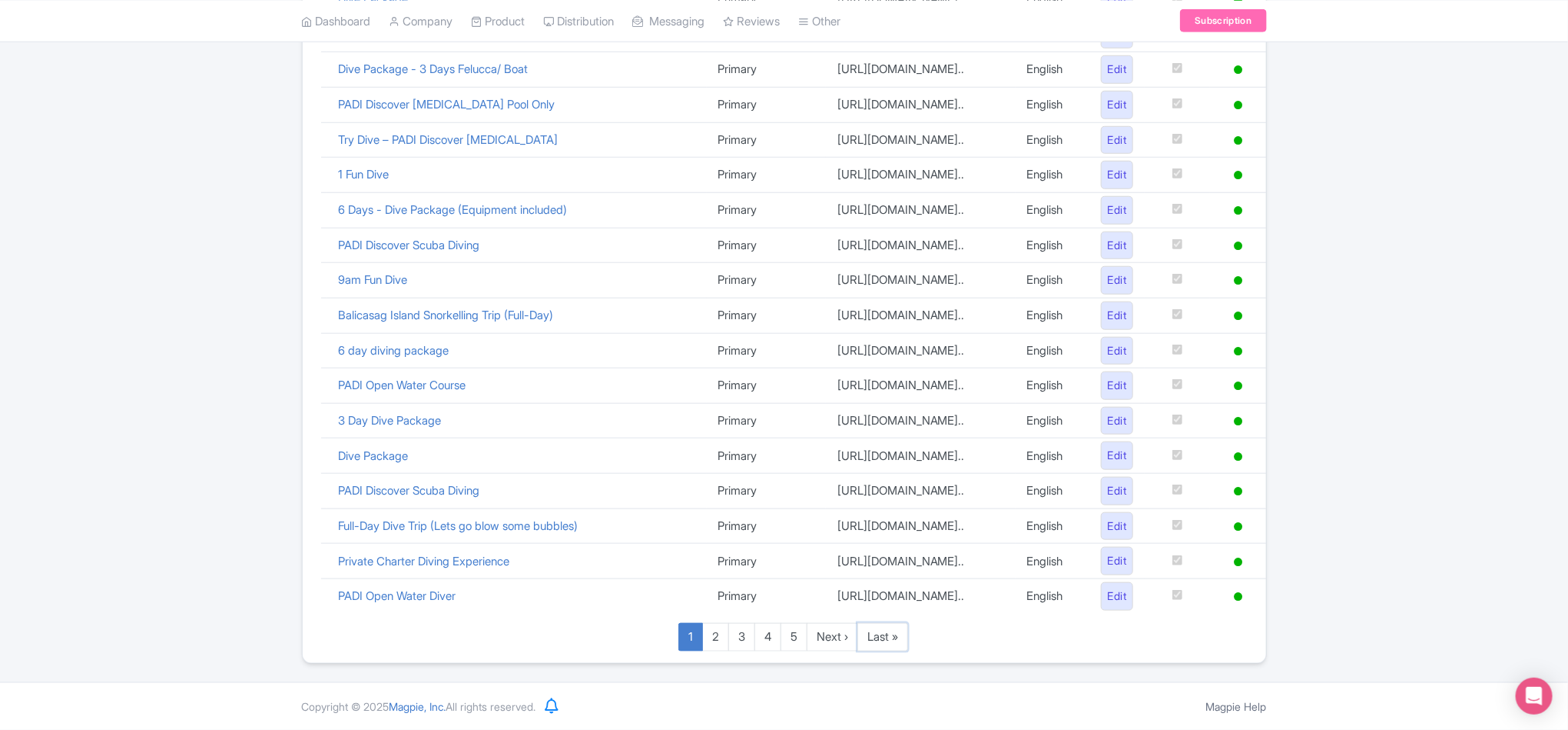
scroll to position [984, 0]
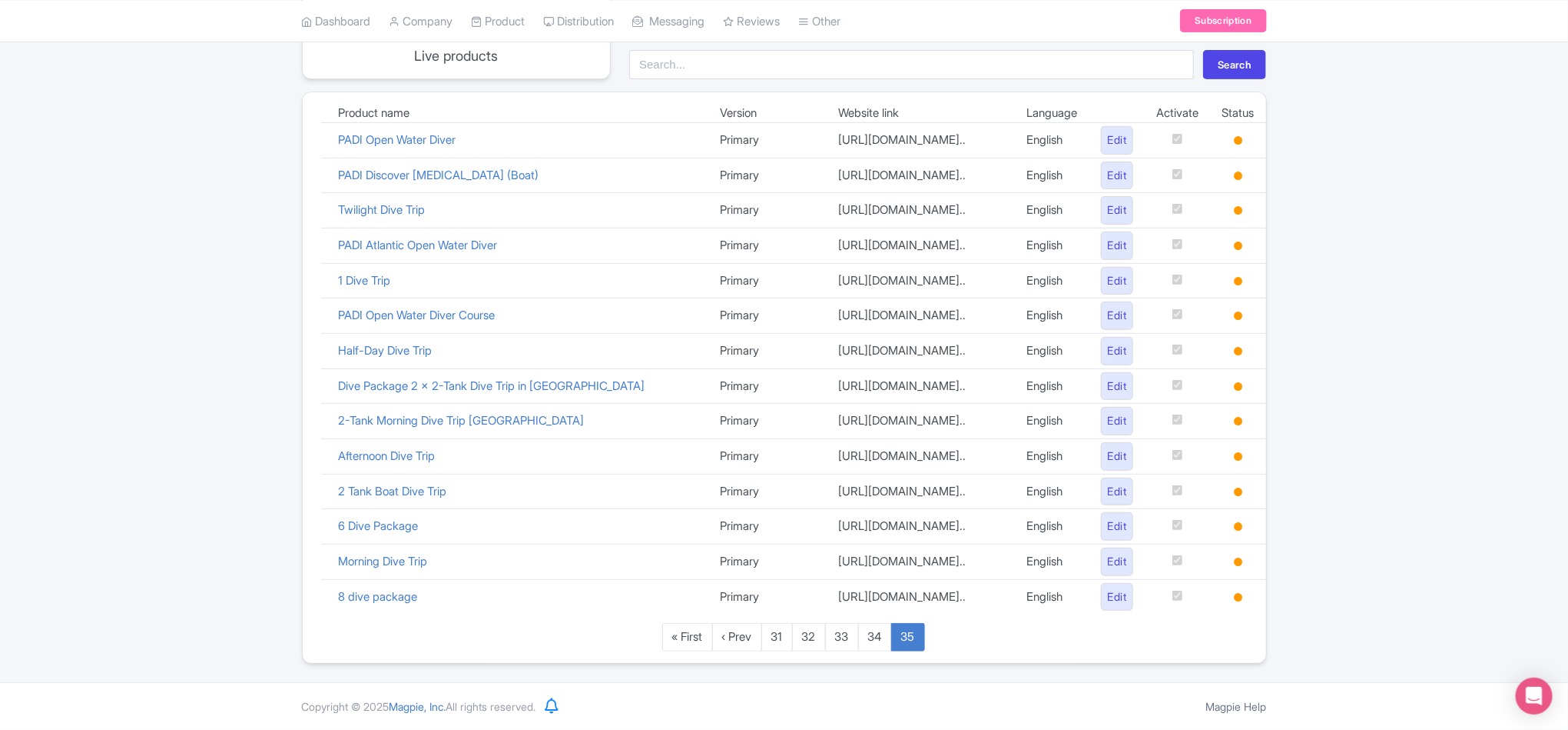
scroll to position [438, 0]
click at [876, 638] on link "34" at bounding box center [875, 636] width 34 height 28
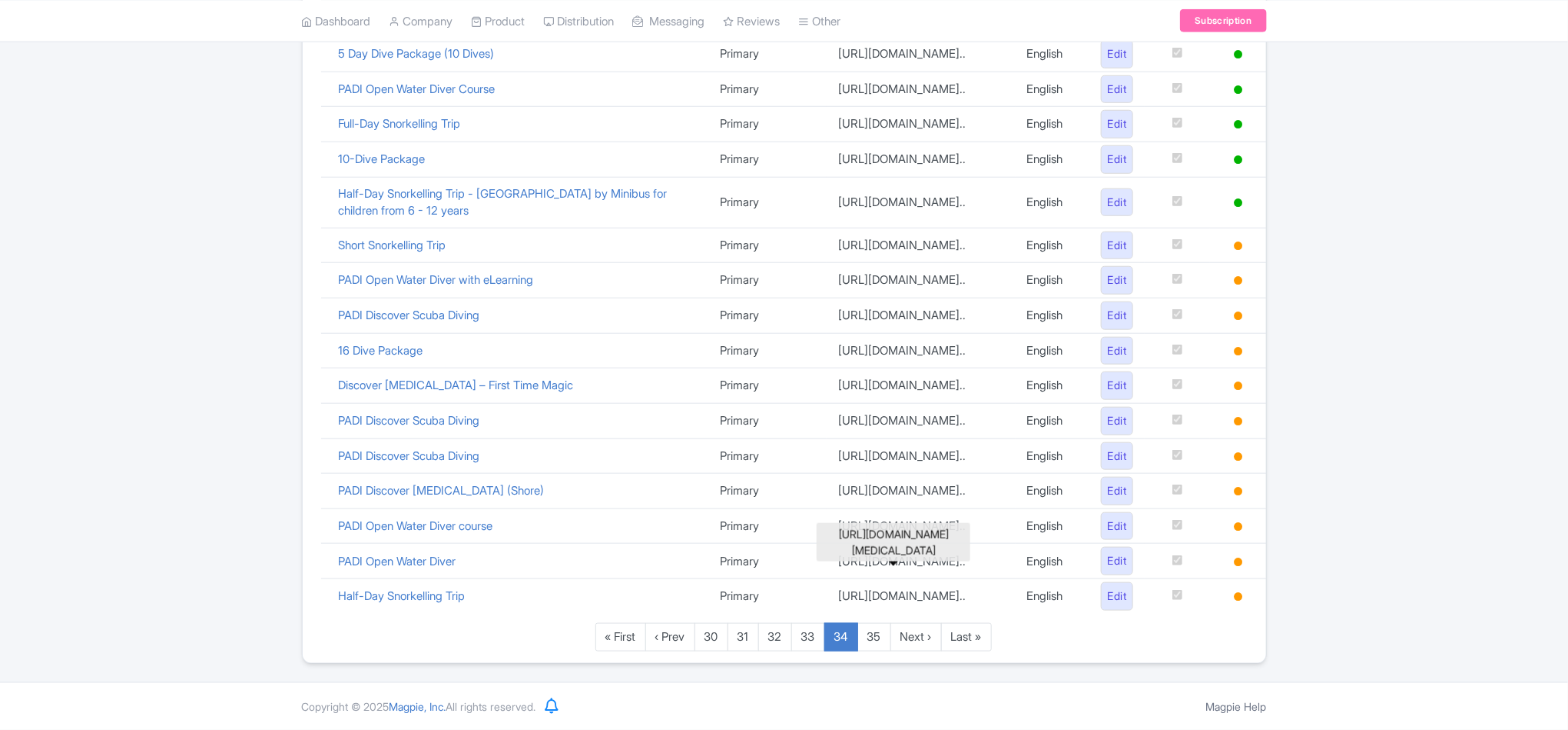
scroll to position [1000, 0]
click at [62, 405] on div "Google Things to do set up guide 839 Live products Search Product name Version …" at bounding box center [784, 74] width 1568 height 1178
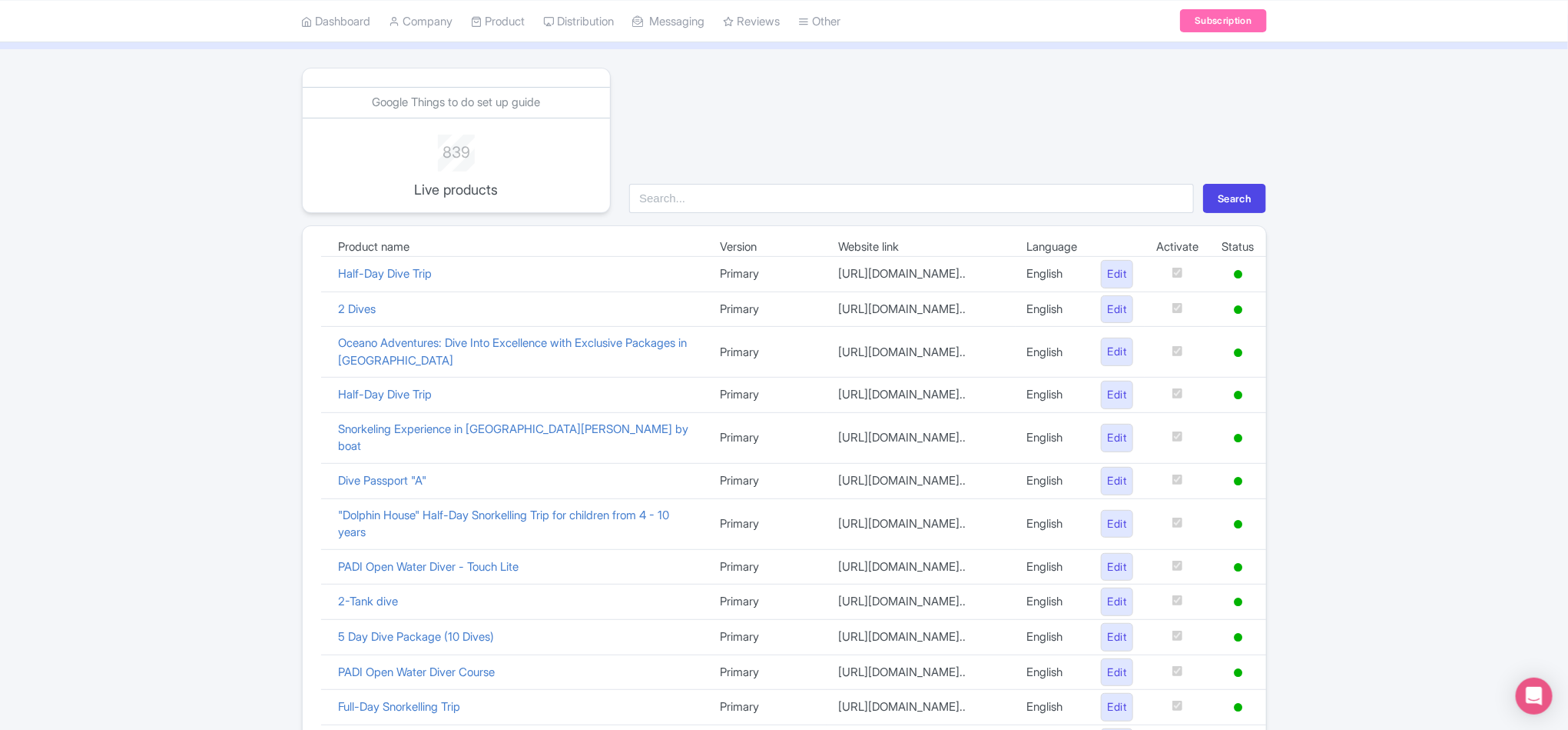
scroll to position [0, 0]
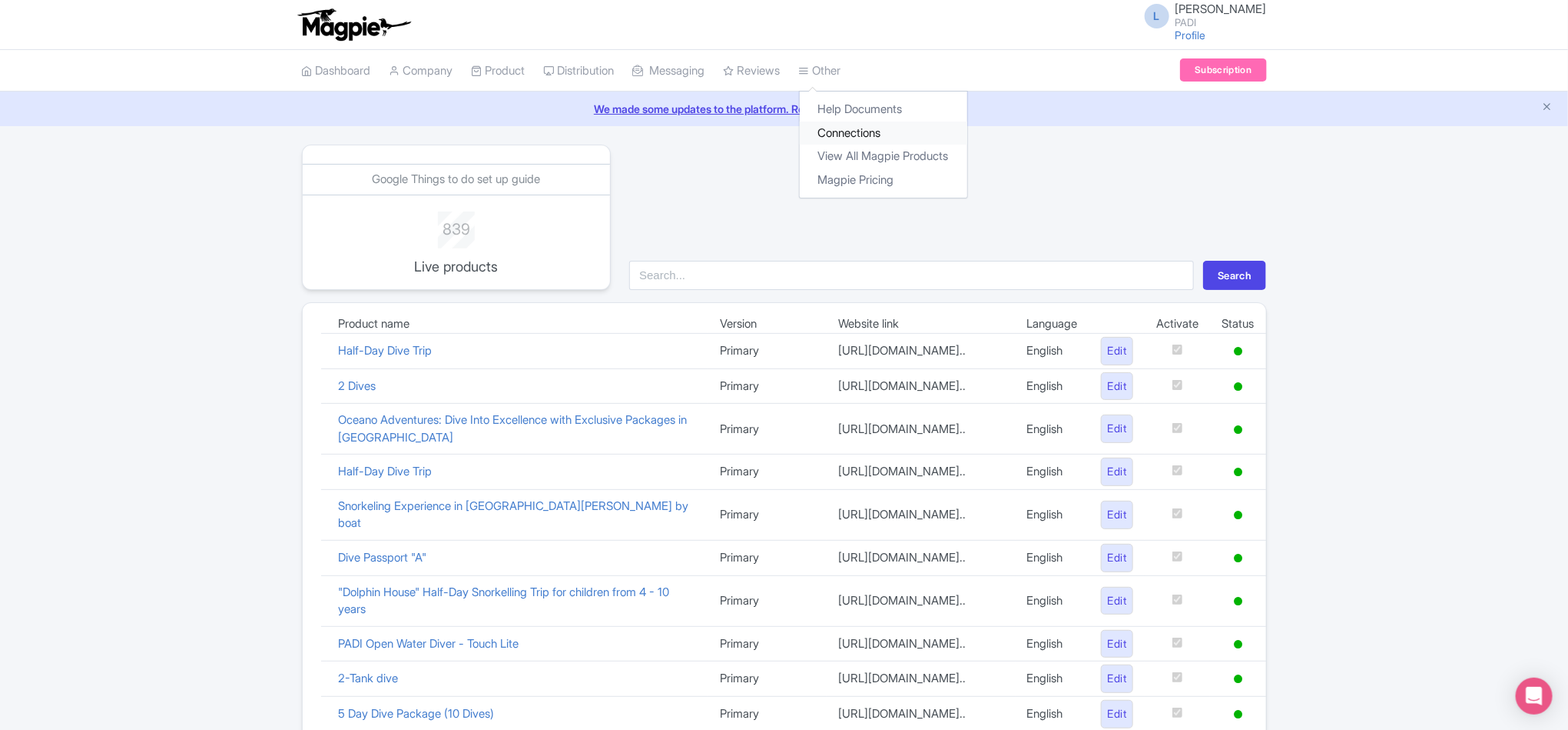
click at [869, 131] on link "Connections" at bounding box center [883, 133] width 168 height 24
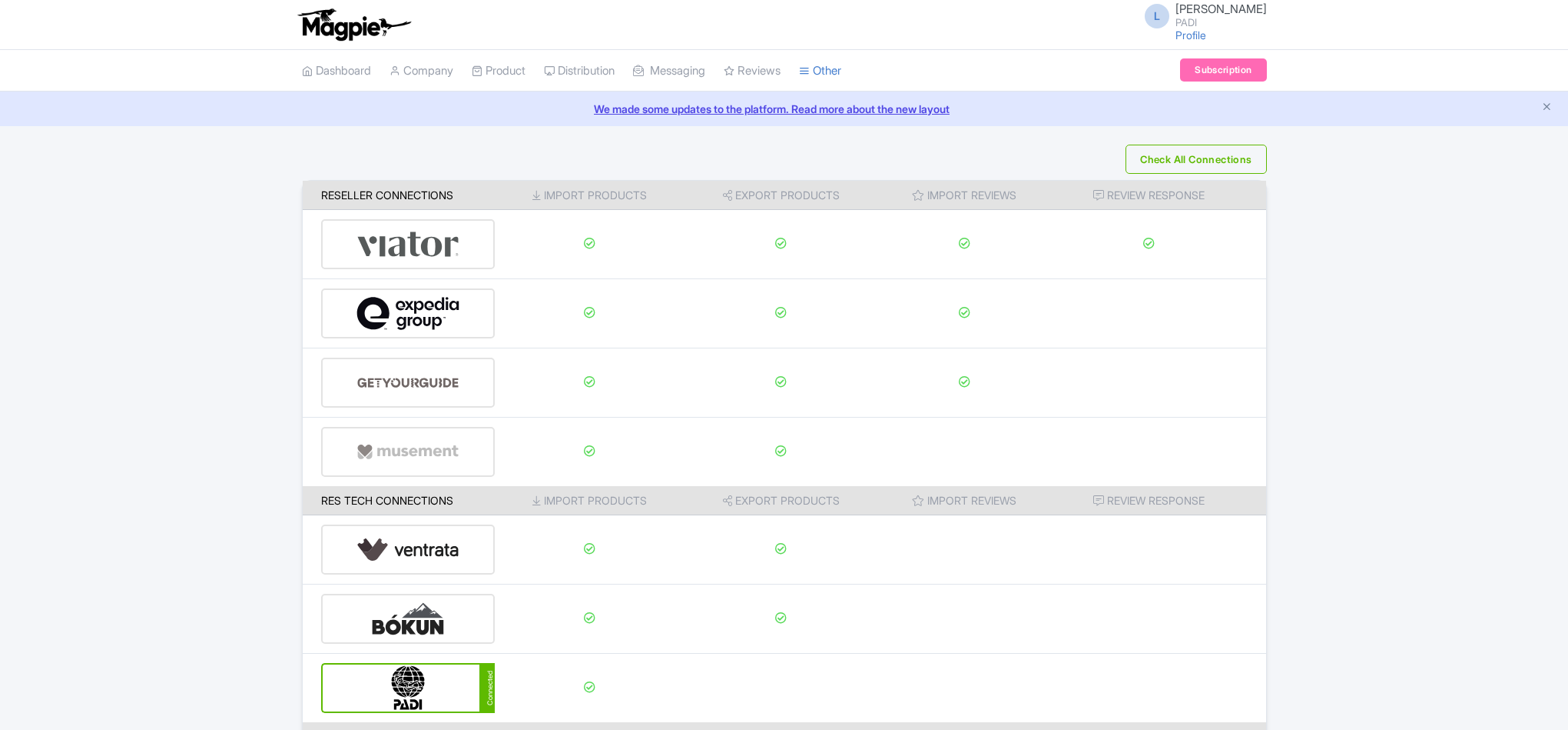
scroll to position [161, 0]
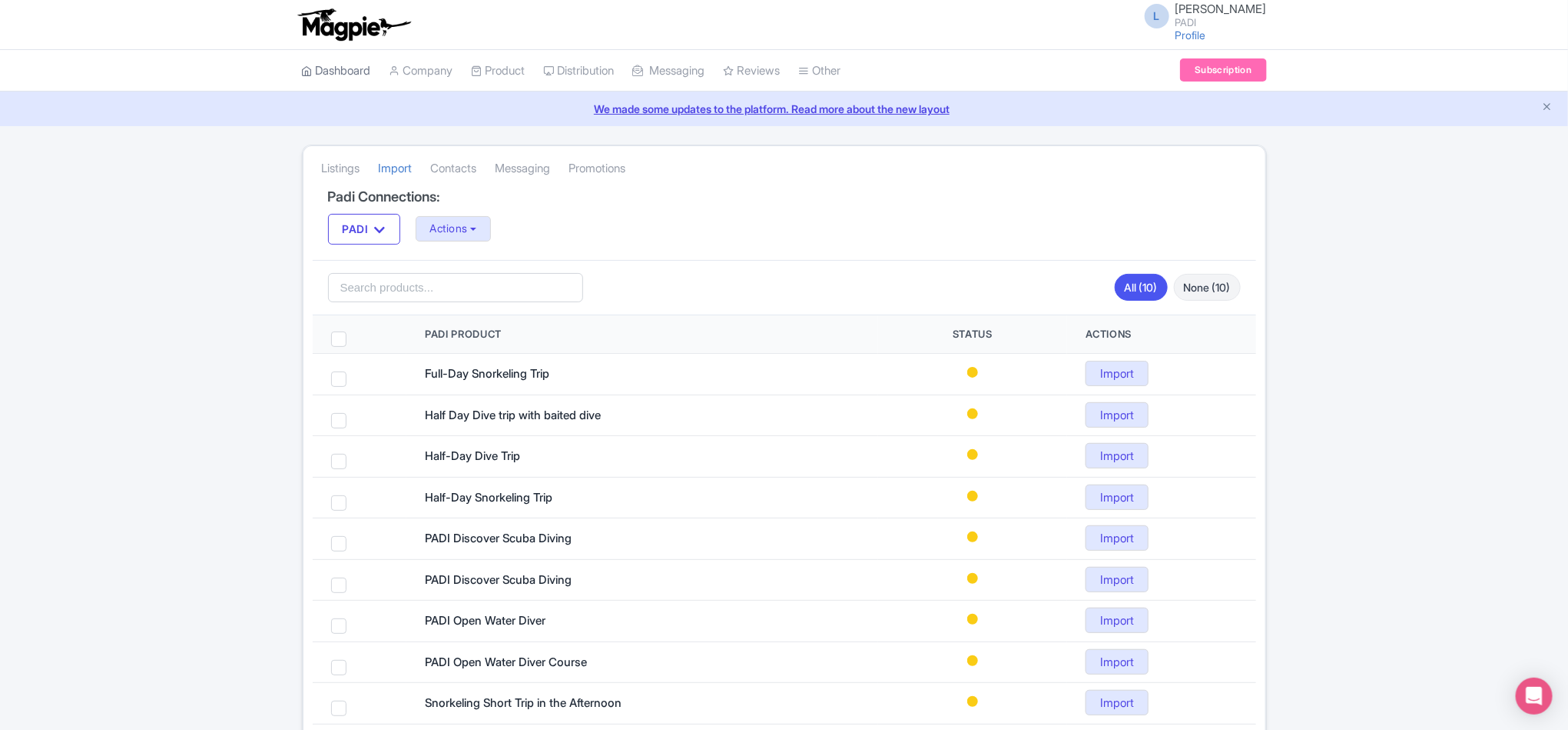
click at [316, 67] on link "Dashboard" at bounding box center [336, 71] width 69 height 43
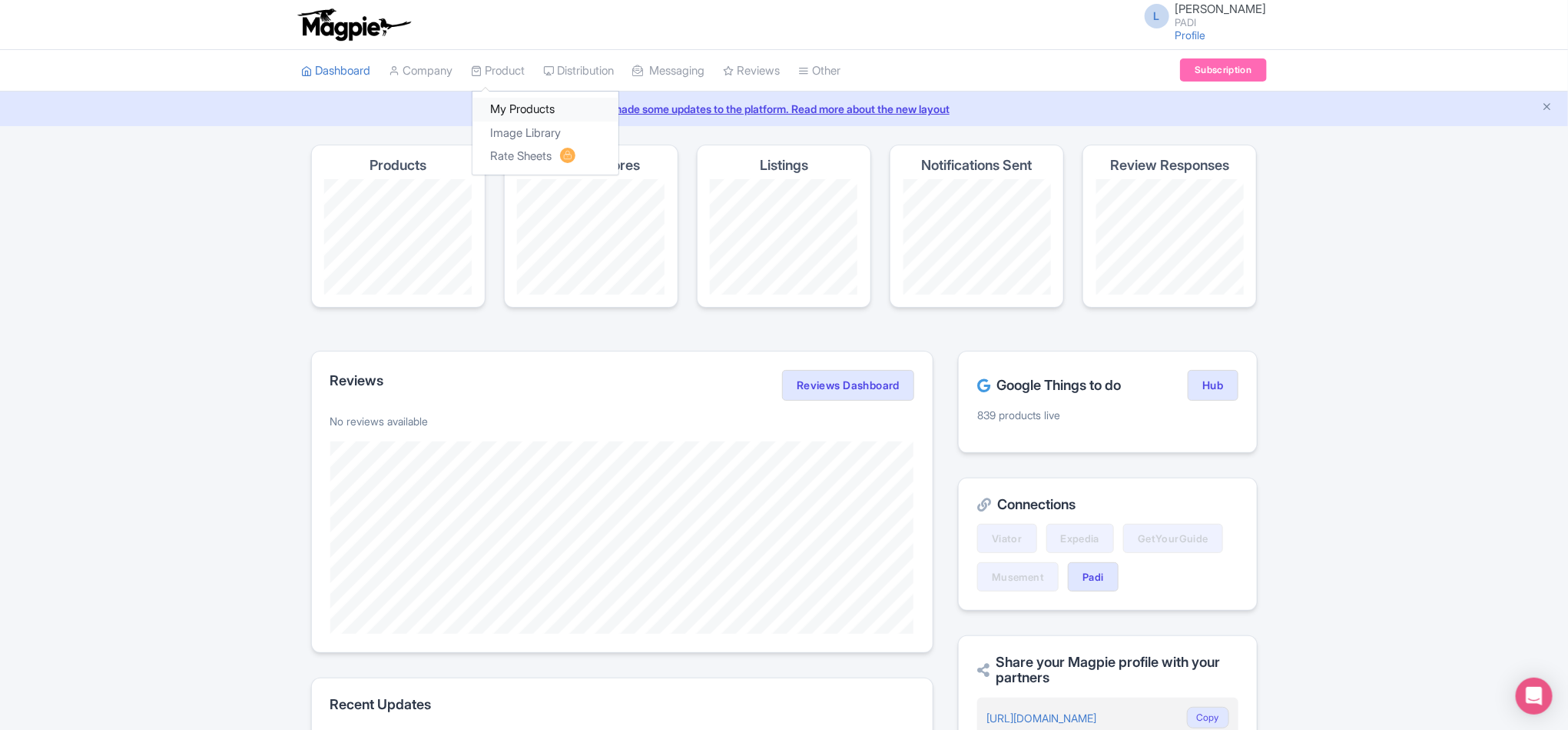
click at [521, 113] on link "My Products" at bounding box center [545, 110] width 146 height 24
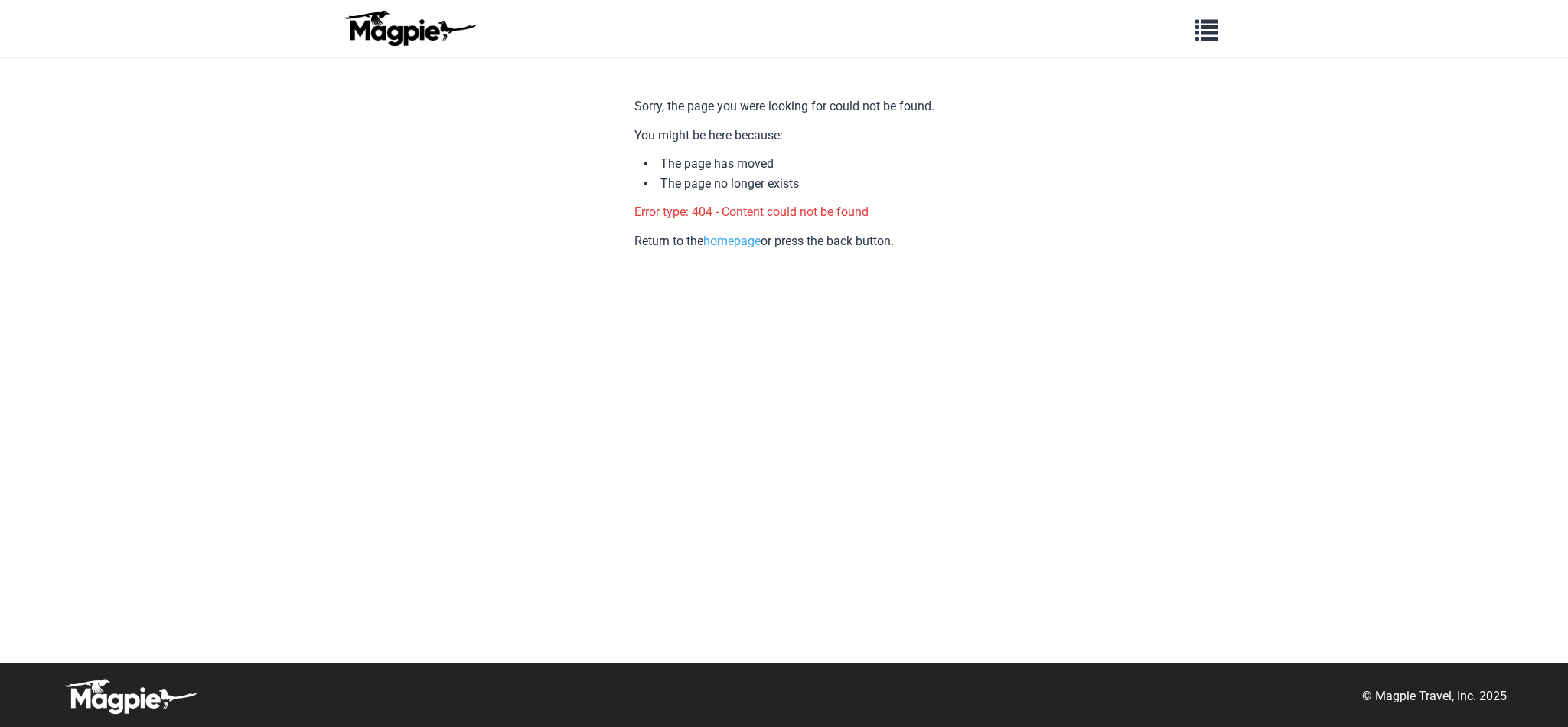
click at [326, 306] on body "Problems we solve Products Content Management and Distribution Magpie for Resel…" at bounding box center [784, 364] width 1568 height 727
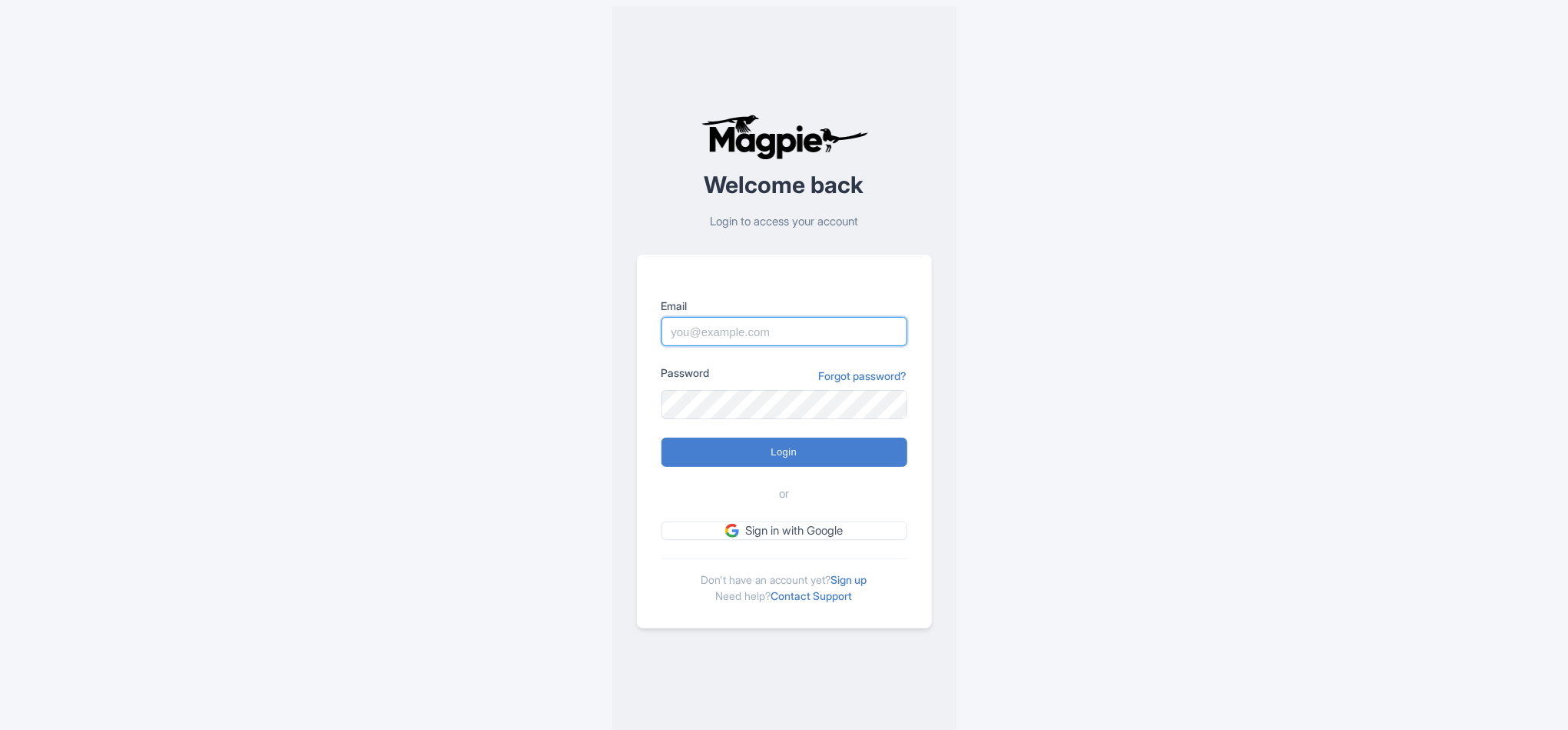
type input "[PERSON_NAME][EMAIL_ADDRESS][DOMAIN_NAME]"
click at [848, 450] on input "Login" at bounding box center [784, 452] width 245 height 29
type input "Logging in..."
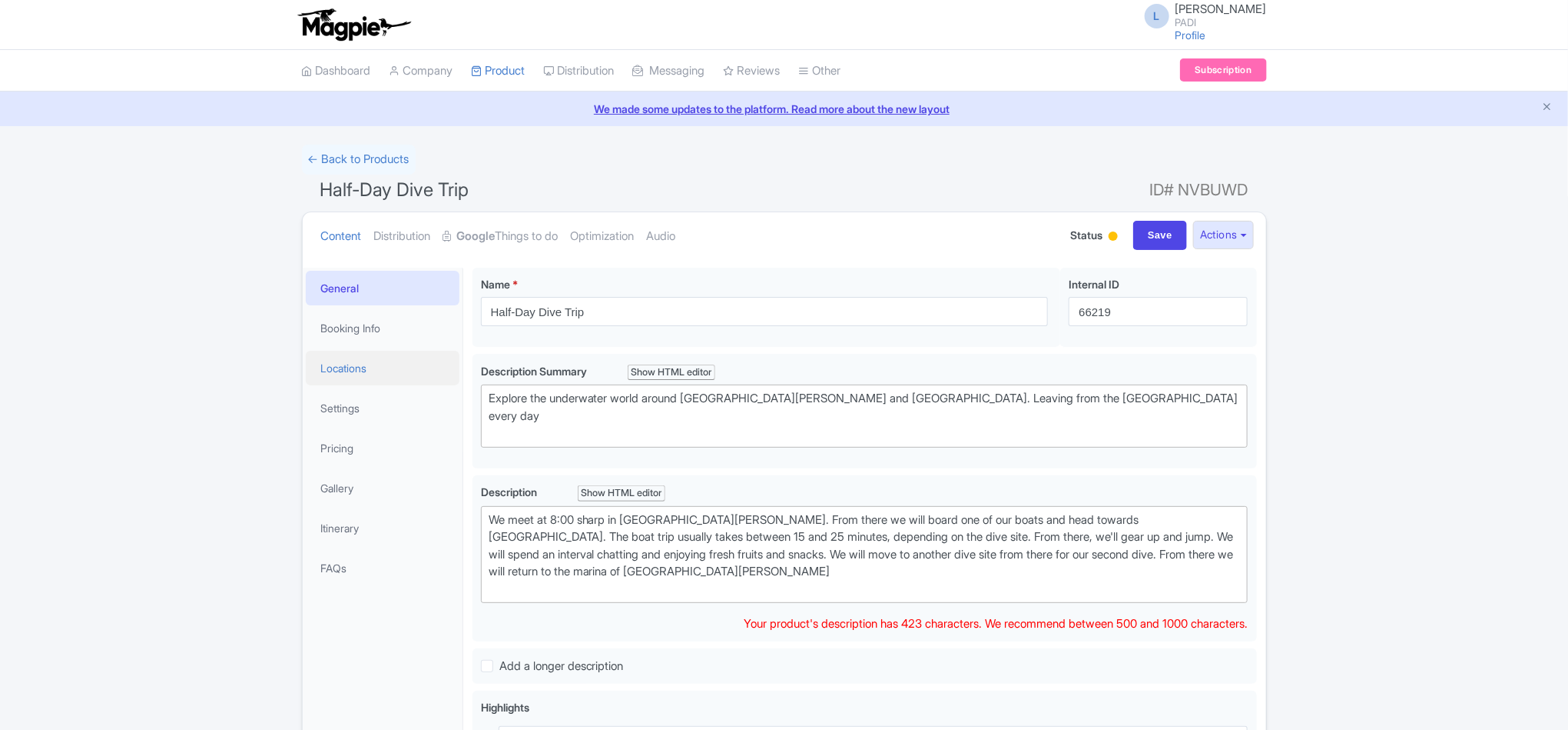
click at [349, 363] on link "Locations" at bounding box center [382, 368] width 153 height 35
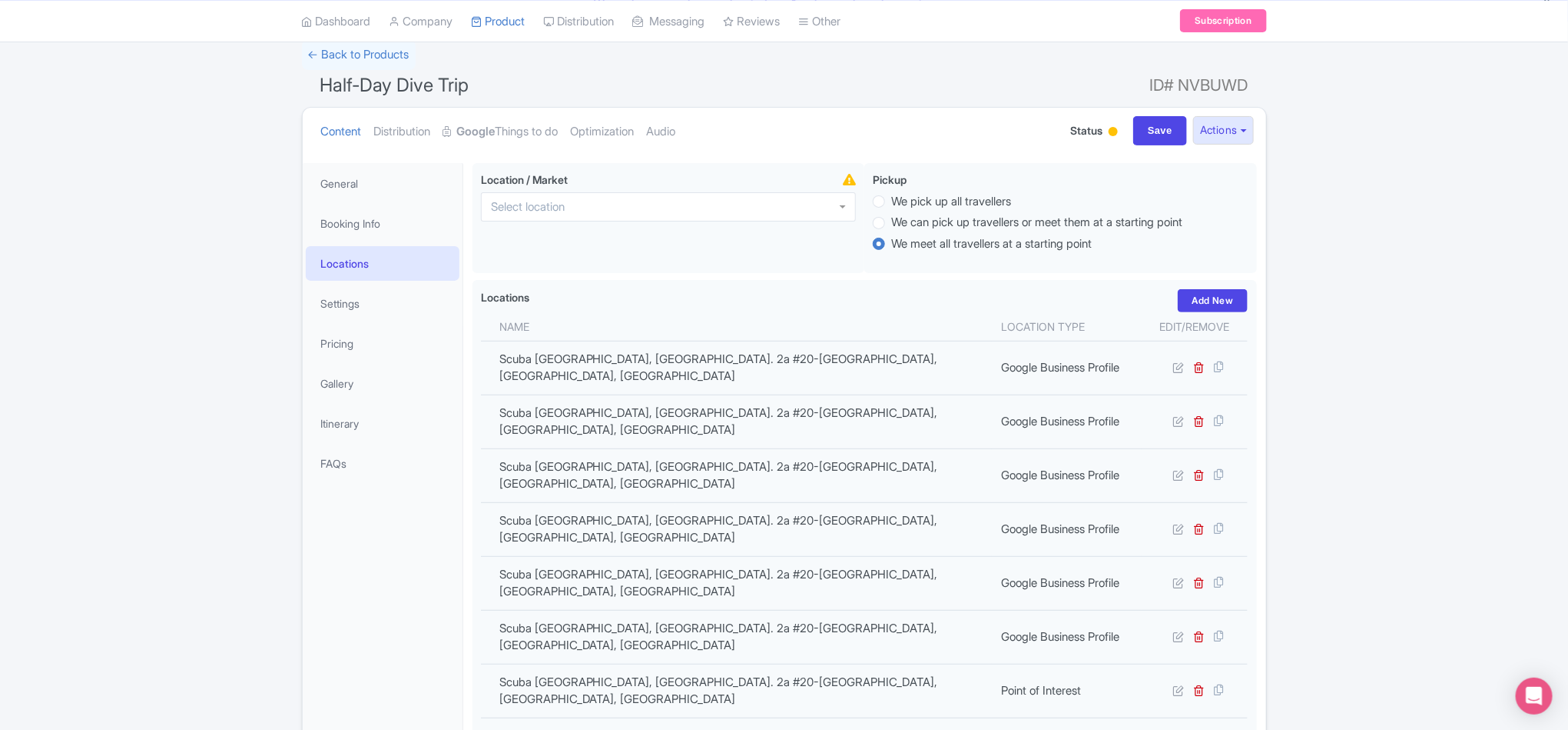
scroll to position [69, 0]
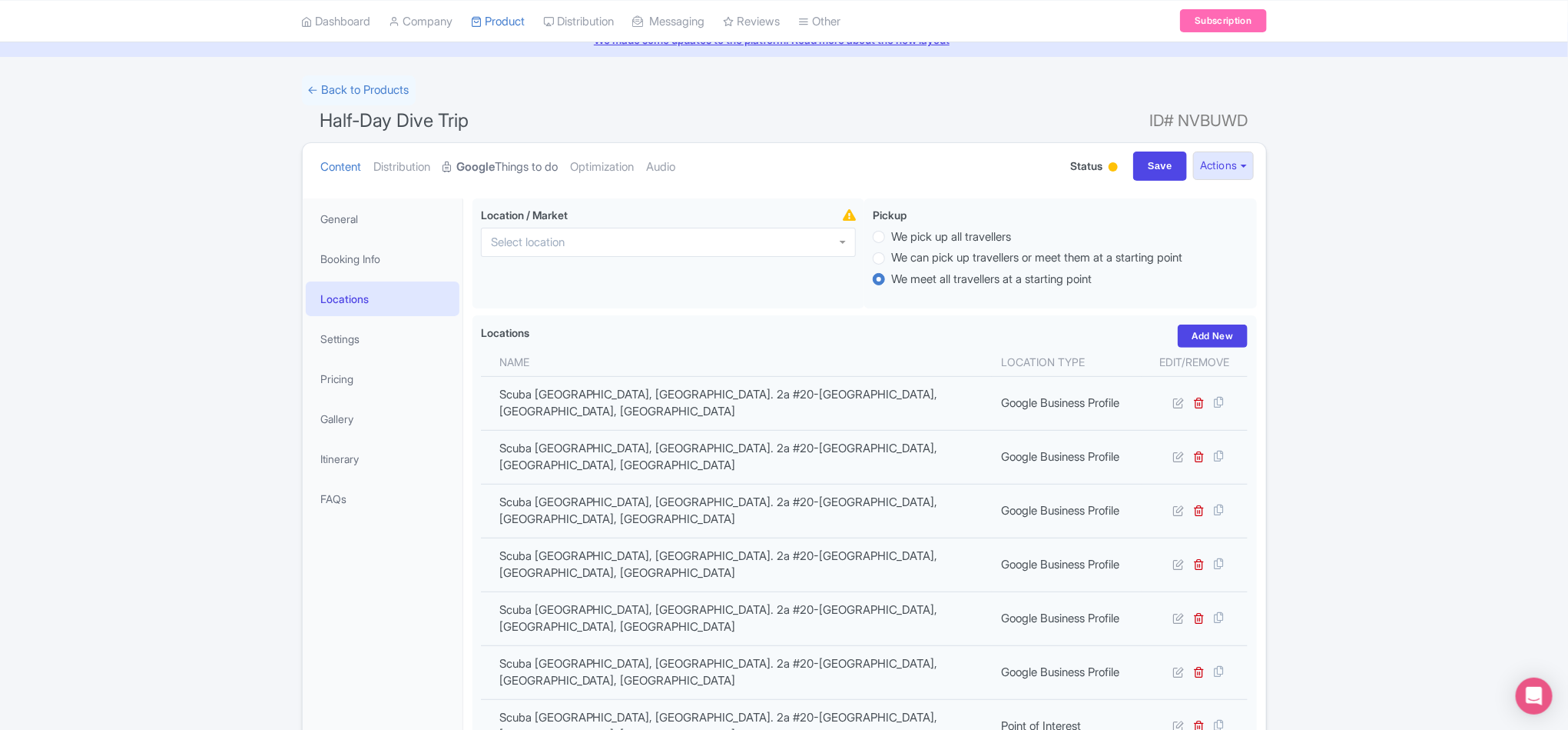
click at [489, 164] on strong "Google" at bounding box center [476, 167] width 39 height 17
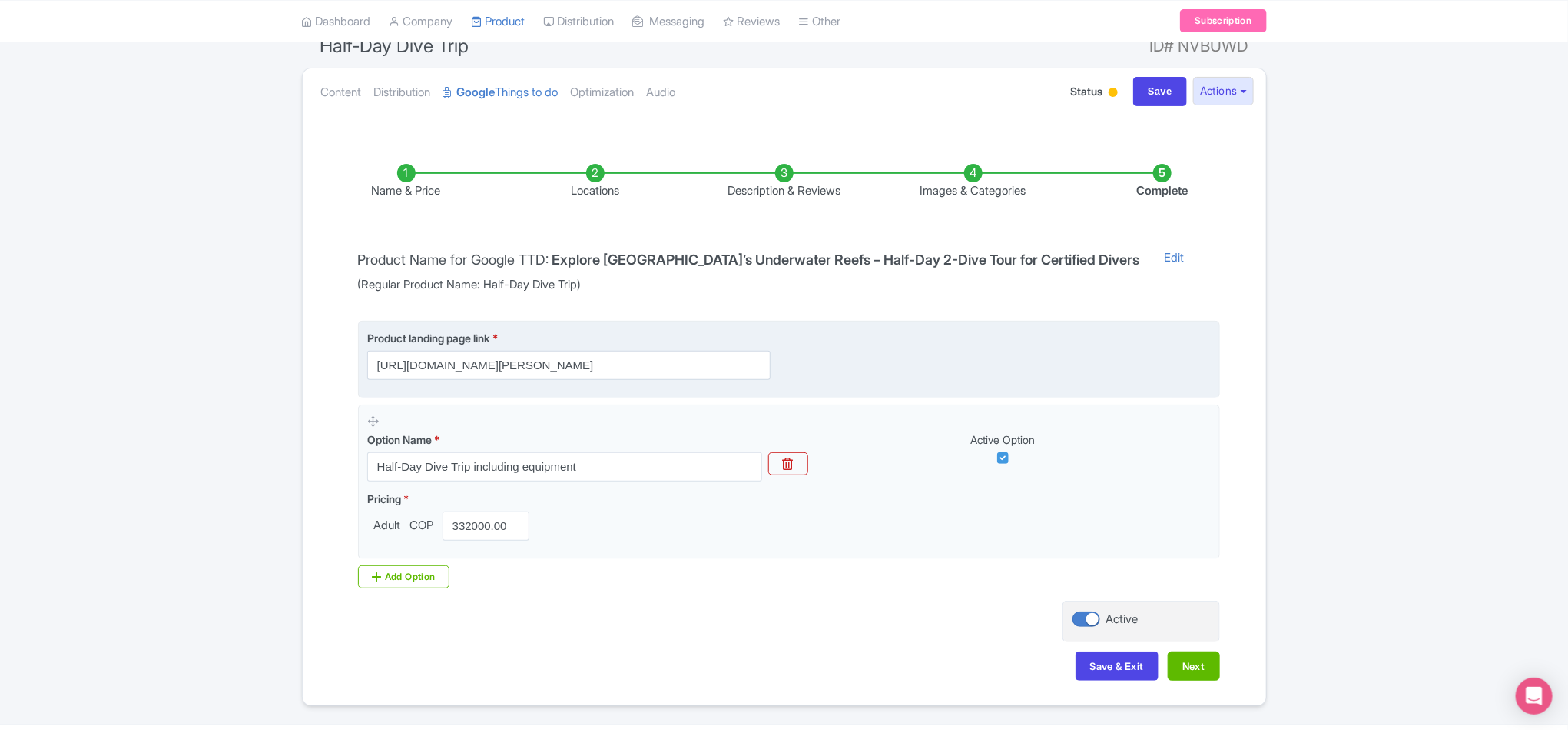
scroll to position [190, 0]
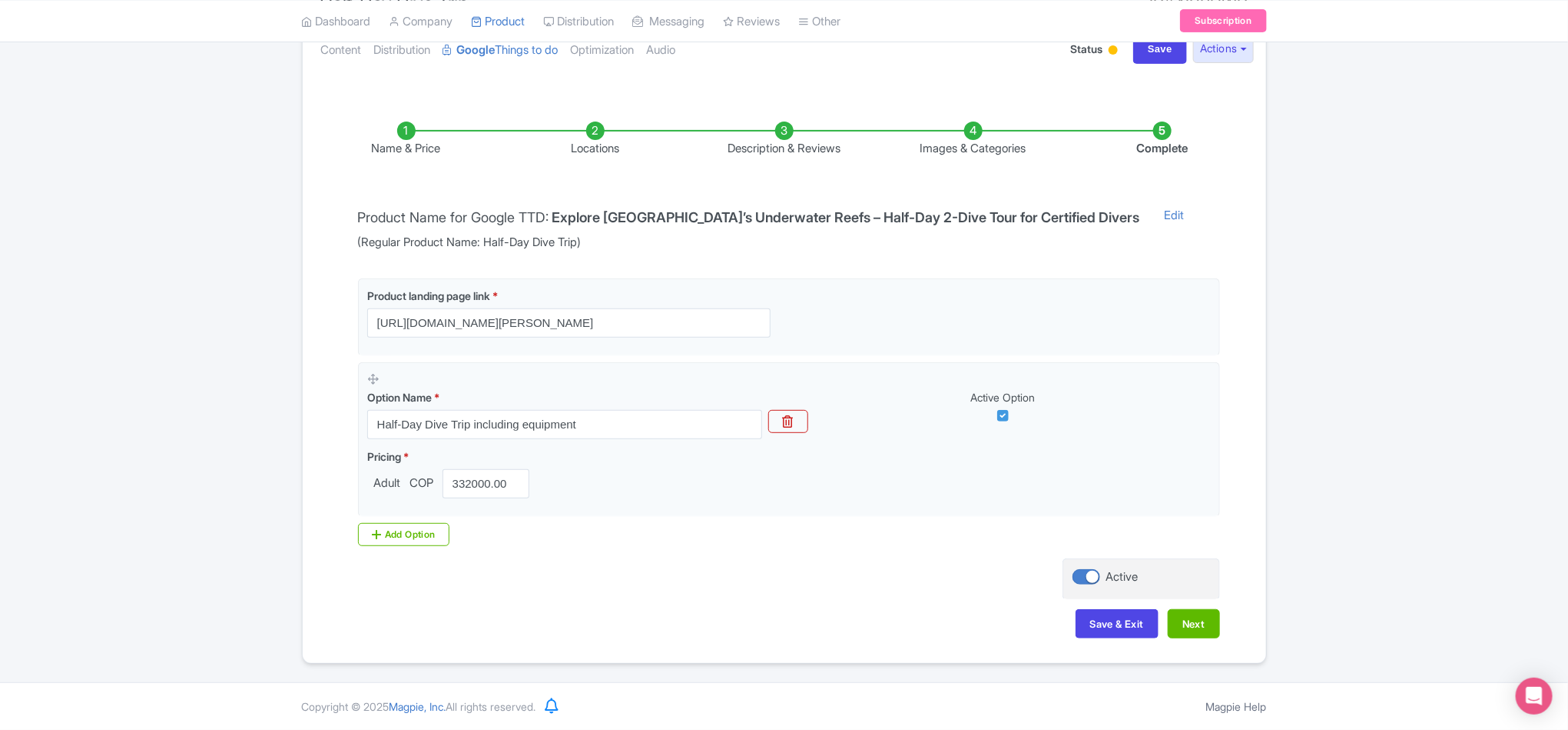
click at [591, 143] on li "Locations" at bounding box center [595, 139] width 189 height 36
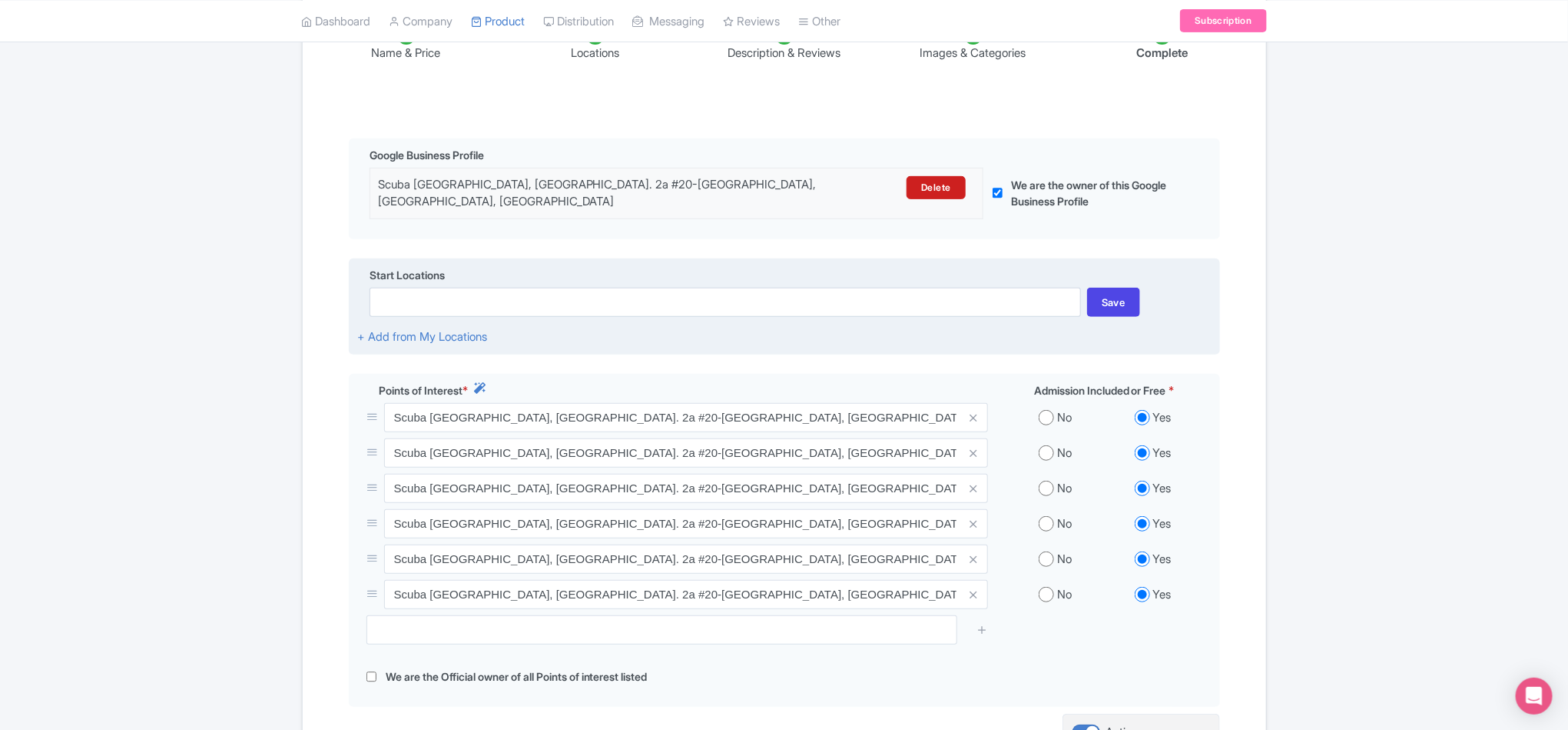
scroll to position [420, 0]
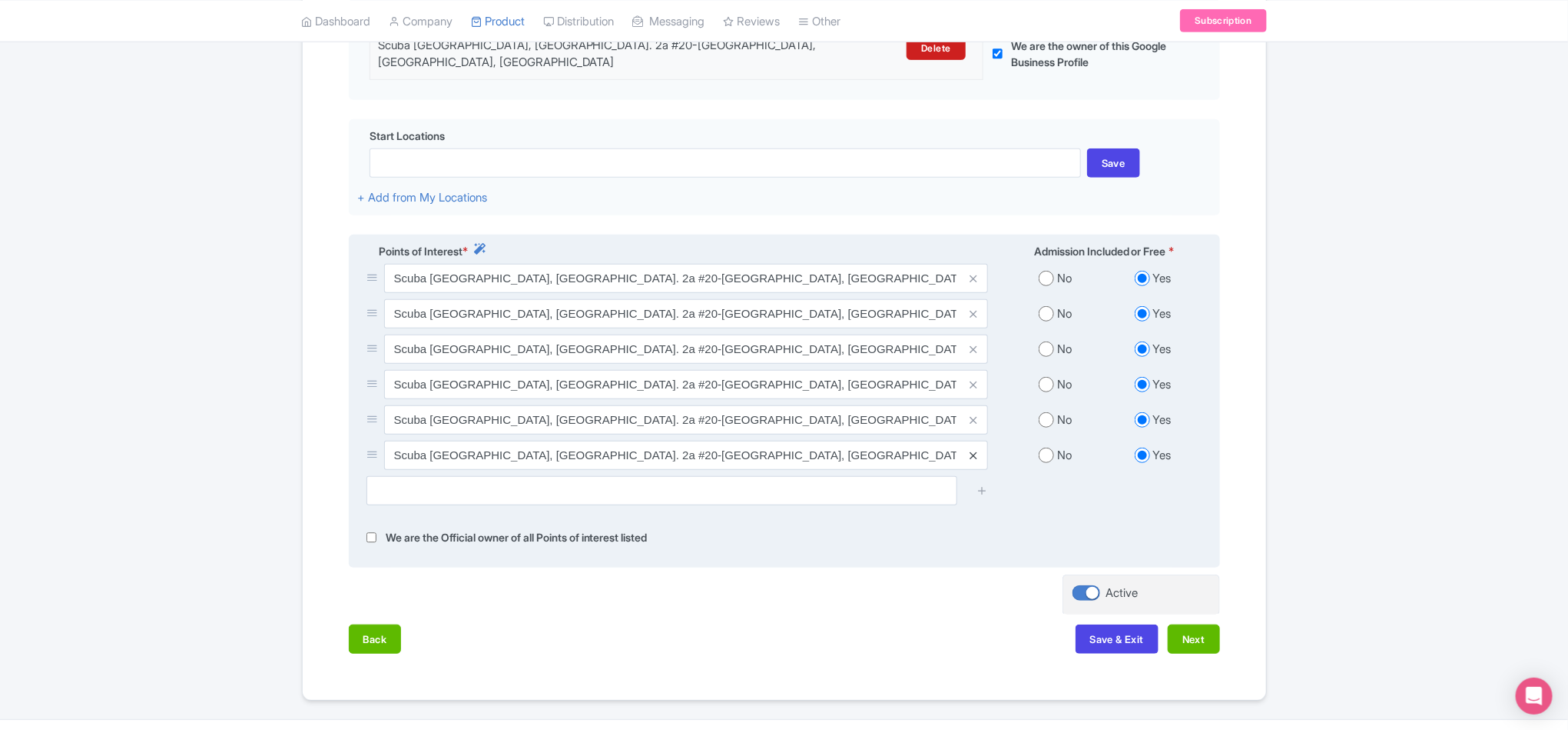
click at [973, 456] on icon at bounding box center [972, 455] width 7 height 12
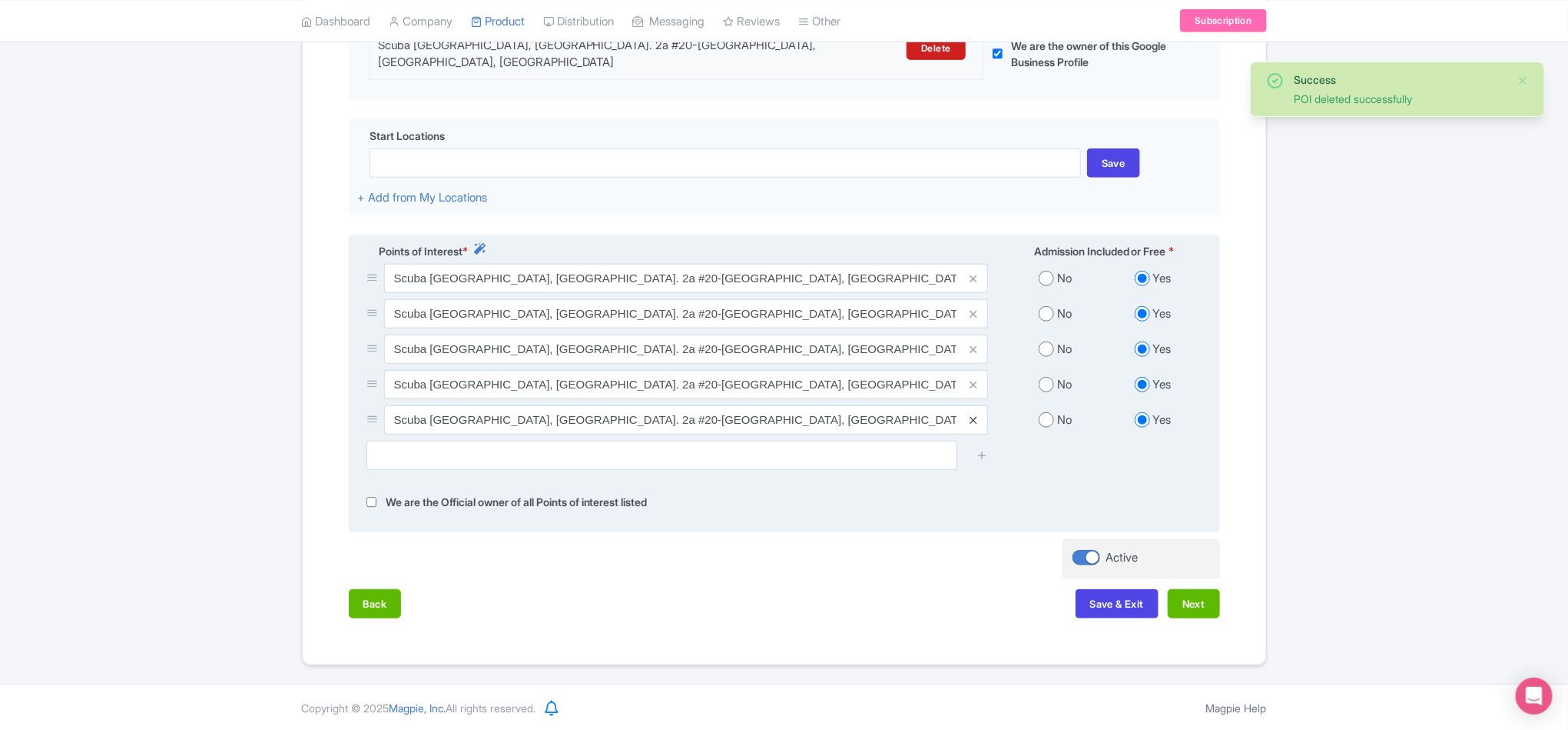
click at [970, 426] on icon at bounding box center [972, 420] width 7 height 12
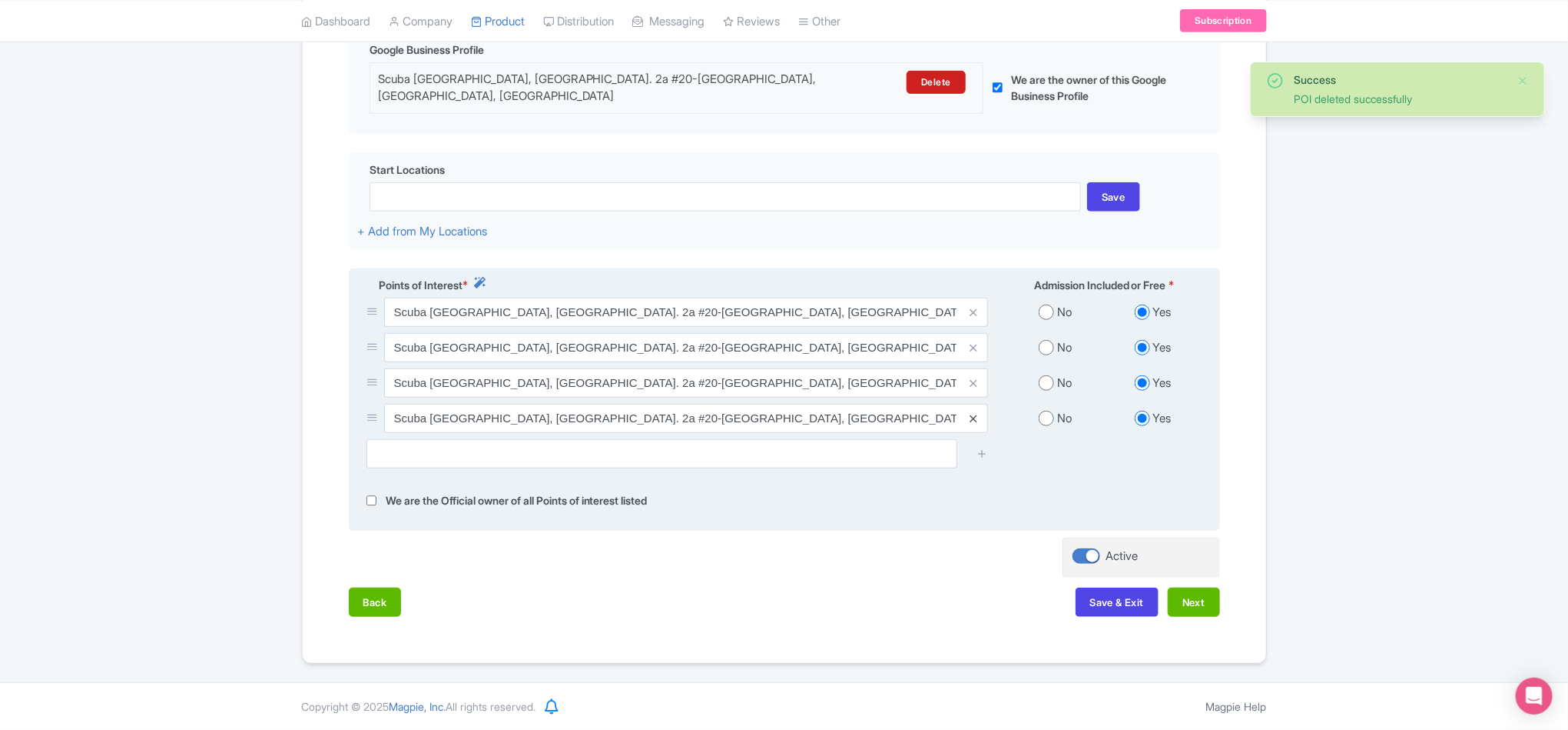
click at [973, 414] on icon at bounding box center [972, 418] width 7 height 12
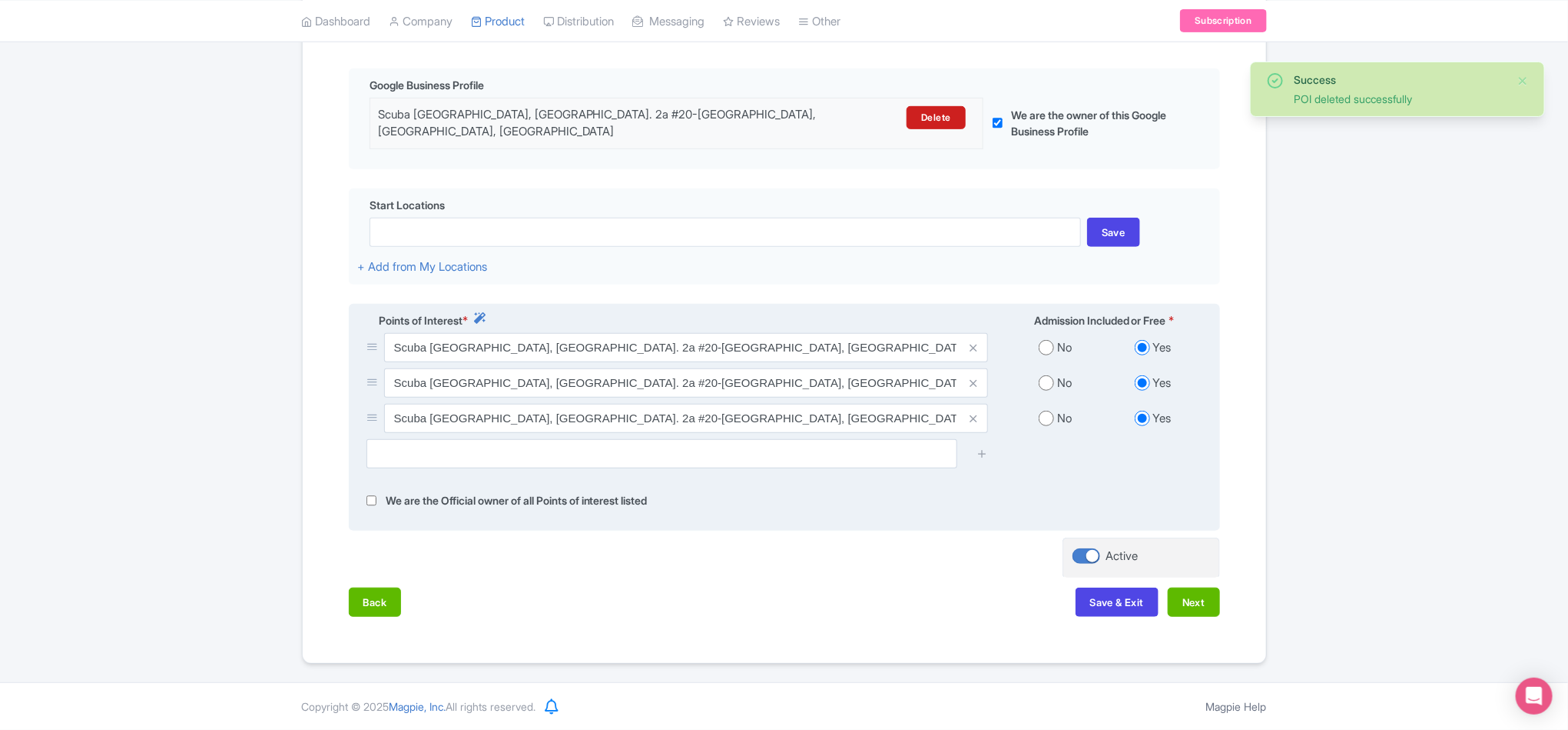
scroll to position [360, 0]
click at [973, 414] on icon at bounding box center [972, 418] width 7 height 12
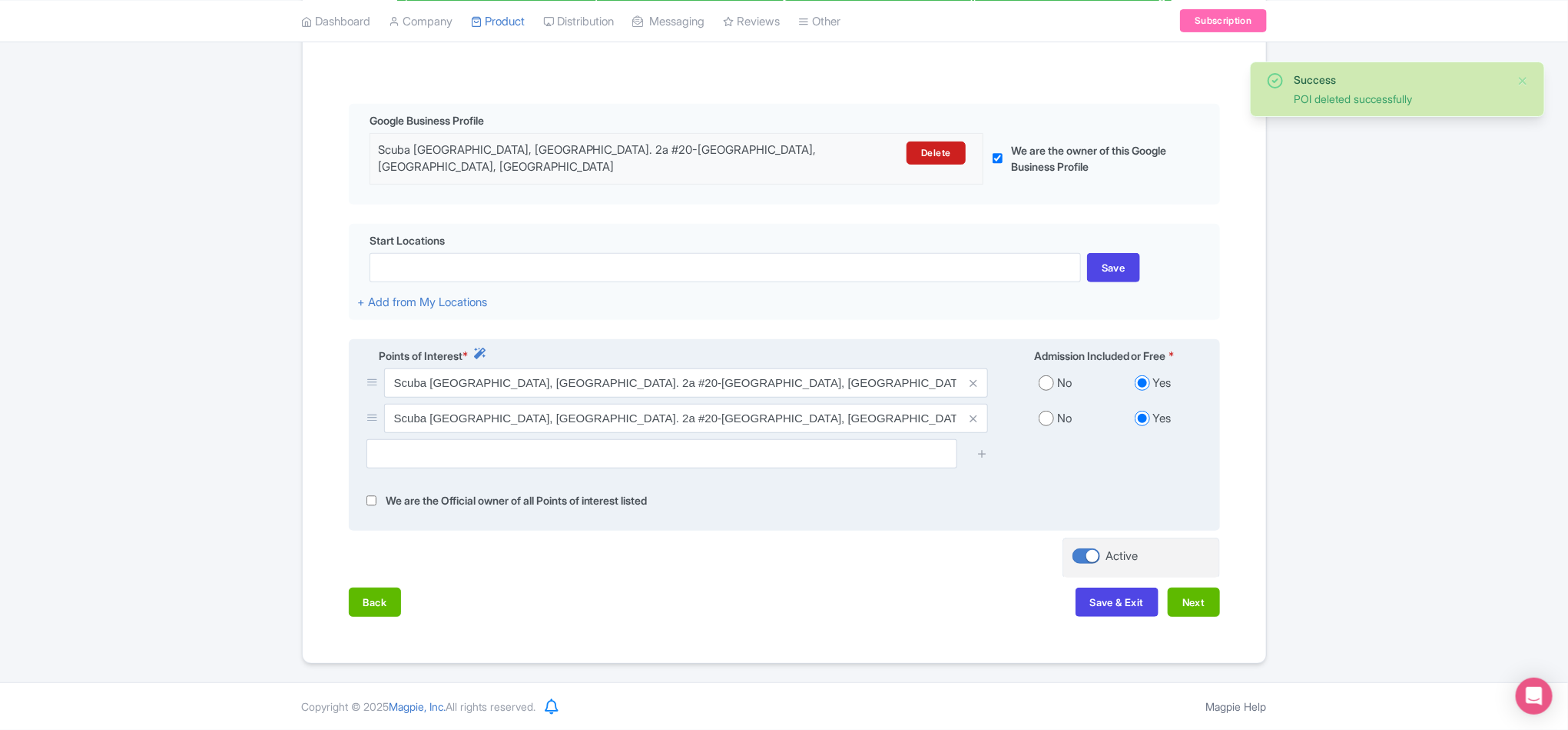
scroll to position [325, 0]
click at [973, 414] on icon at bounding box center [972, 418] width 7 height 12
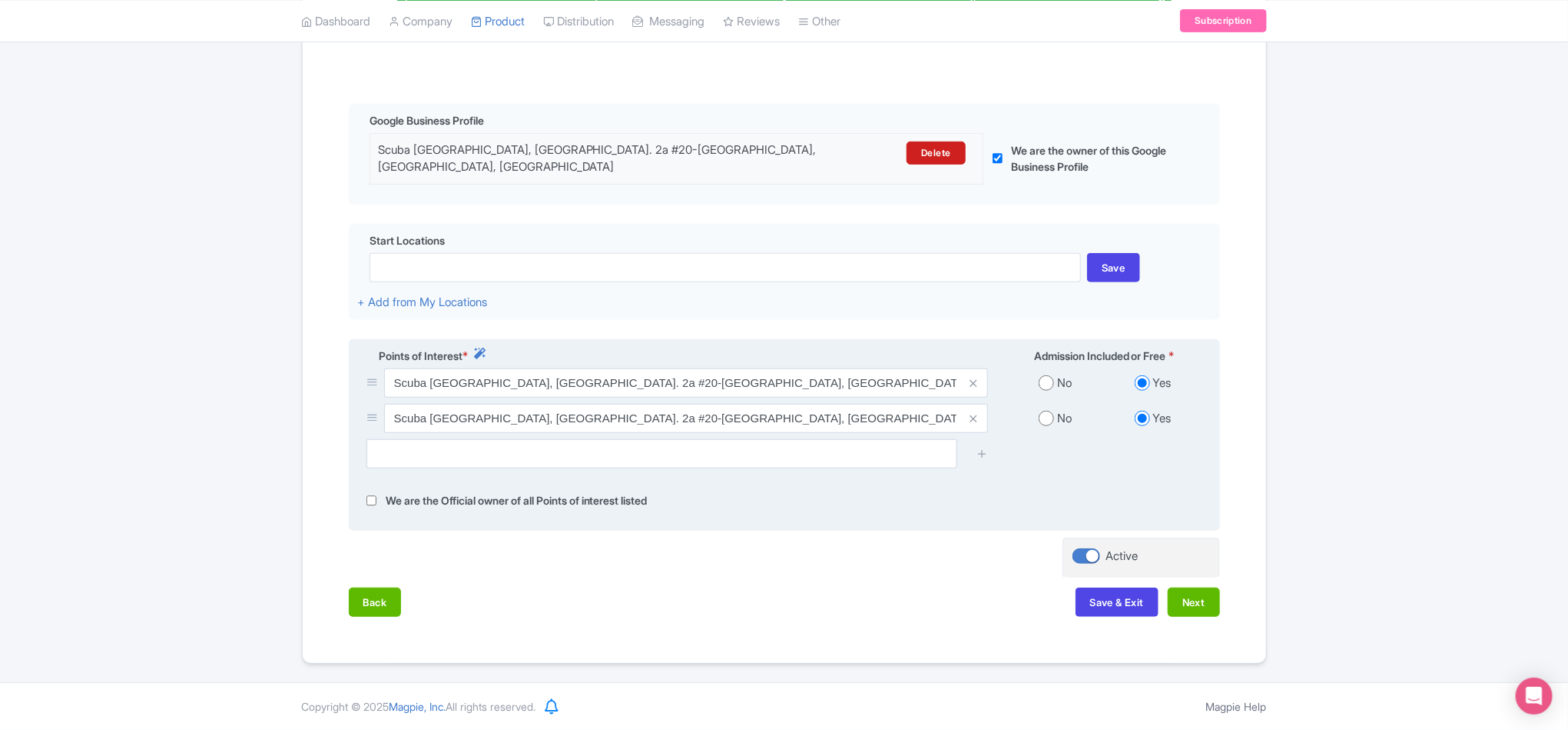
scroll to position [289, 0]
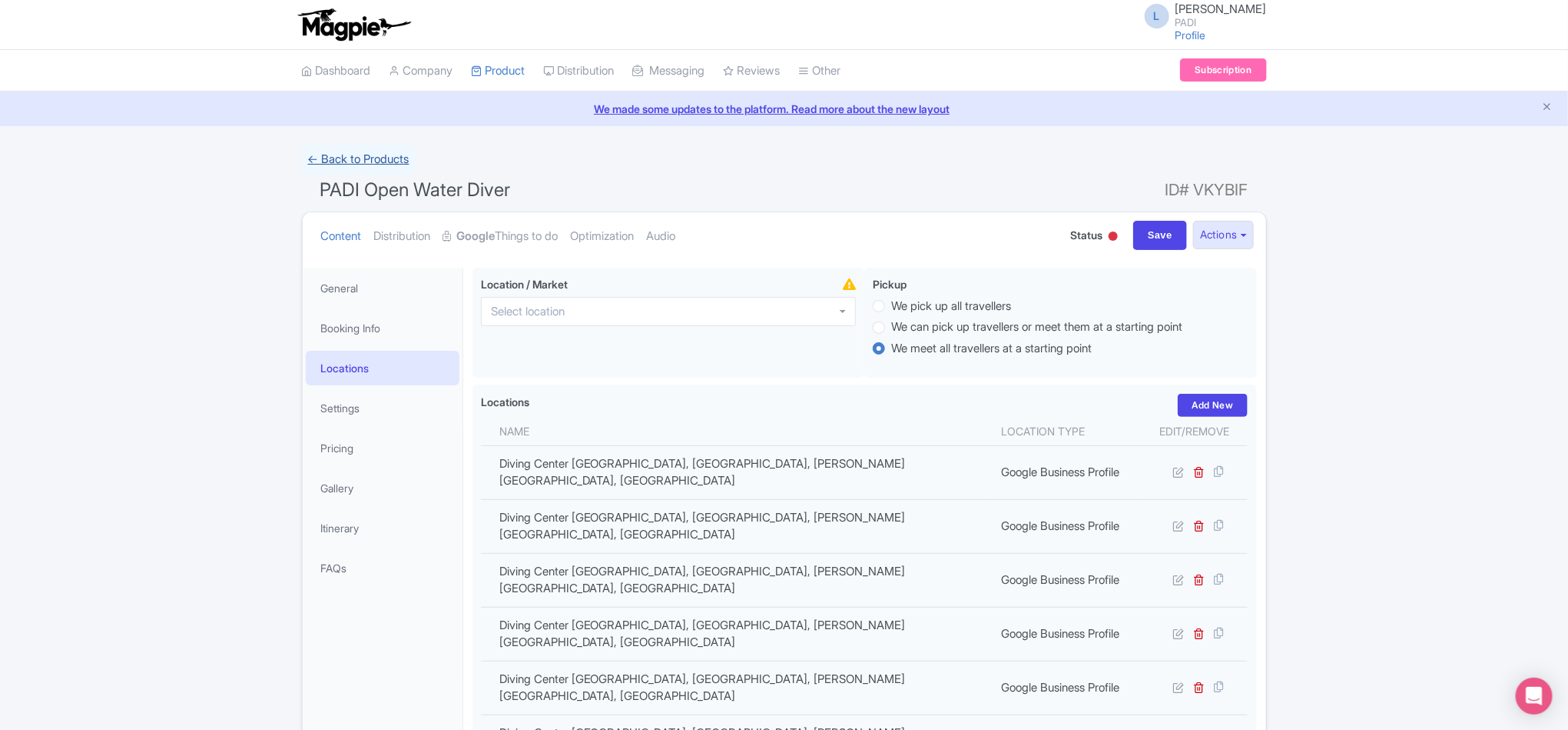
click at [372, 152] on link "← Back to Products" at bounding box center [358, 159] width 114 height 30
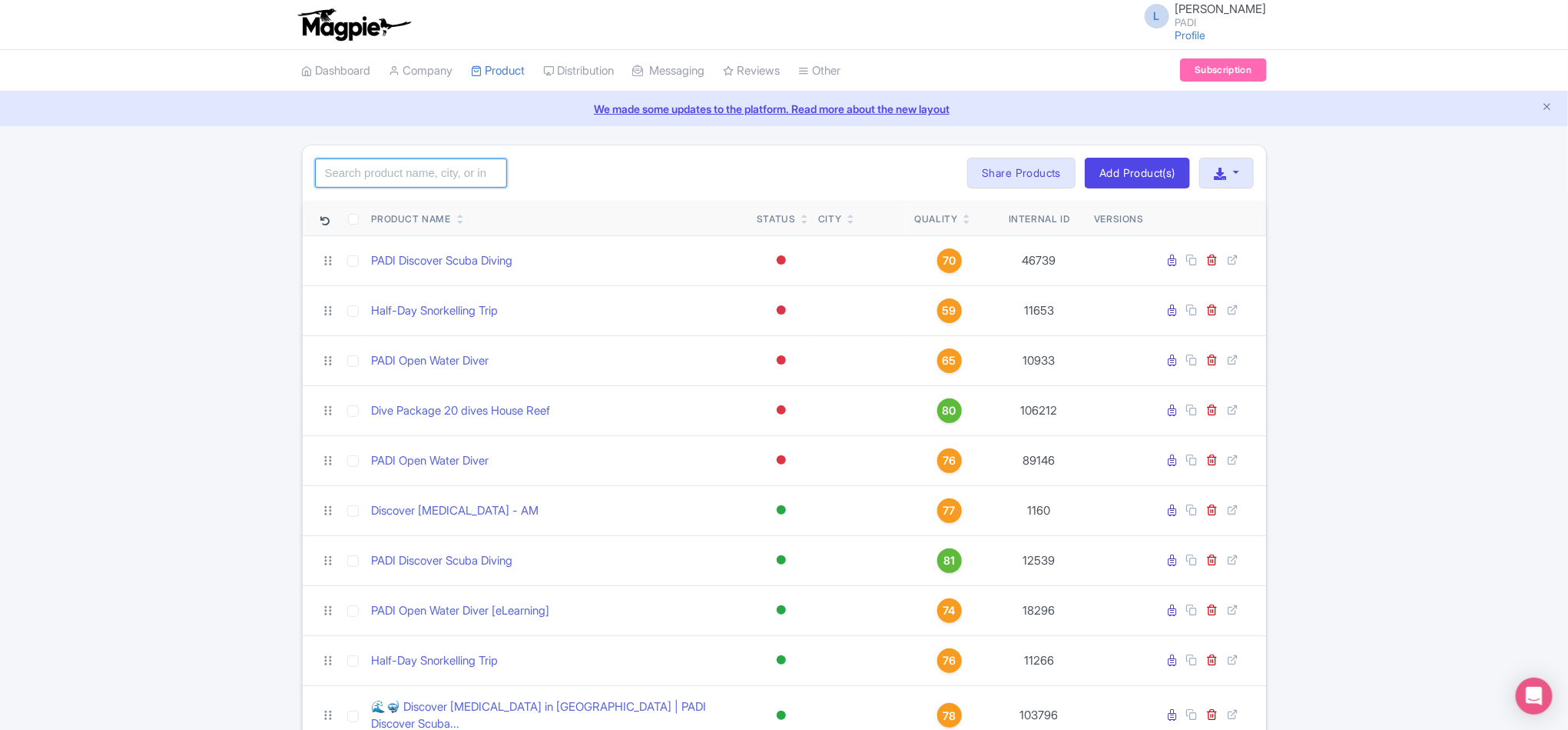
click at [436, 162] on input "search" at bounding box center [411, 173] width 192 height 29
paste input "68075"
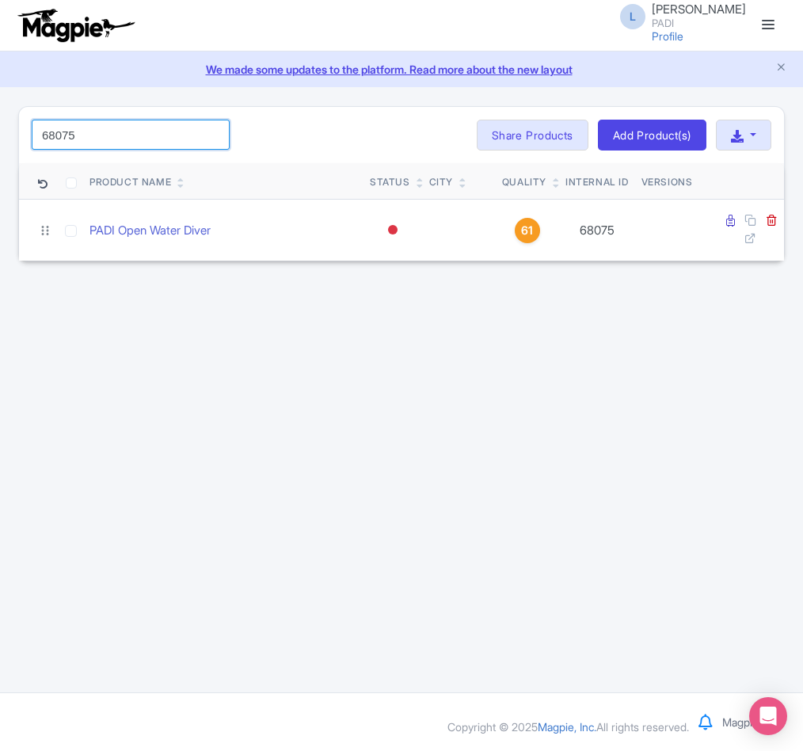
type input "68075"
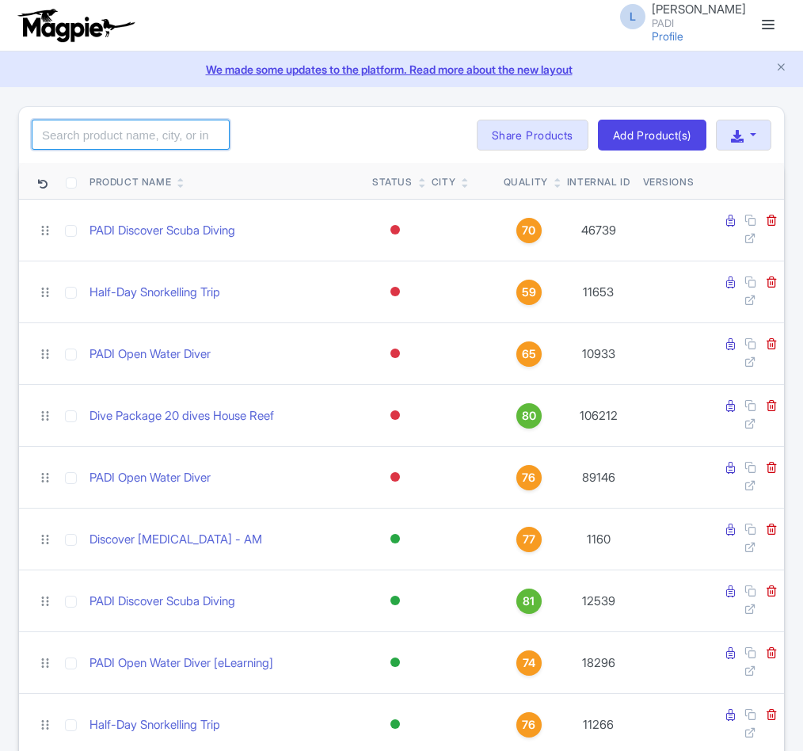
click at [79, 136] on input "search" at bounding box center [131, 135] width 198 height 30
paste input "68075"
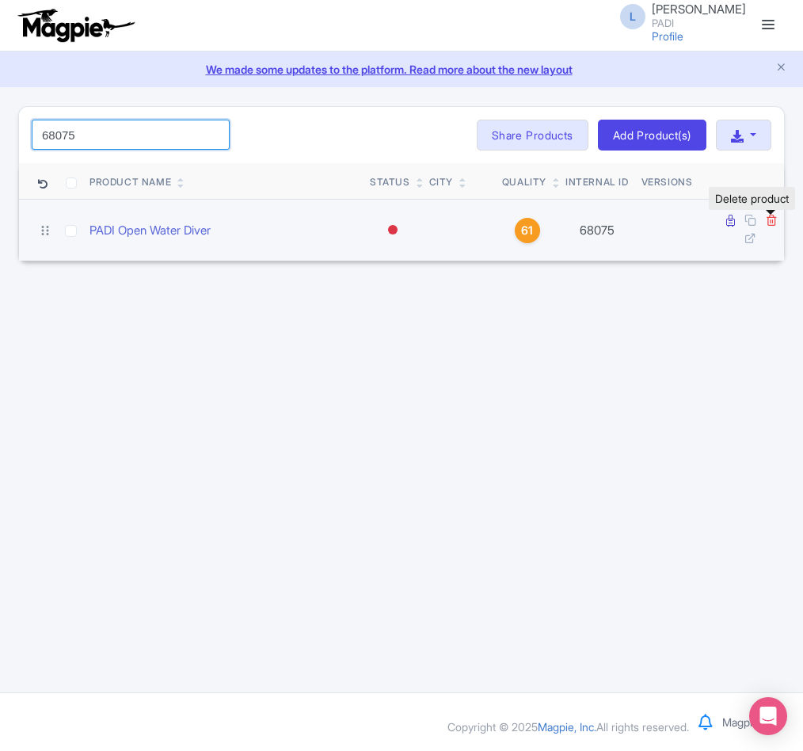
type input "68075"
click at [773, 221] on icon at bounding box center [772, 220] width 12 height 12
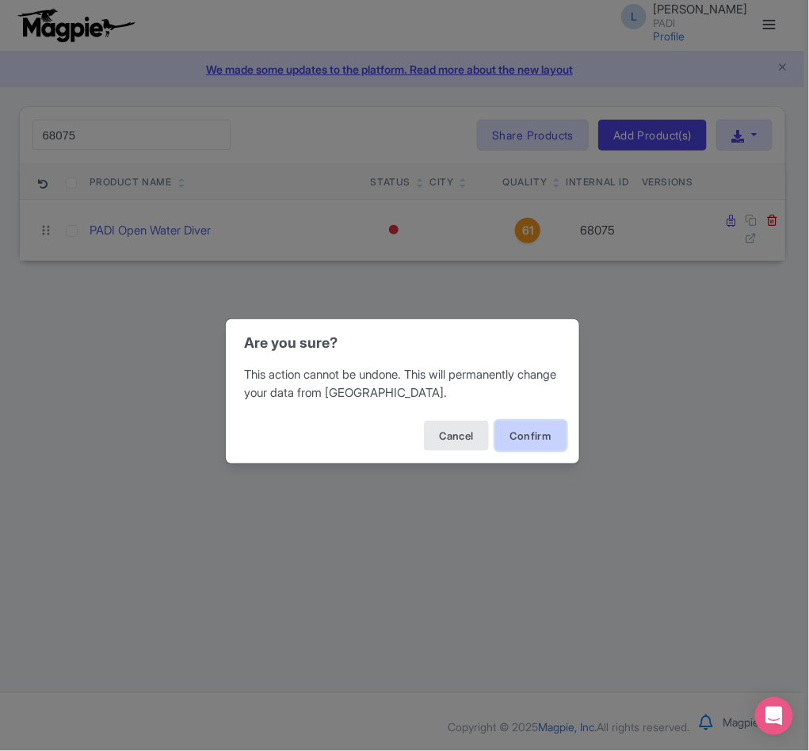
click at [525, 431] on button "Confirm" at bounding box center [530, 436] width 71 height 30
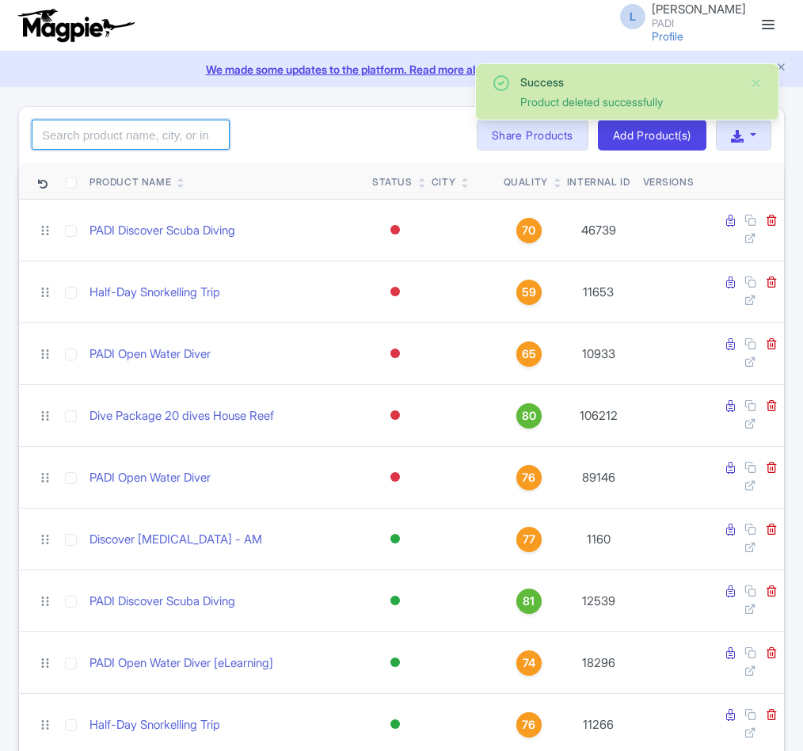
click at [116, 140] on input "search" at bounding box center [131, 135] width 198 height 30
paste input "68392"
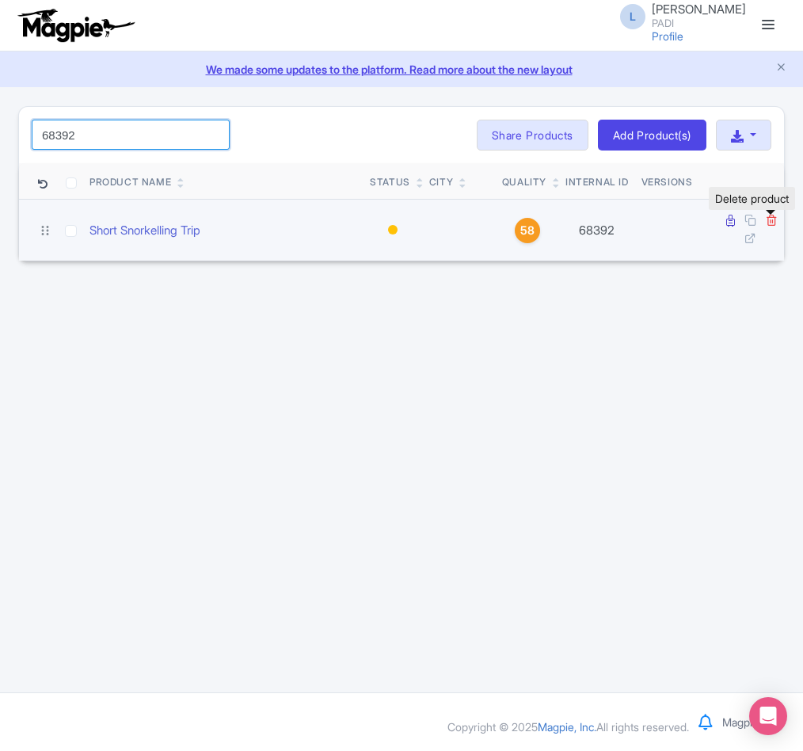
type input "68392"
click at [772, 223] on icon at bounding box center [772, 220] width 12 height 12
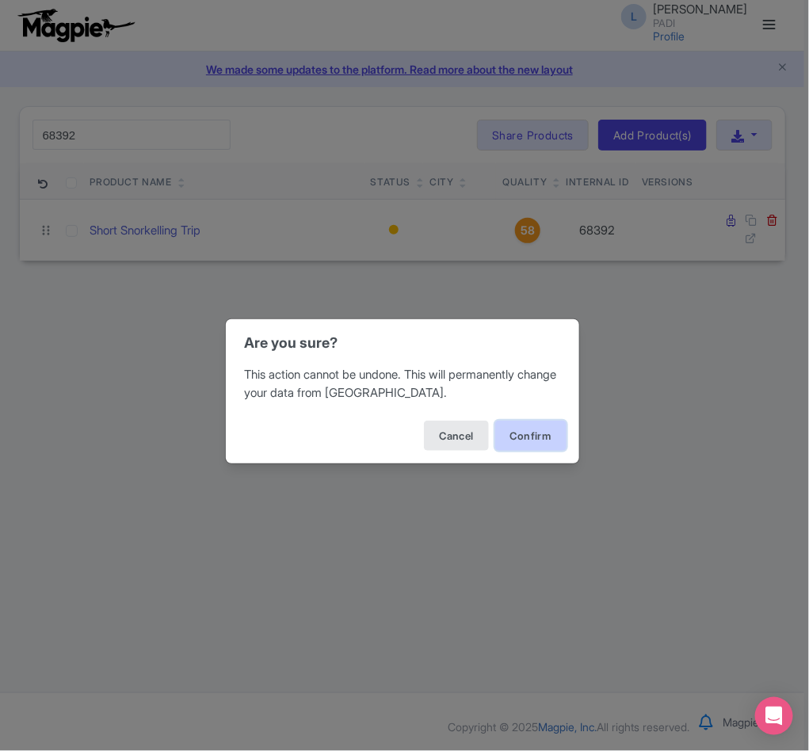
click at [556, 438] on button "Confirm" at bounding box center [530, 436] width 71 height 30
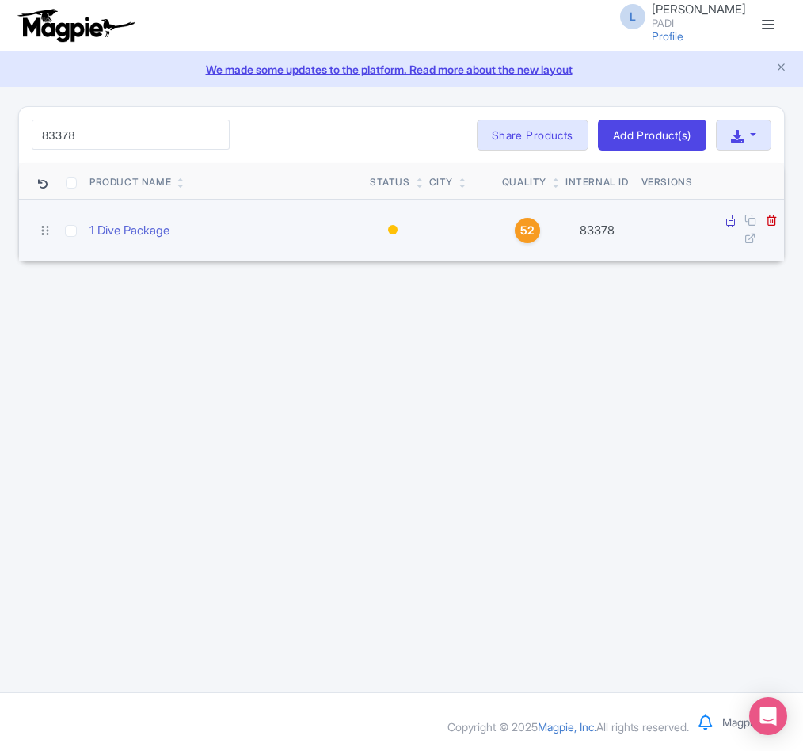
type input "83378"
click at [778, 224] on td at bounding box center [741, 231] width 86 height 62
click at [773, 224] on icon at bounding box center [772, 220] width 12 height 12
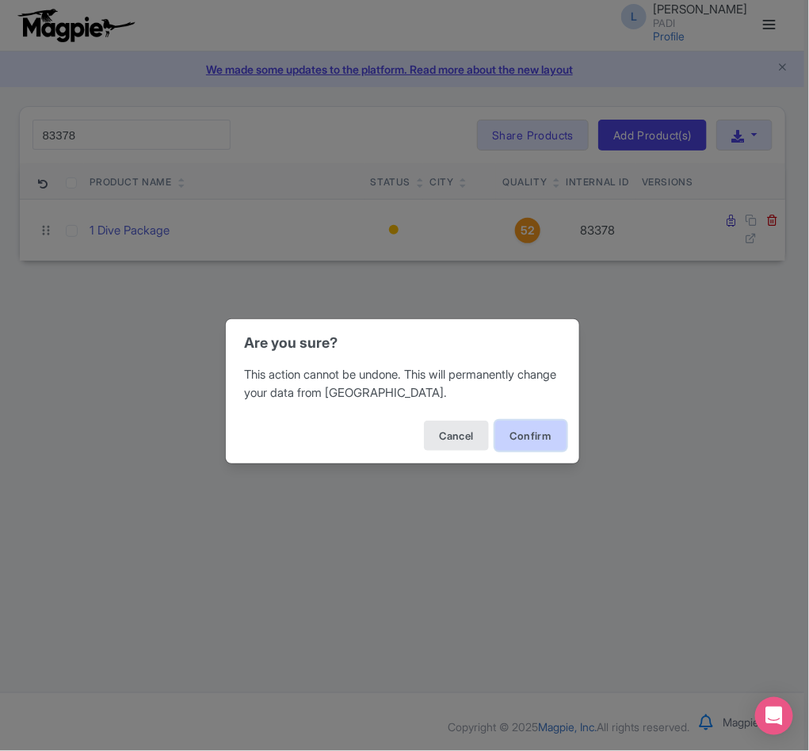
click at [526, 437] on button "Confirm" at bounding box center [530, 436] width 71 height 30
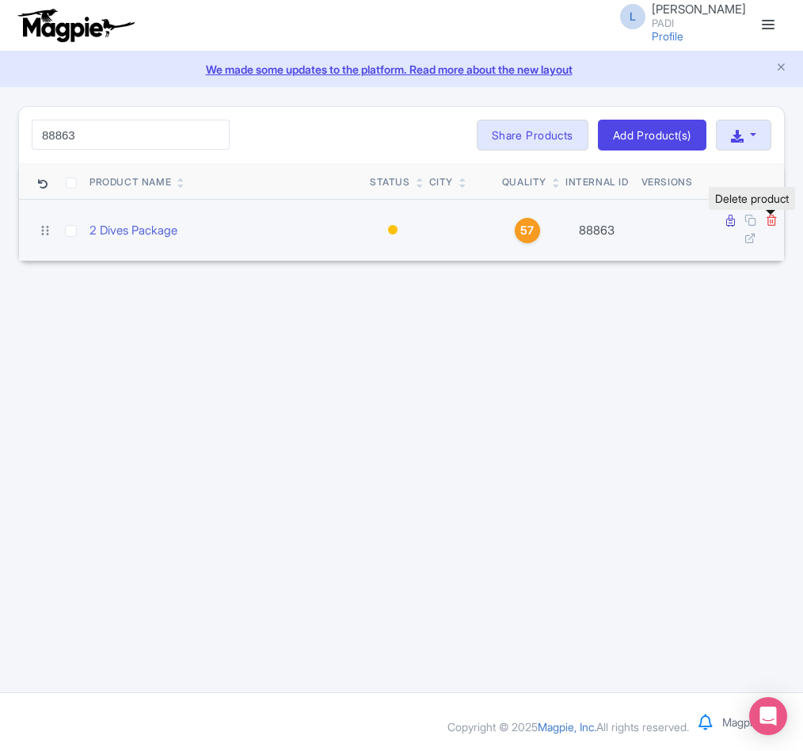
type input "88863"
click at [768, 226] on icon at bounding box center [772, 220] width 12 height 12
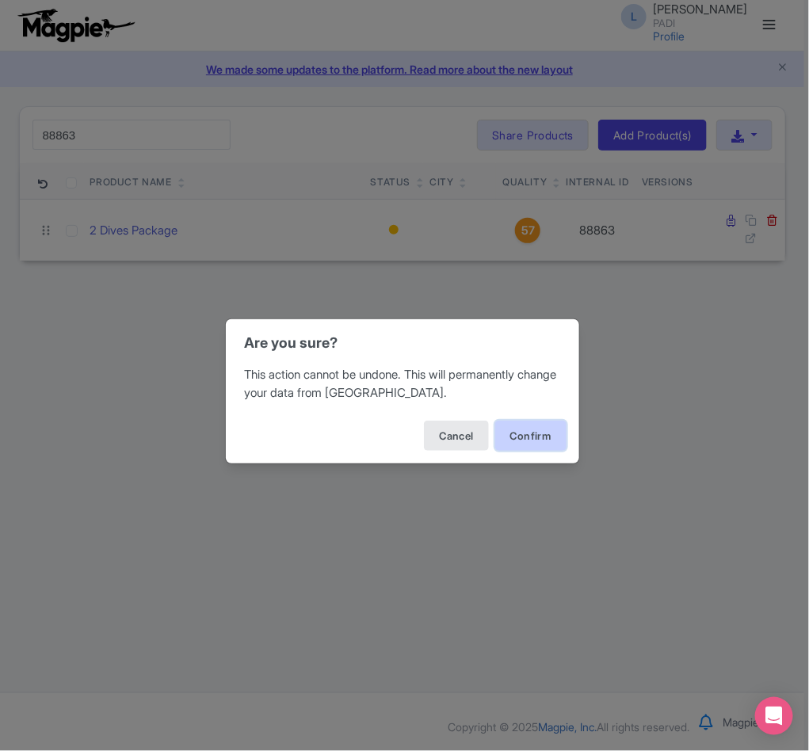
click at [539, 424] on button "Confirm" at bounding box center [530, 436] width 71 height 30
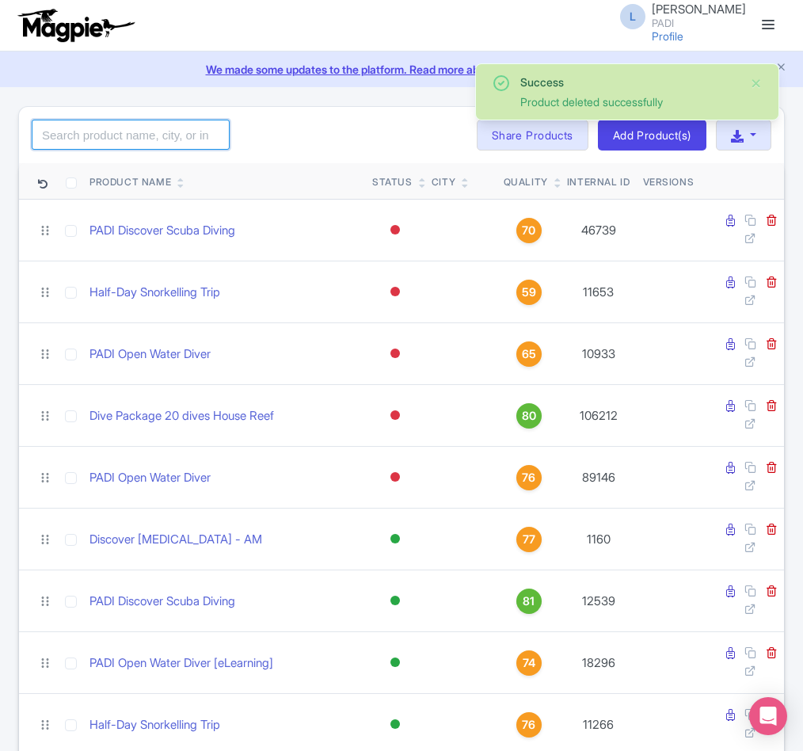
click at [98, 143] on input "search" at bounding box center [131, 135] width 198 height 30
paste input "100474"
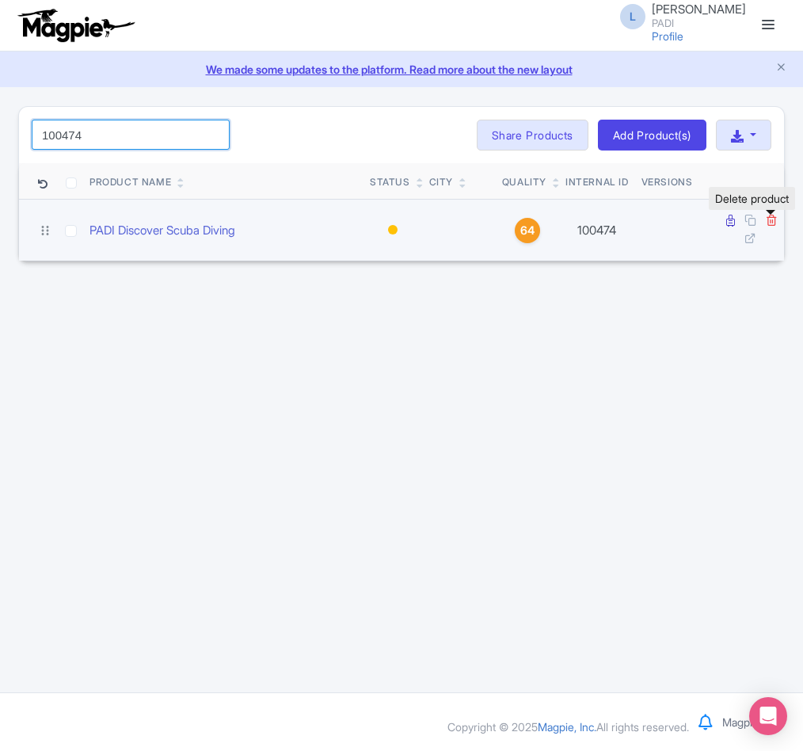
type input "100474"
click at [768, 226] on icon at bounding box center [772, 220] width 12 height 12
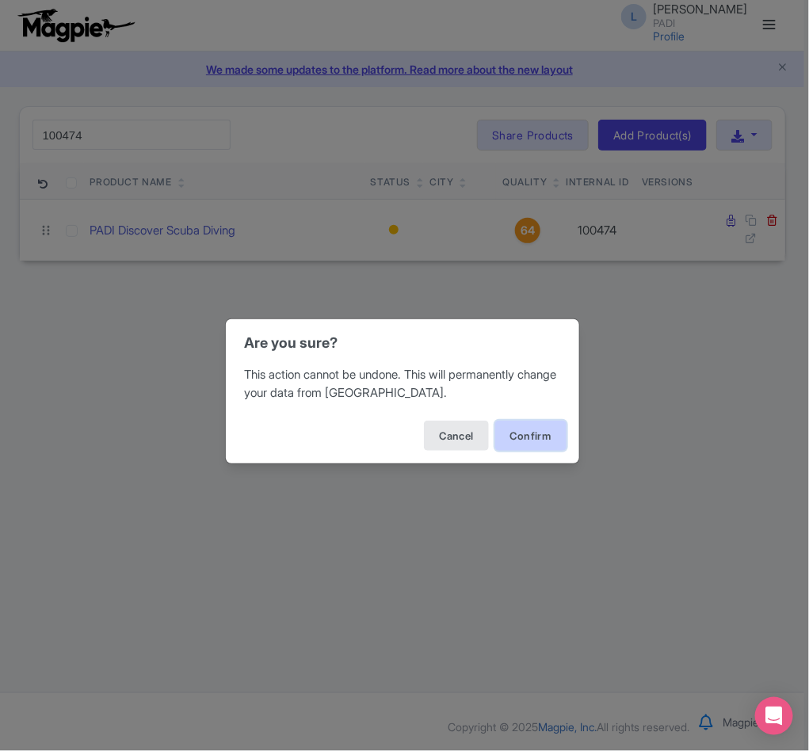
click at [528, 433] on button "Confirm" at bounding box center [530, 436] width 71 height 30
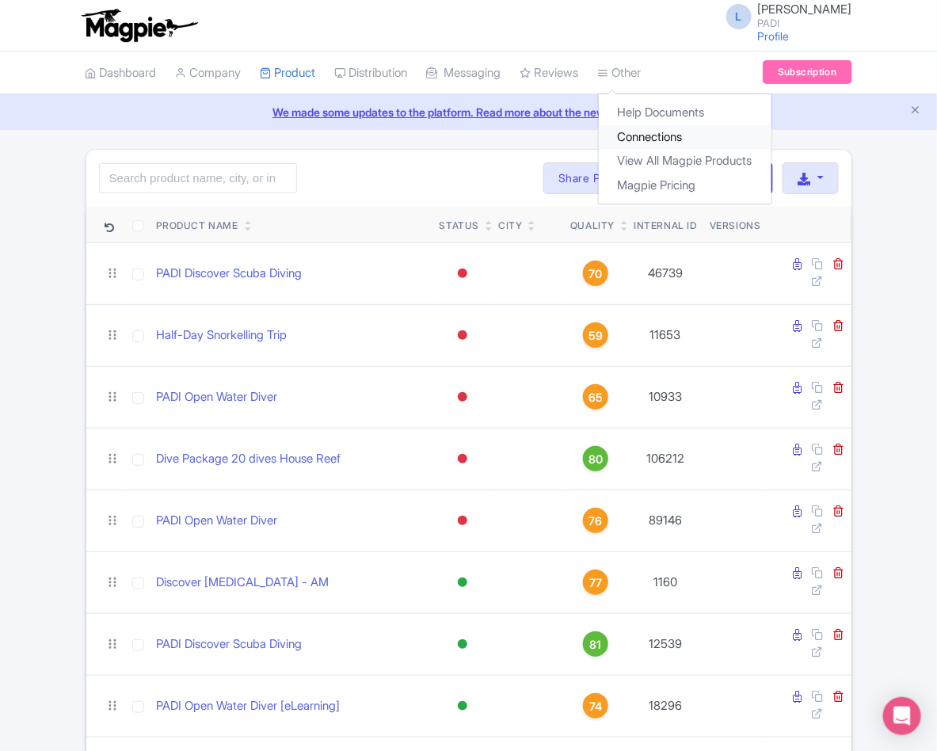
click at [664, 138] on link "Connections" at bounding box center [685, 137] width 173 height 25
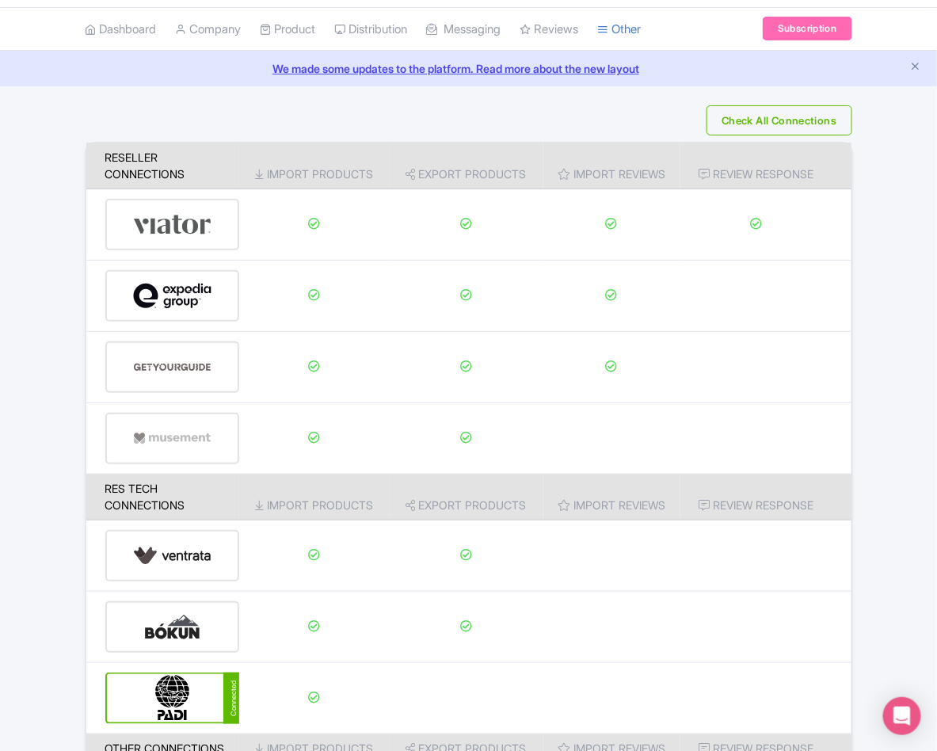
scroll to position [200, 0]
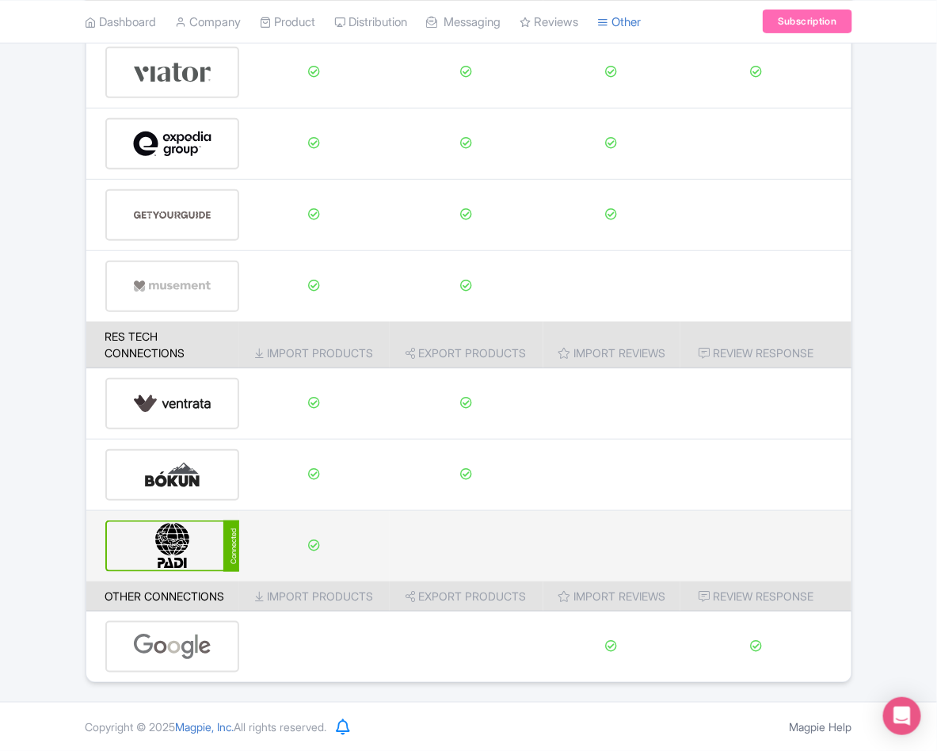
click at [169, 549] on img at bounding box center [172, 546] width 79 height 48
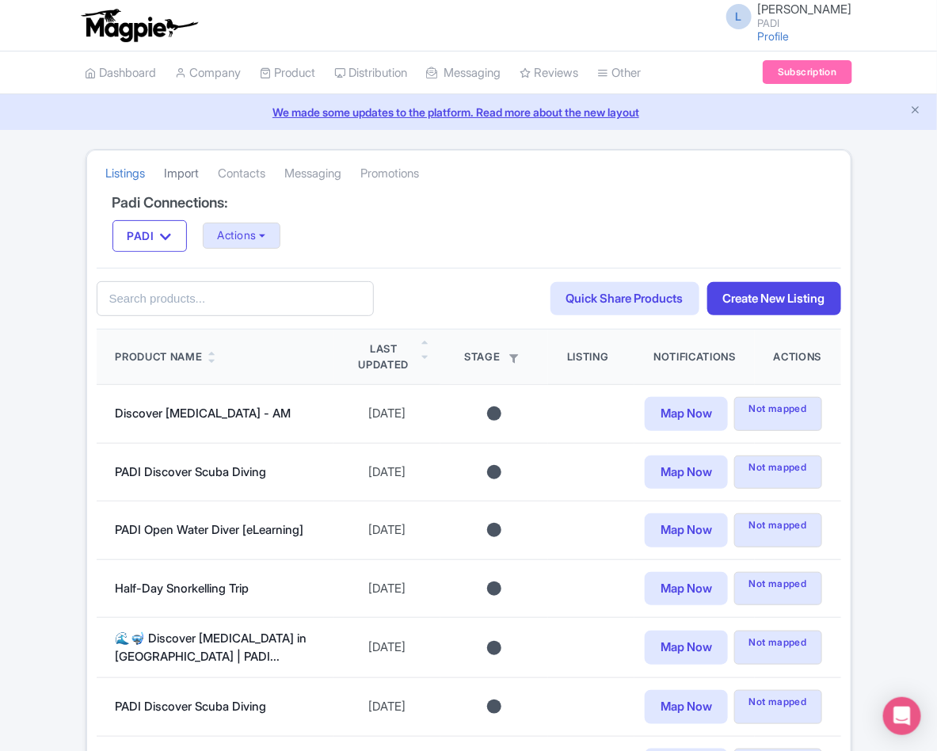
click at [176, 176] on link "Import" at bounding box center [182, 174] width 35 height 44
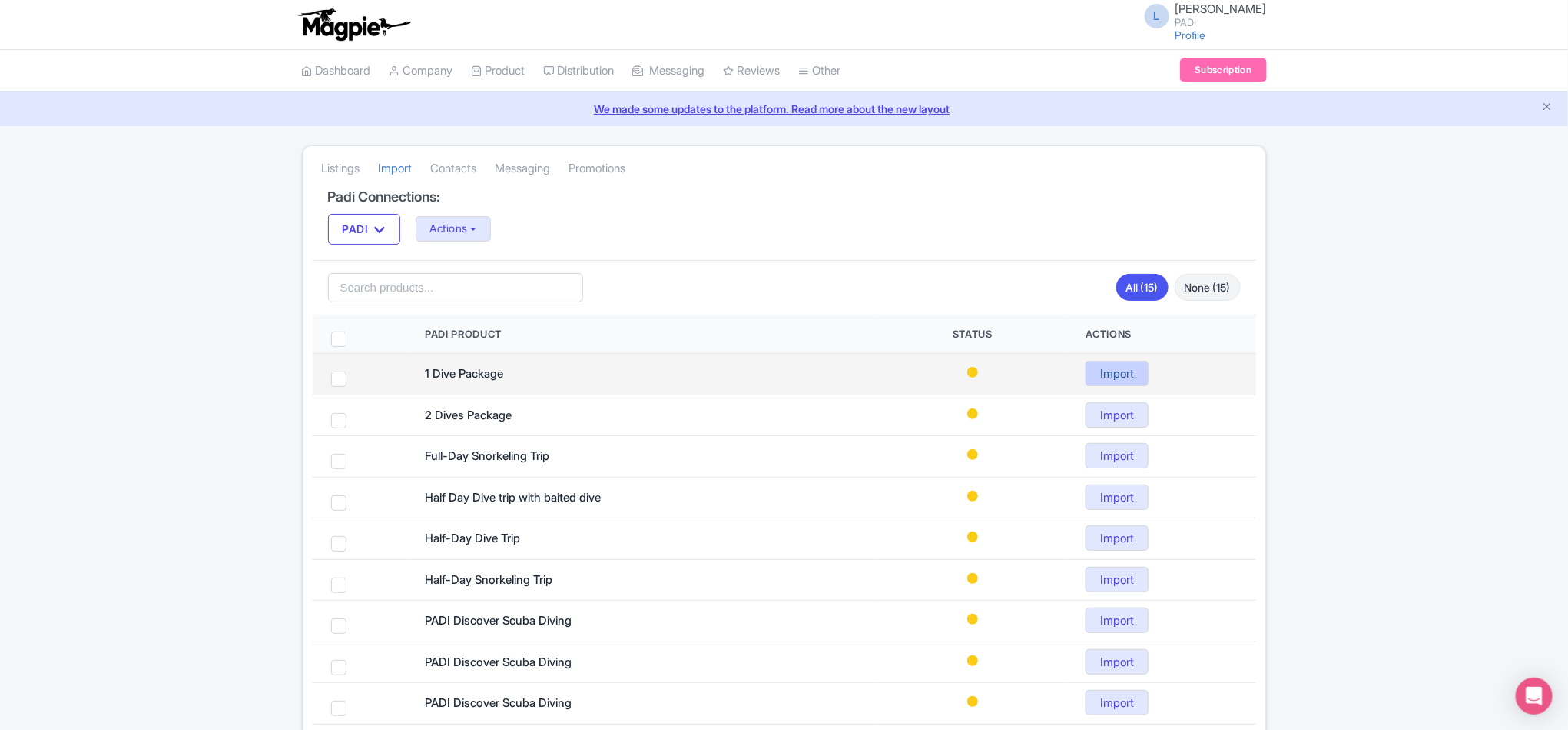
click at [908, 376] on link "Import" at bounding box center [1117, 373] width 63 height 25
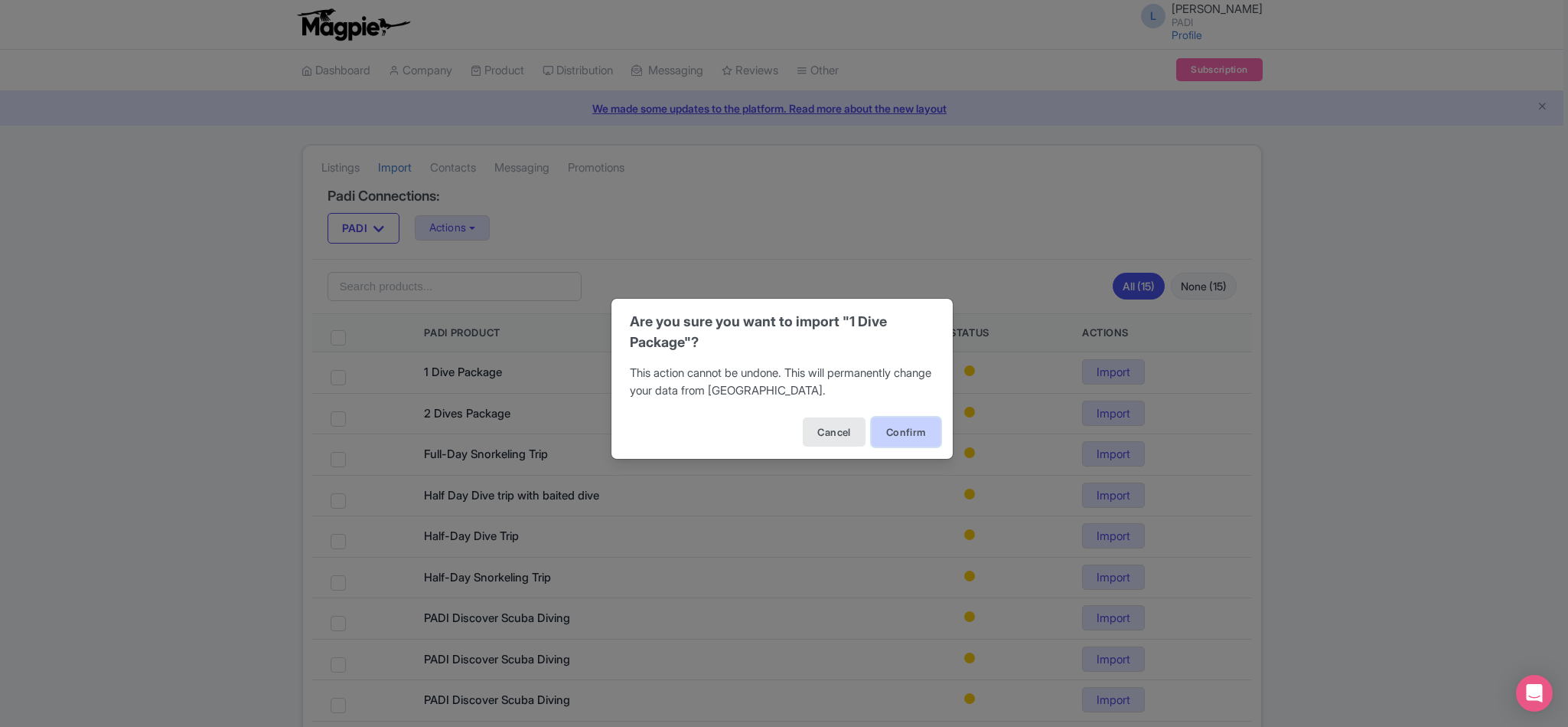
click at [896, 435] on button "Confirm" at bounding box center [905, 432] width 69 height 29
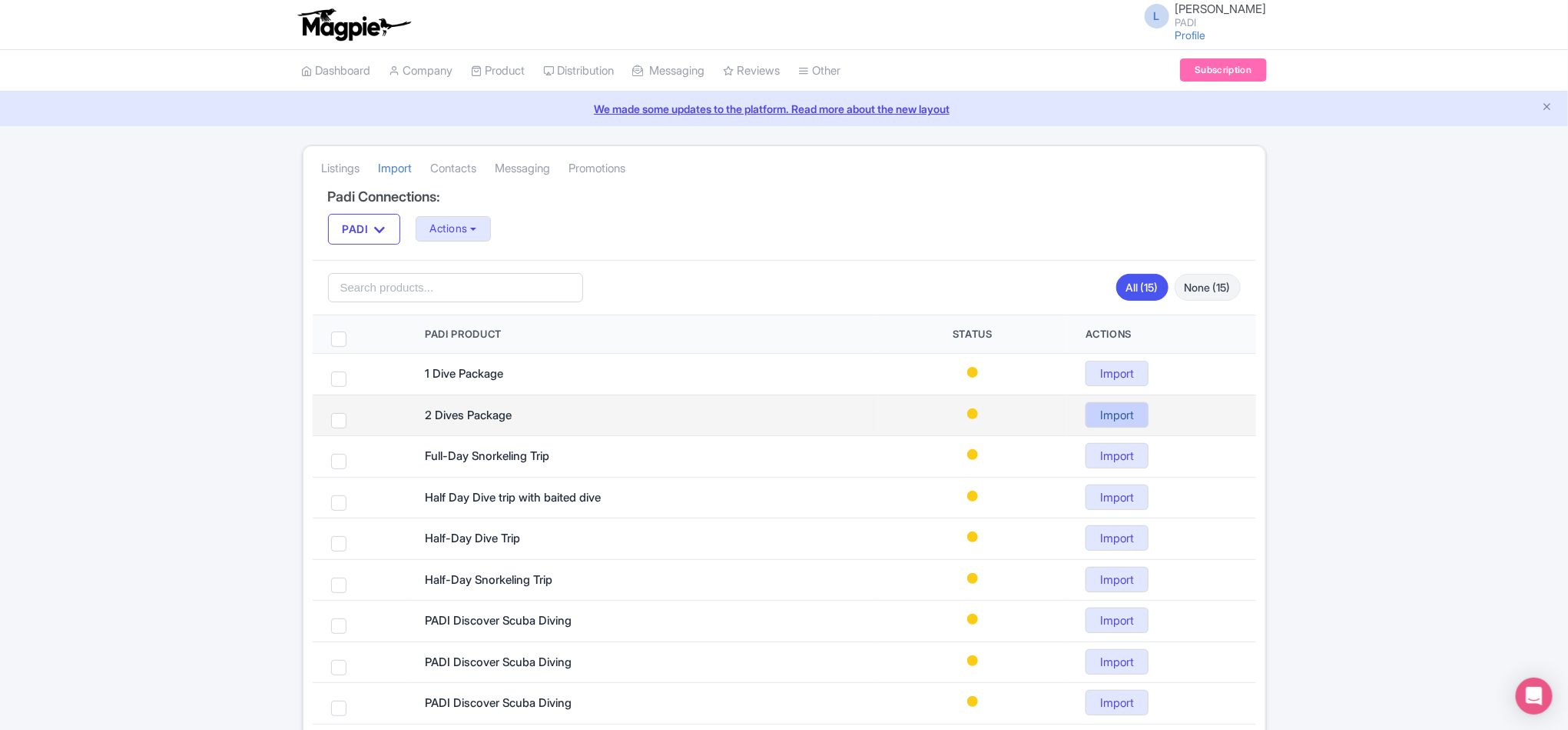
click at [908, 424] on link "Import" at bounding box center [1117, 415] width 63 height 25
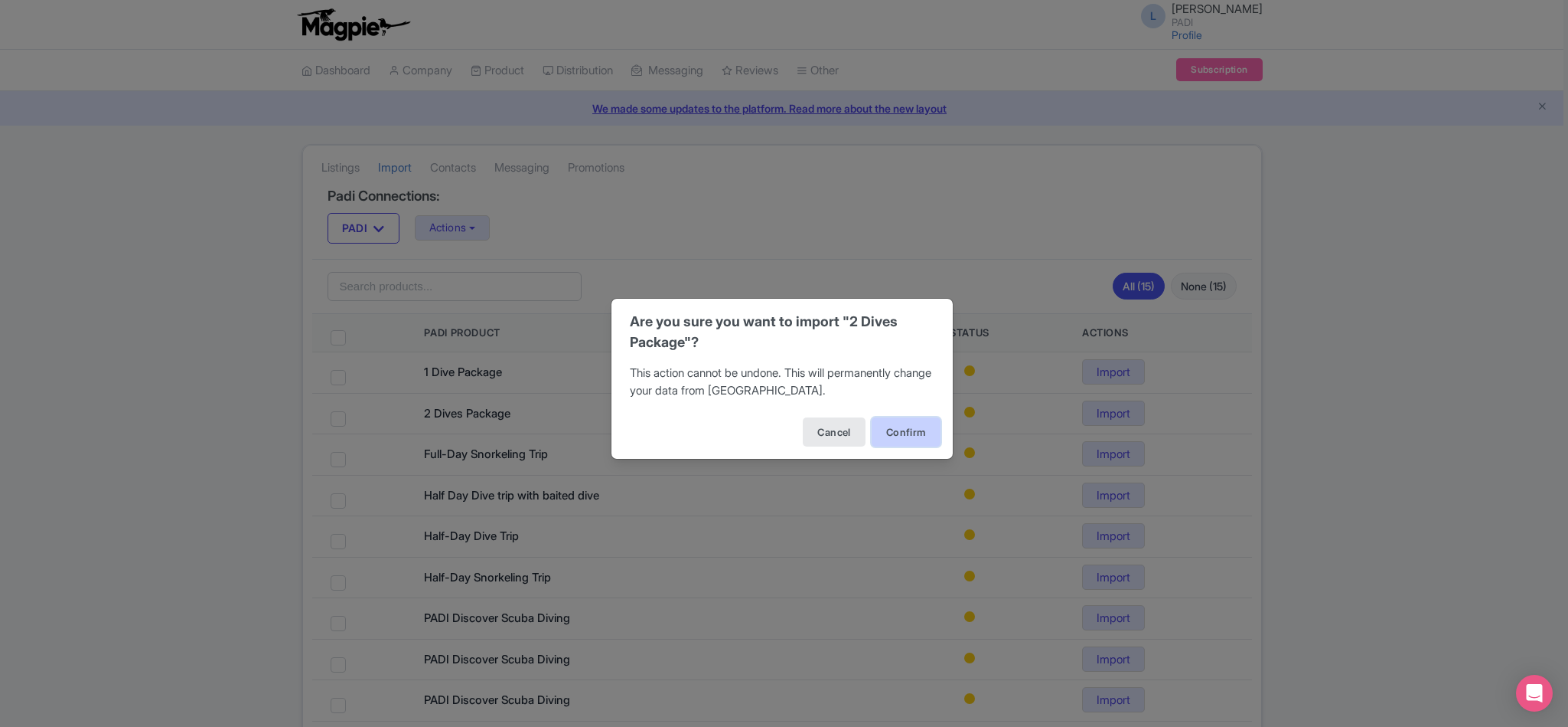
click at [904, 422] on button "Confirm" at bounding box center [905, 432] width 69 height 29
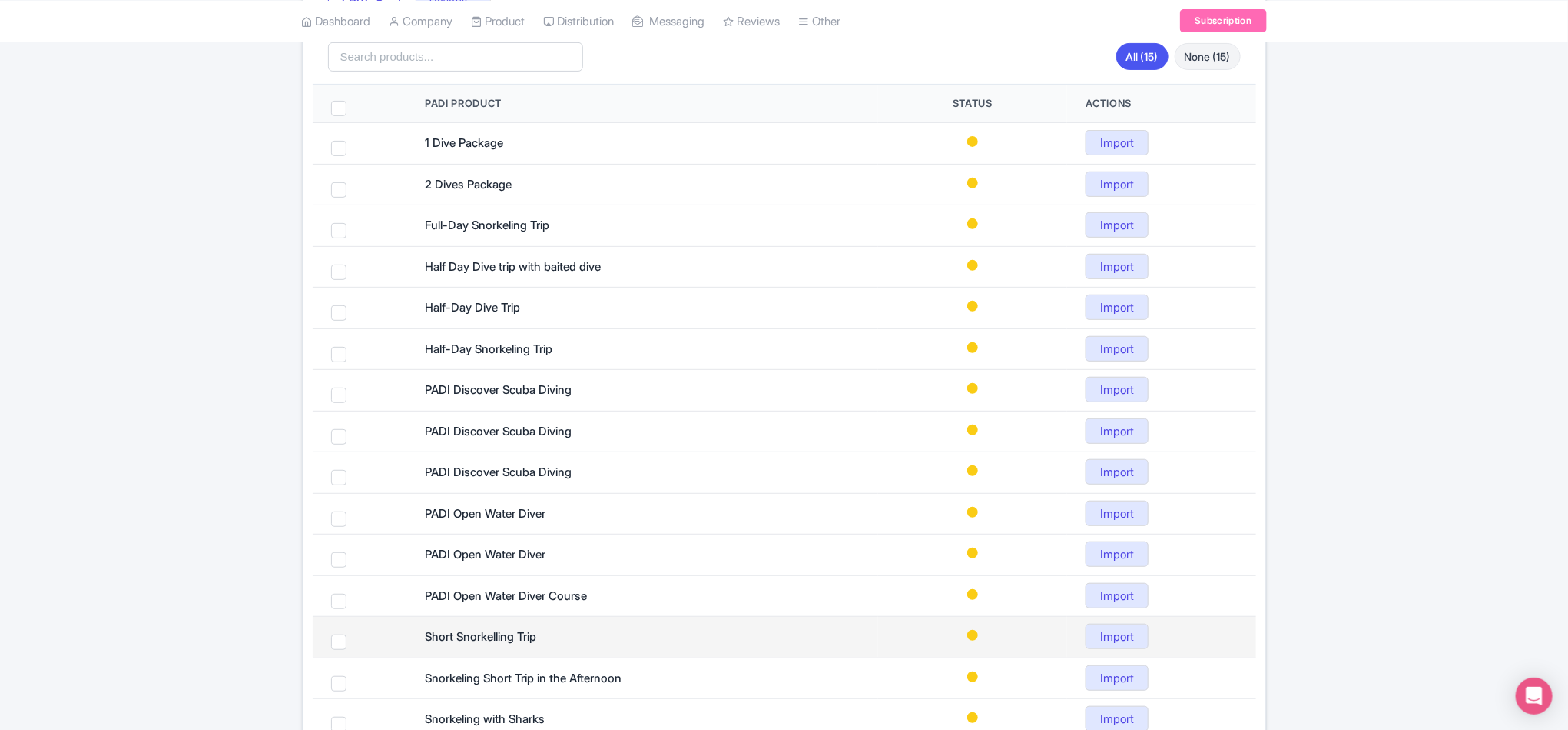
scroll to position [340, 0]
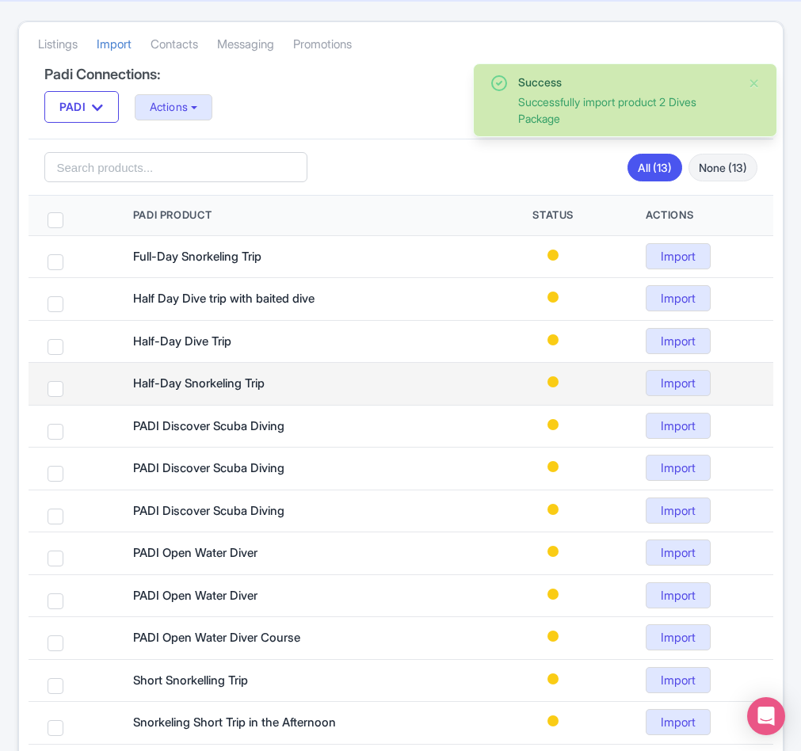
scroll to position [231, 0]
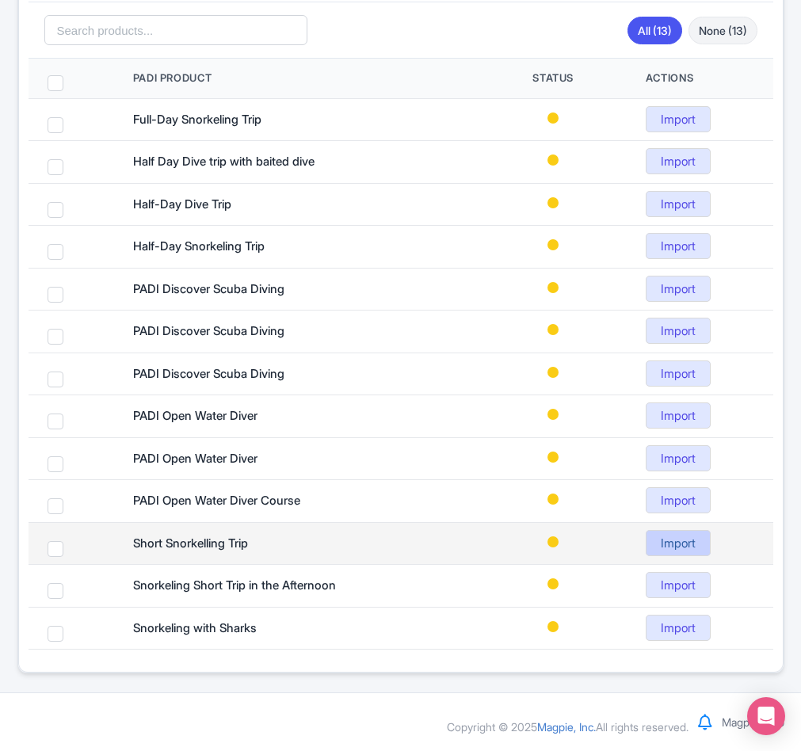
click at [653, 542] on link "Import" at bounding box center [677, 543] width 65 height 26
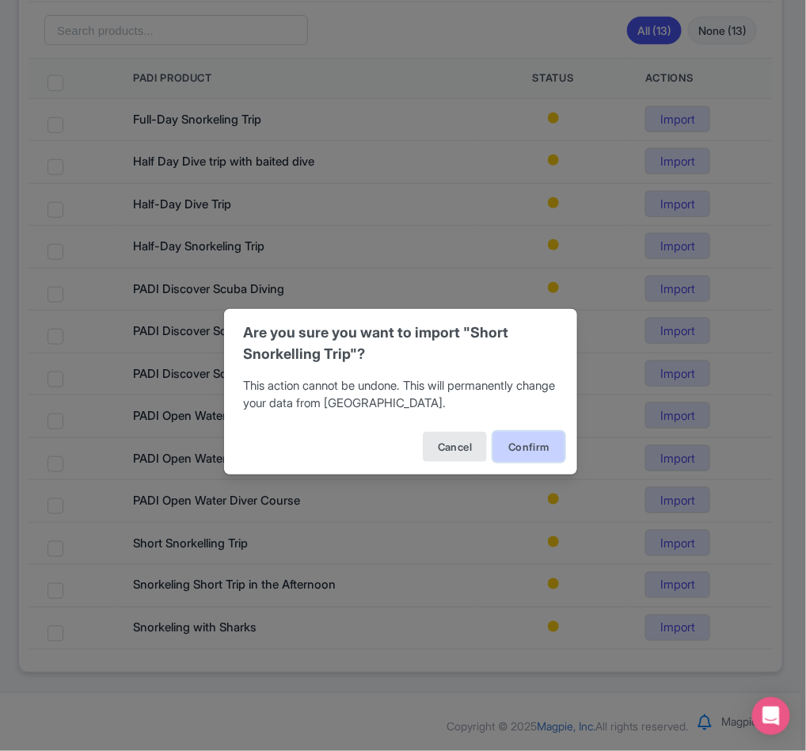
click at [538, 449] on button "Confirm" at bounding box center [528, 447] width 71 height 30
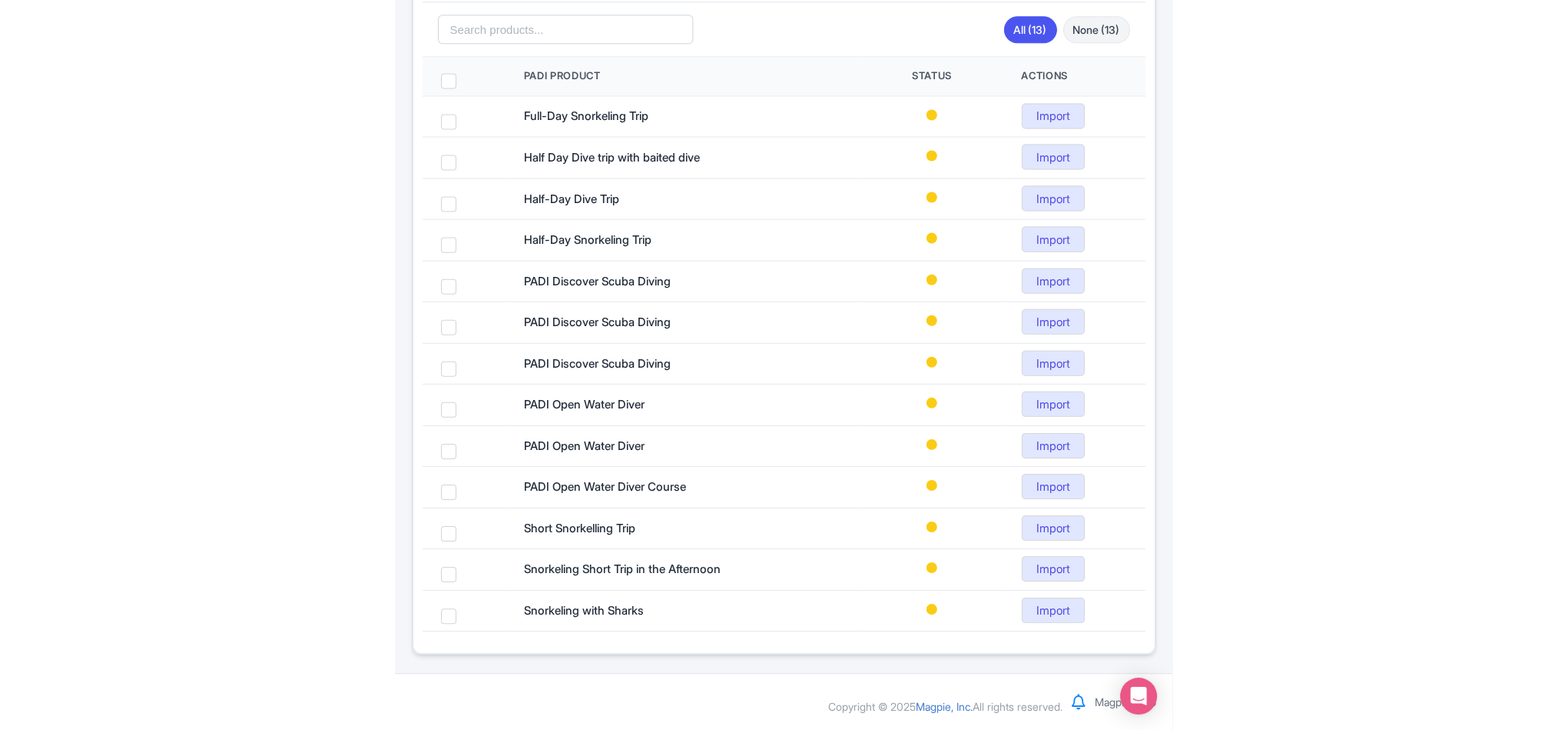
scroll to position [226, 0]
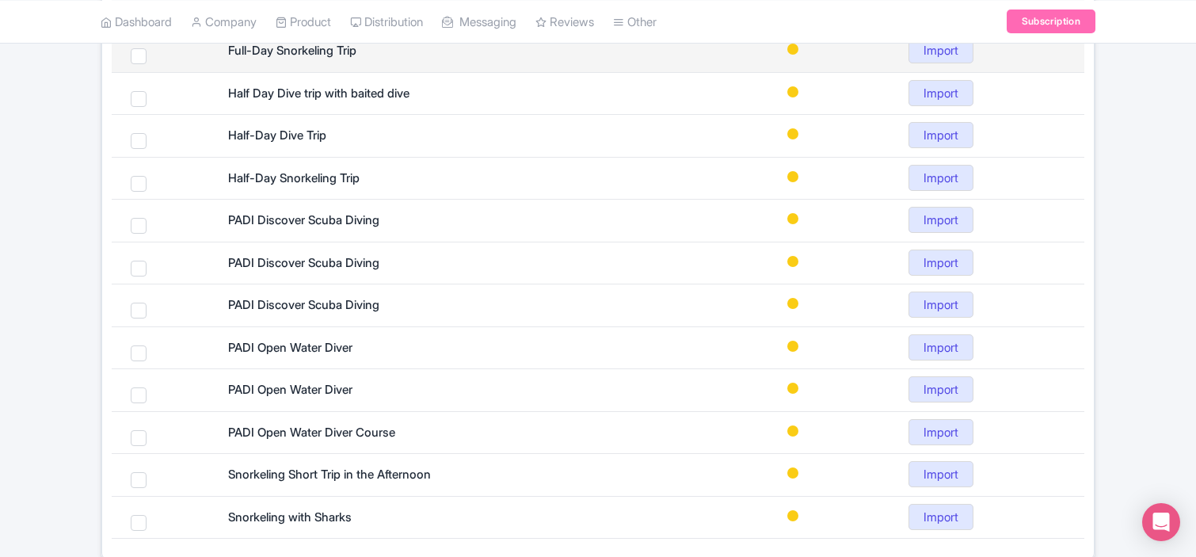
scroll to position [352, 0]
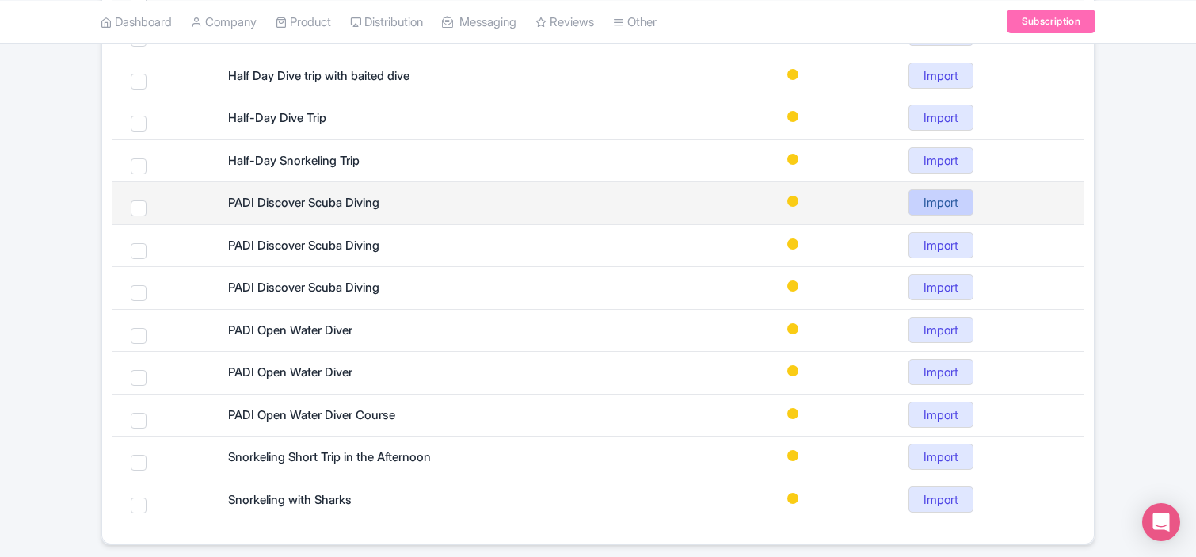
click at [937, 206] on link "Import" at bounding box center [940, 202] width 65 height 26
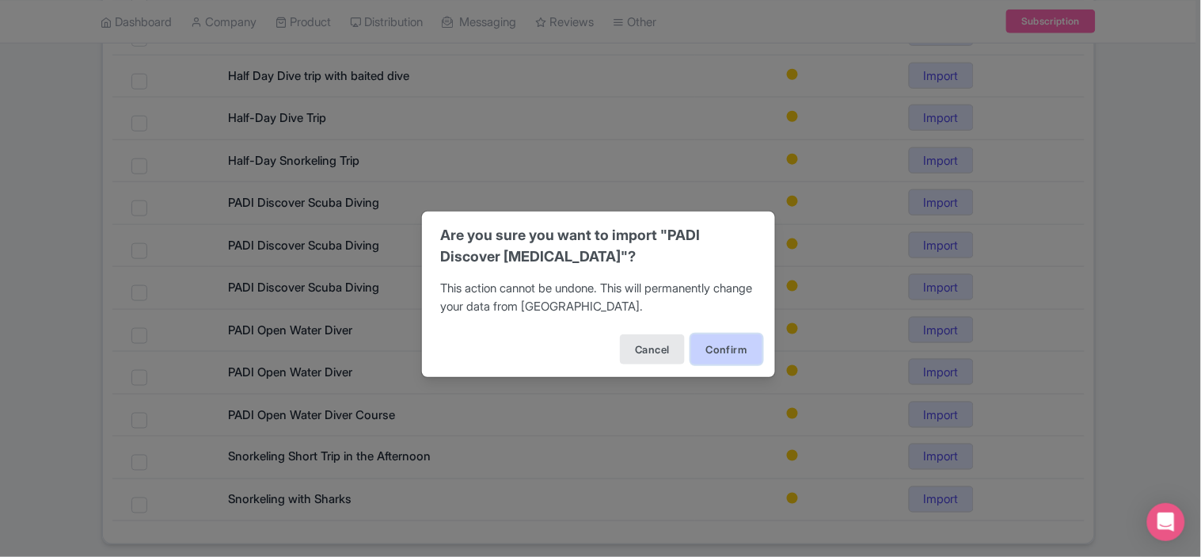
click at [740, 344] on button "Confirm" at bounding box center [726, 349] width 71 height 30
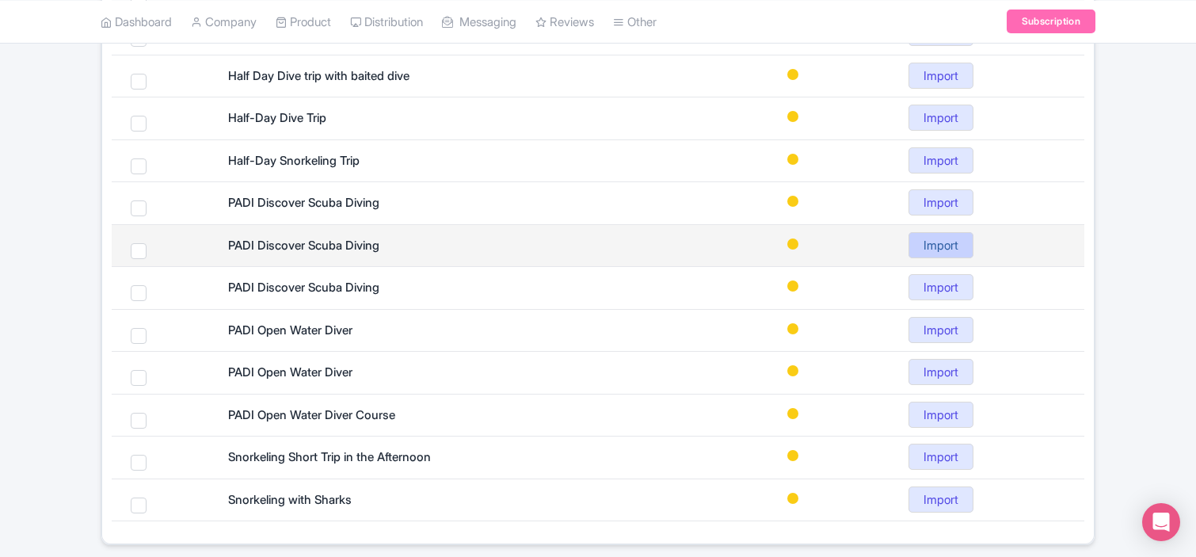
click at [951, 247] on link "Import" at bounding box center [940, 245] width 65 height 26
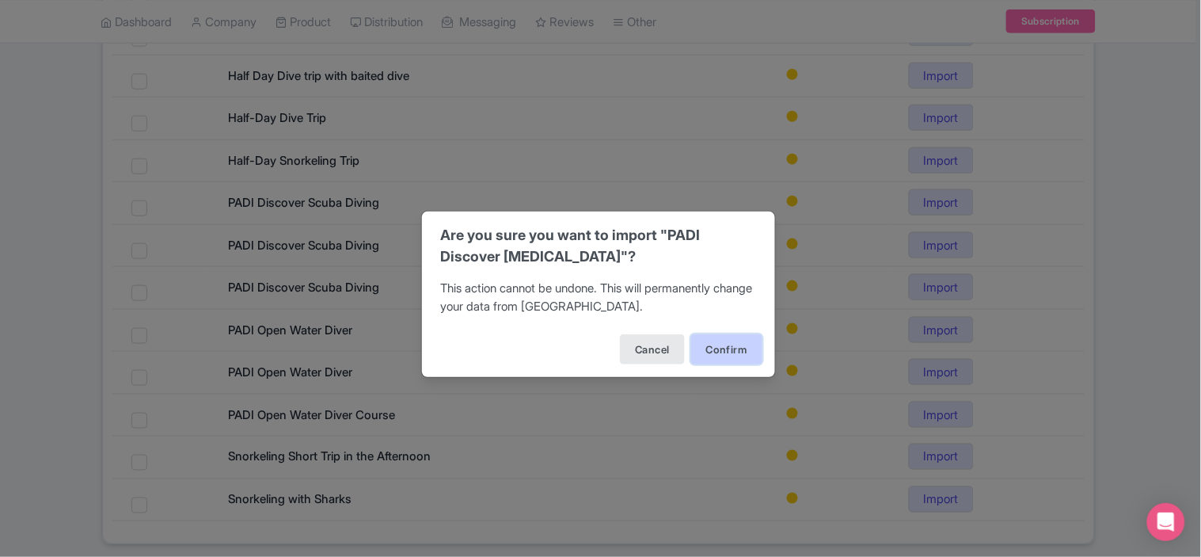
click at [713, 352] on button "Confirm" at bounding box center [726, 349] width 71 height 30
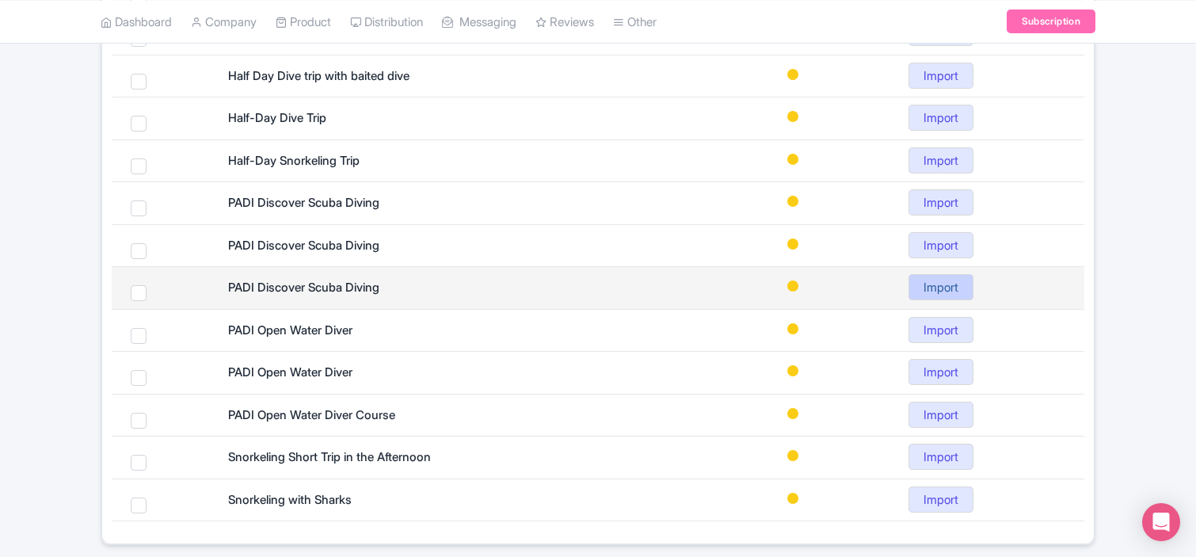
click at [946, 287] on link "Import" at bounding box center [940, 287] width 65 height 26
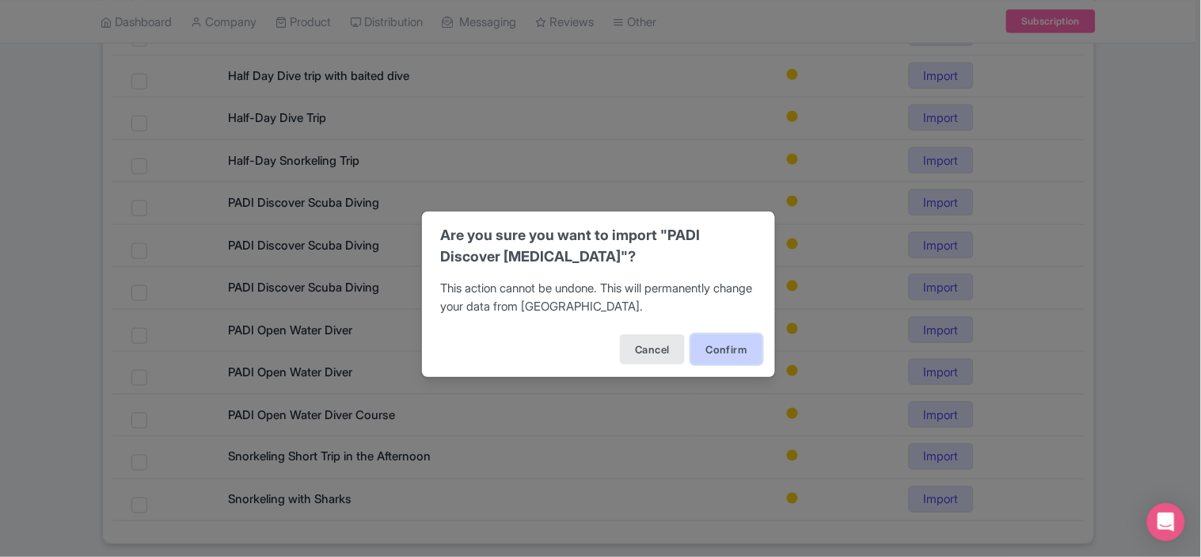
click at [693, 347] on button "Confirm" at bounding box center [726, 349] width 71 height 30
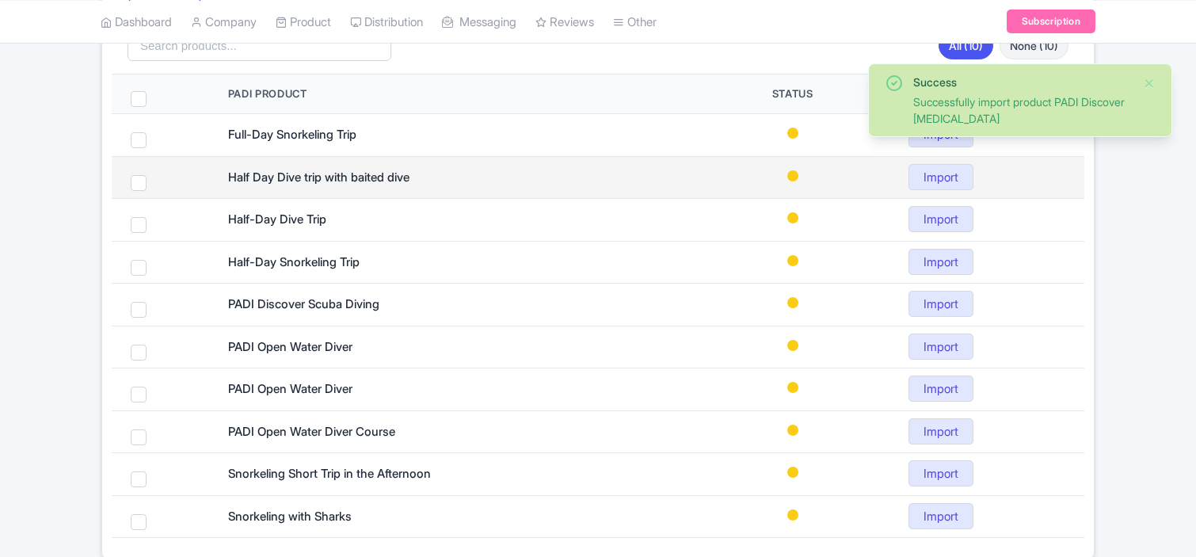
scroll to position [325, 0]
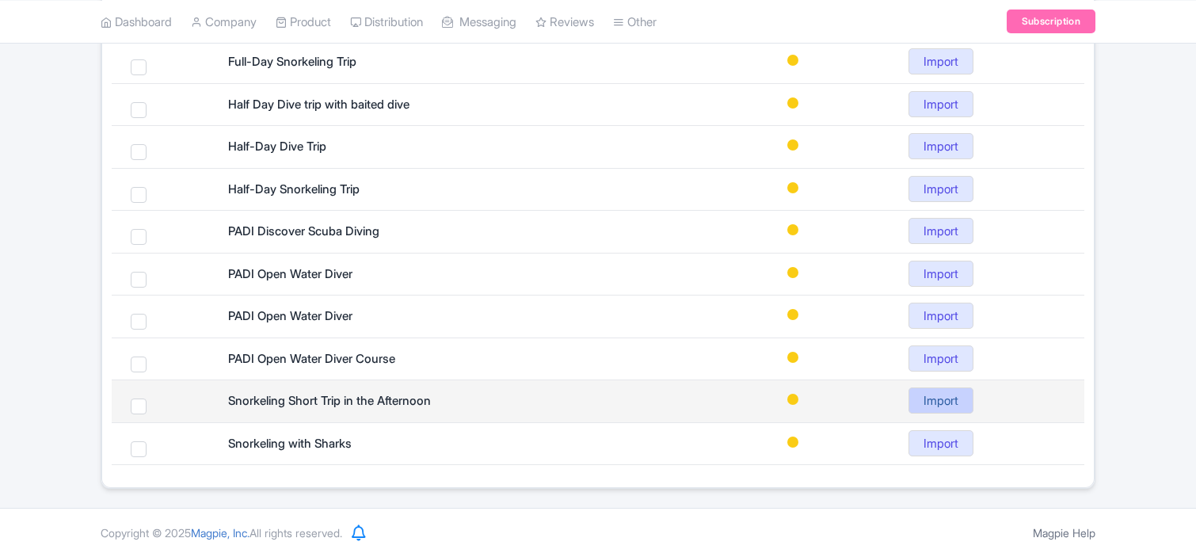
click at [952, 407] on link "Import" at bounding box center [940, 400] width 65 height 26
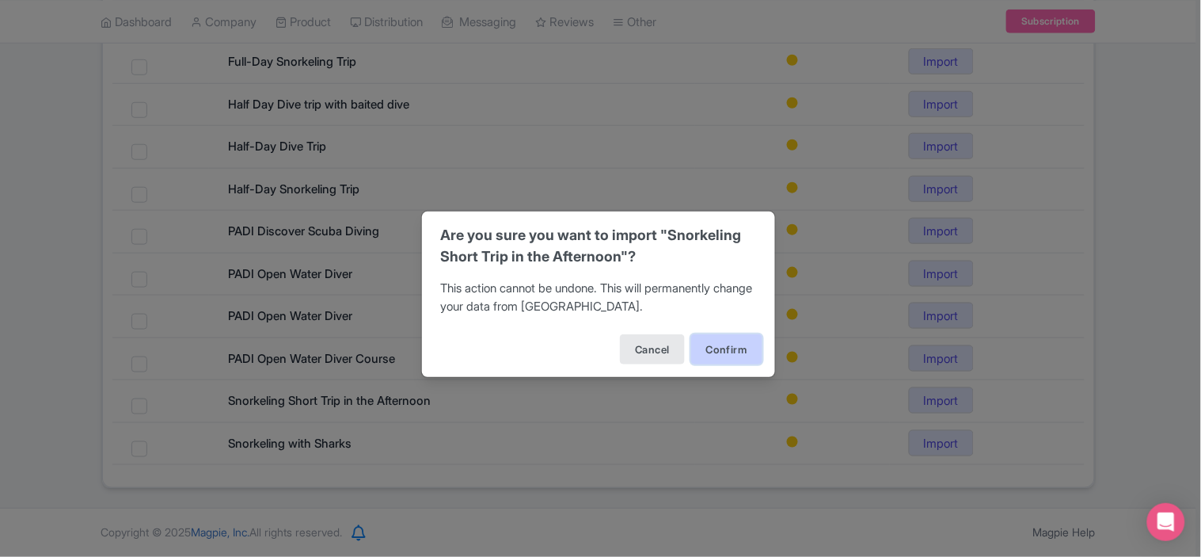
click at [749, 349] on button "Confirm" at bounding box center [726, 349] width 71 height 30
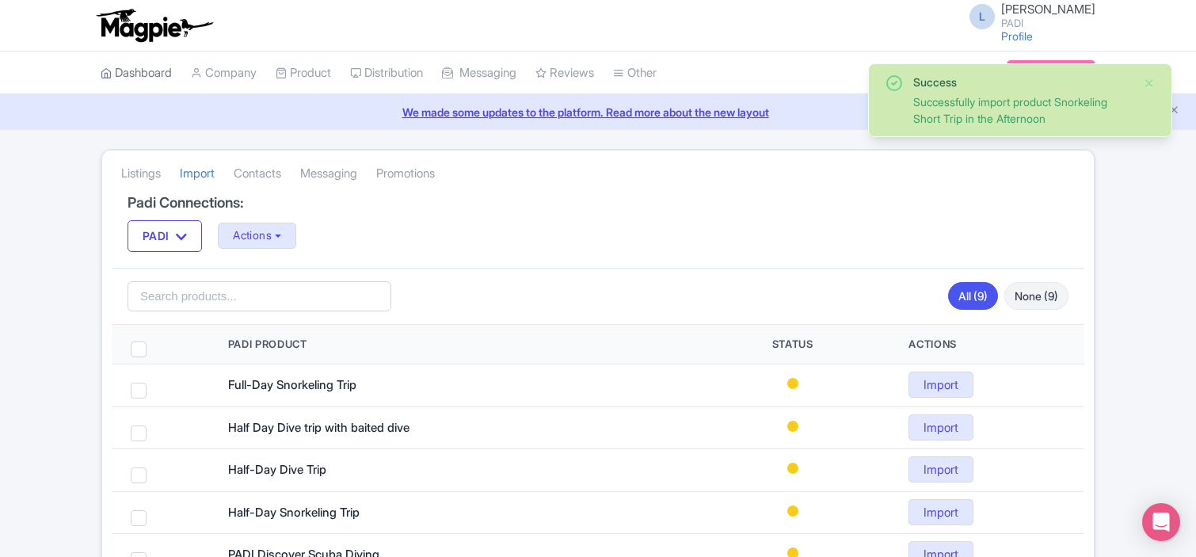
click at [140, 72] on link "Dashboard" at bounding box center [136, 73] width 71 height 44
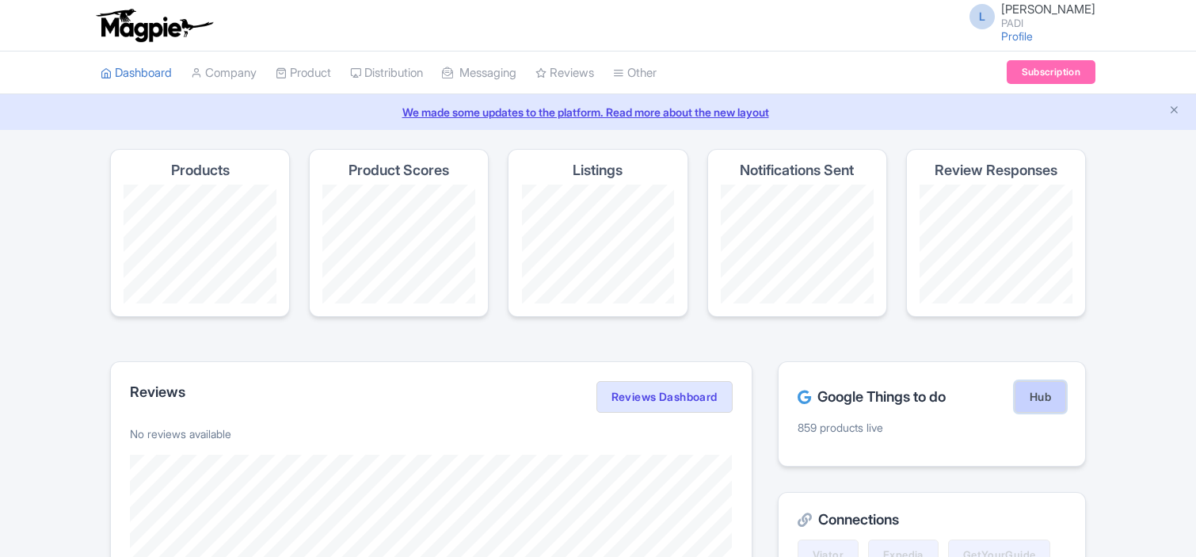
click at [1044, 397] on link "Hub" at bounding box center [1039, 397] width 51 height 32
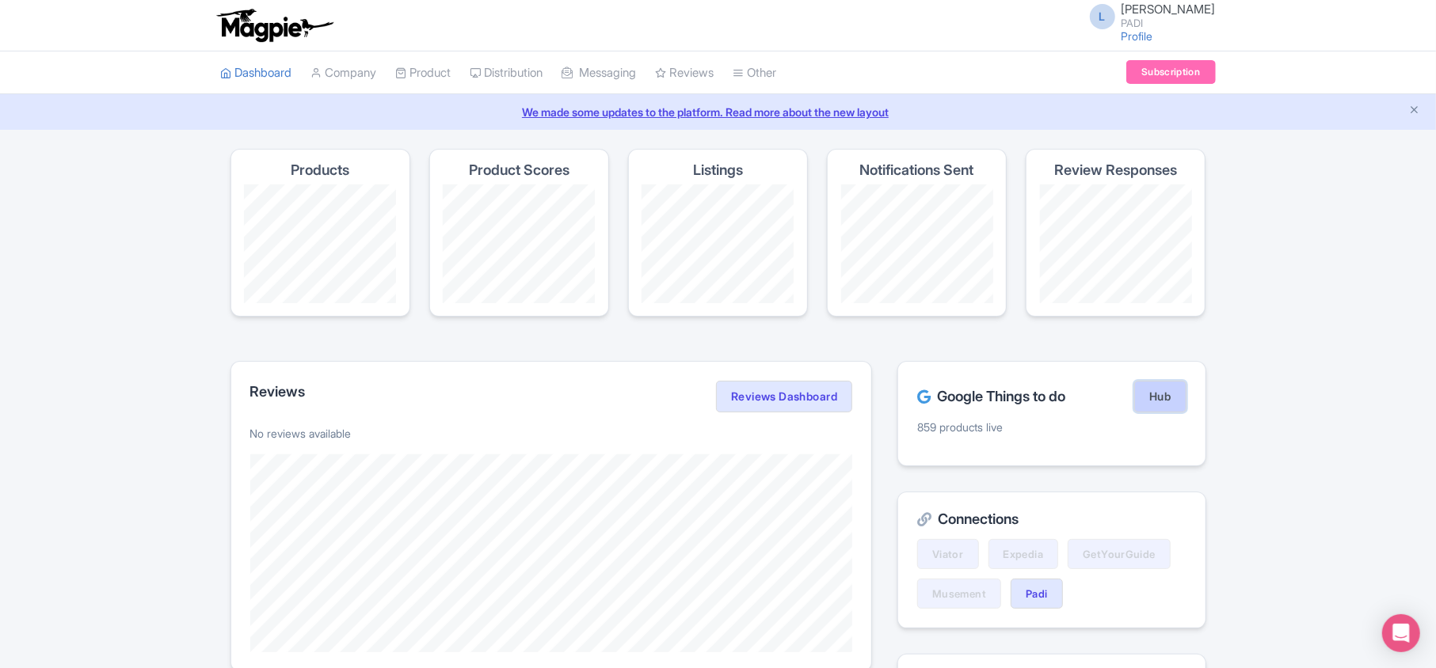
click at [1172, 399] on link "Hub" at bounding box center [1159, 397] width 51 height 32
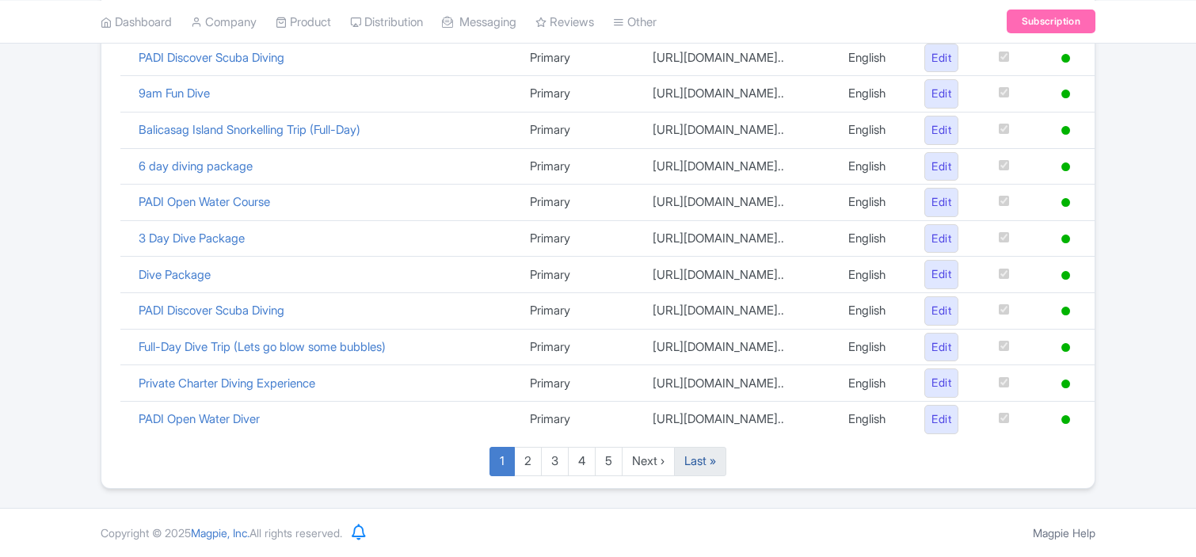
scroll to position [1199, 0]
click at [699, 464] on link "Last »" at bounding box center [700, 461] width 52 height 29
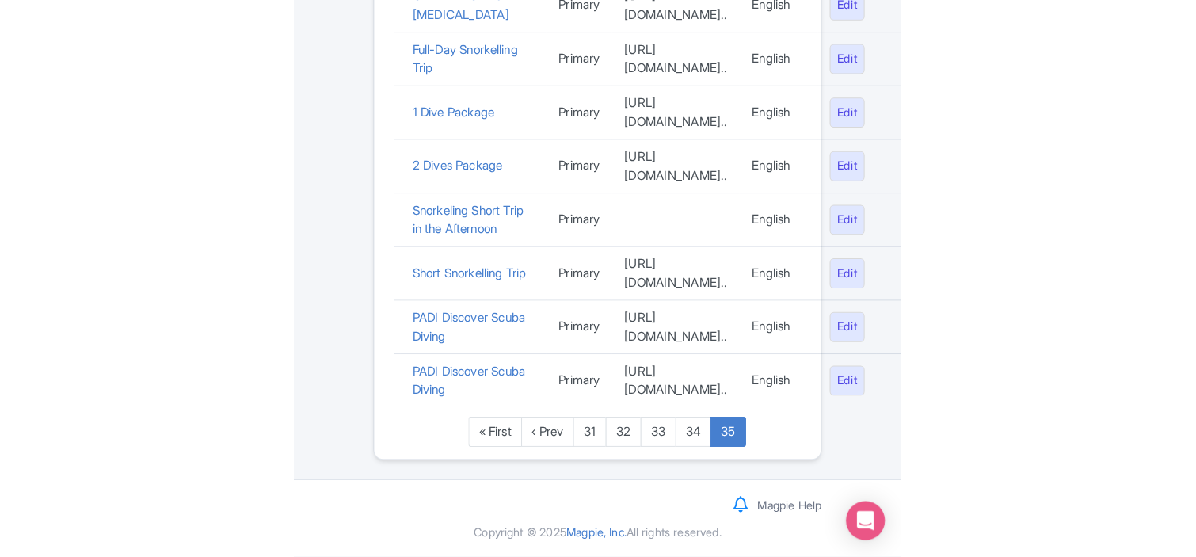
scroll to position [676, 0]
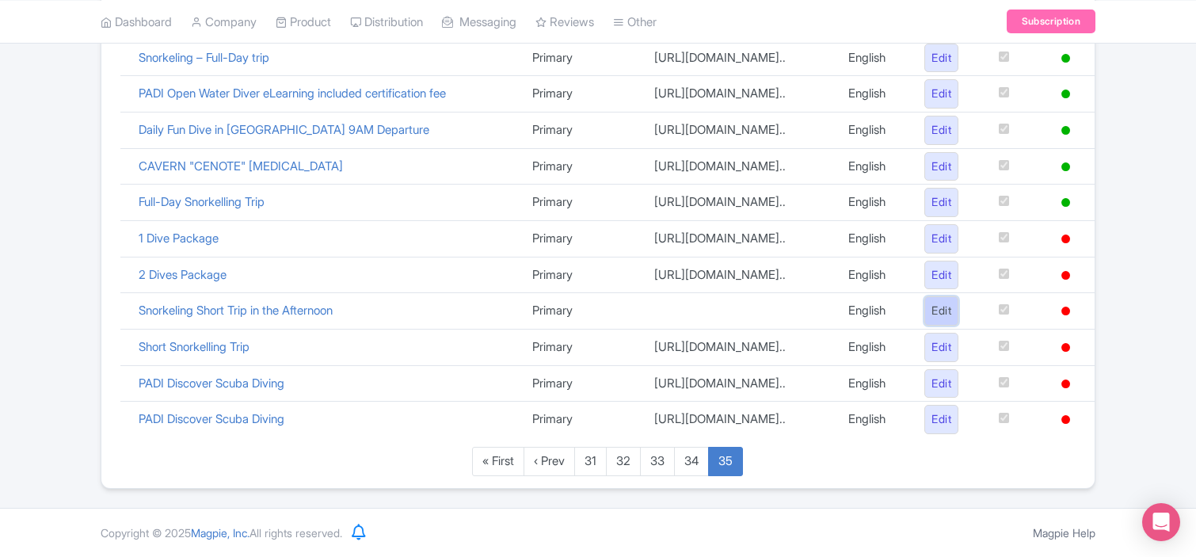
click at [927, 296] on link "Edit" at bounding box center [941, 310] width 34 height 29
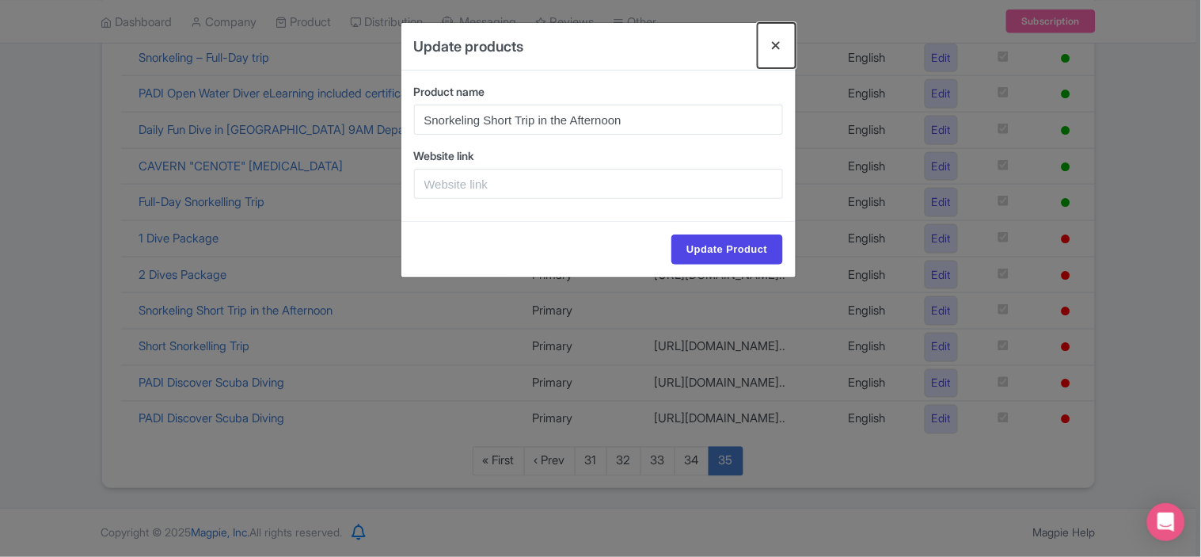
click at [771, 48] on button "Close" at bounding box center [777, 45] width 38 height 45
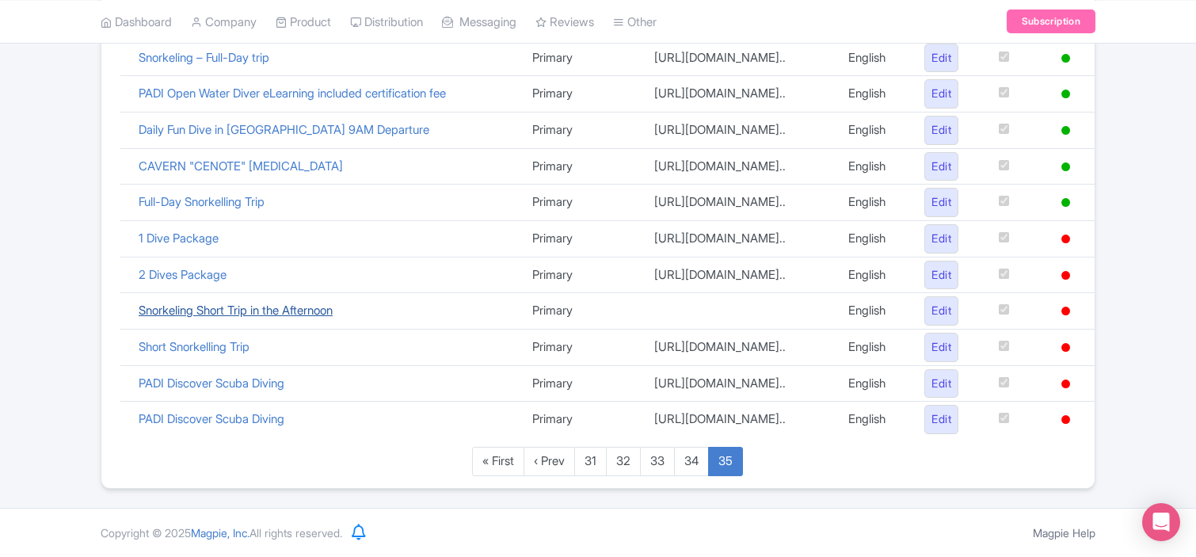
click at [188, 303] on link "Snorkeling Short Trip in the Afternoon" at bounding box center [236, 310] width 194 height 15
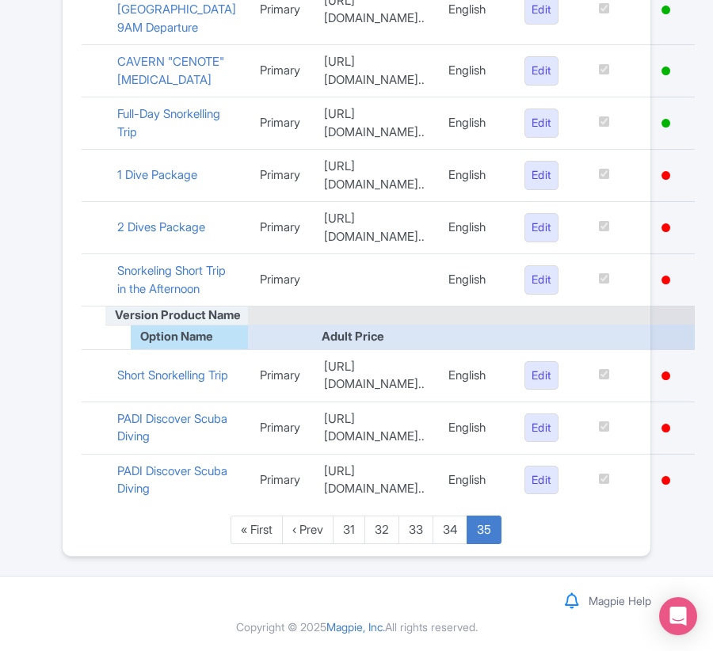
scroll to position [1049, 0]
click at [119, 535] on ul "« First ‹ Prev 31 32 33 34 35" at bounding box center [366, 530] width 569 height 29
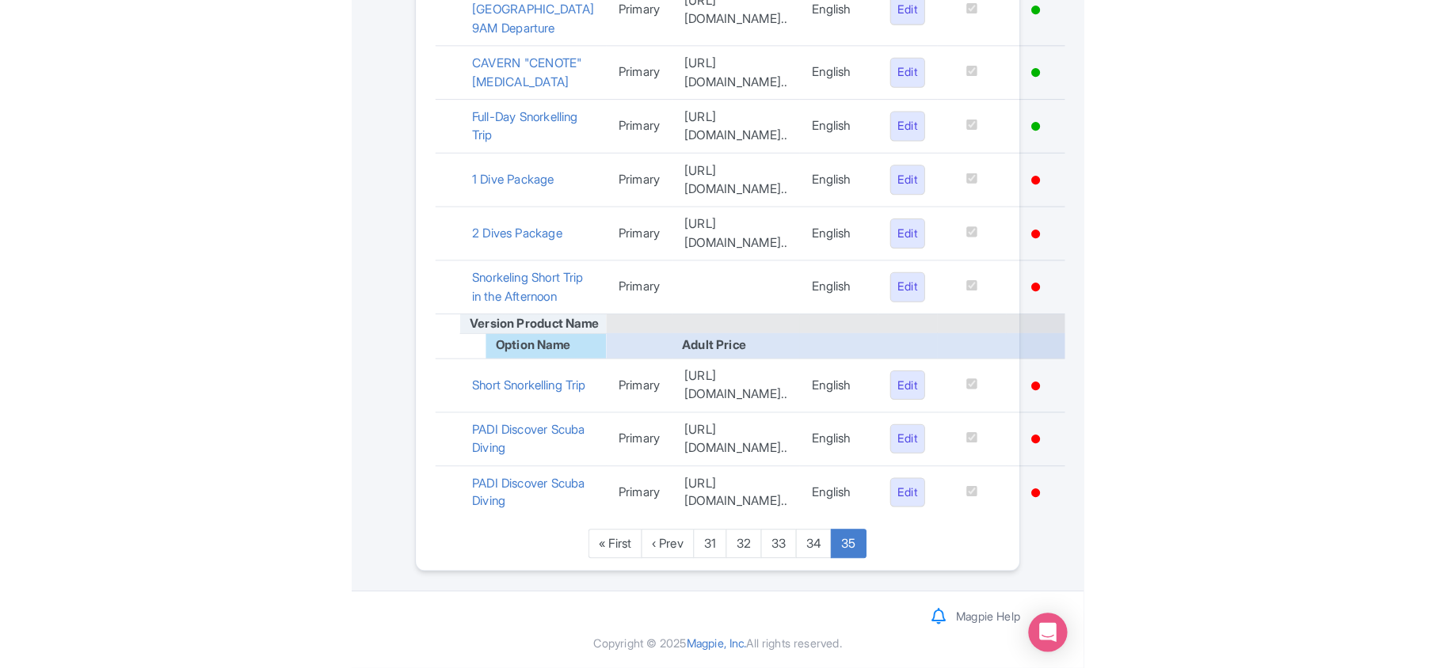
scroll to position [612, 0]
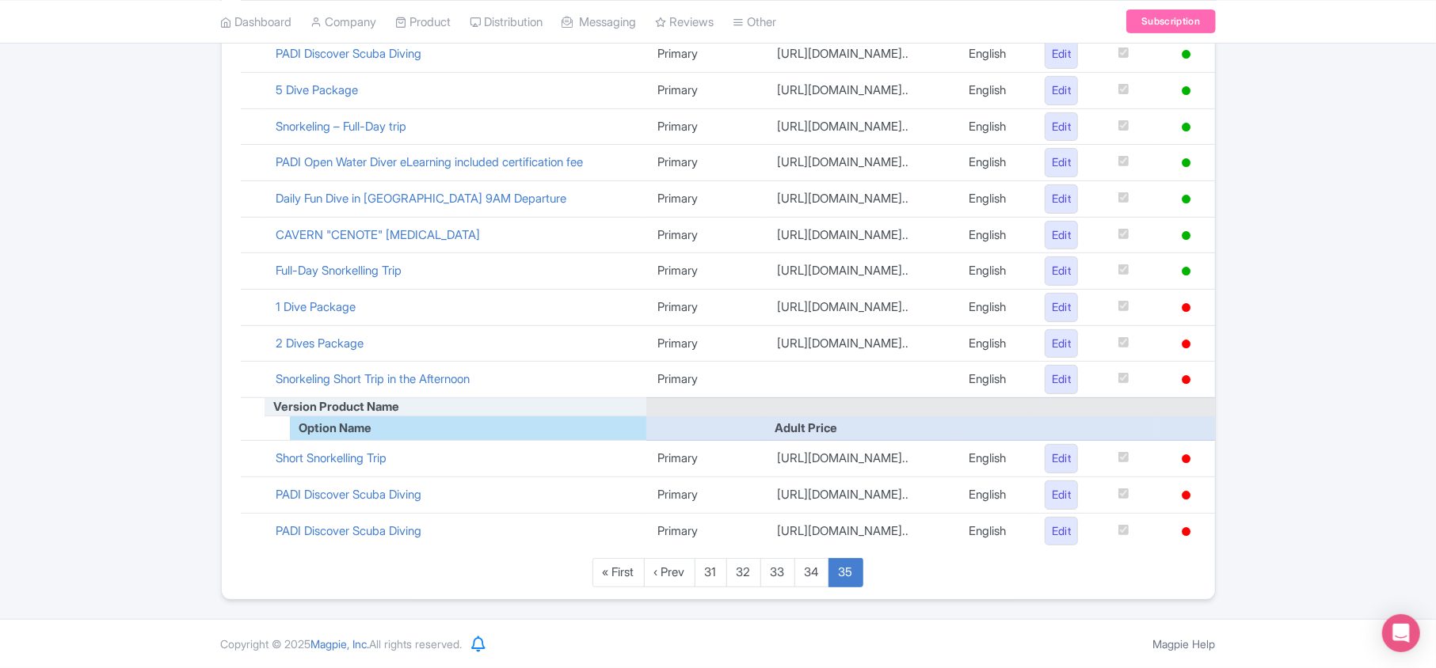
click at [1195, 350] on div "Google Things to do set up guide 859 Live products Search Product name Version …" at bounding box center [718, 185] width 1436 height 831
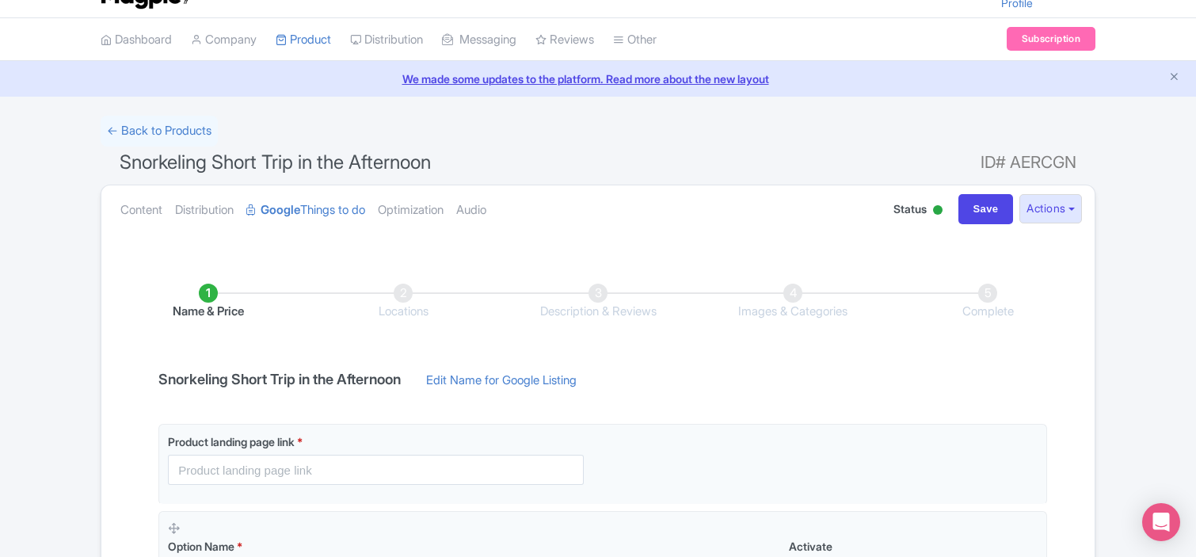
scroll to position [13, 0]
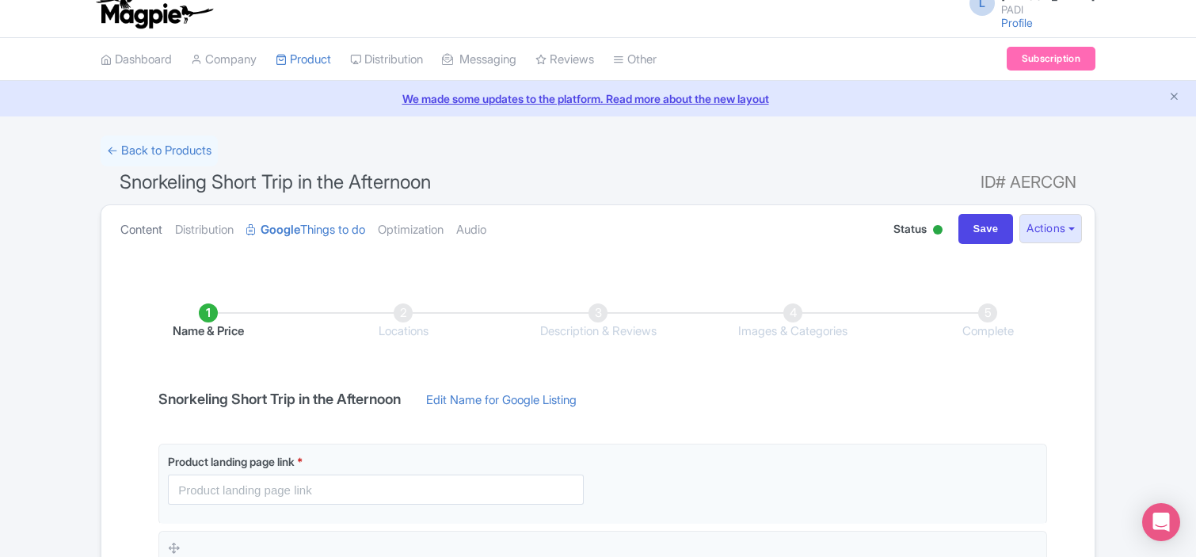
click at [128, 226] on link "Content" at bounding box center [141, 230] width 42 height 50
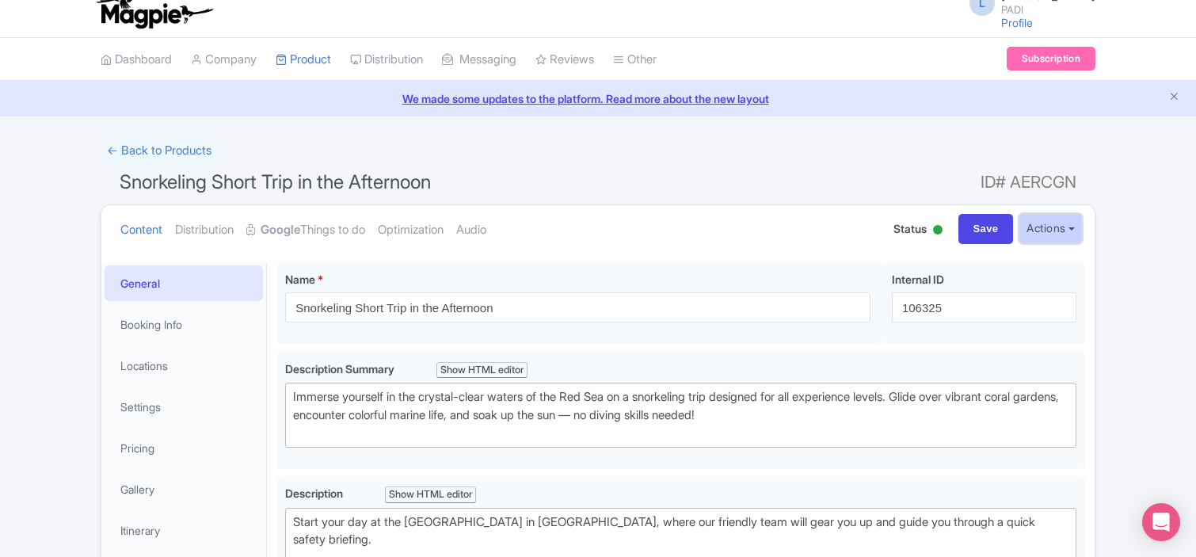
click at [1056, 236] on button "Actions" at bounding box center [1050, 228] width 63 height 29
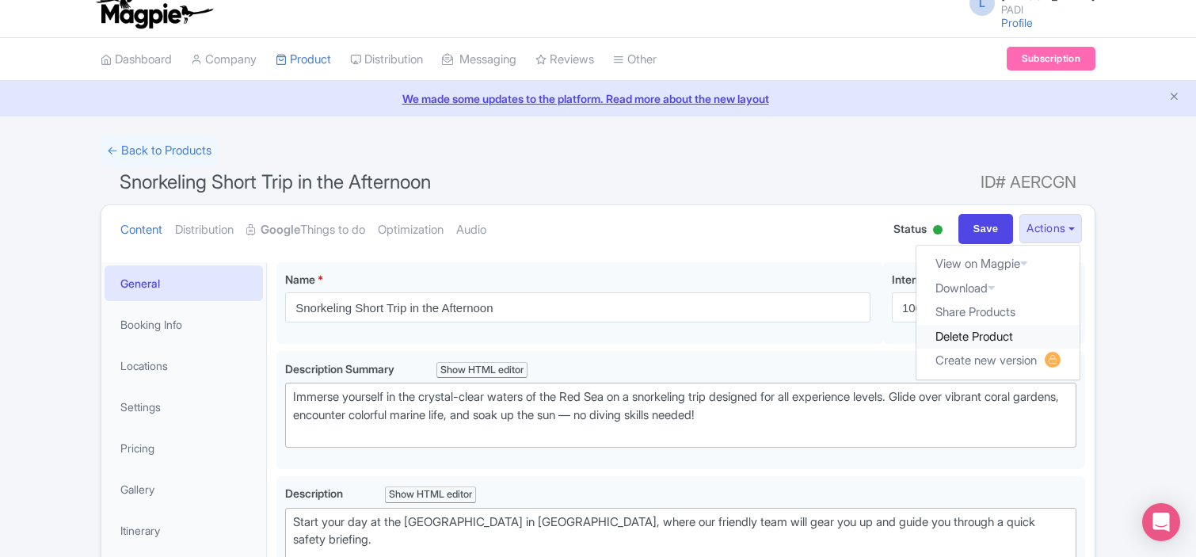
click at [1003, 333] on link "Delete Product" at bounding box center [997, 337] width 163 height 25
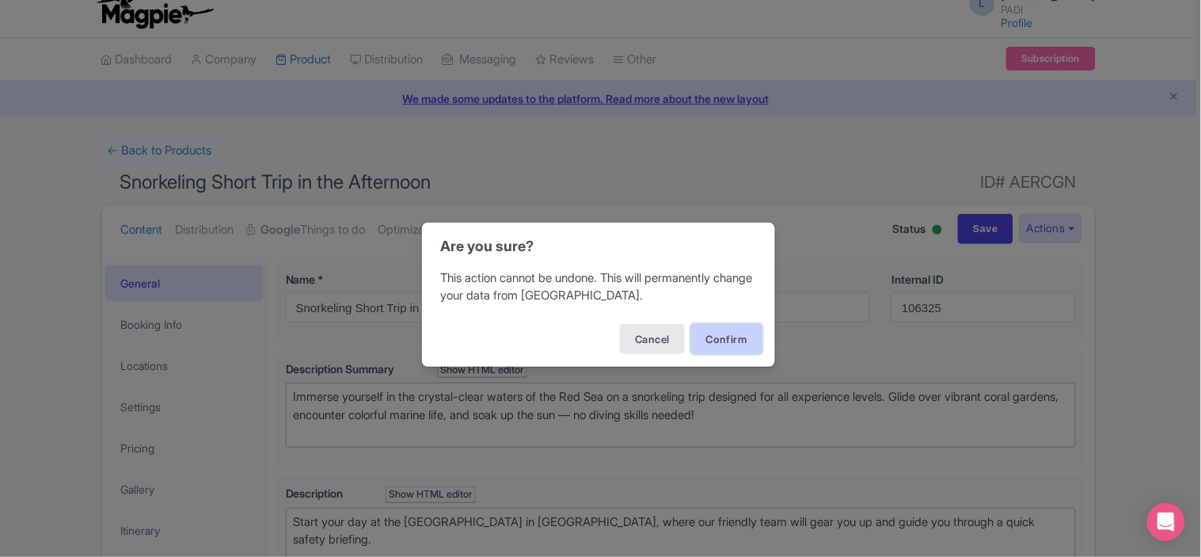
click at [729, 333] on button "Confirm" at bounding box center [726, 339] width 71 height 30
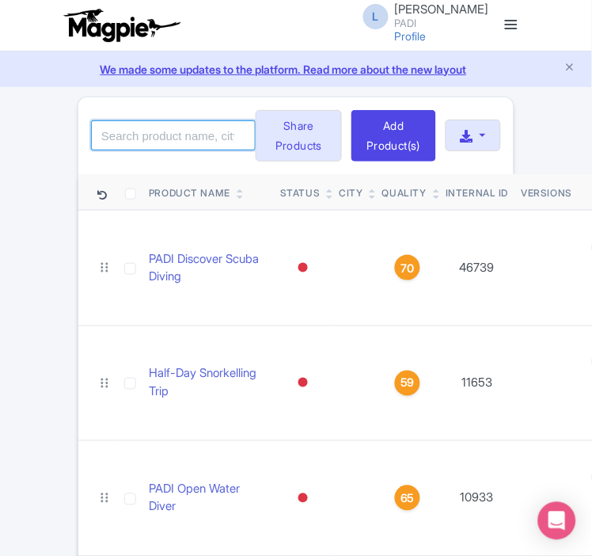
click at [163, 150] on input "search" at bounding box center [173, 135] width 165 height 30
paste input "68075"
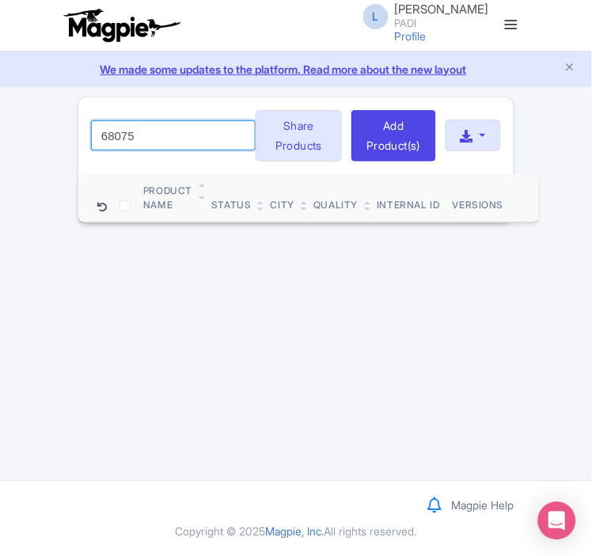
drag, startPoint x: 174, startPoint y: 155, endPoint x: -29, endPoint y: 141, distance: 204.0
click at [0, 141] on html "L [PERSON_NAME] PADI Profile Users Settings Sign out Dashboard Company Product …" at bounding box center [296, 278] width 592 height 556
paste input "392"
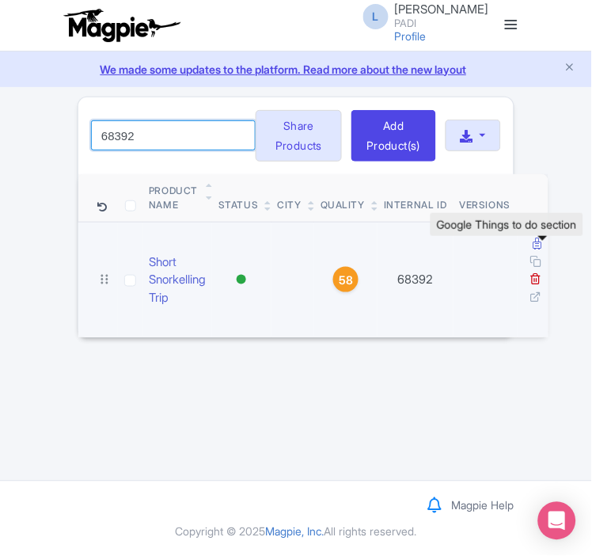
type input "68392"
click at [540, 249] on icon at bounding box center [538, 244] width 9 height 12
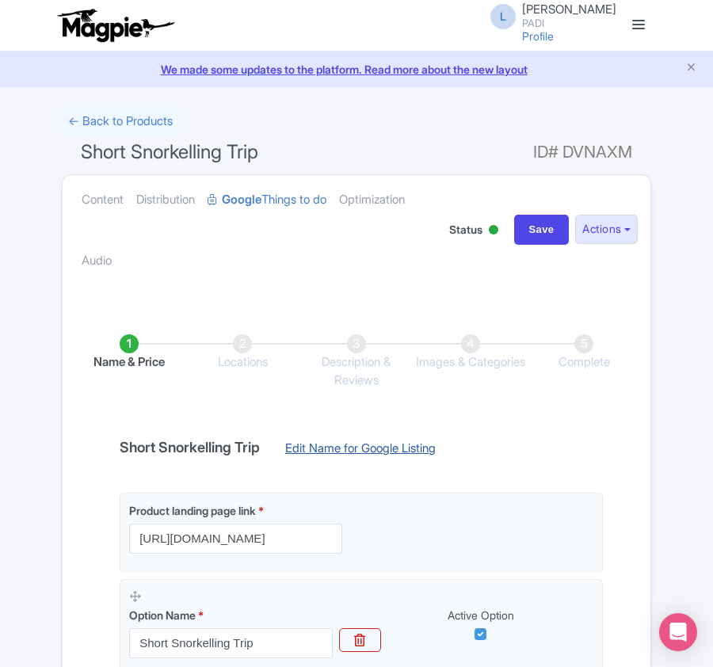
click at [369, 444] on link "Edit Name for Google Listing" at bounding box center [360, 452] width 182 height 25
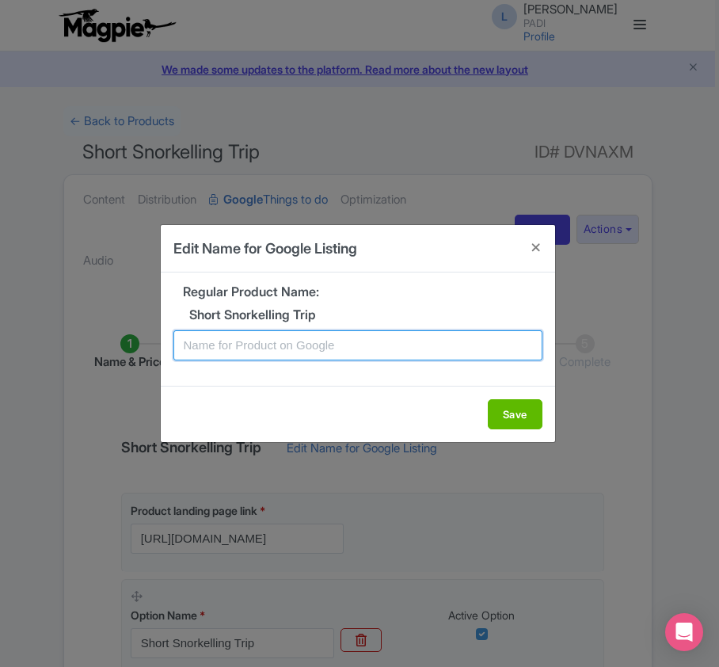
click at [410, 345] on input "text" at bounding box center [357, 345] width 369 height 30
paste input "Boa Vista Snorkeling Excursion – A Short Adventure in the Ocean"
type input "Boa Vista Snorkeling Excursion – A Short Adventure in the Ocean"
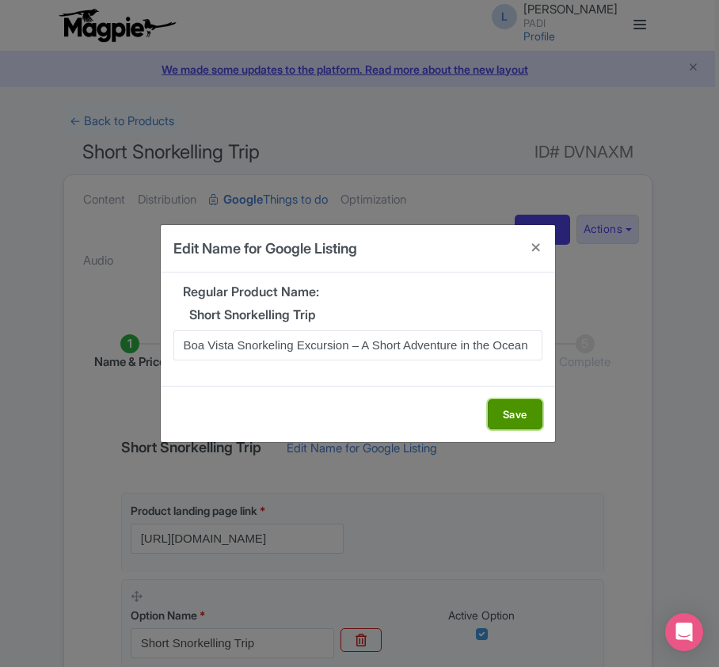
click at [516, 421] on button "Save" at bounding box center [515, 414] width 55 height 30
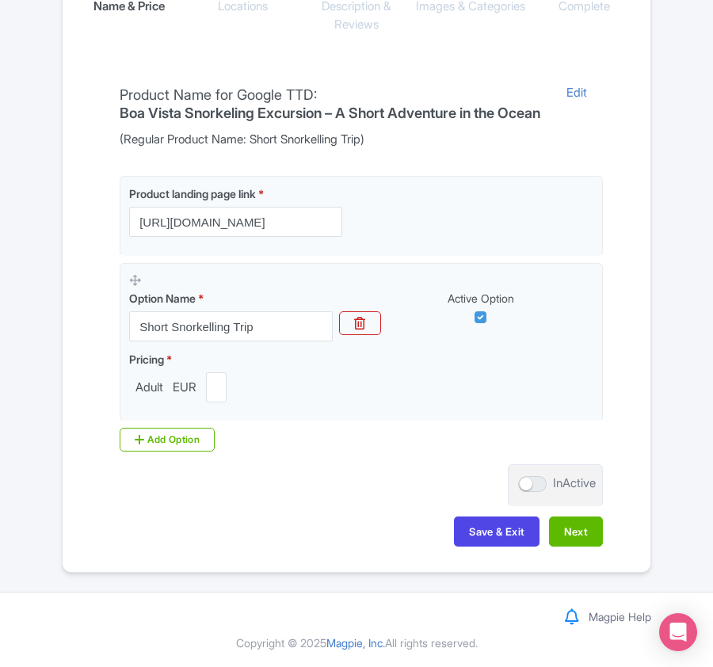
scroll to position [375, 0]
click at [580, 540] on button "Next" at bounding box center [576, 531] width 54 height 30
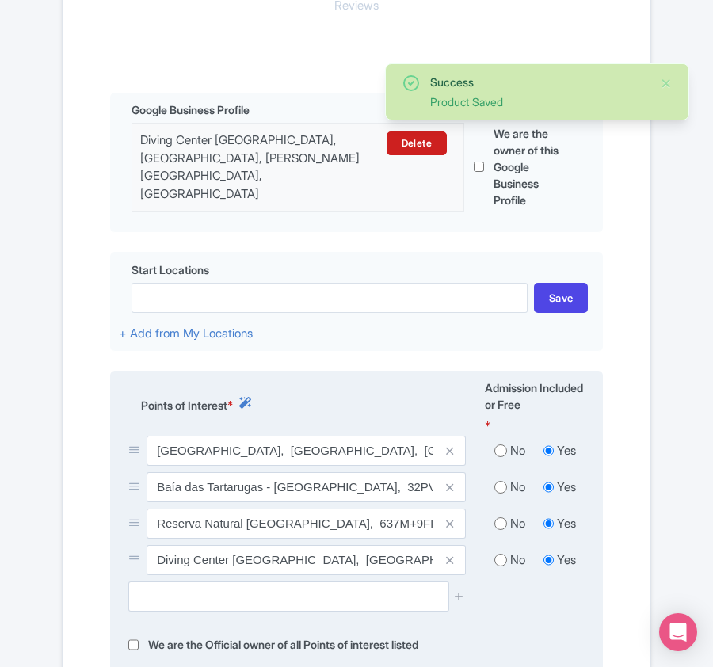
click at [502, 450] on input "radio" at bounding box center [500, 451] width 13 height 16
radio input "true"
click at [502, 480] on input "radio" at bounding box center [500, 487] width 13 height 16
radio input "true"
click at [501, 511] on div "No Yes" at bounding box center [534, 526] width 119 height 36
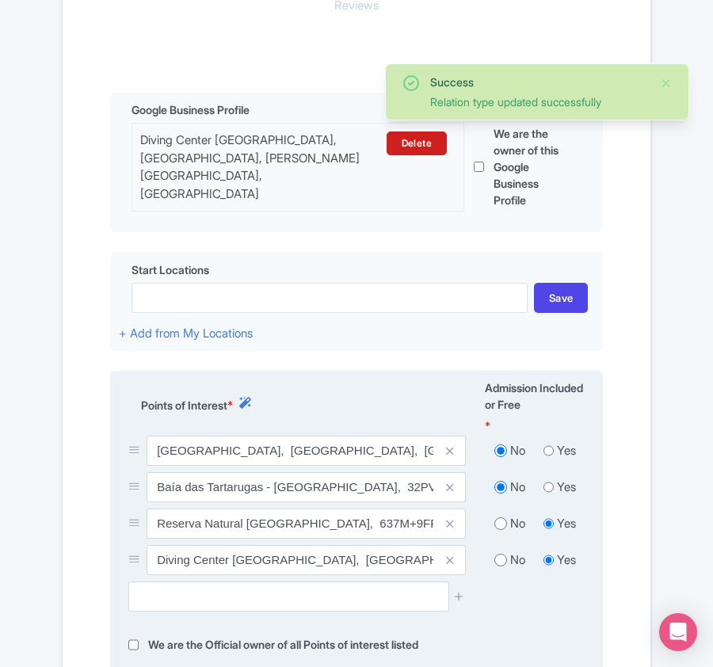
click at [499, 524] on input "radio" at bounding box center [500, 524] width 13 height 16
radio input "true"
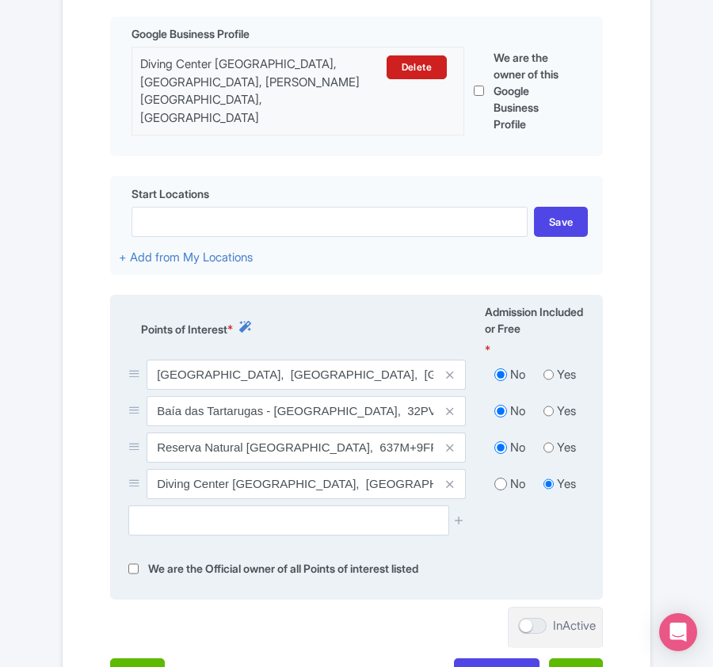
scroll to position [615, 0]
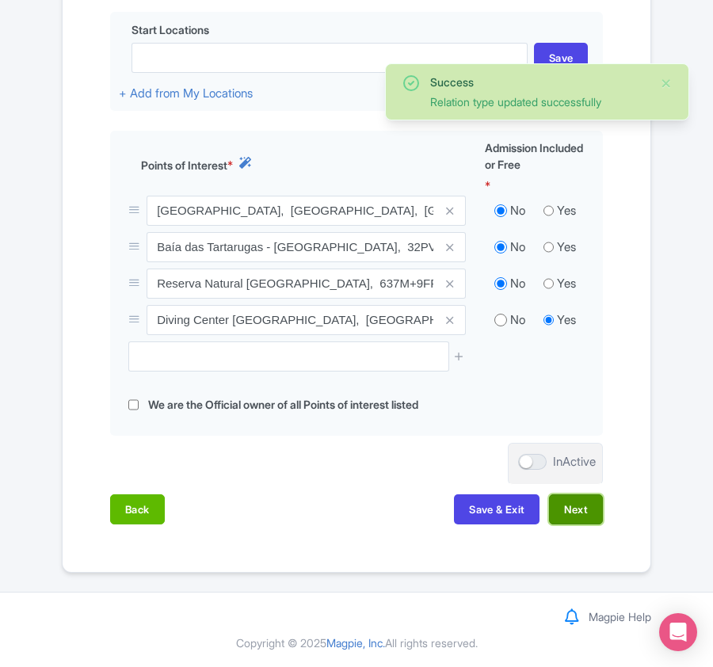
click at [577, 508] on button "Next" at bounding box center [576, 509] width 54 height 30
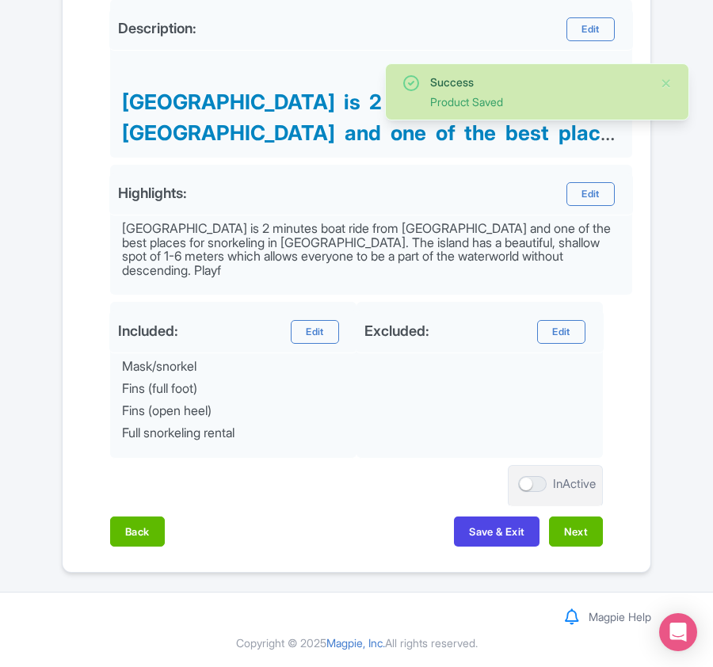
scroll to position [603, 0]
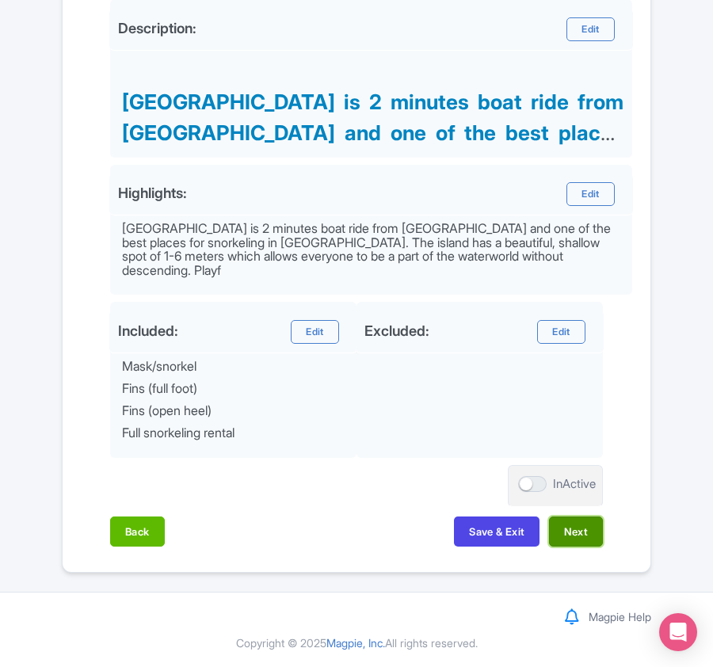
click at [592, 527] on button "Next" at bounding box center [576, 531] width 54 height 30
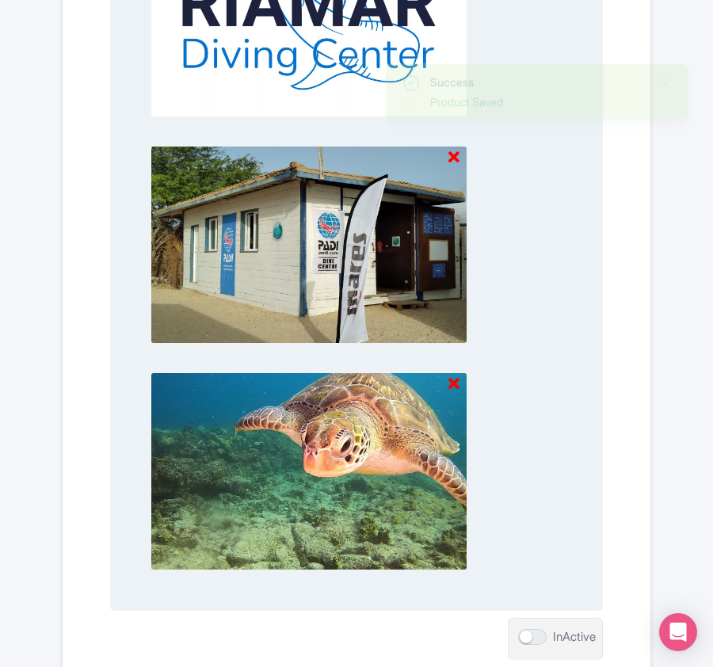
scroll to position [1650, 0]
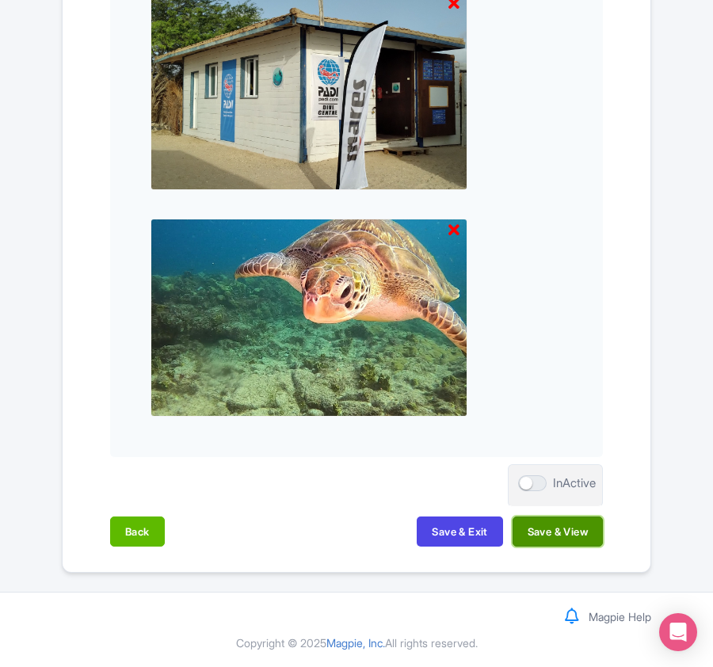
click at [580, 537] on button "Save & View" at bounding box center [557, 531] width 90 height 30
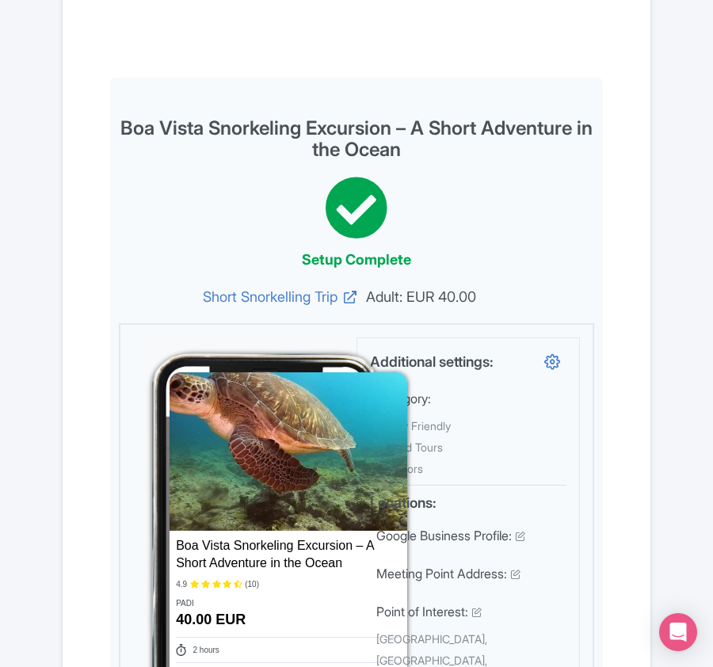
scroll to position [0, 0]
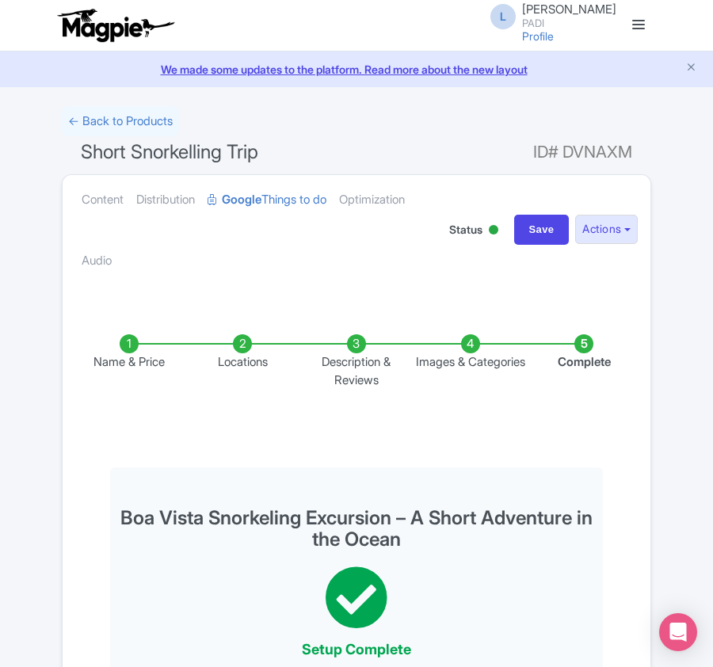
drag, startPoint x: 116, startPoint y: 121, endPoint x: 546, endPoint y: 115, distance: 430.9
click at [116, 121] on link "← Back to Products" at bounding box center [120, 121] width 117 height 31
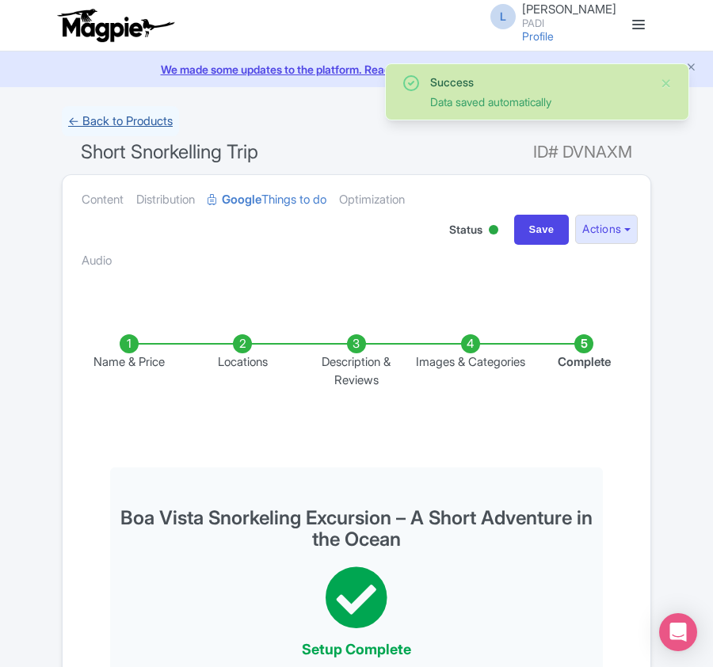
click at [131, 120] on link "← Back to Products" at bounding box center [120, 121] width 117 height 31
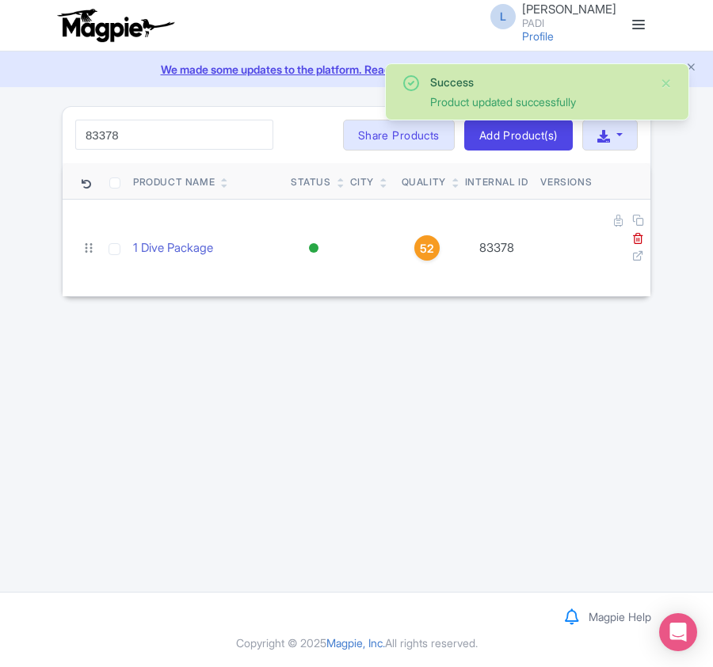
type input "83378"
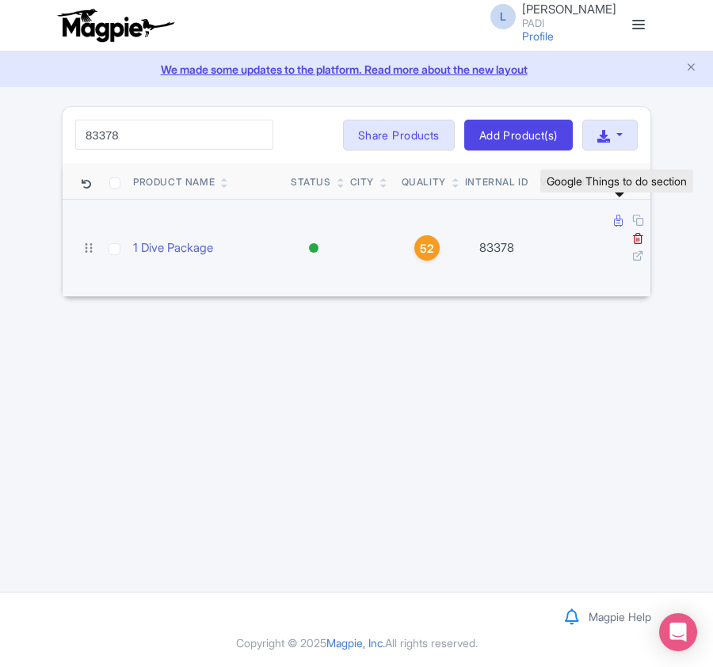
click at [616, 222] on icon at bounding box center [618, 221] width 9 height 12
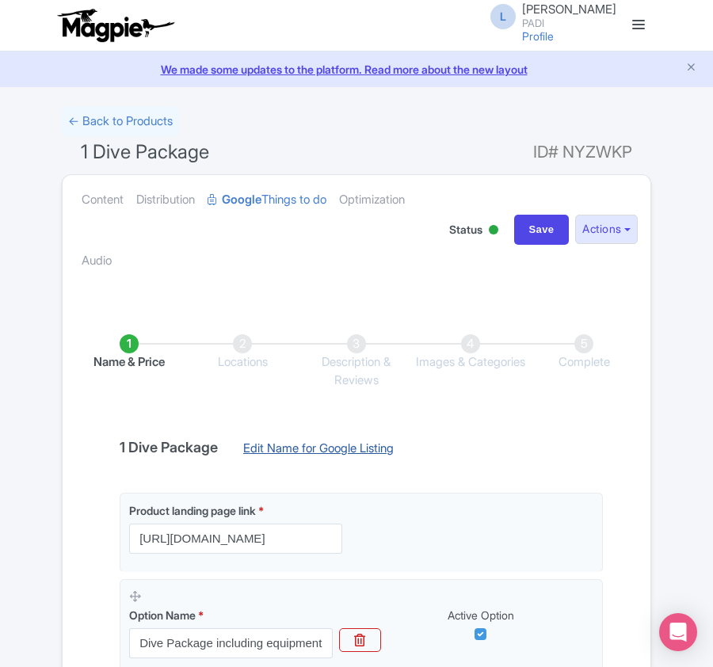
click at [280, 448] on link "Edit Name for Google Listing" at bounding box center [318, 452] width 182 height 25
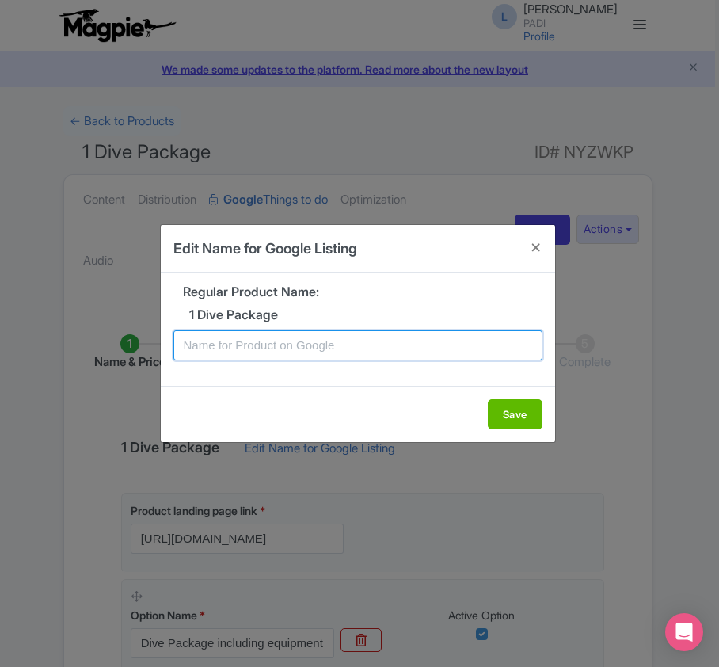
click at [288, 346] on input "text" at bounding box center [357, 345] width 369 height 30
paste input "Boa Vista Fun Dive: [PERSON_NAME], Unforgettable Moments!"
type input "Boa Vista Fun Dive: [PERSON_NAME], Unforgettable Moments!"
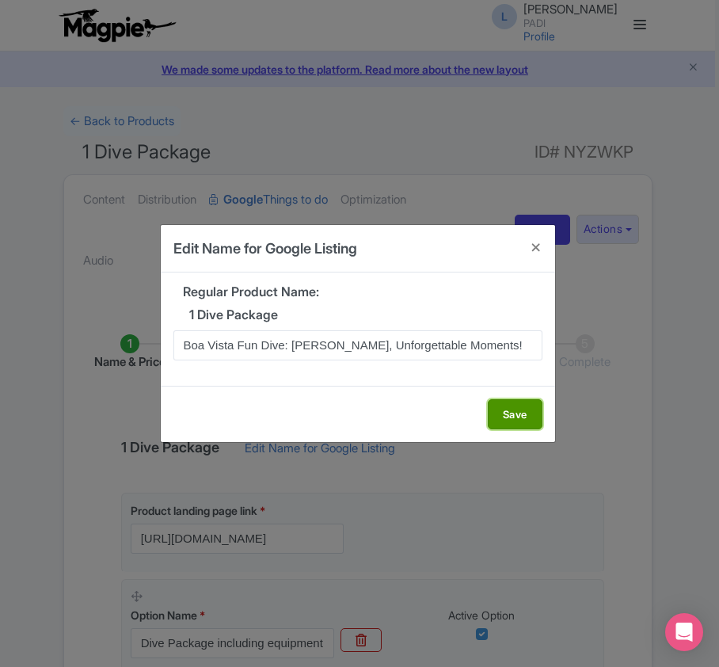
click at [515, 409] on button "Save" at bounding box center [515, 414] width 55 height 30
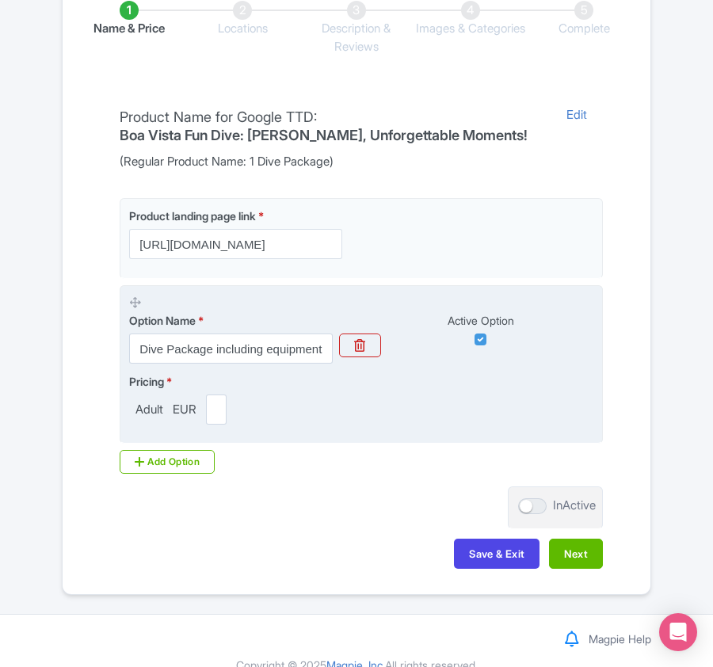
scroll to position [359, 0]
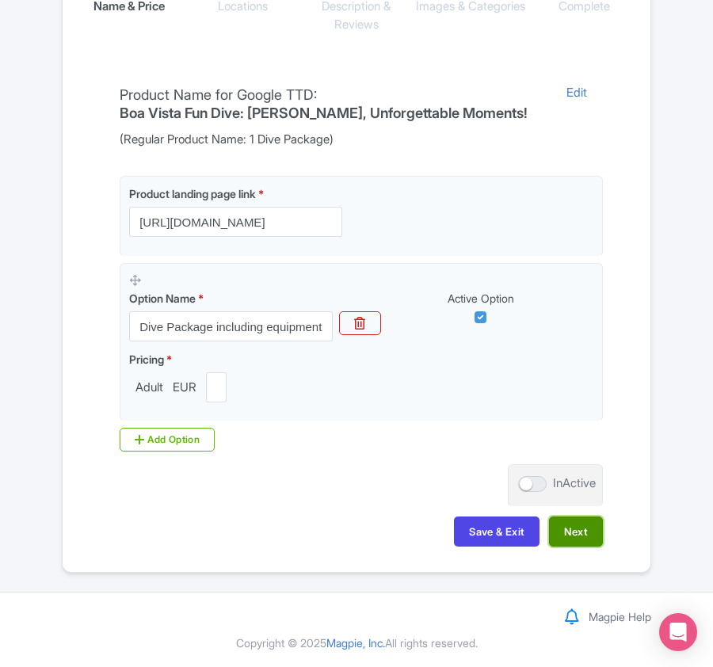
click at [573, 534] on button "Next" at bounding box center [576, 531] width 54 height 30
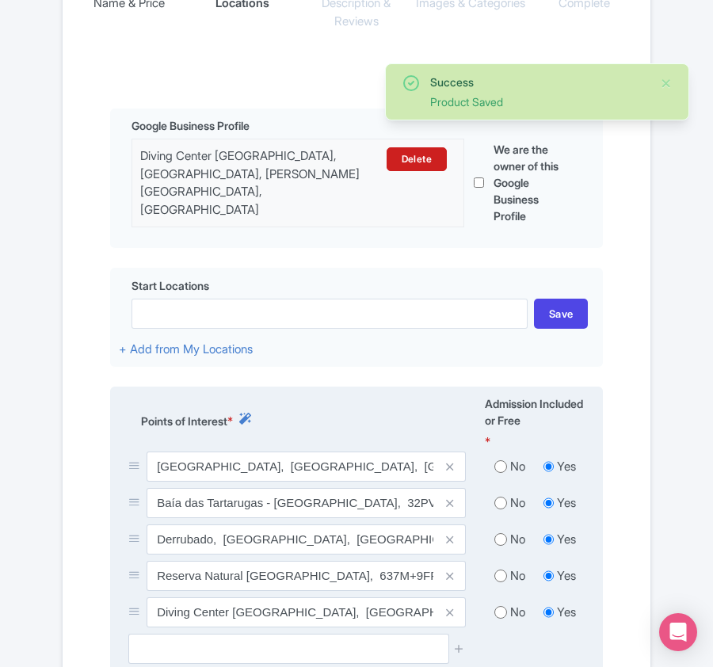
click at [504, 466] on input "radio" at bounding box center [500, 467] width 13 height 16
radio input "true"
click at [501, 495] on input "radio" at bounding box center [500, 503] width 13 height 16
radio input "true"
click at [501, 534] on input "radio" at bounding box center [500, 539] width 13 height 16
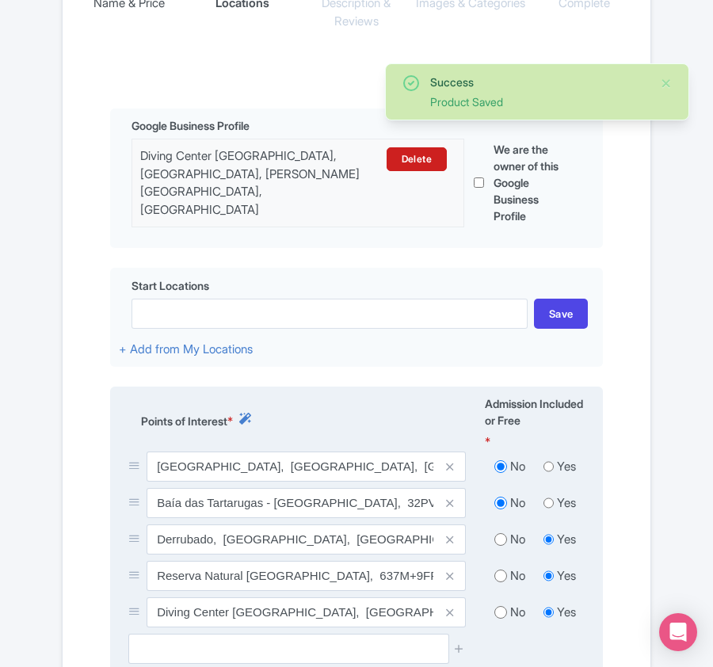
radio input "true"
click at [495, 570] on input "radio" at bounding box center [500, 576] width 13 height 16
radio input "true"
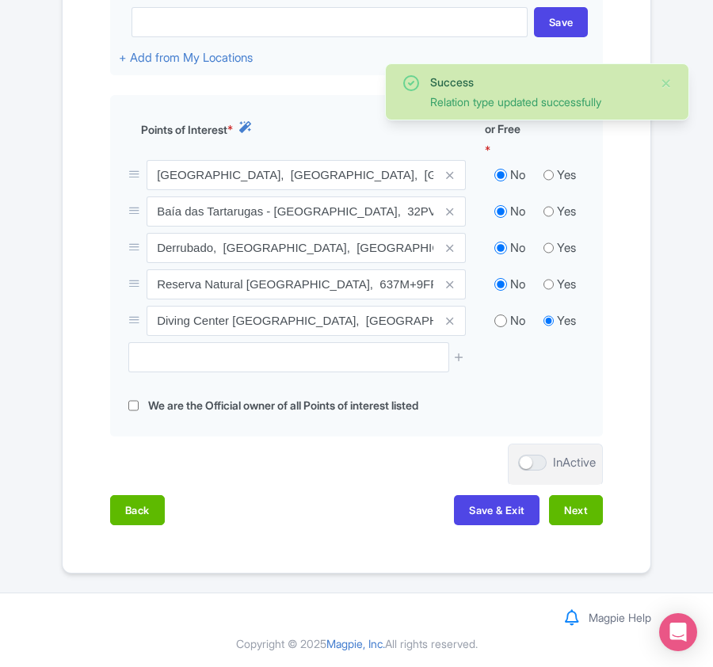
scroll to position [651, 0]
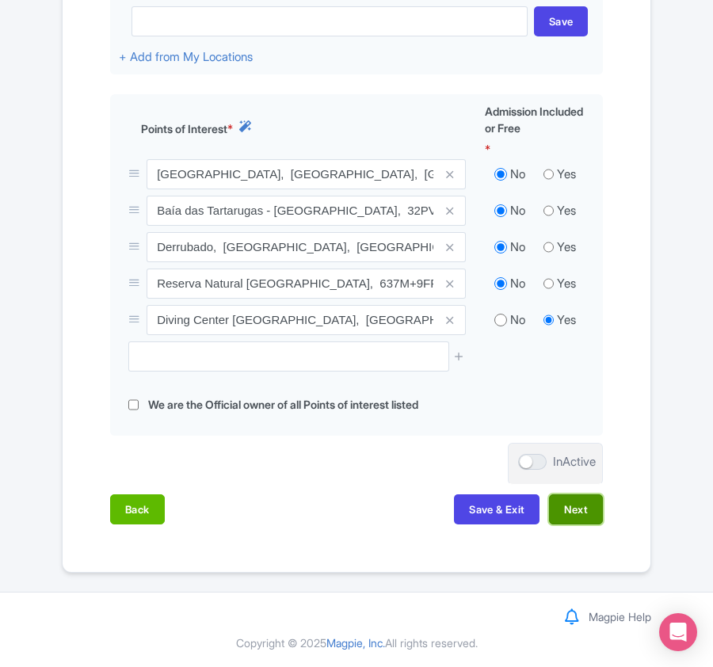
click at [575, 513] on button "Next" at bounding box center [576, 509] width 54 height 30
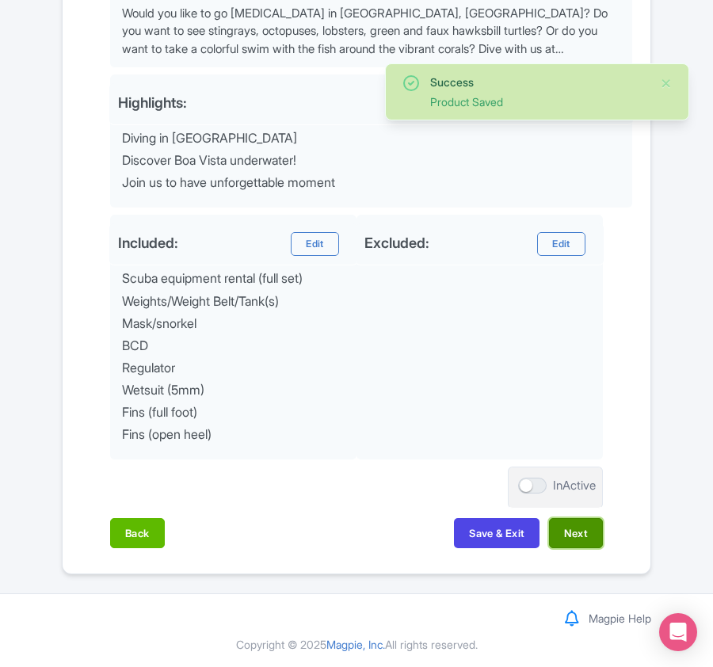
click at [573, 540] on button "Next" at bounding box center [576, 533] width 54 height 30
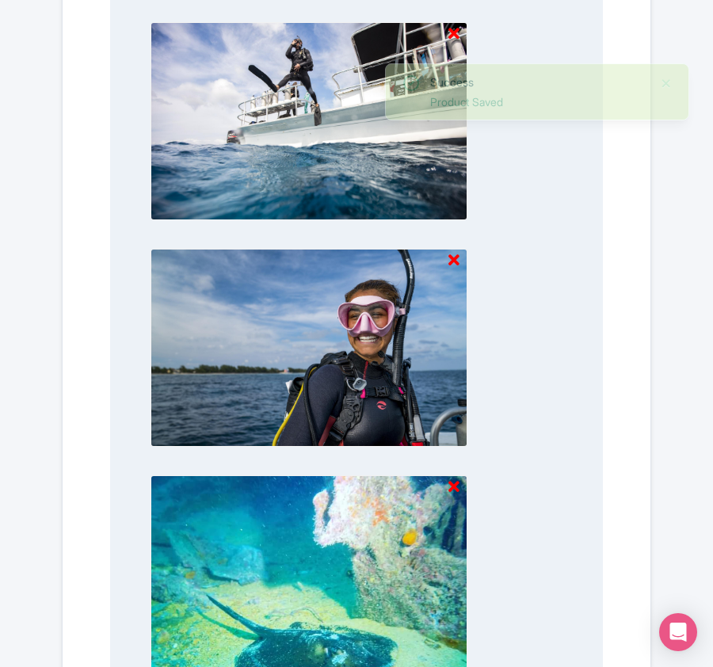
scroll to position [1650, 0]
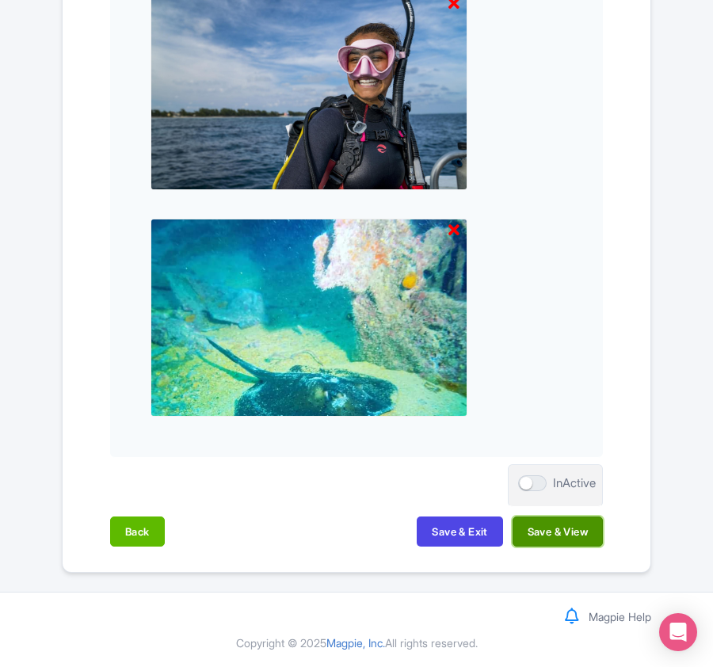
click at [556, 530] on button "Save & View" at bounding box center [557, 531] width 90 height 30
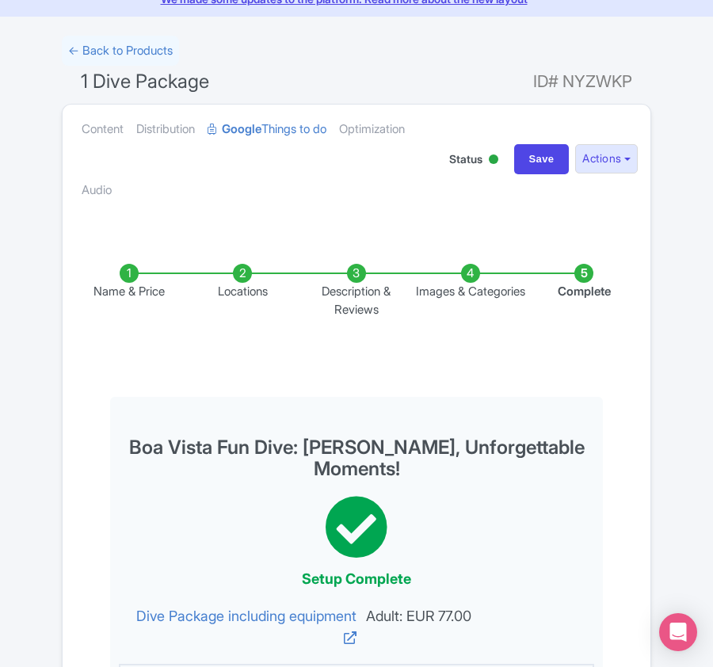
scroll to position [0, 0]
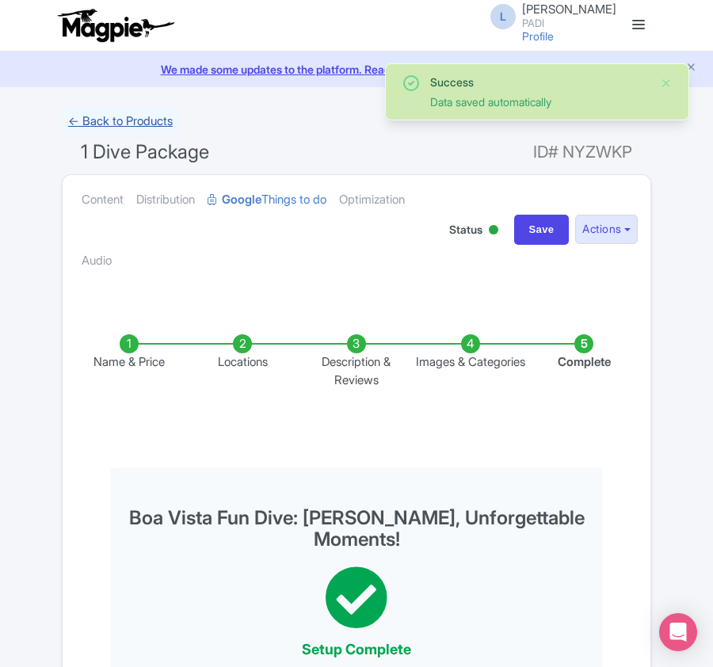
click at [128, 121] on link "← Back to Products" at bounding box center [120, 121] width 117 height 31
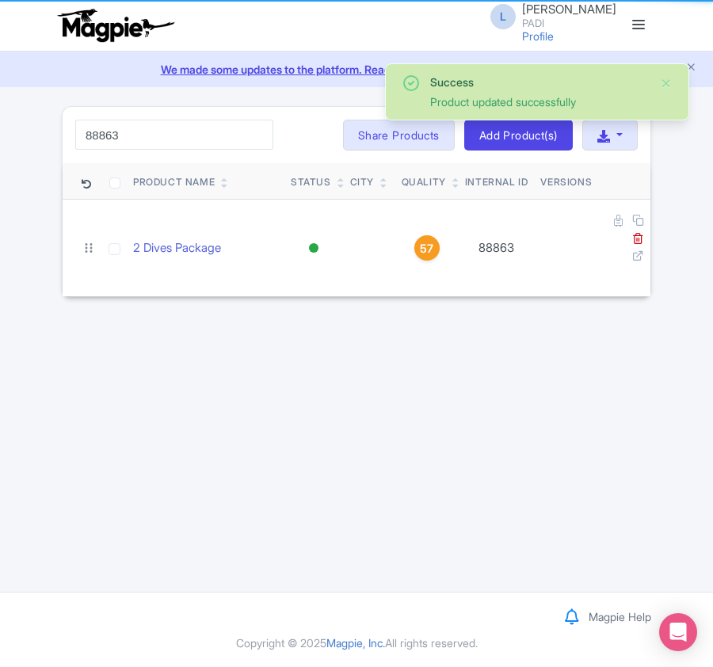
type input "88863"
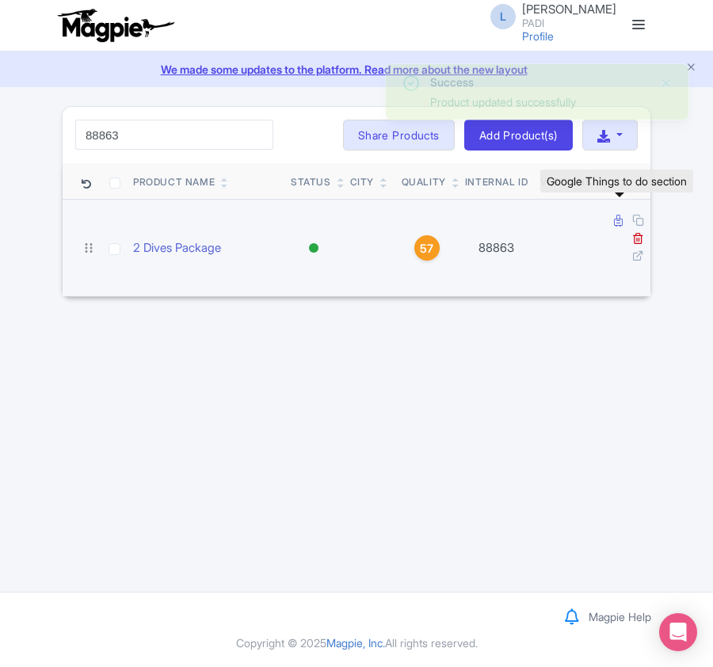
click at [614, 223] on icon at bounding box center [618, 221] width 9 height 12
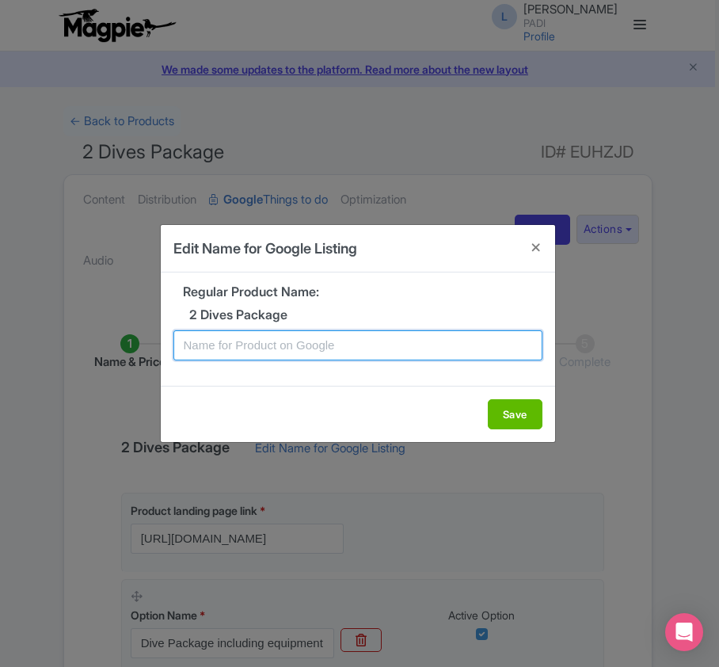
click at [371, 336] on input "text" at bounding box center [357, 345] width 369 height 30
paste input "Boa Vista Dive Package – 2 Reef Dives for Certified Scuba Divers"
type input "Boa Vista Dive Package – 2 Reef Dives for Certified Scuba Divers"
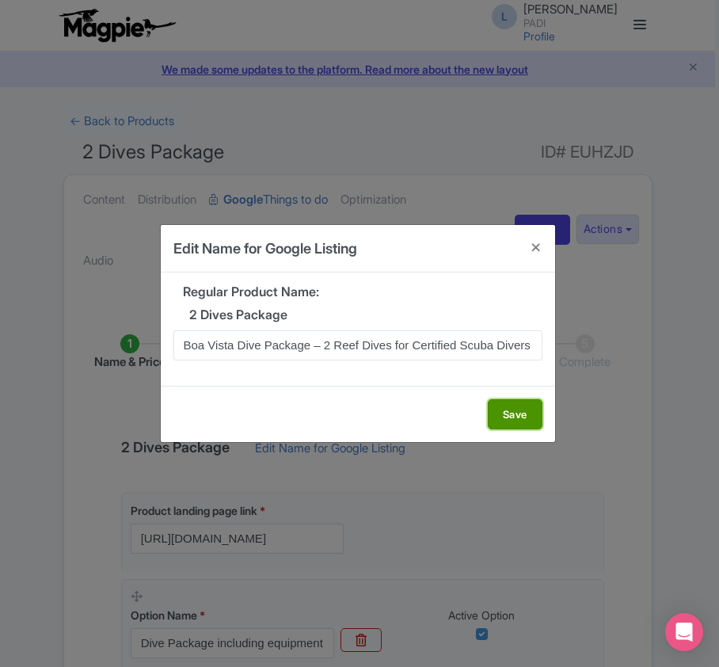
click at [501, 415] on button "Save" at bounding box center [515, 414] width 55 height 30
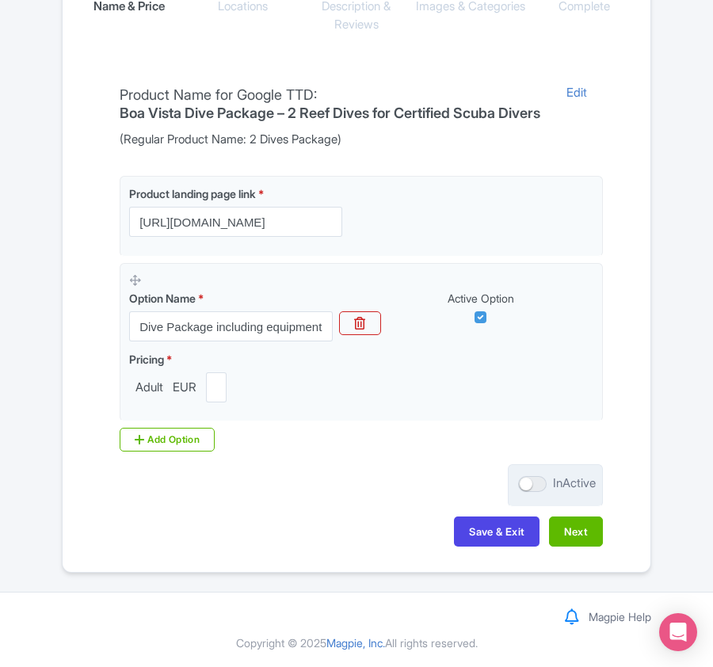
scroll to position [375, 0]
click at [573, 530] on button "Next" at bounding box center [576, 531] width 54 height 30
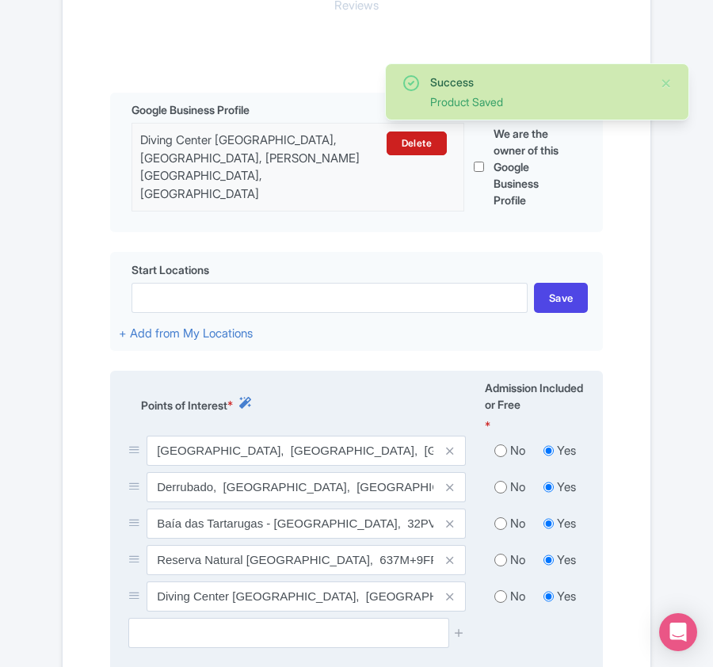
scroll to position [480, 0]
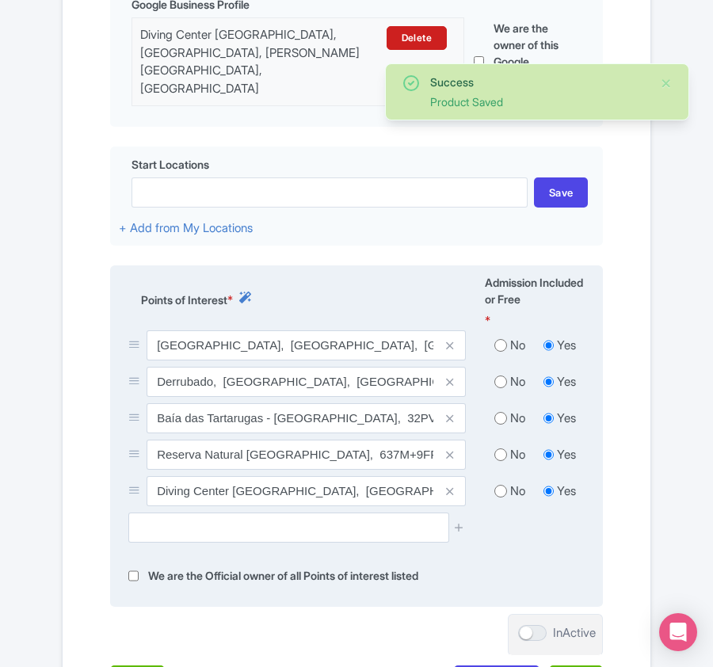
click at [501, 345] on input "radio" at bounding box center [500, 345] width 13 height 16
radio input "true"
click at [501, 387] on input "radio" at bounding box center [500, 382] width 13 height 16
radio input "true"
click at [501, 418] on input "radio" at bounding box center [500, 418] width 13 height 16
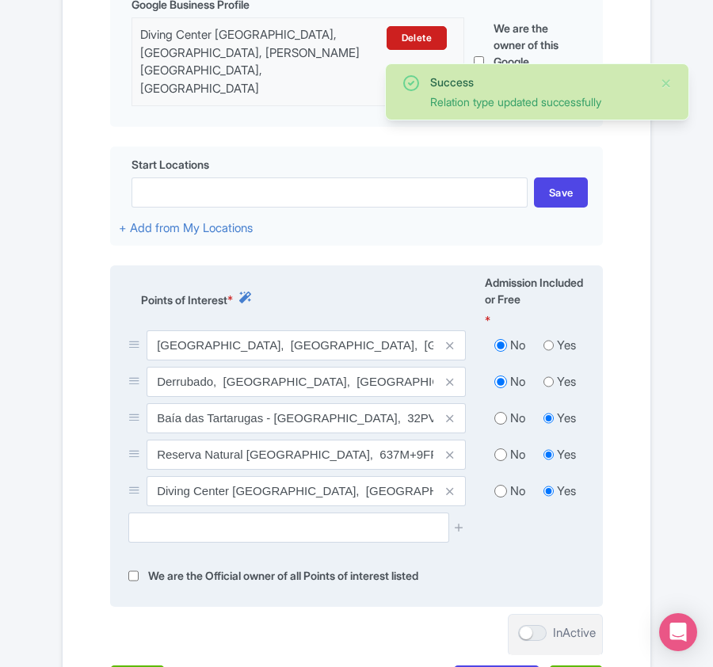
radio input "true"
click at [502, 455] on input "radio" at bounding box center [500, 455] width 13 height 16
radio input "true"
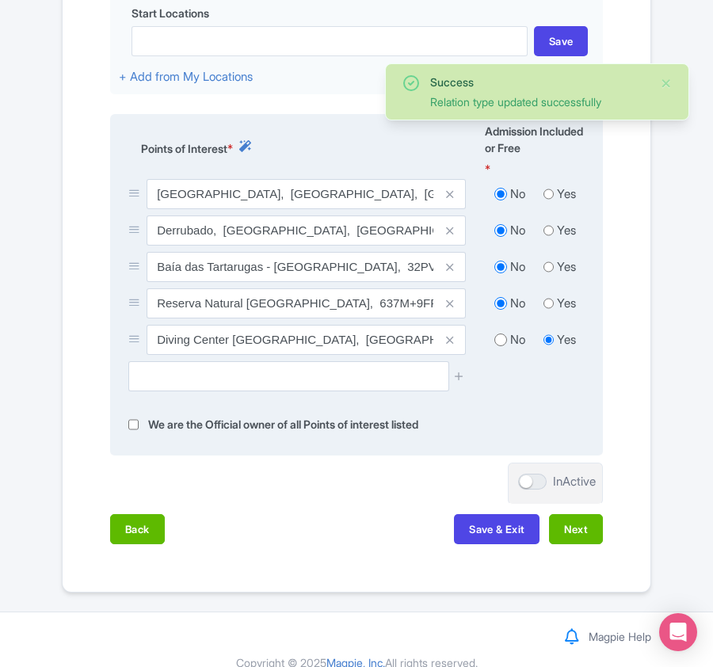
scroll to position [651, 0]
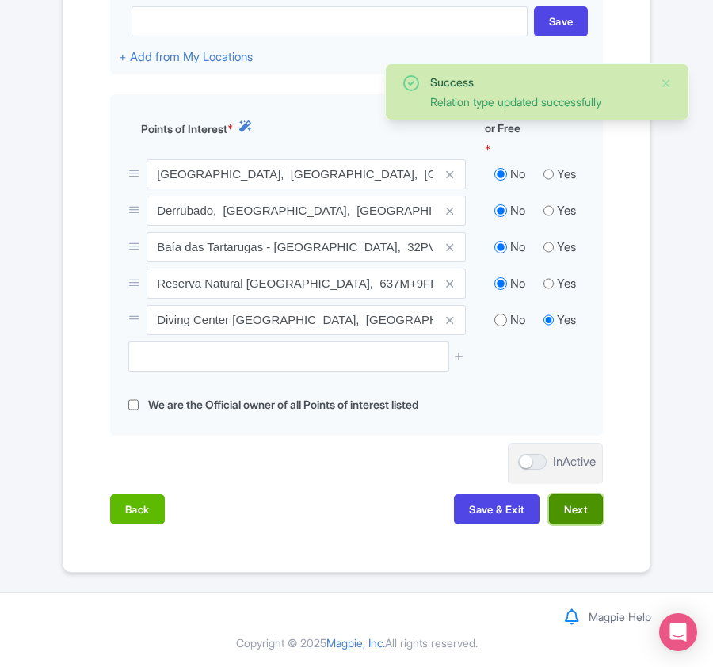
click at [559, 508] on button "Next" at bounding box center [576, 509] width 54 height 30
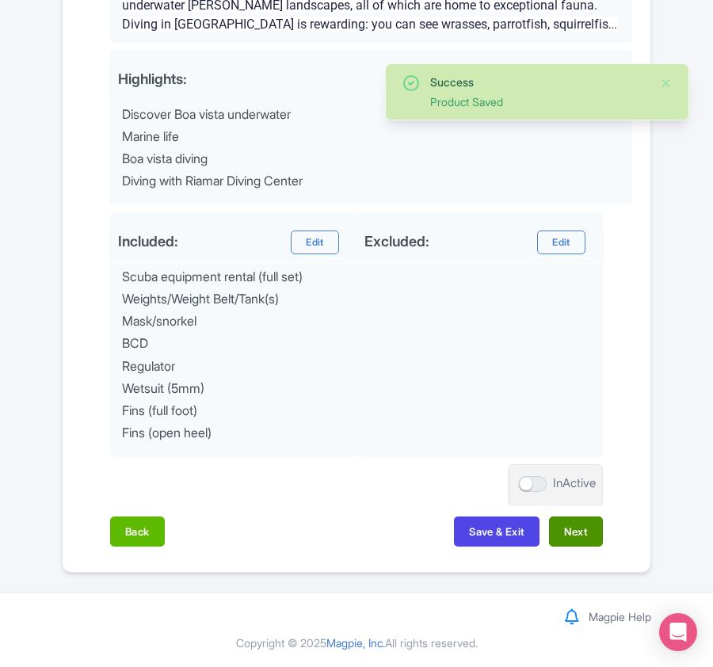
scroll to position [686, 0]
click at [559, 529] on button "Next" at bounding box center [576, 531] width 54 height 30
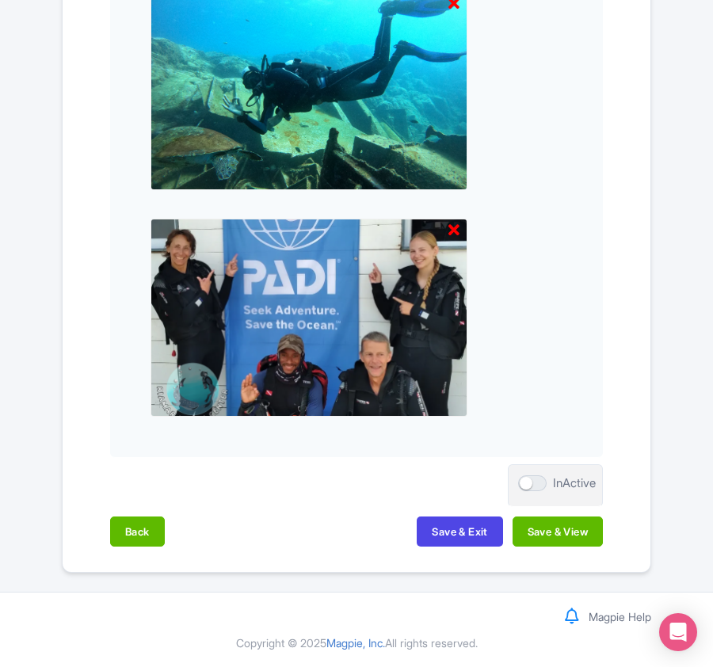
scroll to position [1650, 0]
click at [577, 533] on button "Save & View" at bounding box center [557, 531] width 90 height 30
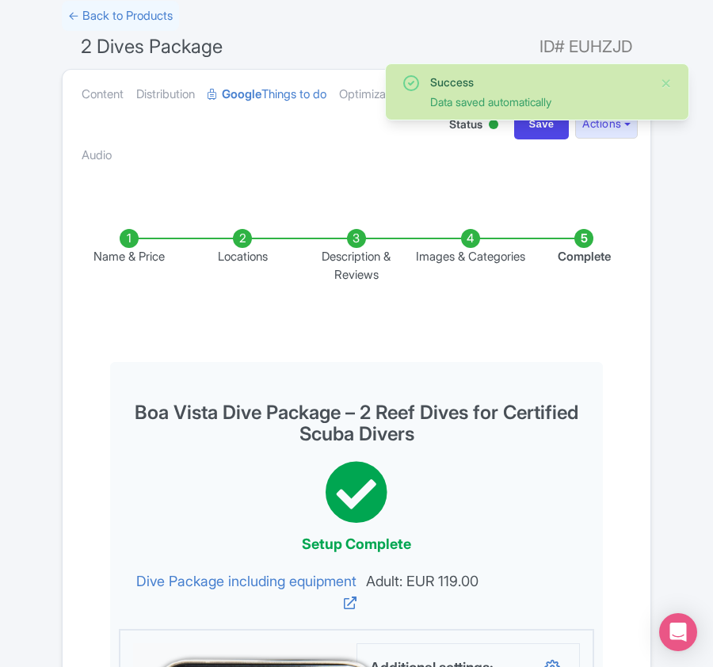
scroll to position [0, 0]
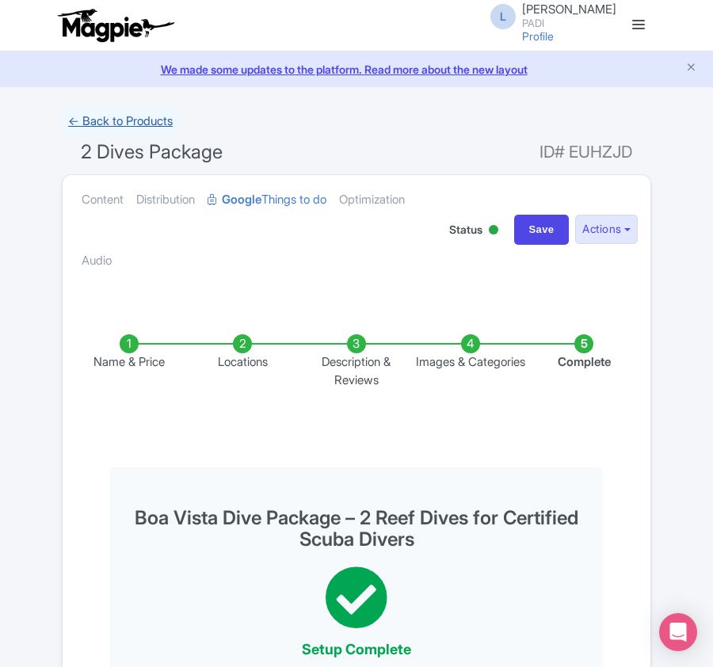
click at [139, 116] on link "← Back to Products" at bounding box center [120, 121] width 117 height 31
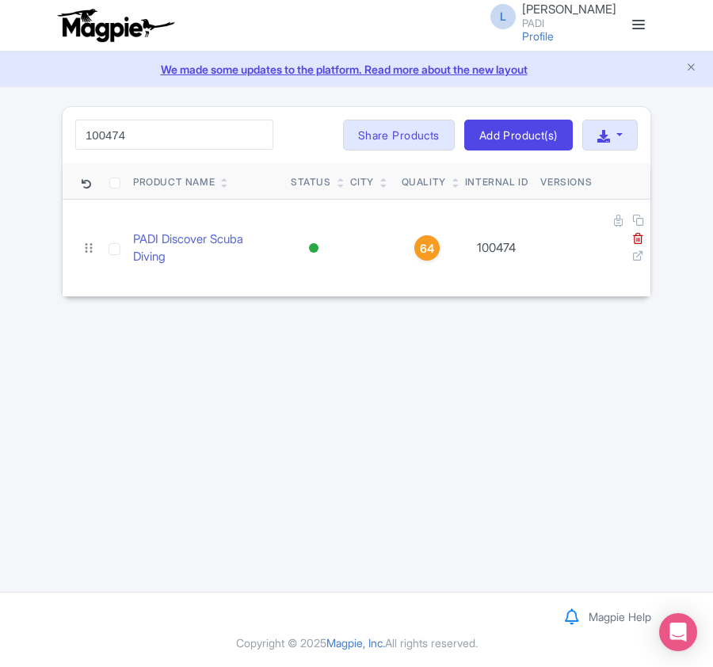
type input "100474"
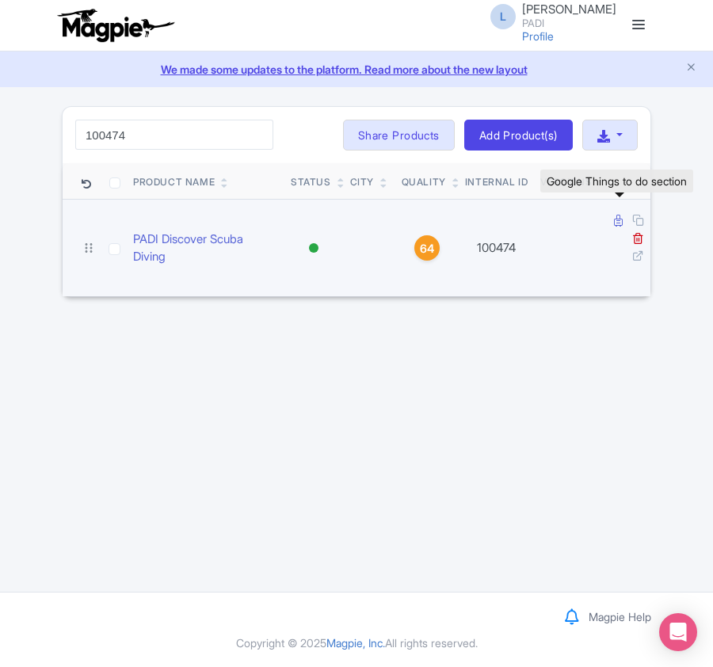
click at [615, 225] on icon at bounding box center [618, 221] width 9 height 12
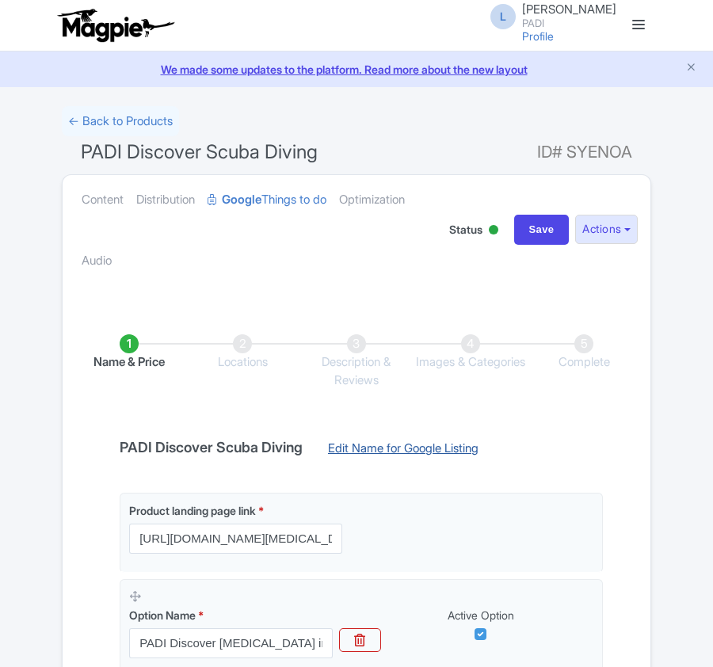
click at [383, 445] on link "Edit Name for Google Listing" at bounding box center [403, 452] width 182 height 25
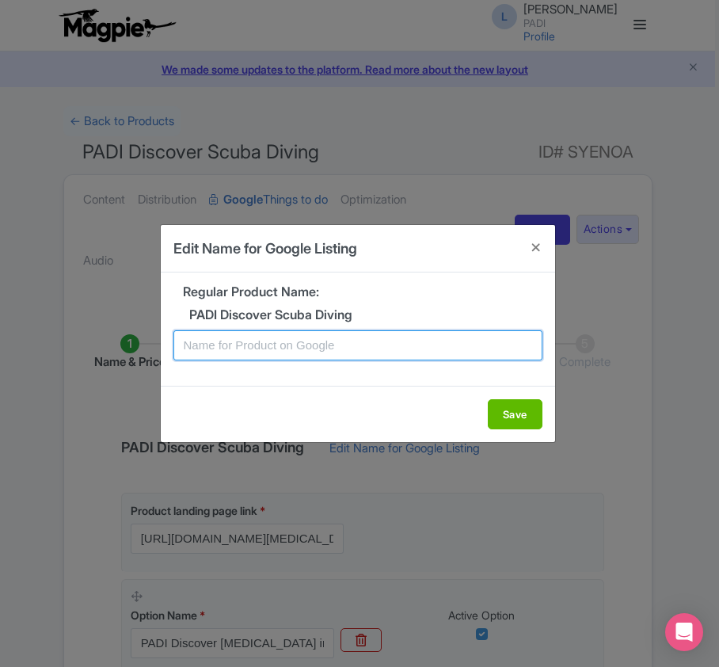
click at [279, 347] on input "text" at bounding box center [357, 345] width 369 height 30
paste input "Boa Vista Scuba Experience – Introductory Dive for Beginners"
type input "Boa Vista Scuba Experience – Introductory Dive for Beginners"
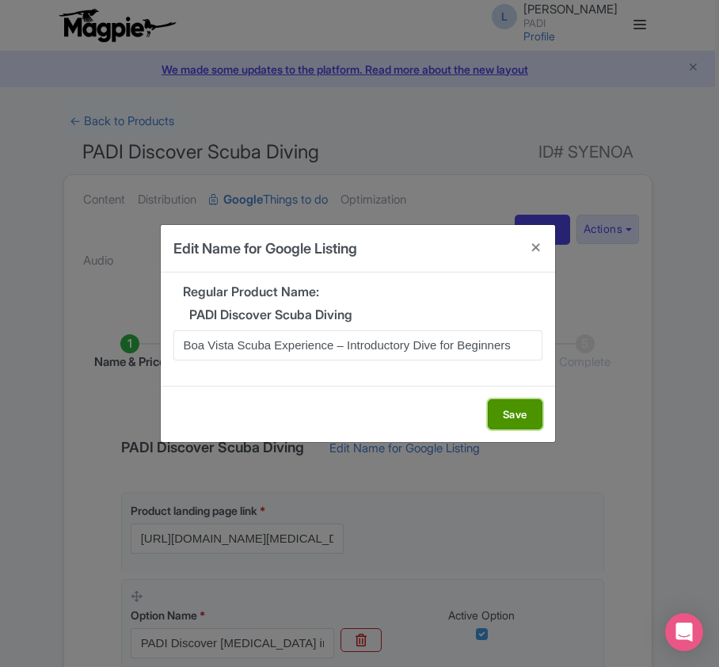
click at [505, 418] on button "Save" at bounding box center [515, 414] width 55 height 30
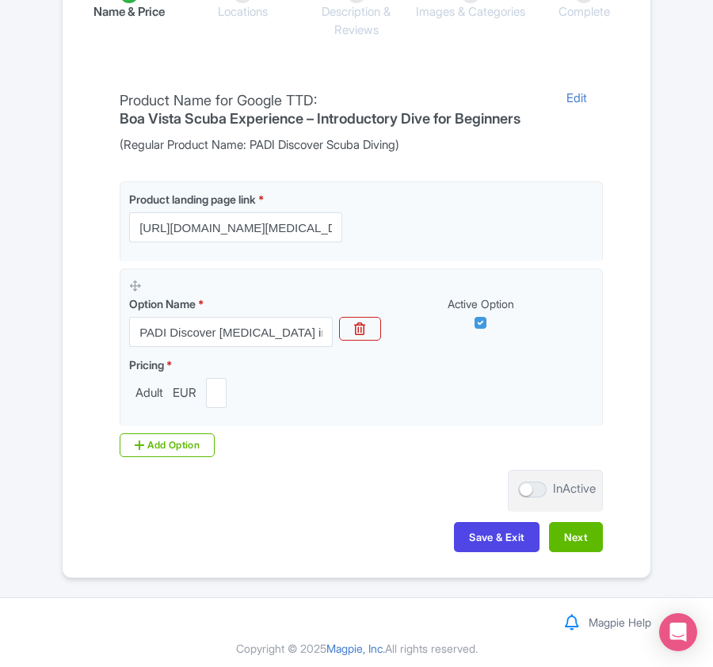
scroll to position [375, 0]
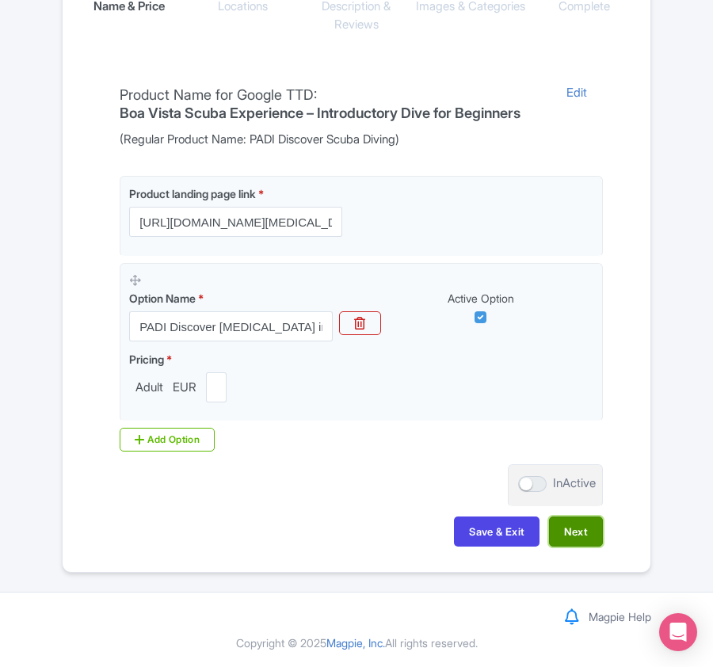
click at [569, 520] on button "Next" at bounding box center [576, 531] width 54 height 30
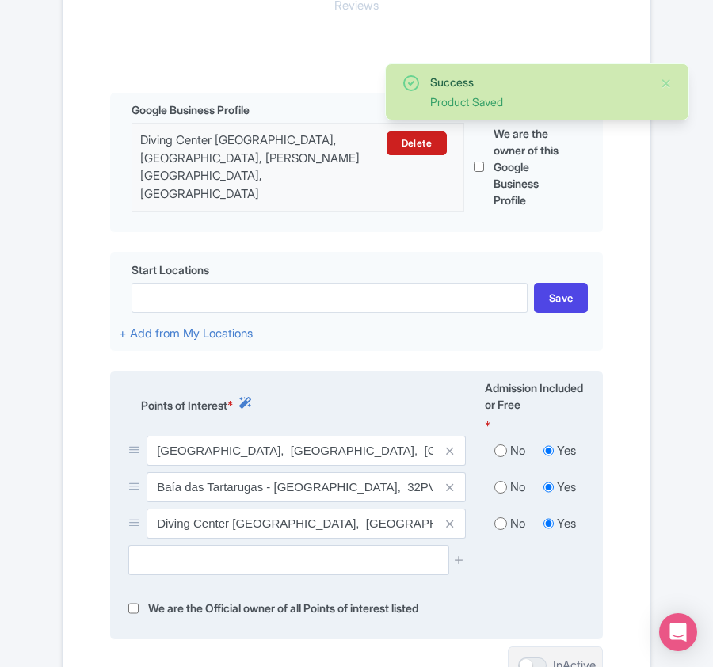
click at [502, 451] on input "radio" at bounding box center [500, 451] width 13 height 16
radio input "true"
click at [501, 483] on input "radio" at bounding box center [500, 487] width 13 height 16
radio input "true"
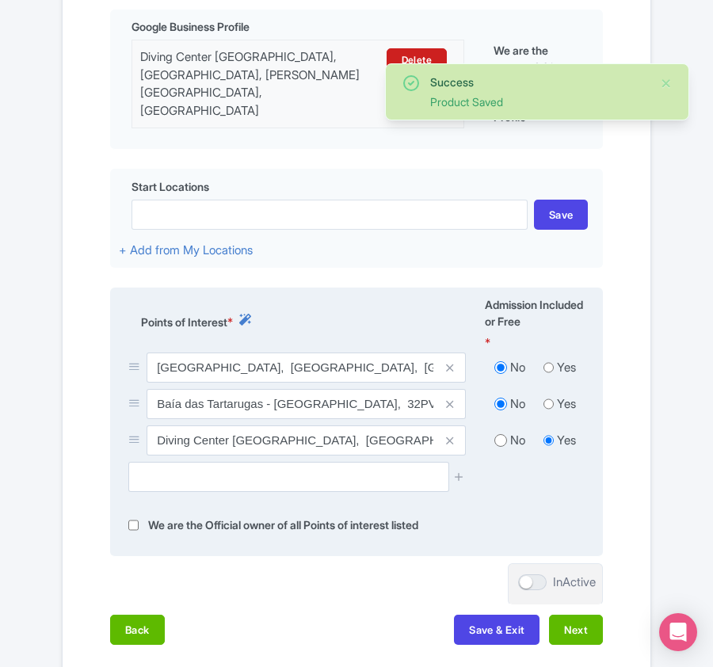
scroll to position [578, 0]
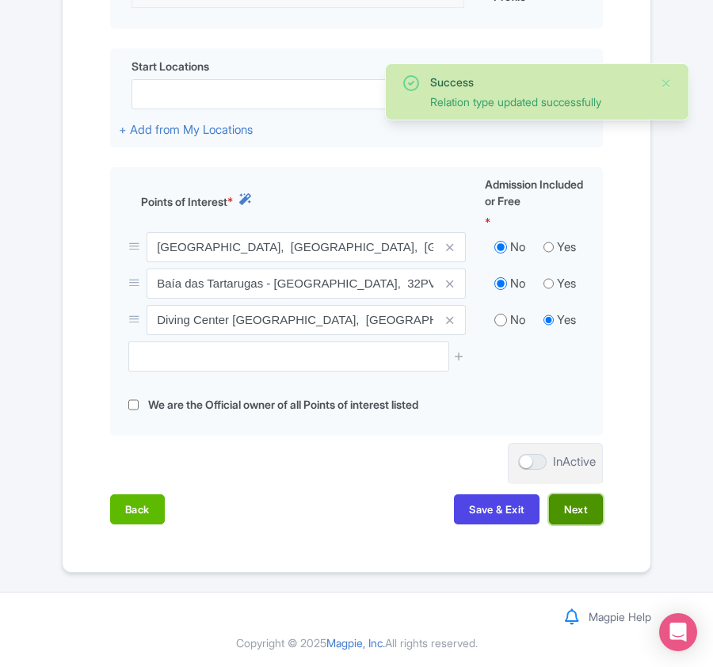
click at [561, 502] on button "Next" at bounding box center [576, 509] width 54 height 30
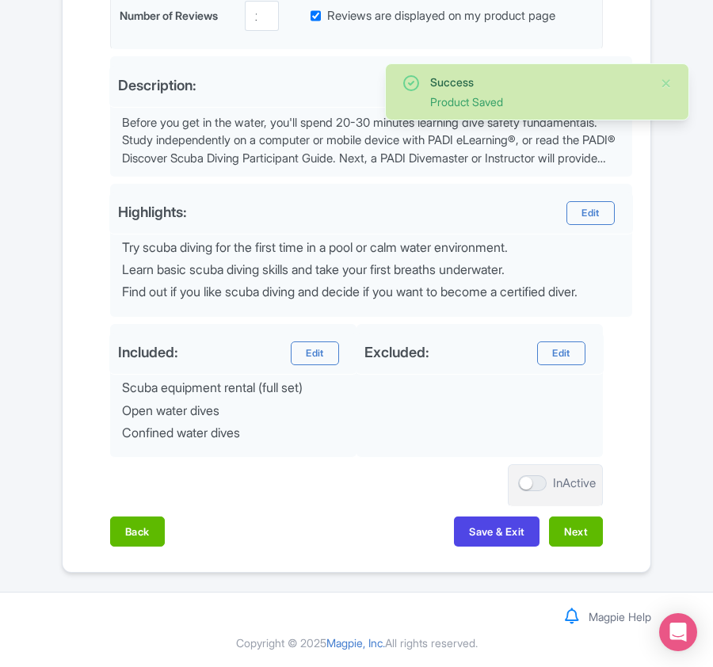
scroll to position [546, 0]
click at [570, 531] on button "Next" at bounding box center [576, 531] width 54 height 30
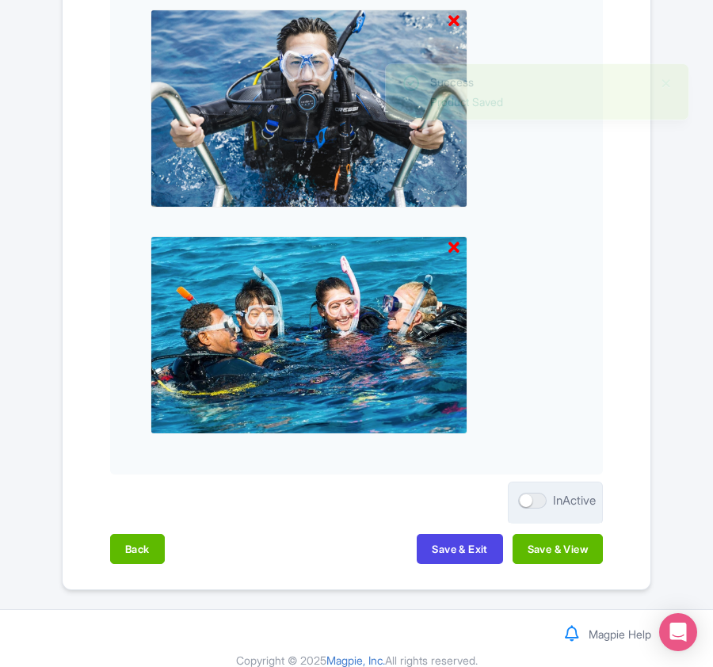
scroll to position [765, 0]
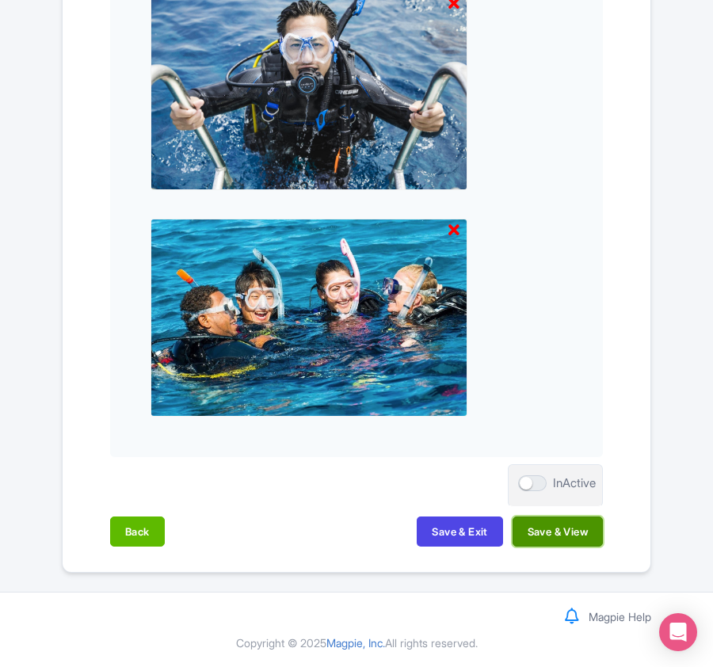
click at [572, 527] on button "Save & View" at bounding box center [557, 531] width 90 height 30
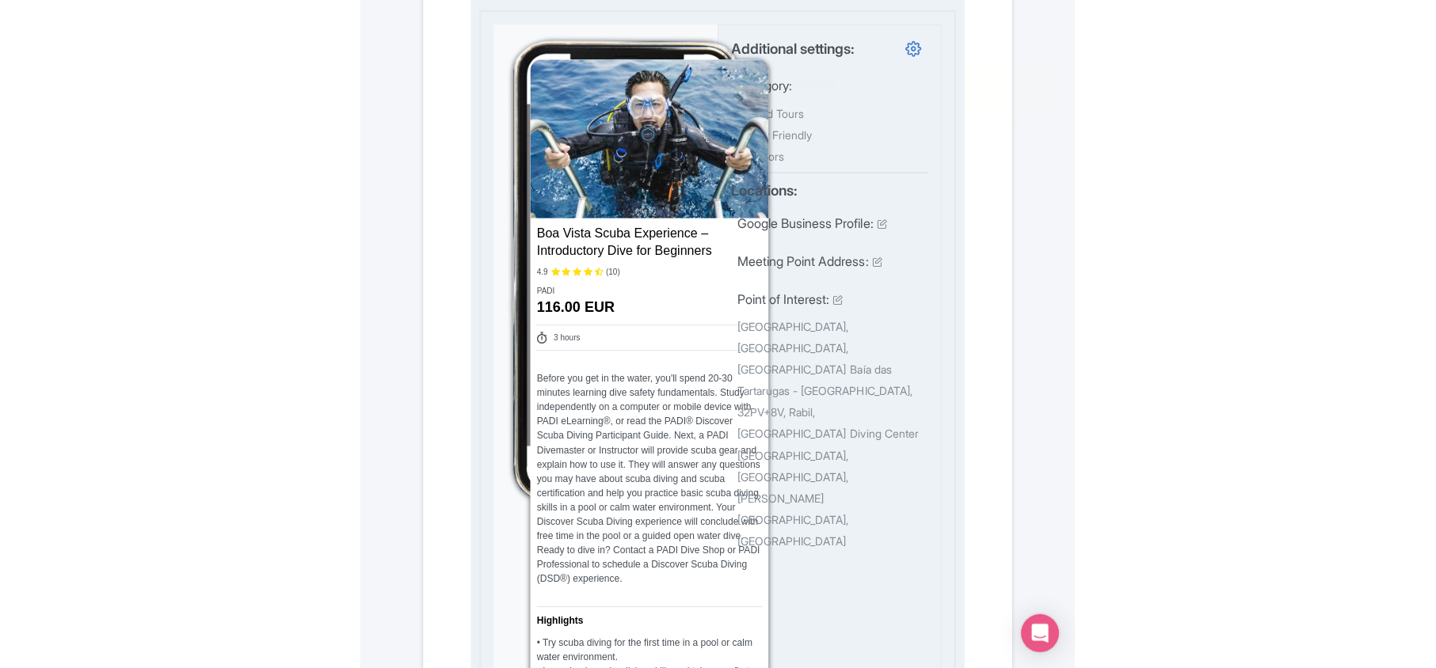
scroll to position [0, 0]
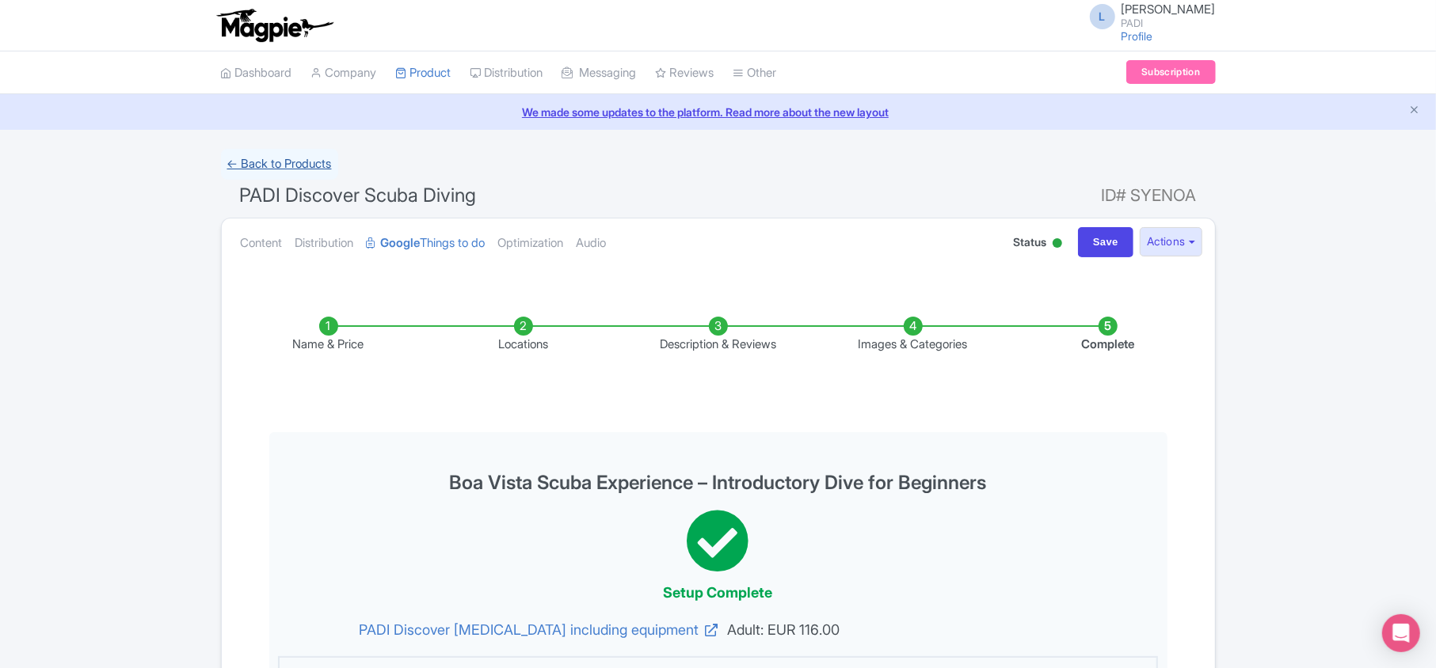
click at [279, 162] on link "← Back to Products" at bounding box center [279, 164] width 117 height 31
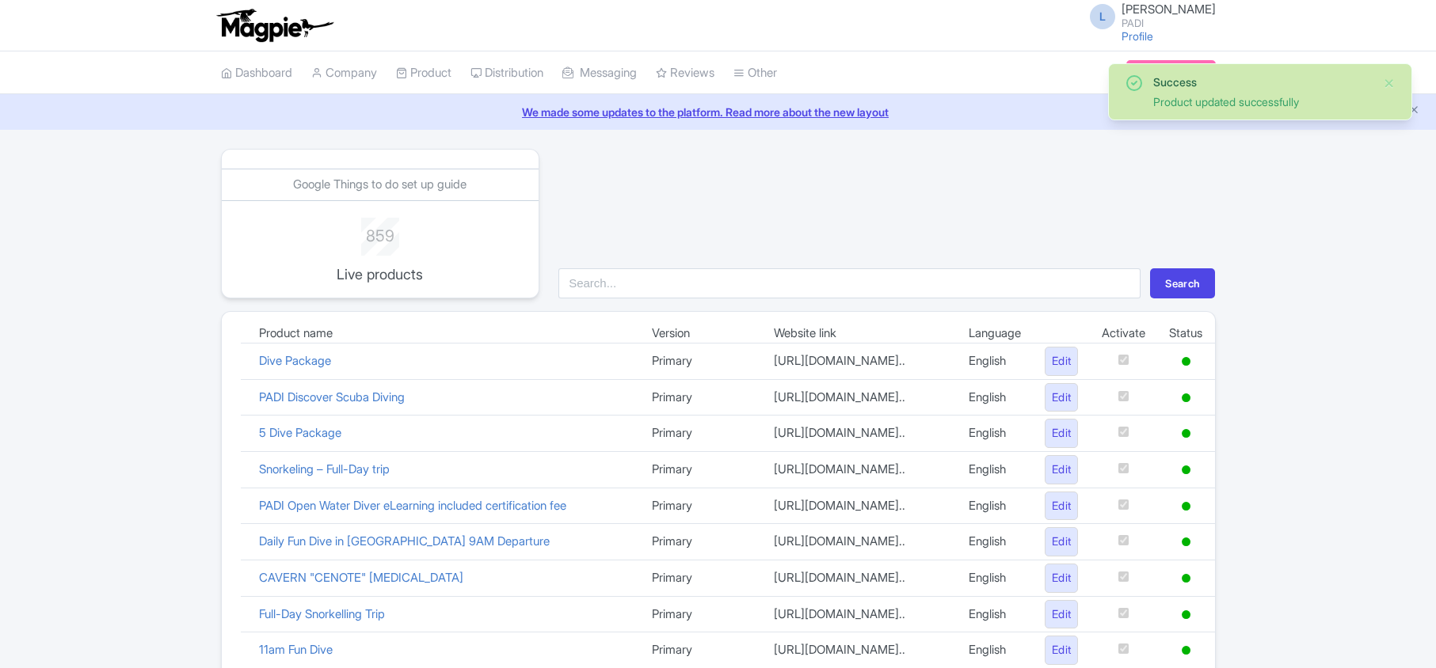
scroll to position [532, 0]
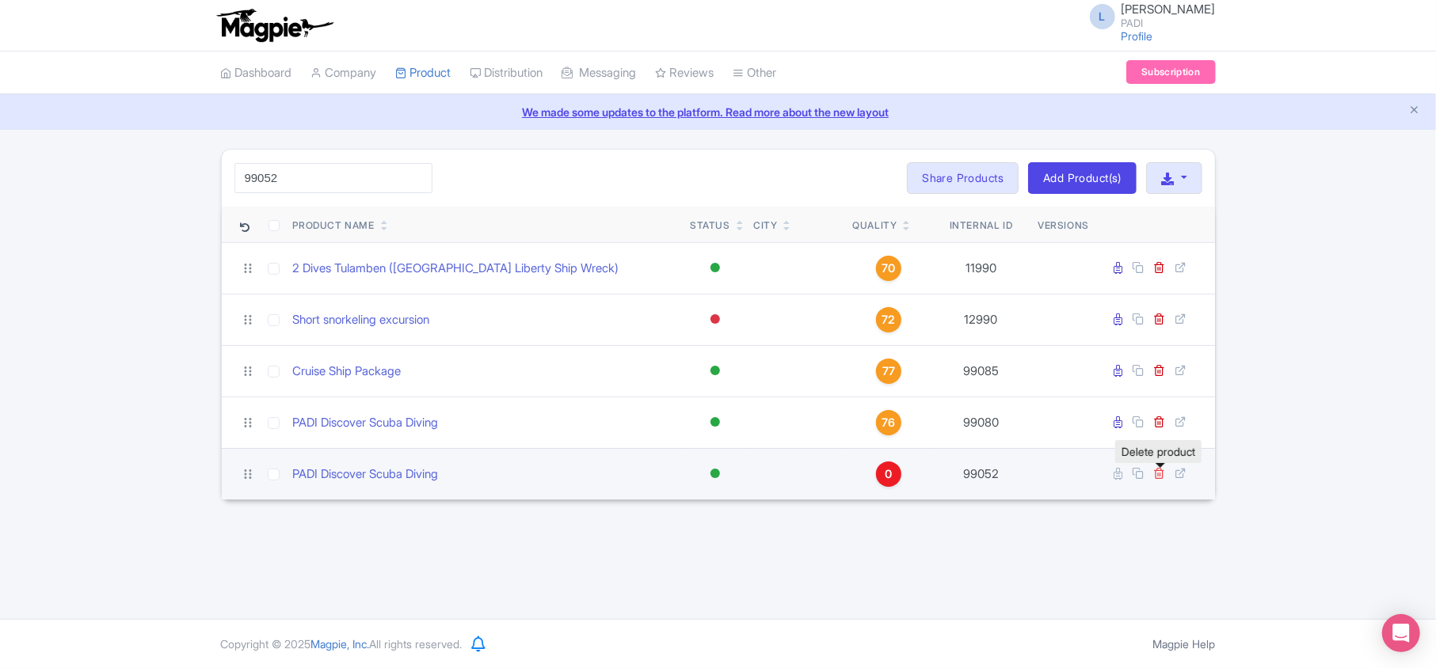
type input "99052"
click at [1155, 479] on icon at bounding box center [1160, 473] width 12 height 12
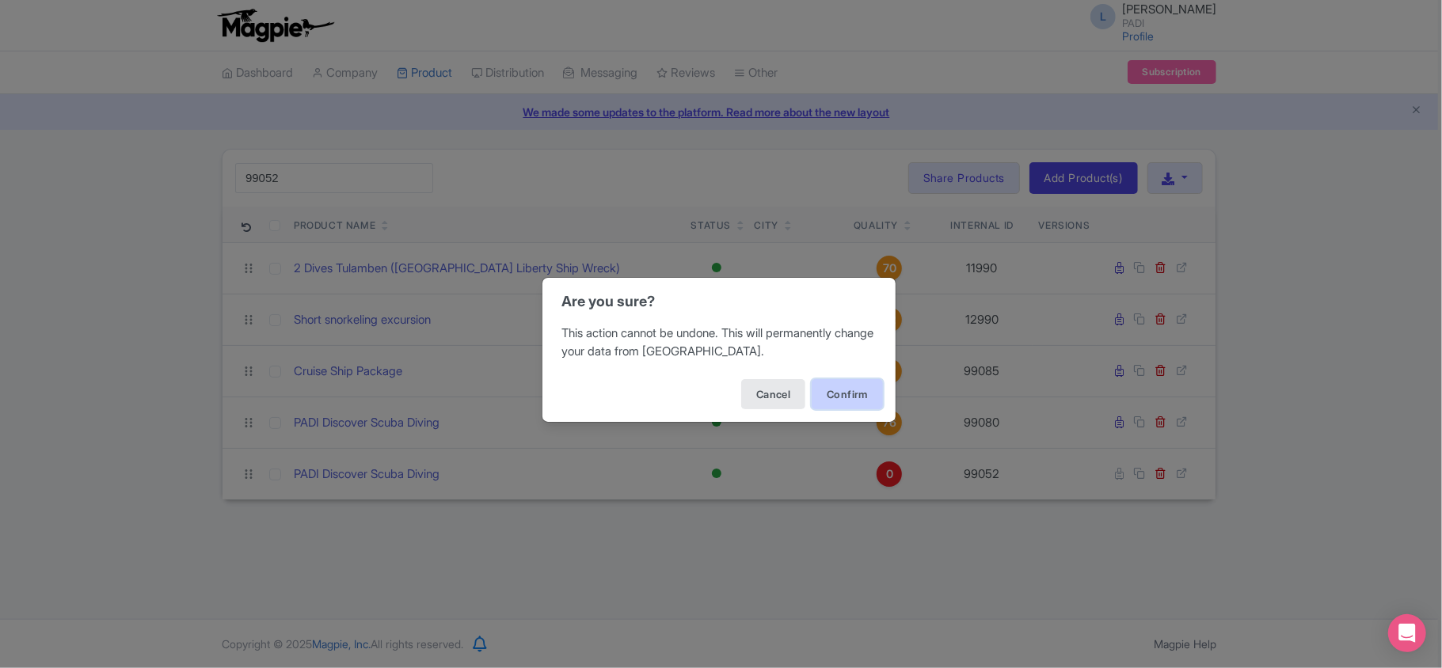
click at [847, 390] on button "Confirm" at bounding box center [847, 394] width 71 height 30
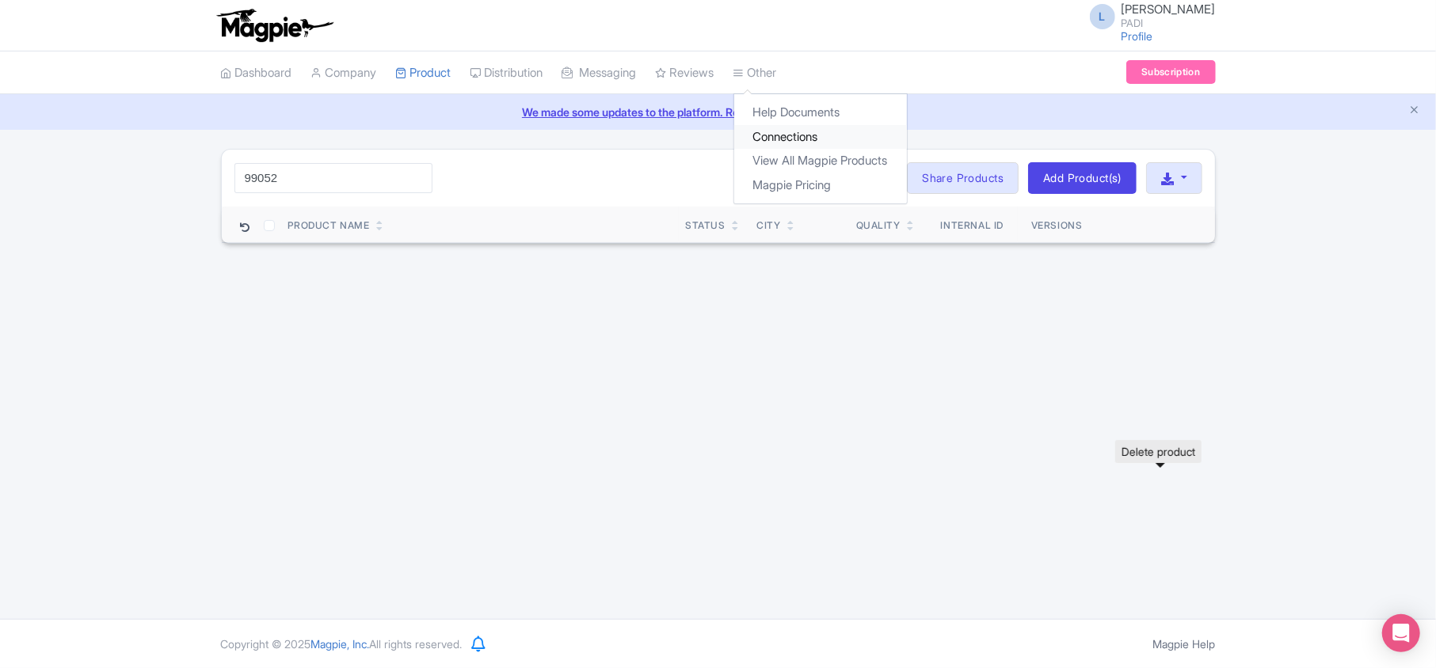
click at [801, 133] on link "Connections" at bounding box center [820, 137] width 173 height 25
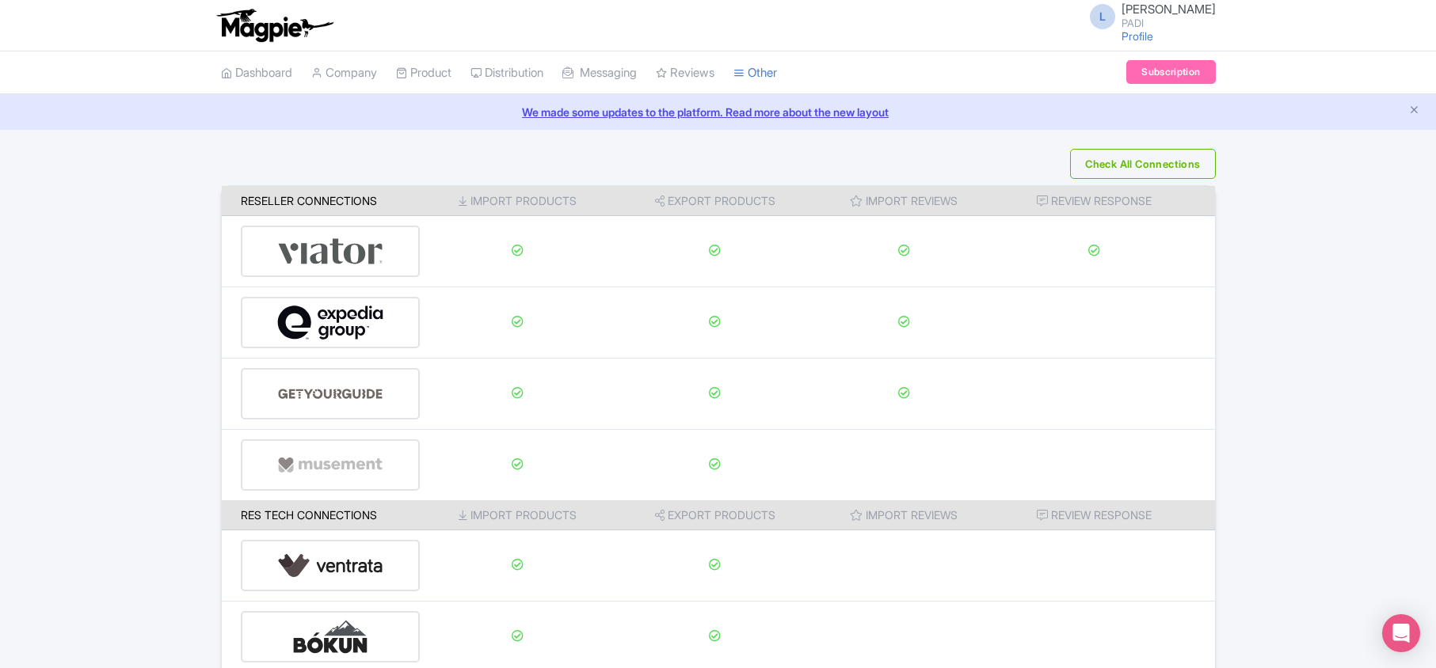
scroll to position [249, 0]
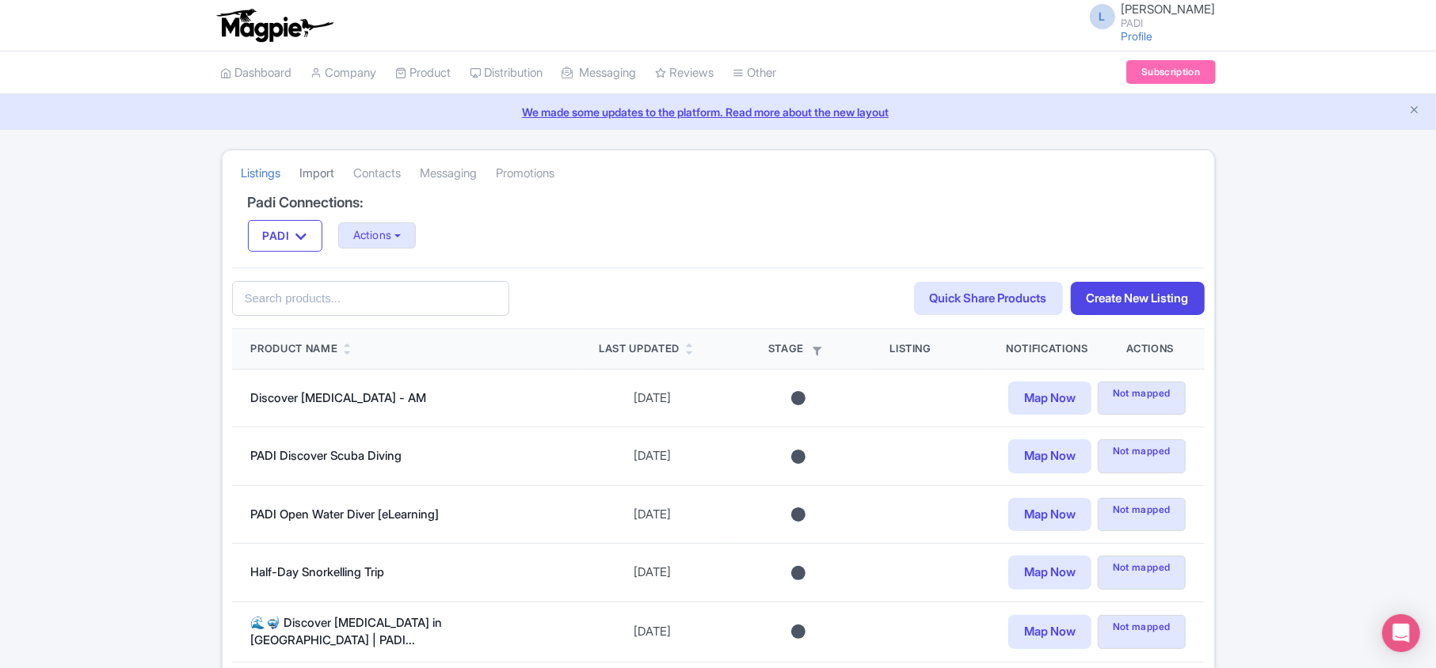
click at [322, 169] on link "Import" at bounding box center [317, 174] width 35 height 44
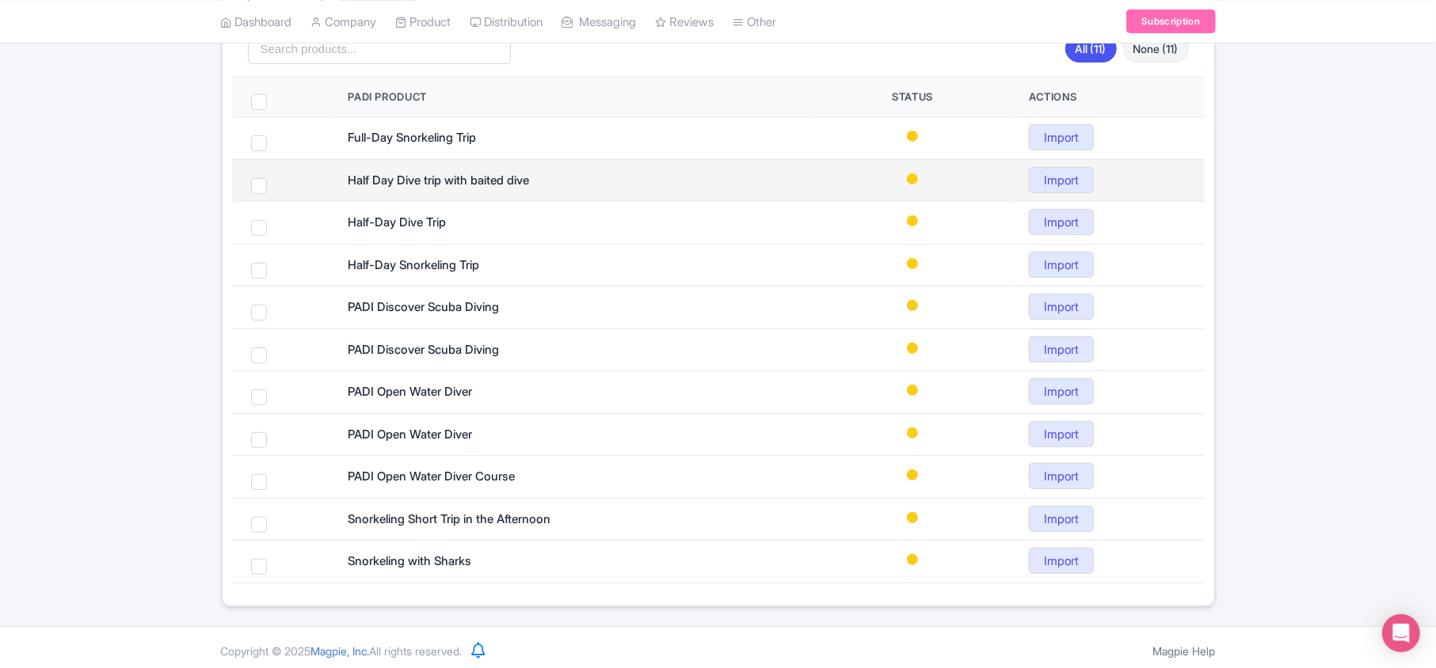
scroll to position [260, 0]
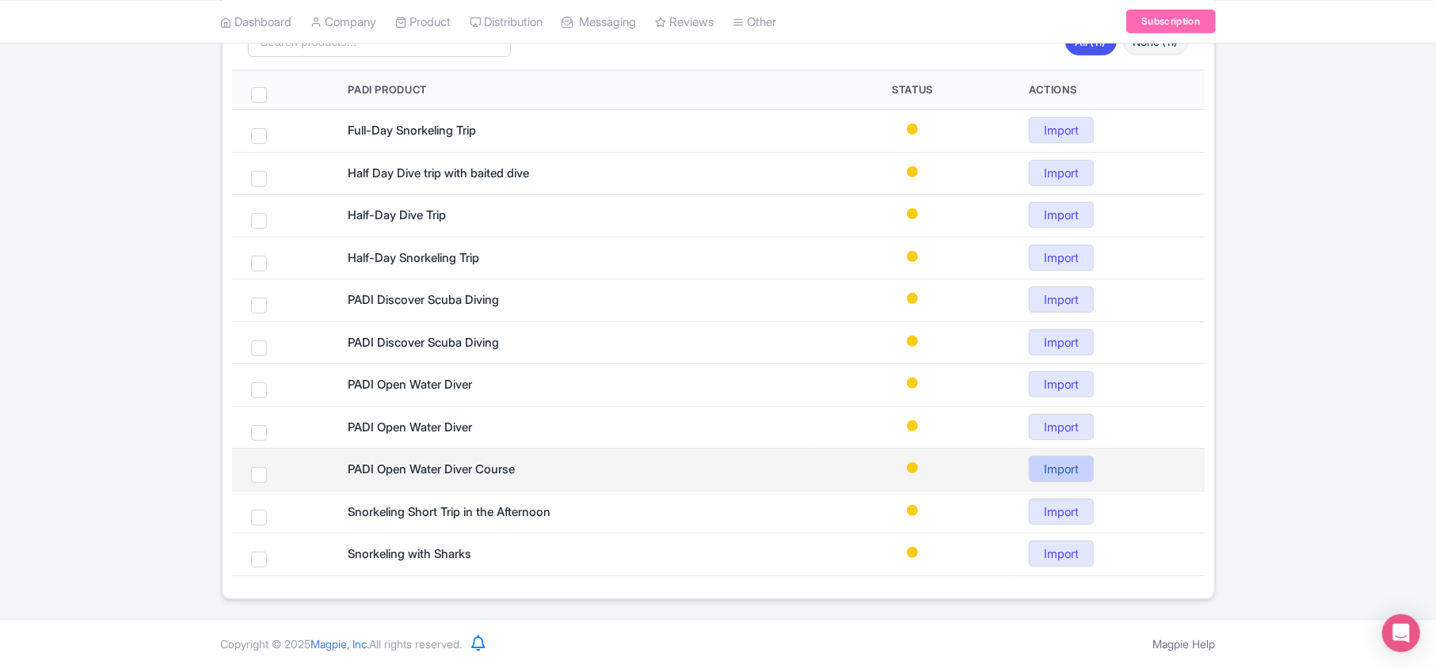
click at [1060, 466] on link "Import" at bounding box center [1061, 469] width 65 height 26
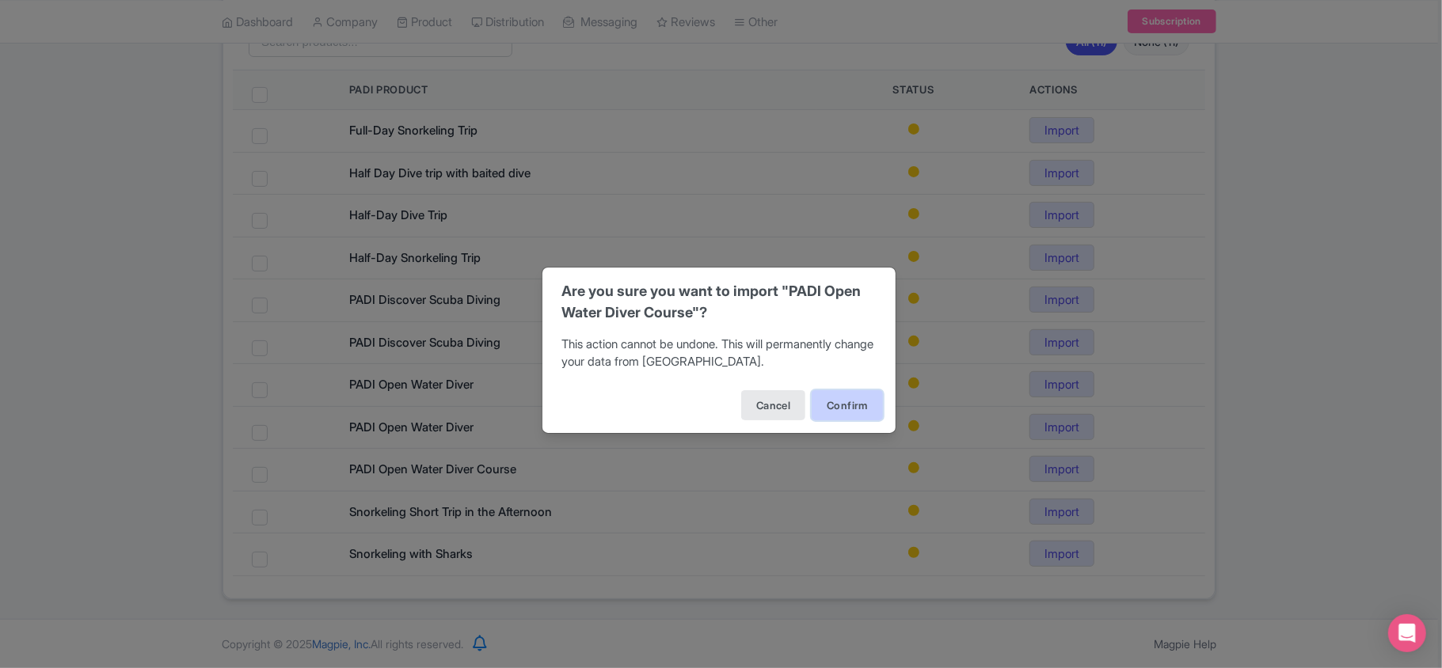
click at [850, 406] on button "Confirm" at bounding box center [847, 405] width 71 height 30
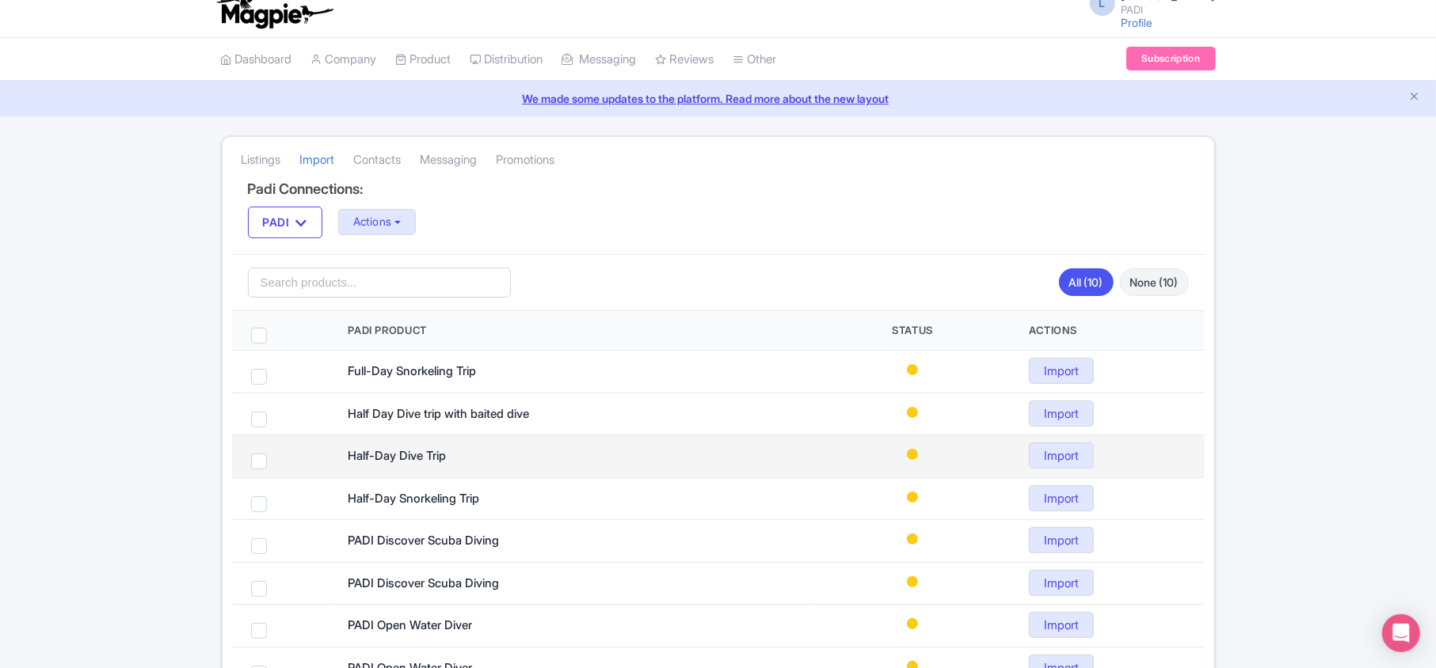
scroll to position [105, 0]
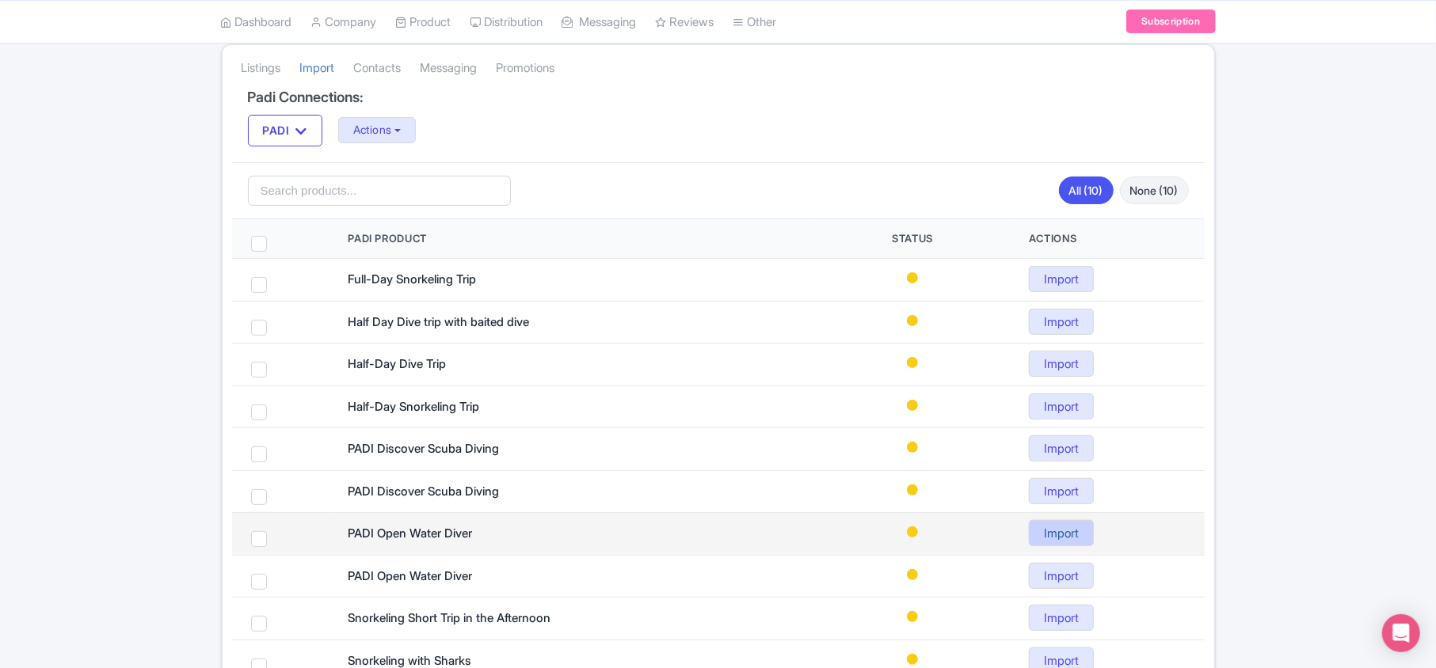
click at [1062, 534] on link "Import" at bounding box center [1061, 533] width 65 height 26
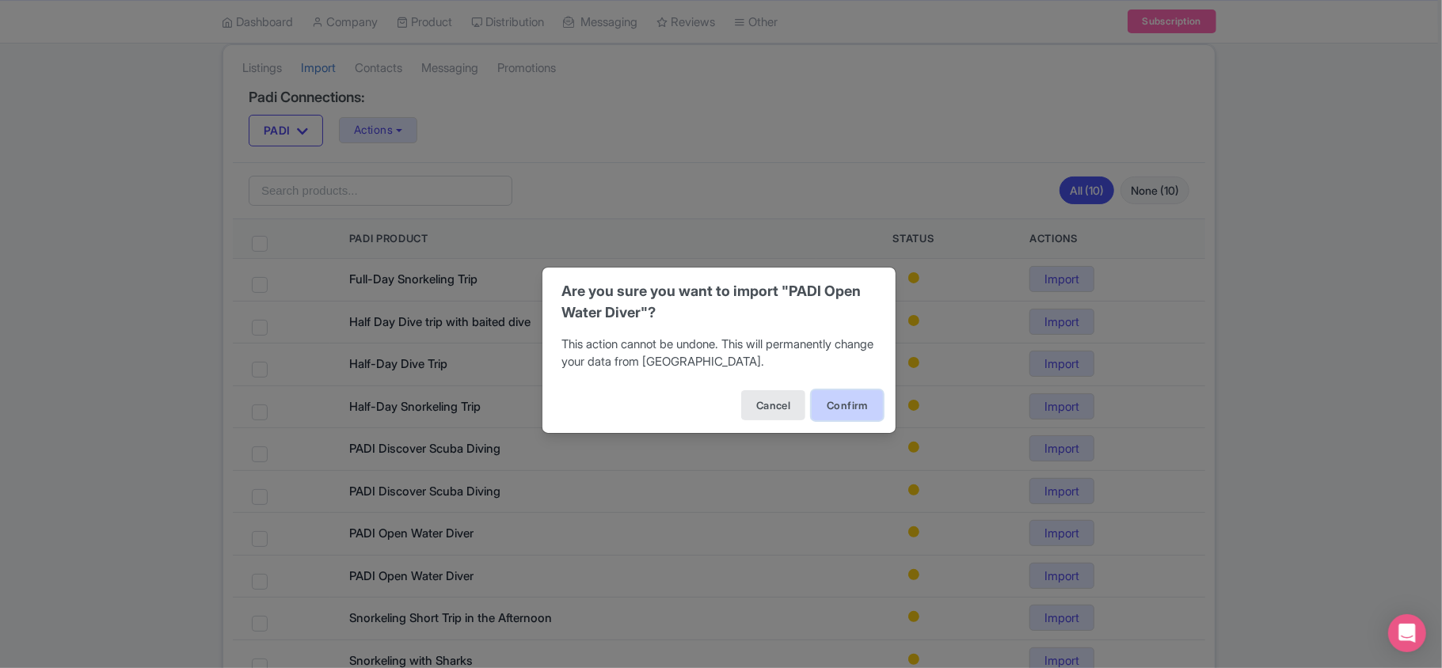
click at [843, 405] on button "Confirm" at bounding box center [847, 405] width 71 height 30
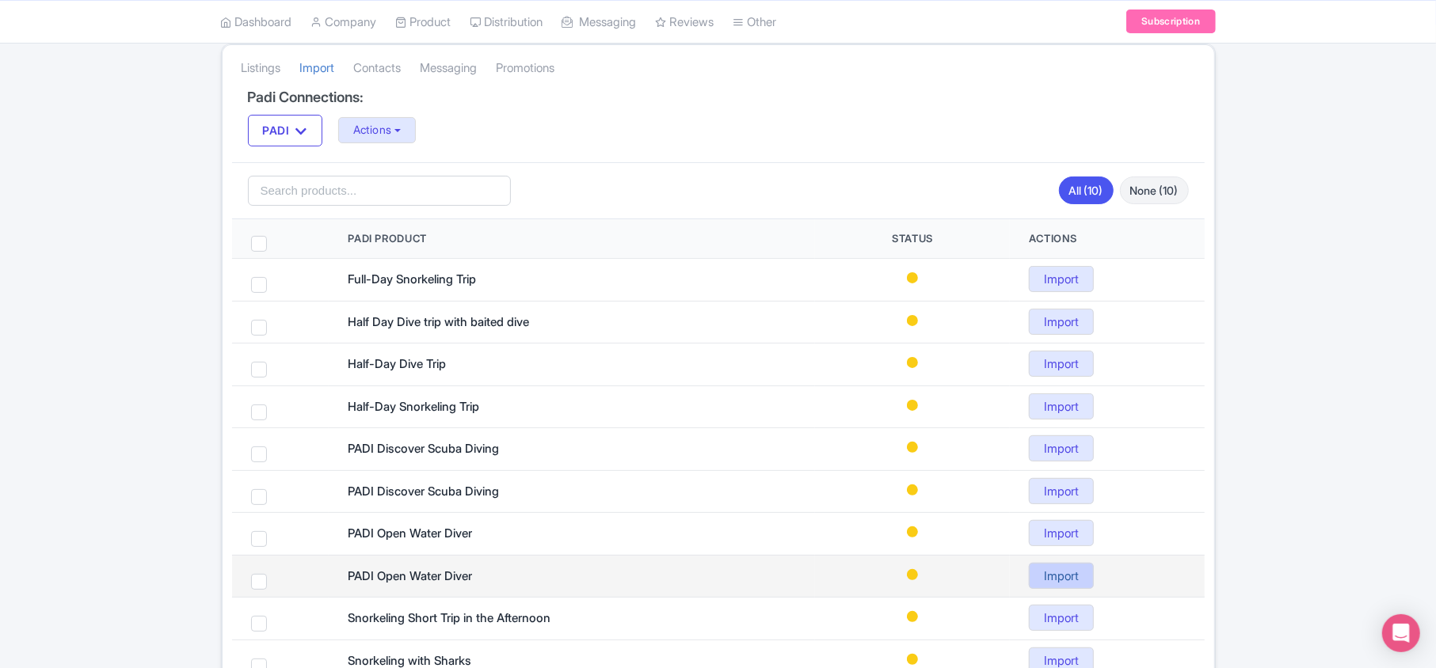
click at [1060, 580] on link "Import" at bounding box center [1061, 576] width 65 height 26
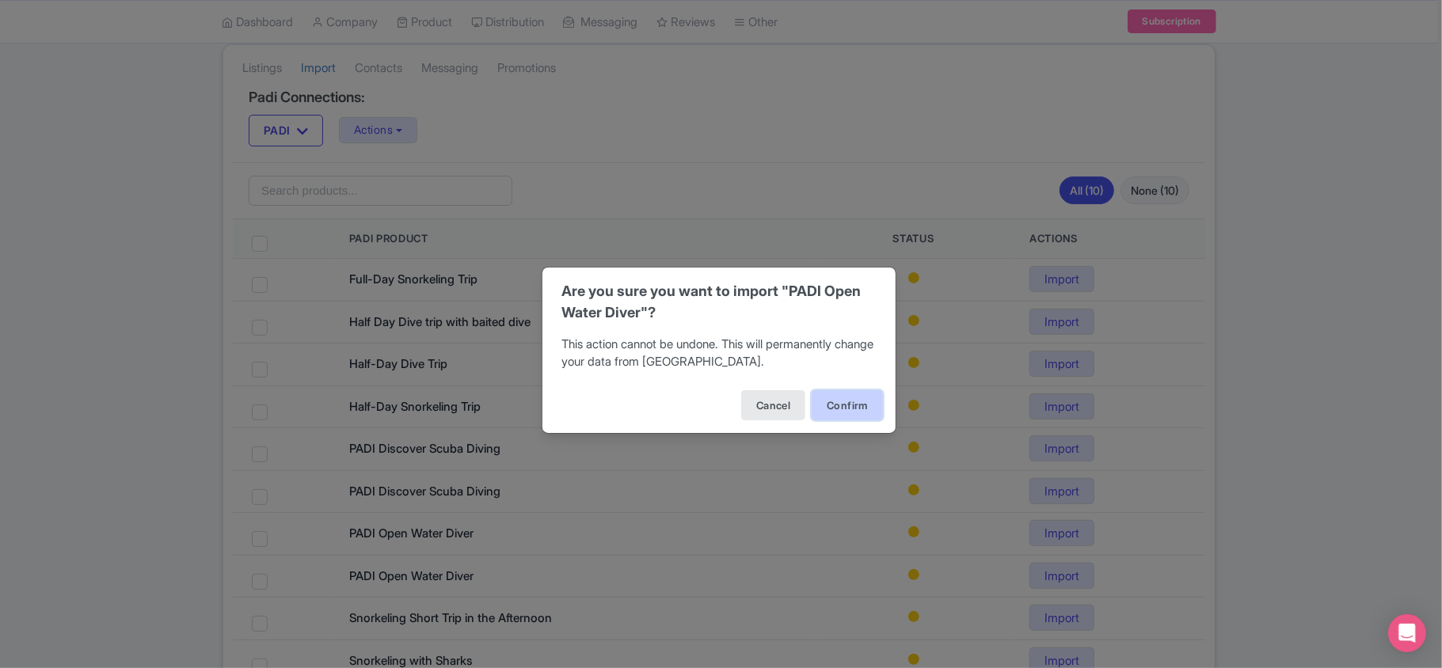
click at [840, 404] on button "Confirm" at bounding box center [847, 405] width 71 height 30
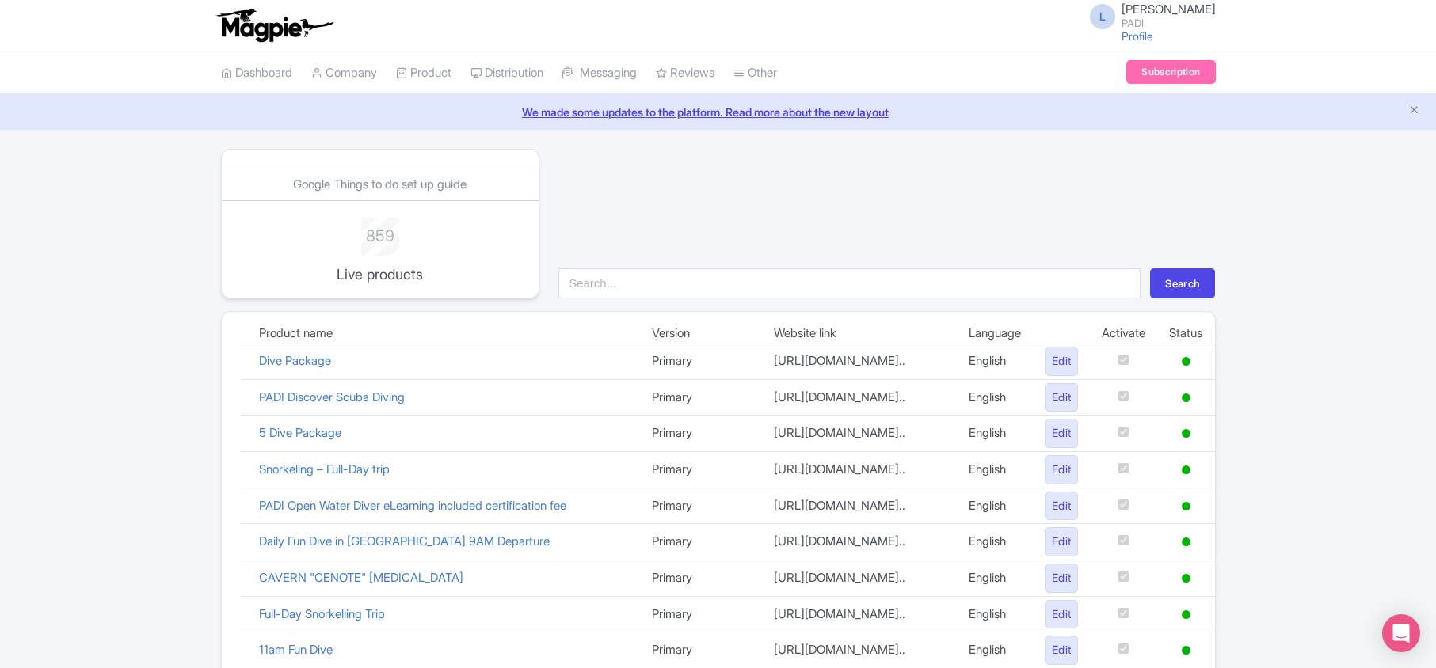
scroll to position [532, 0]
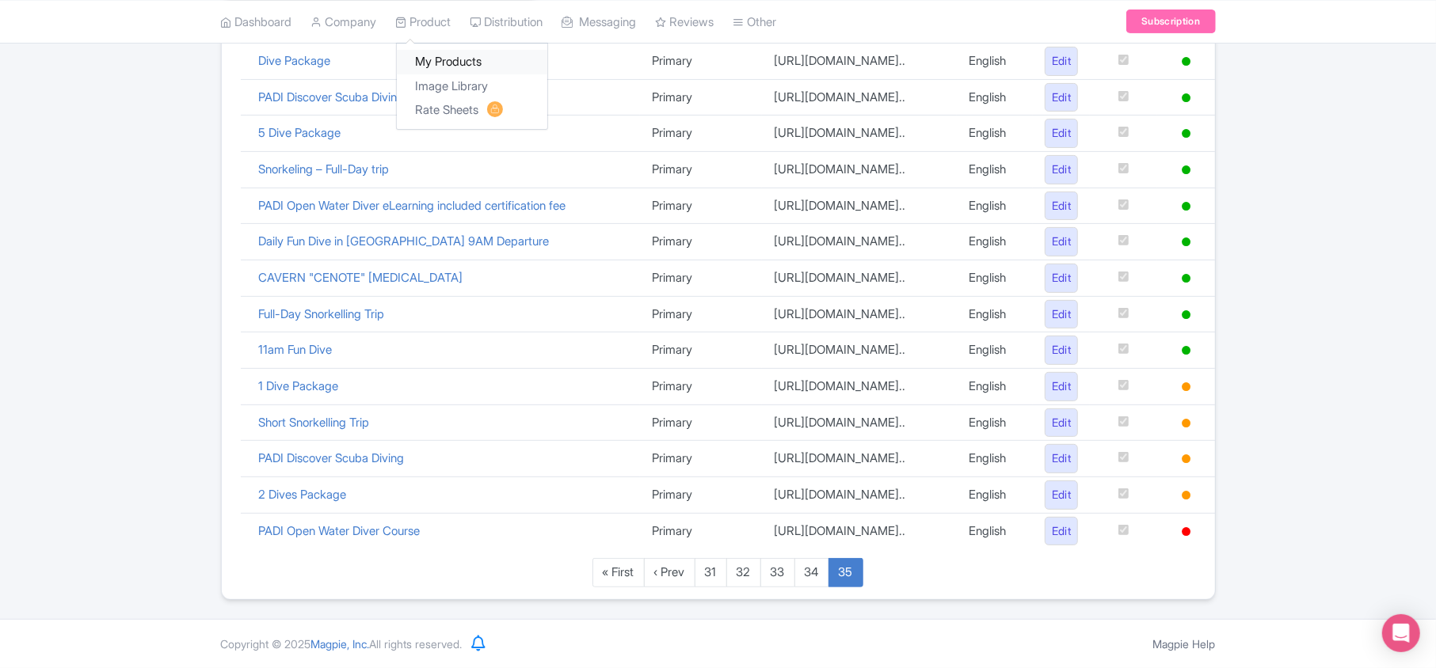
click at [455, 65] on link "My Products" at bounding box center [472, 62] width 150 height 25
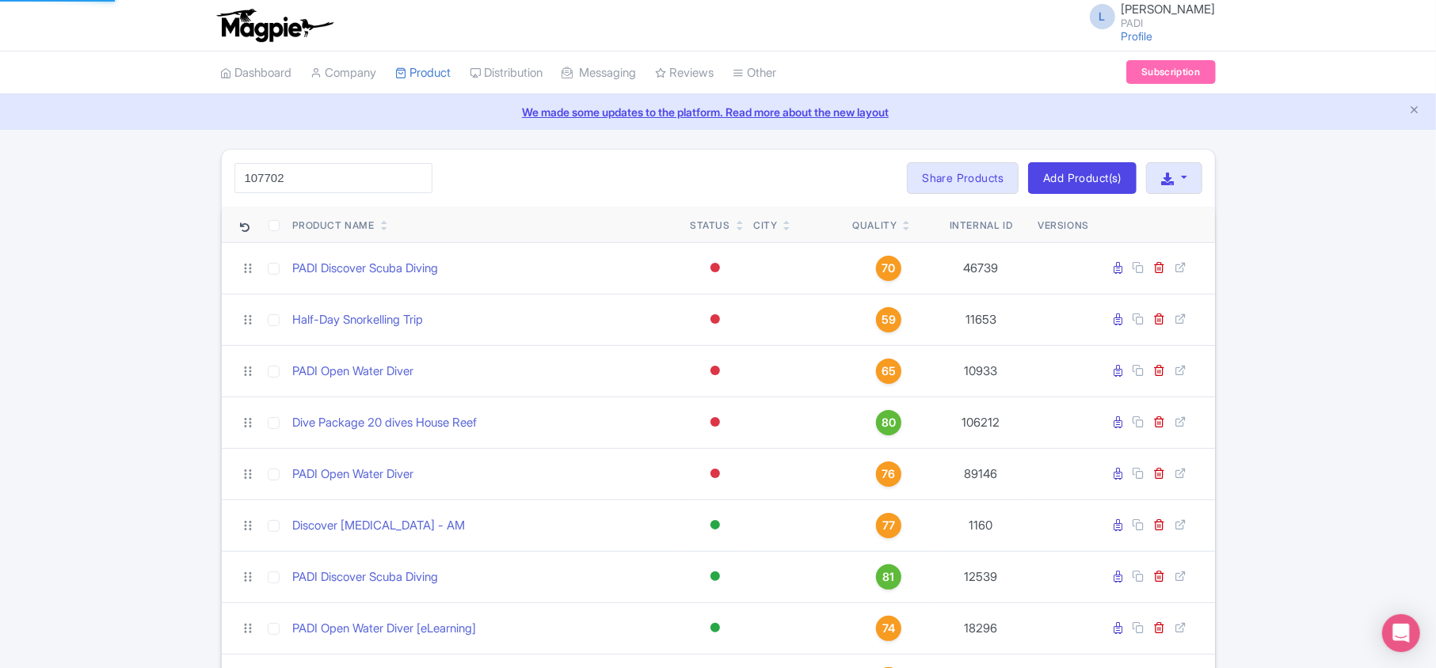
type input "107702"
click button "Search" at bounding box center [0, 0] width 0 height 0
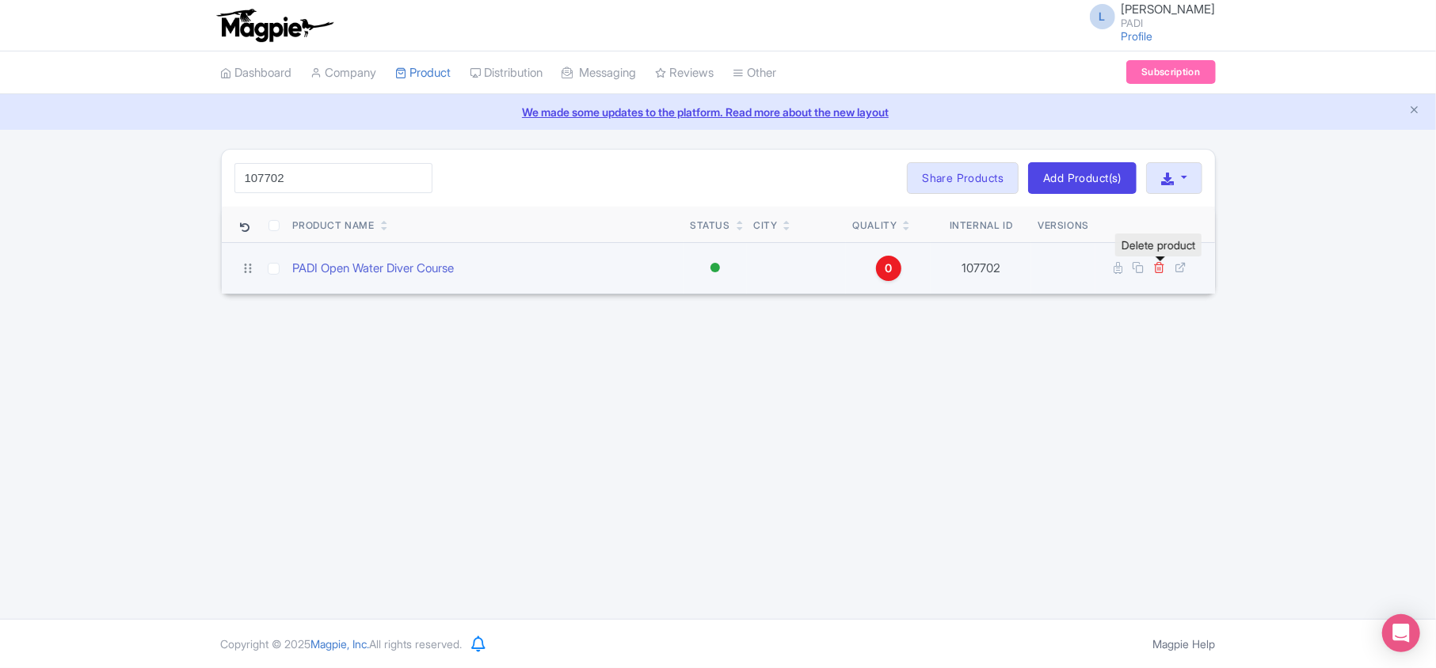
click at [1159, 270] on icon at bounding box center [1160, 267] width 12 height 12
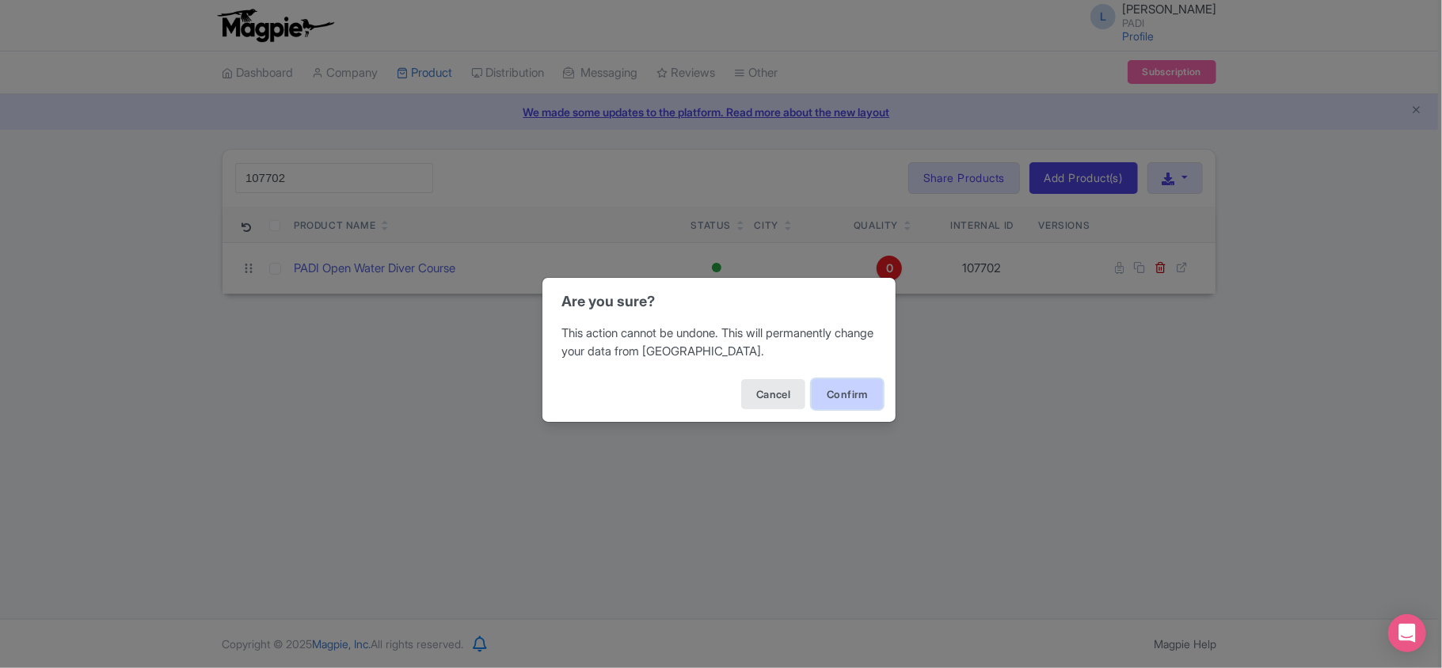
click at [832, 398] on button "Confirm" at bounding box center [847, 394] width 71 height 30
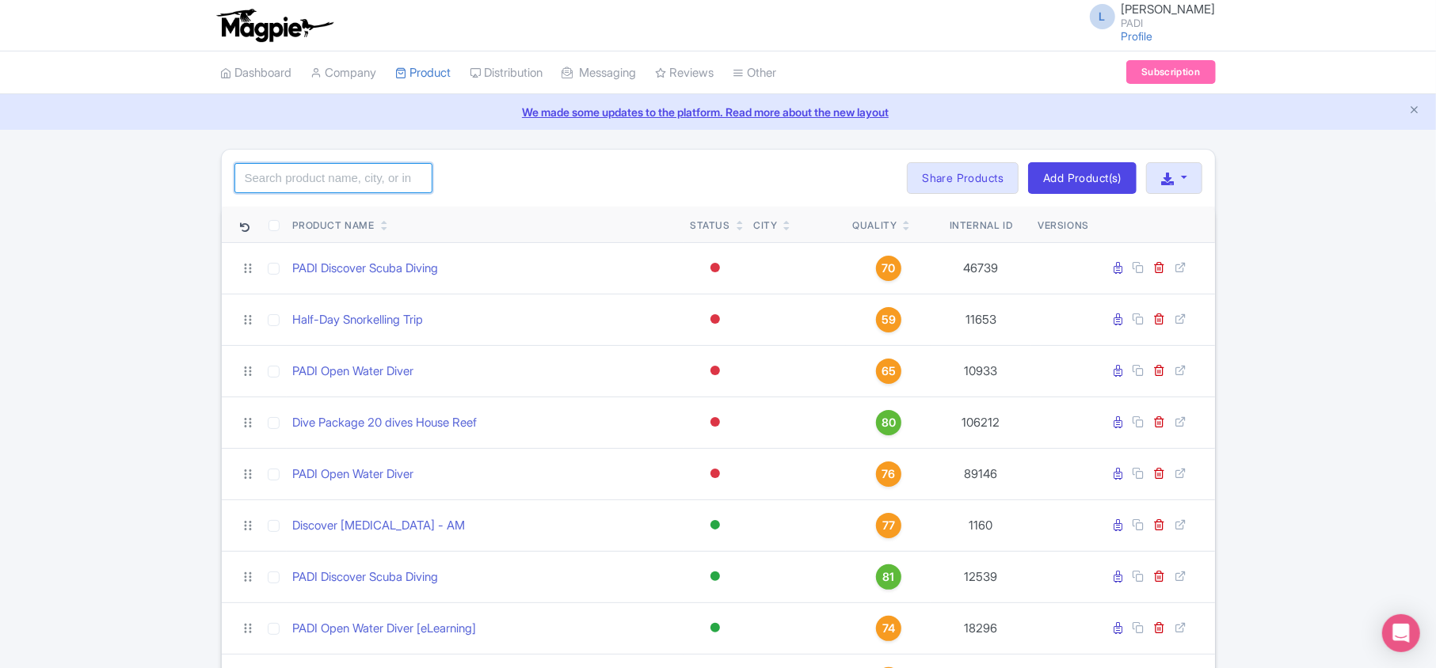
click at [358, 184] on input "search" at bounding box center [333, 178] width 198 height 30
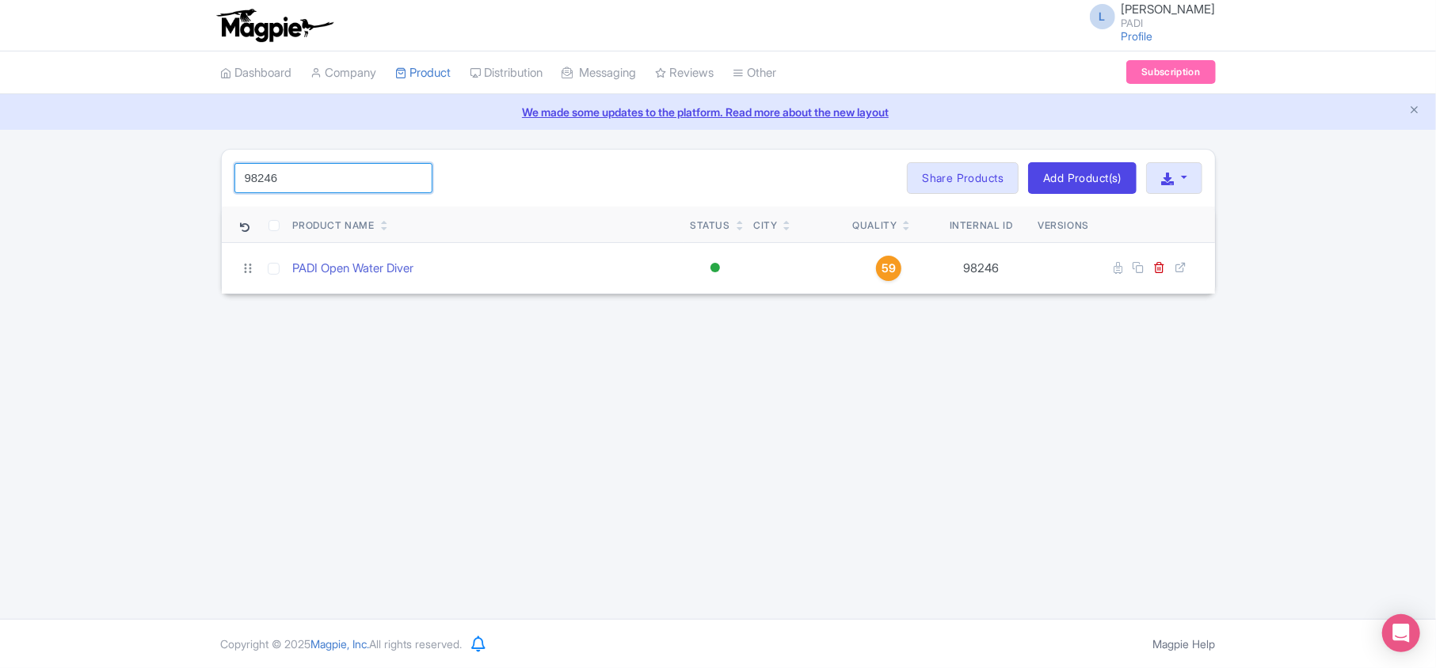
type input "98246"
click button "Search" at bounding box center [0, 0] width 0 height 0
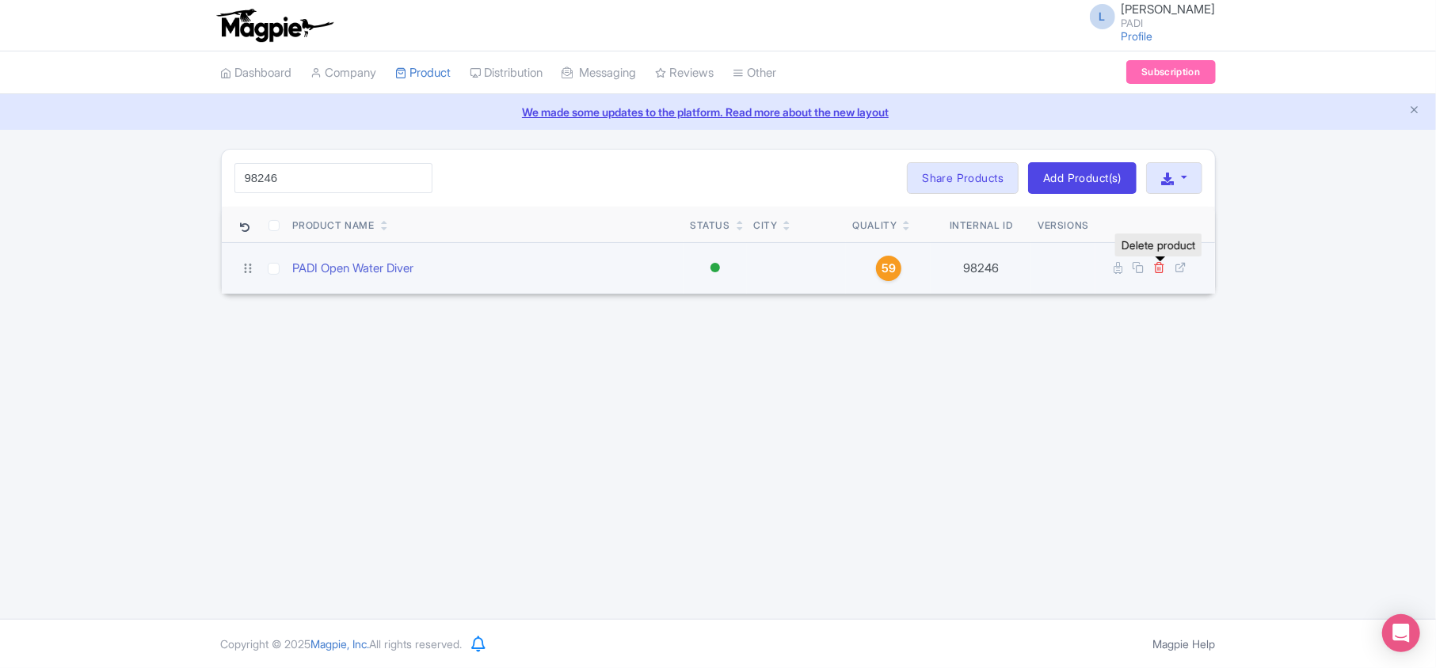
click at [1163, 267] on icon at bounding box center [1160, 267] width 12 height 12
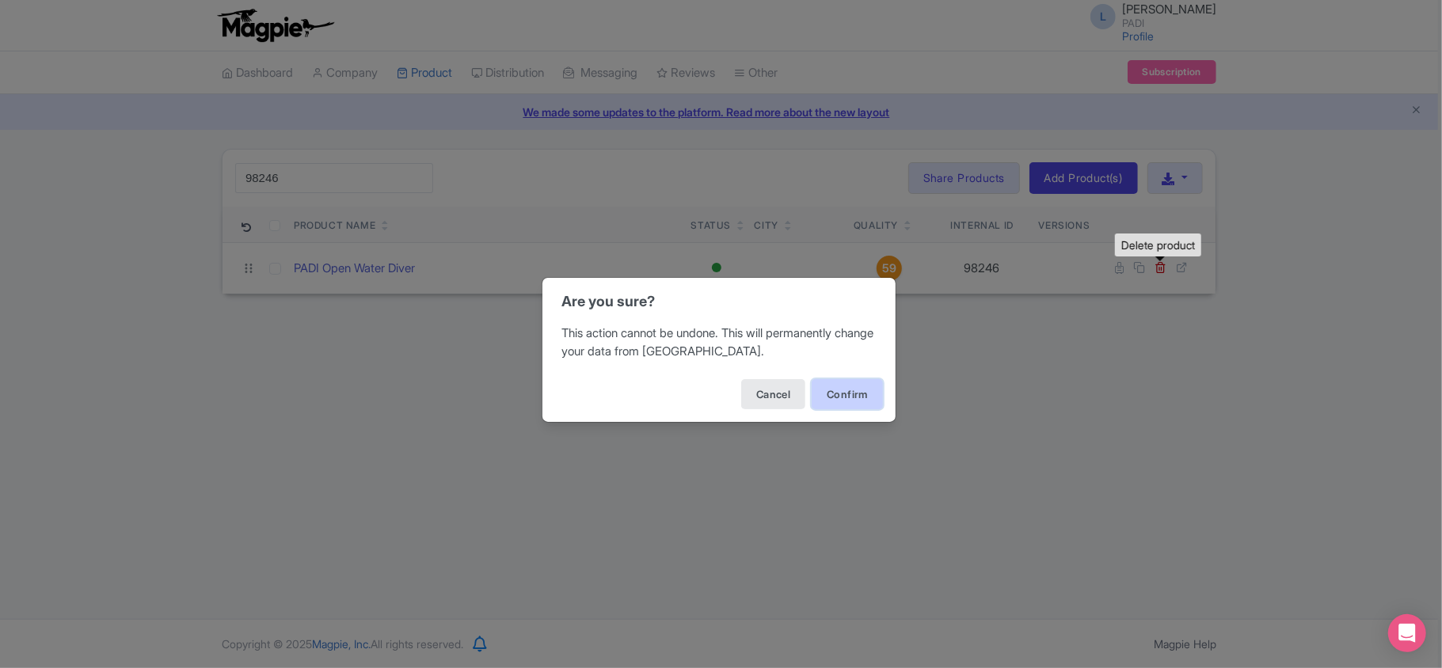
click at [844, 405] on button "Confirm" at bounding box center [847, 394] width 71 height 30
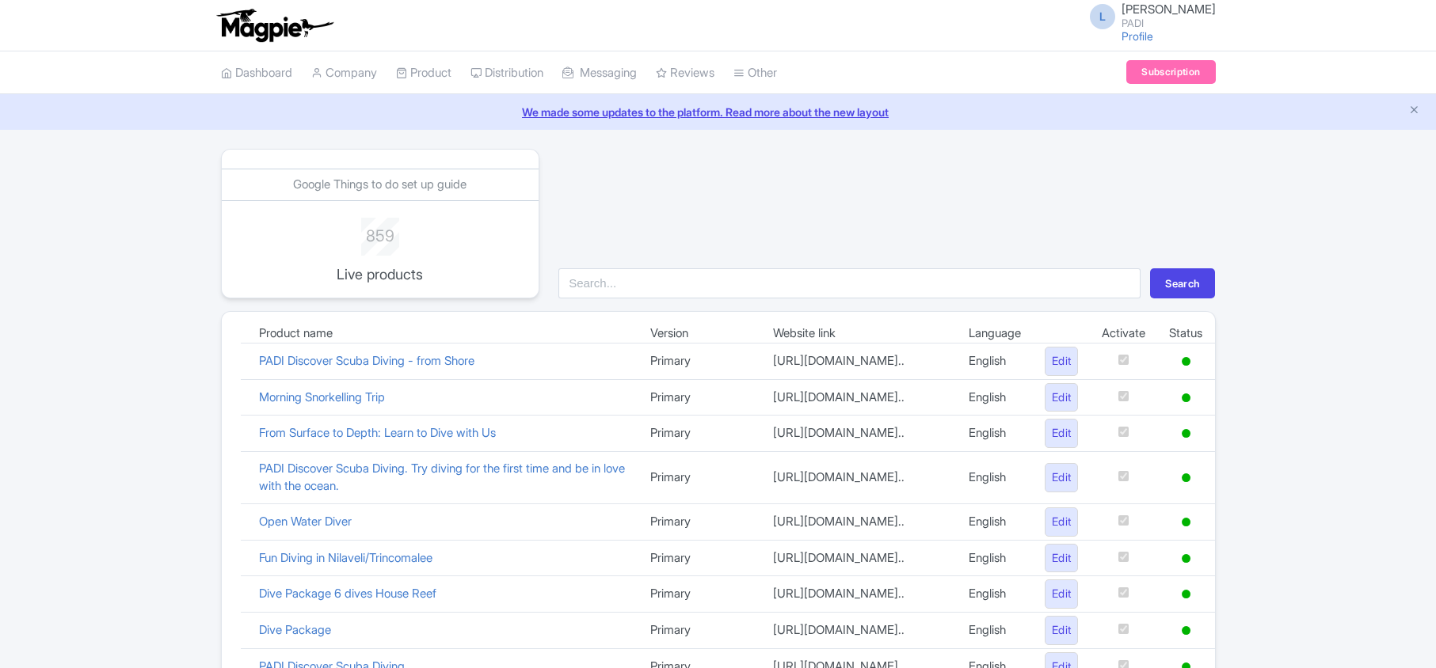
scroll to position [1094, 0]
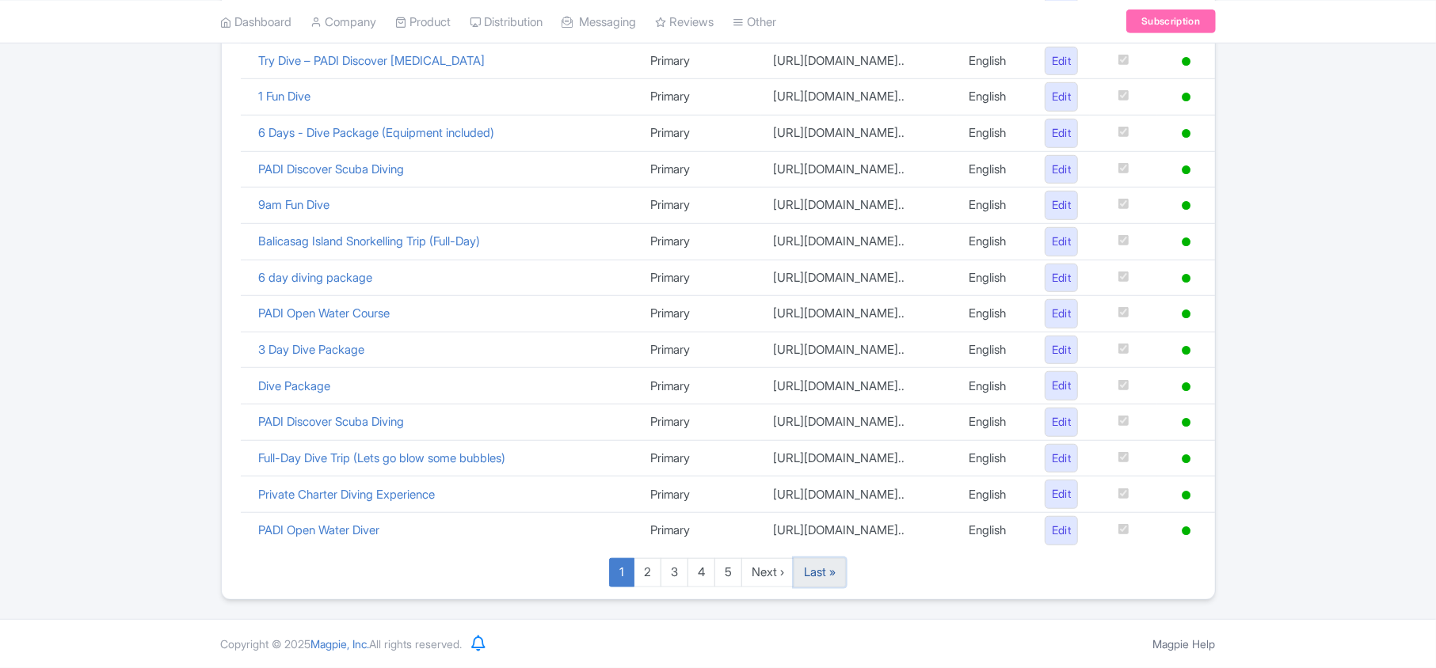
click at [825, 574] on link "Last »" at bounding box center [820, 572] width 52 height 29
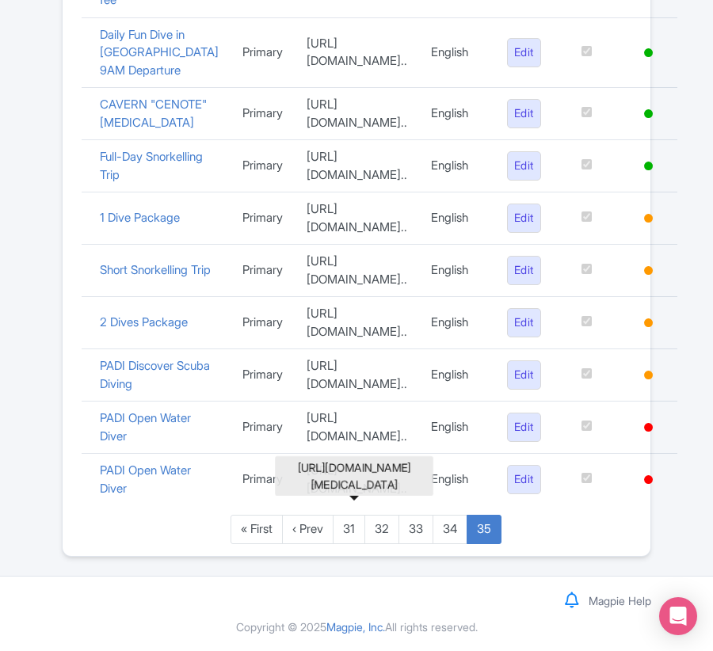
scroll to position [904, 0]
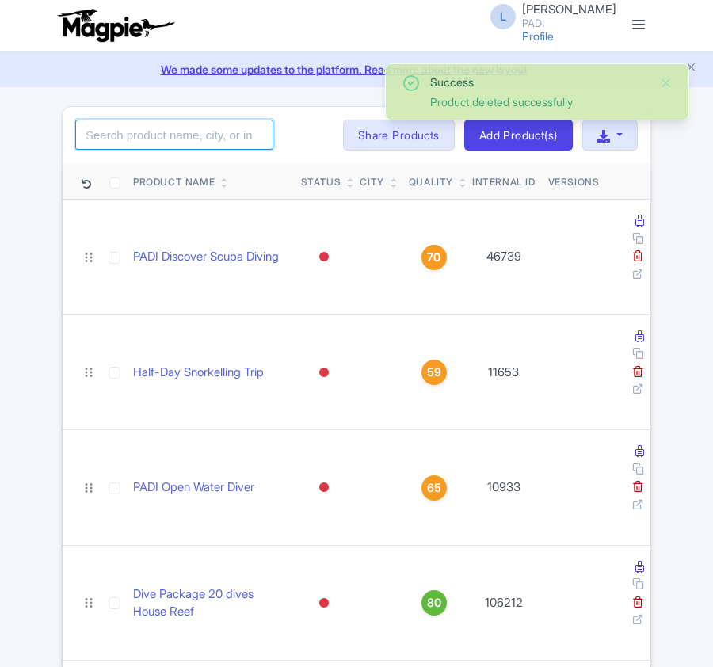
click at [185, 137] on input "search" at bounding box center [174, 135] width 198 height 30
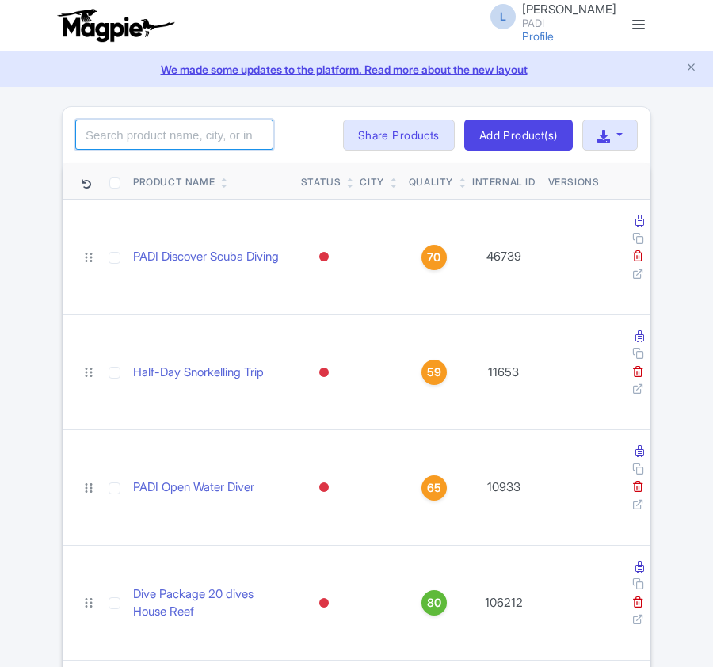
paste input "68075"
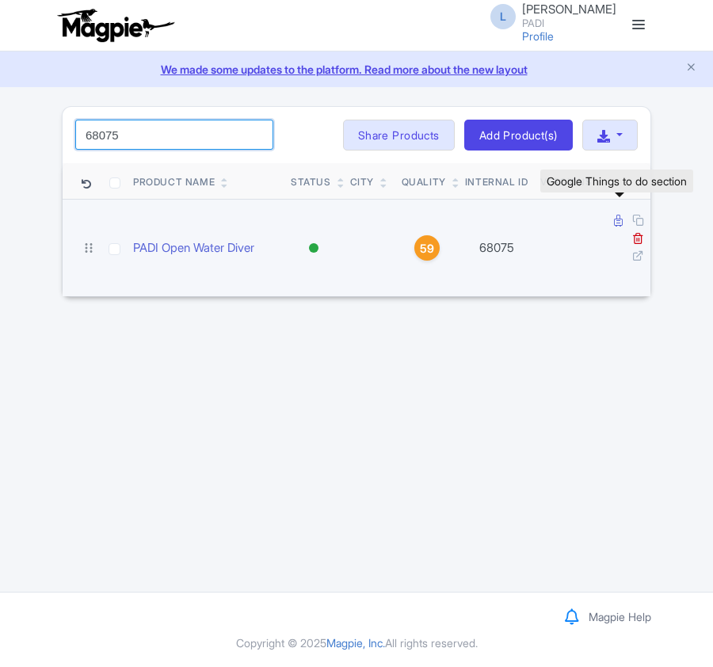
type input "68075"
click at [615, 226] on icon at bounding box center [618, 221] width 9 height 12
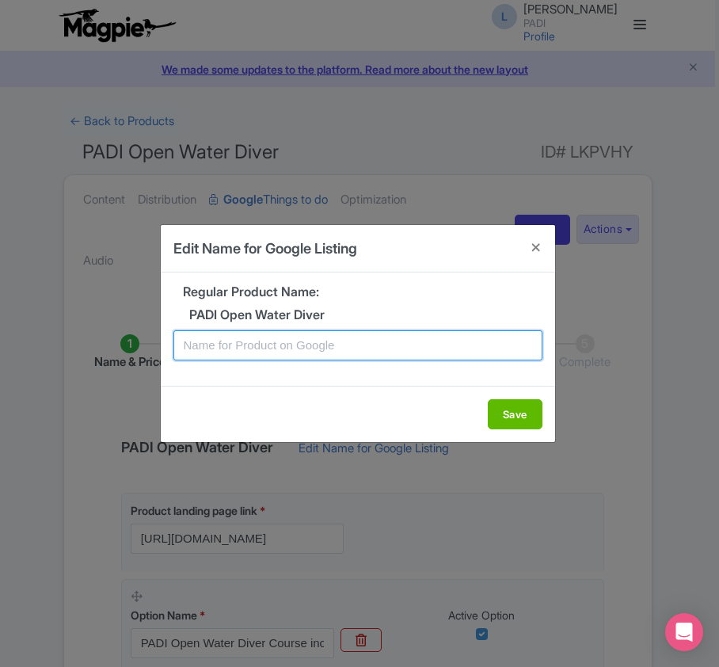
click at [287, 346] on input "text" at bounding box center [357, 345] width 369 height 30
paste input "Boa Vista Diving Course for Beginners – PADI Open Water Certification"
type input "Boa Vista Diving Course for Beginners – PADI Open Water Certification"
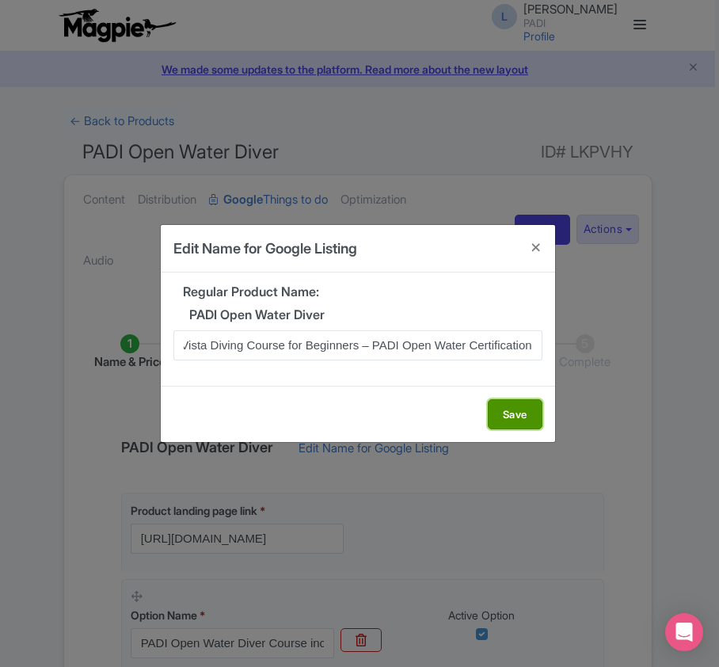
click at [496, 419] on button "Save" at bounding box center [515, 414] width 55 height 30
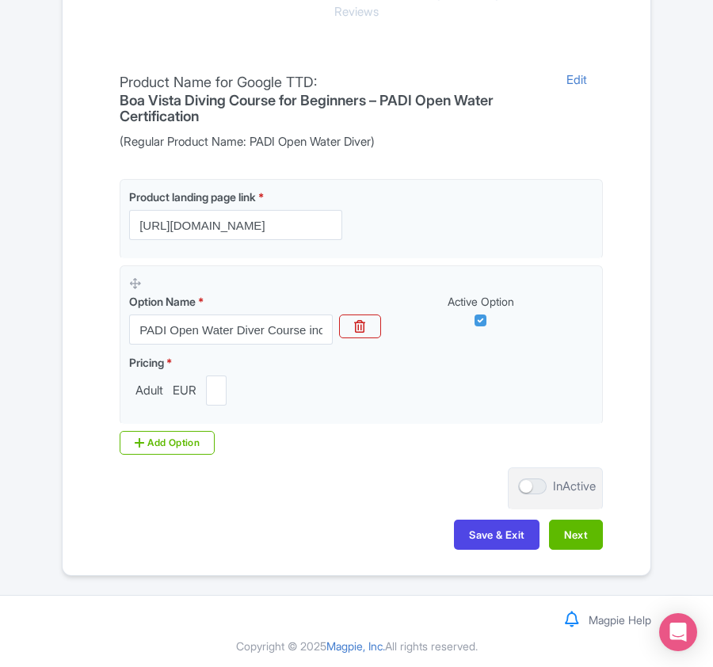
scroll to position [375, 0]
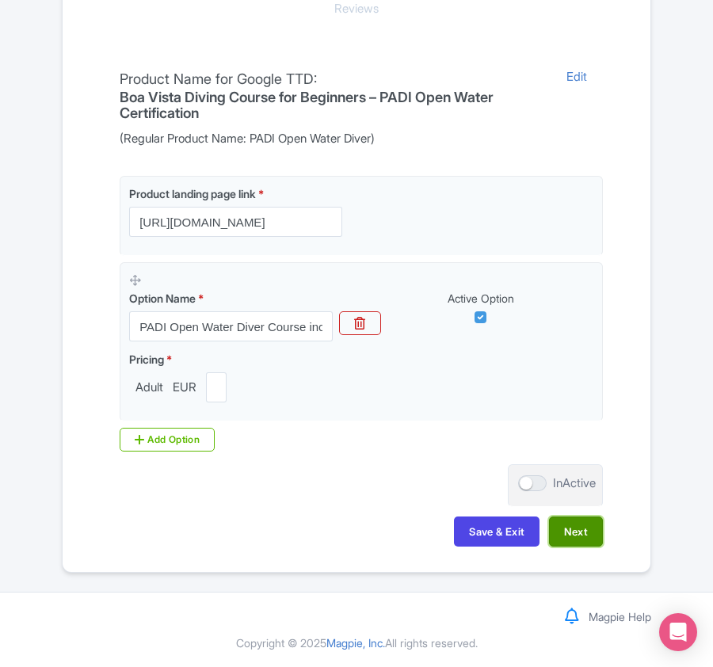
click at [580, 531] on button "Next" at bounding box center [576, 531] width 54 height 30
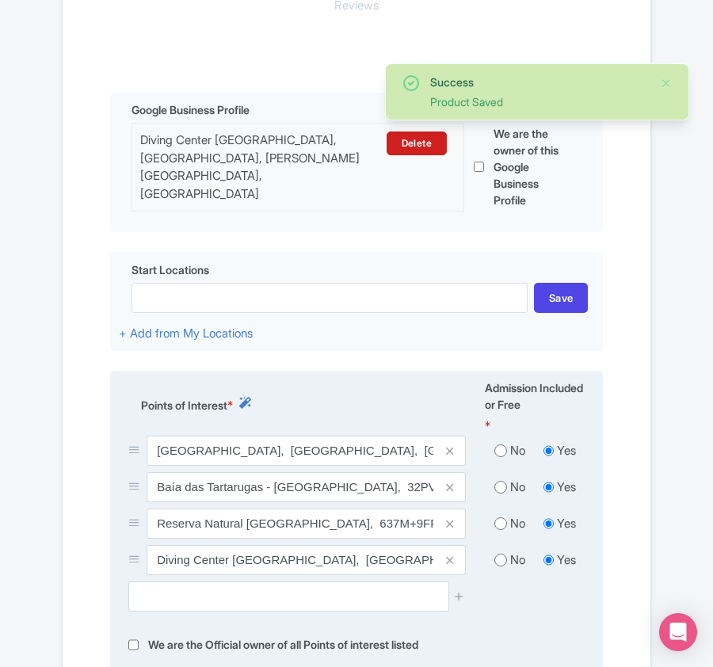
click at [496, 451] on input "radio" at bounding box center [500, 451] width 13 height 16
radio input "true"
click at [502, 480] on input "radio" at bounding box center [500, 487] width 13 height 16
radio input "true"
click at [504, 521] on input "radio" at bounding box center [500, 524] width 13 height 16
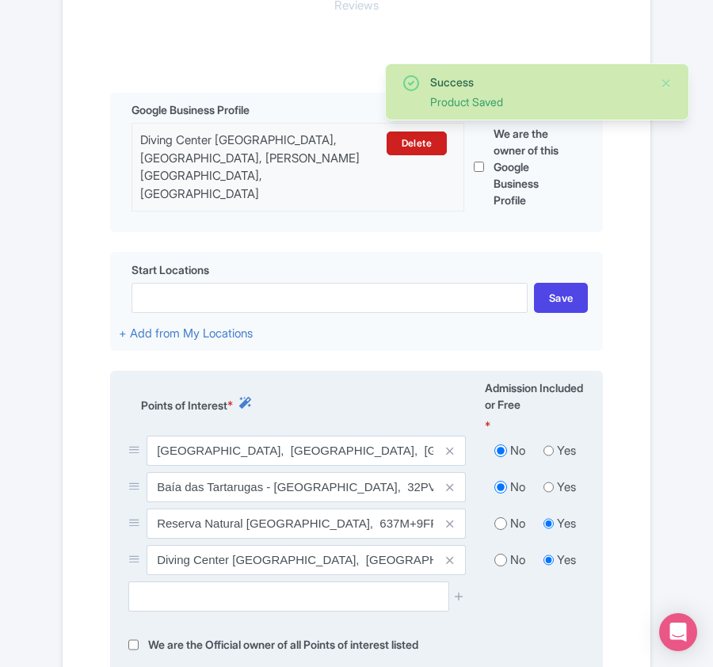
radio input "true"
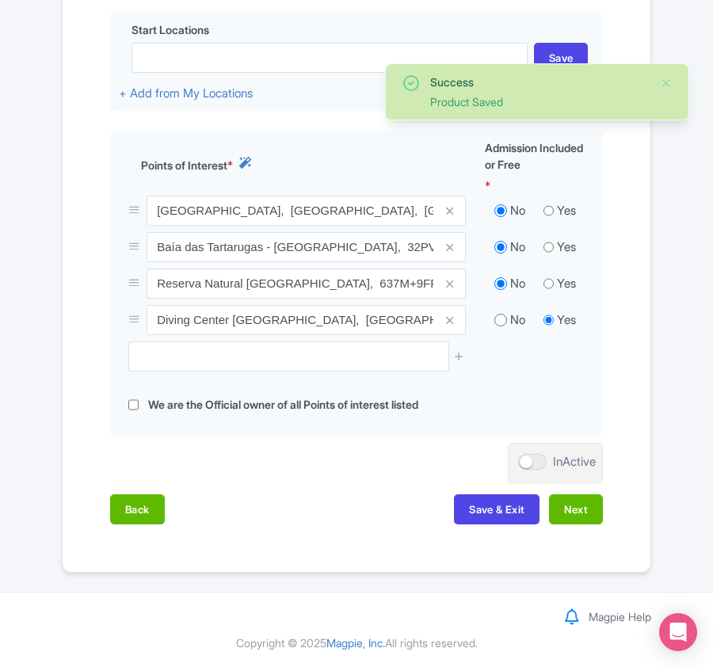
scroll to position [615, 0]
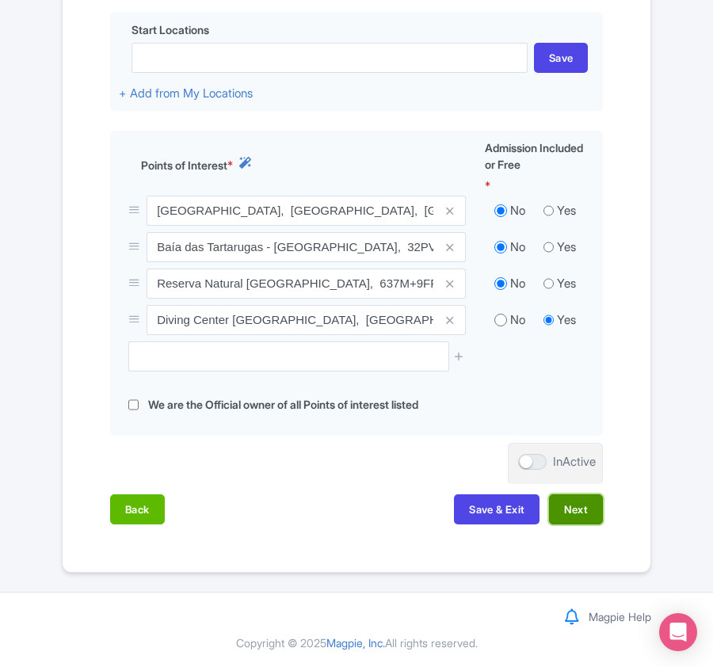
click at [562, 505] on button "Next" at bounding box center [576, 509] width 54 height 30
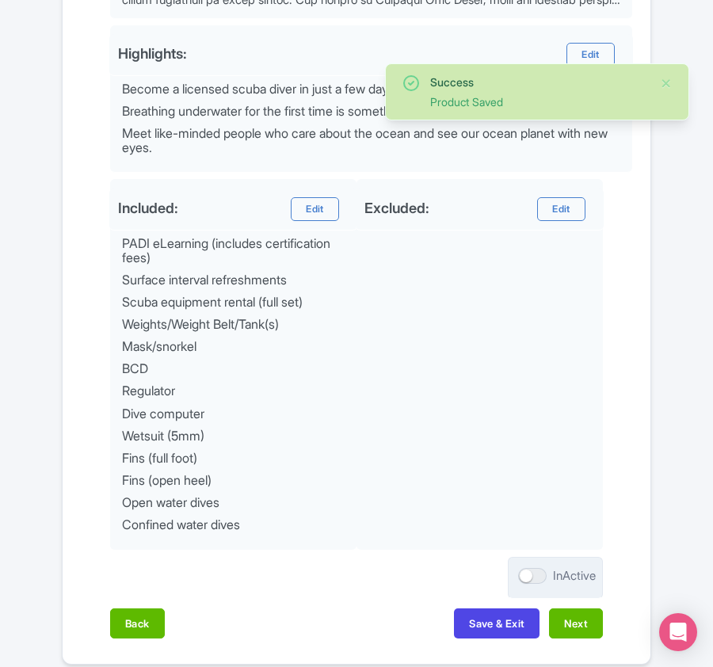
scroll to position [797, 0]
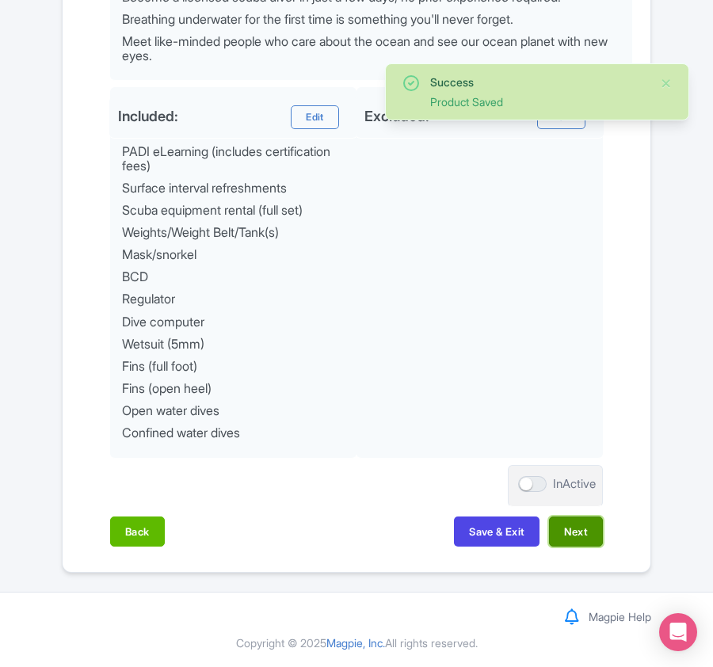
click at [567, 531] on button "Next" at bounding box center [576, 531] width 54 height 30
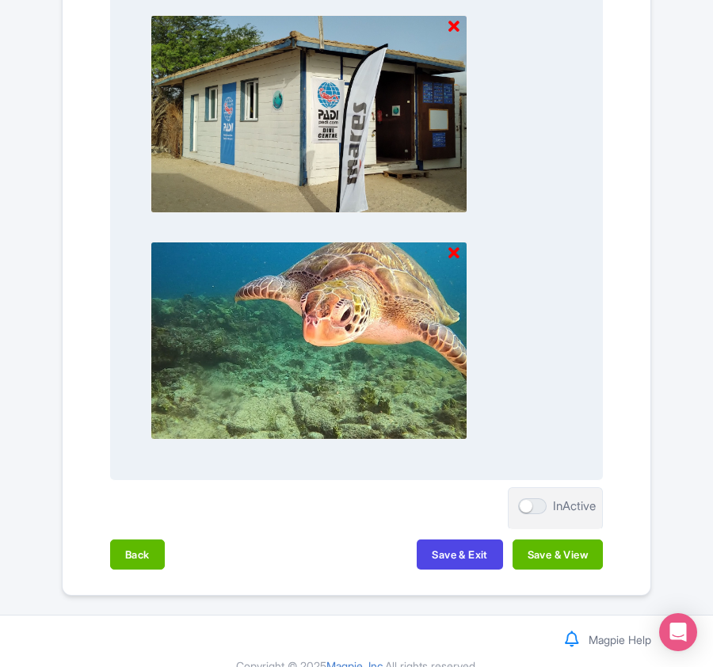
scroll to position [1671, 0]
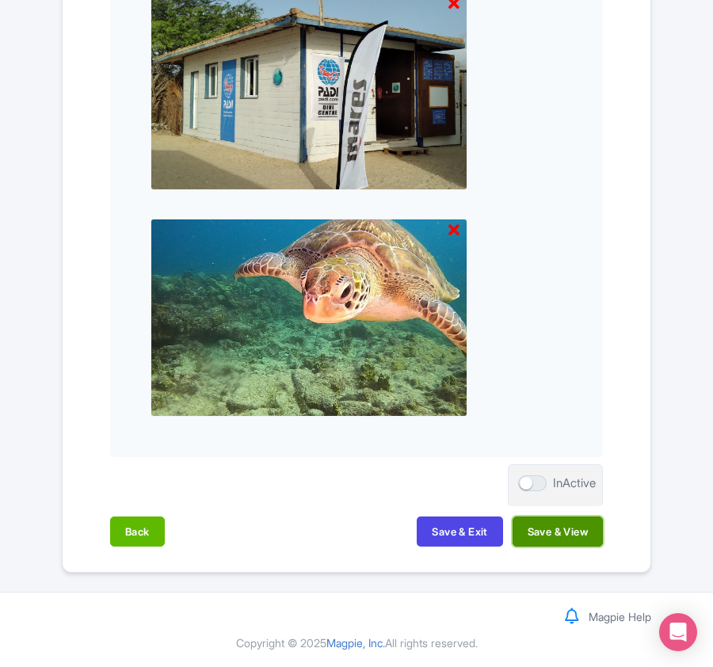
click at [553, 536] on button "Save & View" at bounding box center [557, 531] width 90 height 30
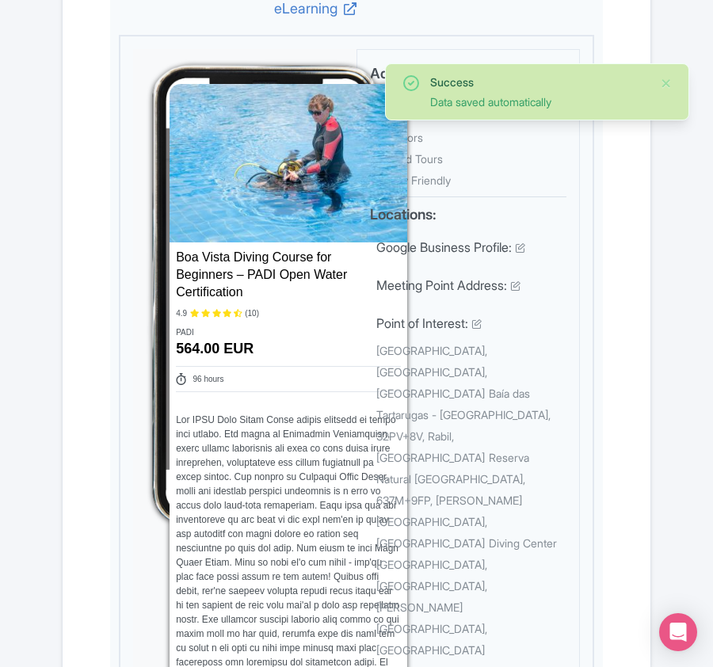
scroll to position [0, 0]
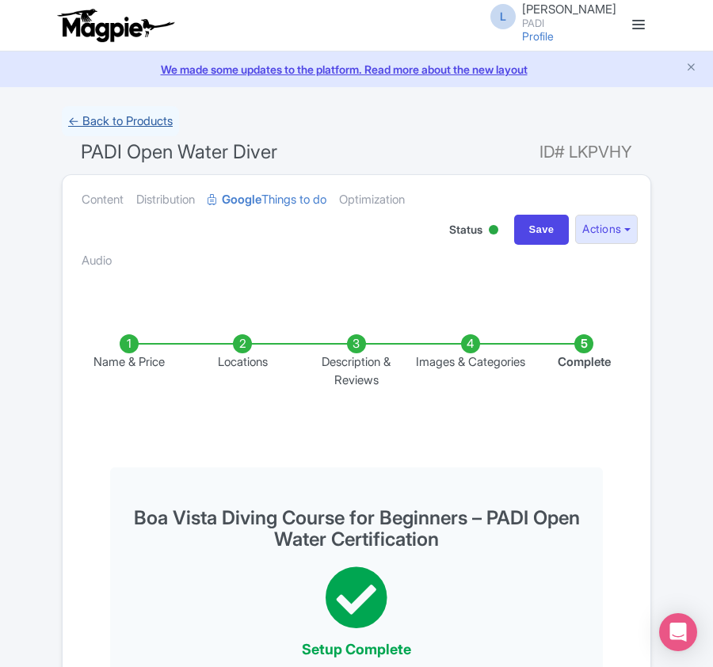
click at [93, 124] on link "← Back to Products" at bounding box center [120, 121] width 117 height 31
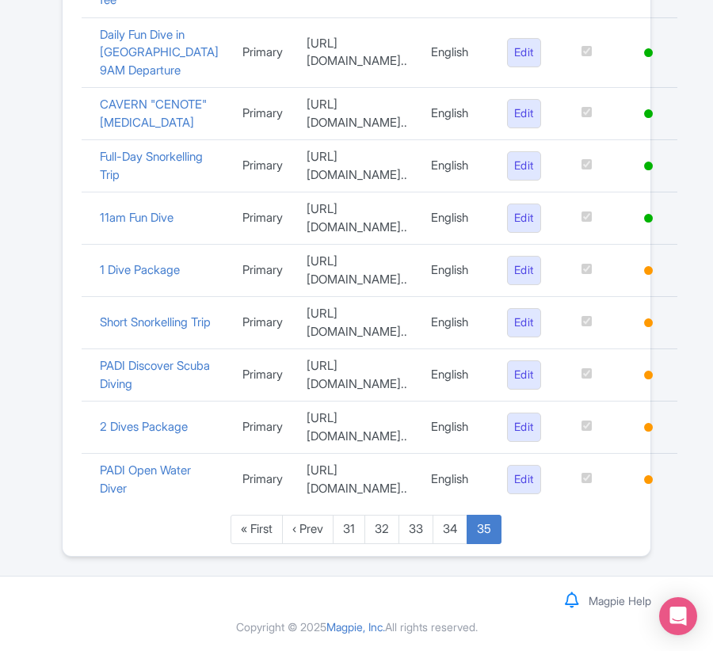
scroll to position [834, 0]
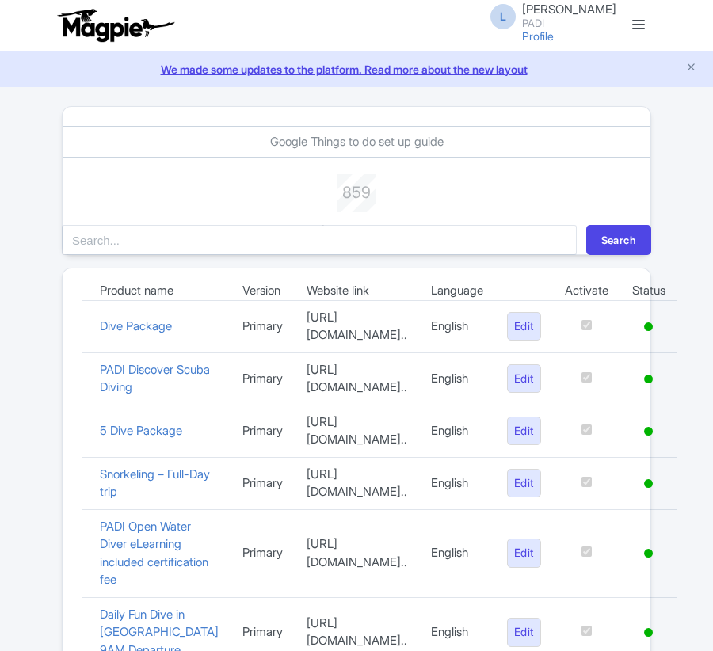
scroll to position [834, 0]
